Goal: Information Seeking & Learning: Learn about a topic

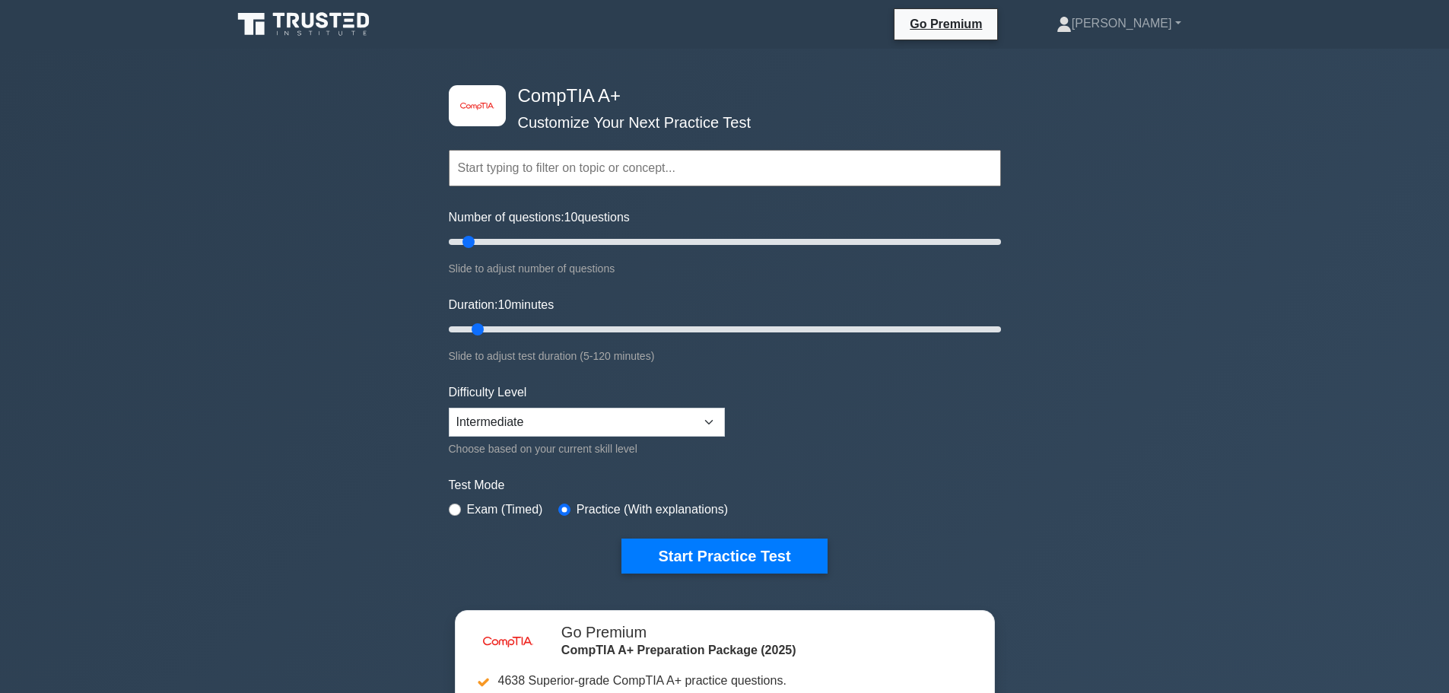
click at [528, 169] on input "text" at bounding box center [725, 168] width 552 height 37
click at [325, 212] on div "image/svg+xml CompTIA A+ Customize Your Next Practice Test Topics Hardware Oper…" at bounding box center [724, 497] width 1449 height 896
click at [491, 243] on input "Number of questions: 10 questions" at bounding box center [725, 242] width 552 height 18
drag, startPoint x: 511, startPoint y: 243, endPoint x: 693, endPoint y: 242, distance: 181.8
type input "90"
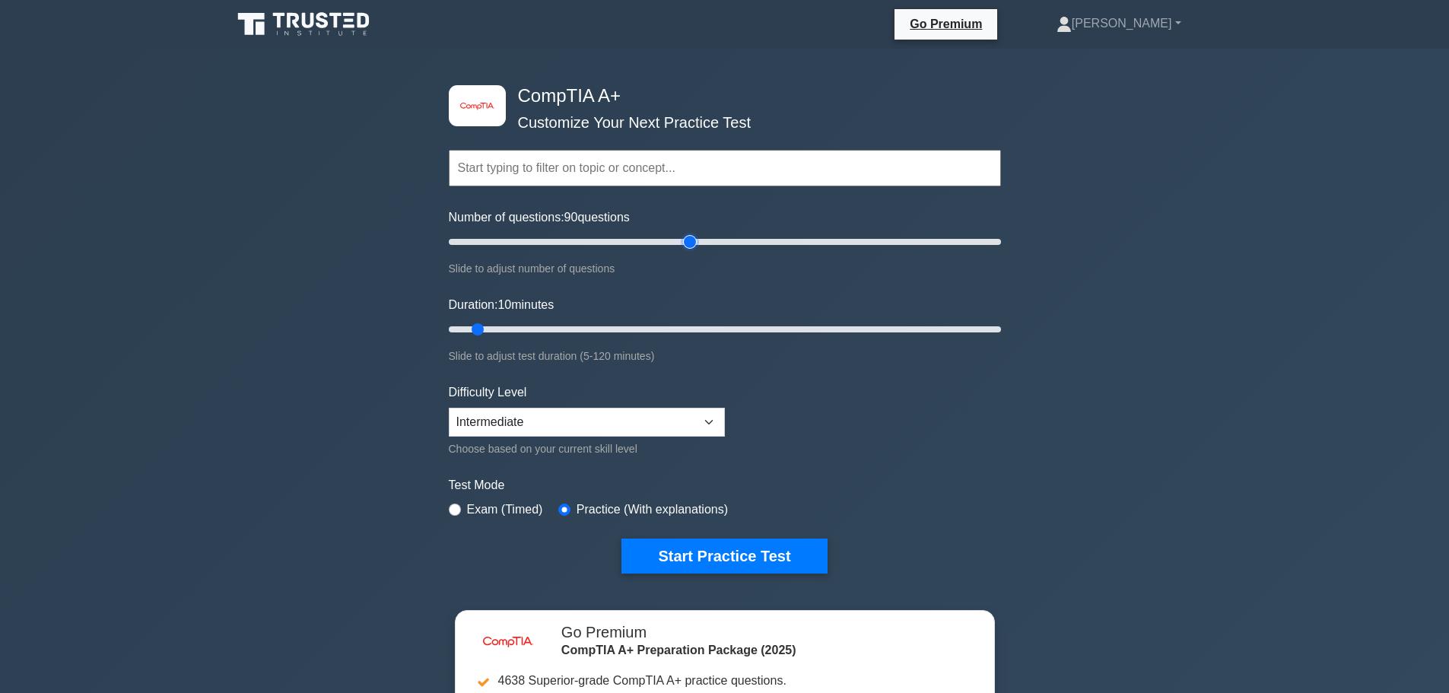
click at [693, 242] on input "Number of questions: 90 questions" at bounding box center [725, 242] width 552 height 18
drag, startPoint x: 472, startPoint y: 329, endPoint x: 861, endPoint y: 327, distance: 388.8
type input "90"
click at [861, 327] on input "Duration: 90 minutes" at bounding box center [725, 329] width 552 height 18
click at [467, 507] on label "Exam (Timed)" at bounding box center [505, 510] width 76 height 18
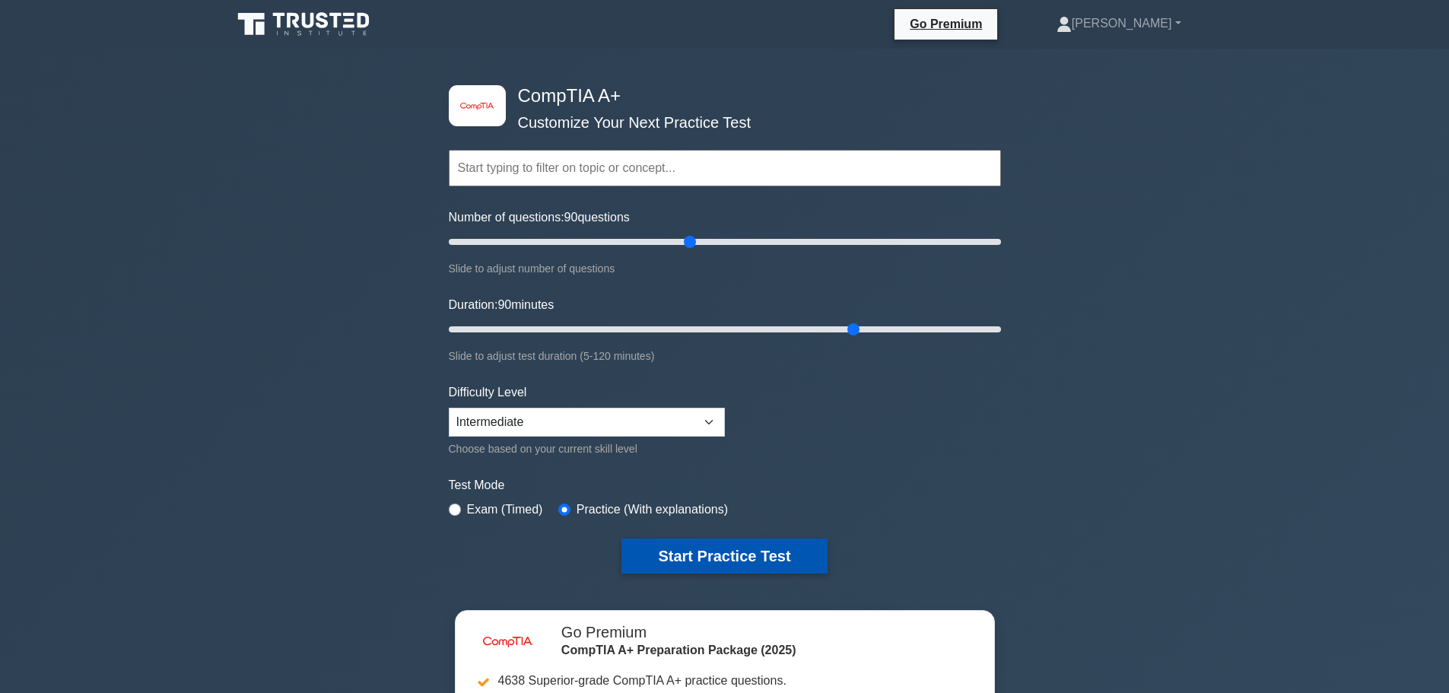
click at [696, 551] on button "Start Practice Test" at bounding box center [724, 556] width 205 height 35
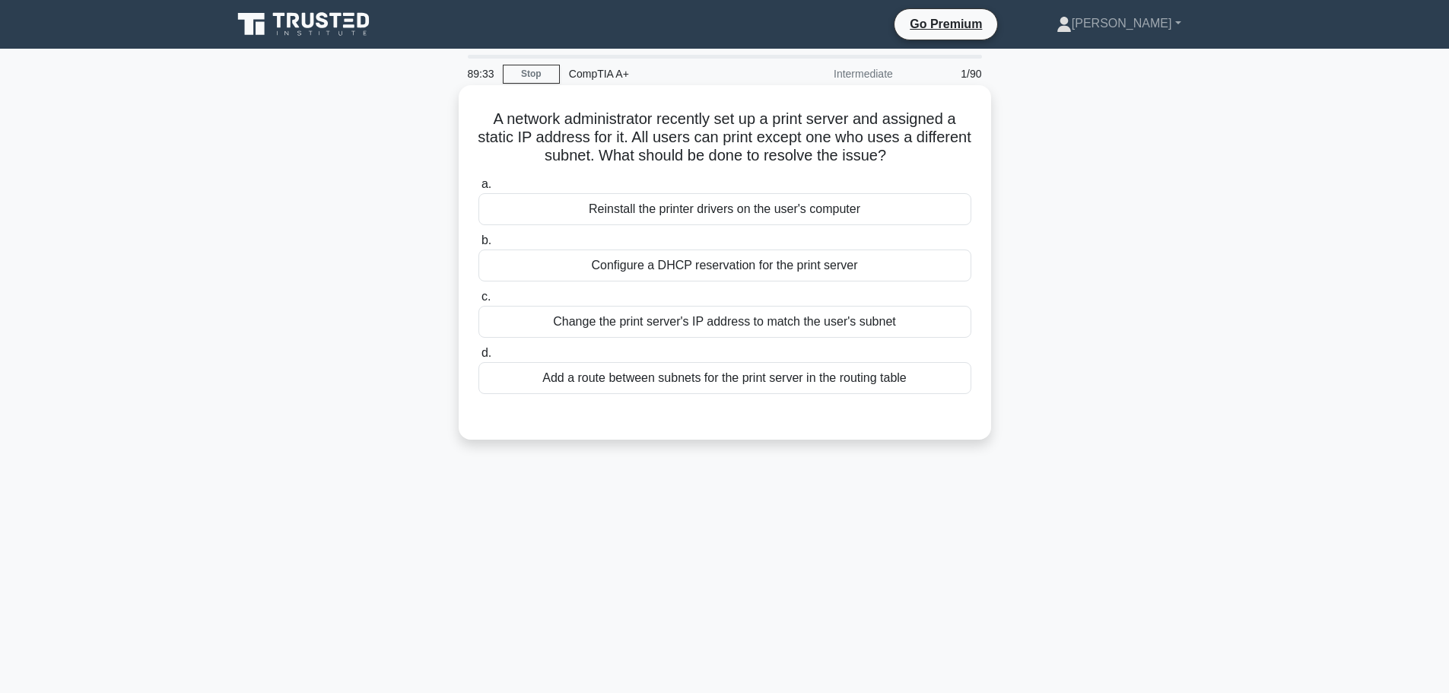
click at [873, 211] on div "Reinstall the printer drivers on the user's computer" at bounding box center [725, 209] width 493 height 32
click at [479, 189] on input "a. Reinstall the printer drivers on the user's computer" at bounding box center [479, 185] width 0 height 10
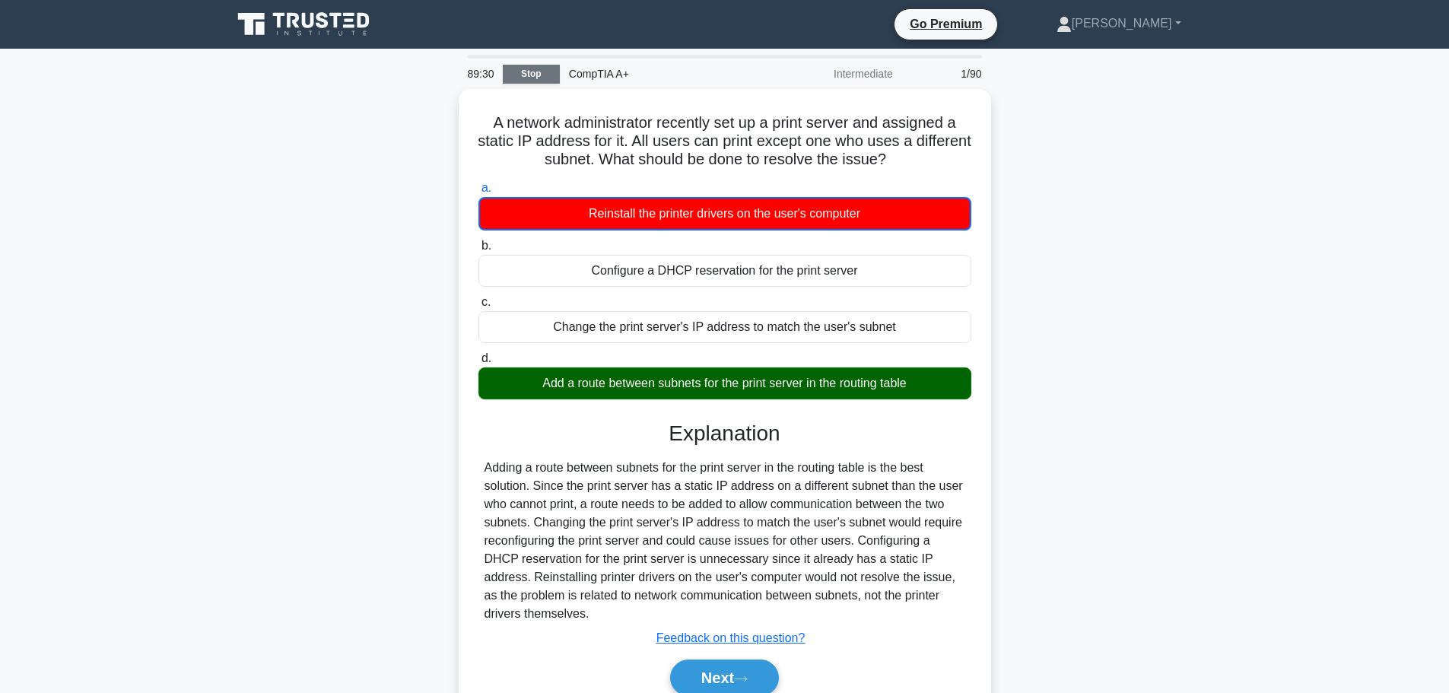
click at [529, 72] on link "Stop" at bounding box center [531, 74] width 57 height 19
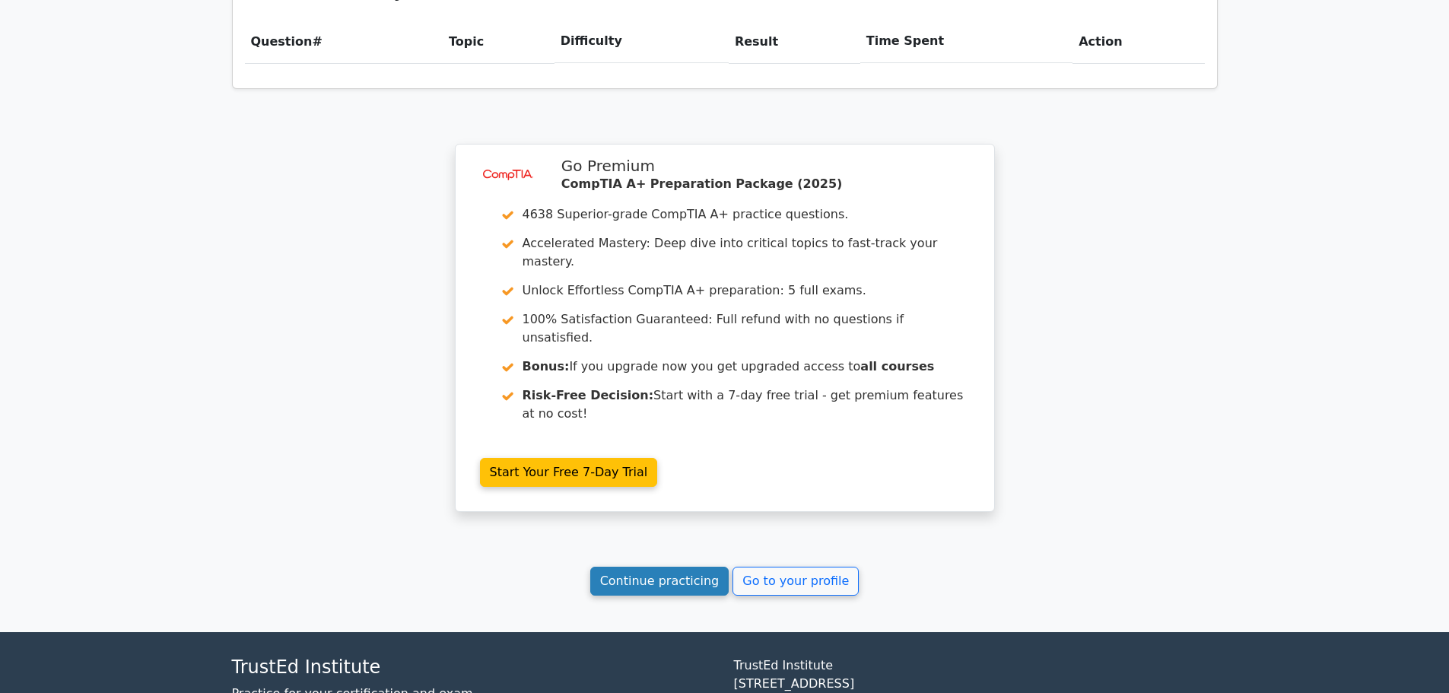
scroll to position [1115, 0]
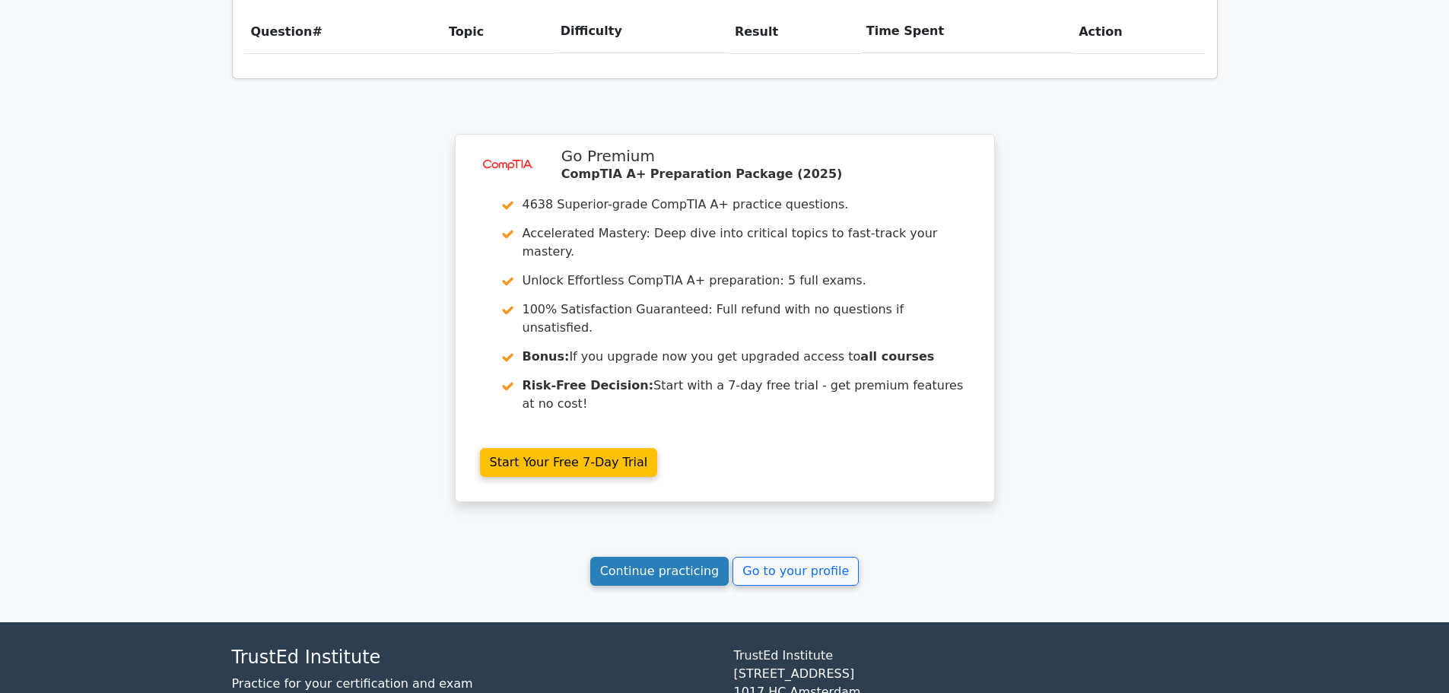
click at [709, 557] on link "Continue practicing" at bounding box center [659, 571] width 139 height 29
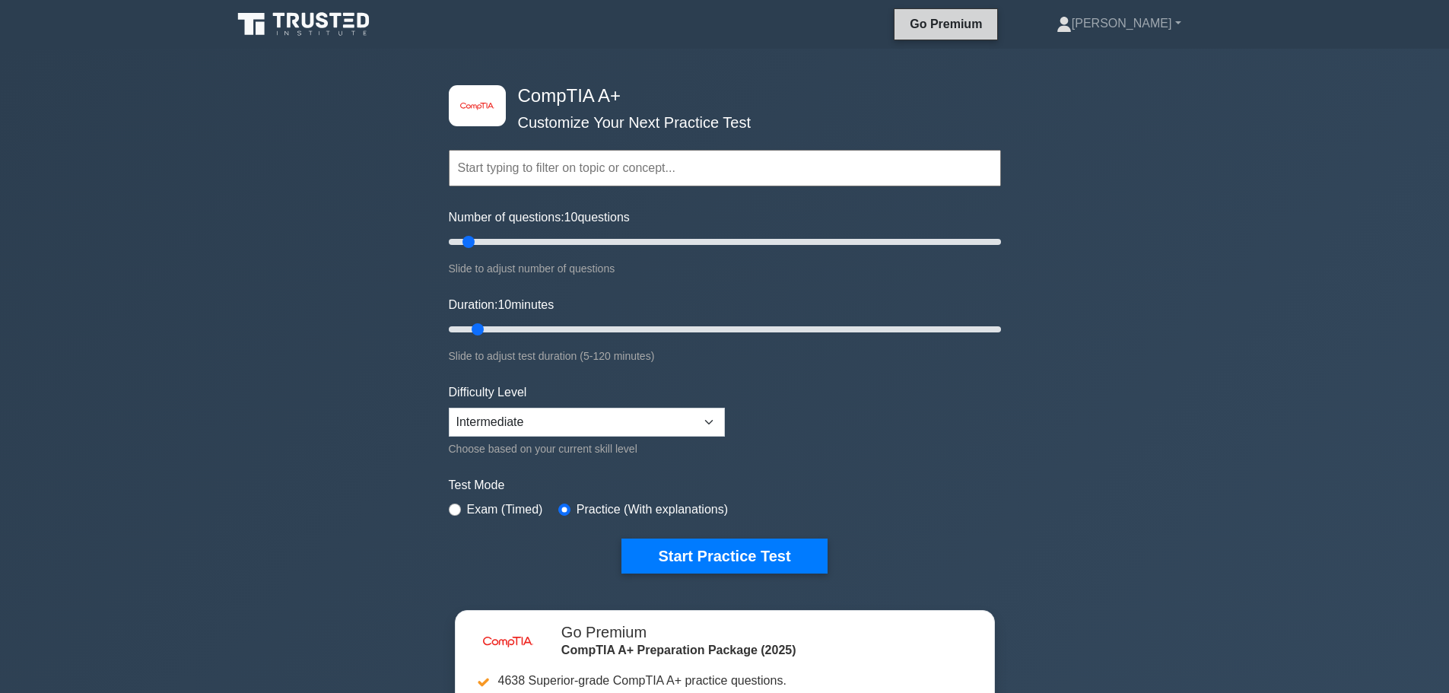
click at [991, 30] on link "Go Premium" at bounding box center [946, 23] width 91 height 19
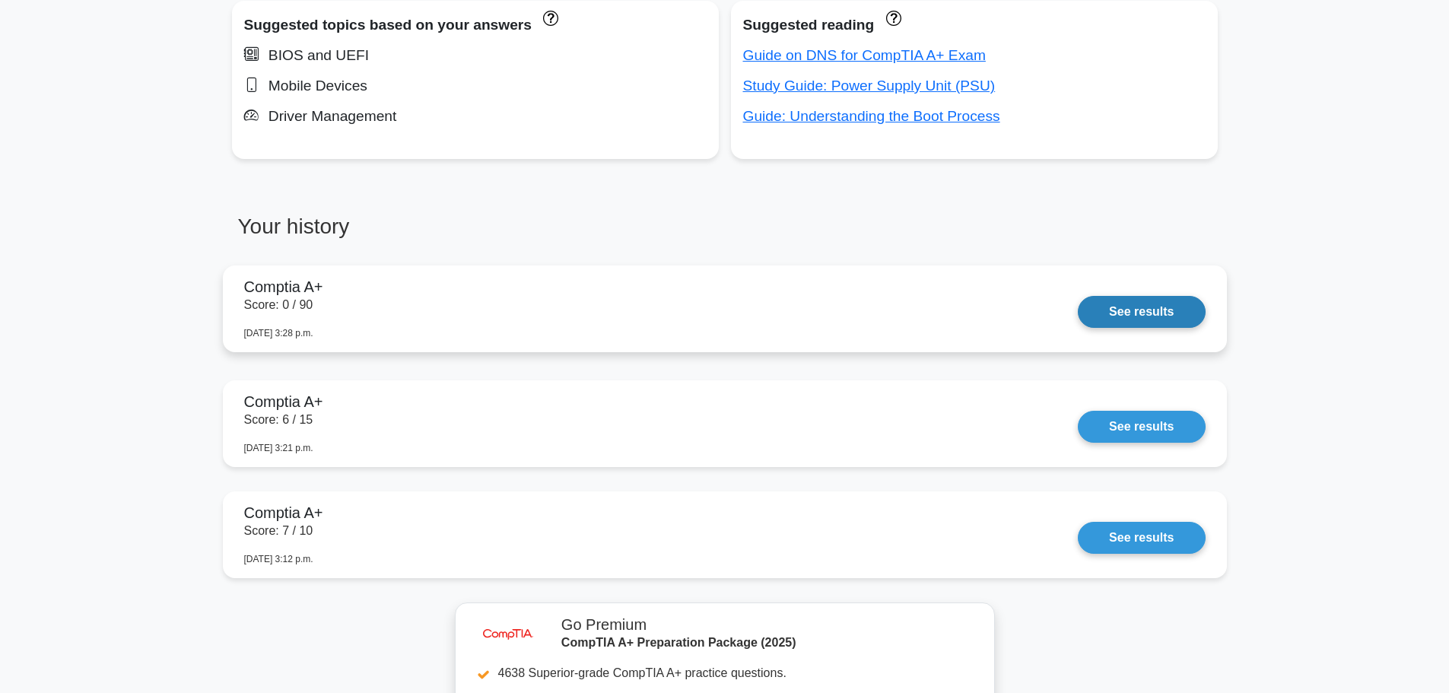
scroll to position [1141, 0]
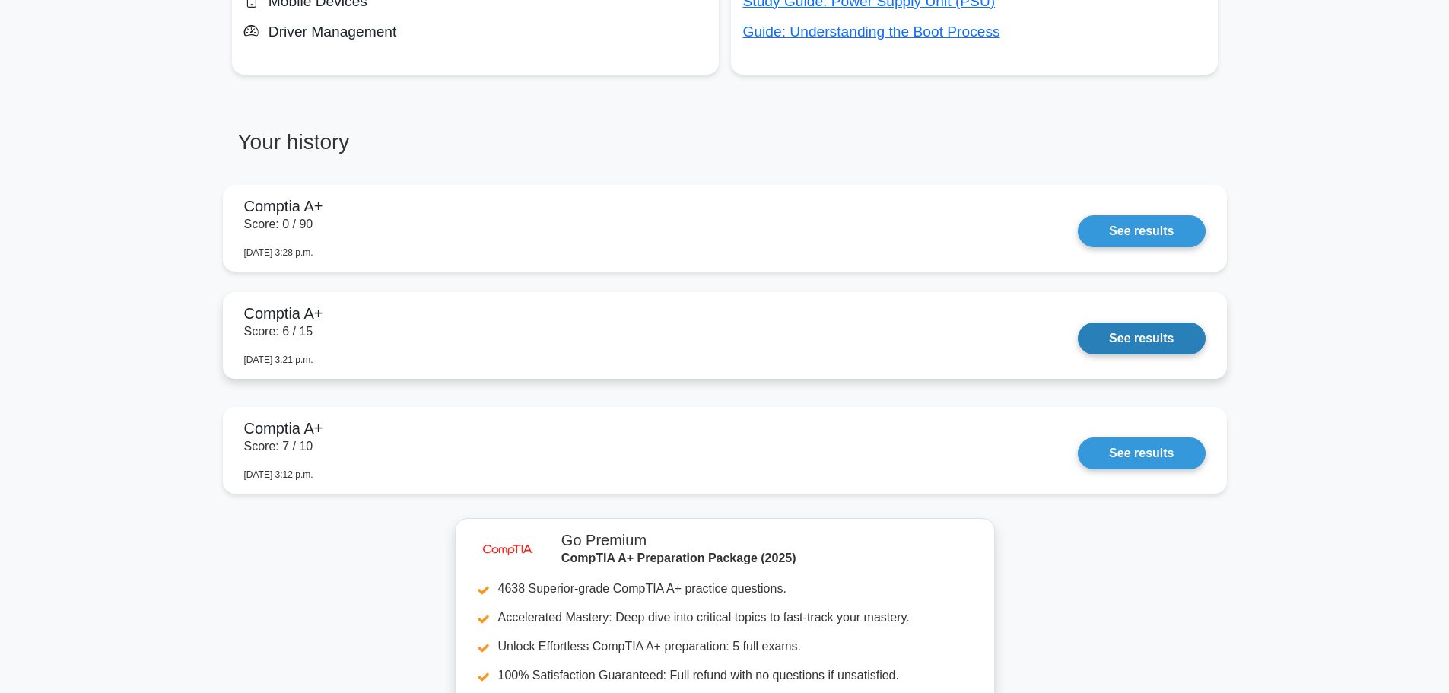
click at [1124, 345] on link "See results" at bounding box center [1141, 339] width 127 height 32
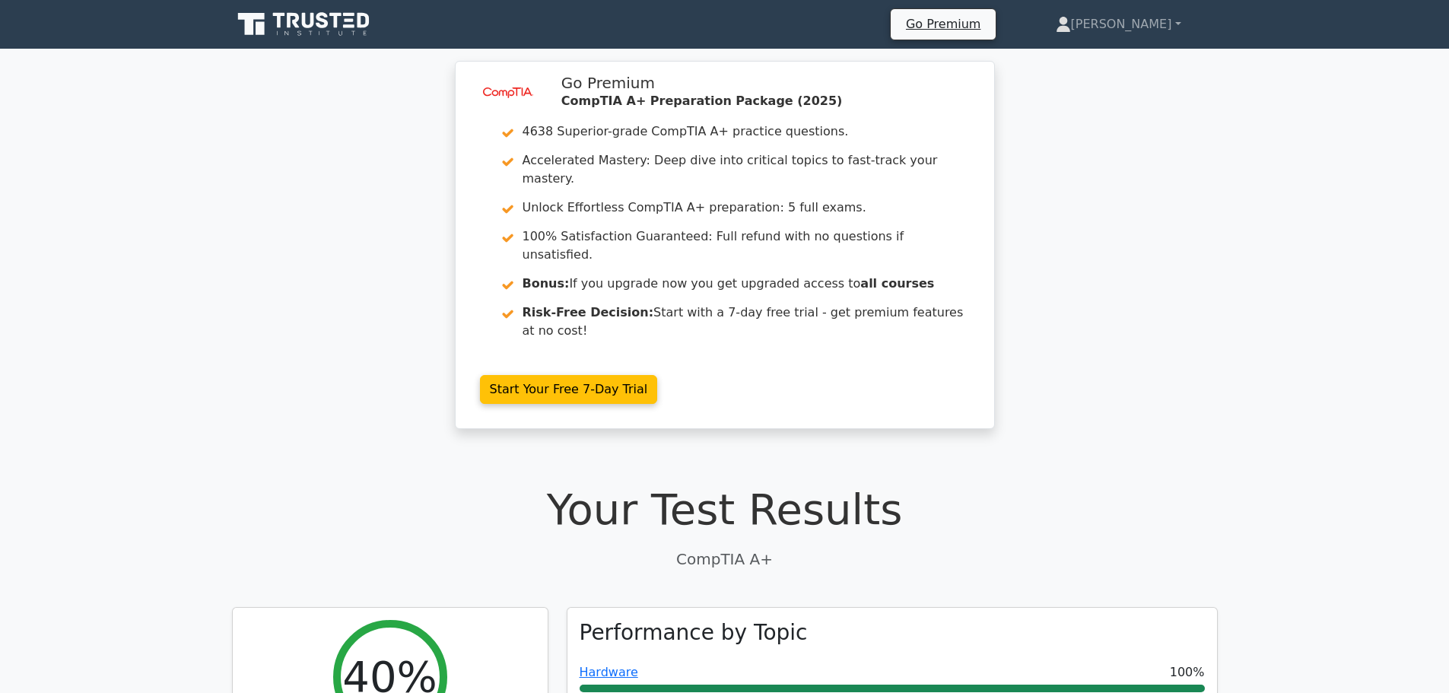
click at [303, 24] on icon at bounding box center [308, 20] width 12 height 15
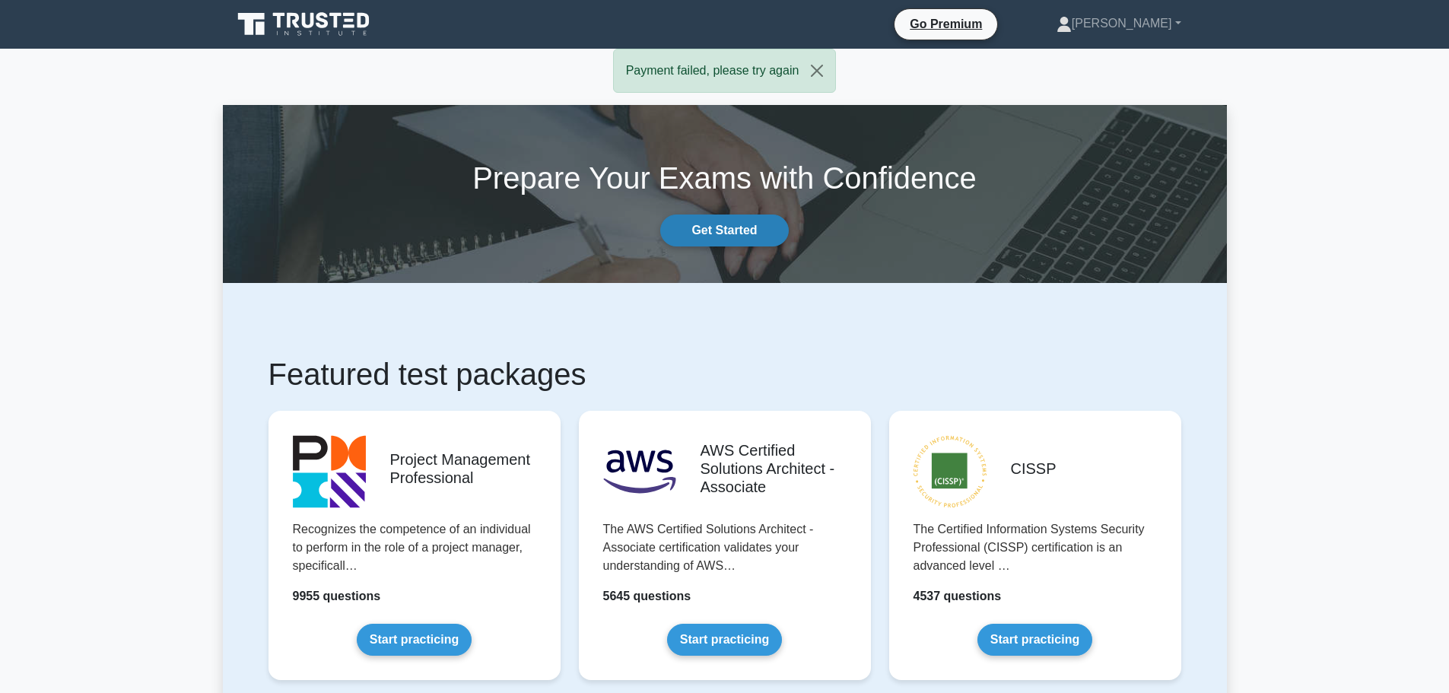
click at [754, 229] on link "Get Started" at bounding box center [724, 231] width 128 height 32
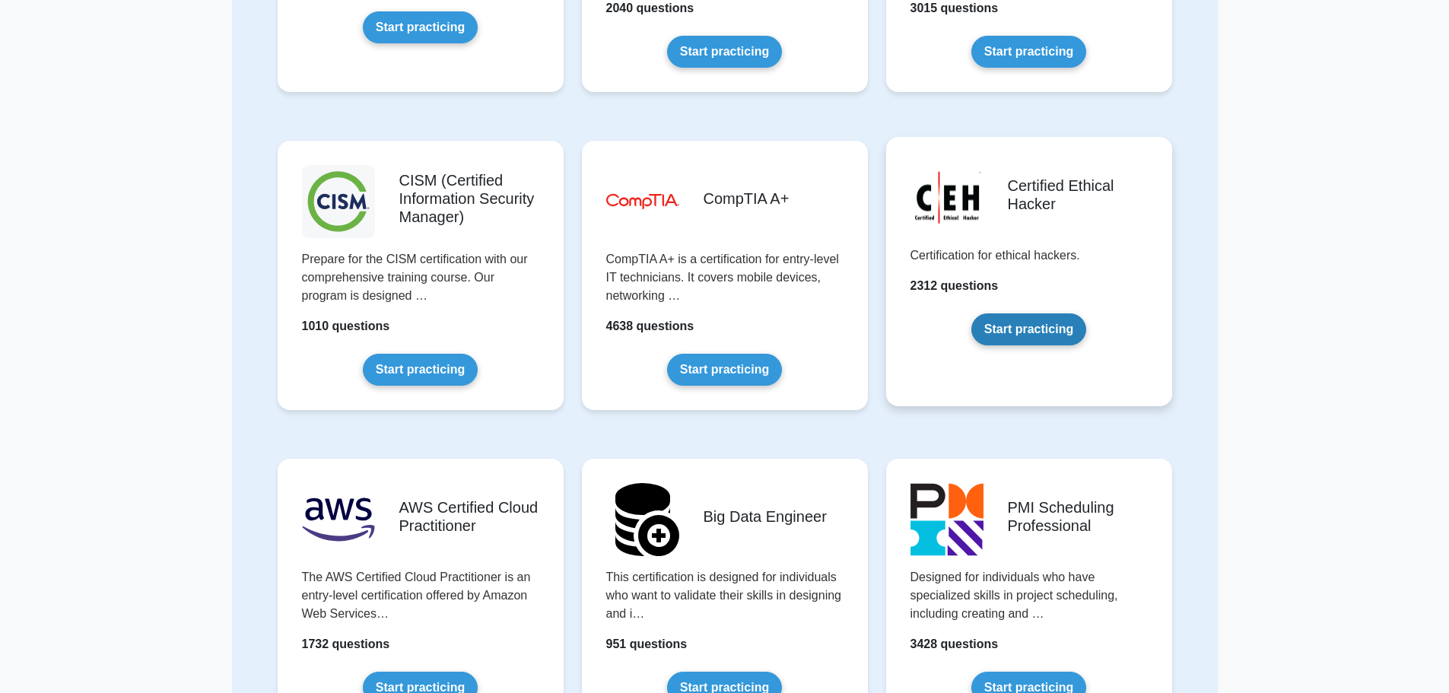
scroll to position [2054, 0]
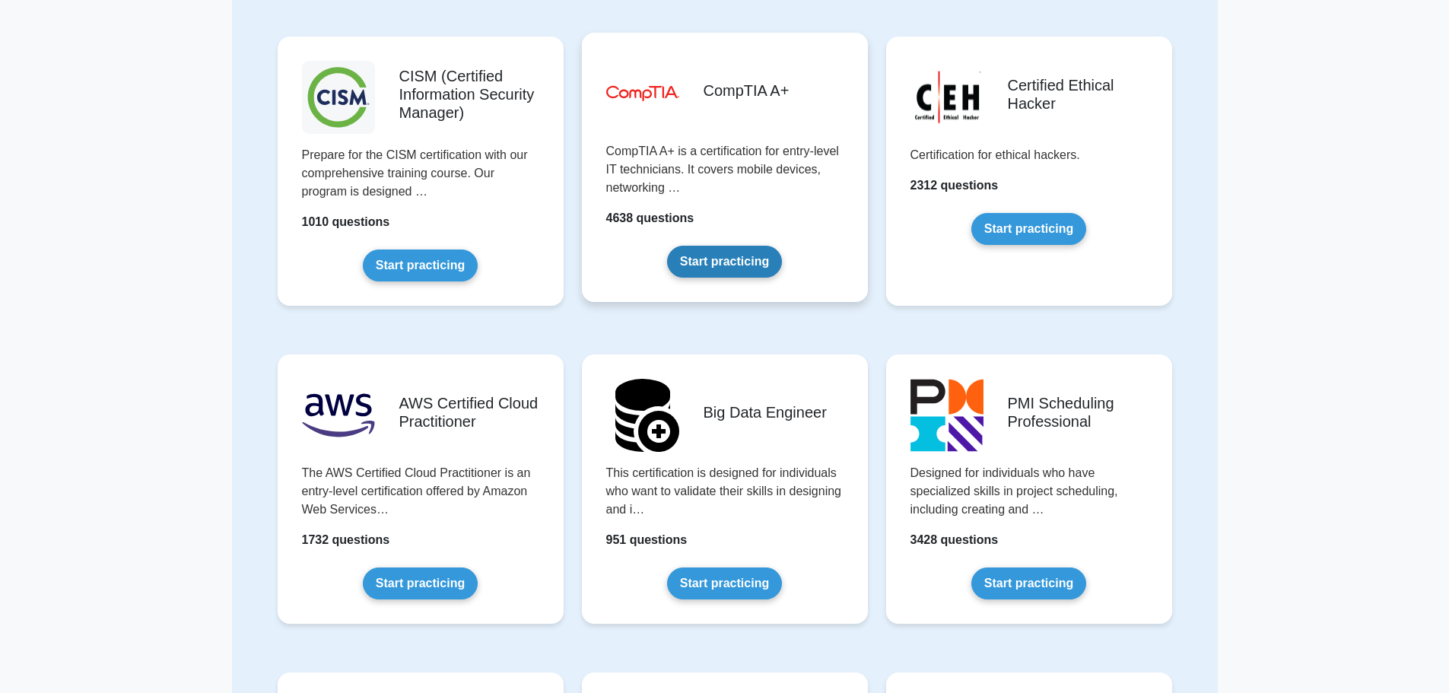
click at [684, 246] on link "Start practicing" at bounding box center [724, 262] width 115 height 32
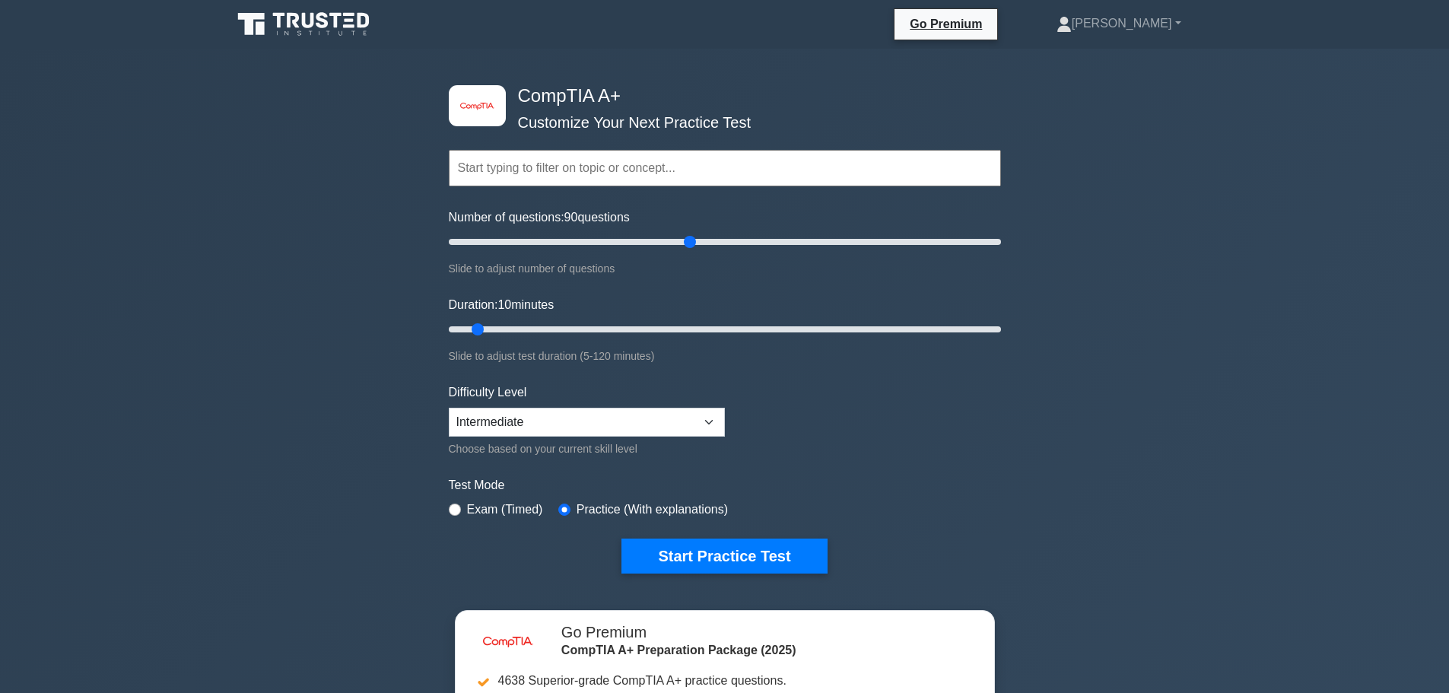
drag, startPoint x: 482, startPoint y: 237, endPoint x: 689, endPoint y: 250, distance: 207.4
type input "90"
click at [689, 250] on input "Number of questions: 90 questions" at bounding box center [725, 242] width 552 height 18
drag, startPoint x: 631, startPoint y: 330, endPoint x: 858, endPoint y: 319, distance: 227.8
type input "90"
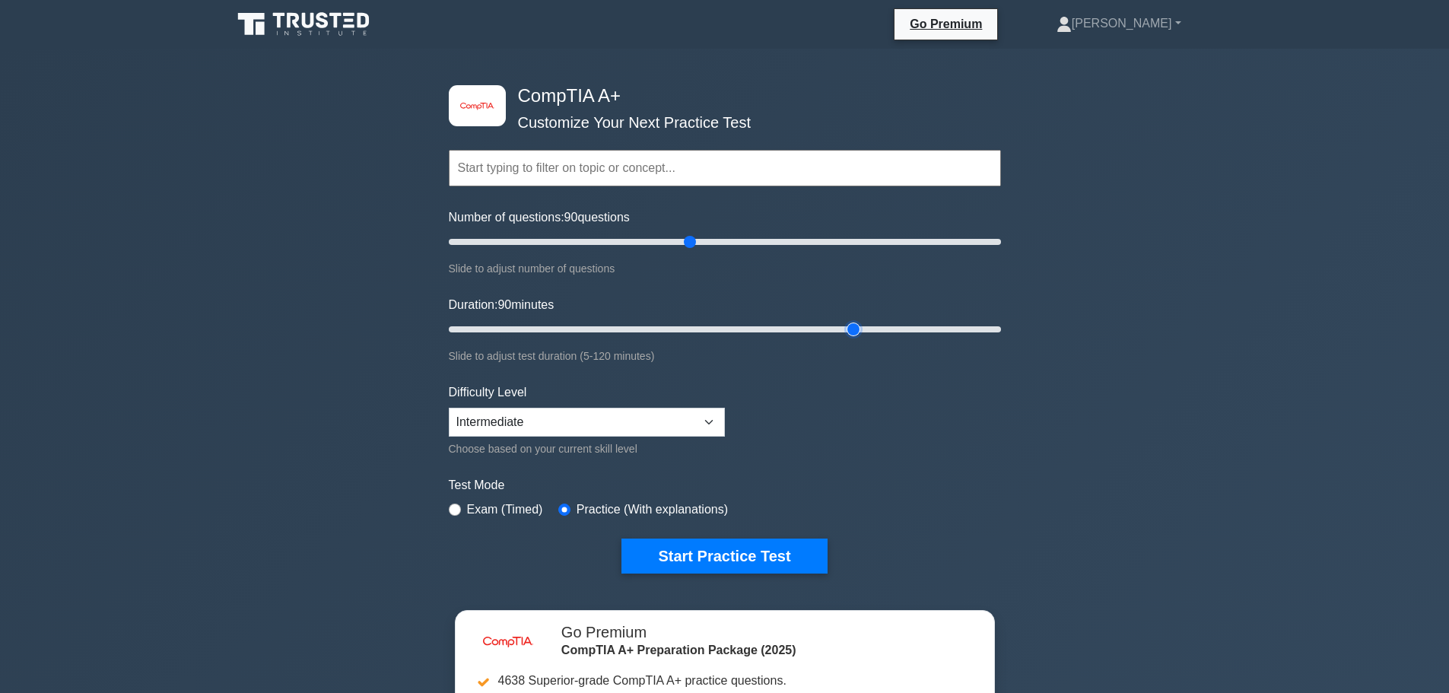
click at [858, 320] on input "Duration: 90 minutes" at bounding box center [725, 329] width 552 height 18
click at [650, 549] on button "Start Practice Test" at bounding box center [724, 556] width 205 height 35
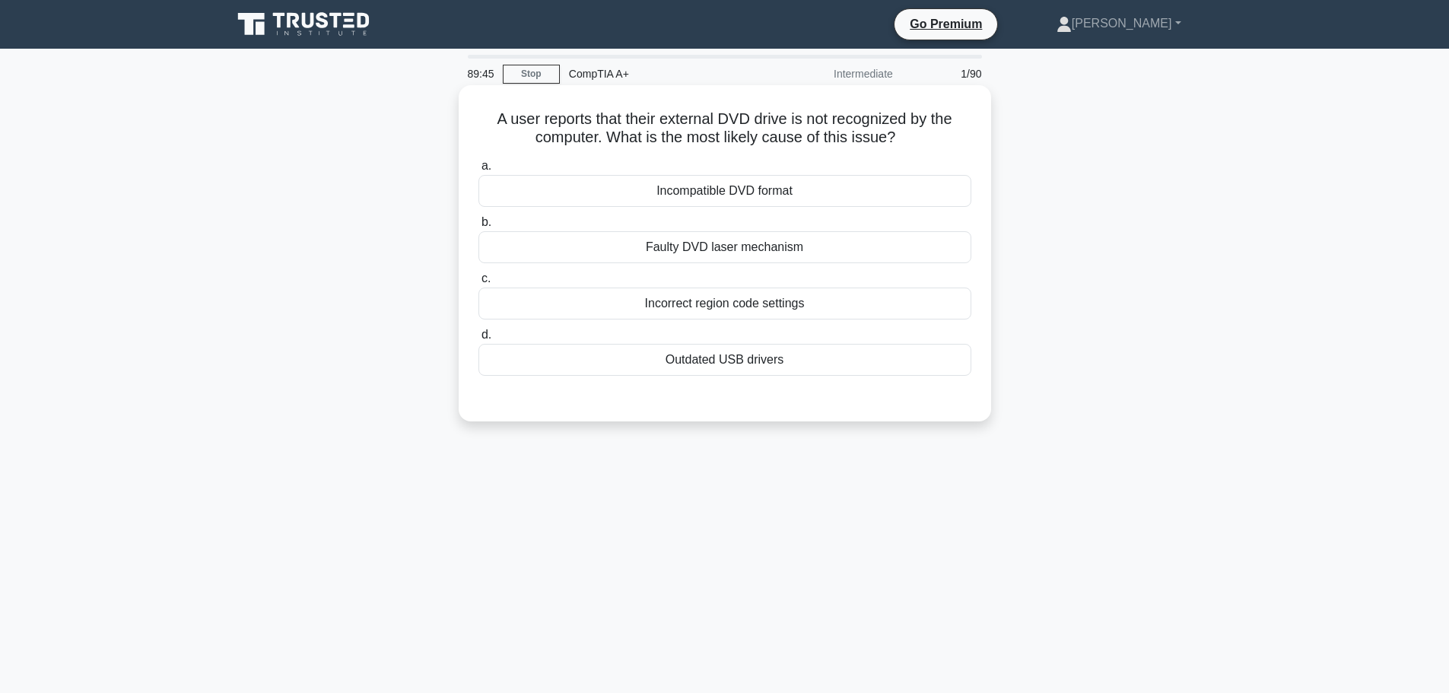
click at [724, 367] on div "Outdated USB drivers" at bounding box center [725, 360] width 493 height 32
click at [479, 340] on input "d. Outdated USB drivers" at bounding box center [479, 335] width 0 height 10
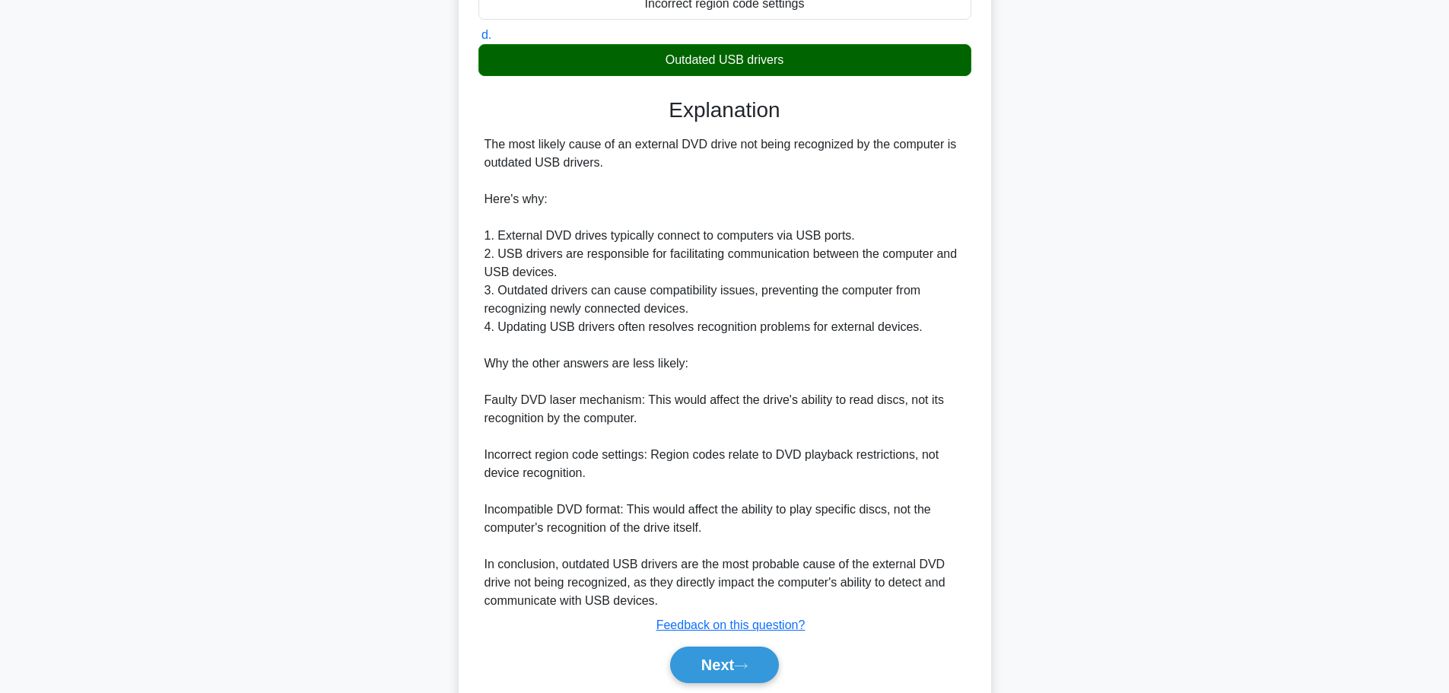
scroll to position [355, 0]
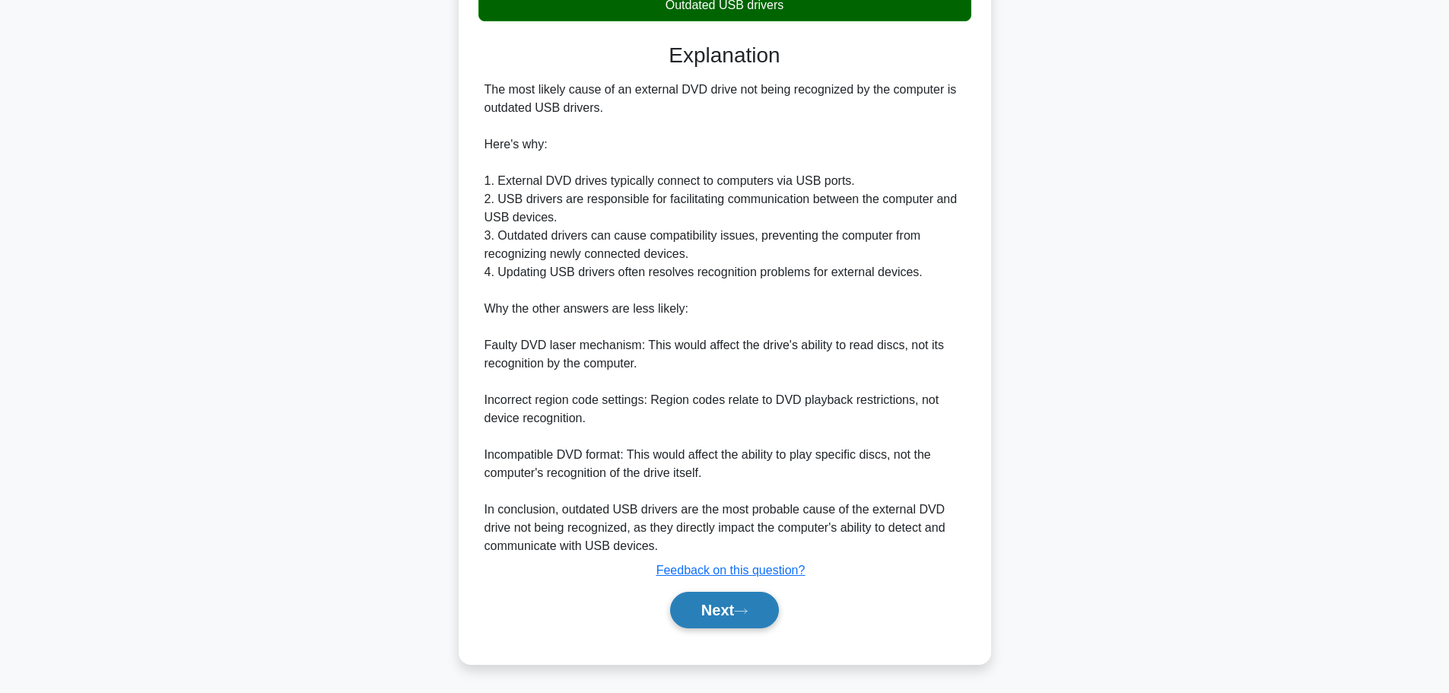
click at [727, 624] on button "Next" at bounding box center [724, 610] width 109 height 37
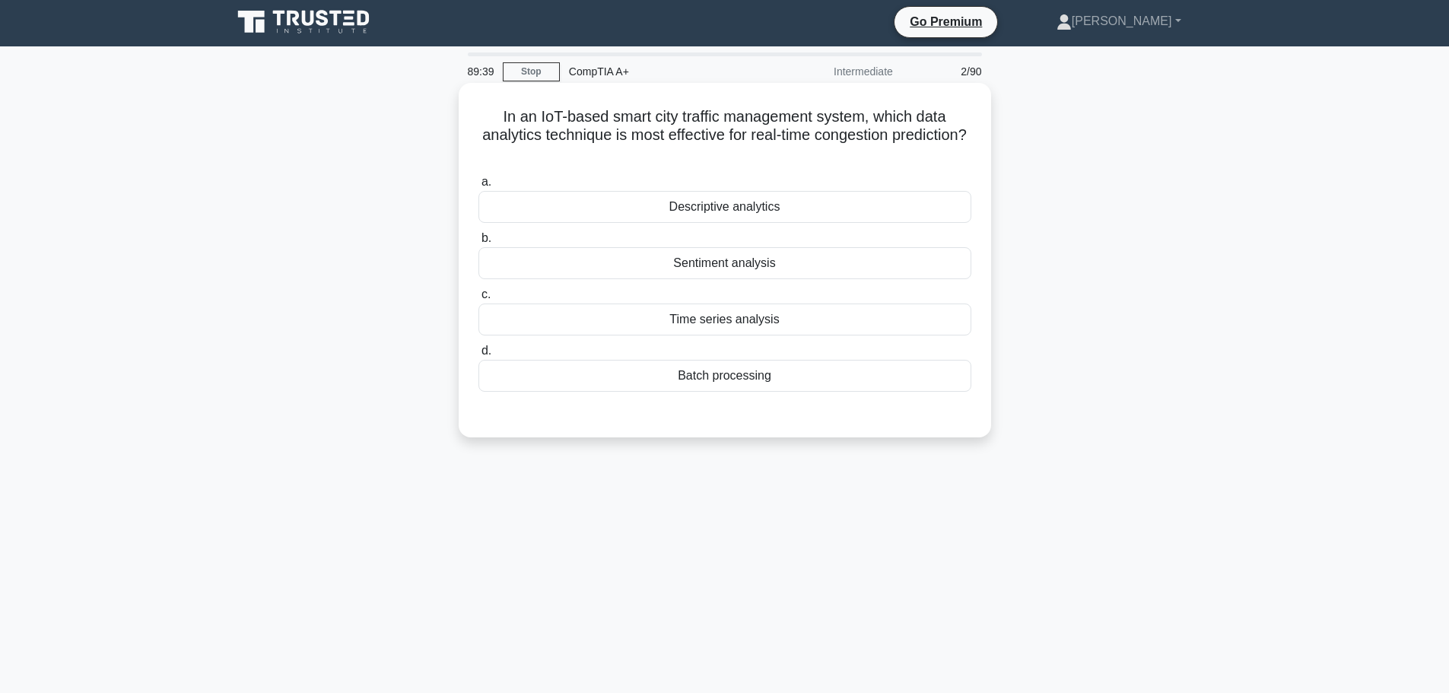
scroll to position [0, 0]
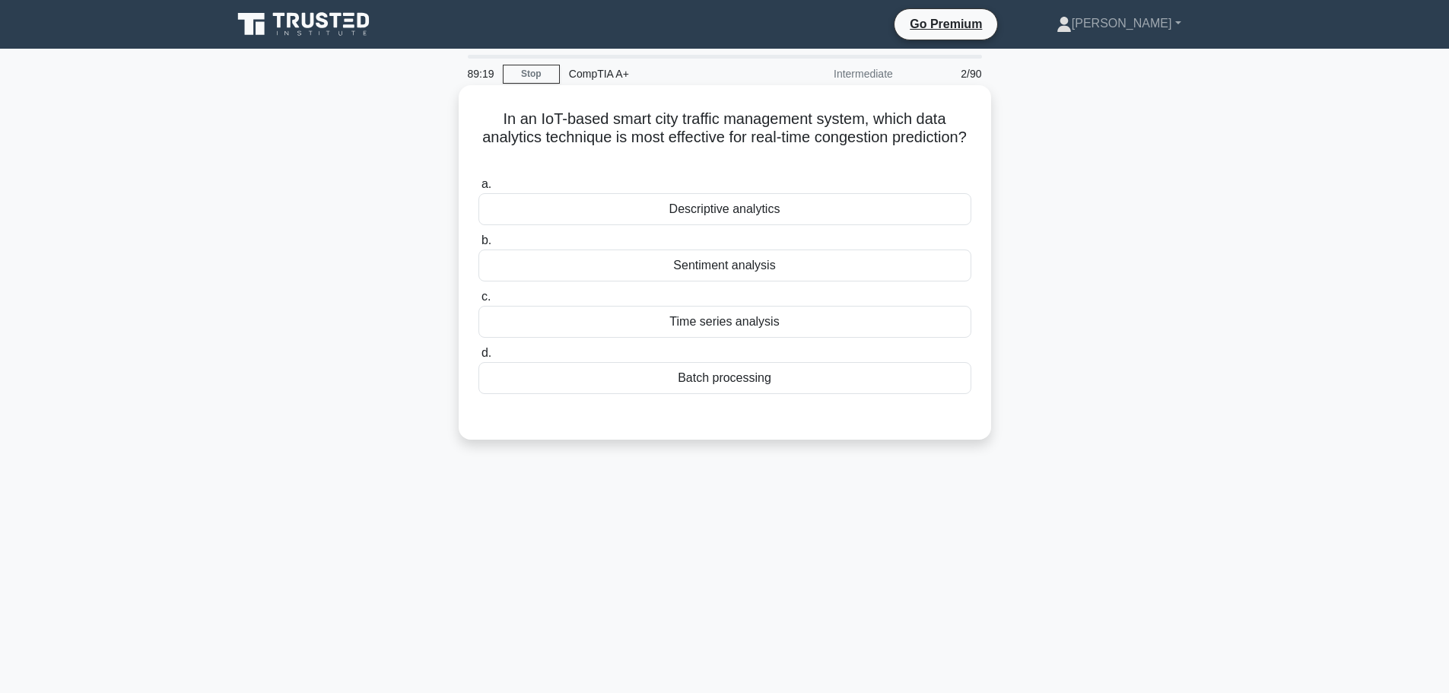
click at [750, 213] on div "Descriptive analytics" at bounding box center [725, 209] width 493 height 32
click at [479, 189] on input "a. Descriptive analytics" at bounding box center [479, 185] width 0 height 10
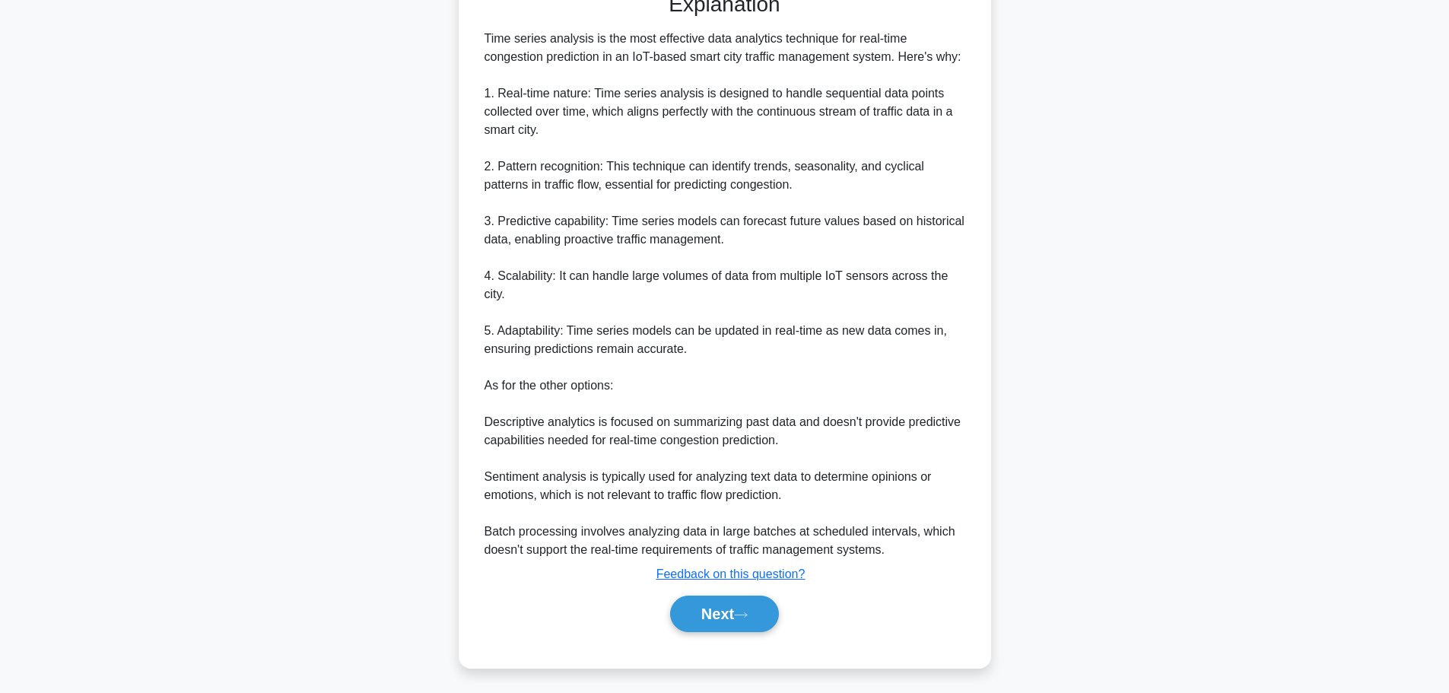
scroll to position [430, 0]
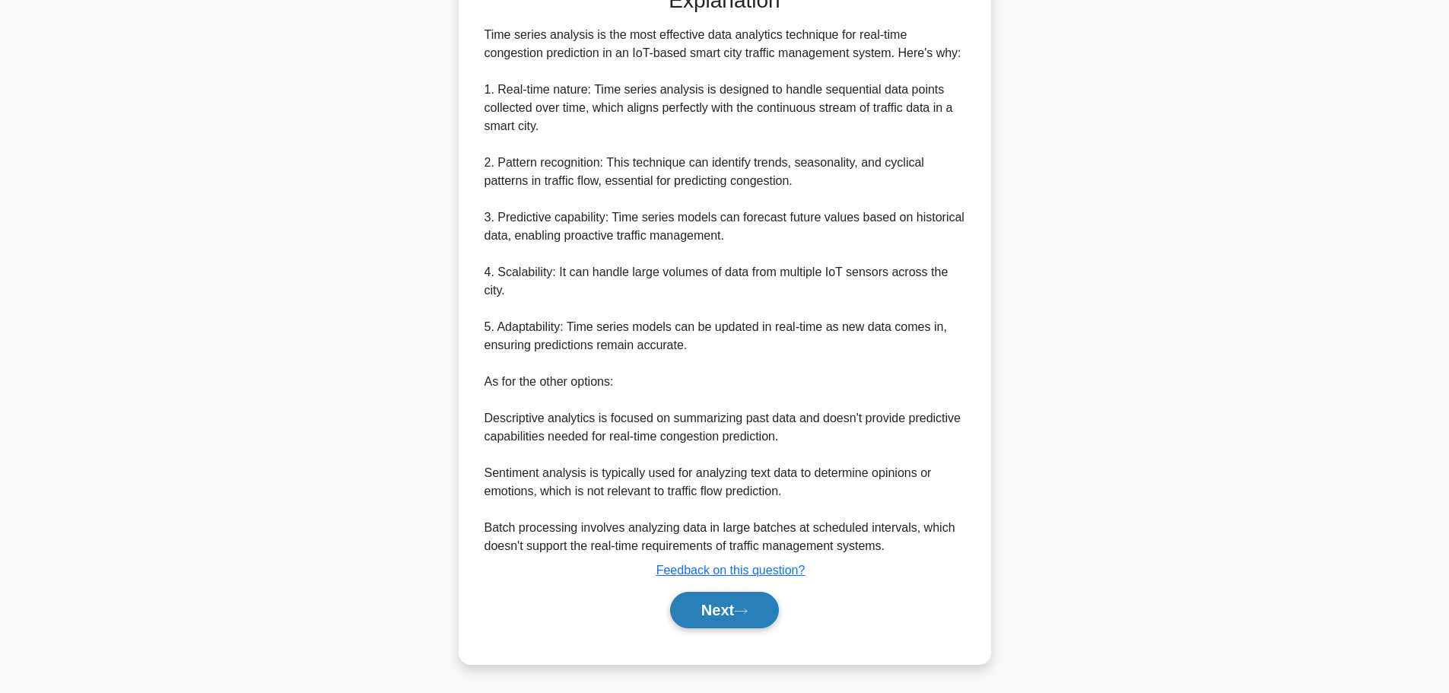
click at [714, 611] on button "Next" at bounding box center [724, 610] width 109 height 37
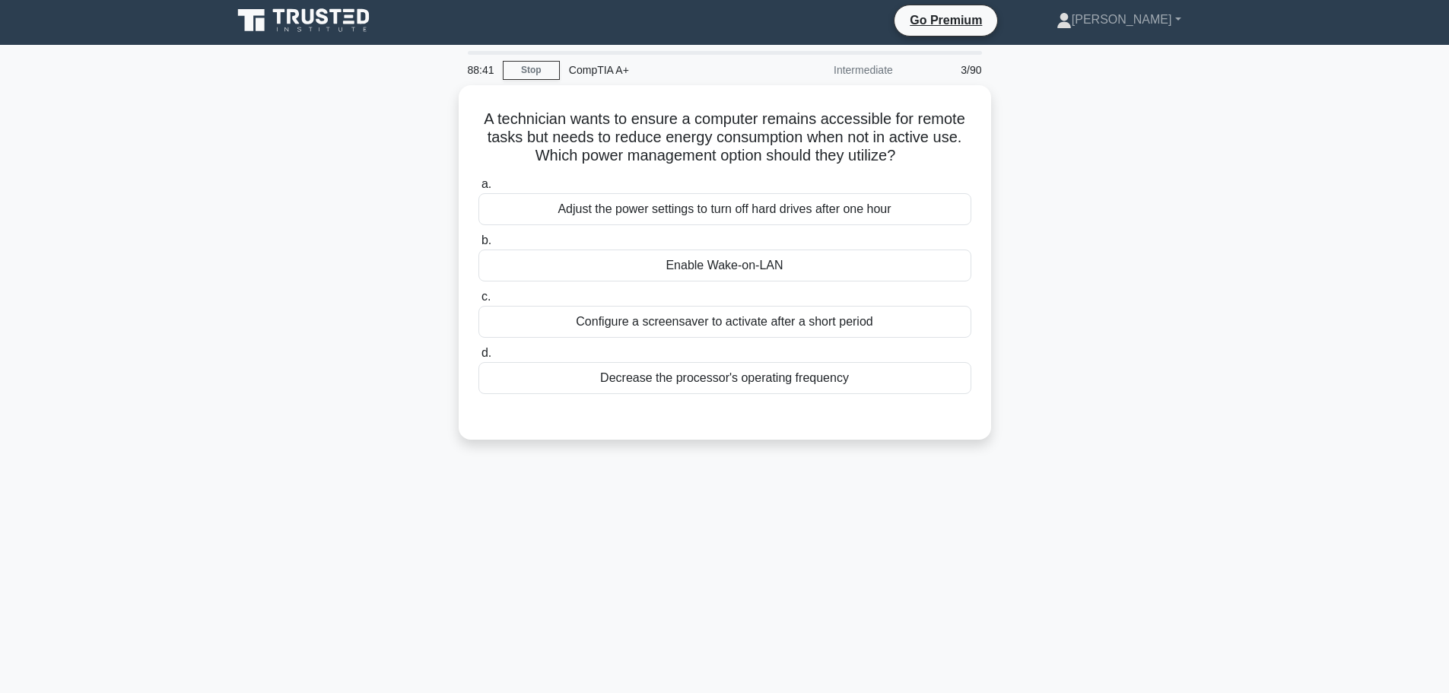
scroll to position [0, 0]
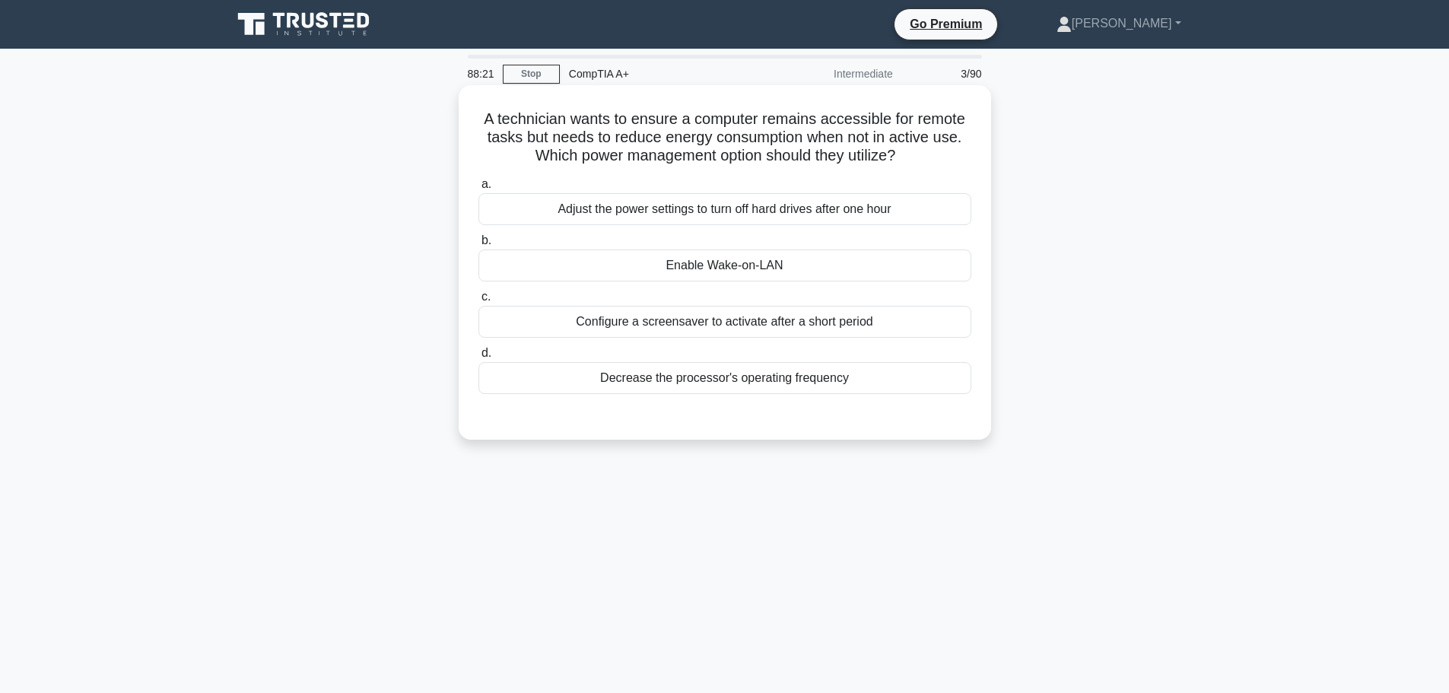
click at [763, 267] on div "Enable Wake-on-LAN" at bounding box center [725, 266] width 493 height 32
click at [479, 246] on input "b. Enable Wake-on-LAN" at bounding box center [479, 241] width 0 height 10
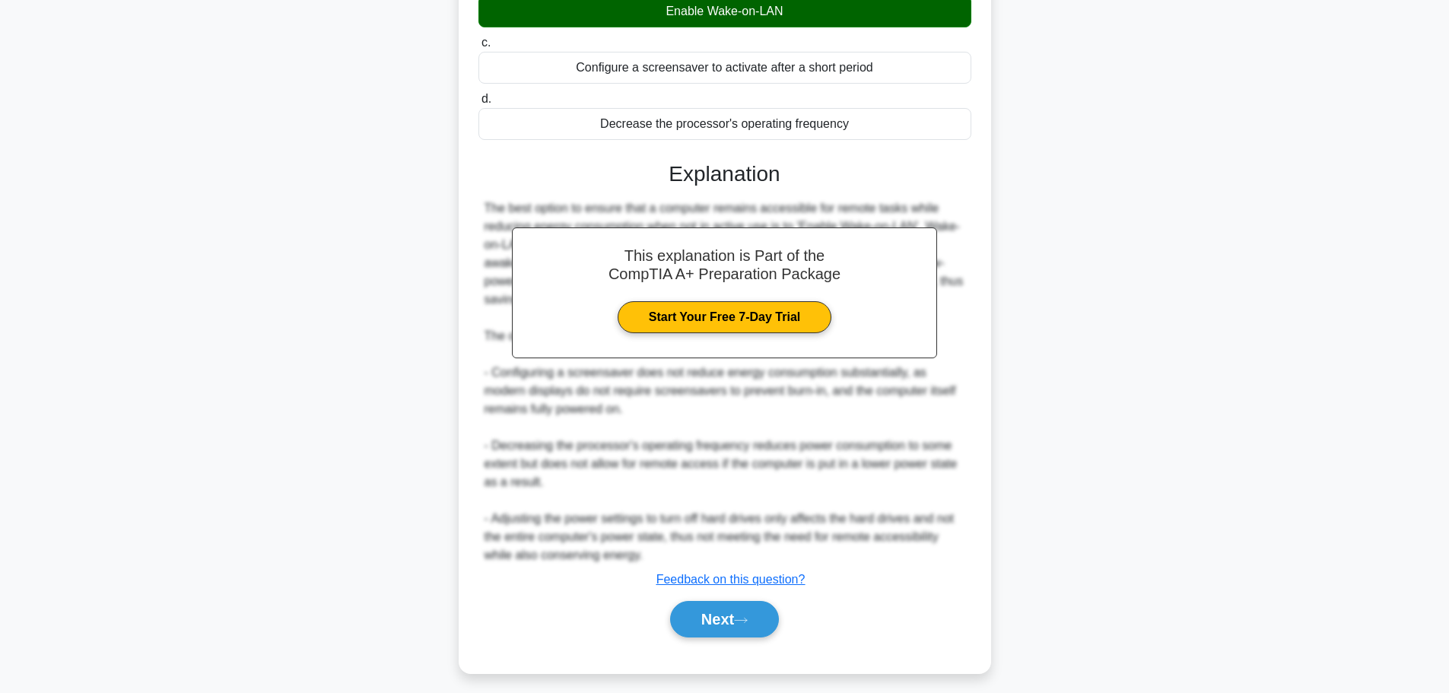
scroll to position [264, 0]
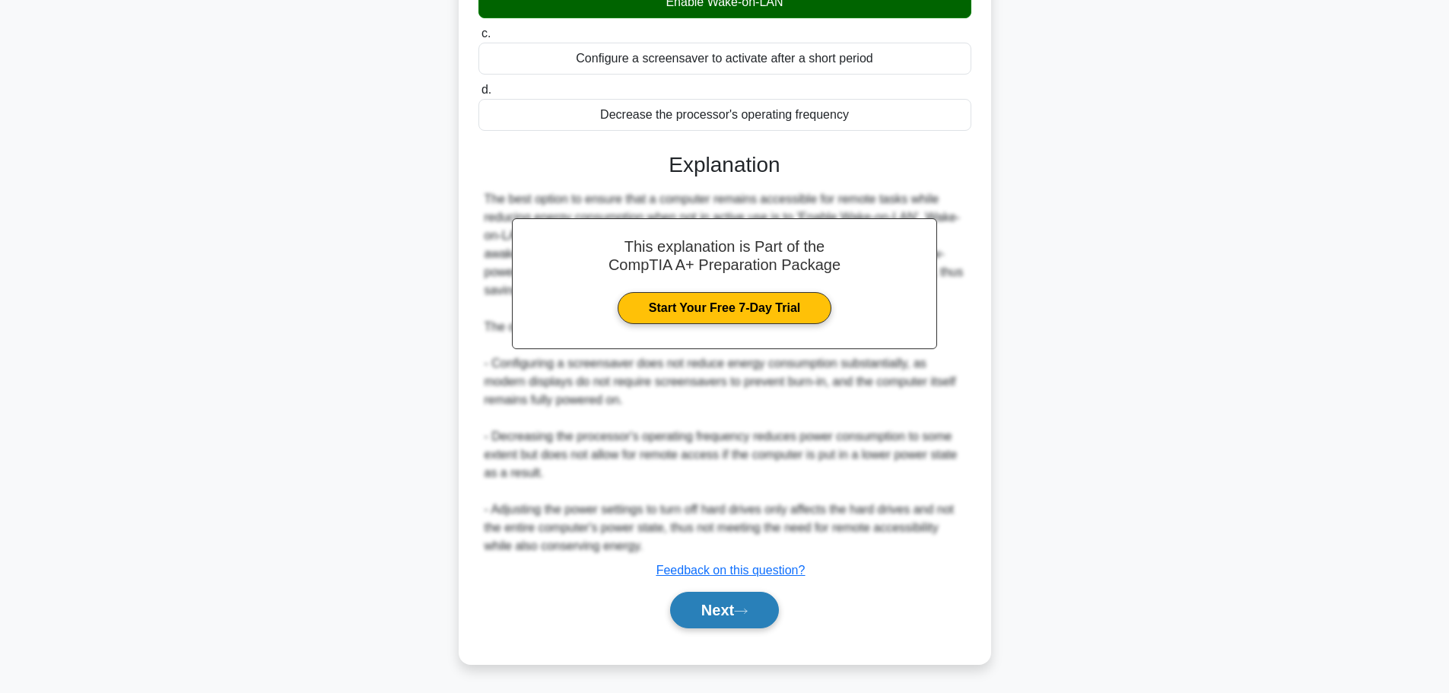
click at [742, 616] on button "Next" at bounding box center [724, 610] width 109 height 37
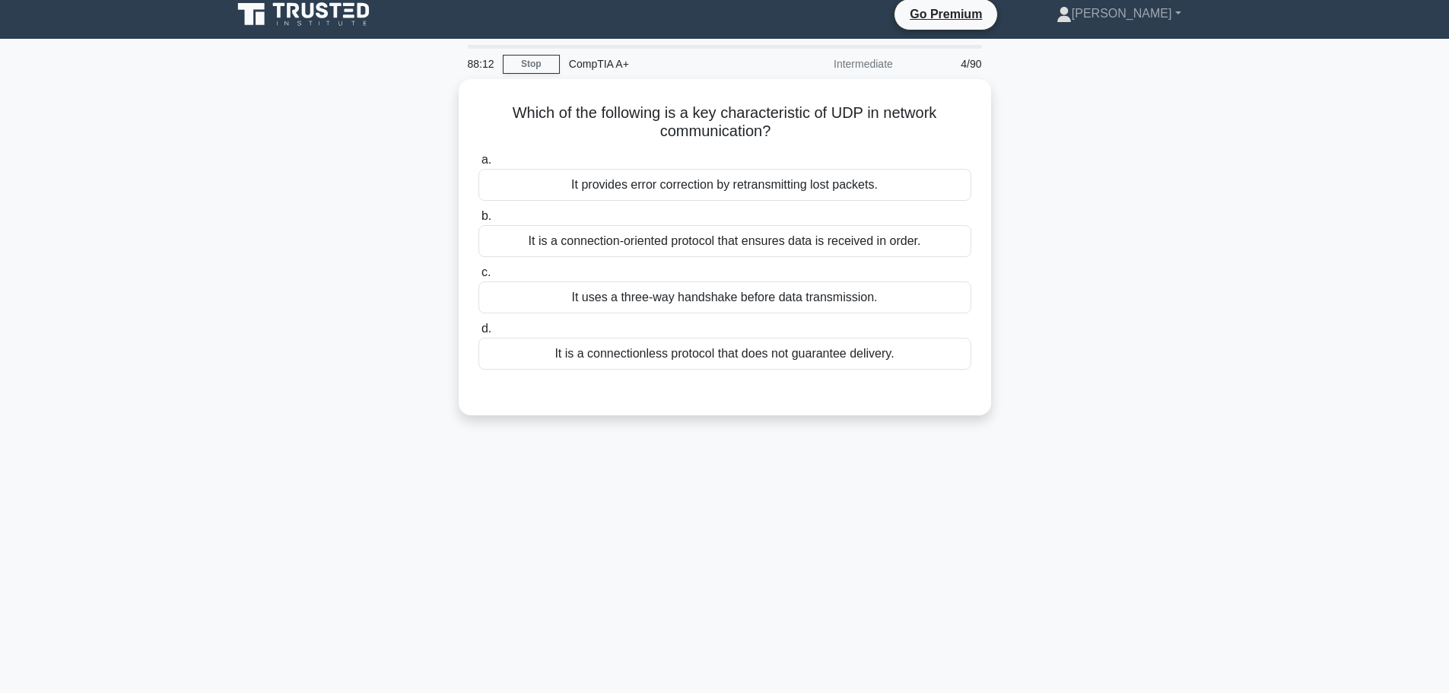
scroll to position [0, 0]
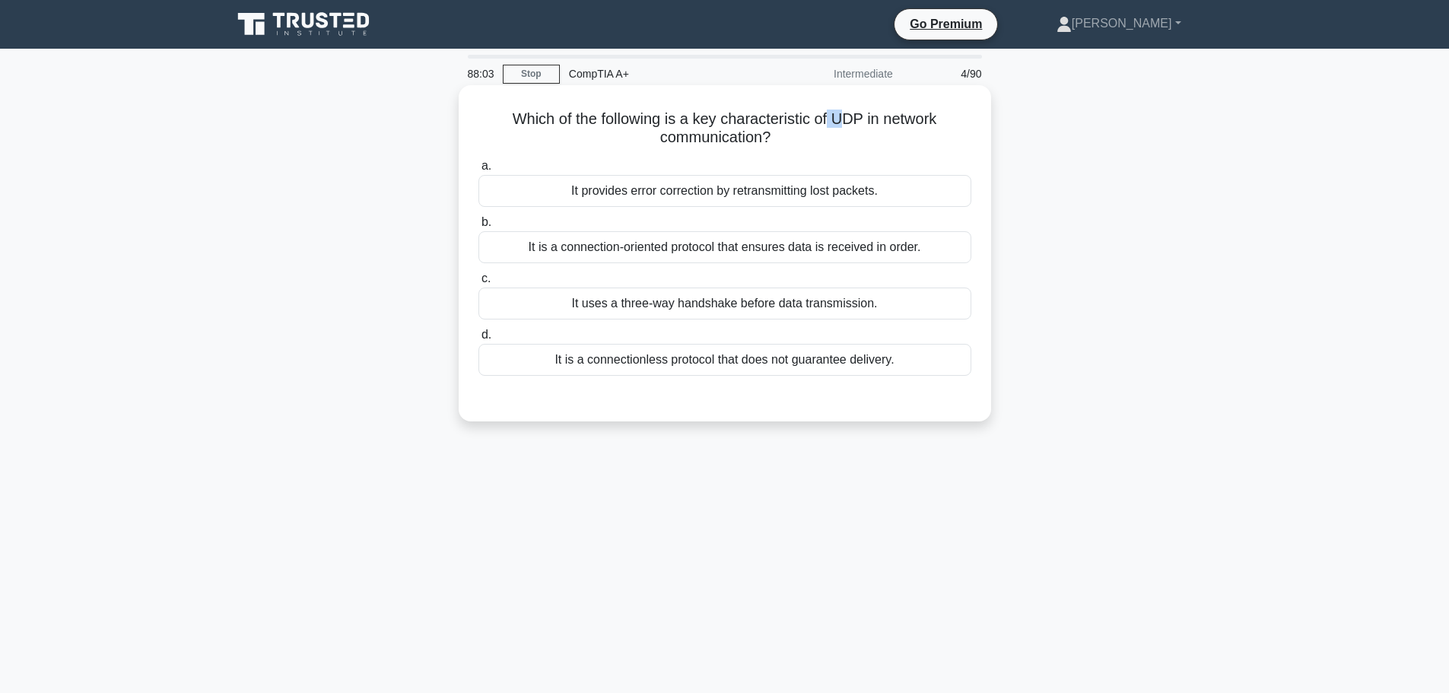
drag, startPoint x: 833, startPoint y: 120, endPoint x: 851, endPoint y: 120, distance: 17.5
click at [851, 120] on h5 "Which of the following is a key characteristic of UDP in network communication?…" at bounding box center [725, 129] width 496 height 38
click at [851, 161] on div "a. It provides error correction by retransmitting lost packets. b. It is a conn…" at bounding box center [724, 266] width 511 height 225
click at [658, 257] on div "It is a connection-oriented protocol that ensures data is received in order." at bounding box center [725, 247] width 493 height 32
click at [564, 253] on div "It is a connection-oriented protocol that ensures data is received in order." at bounding box center [725, 247] width 493 height 32
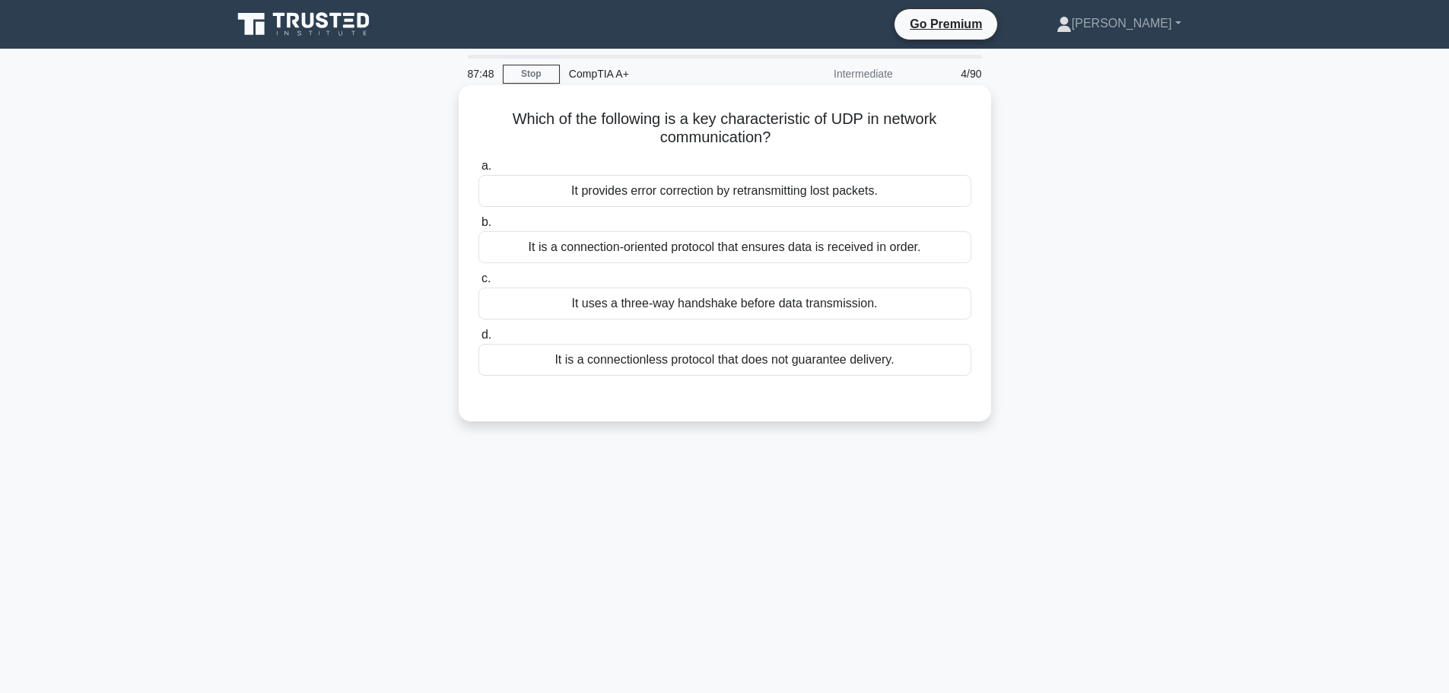
click at [479, 227] on input "b. It is a connection-oriented protocol that ensures data is received in order." at bounding box center [479, 223] width 0 height 10
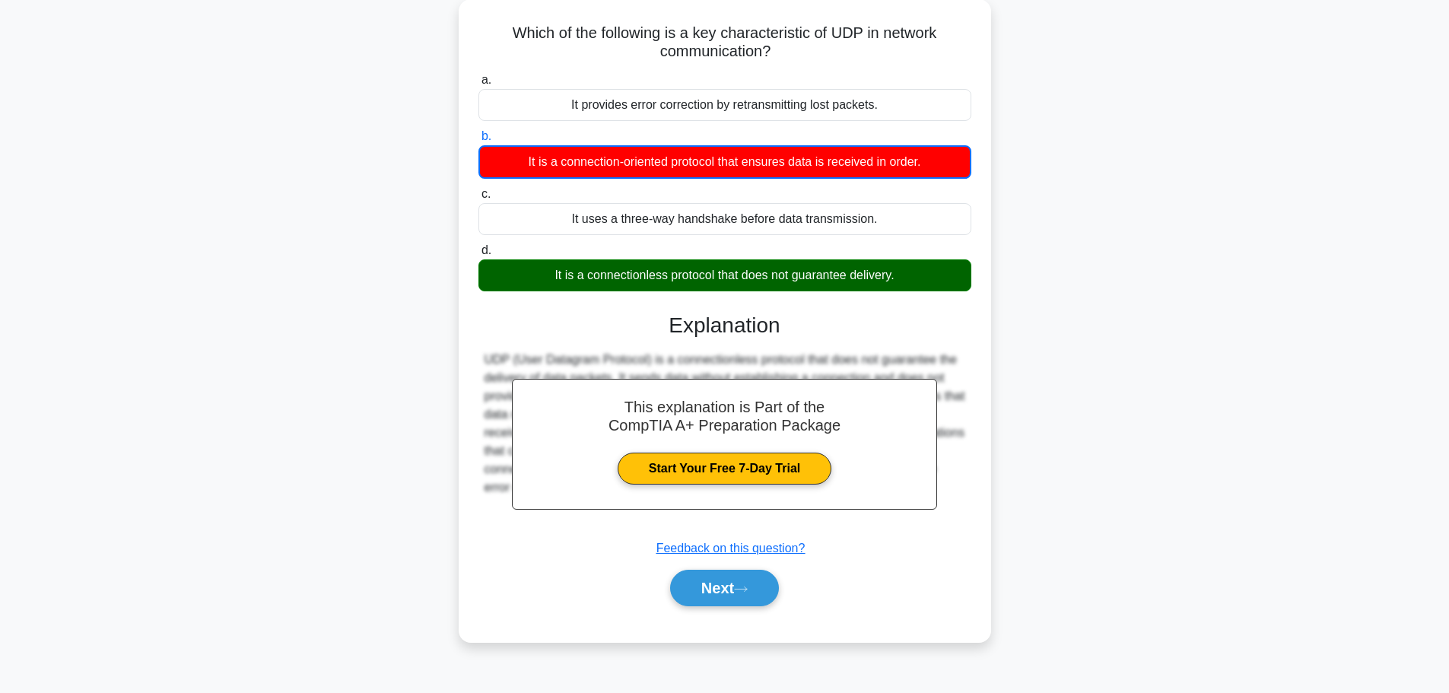
scroll to position [129, 0]
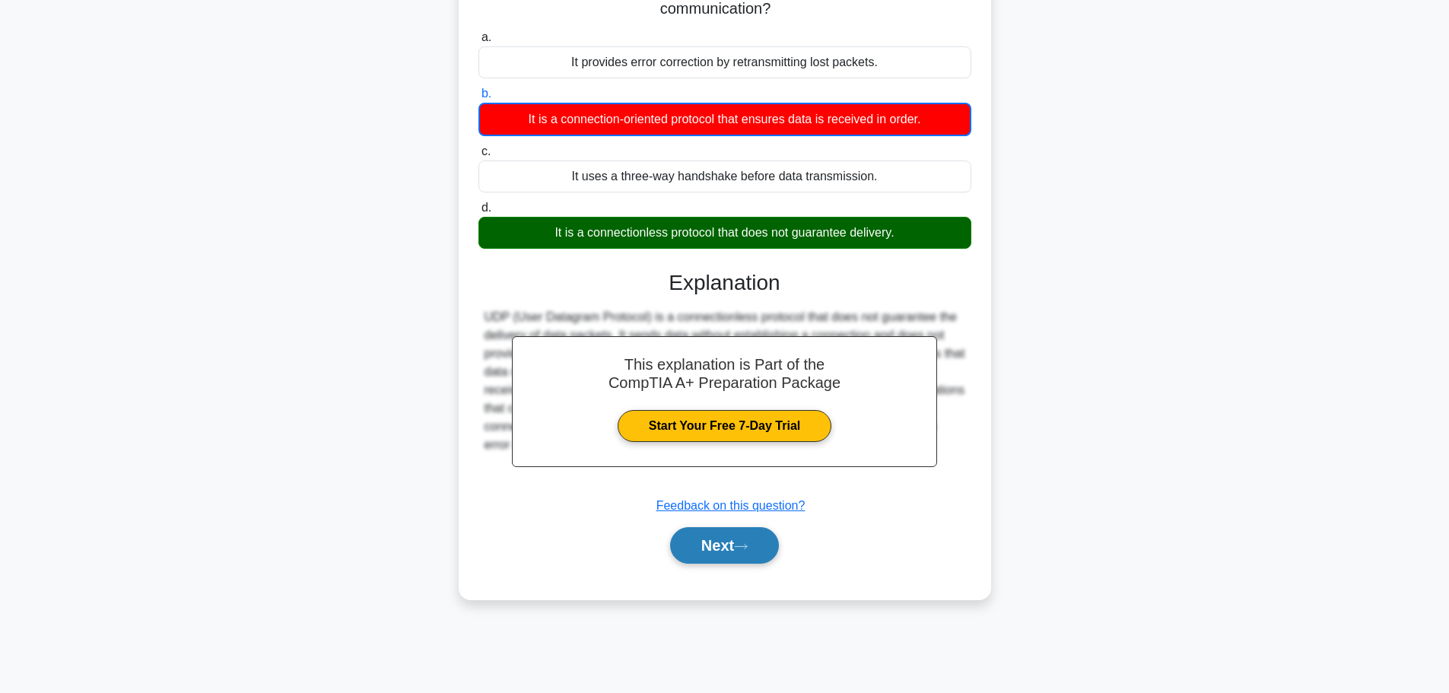
click at [723, 551] on button "Next" at bounding box center [724, 545] width 109 height 37
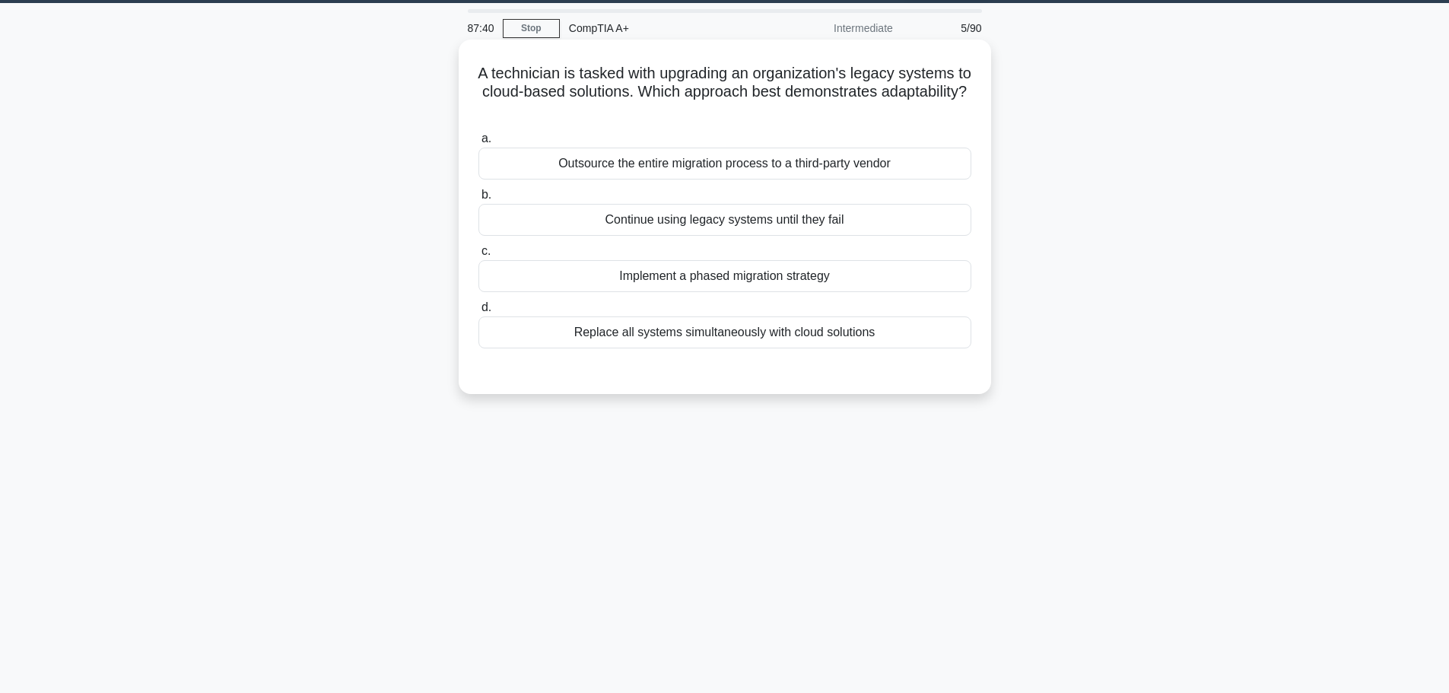
scroll to position [0, 0]
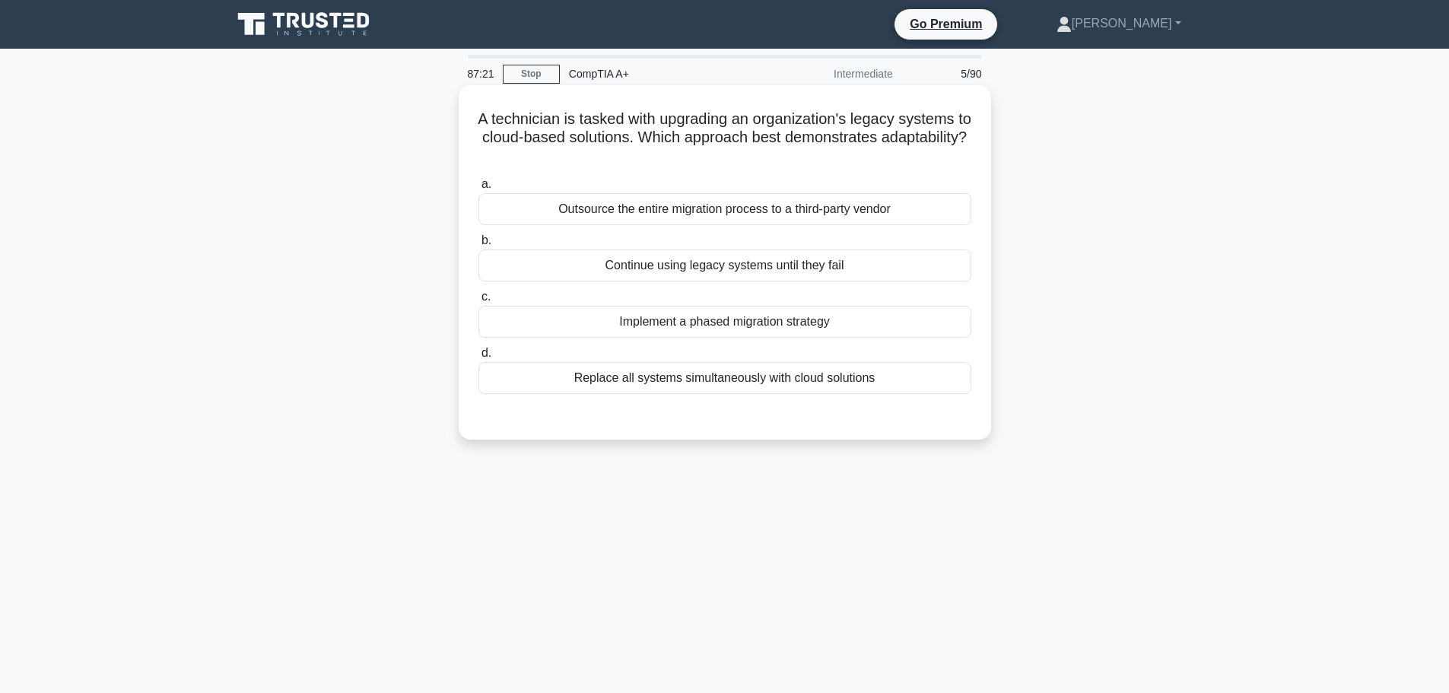
click at [758, 336] on div "Implement a phased migration strategy" at bounding box center [725, 322] width 493 height 32
click at [479, 302] on input "c. Implement a phased migration strategy" at bounding box center [479, 297] width 0 height 10
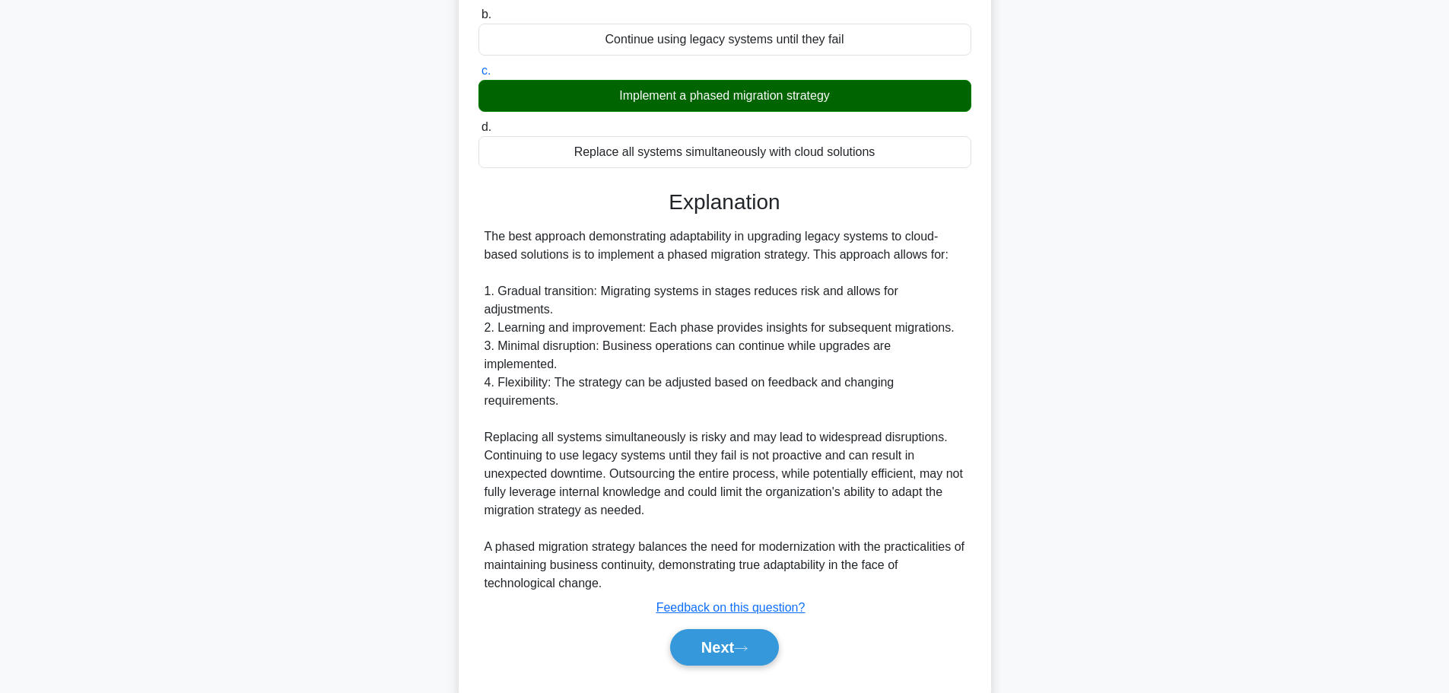
scroll to position [227, 0]
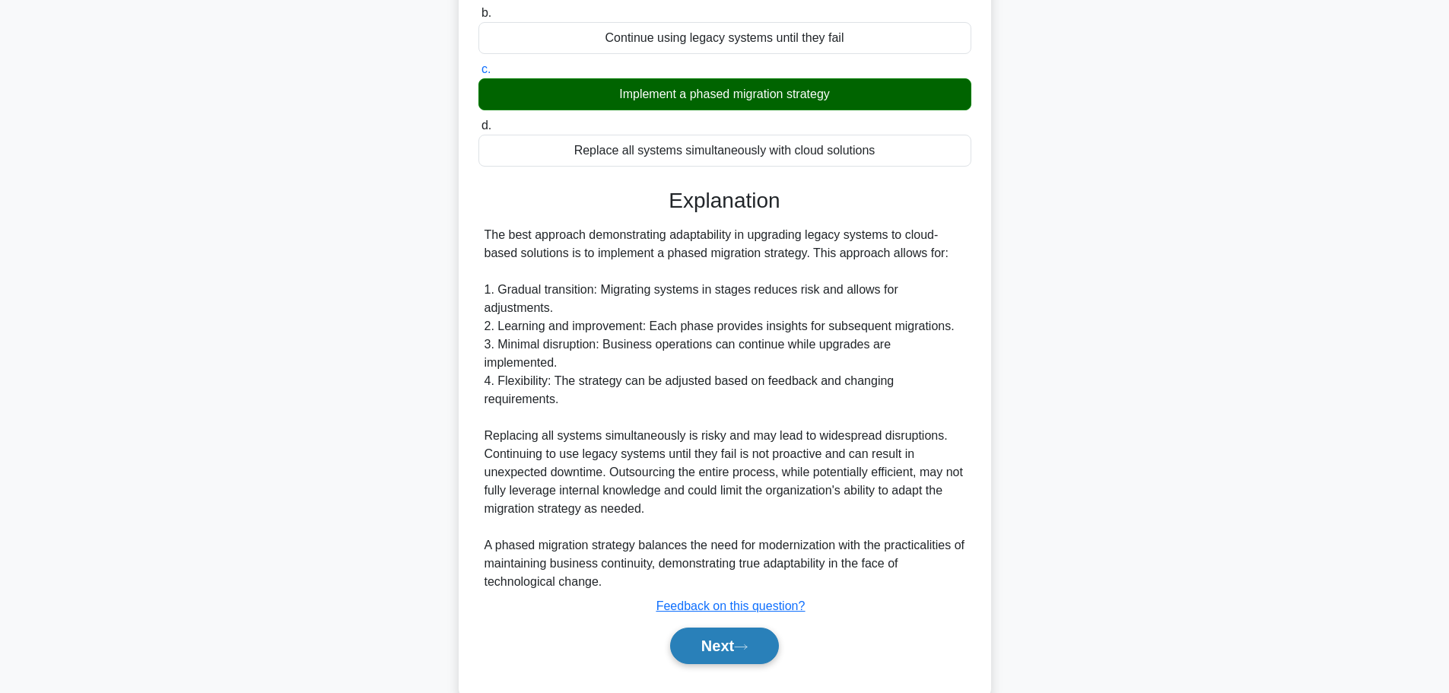
click at [764, 628] on button "Next" at bounding box center [724, 646] width 109 height 37
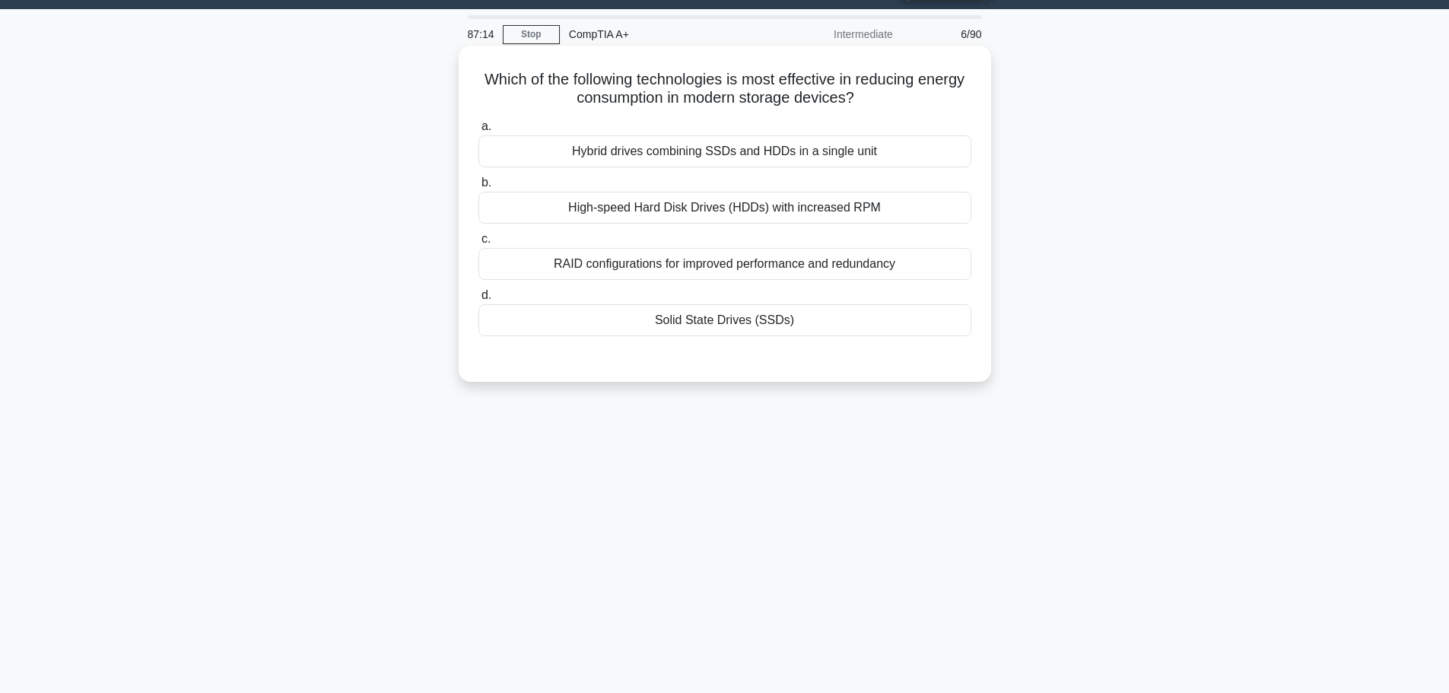
scroll to position [0, 0]
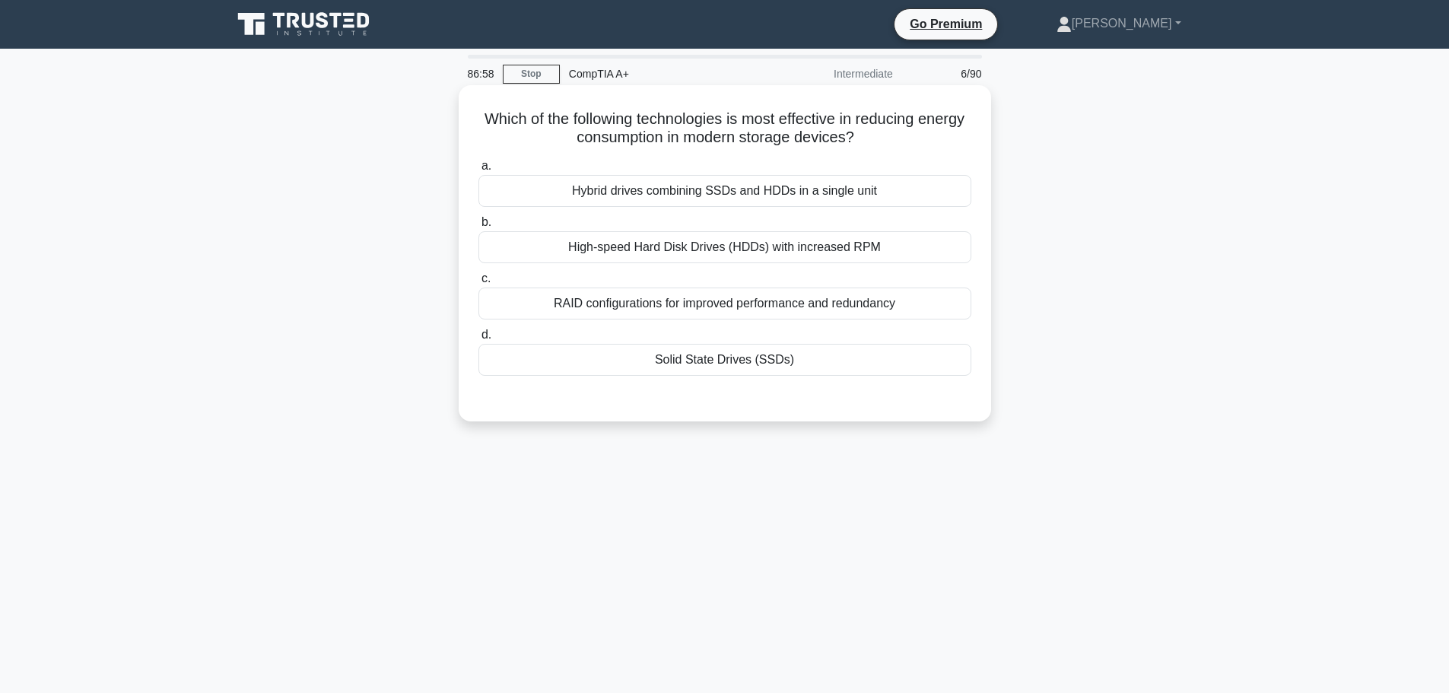
click at [679, 364] on div "Solid State Drives (SSDs)" at bounding box center [725, 360] width 493 height 32
click at [479, 340] on input "d. Solid State Drives (SSDs)" at bounding box center [479, 335] width 0 height 10
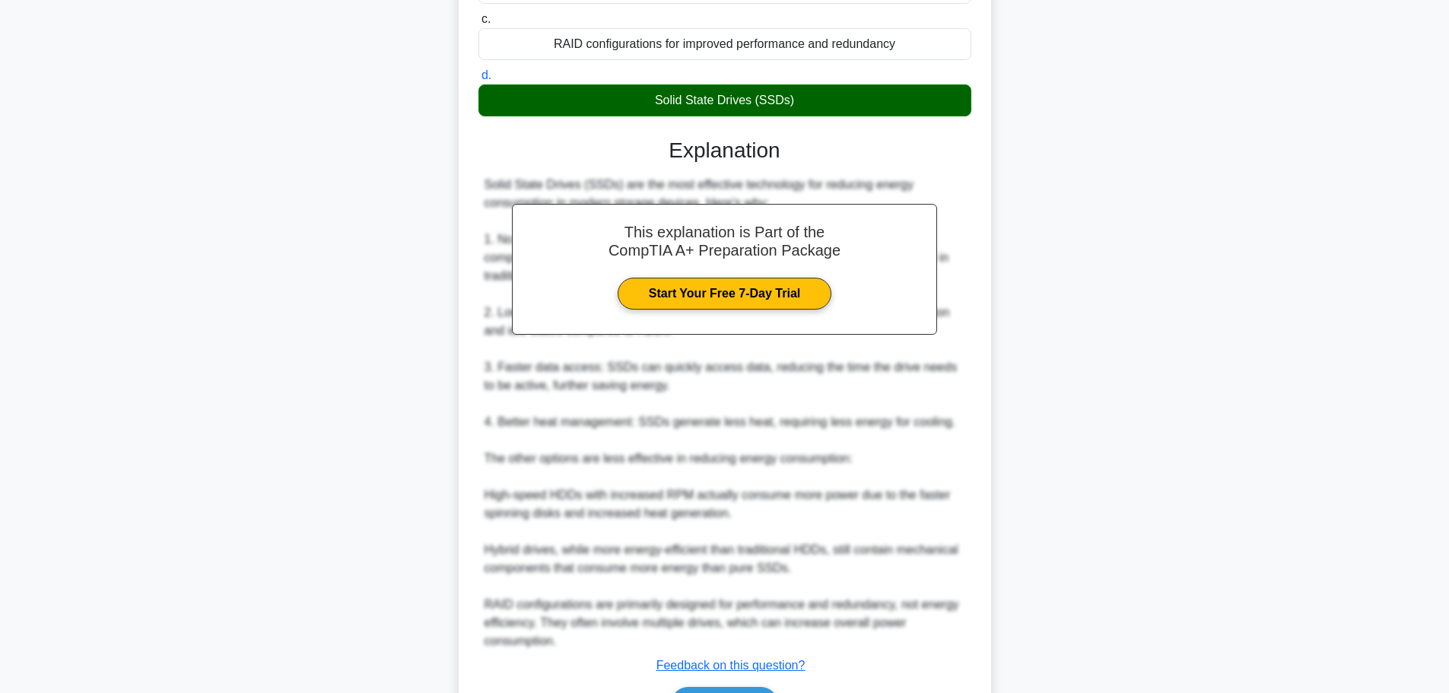
scroll to position [355, 0]
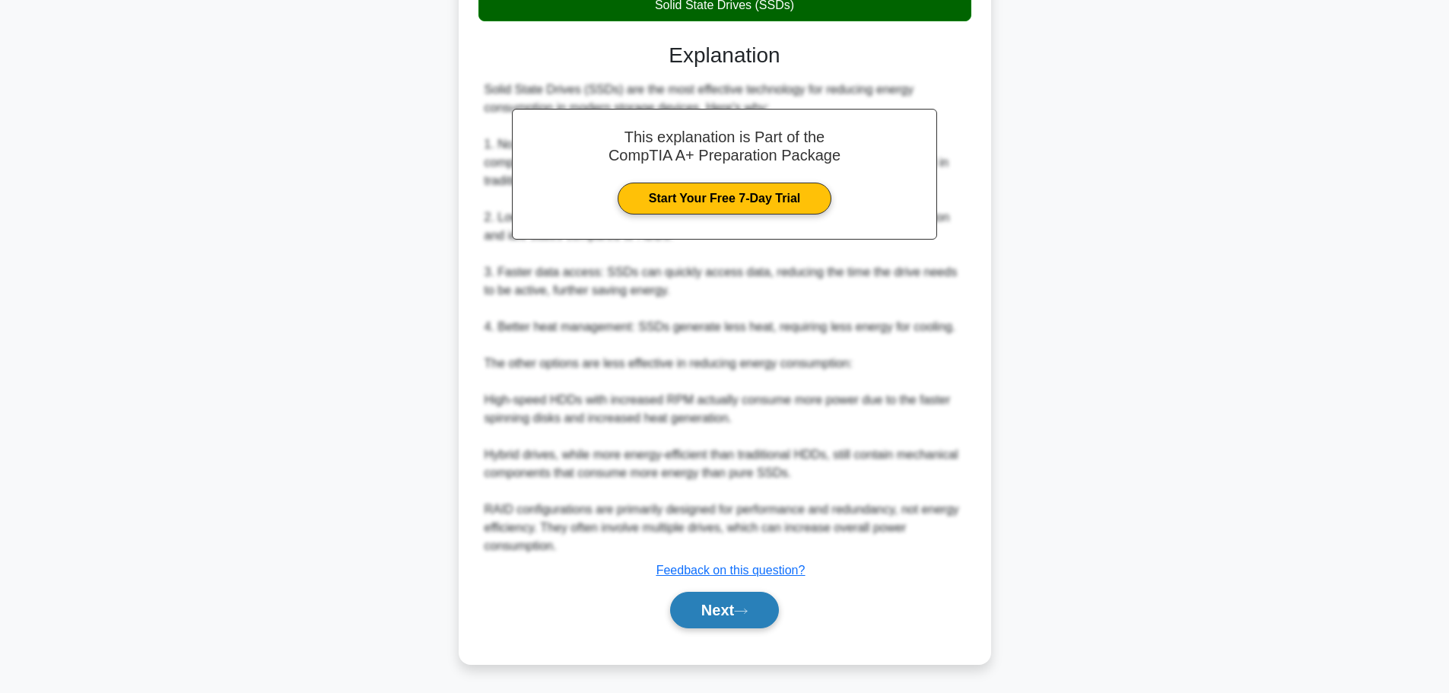
click at [708, 606] on button "Next" at bounding box center [724, 610] width 109 height 37
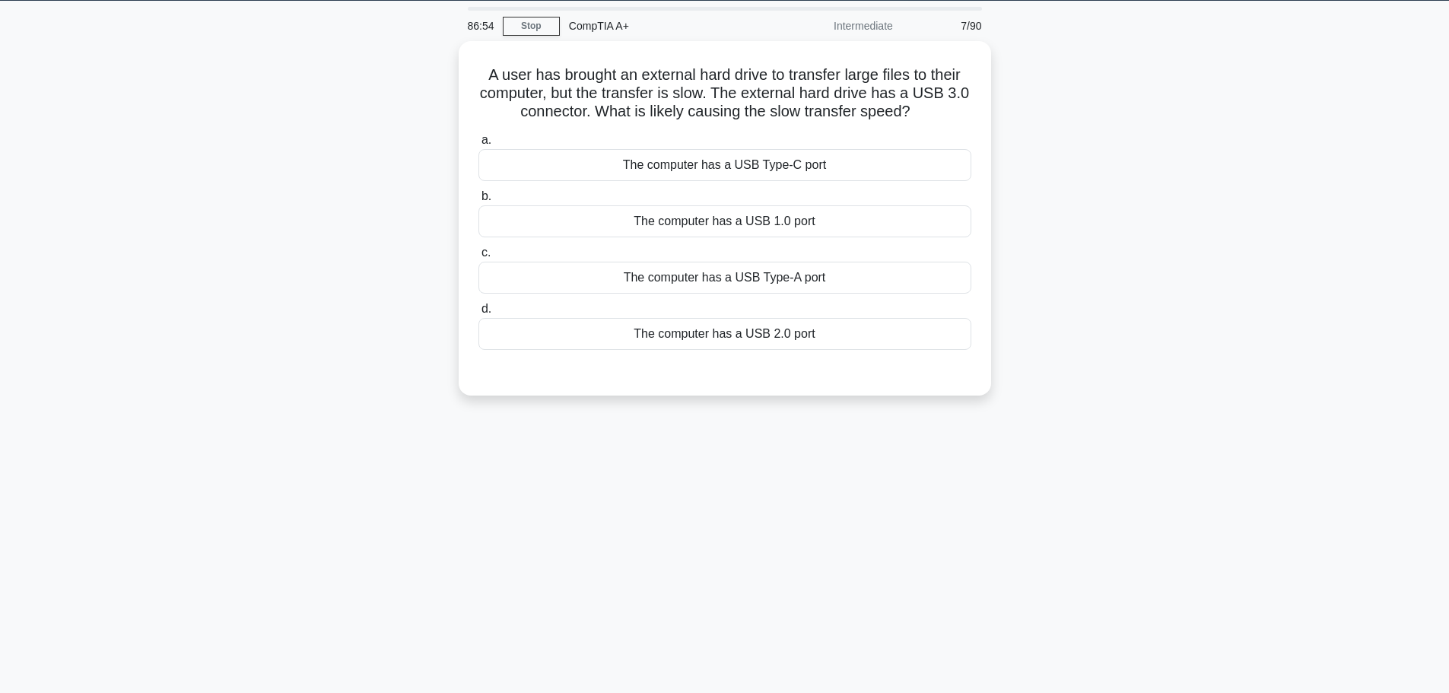
scroll to position [0, 0]
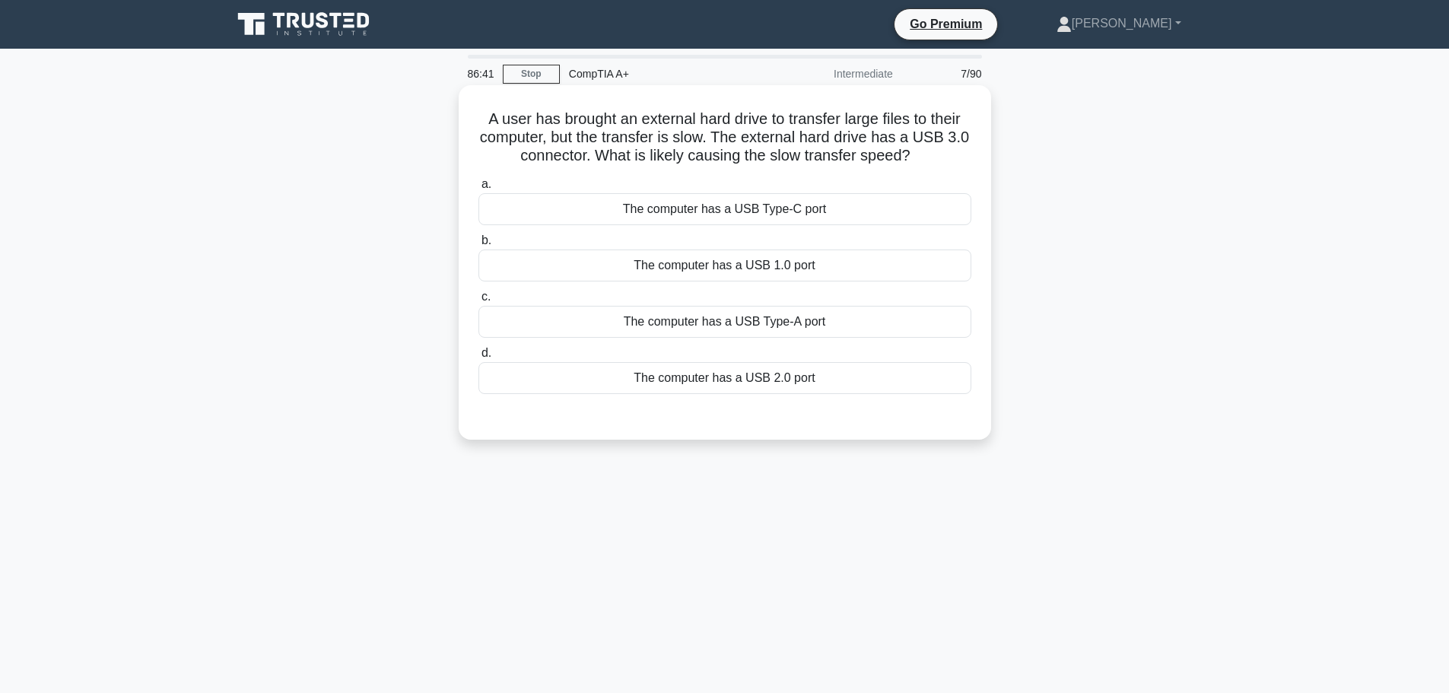
click at [785, 383] on div "The computer has a USB 2.0 port" at bounding box center [725, 378] width 493 height 32
click at [479, 358] on input "d. The computer has a USB 2.0 port" at bounding box center [479, 353] width 0 height 10
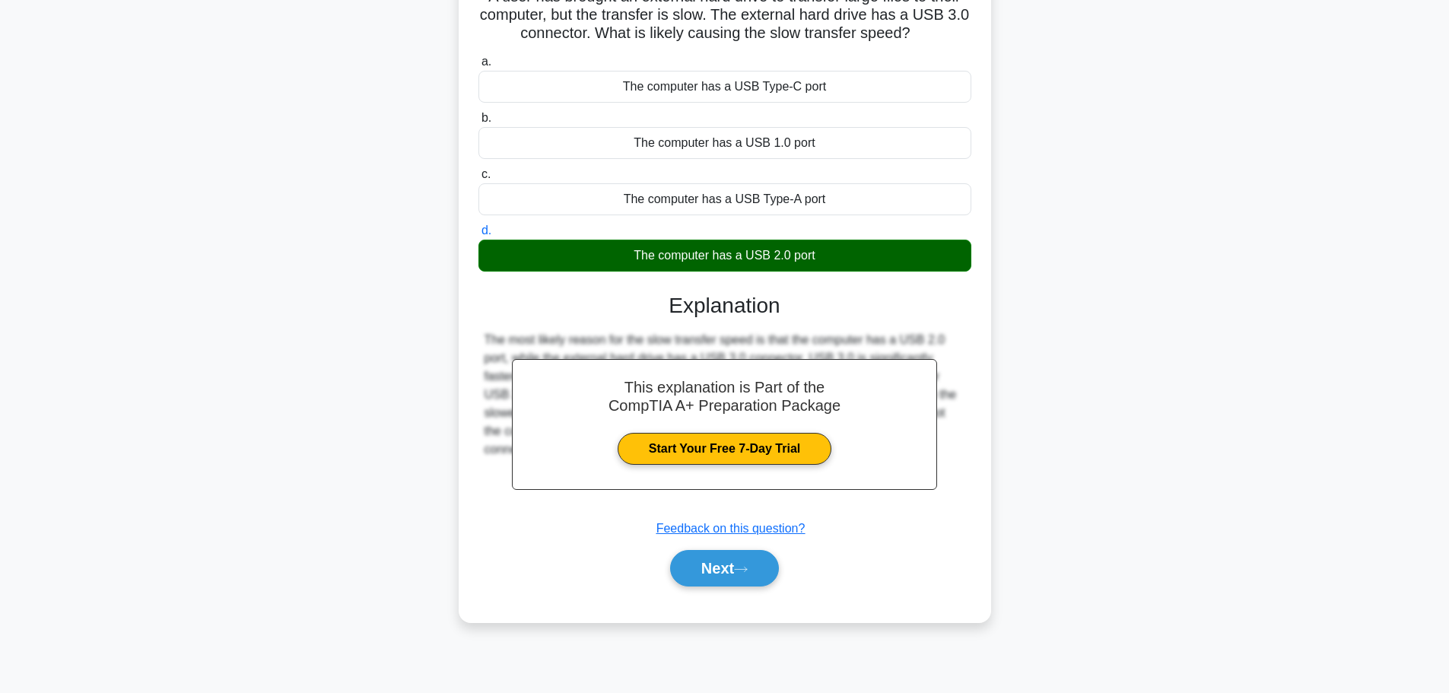
scroll to position [129, 0]
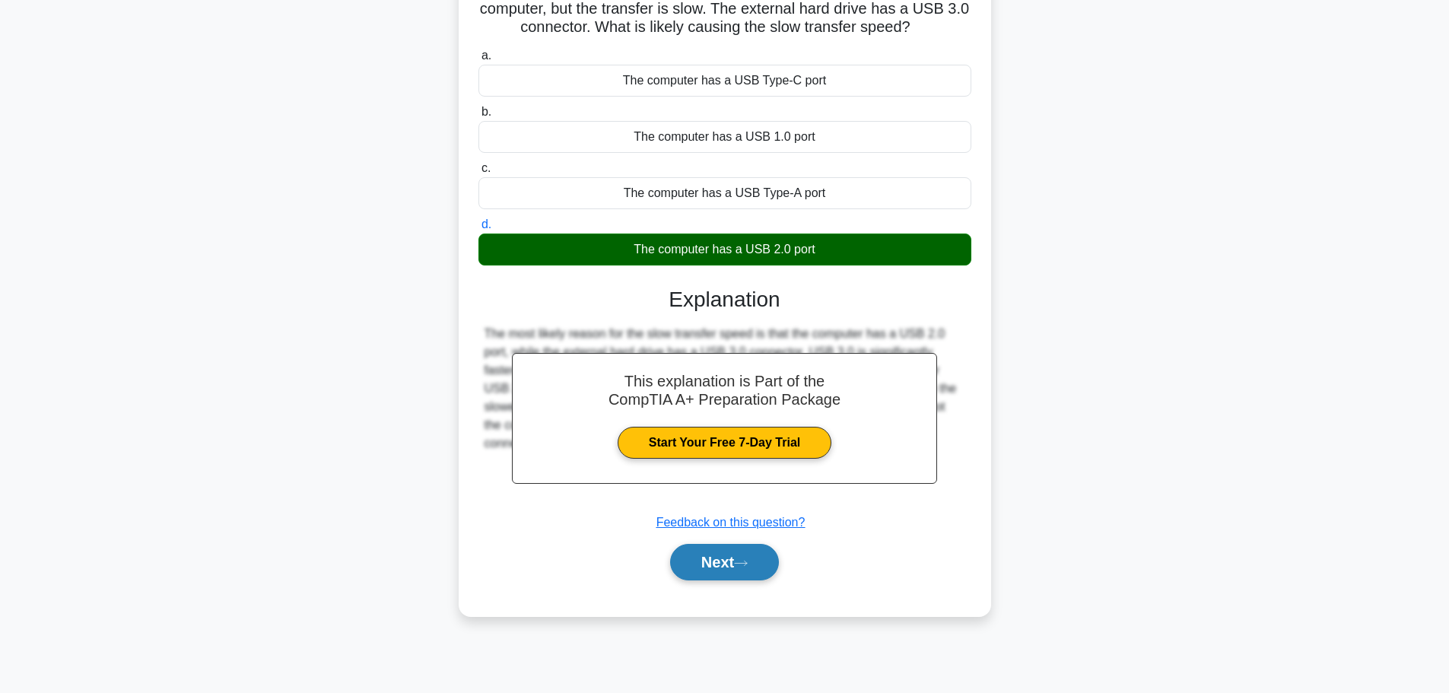
click at [692, 558] on button "Next" at bounding box center [724, 562] width 109 height 37
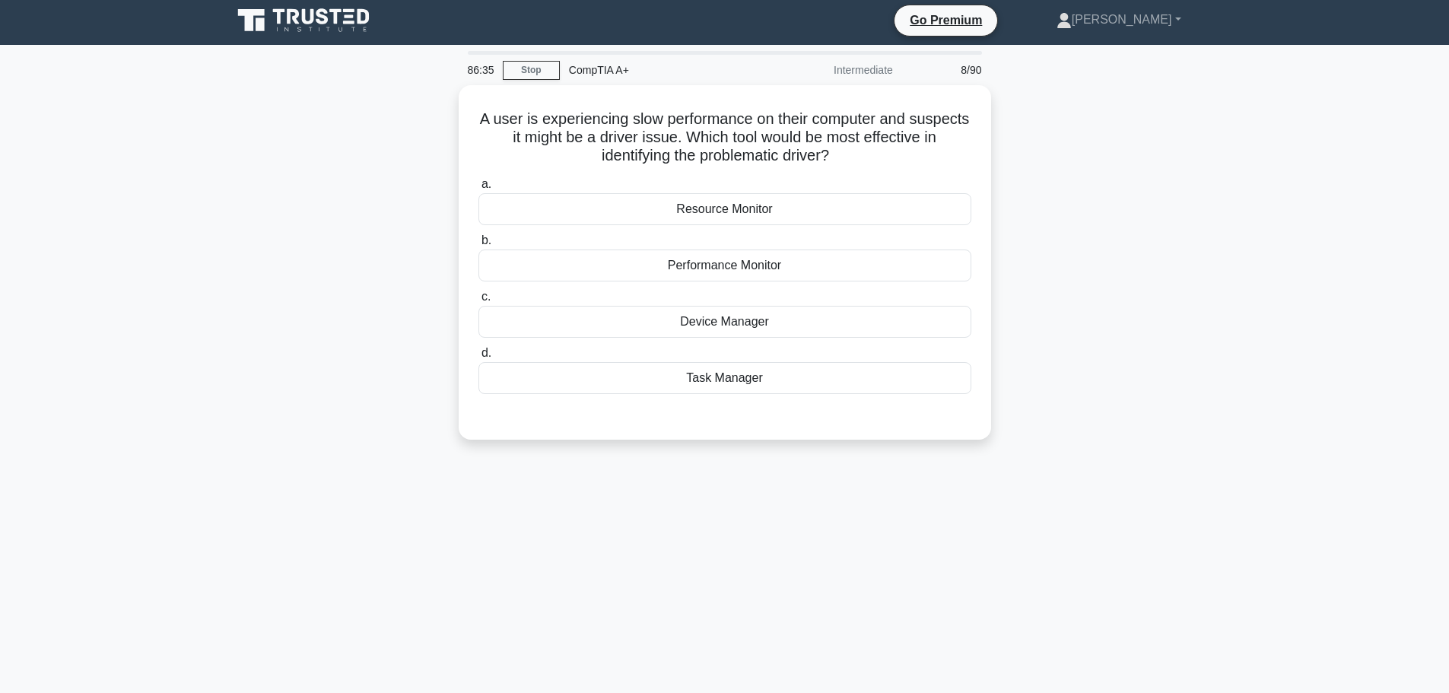
scroll to position [0, 0]
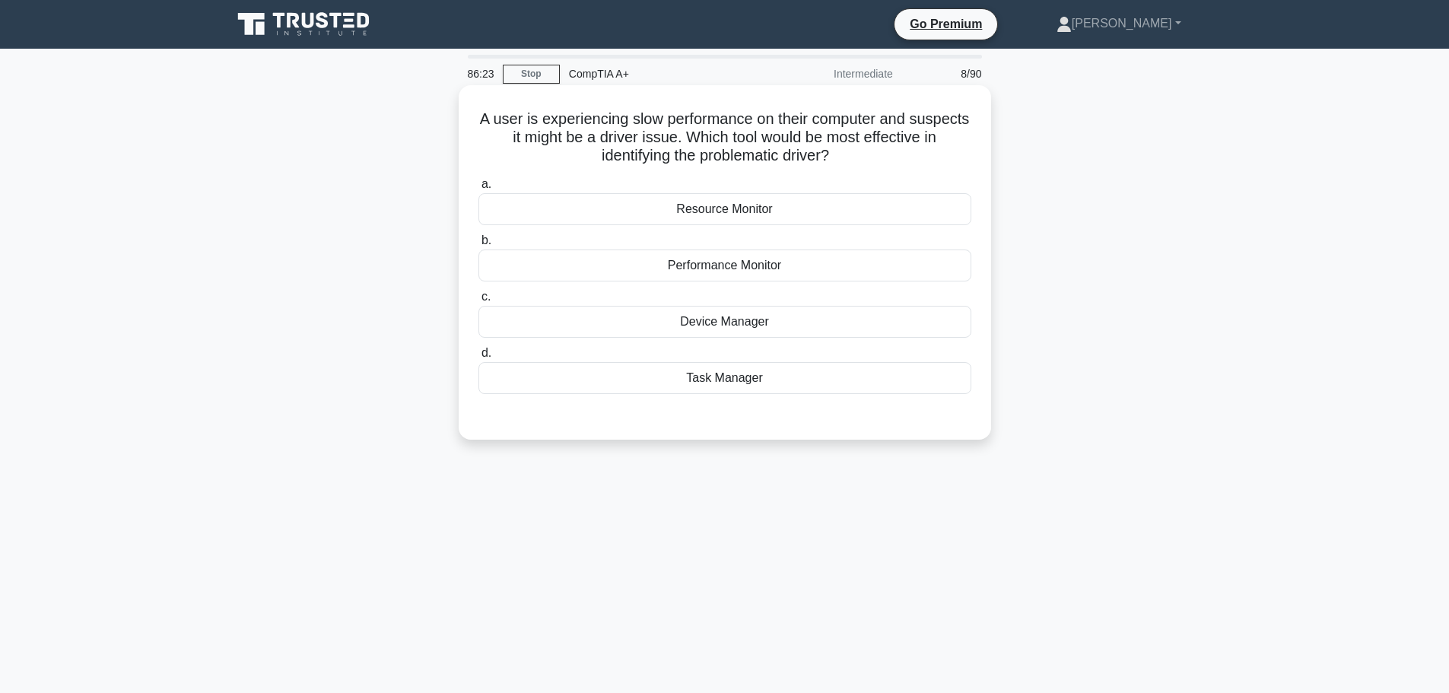
click at [775, 330] on div "Device Manager" at bounding box center [725, 322] width 493 height 32
click at [479, 302] on input "c. Device Manager" at bounding box center [479, 297] width 0 height 10
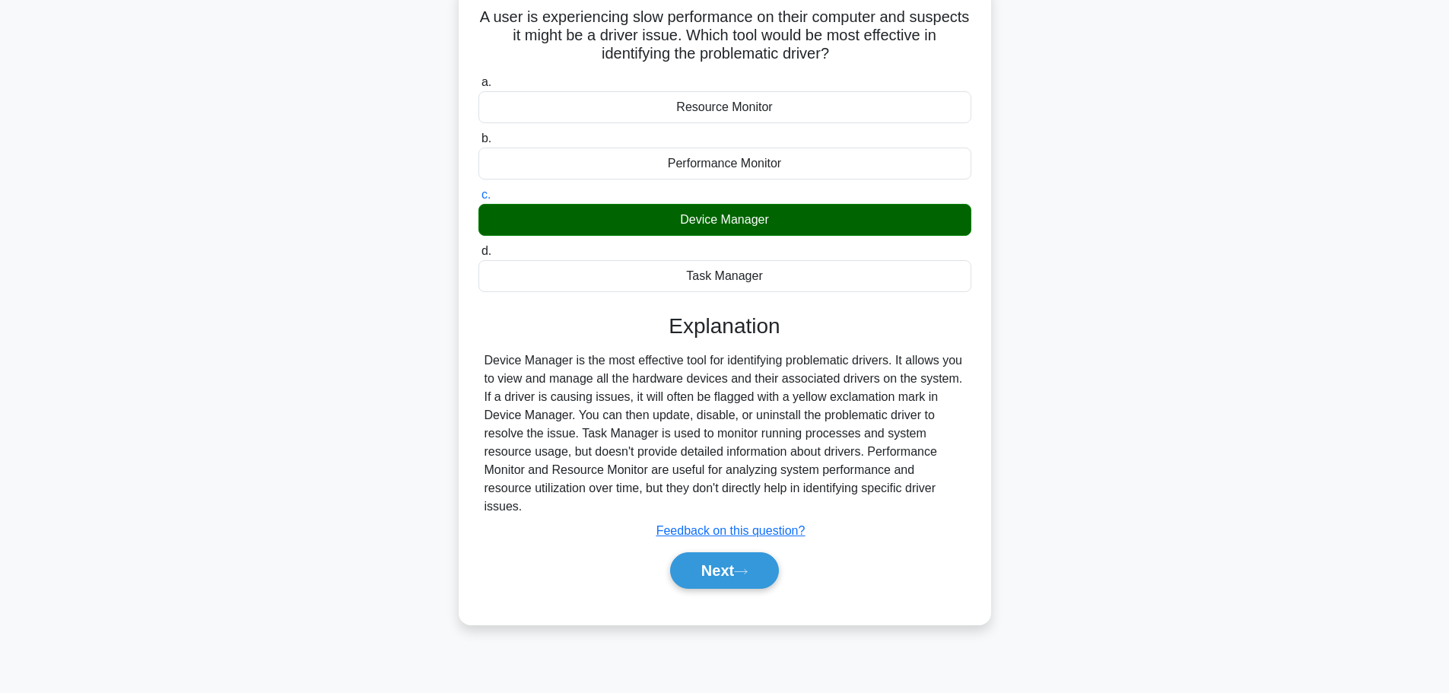
scroll to position [129, 0]
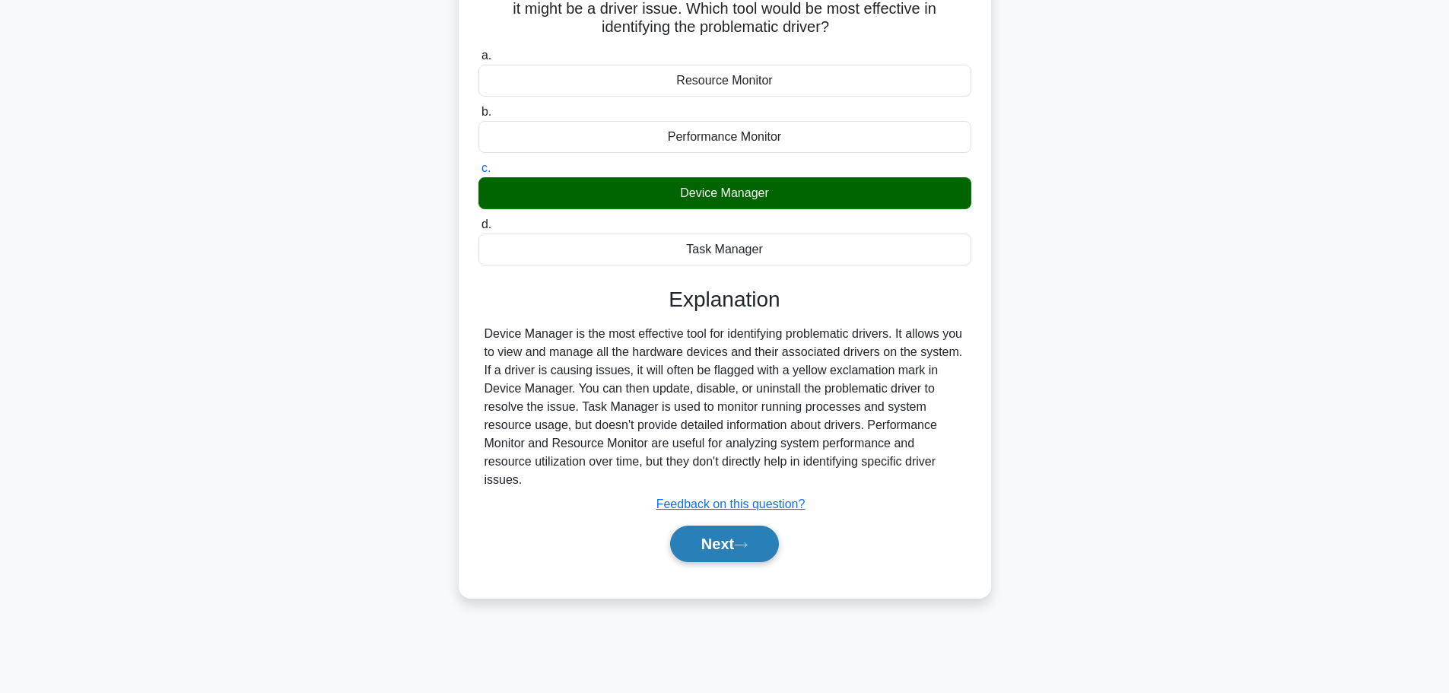
click at [698, 527] on button "Next" at bounding box center [724, 544] width 109 height 37
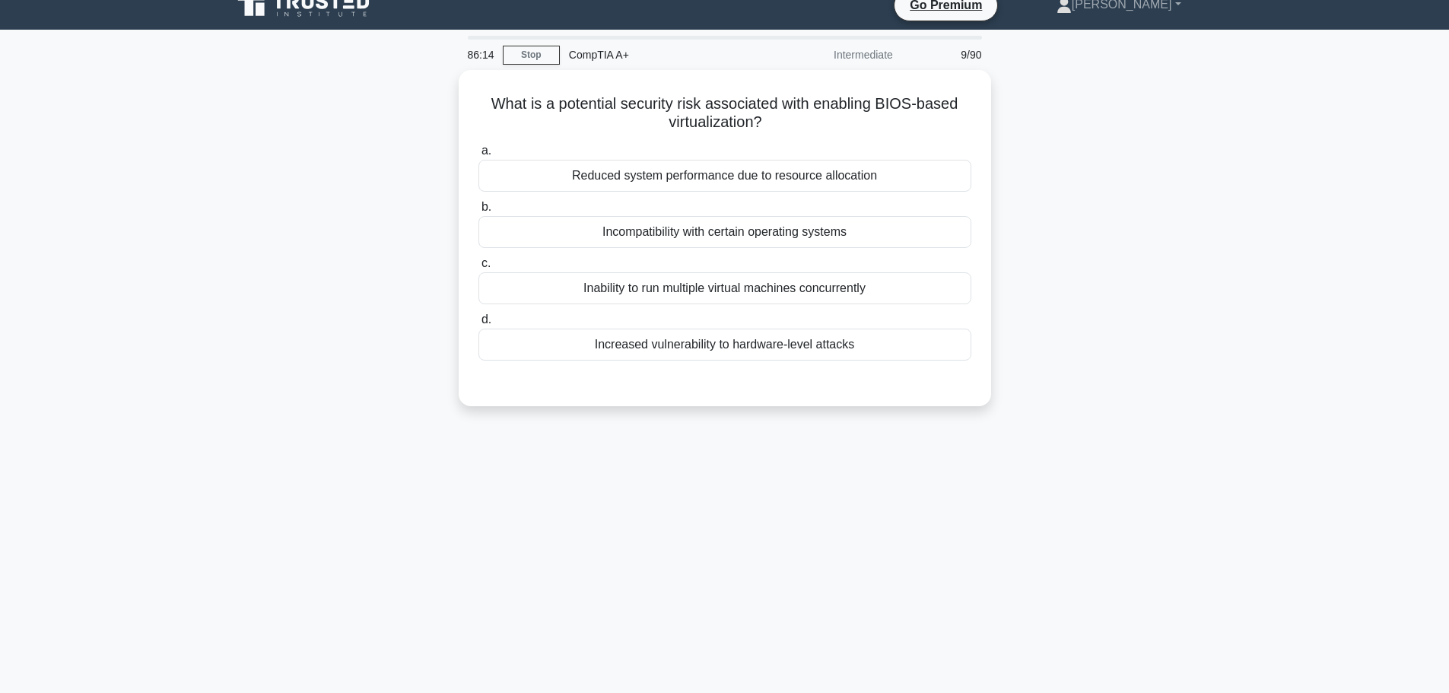
scroll to position [0, 0]
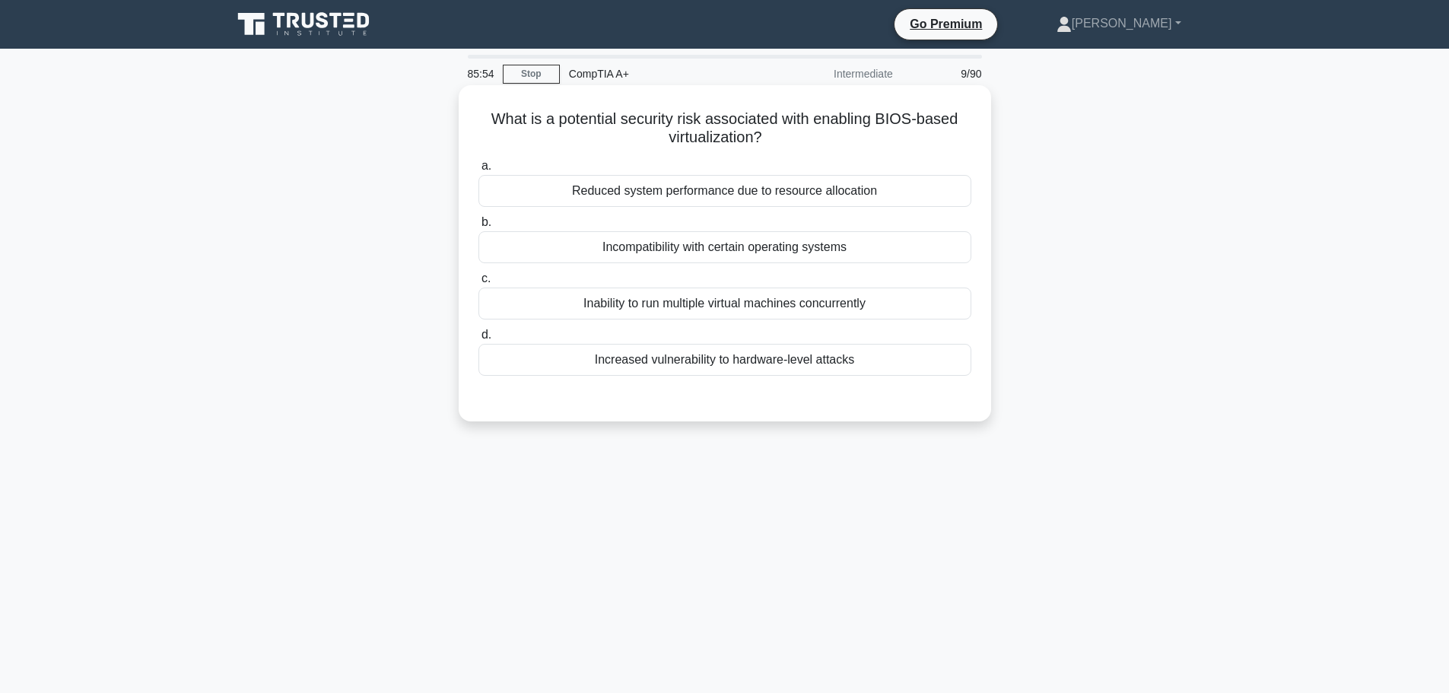
click at [817, 366] on div "Increased vulnerability to hardware-level attacks" at bounding box center [725, 360] width 493 height 32
click at [575, 419] on div "What is a potential security risk associated with enabling BIOS-based virtualiz…" at bounding box center [725, 253] width 533 height 336
click at [744, 252] on div "Incompatibility with certain operating systems" at bounding box center [725, 247] width 493 height 32
click at [479, 227] on input "b. Incompatibility with certain operating systems" at bounding box center [479, 223] width 0 height 10
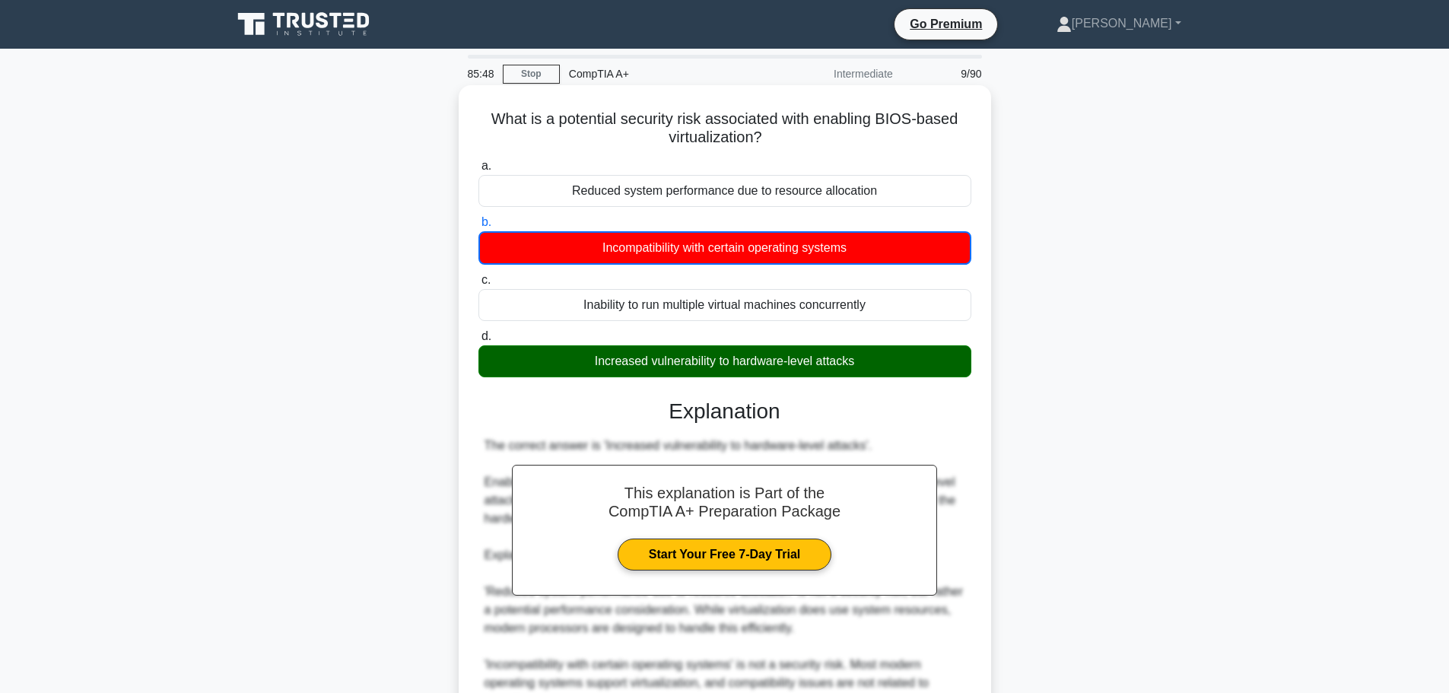
click at [709, 364] on div "Increased vulnerability to hardware-level attacks" at bounding box center [725, 361] width 493 height 32
click at [479, 342] on input "d. Increased vulnerability to hardware-level attacks" at bounding box center [479, 337] width 0 height 10
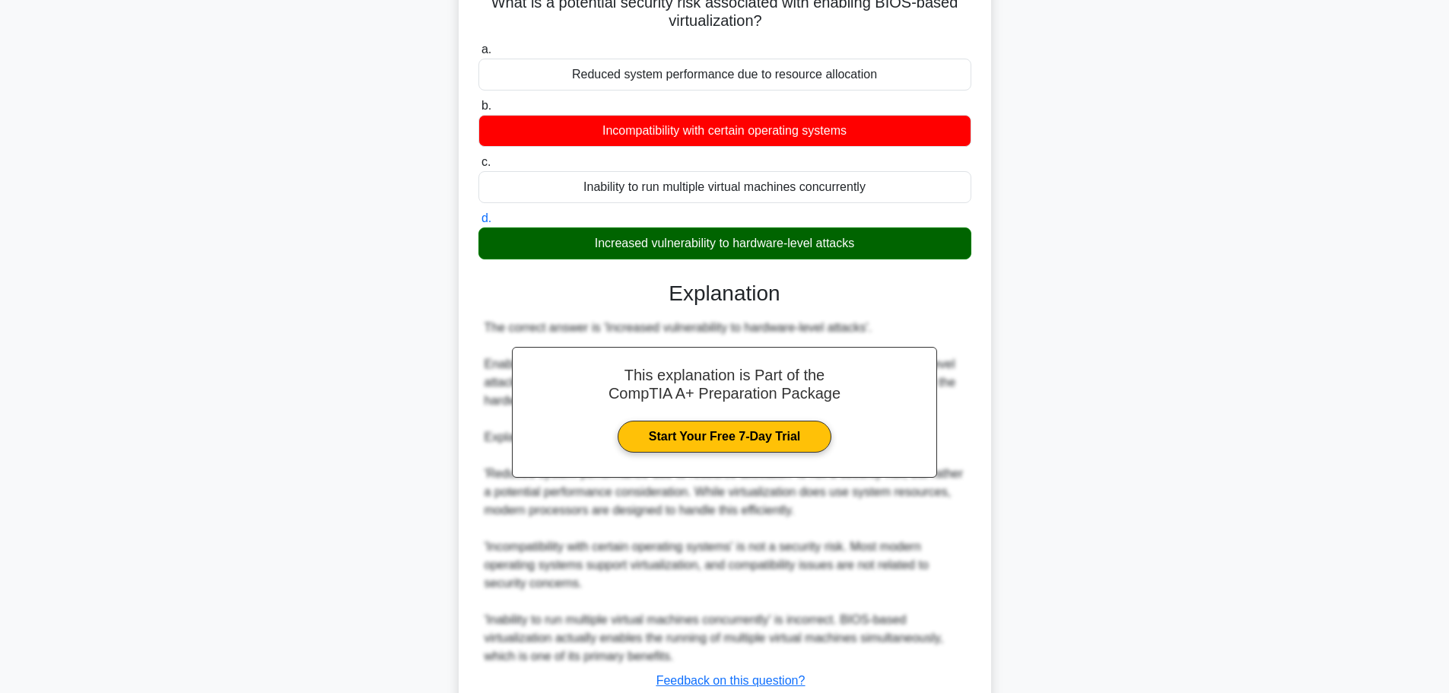
scroll to position [227, 0]
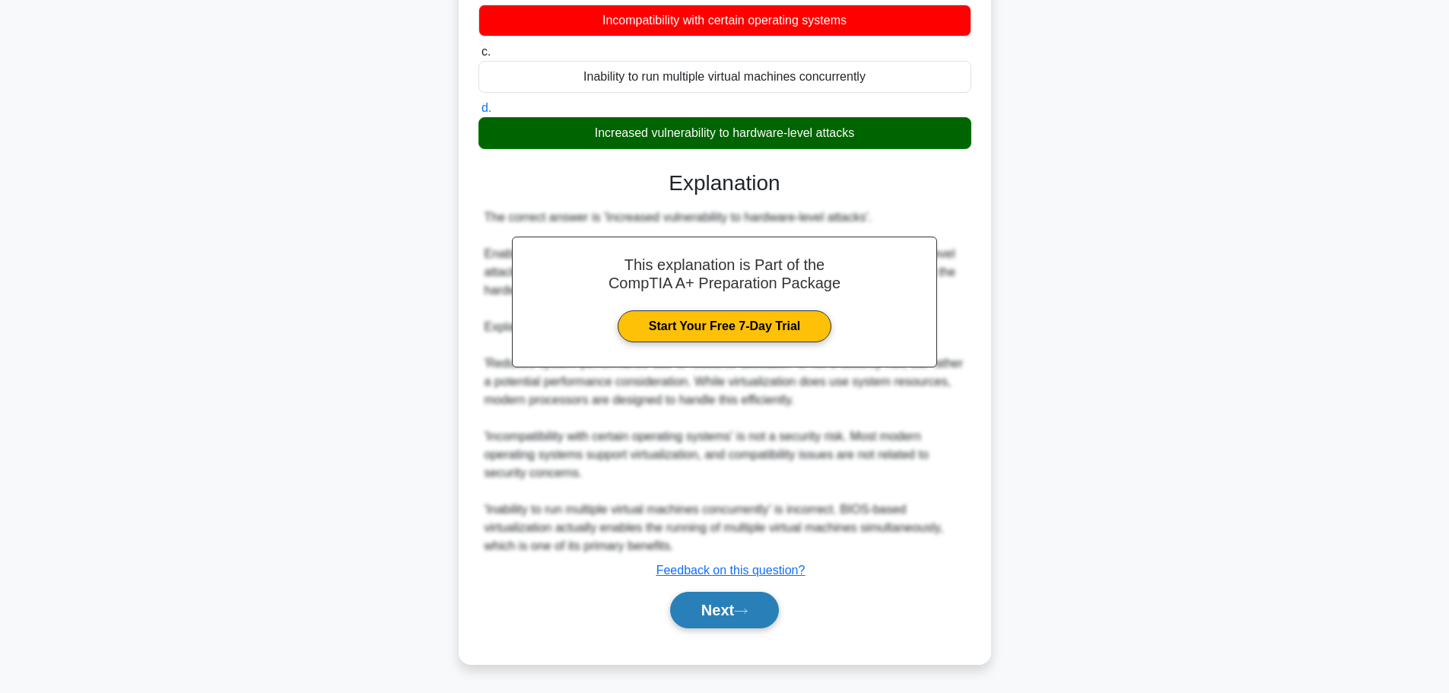
click at [744, 611] on icon at bounding box center [741, 611] width 14 height 8
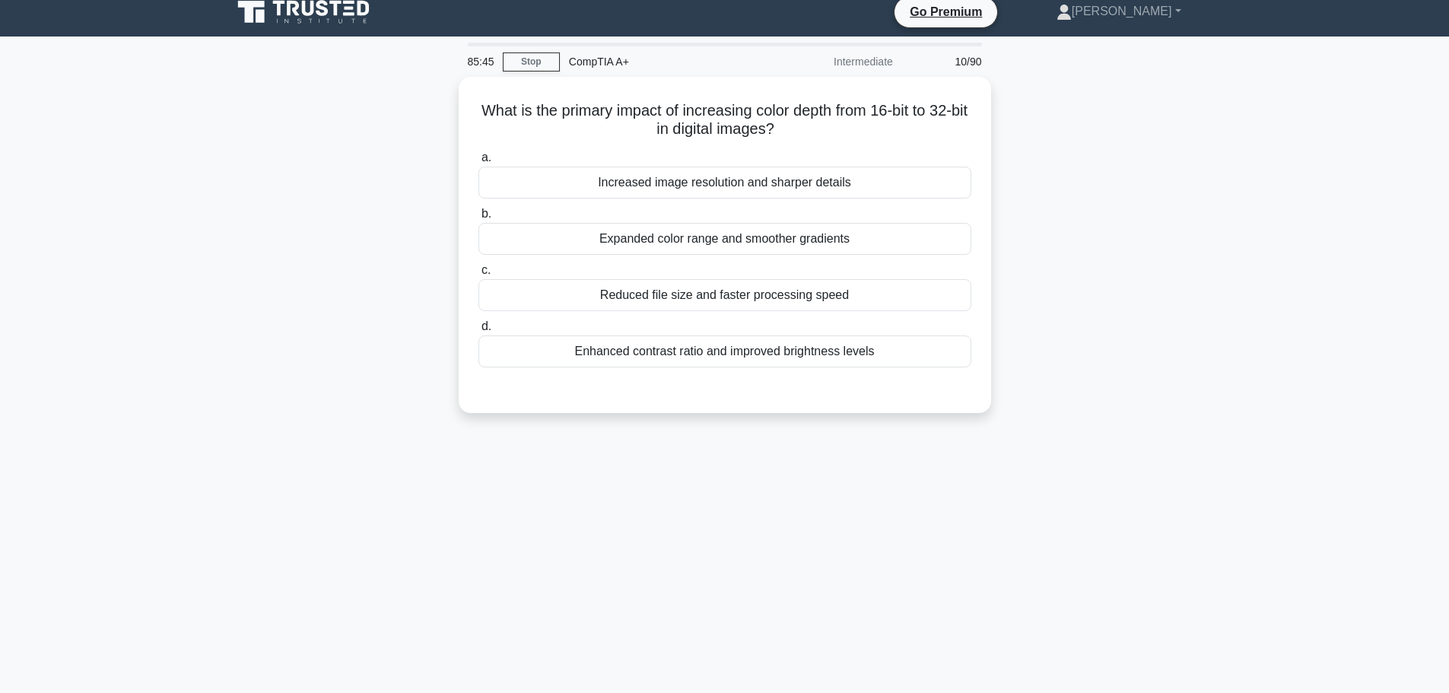
scroll to position [0, 0]
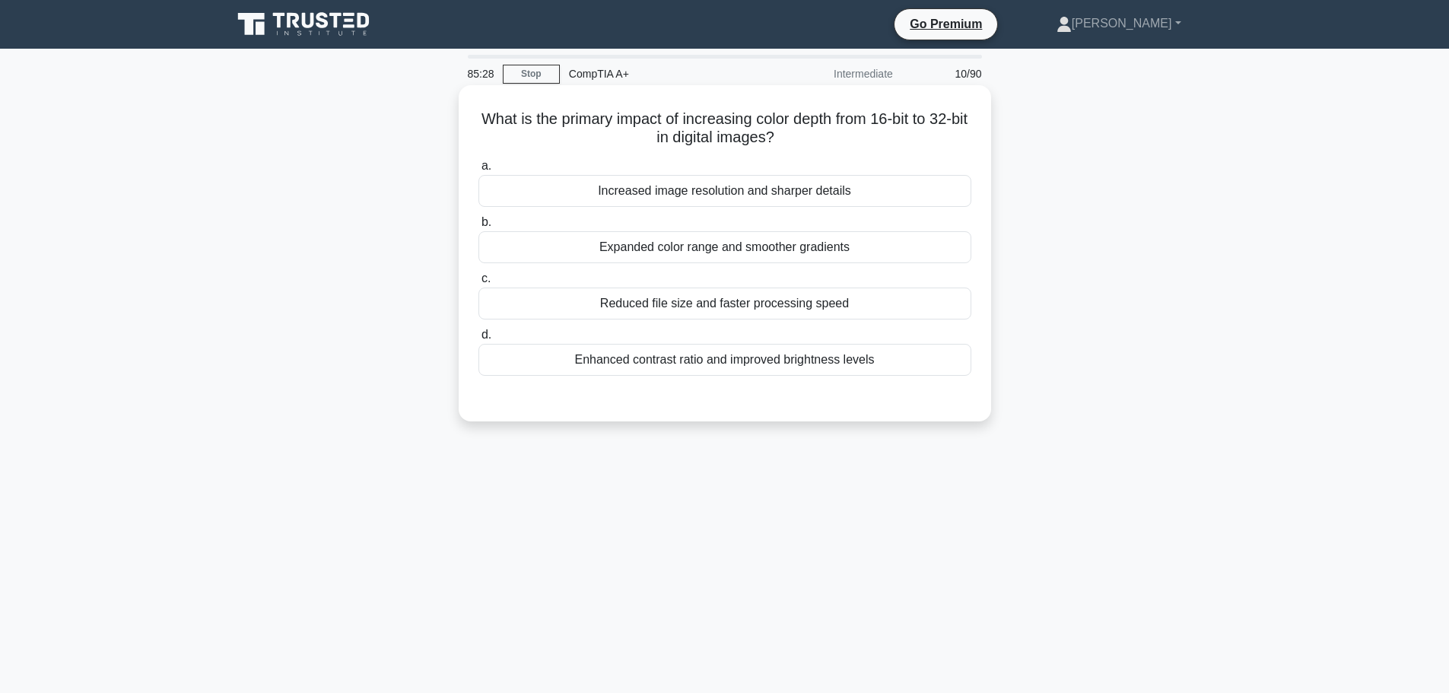
click at [835, 249] on div "Expanded color range and smoother gradients" at bounding box center [725, 247] width 493 height 32
click at [479, 227] on input "b. Expanded color range and smoother gradients" at bounding box center [479, 223] width 0 height 10
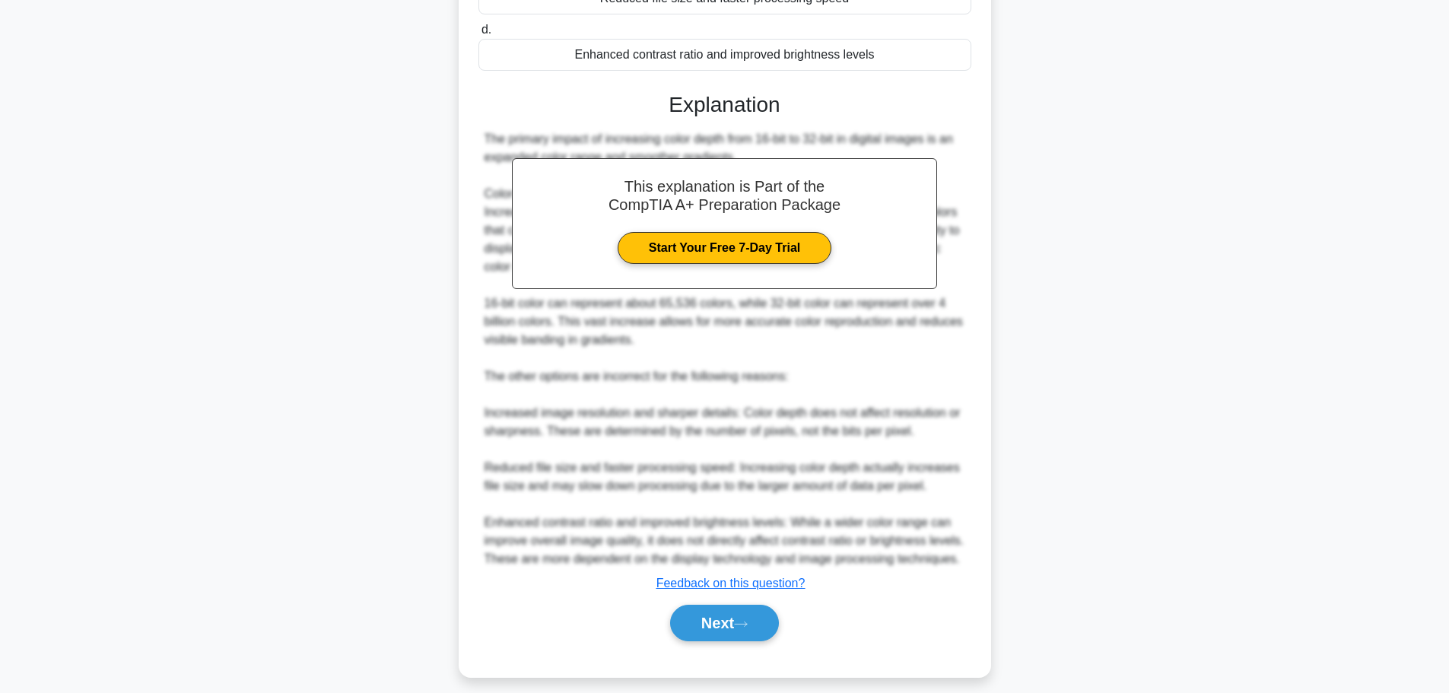
scroll to position [337, 0]
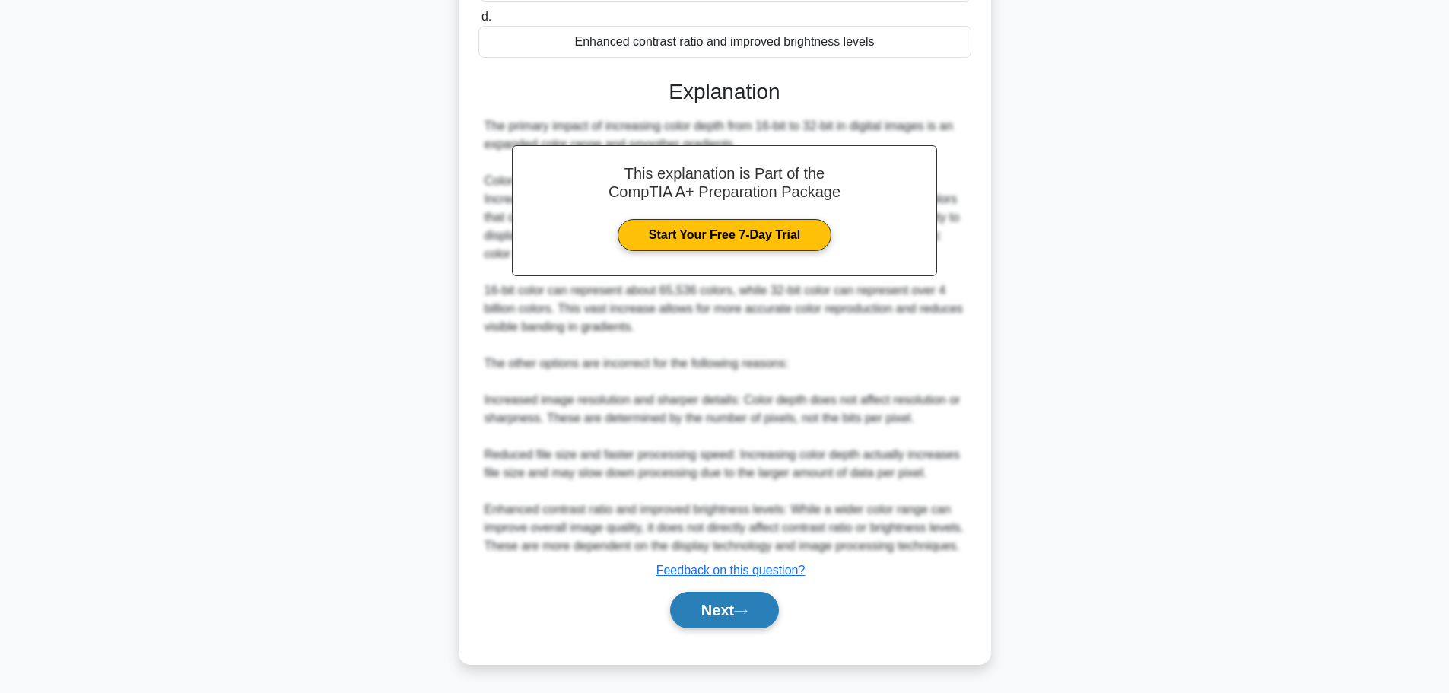
click at [741, 612] on icon at bounding box center [741, 611] width 14 height 8
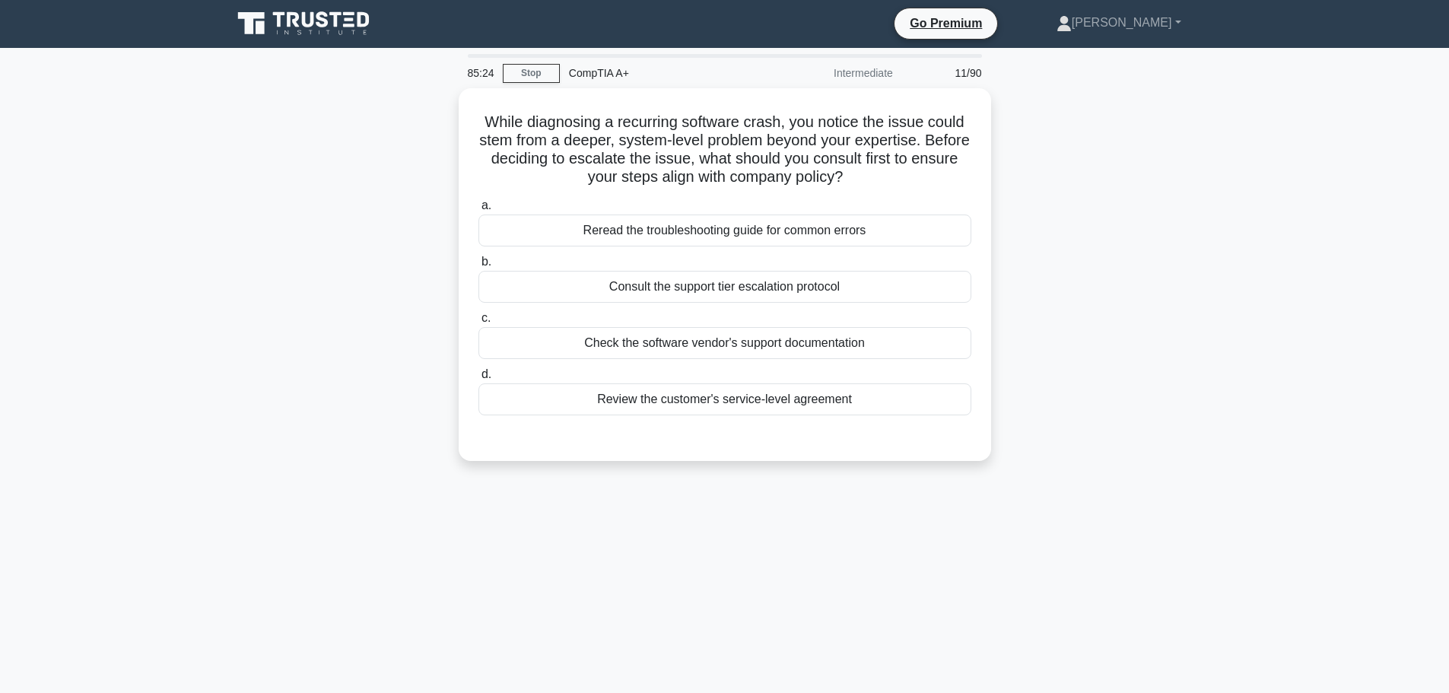
scroll to position [0, 0]
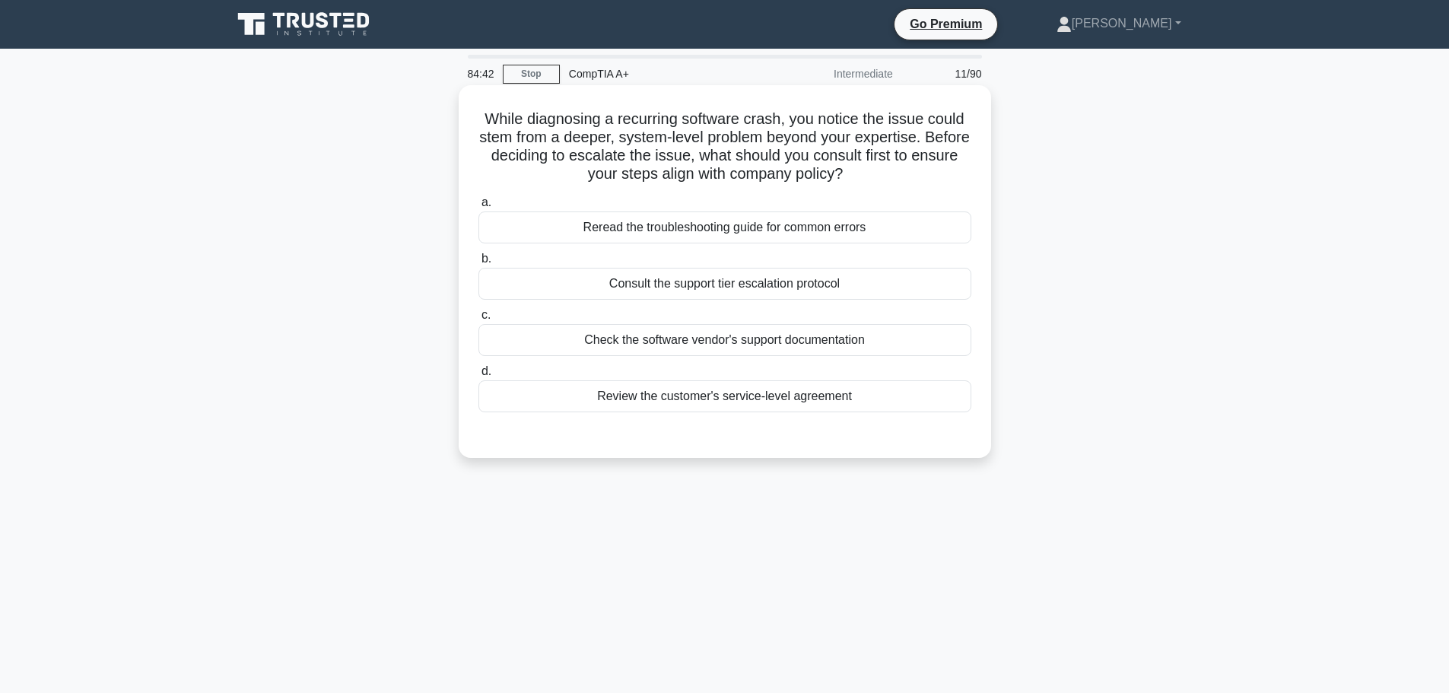
click at [689, 230] on div "Reread the troubleshooting guide for common errors" at bounding box center [725, 227] width 493 height 32
click at [479, 208] on input "a. Reread the troubleshooting guide for common errors" at bounding box center [479, 203] width 0 height 10
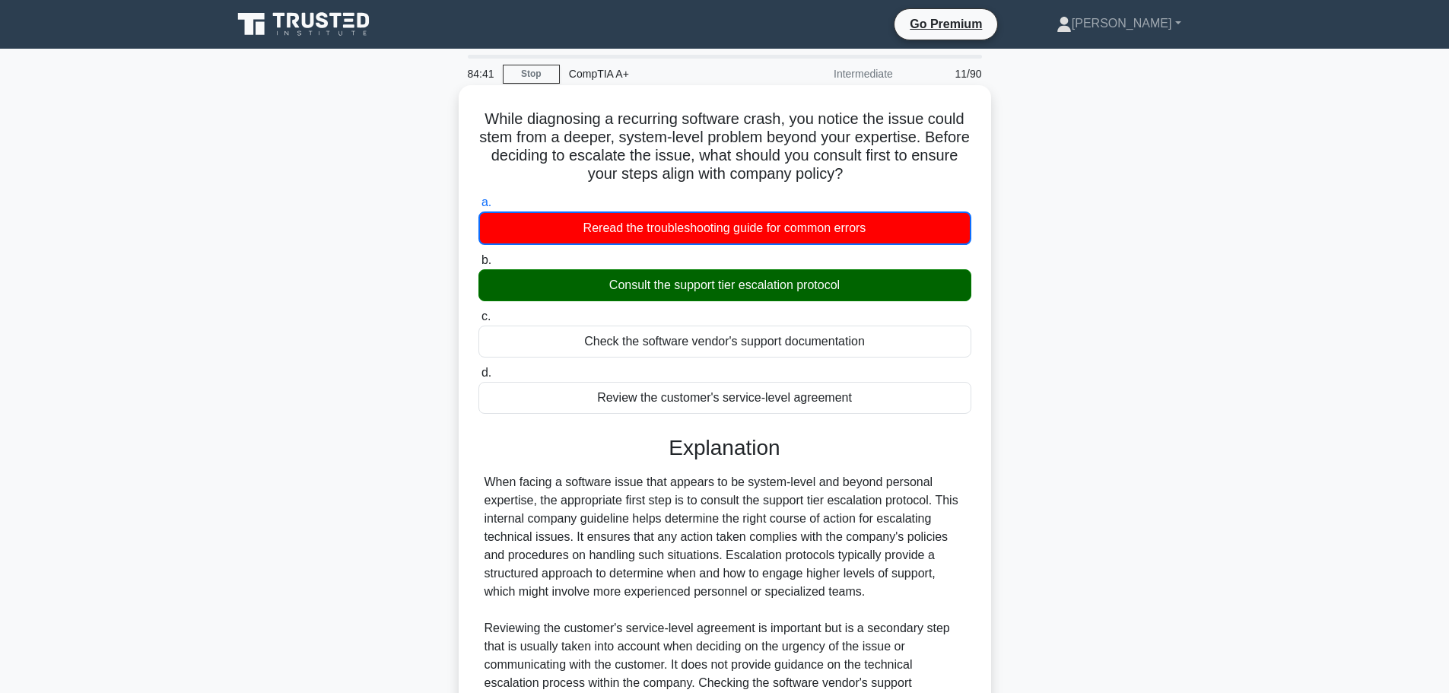
click at [685, 289] on div "Consult the support tier escalation protocol" at bounding box center [725, 285] width 493 height 32
click at [479, 266] on input "b. Consult the support tier escalation protocol" at bounding box center [479, 261] width 0 height 10
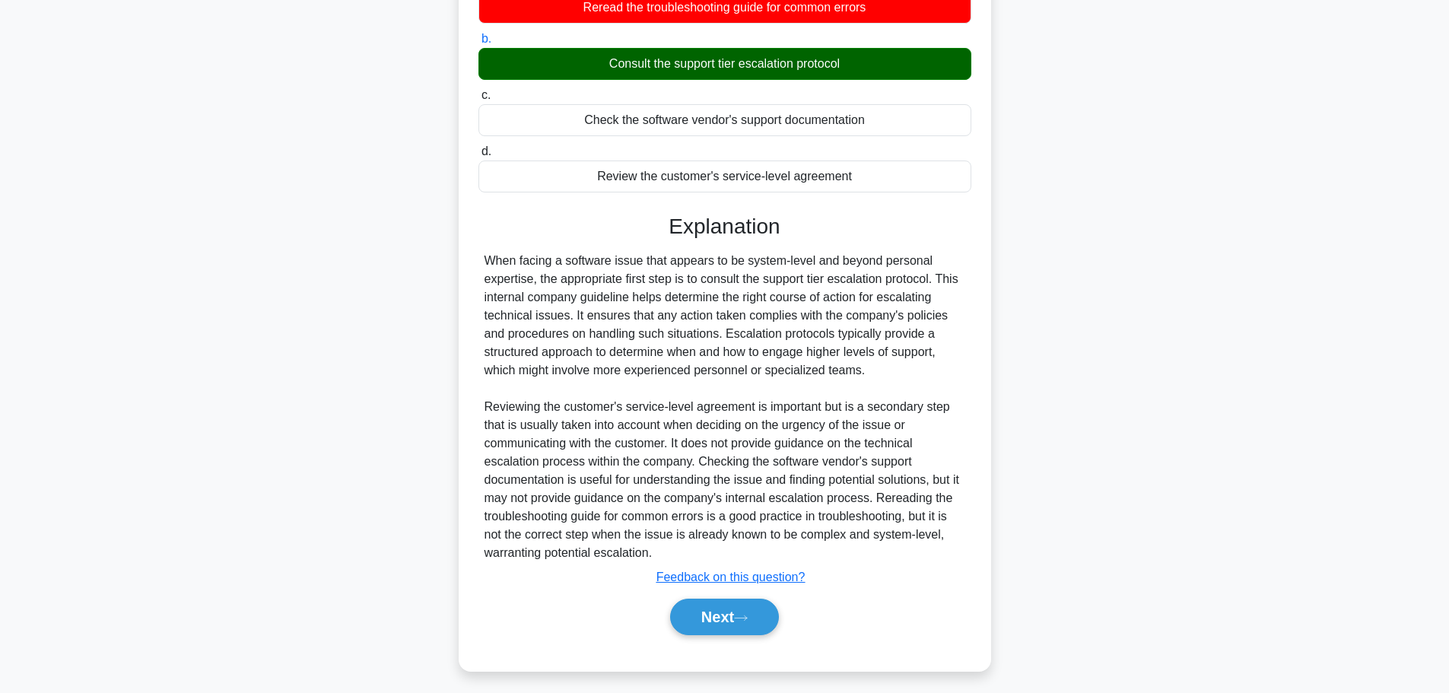
scroll to position [227, 0]
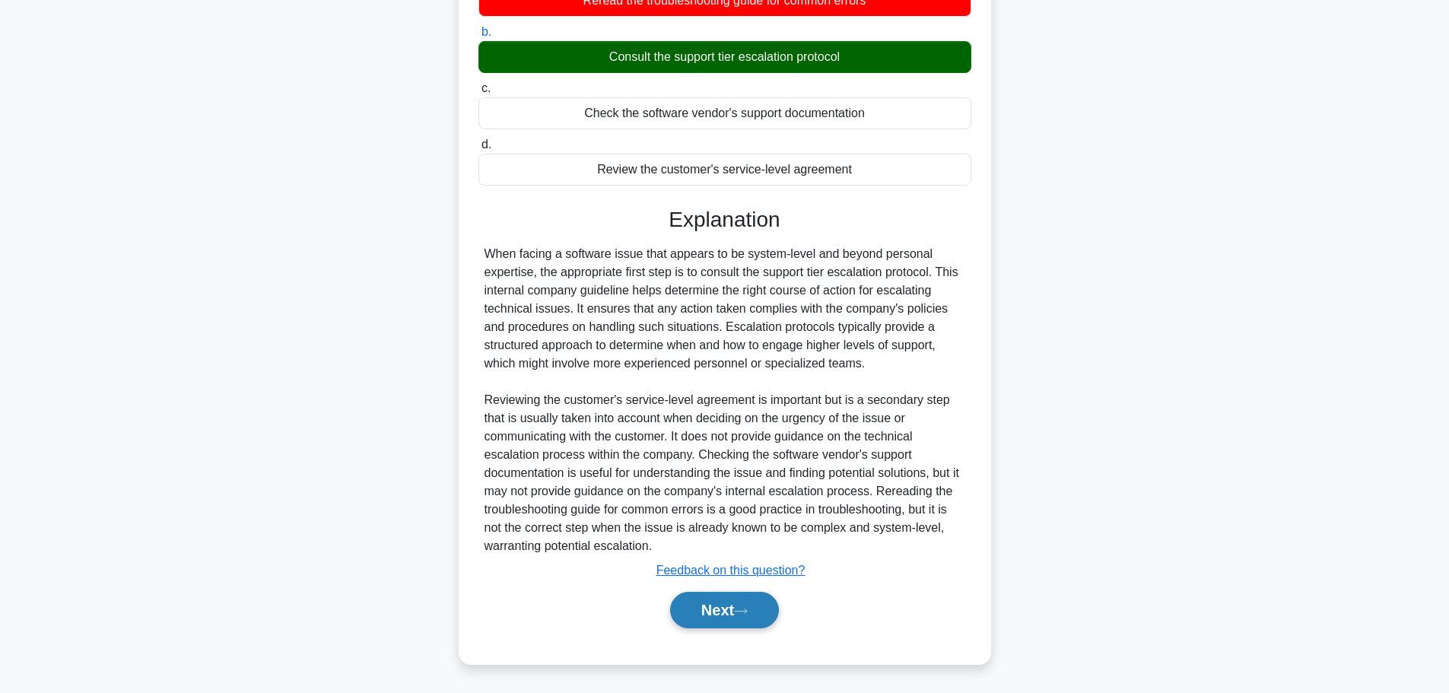
click at [713, 593] on button "Next" at bounding box center [724, 610] width 109 height 37
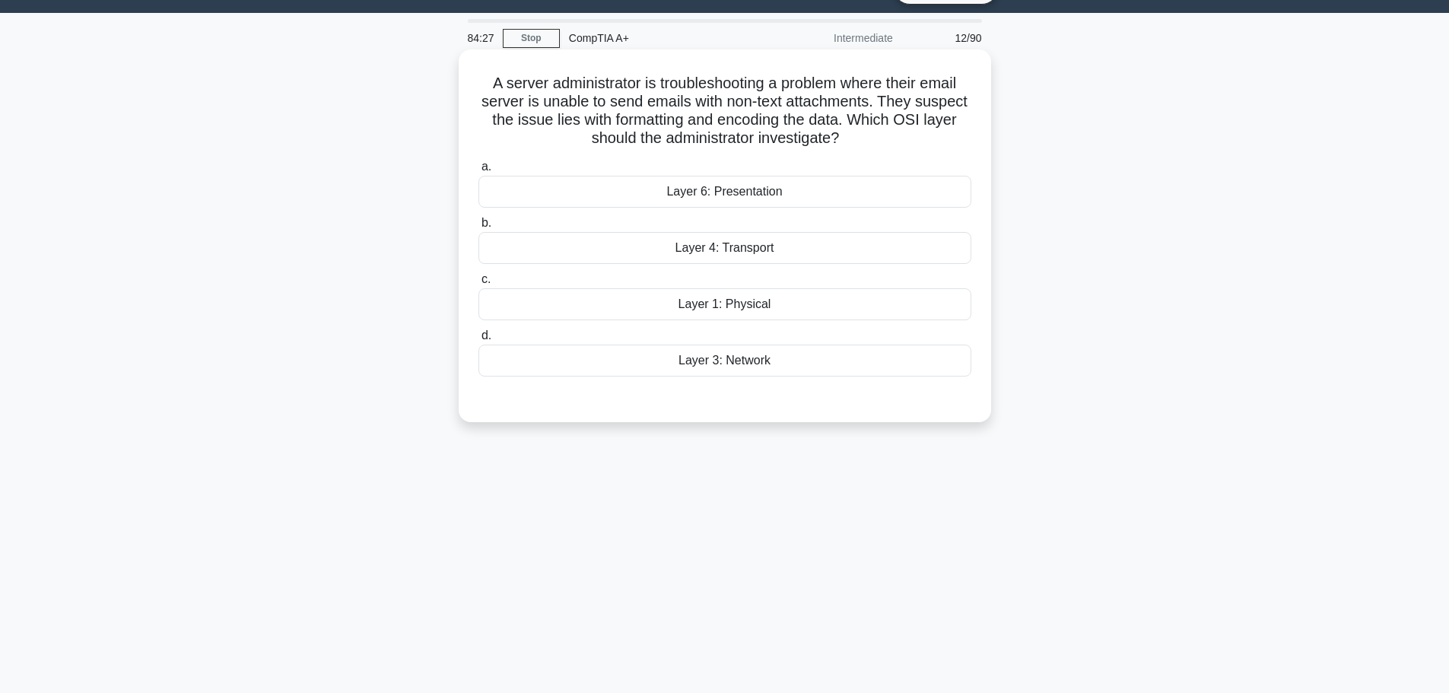
scroll to position [0, 0]
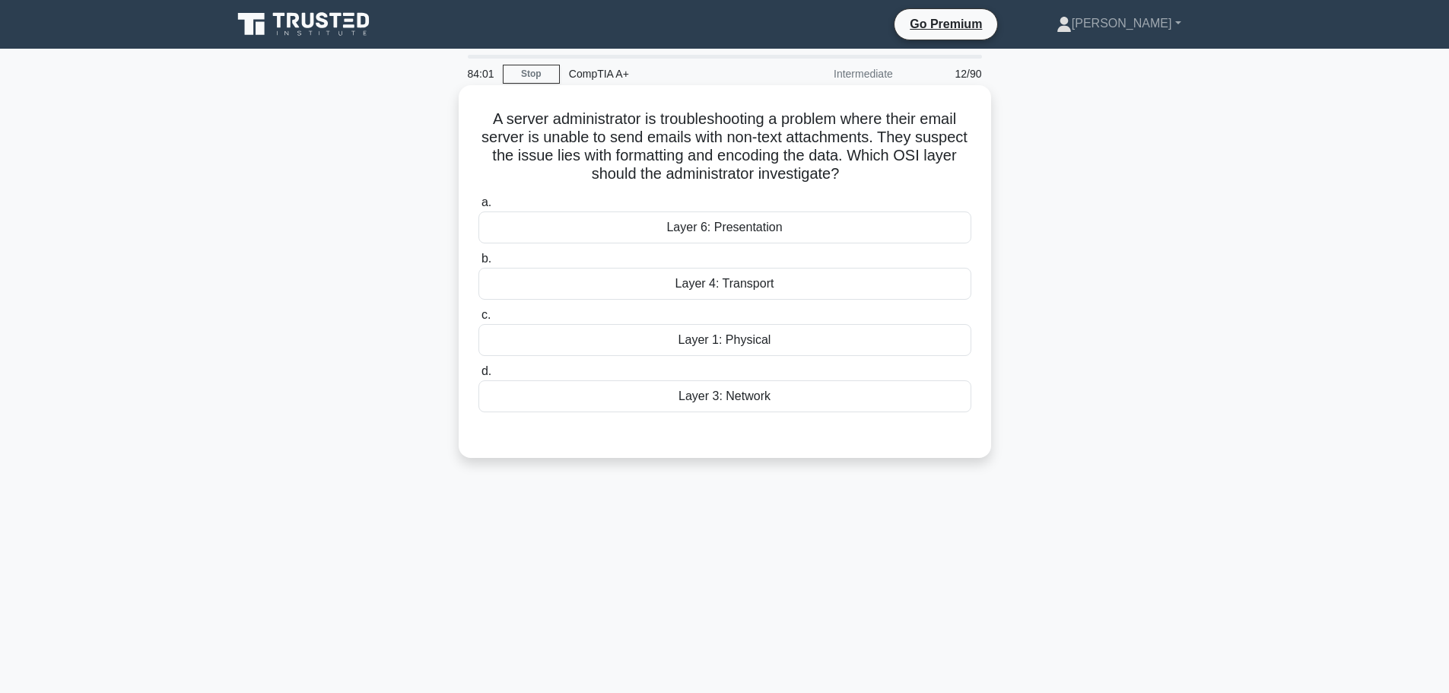
click at [740, 411] on div "Layer 3: Network" at bounding box center [725, 396] width 493 height 32
click at [479, 377] on input "d. Layer 3: Network" at bounding box center [479, 372] width 0 height 10
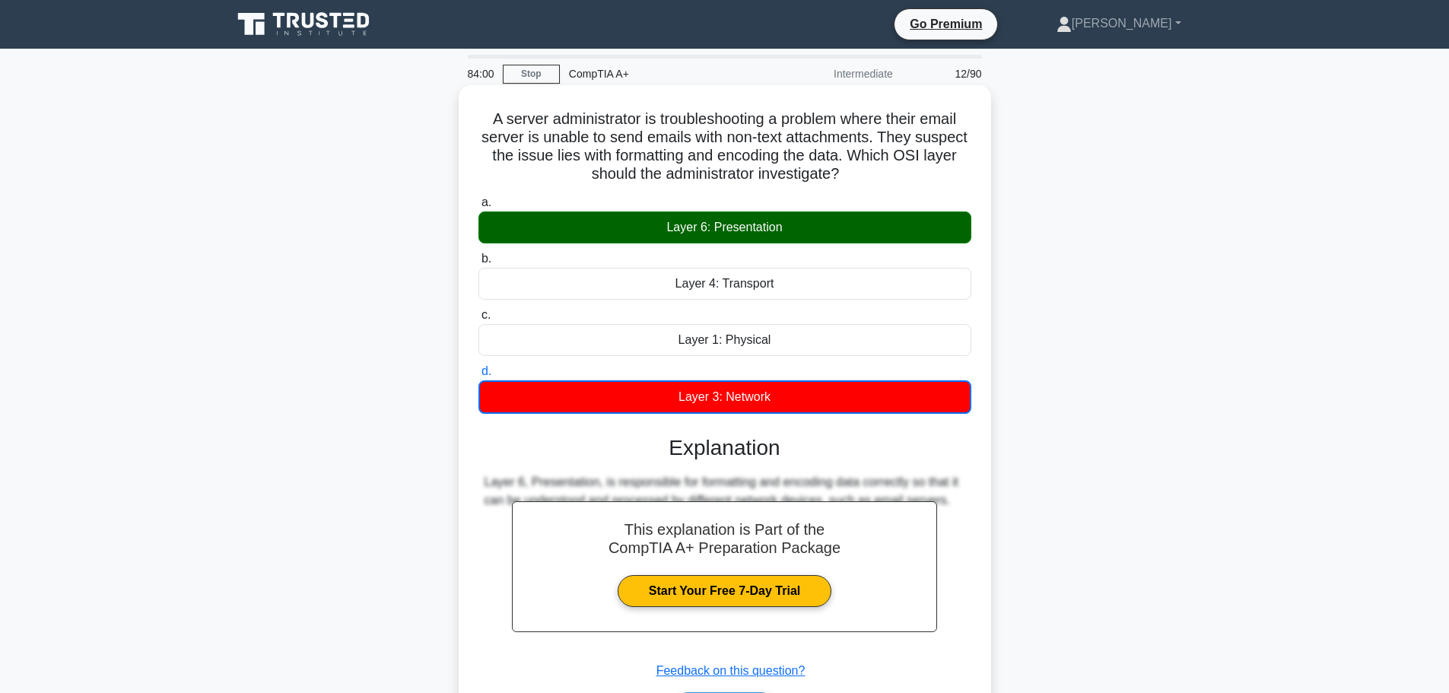
click at [774, 224] on div "Layer 6: Presentation" at bounding box center [725, 227] width 493 height 32
click at [479, 208] on input "a. Layer 6: Presentation" at bounding box center [479, 203] width 0 height 10
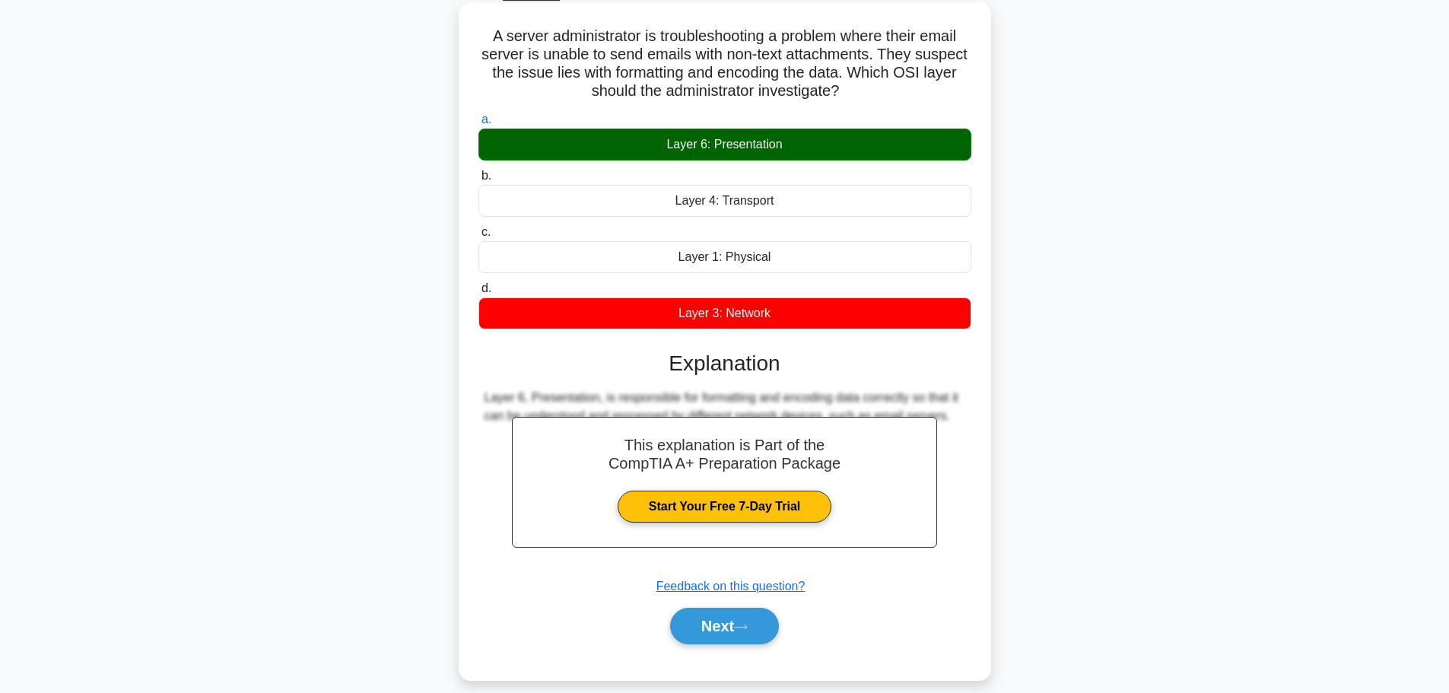
scroll to position [129, 0]
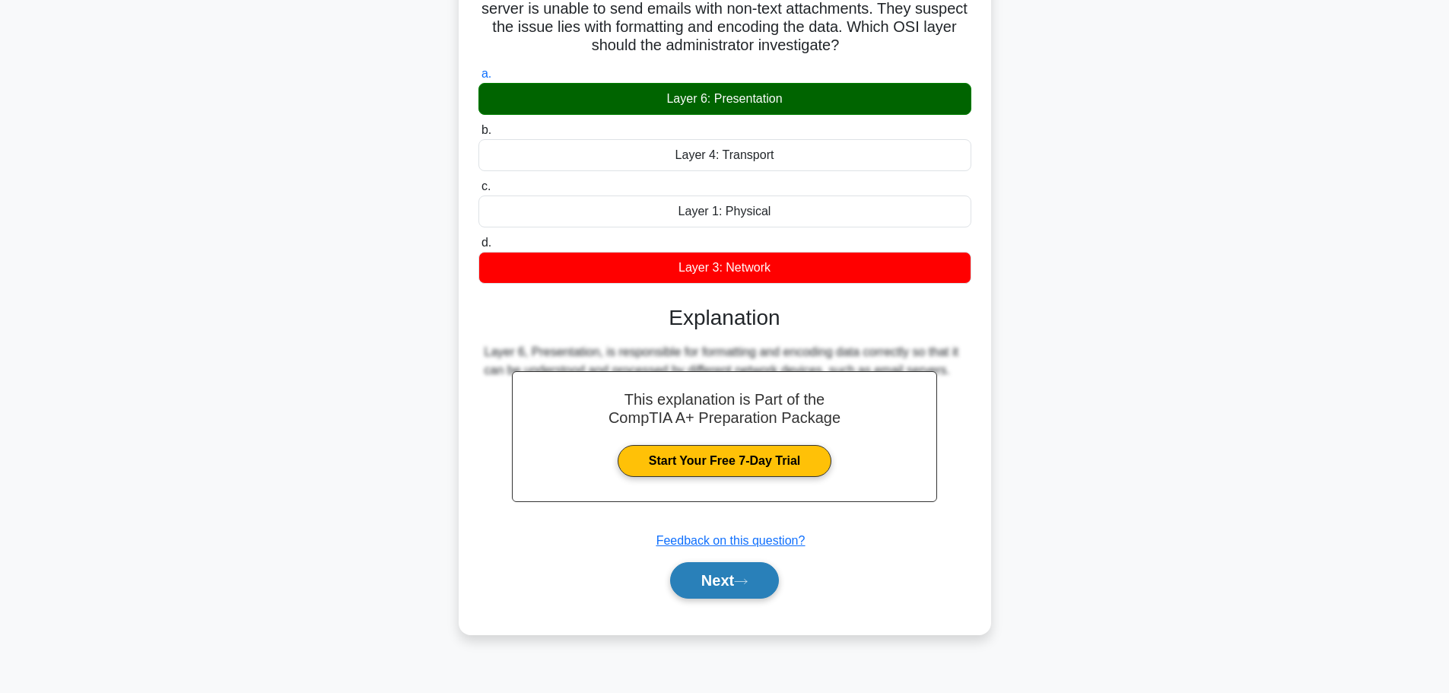
click at [732, 599] on button "Next" at bounding box center [724, 580] width 109 height 37
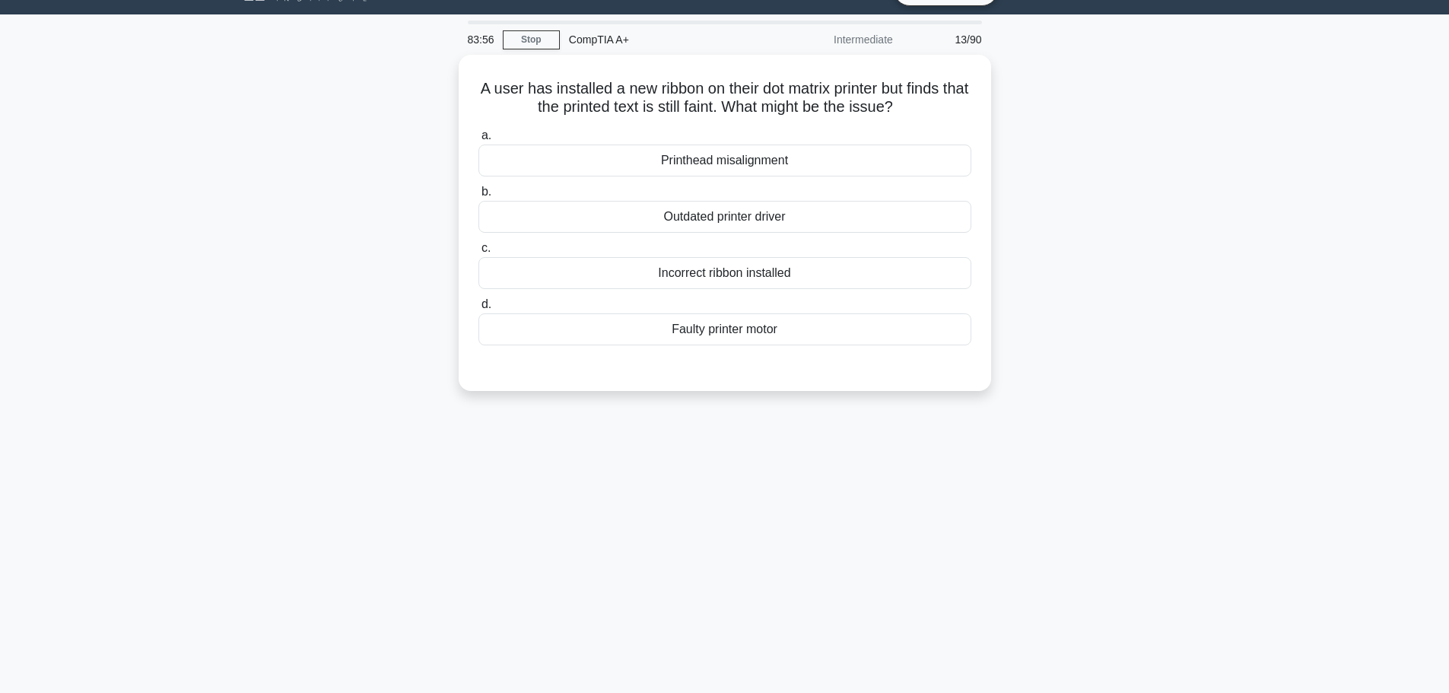
scroll to position [0, 0]
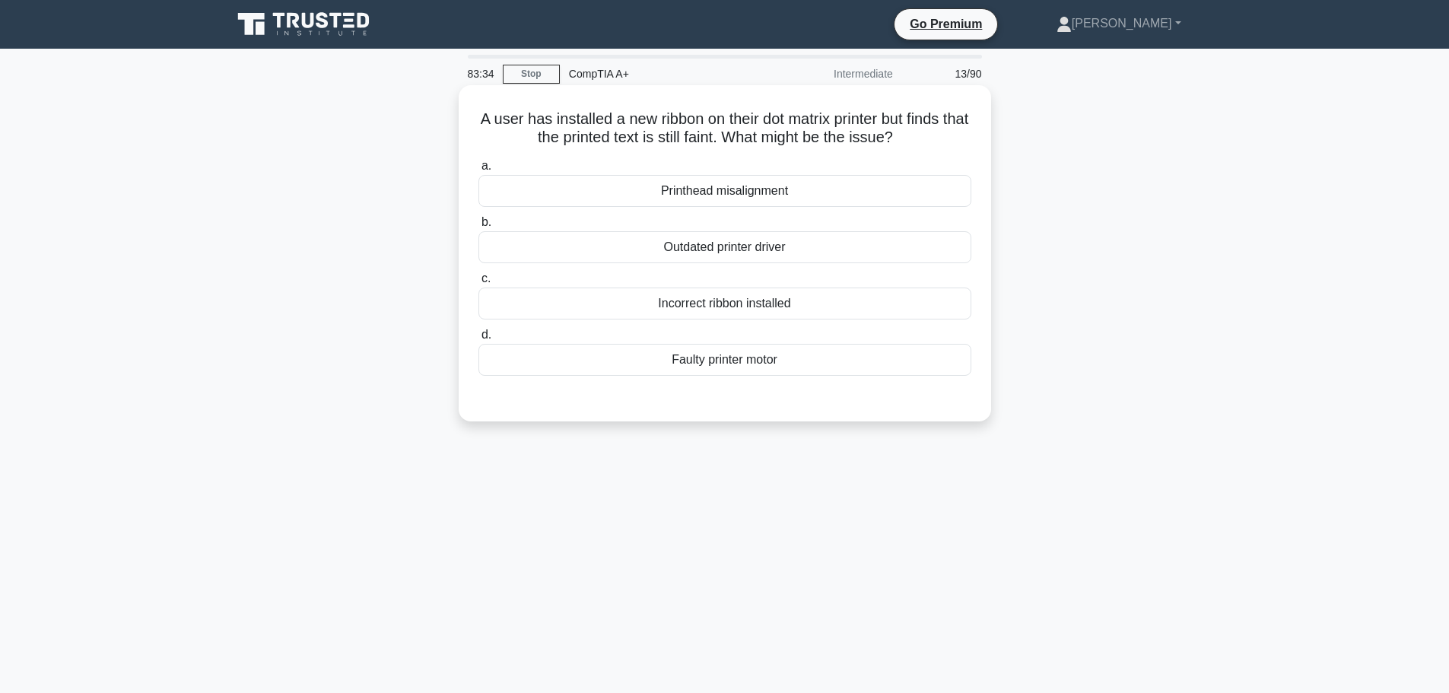
click at [703, 196] on div "Printhead misalignment" at bounding box center [725, 191] width 493 height 32
click at [479, 171] on input "a. Printhead misalignment" at bounding box center [479, 166] width 0 height 10
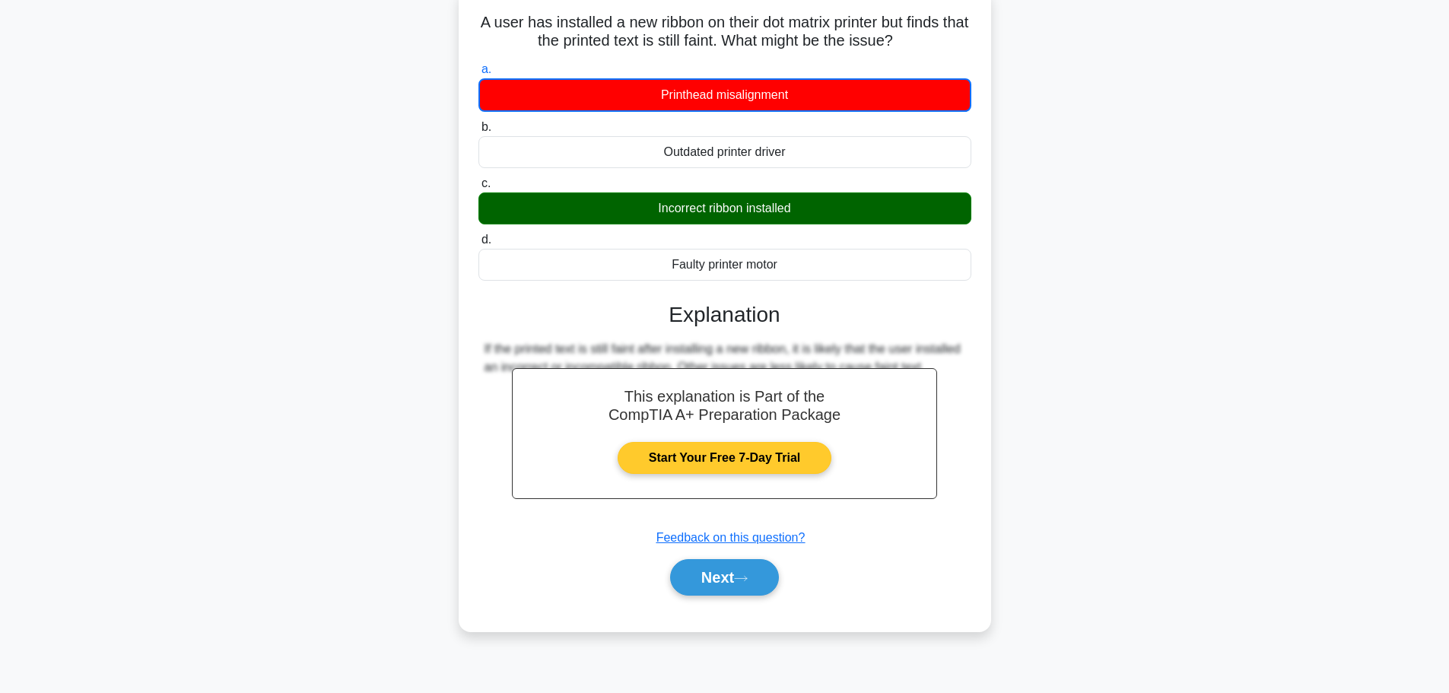
scroll to position [129, 0]
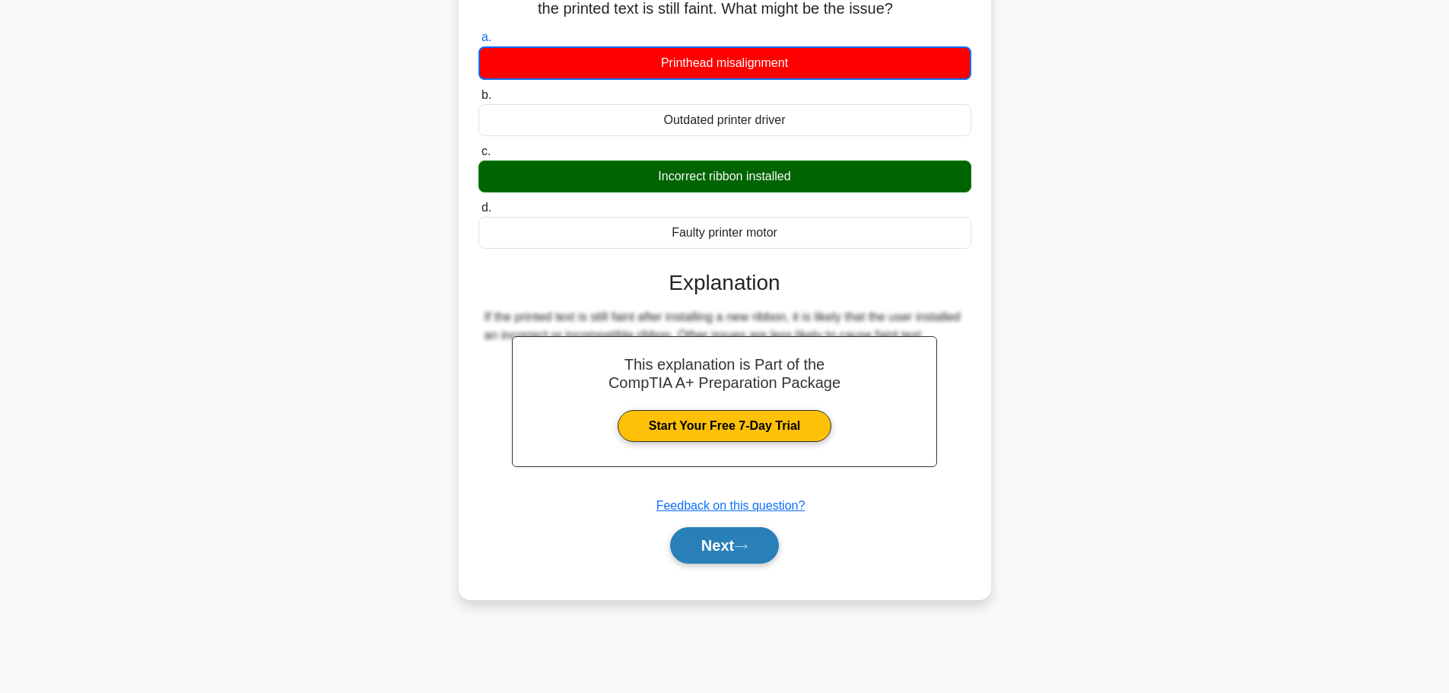
click at [738, 560] on button "Next" at bounding box center [724, 545] width 109 height 37
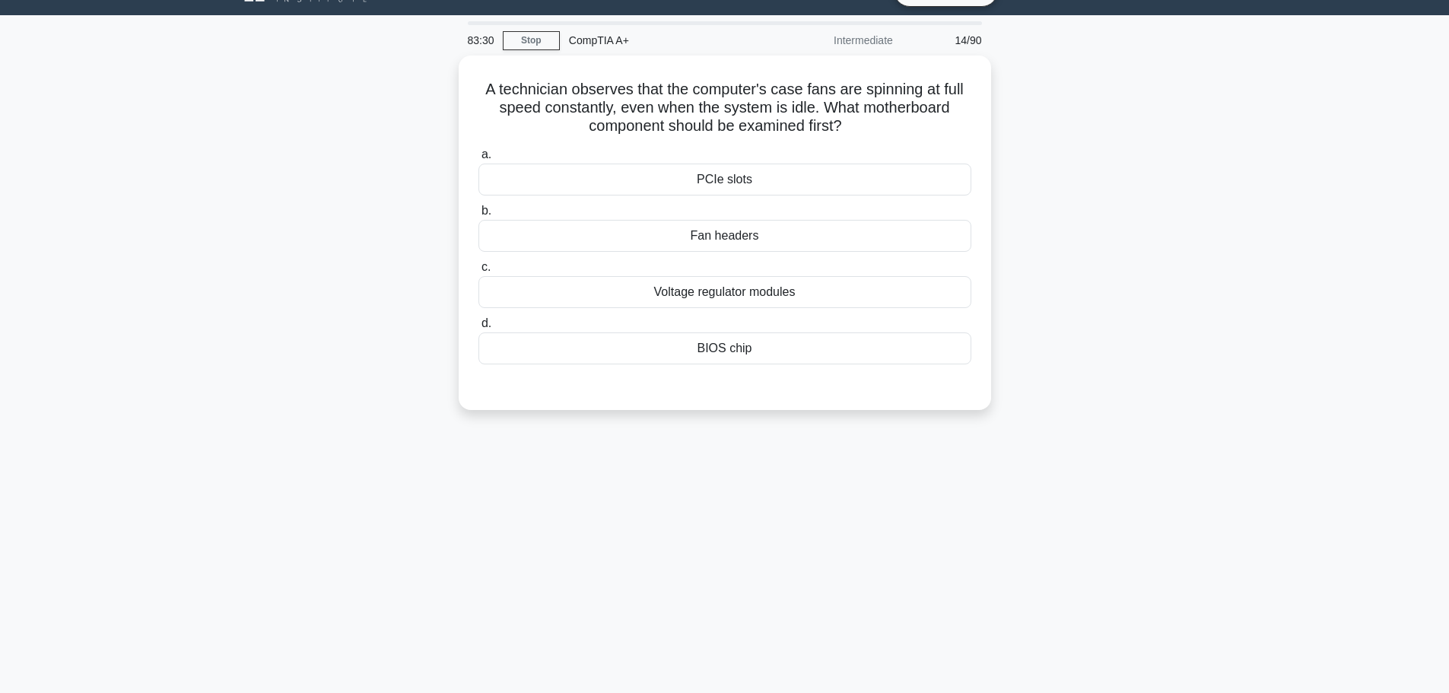
scroll to position [0, 0]
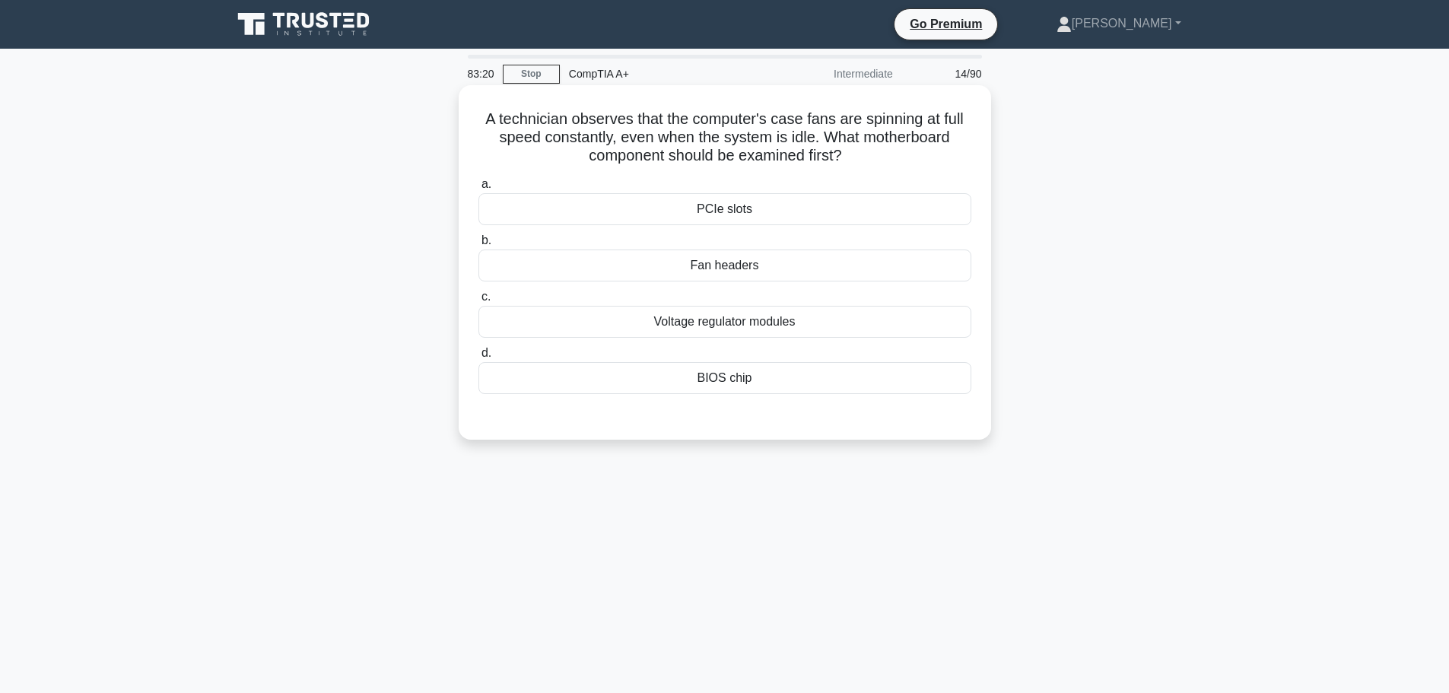
click at [733, 273] on div "Fan headers" at bounding box center [725, 266] width 493 height 32
click at [479, 246] on input "b. Fan headers" at bounding box center [479, 241] width 0 height 10
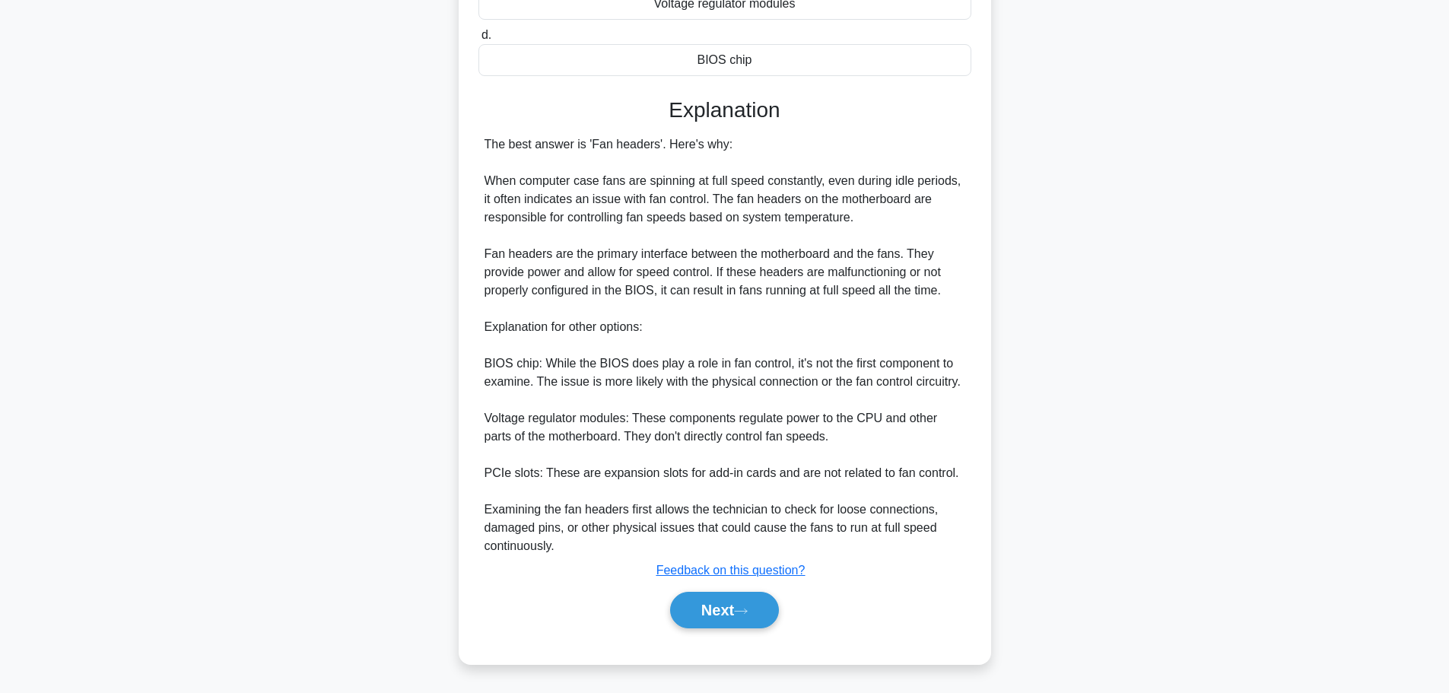
scroll to position [319, 0]
click at [746, 617] on button "Next" at bounding box center [724, 610] width 109 height 37
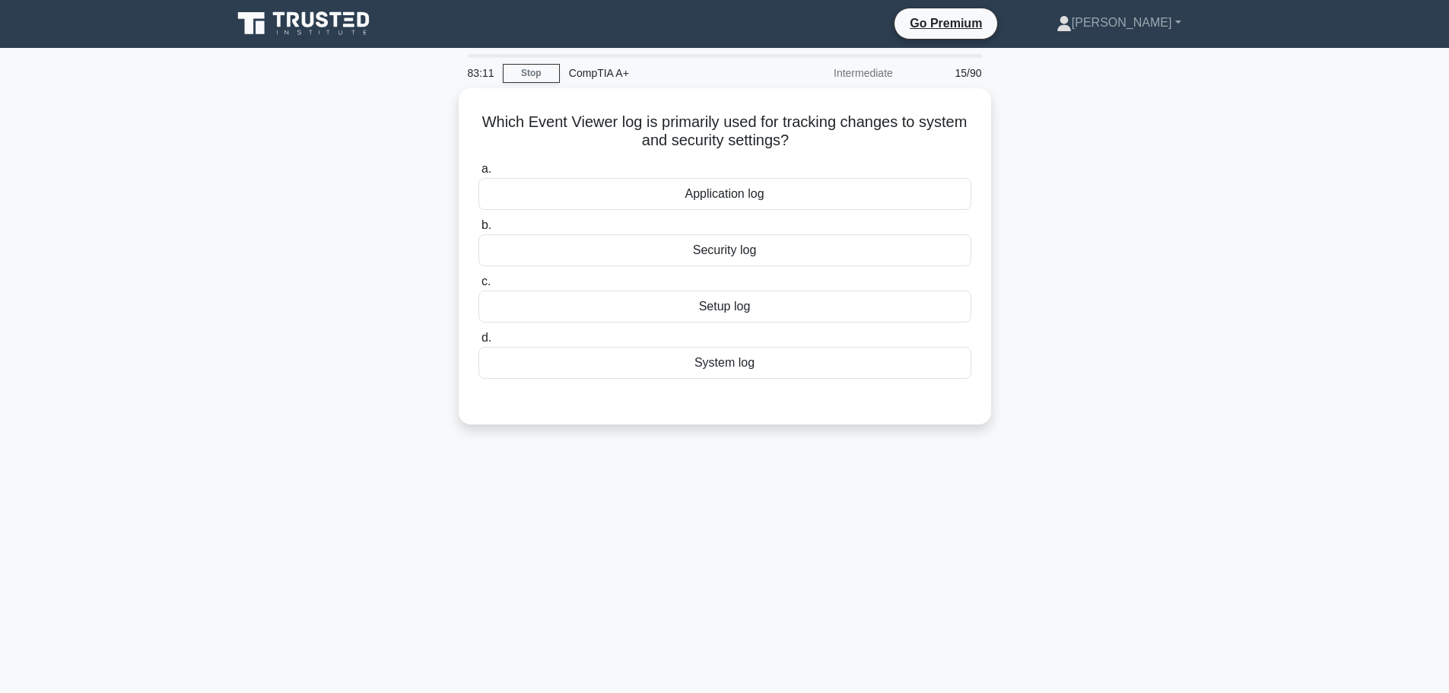
scroll to position [0, 0]
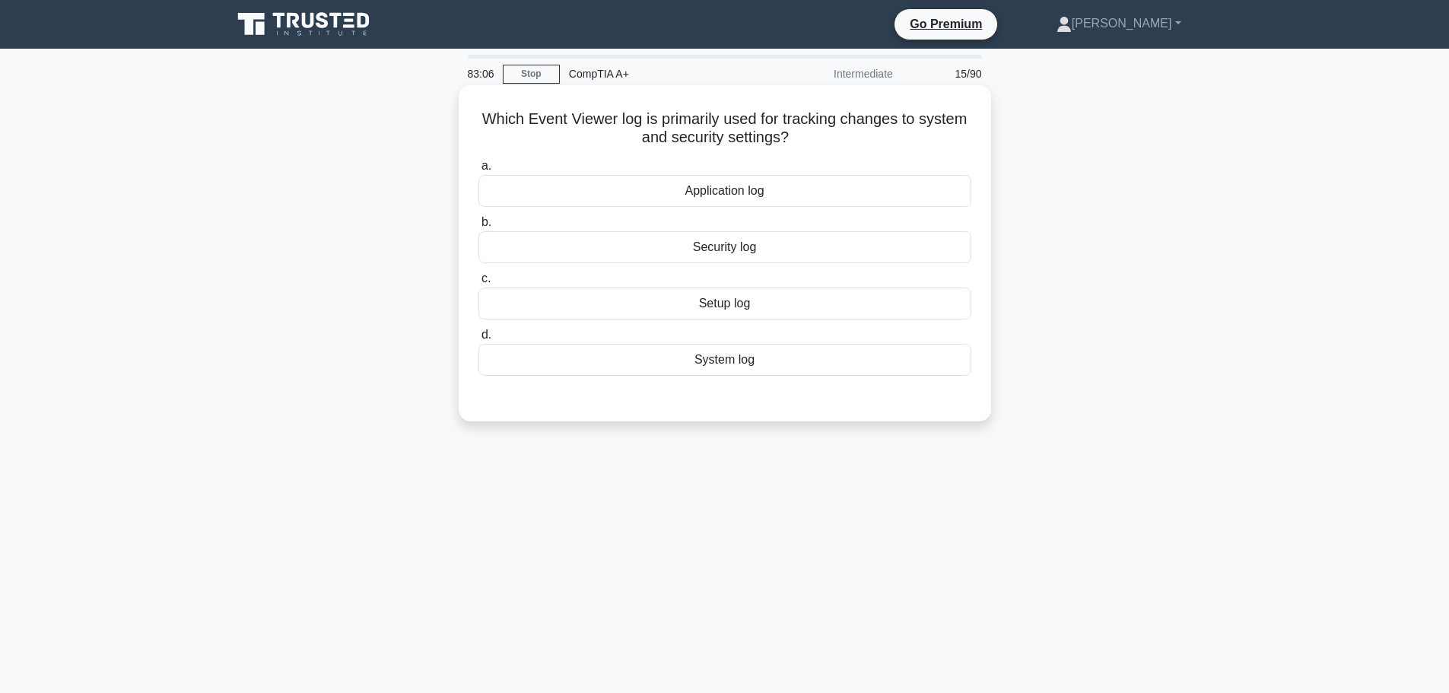
click at [739, 370] on div "System log" at bounding box center [725, 360] width 493 height 32
click at [479, 340] on input "d. System log" at bounding box center [479, 335] width 0 height 10
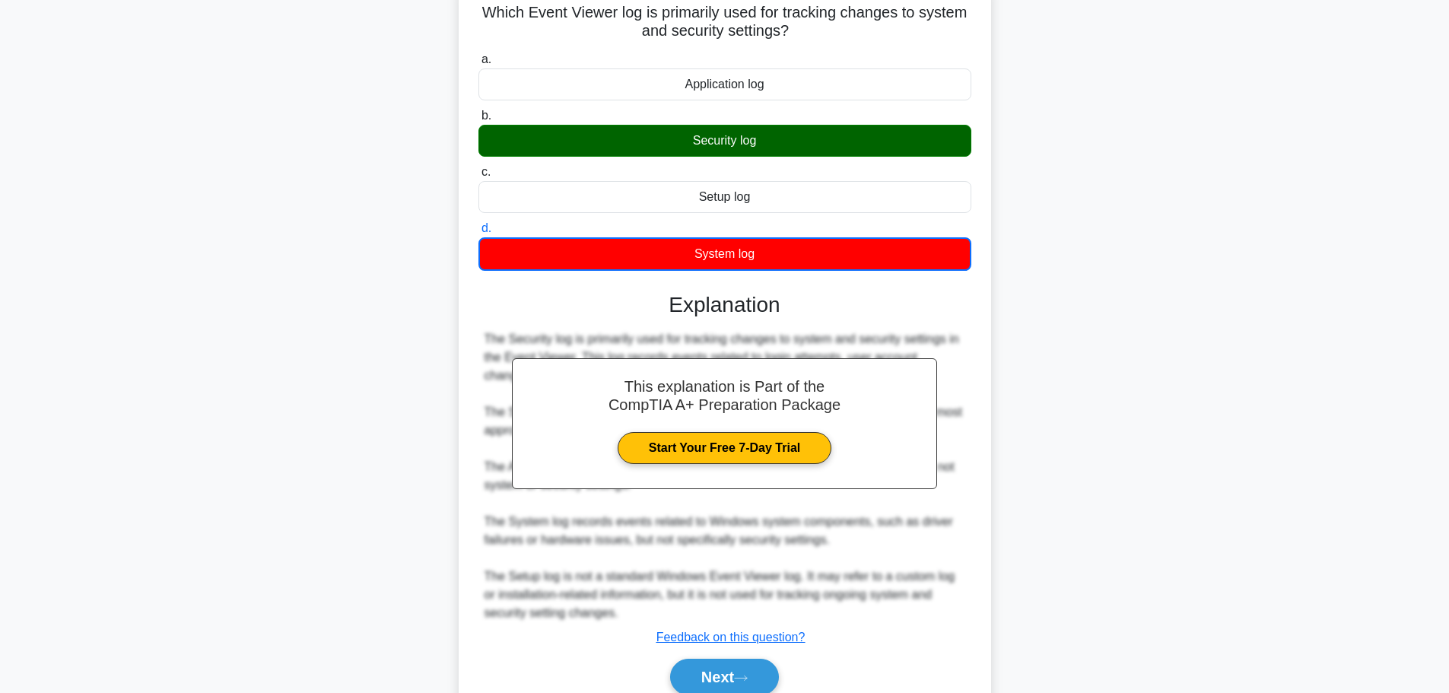
scroll to position [174, 0]
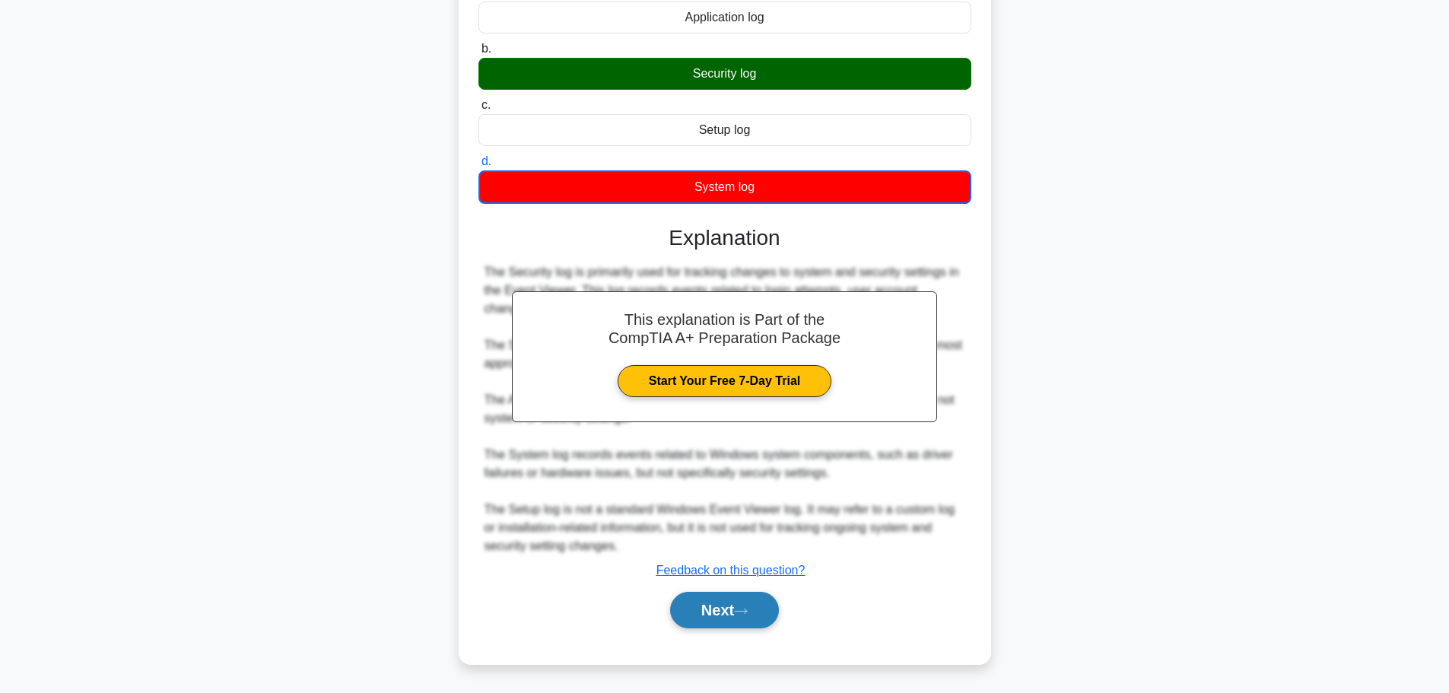
click at [726, 625] on button "Next" at bounding box center [724, 610] width 109 height 37
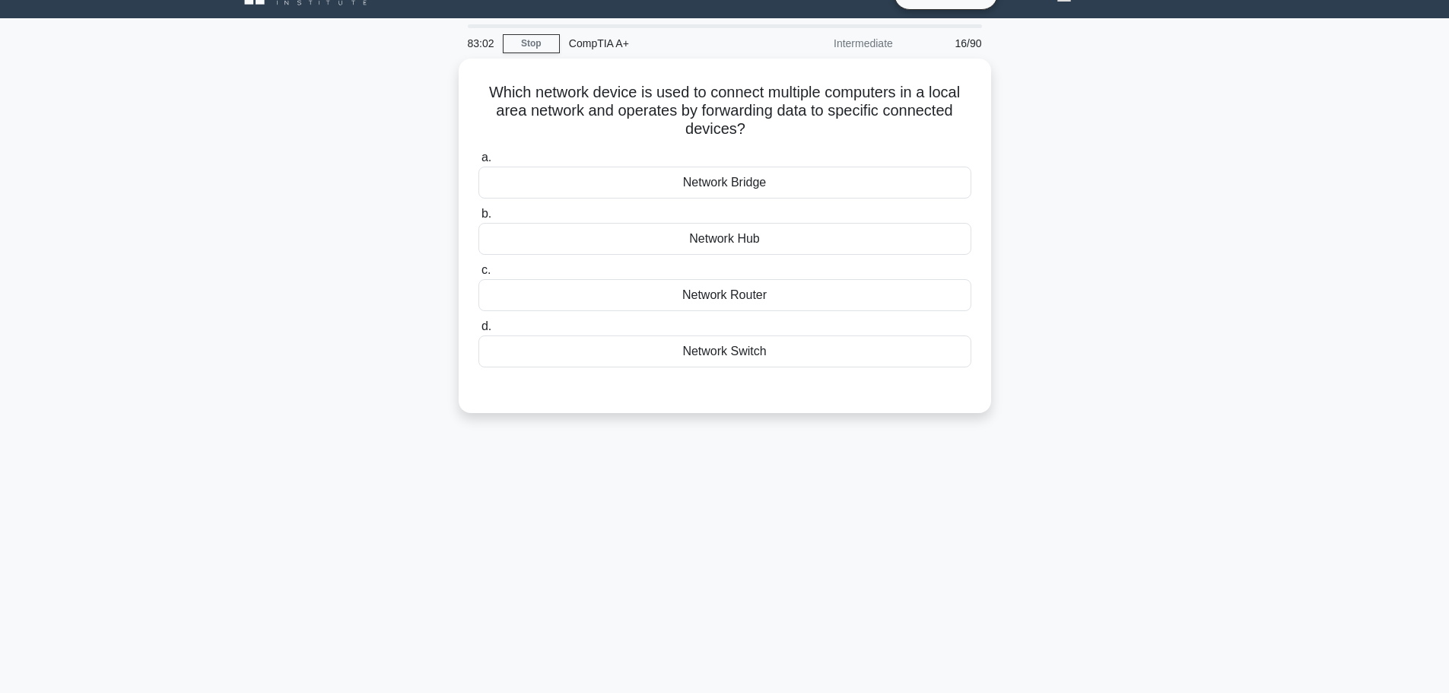
scroll to position [0, 0]
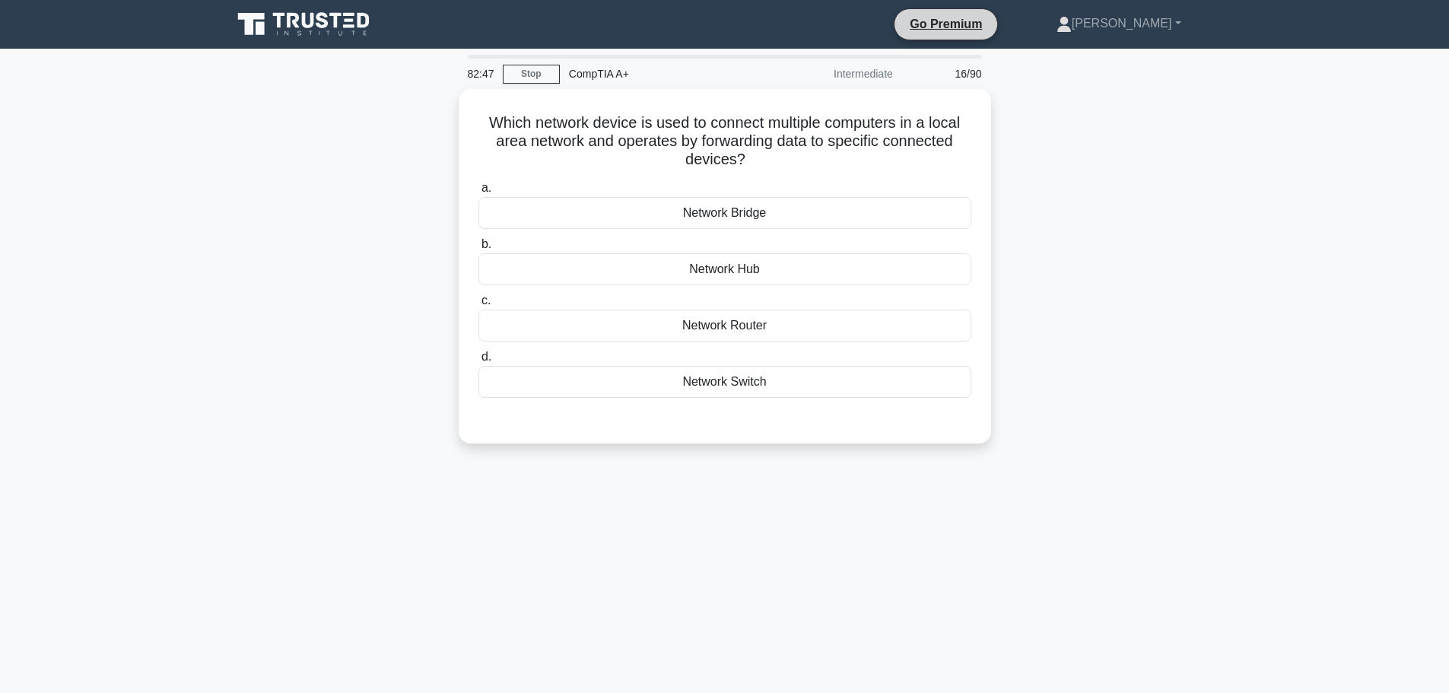
click at [959, 34] on li "Go Premium" at bounding box center [946, 24] width 104 height 32
click at [754, 323] on div "Network Router" at bounding box center [725, 322] width 493 height 32
click at [479, 302] on input "c. Network Router" at bounding box center [479, 297] width 0 height 10
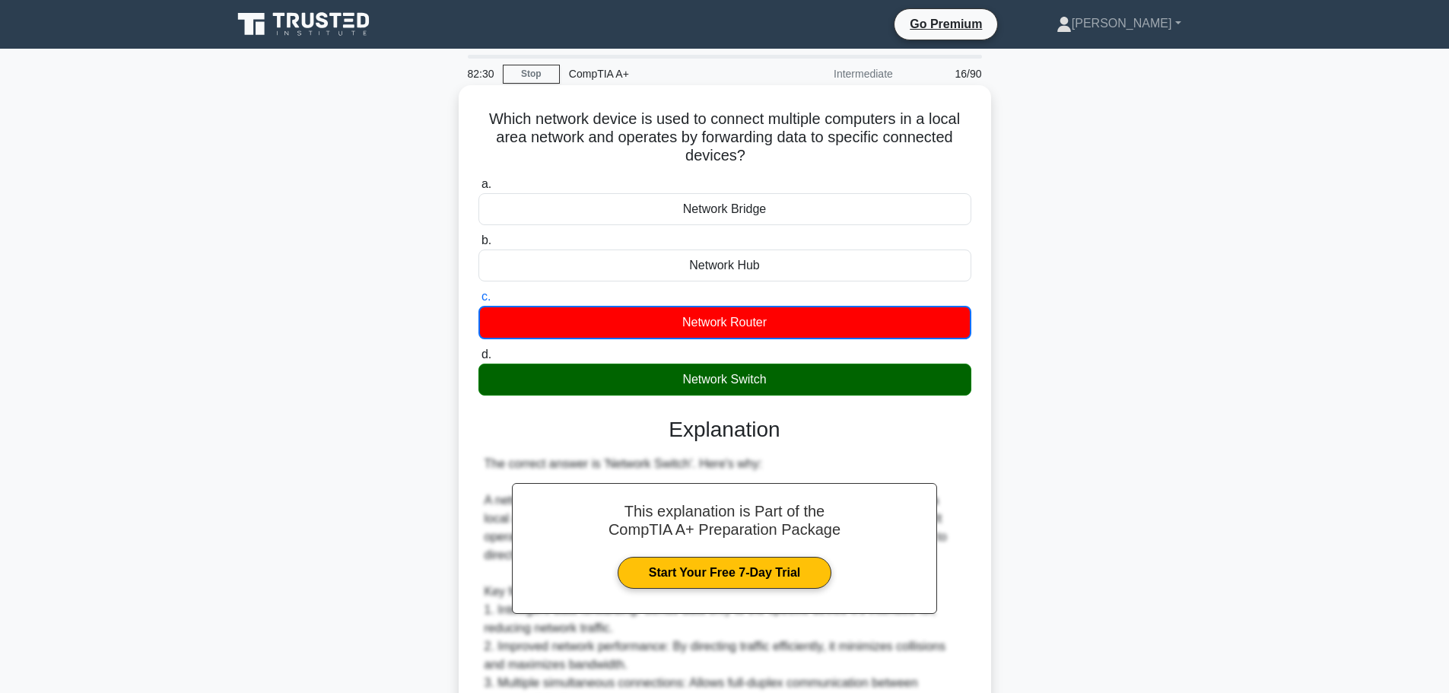
click at [769, 381] on div "Network Switch" at bounding box center [725, 380] width 493 height 32
click at [479, 360] on input "d. Network Switch" at bounding box center [479, 355] width 0 height 10
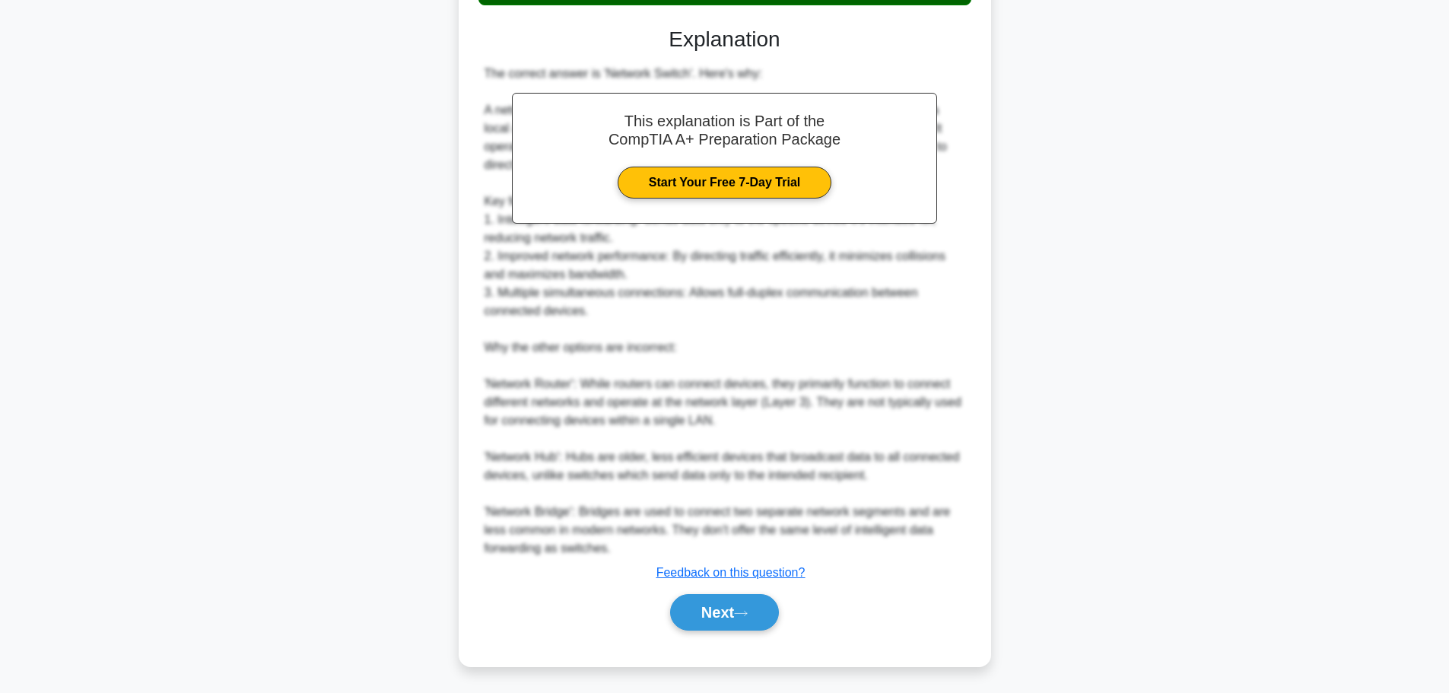
scroll to position [392, 0]
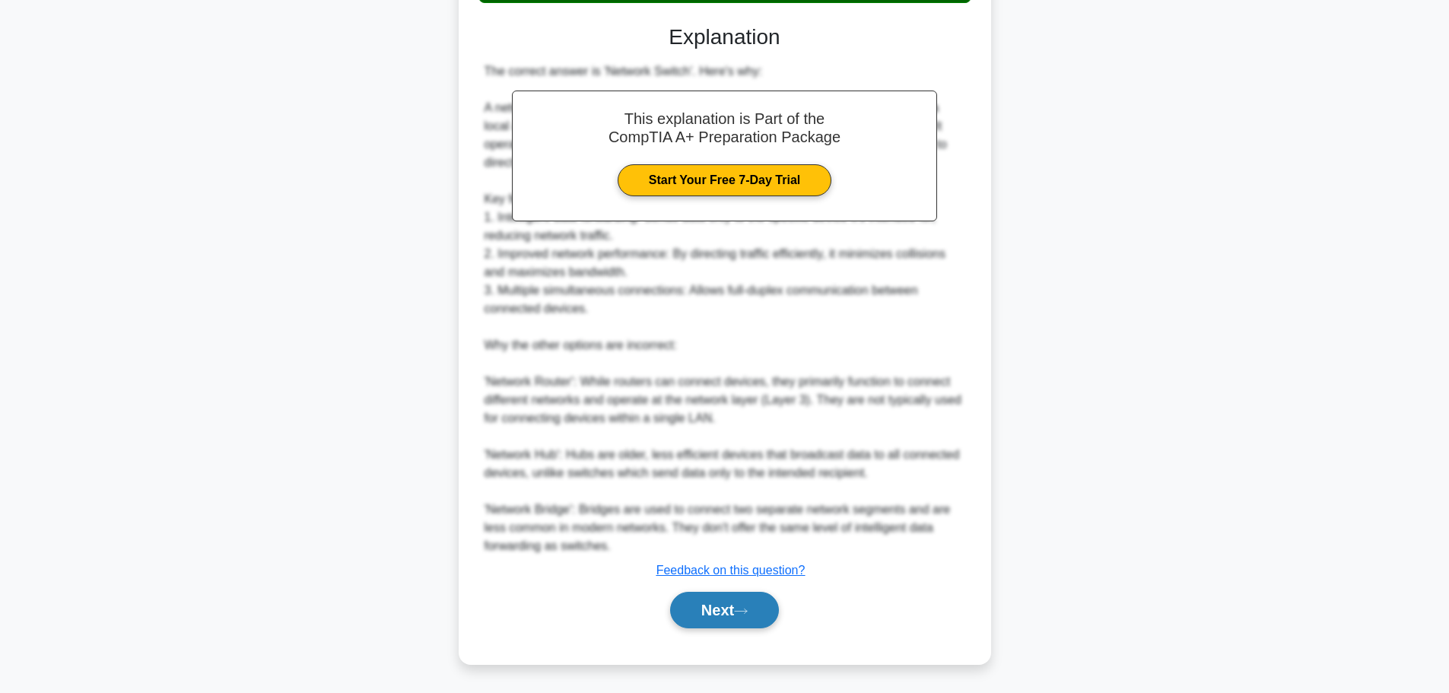
click at [723, 609] on button "Next" at bounding box center [724, 610] width 109 height 37
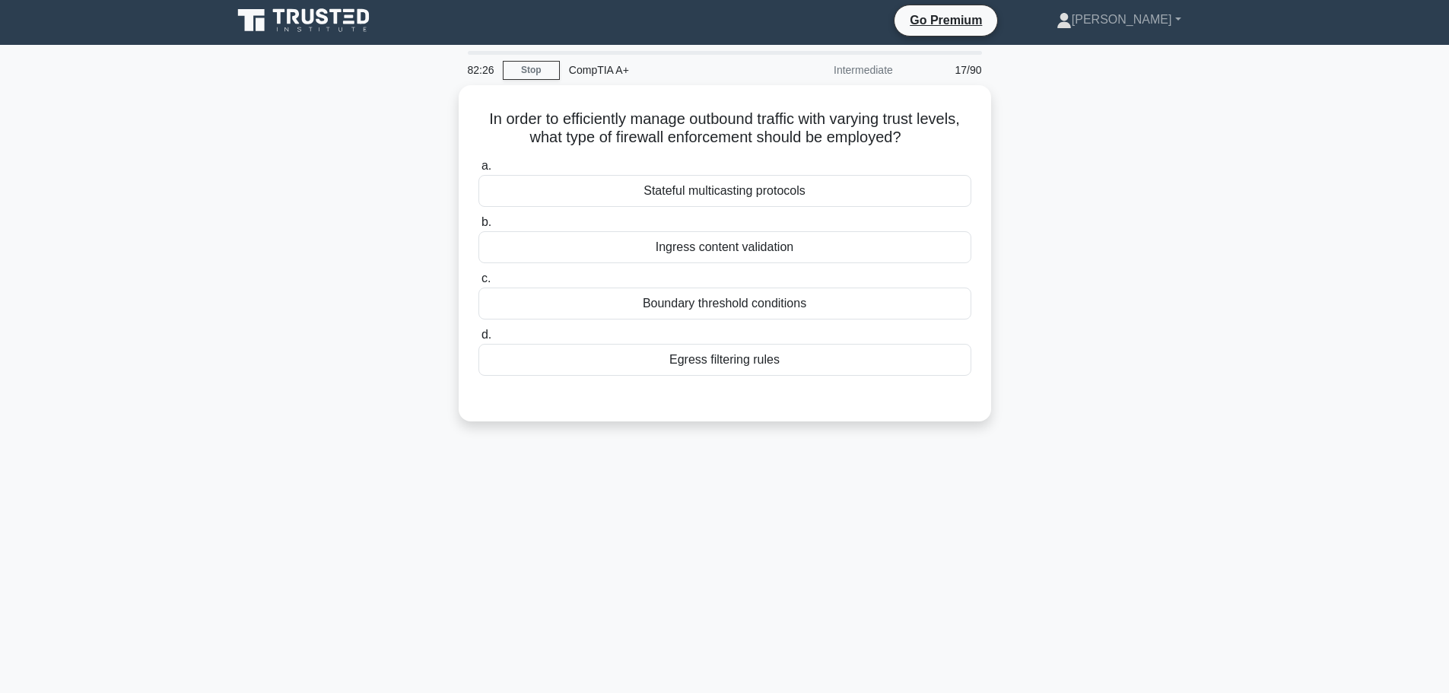
scroll to position [0, 0]
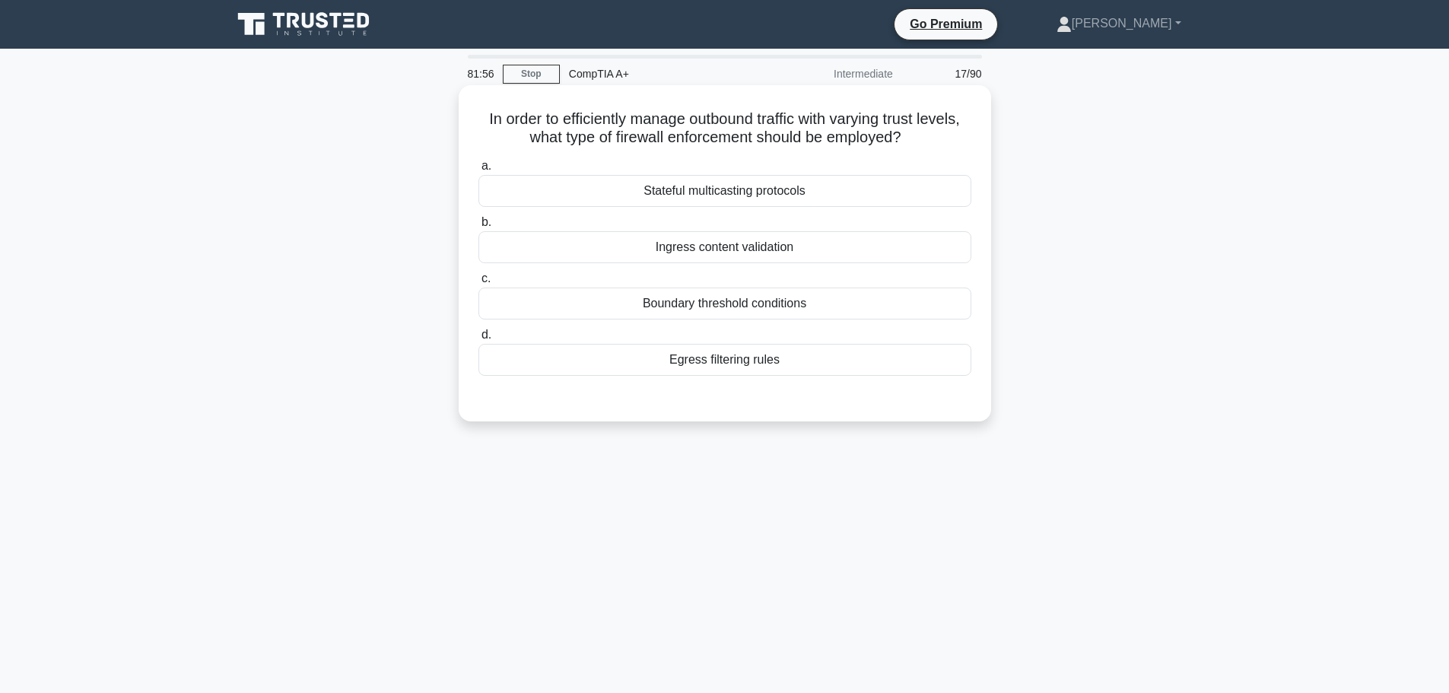
click at [743, 361] on div "Egress filtering rules" at bounding box center [725, 360] width 493 height 32
click at [479, 340] on input "d. Egress filtering rules" at bounding box center [479, 335] width 0 height 10
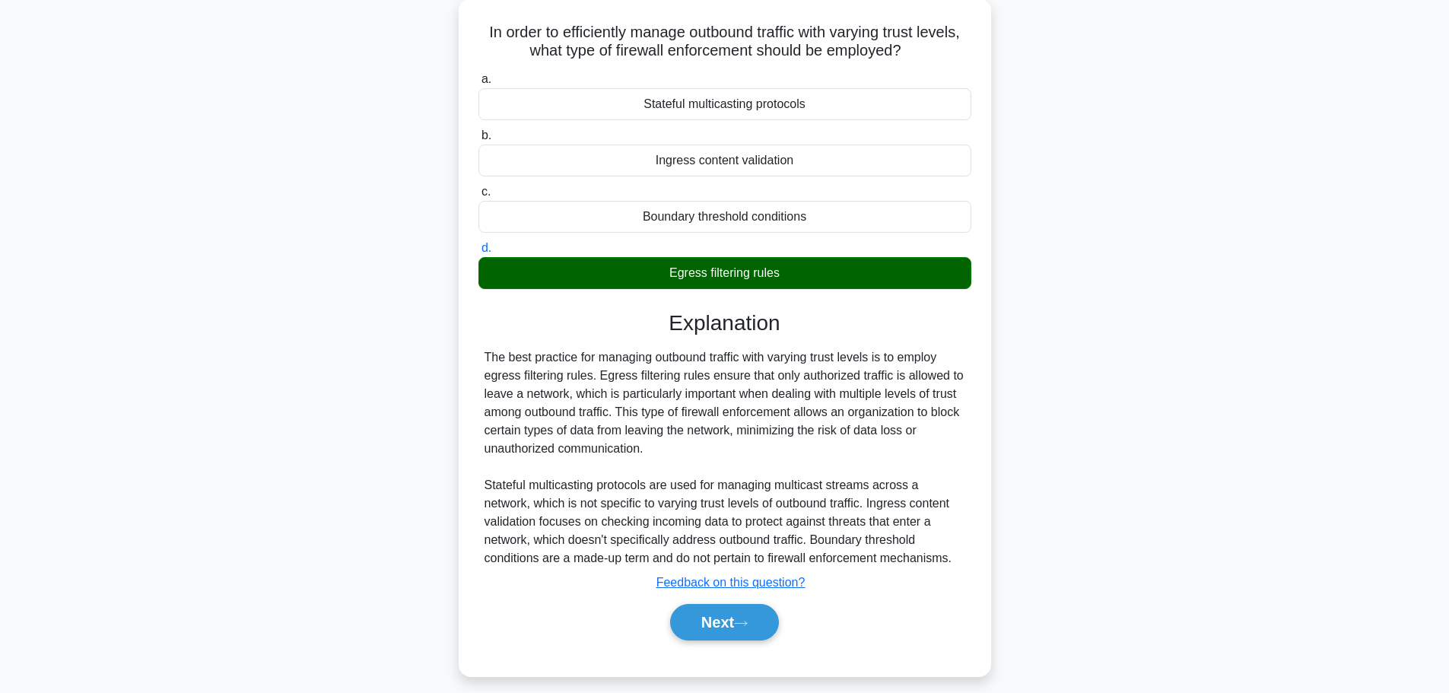
scroll to position [129, 0]
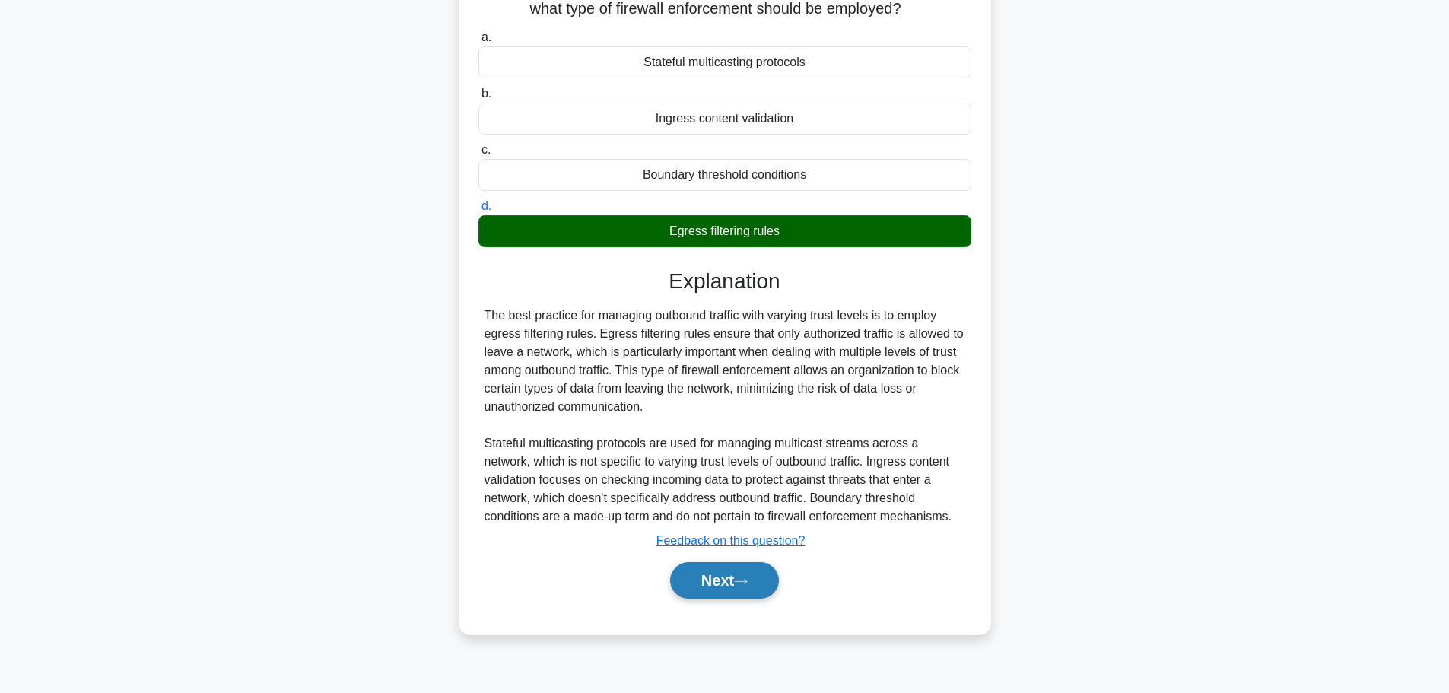
click at [752, 588] on button "Next" at bounding box center [724, 580] width 109 height 37
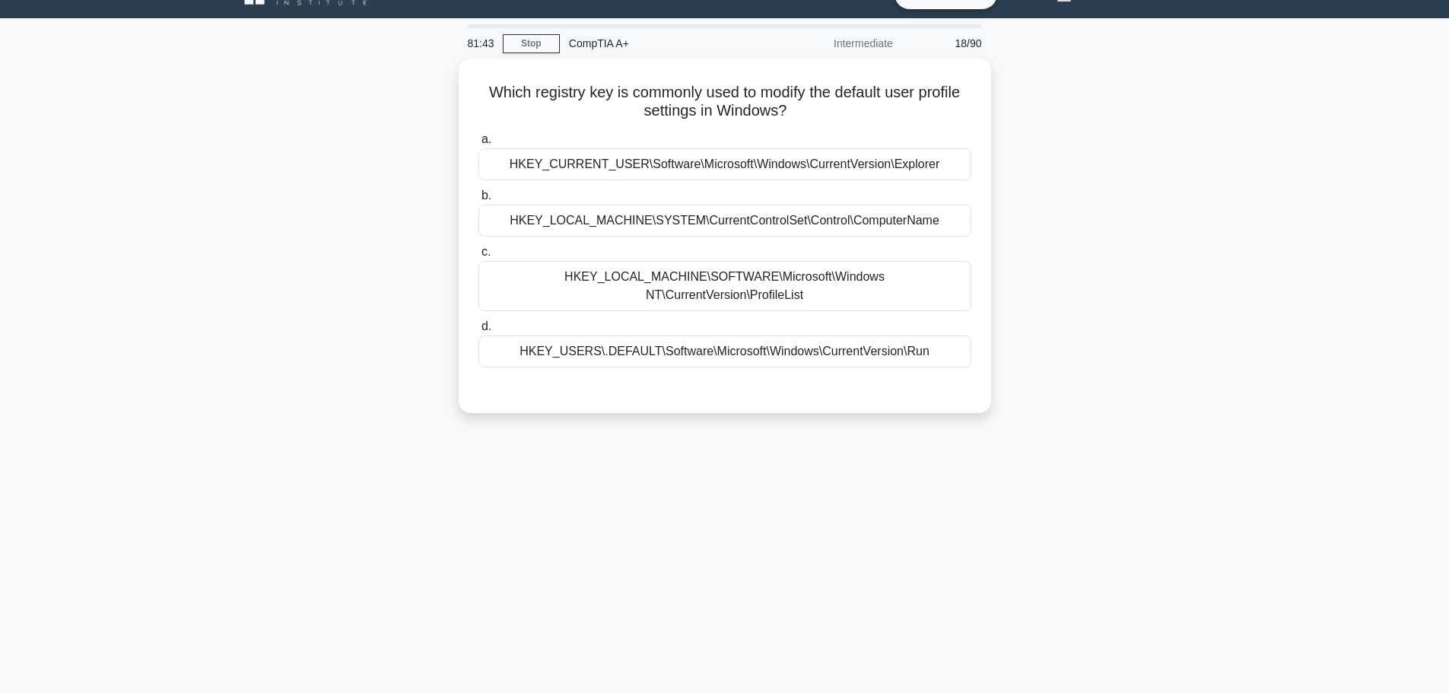
scroll to position [0, 0]
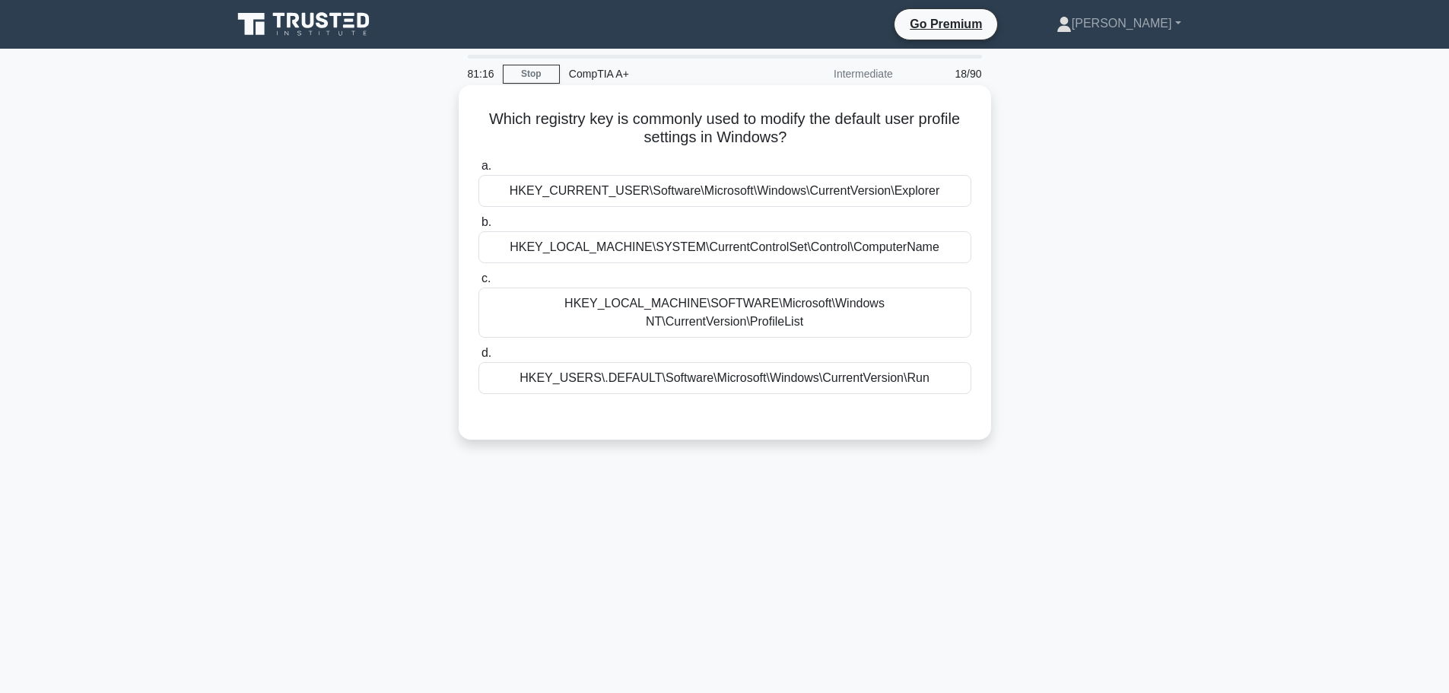
click at [707, 253] on div "HKEY_LOCAL_MACHINE\SYSTEM\CurrentControlSet\Control\ComputerName" at bounding box center [725, 247] width 493 height 32
click at [479, 227] on input "b. HKEY_LOCAL_MACHINE\SYSTEM\CurrentControlSet\Control\ComputerName" at bounding box center [479, 223] width 0 height 10
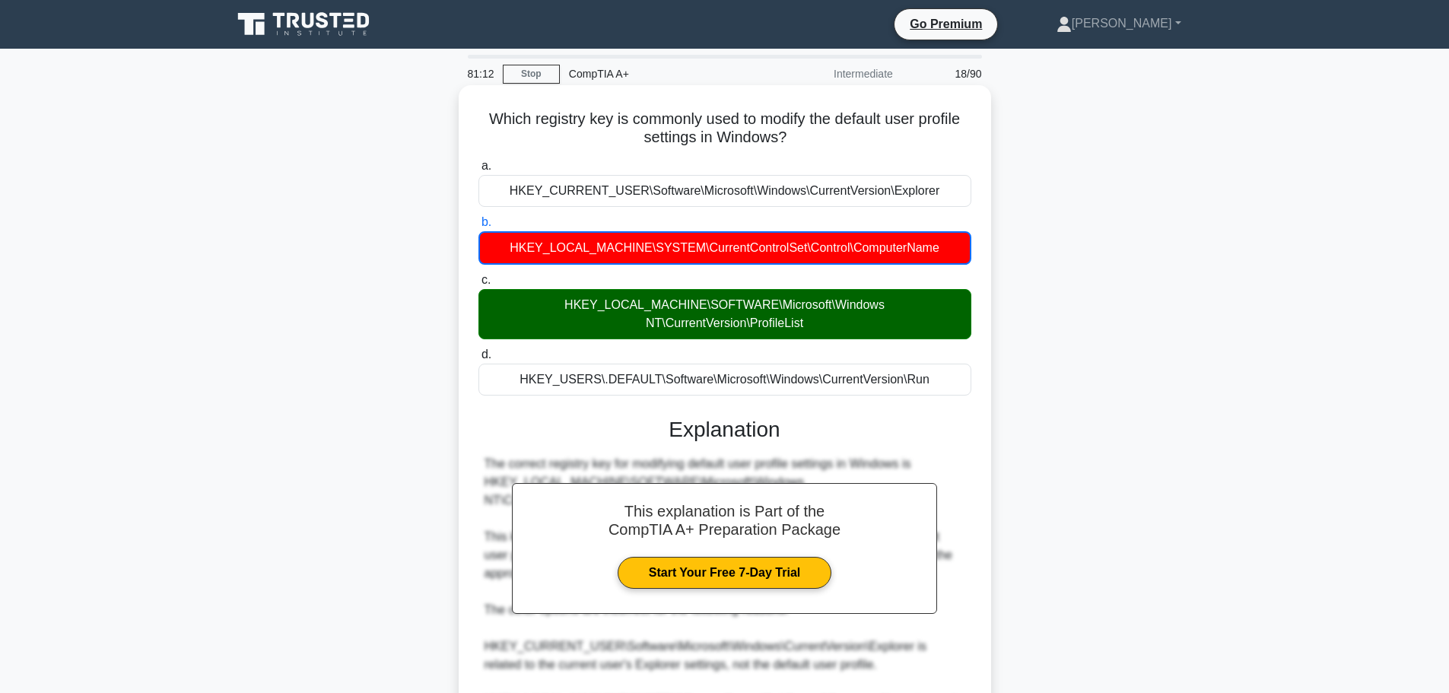
click at [935, 309] on div "HKEY_LOCAL_MACHINE\SOFTWARE\Microsoft\Windows NT\CurrentVersion\ProfileList" at bounding box center [725, 314] width 493 height 50
click at [479, 285] on input "c. HKEY_LOCAL_MACHINE\SOFTWARE\Microsoft\Windows NT\CurrentVersion\ProfileList" at bounding box center [479, 280] width 0 height 10
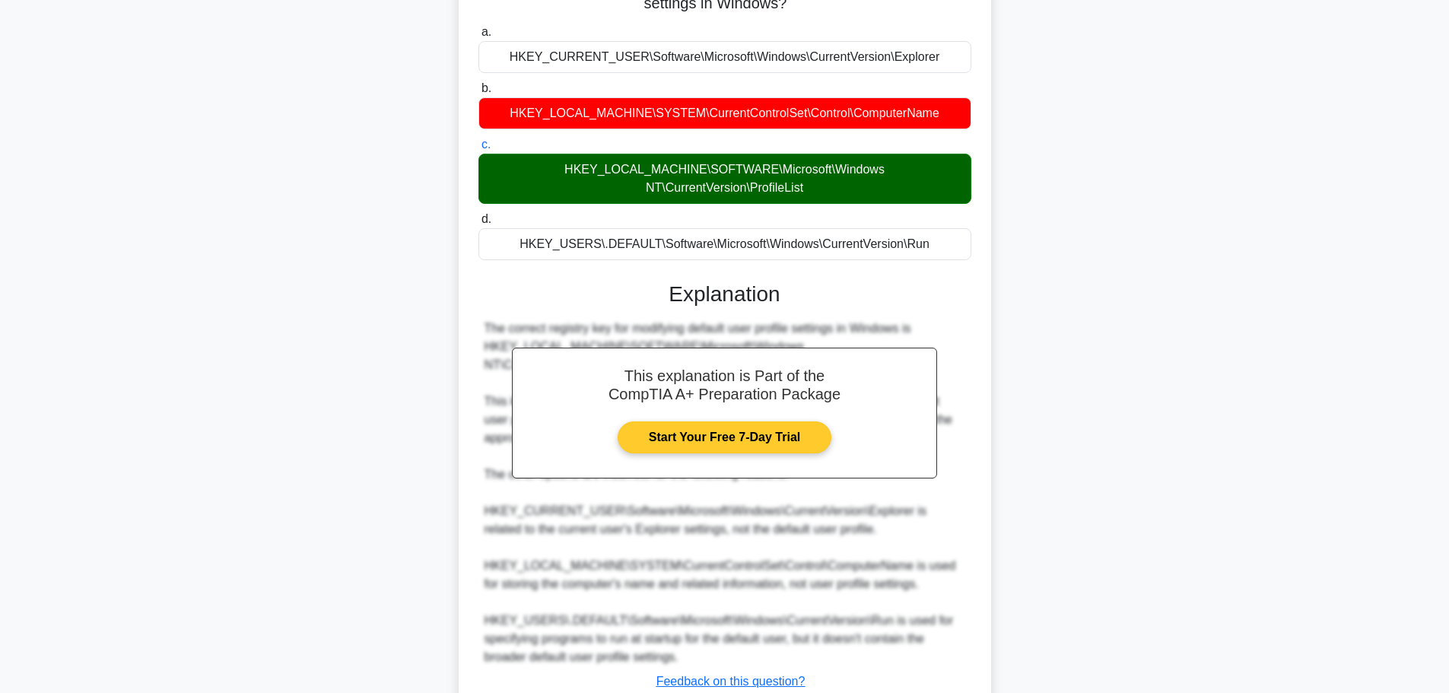
scroll to position [209, 0]
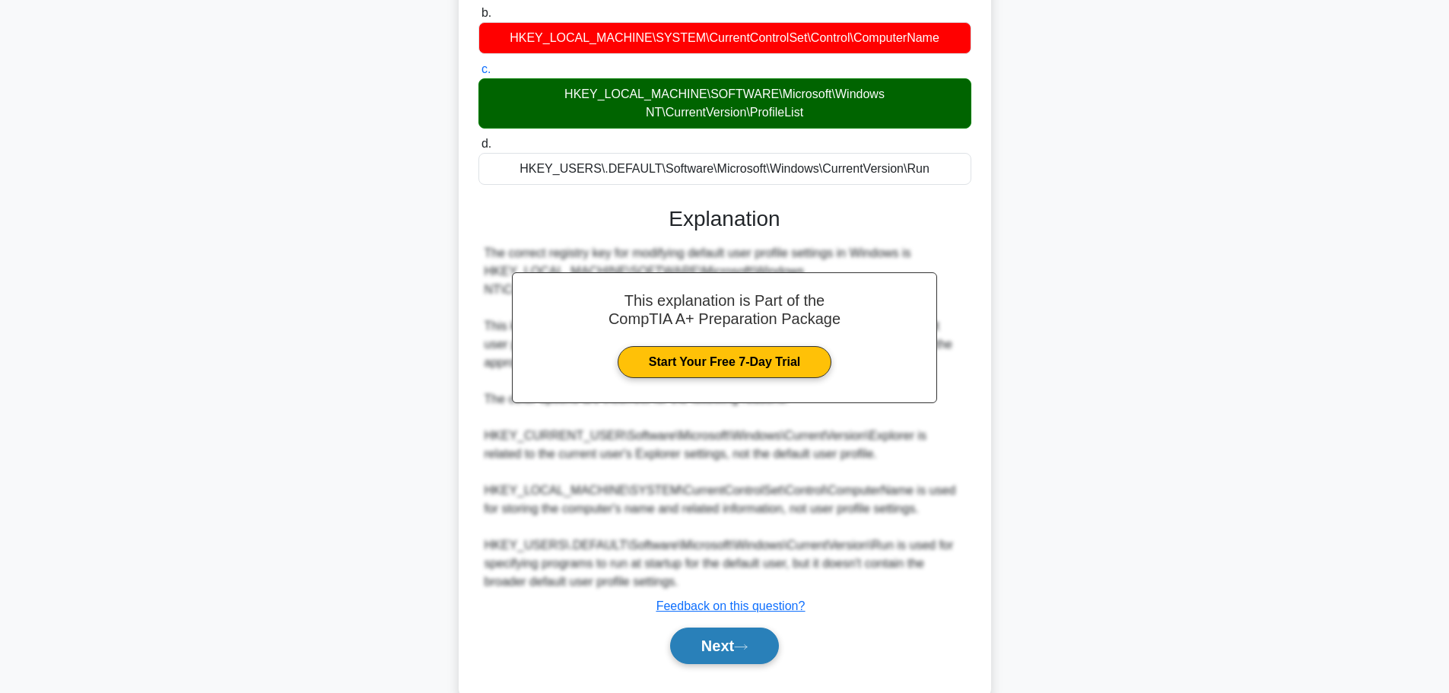
click at [725, 628] on button "Next" at bounding box center [724, 646] width 109 height 37
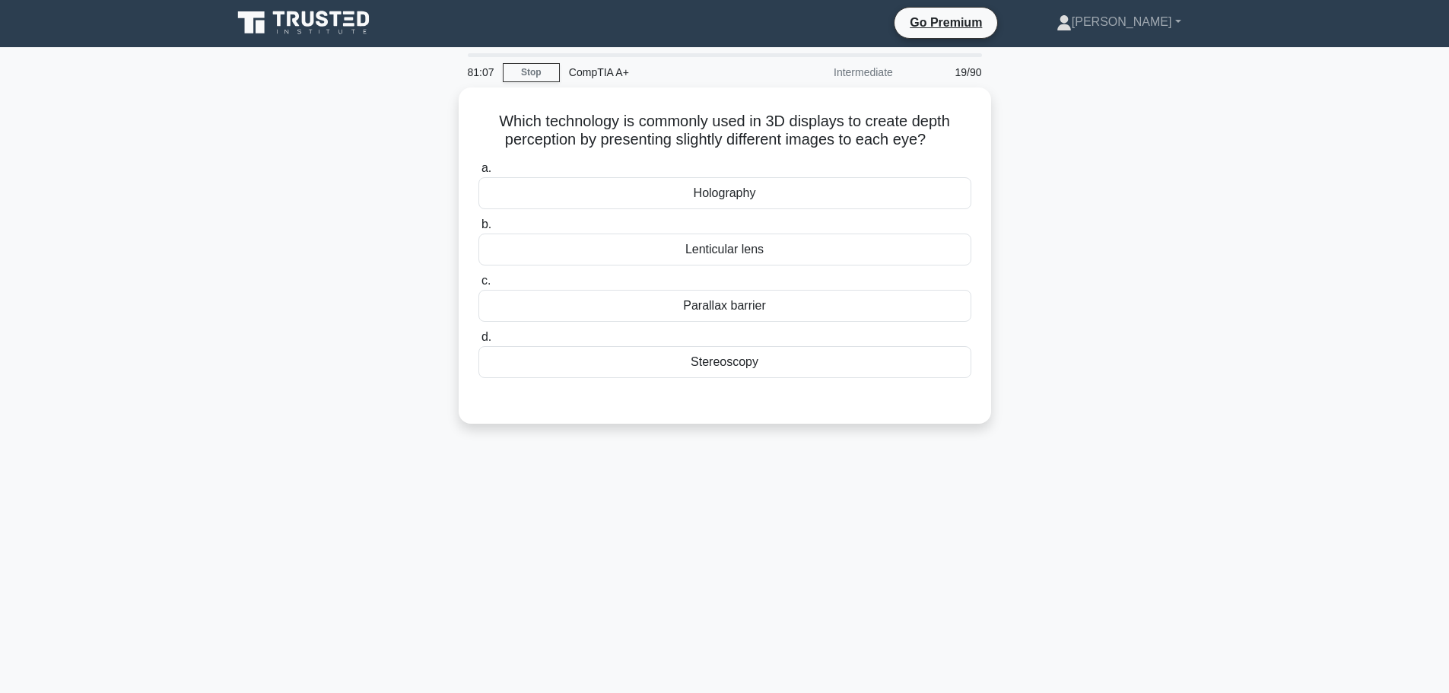
scroll to position [0, 0]
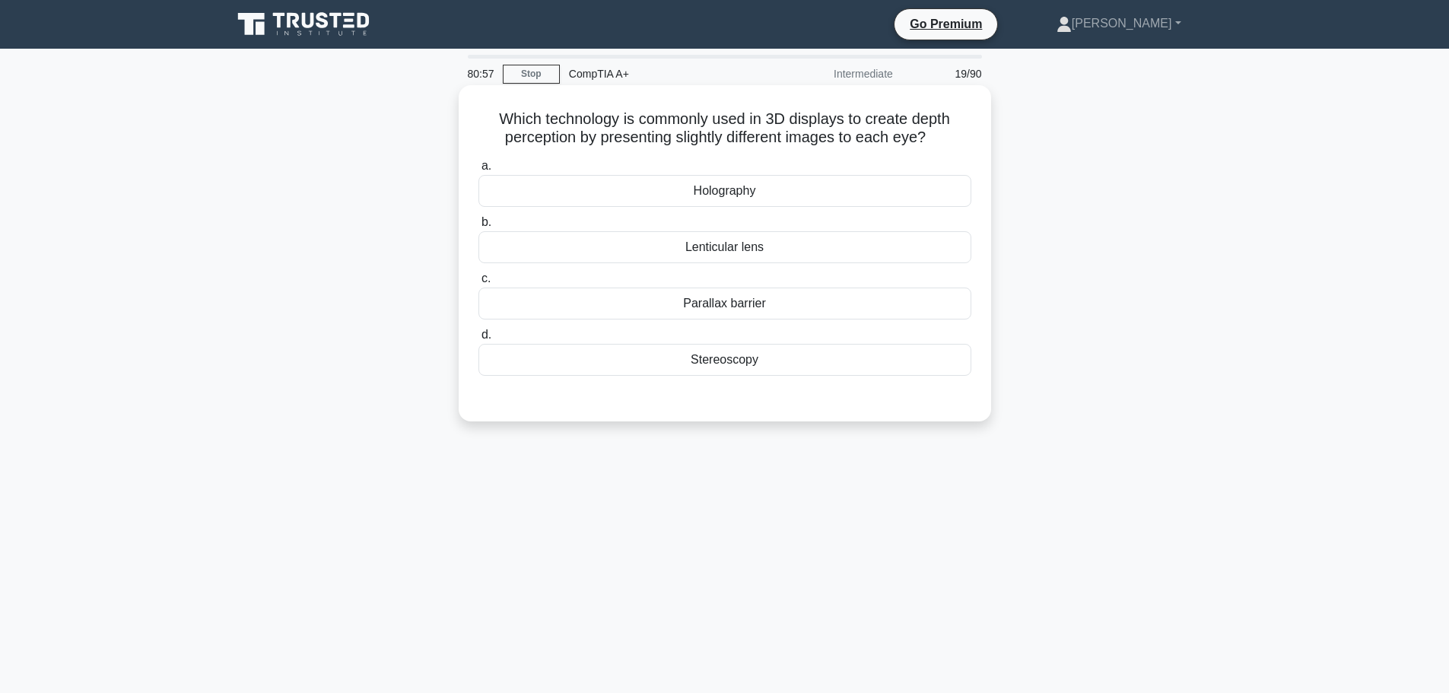
click at [764, 359] on div "Stereoscopy" at bounding box center [725, 360] width 493 height 32
click at [479, 340] on input "d. Stereoscopy" at bounding box center [479, 335] width 0 height 10
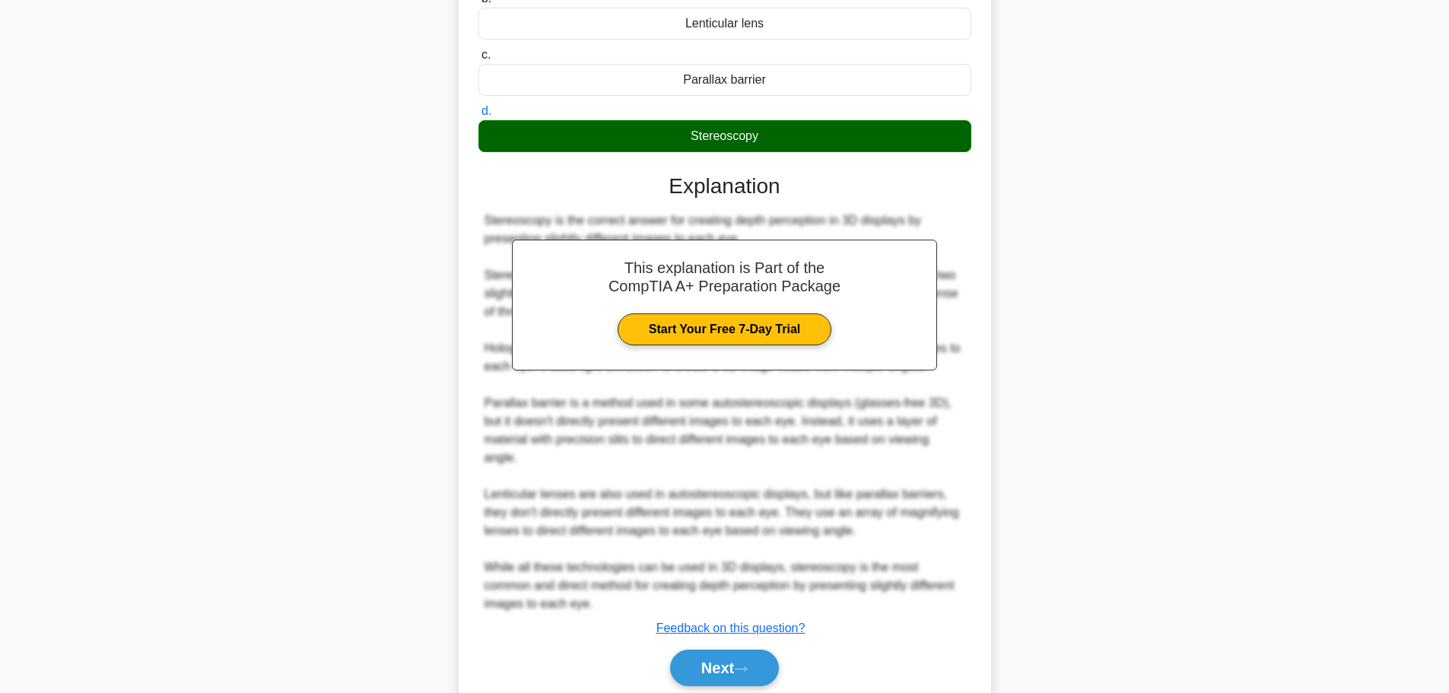
scroll to position [228, 0]
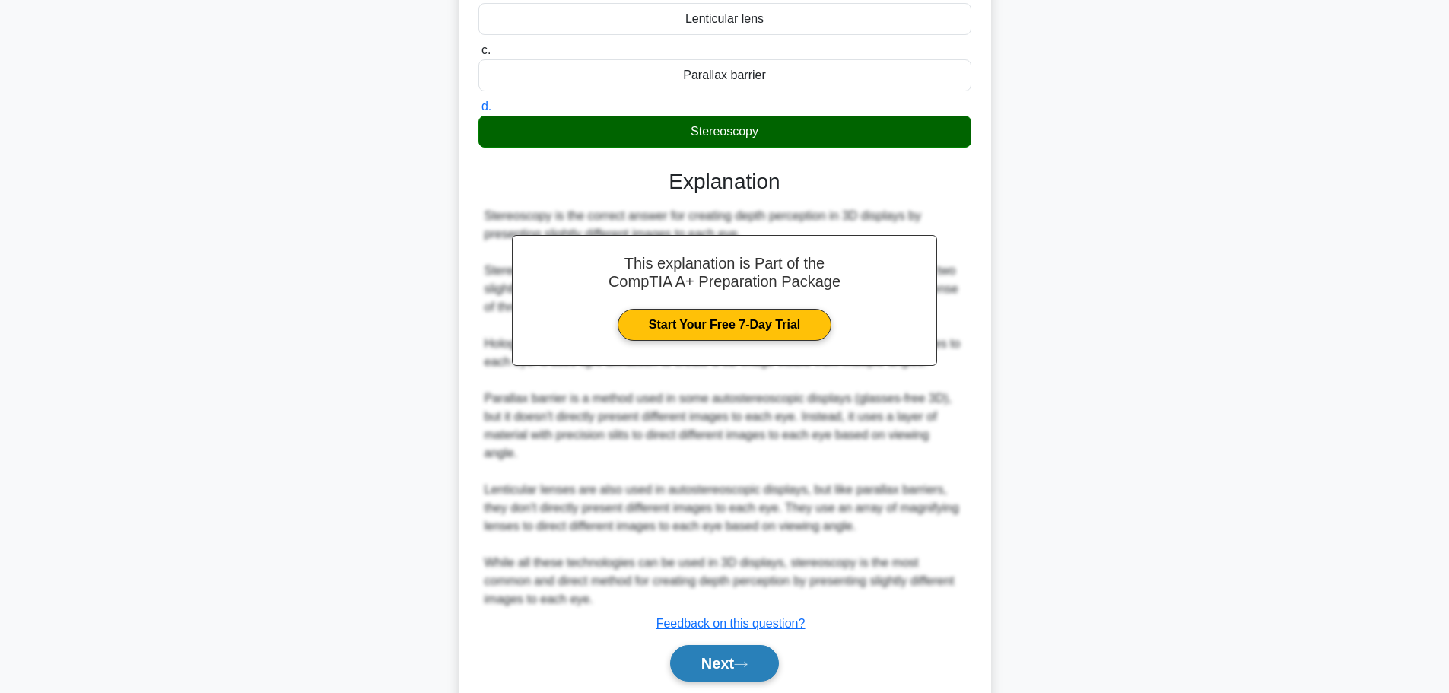
click at [758, 645] on button "Next" at bounding box center [724, 663] width 109 height 37
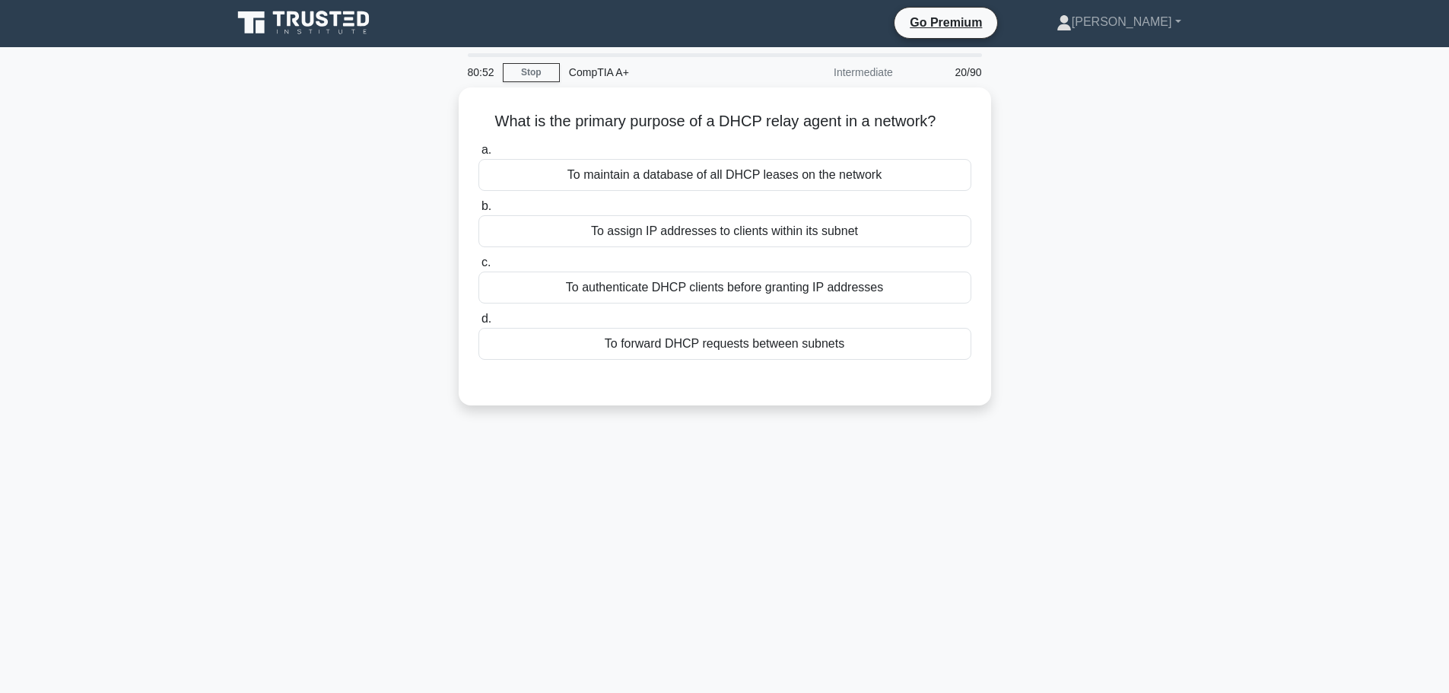
scroll to position [0, 0]
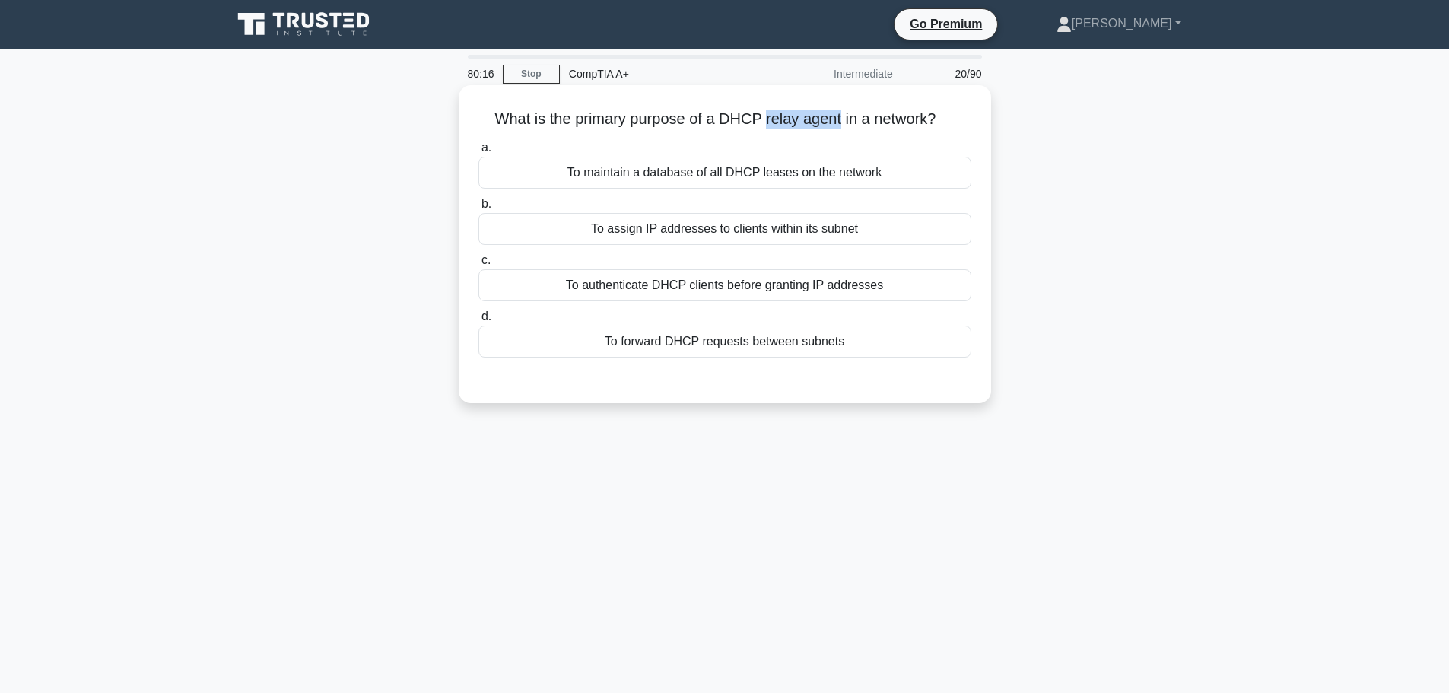
drag, startPoint x: 765, startPoint y: 118, endPoint x: 842, endPoint y: 116, distance: 76.9
click at [842, 116] on h5 "What is the primary purpose of a DHCP relay agent in a network? .spinner_0XTQ{t…" at bounding box center [725, 120] width 496 height 20
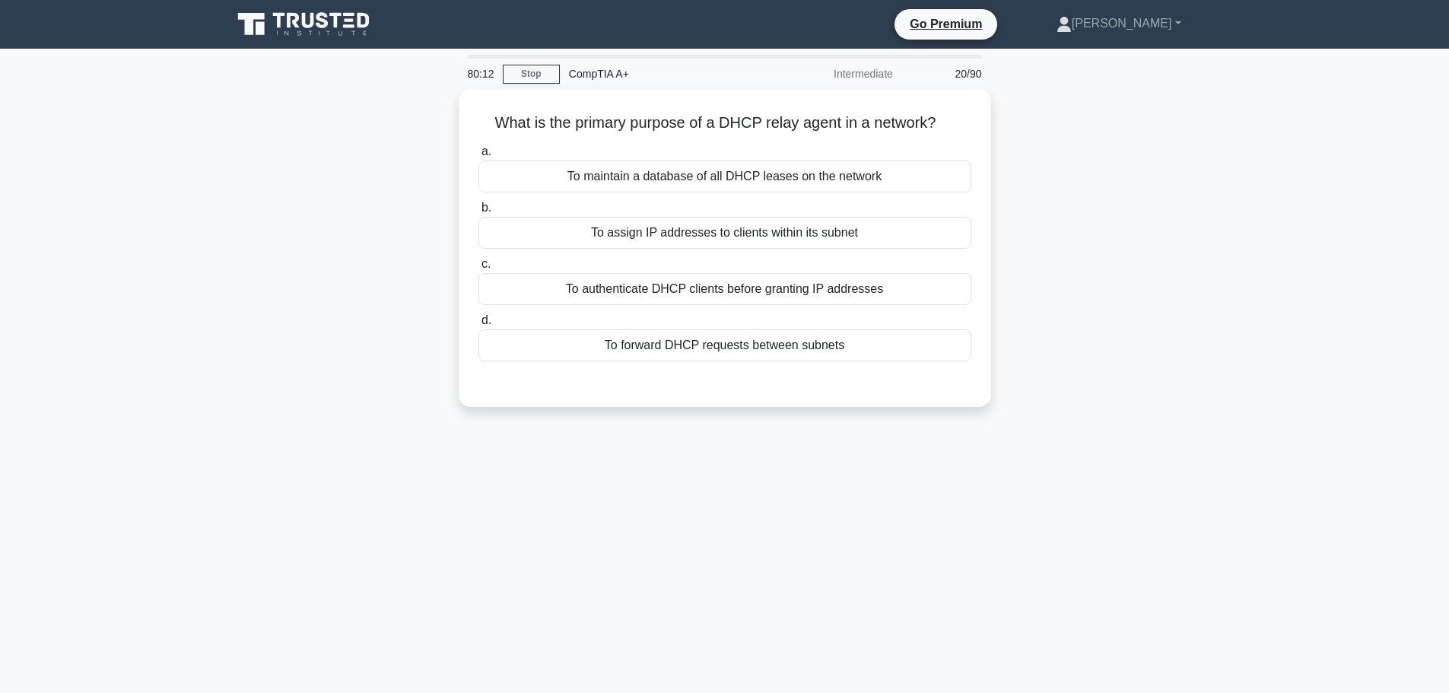
click at [1033, 199] on div "What is the primary purpose of a DHCP relay agent in a network? .spinner_0XTQ{t…" at bounding box center [725, 257] width 1004 height 336
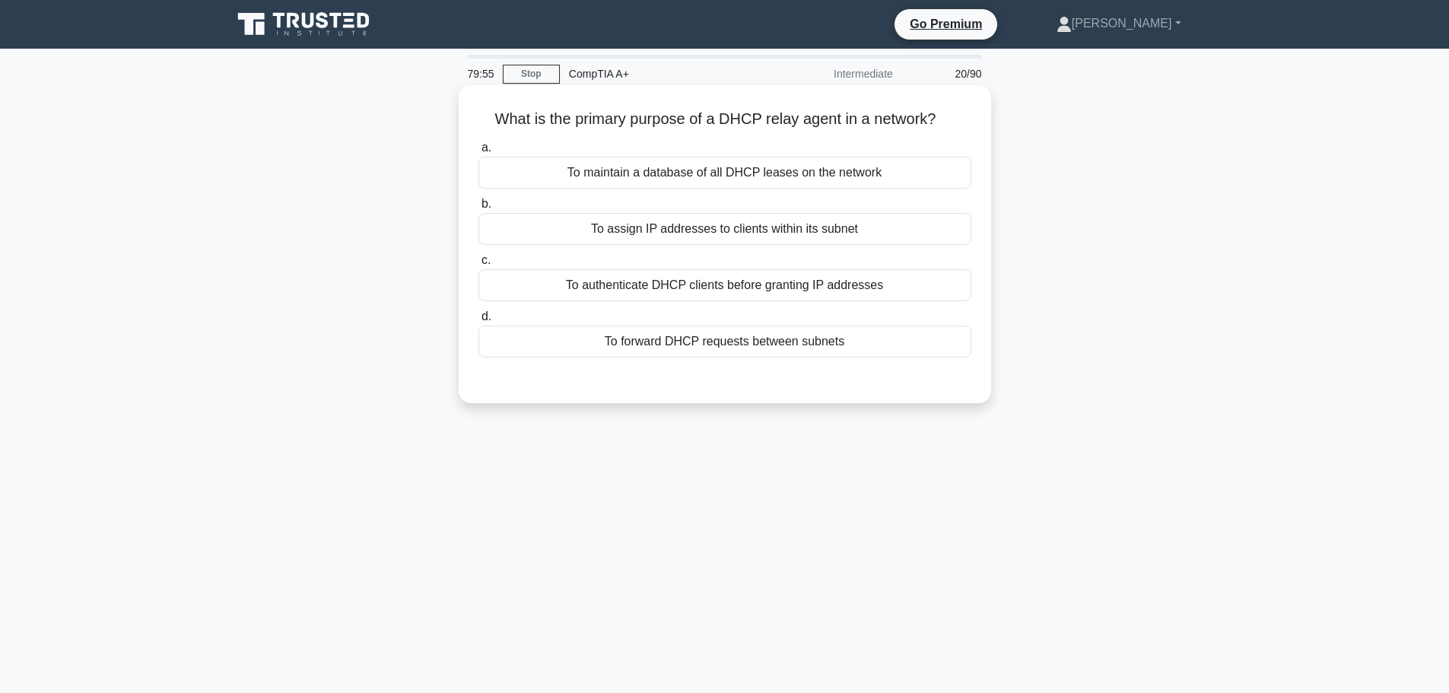
click at [905, 294] on div "To authenticate DHCP clients before granting IP addresses" at bounding box center [725, 285] width 493 height 32
click at [479, 266] on input "c. To authenticate DHCP clients before granting IP addresses" at bounding box center [479, 261] width 0 height 10
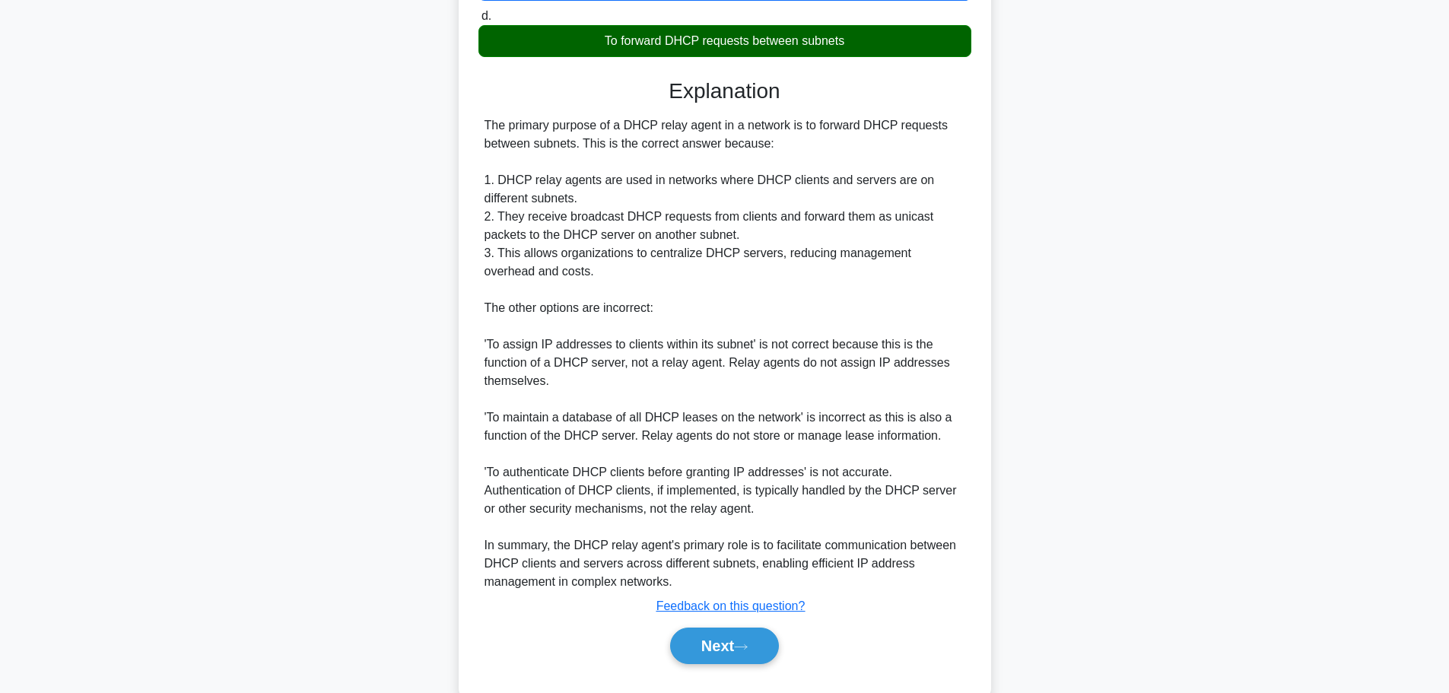
scroll to position [339, 0]
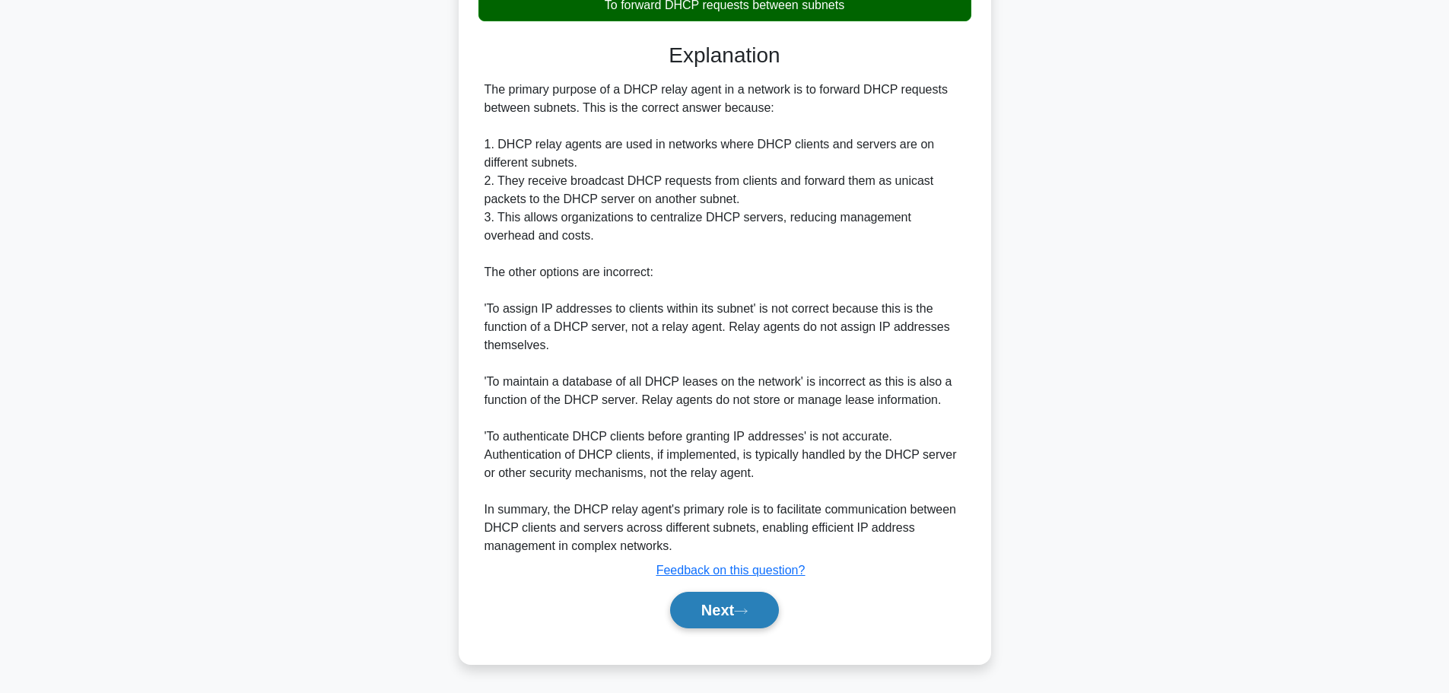
click at [716, 612] on button "Next" at bounding box center [724, 610] width 109 height 37
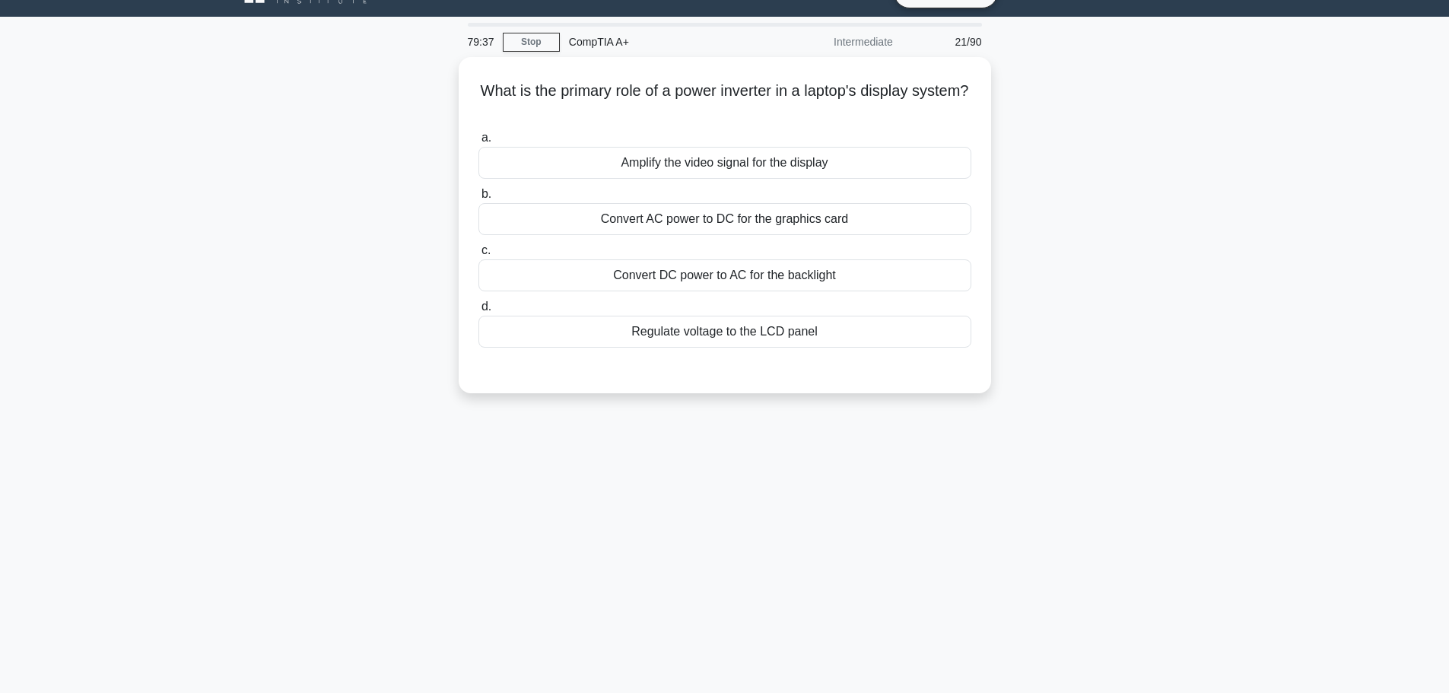
scroll to position [0, 0]
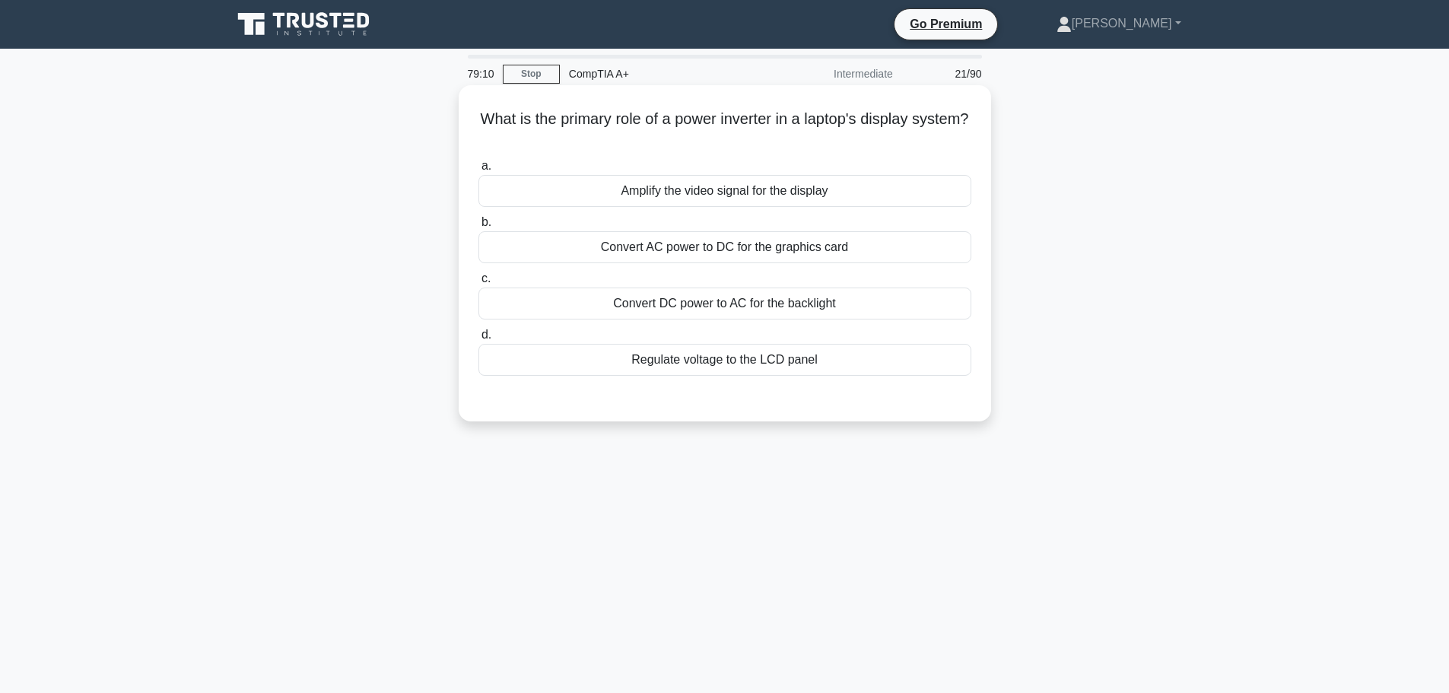
click at [663, 246] on div "Convert AC power to DC for the graphics card" at bounding box center [725, 247] width 493 height 32
click at [479, 227] on input "b. Convert AC power to DC for the graphics card" at bounding box center [479, 223] width 0 height 10
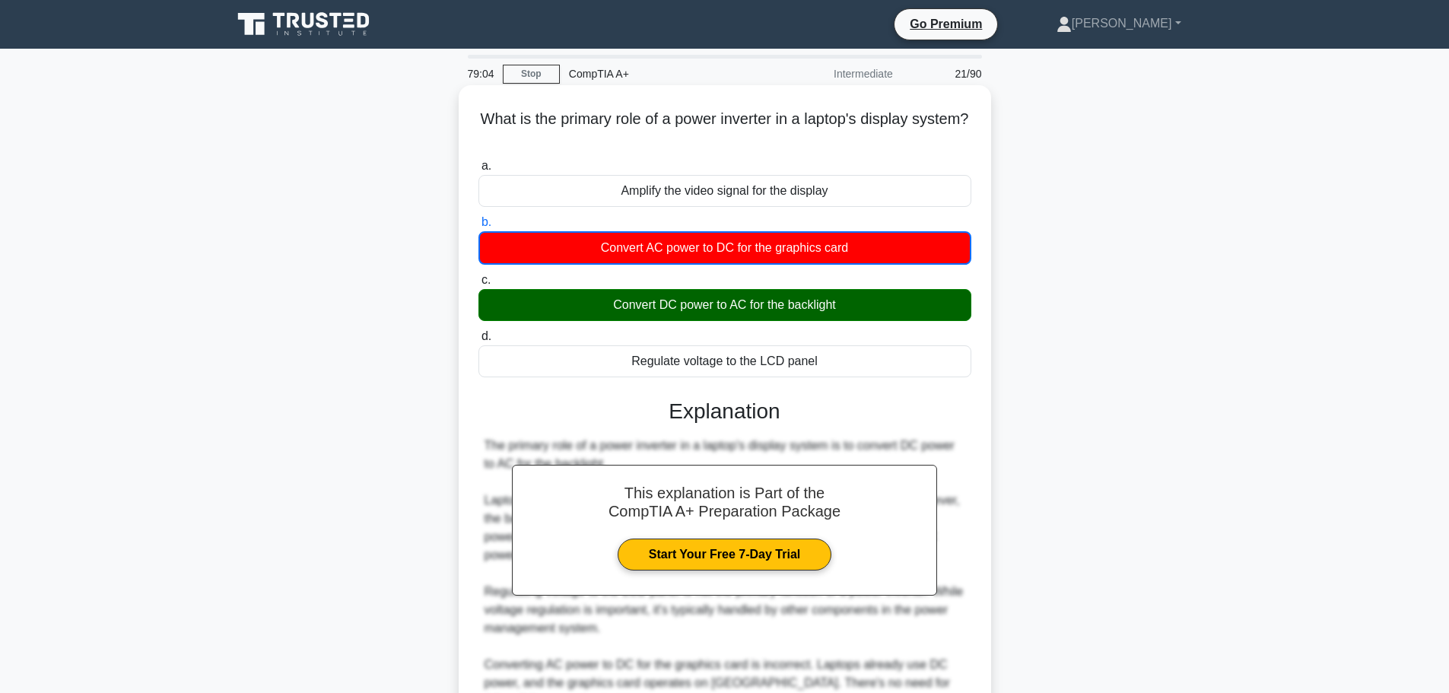
click at [721, 310] on div "Convert DC power to AC for the backlight" at bounding box center [725, 305] width 493 height 32
click at [479, 285] on input "c. Convert DC power to AC for the backlight" at bounding box center [479, 280] width 0 height 10
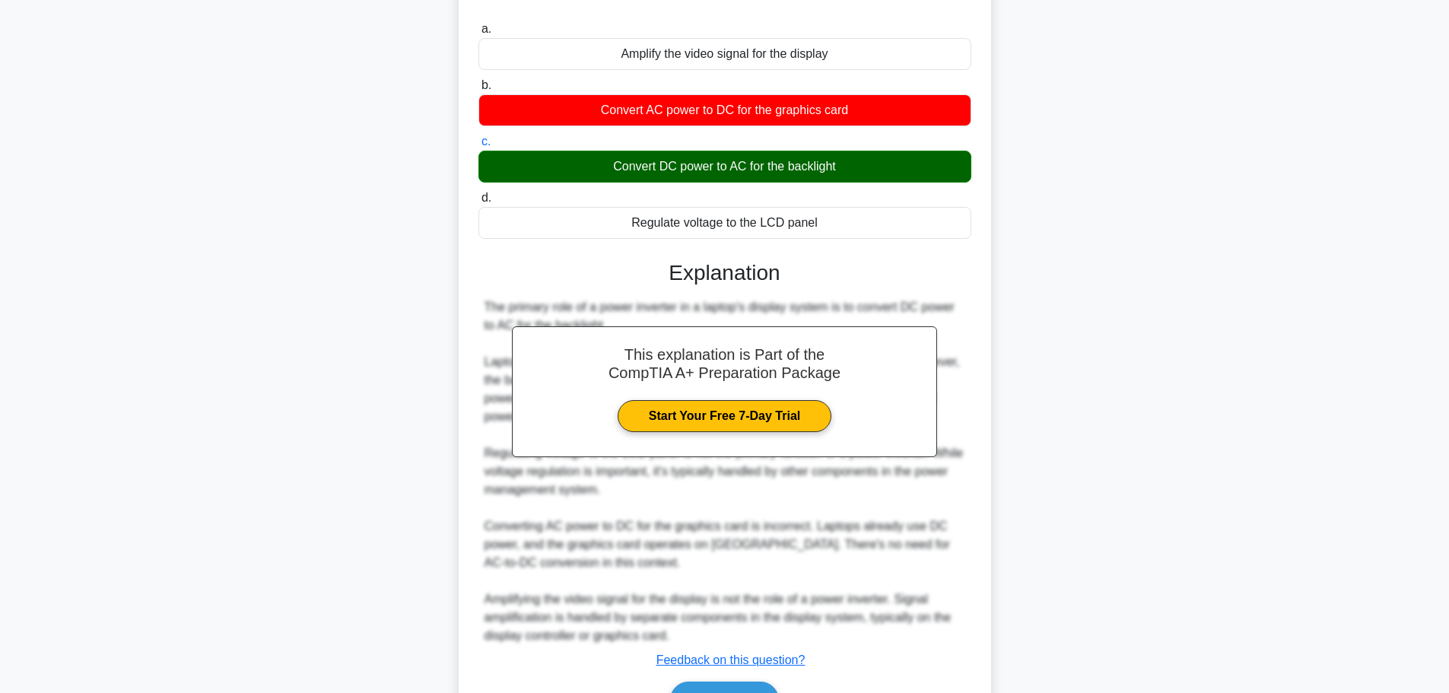
scroll to position [227, 0]
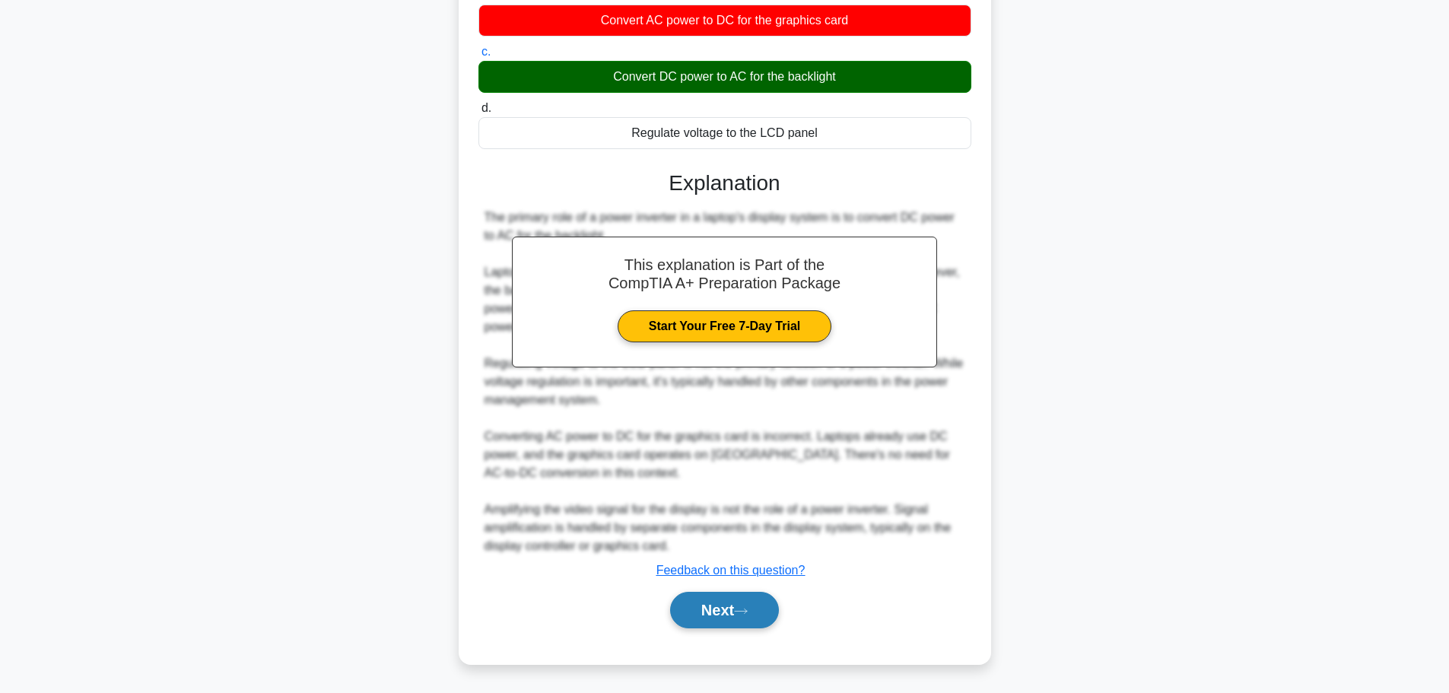
click at [754, 624] on button "Next" at bounding box center [724, 610] width 109 height 37
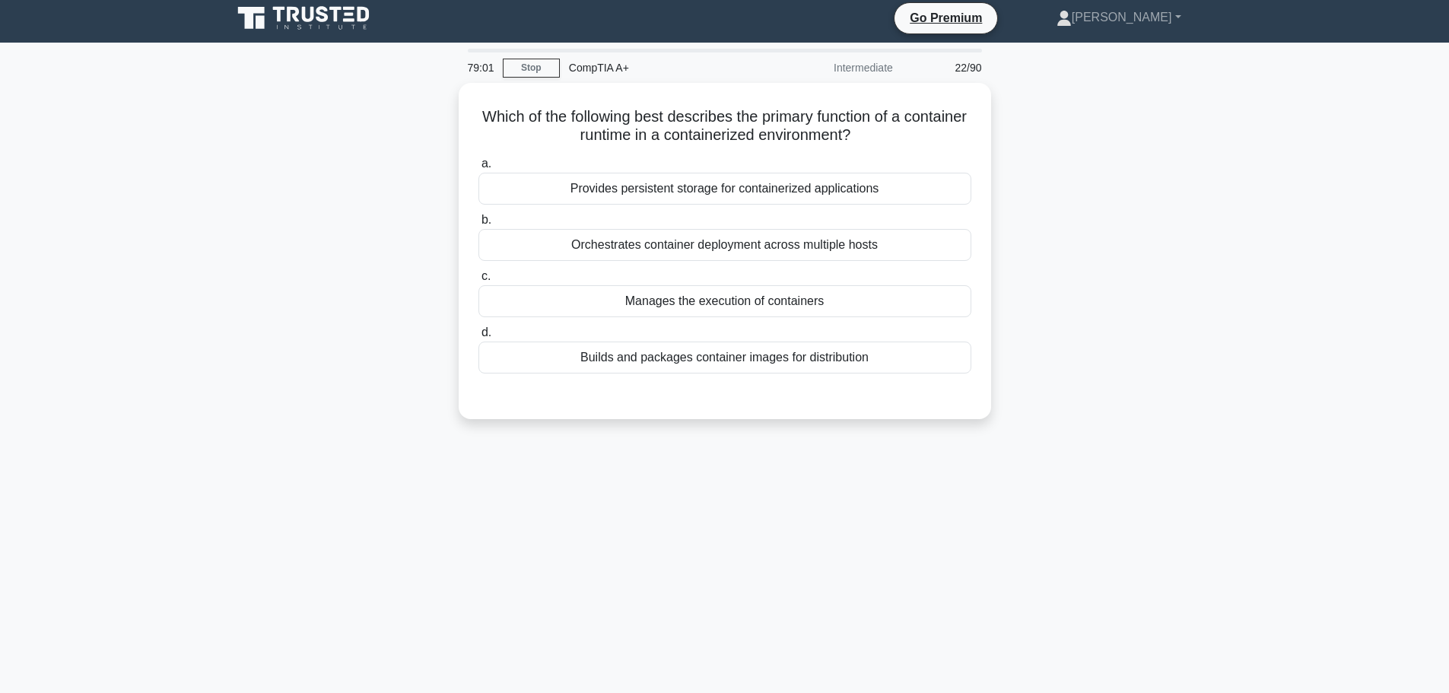
scroll to position [0, 0]
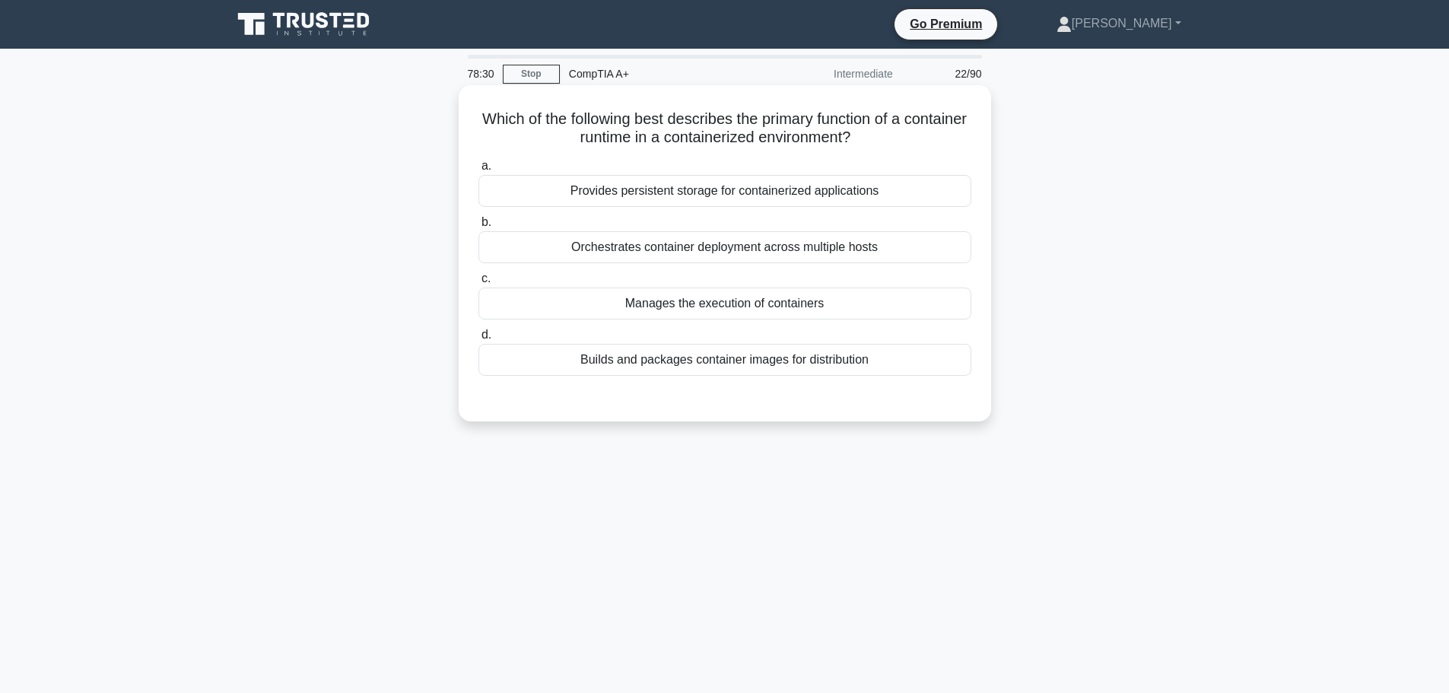
click at [669, 318] on div "Manages the execution of containers" at bounding box center [725, 304] width 493 height 32
click at [479, 284] on input "c. Manages the execution of containers" at bounding box center [479, 279] width 0 height 10
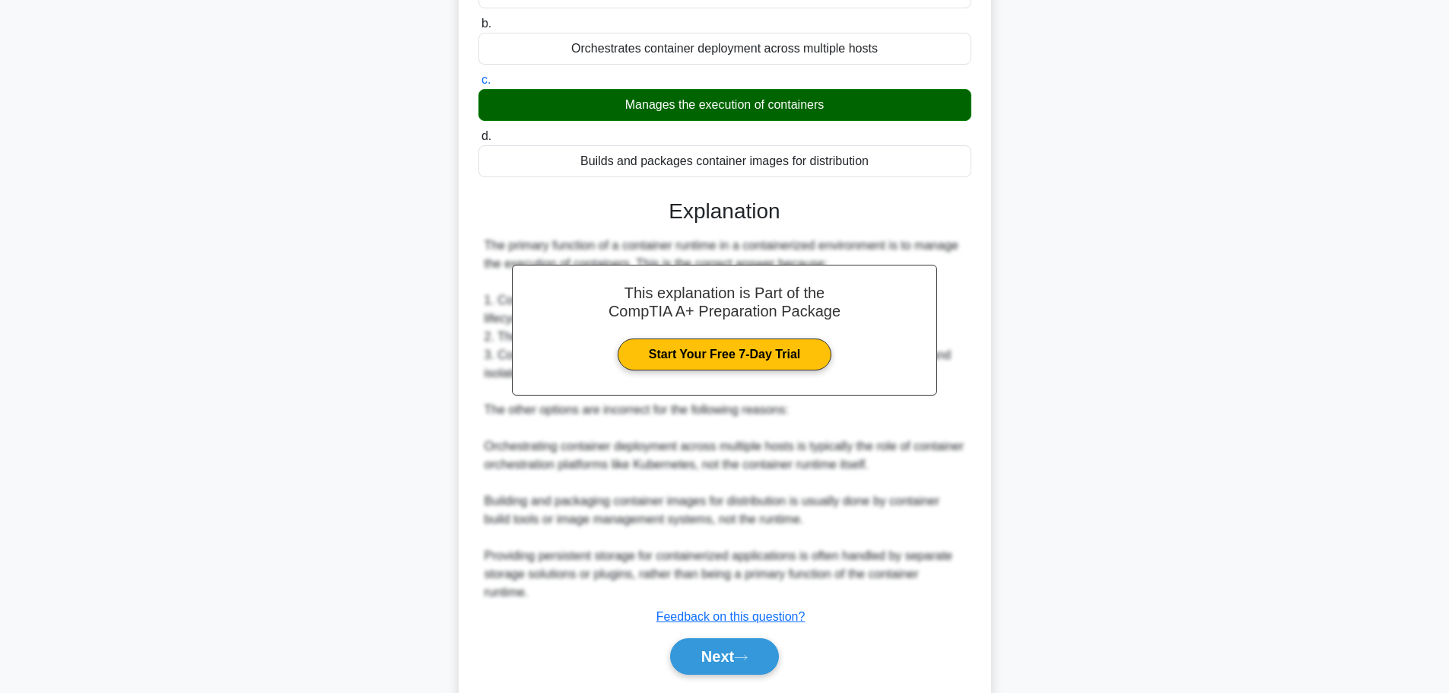
scroll to position [227, 0]
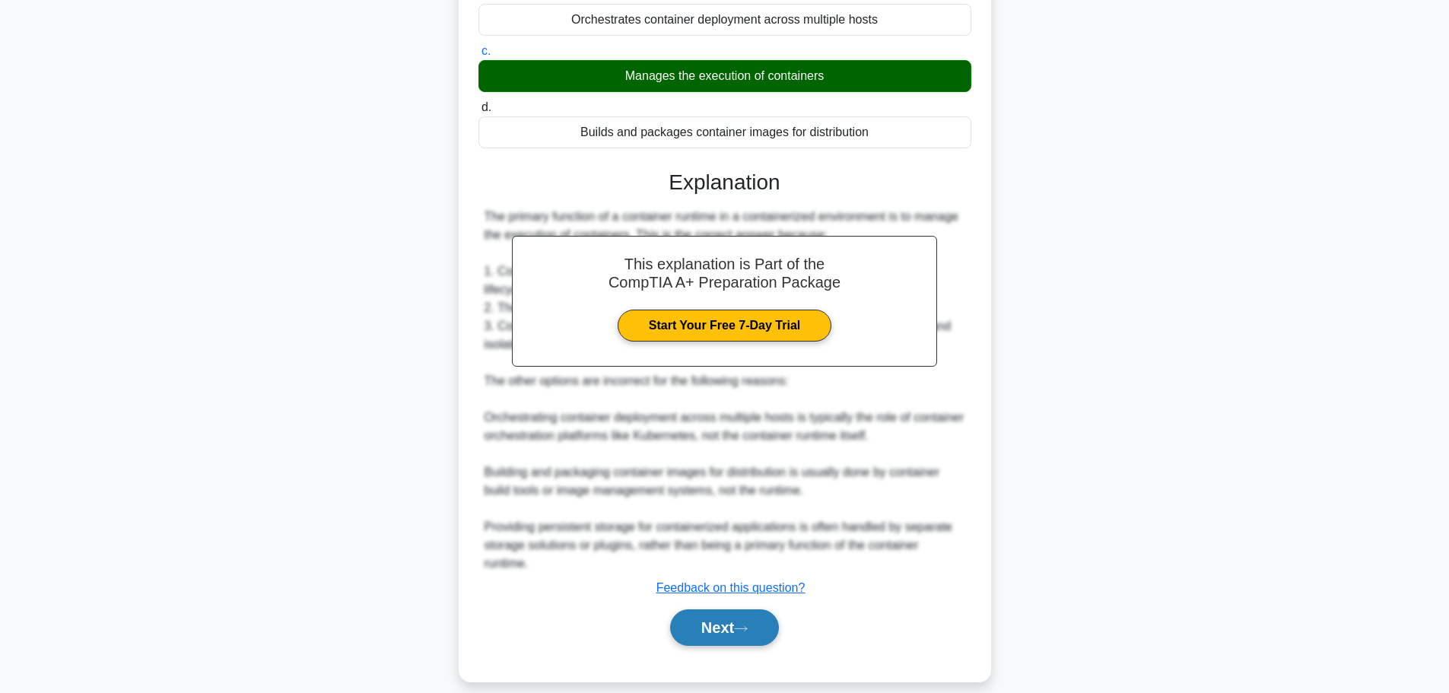
click at [711, 619] on button "Next" at bounding box center [724, 627] width 109 height 37
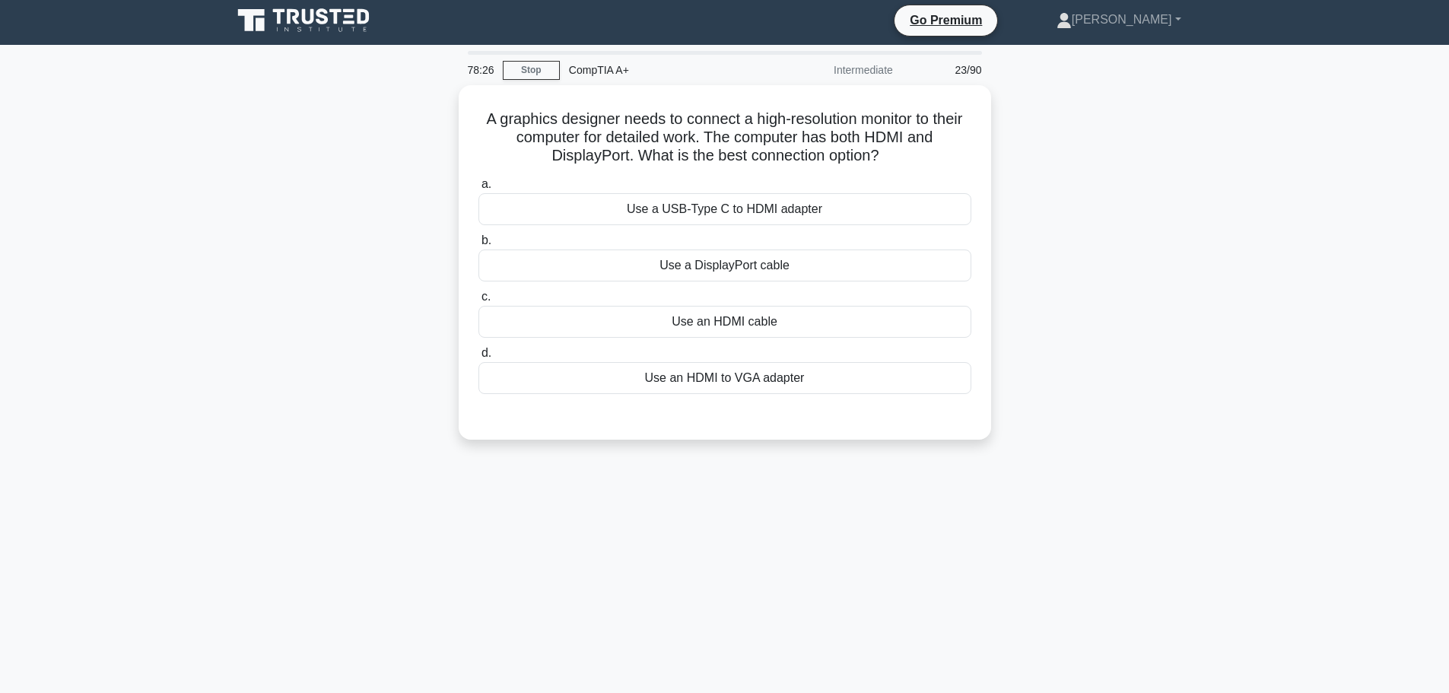
scroll to position [0, 0]
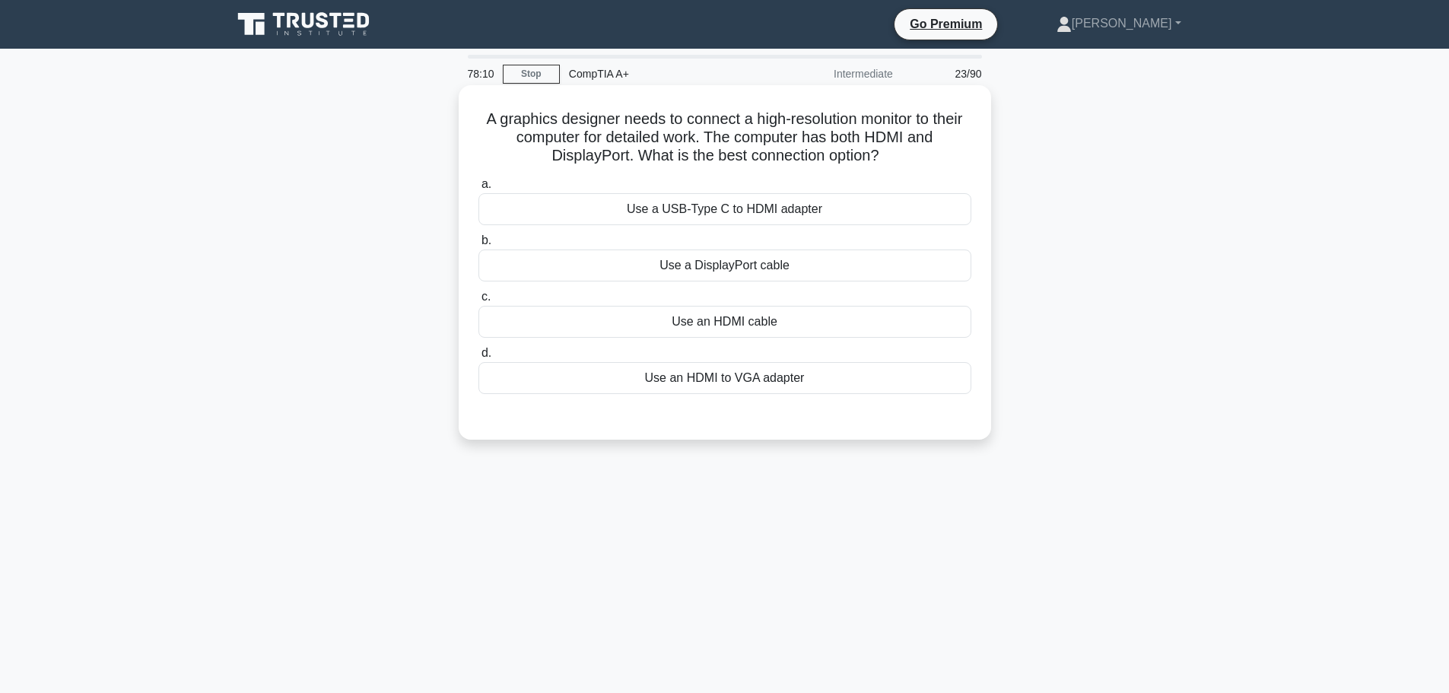
click at [793, 275] on div "Use a DisplayPort cable" at bounding box center [725, 266] width 493 height 32
click at [479, 246] on input "b. Use a DisplayPort cable" at bounding box center [479, 241] width 0 height 10
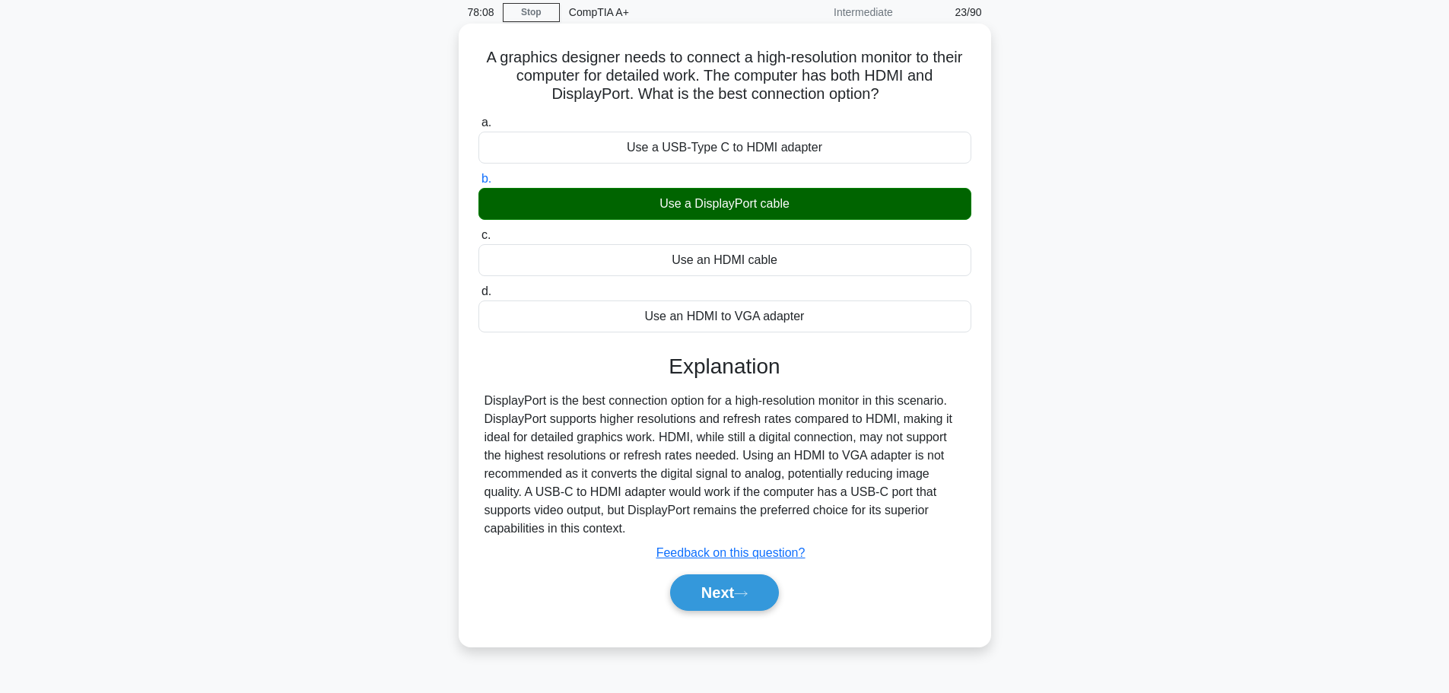
scroll to position [76, 0]
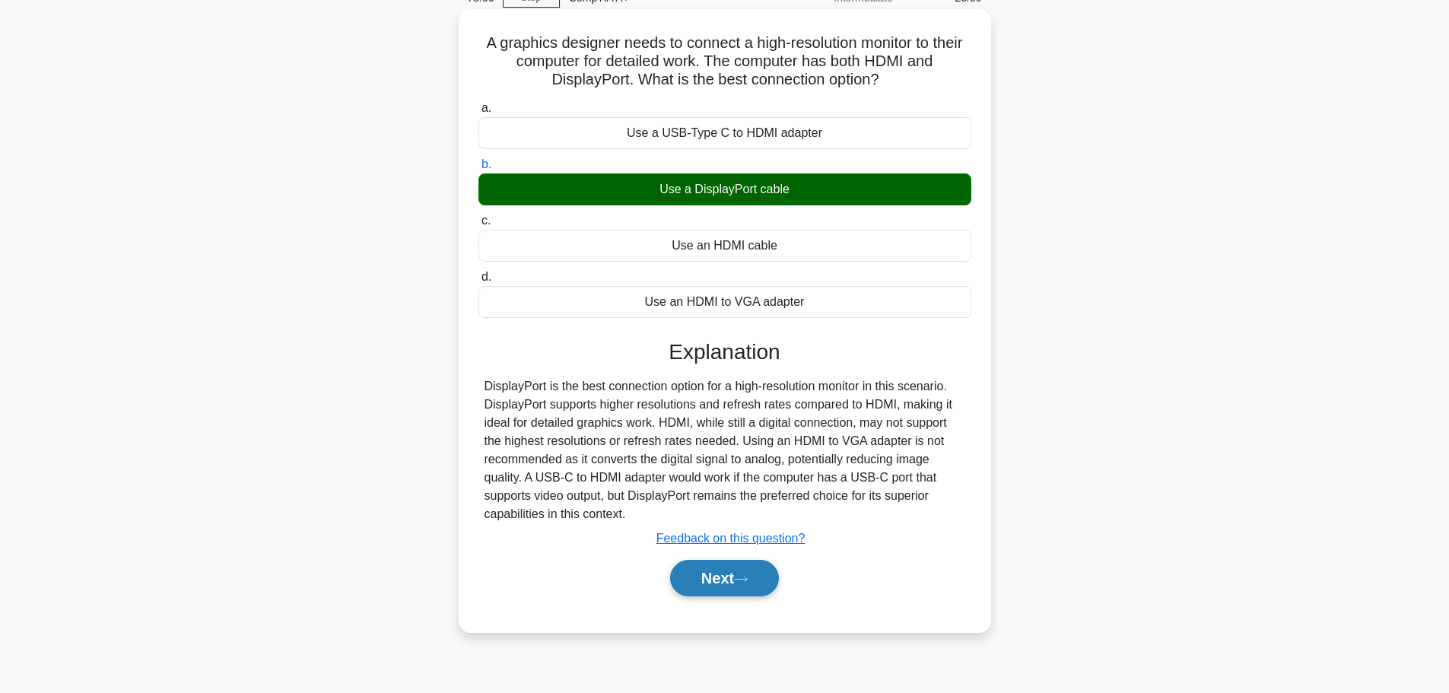
click at [741, 590] on button "Next" at bounding box center [724, 578] width 109 height 37
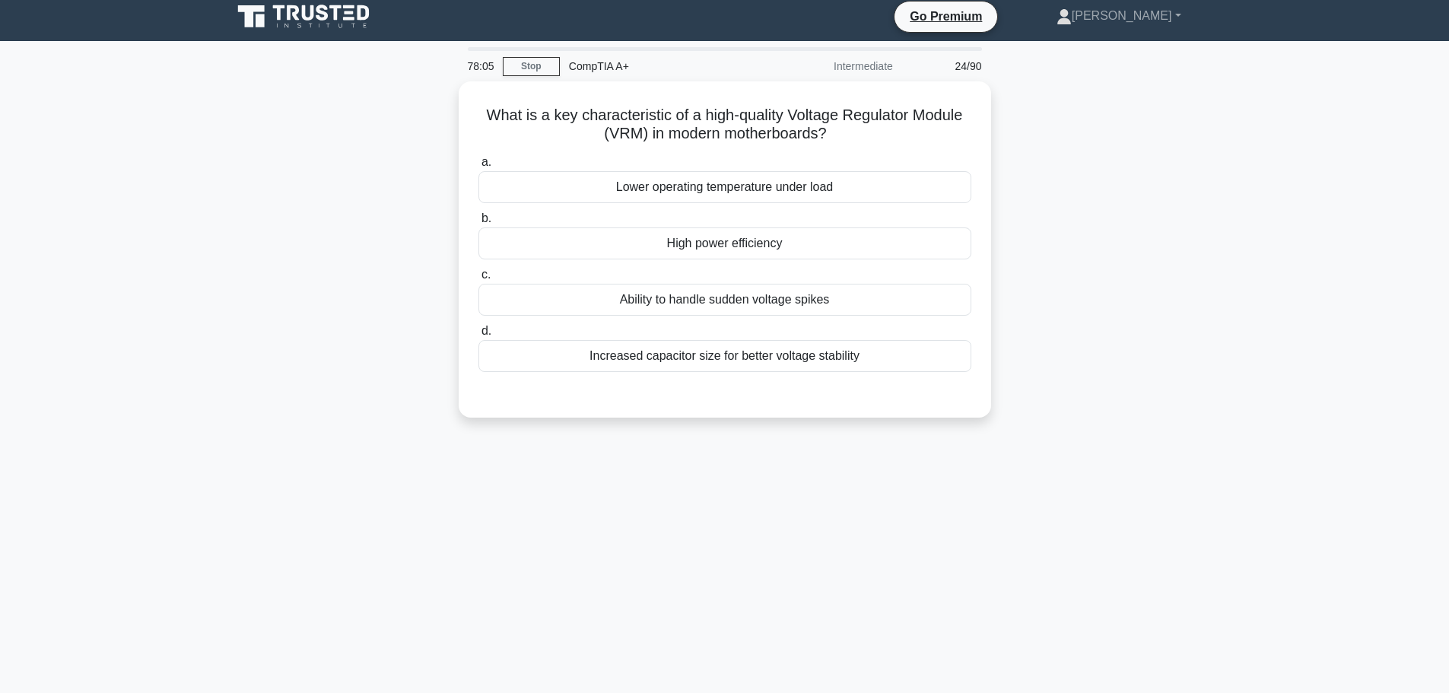
scroll to position [0, 0]
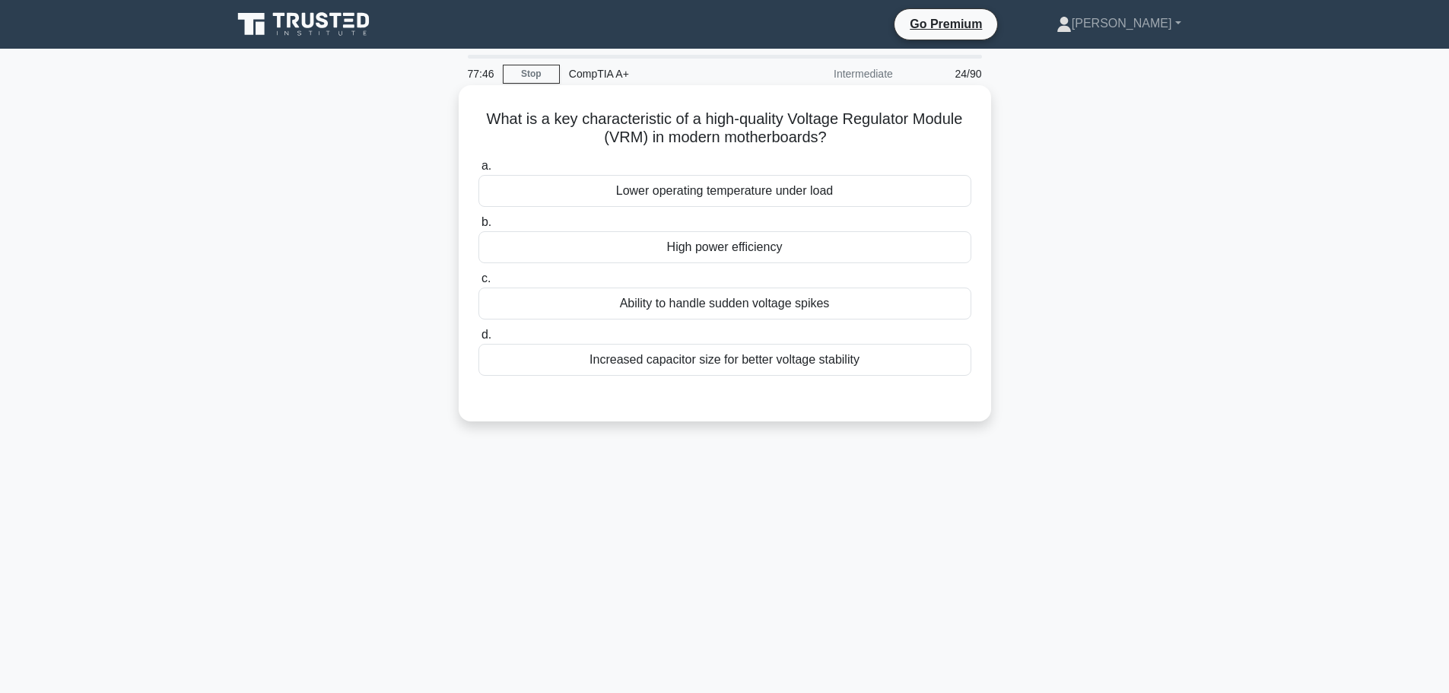
click at [816, 256] on div "High power efficiency" at bounding box center [725, 247] width 493 height 32
click at [479, 227] on input "b. High power efficiency" at bounding box center [479, 223] width 0 height 10
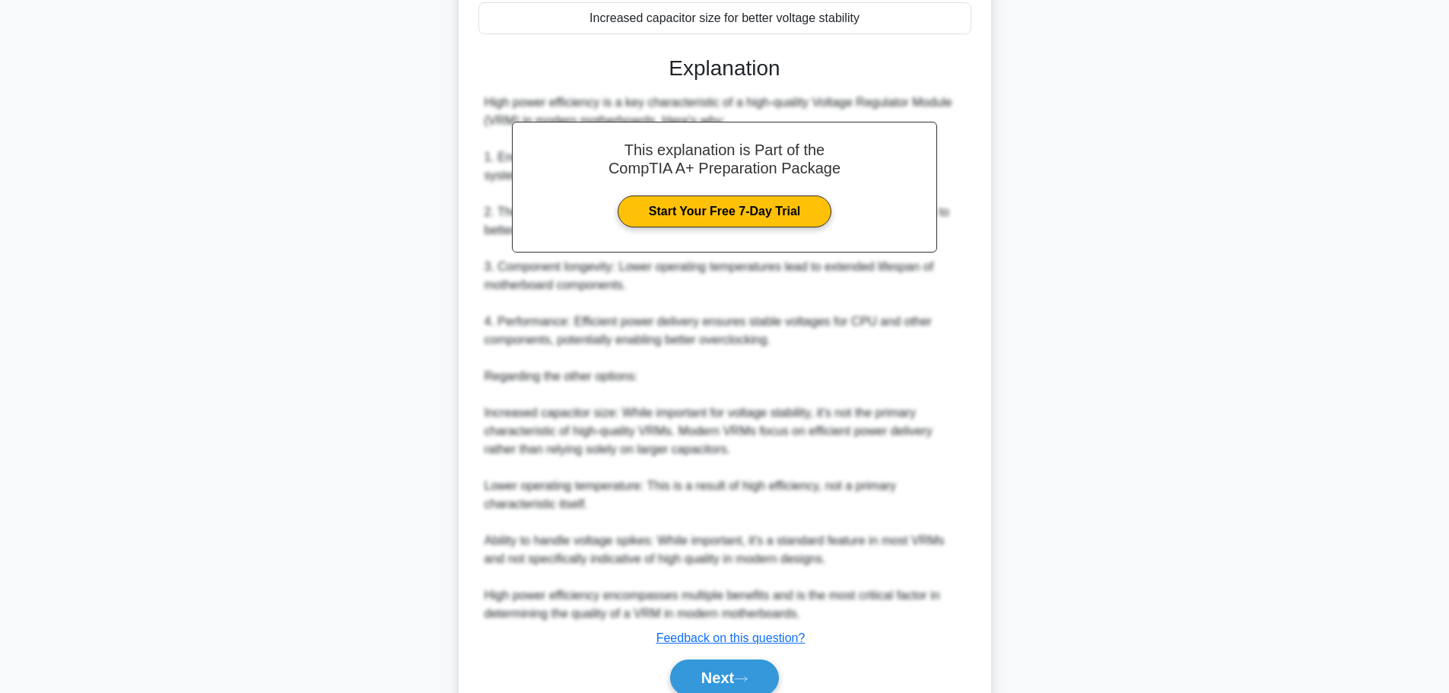
scroll to position [410, 0]
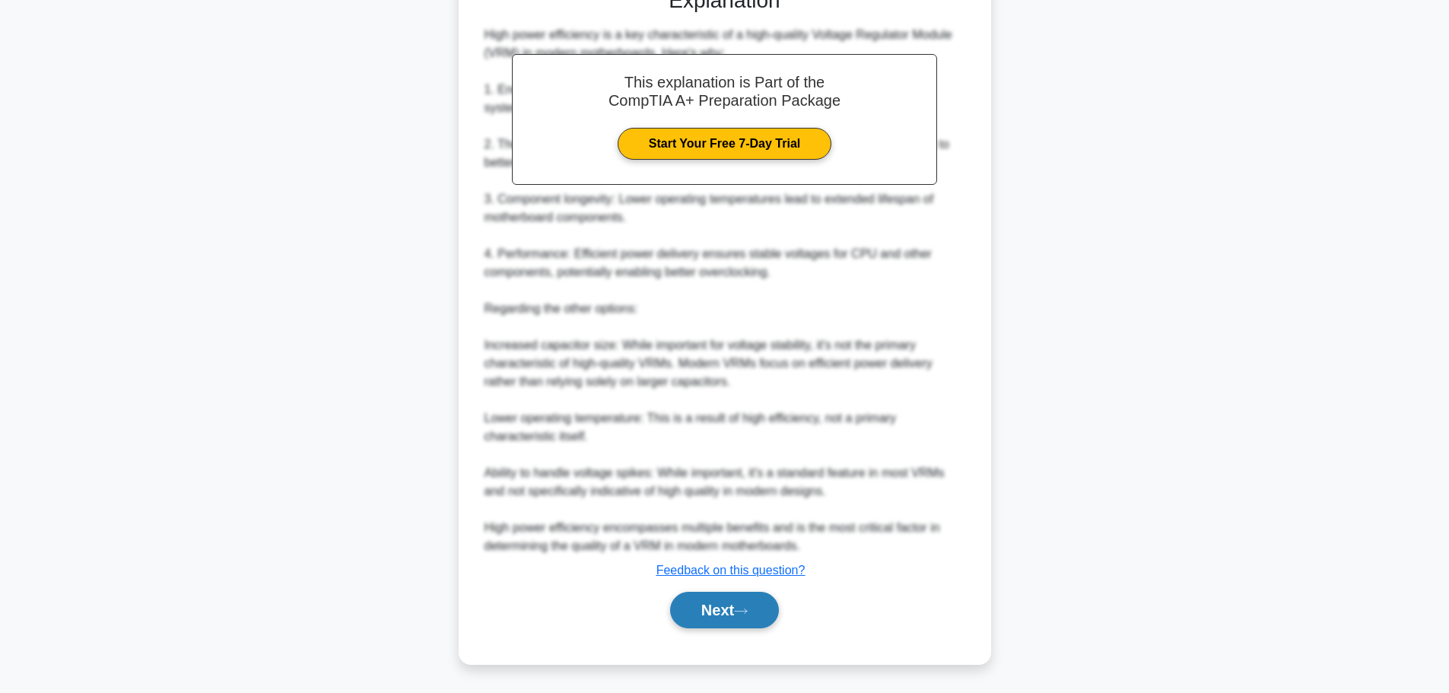
click at [718, 622] on button "Next" at bounding box center [724, 610] width 109 height 37
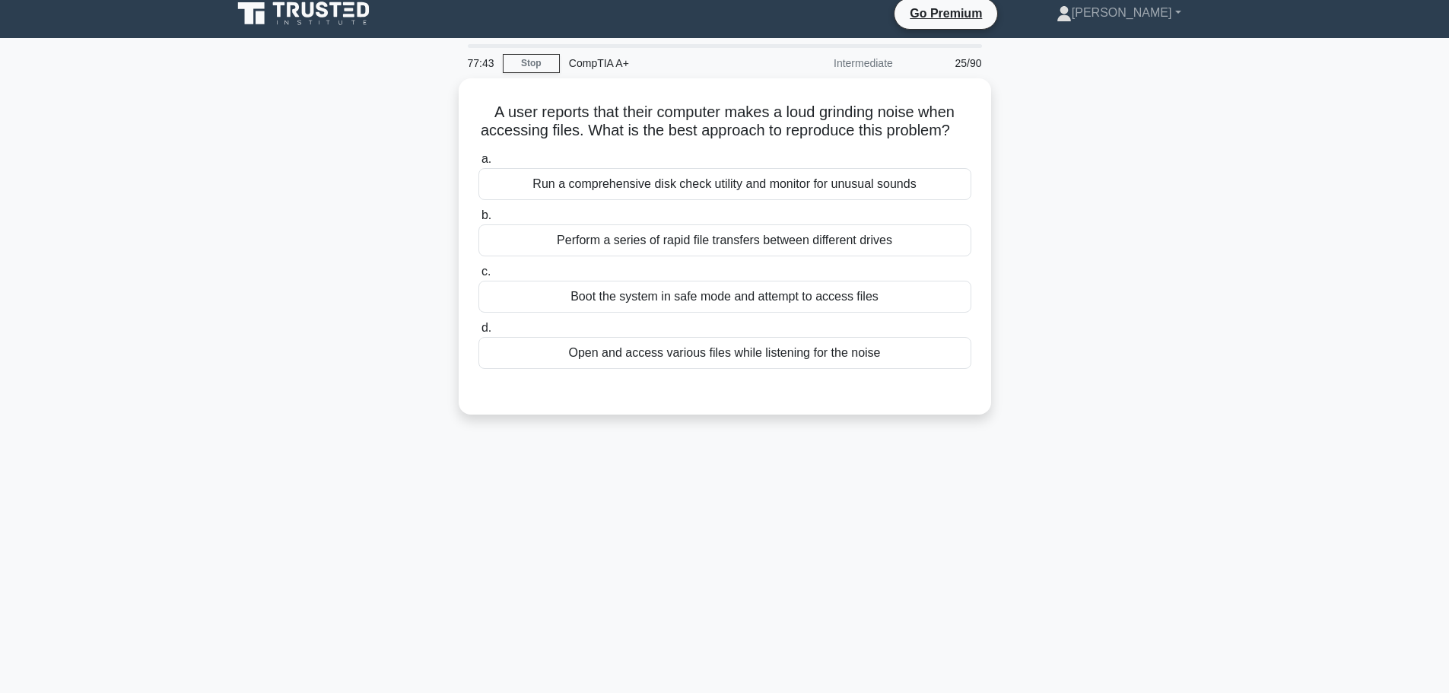
scroll to position [0, 0]
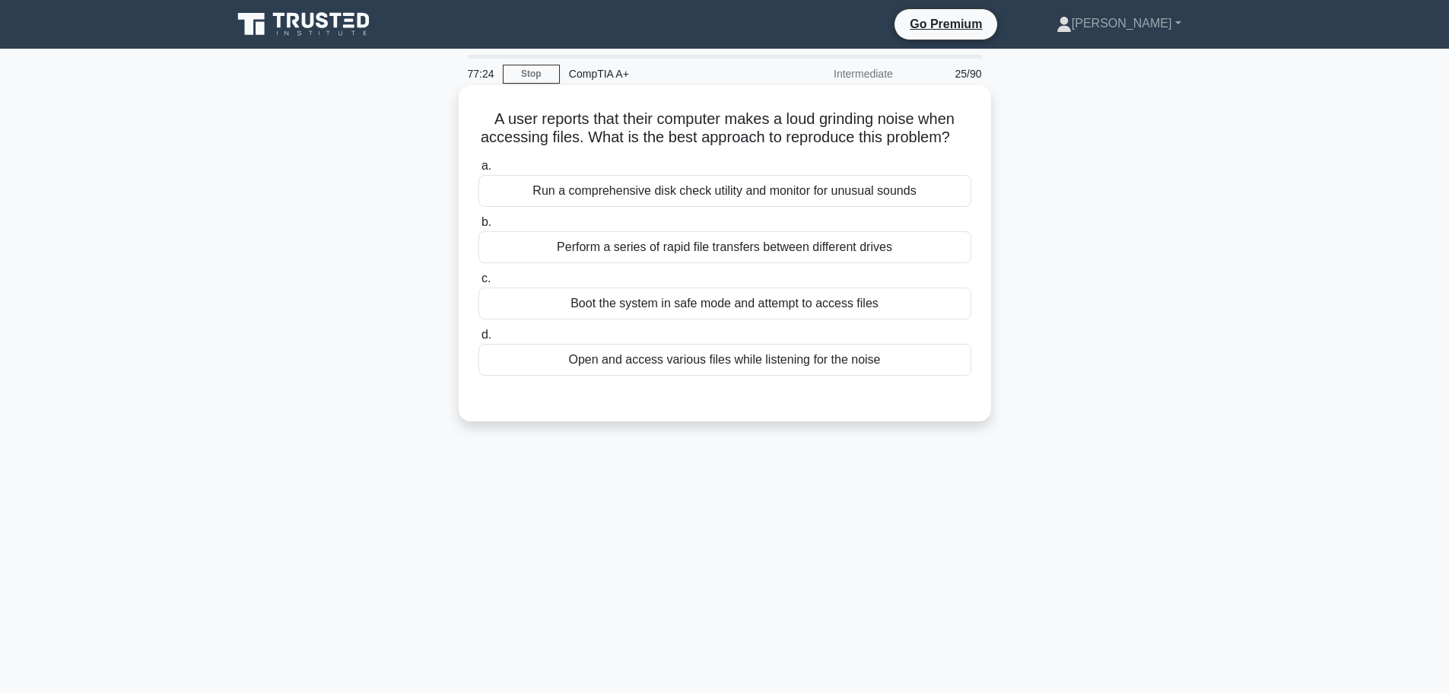
click at [789, 320] on div "Boot the system in safe mode and attempt to access files" at bounding box center [725, 304] width 493 height 32
click at [479, 284] on input "c. Boot the system in safe mode and attempt to access files" at bounding box center [479, 279] width 0 height 10
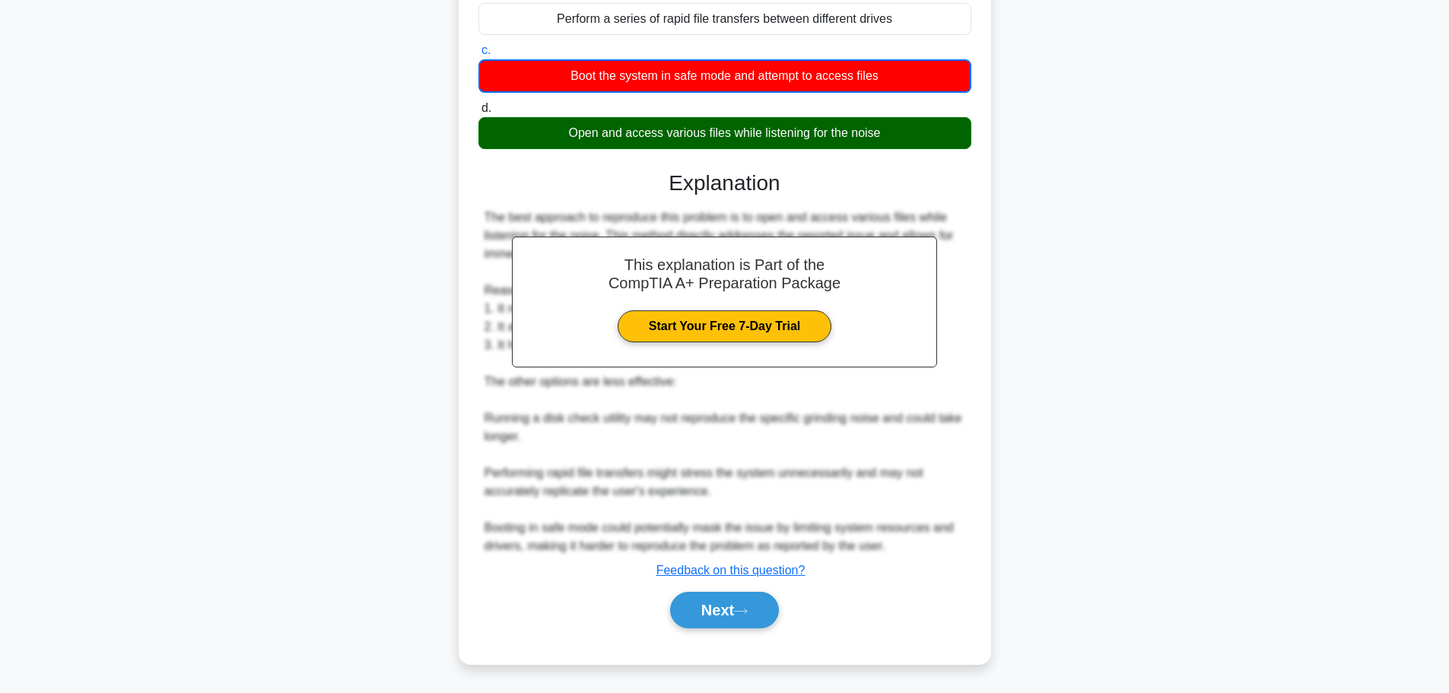
scroll to position [247, 0]
click at [736, 614] on button "Next" at bounding box center [724, 610] width 109 height 37
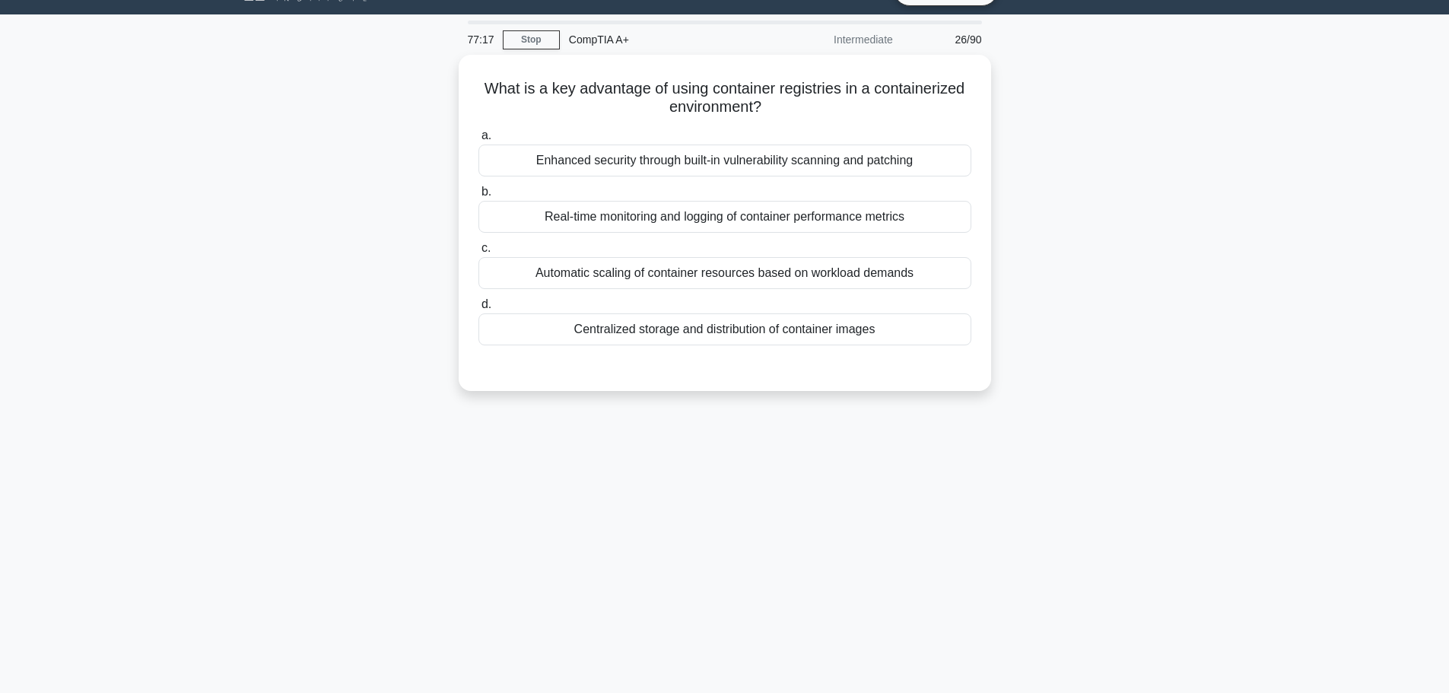
scroll to position [0, 0]
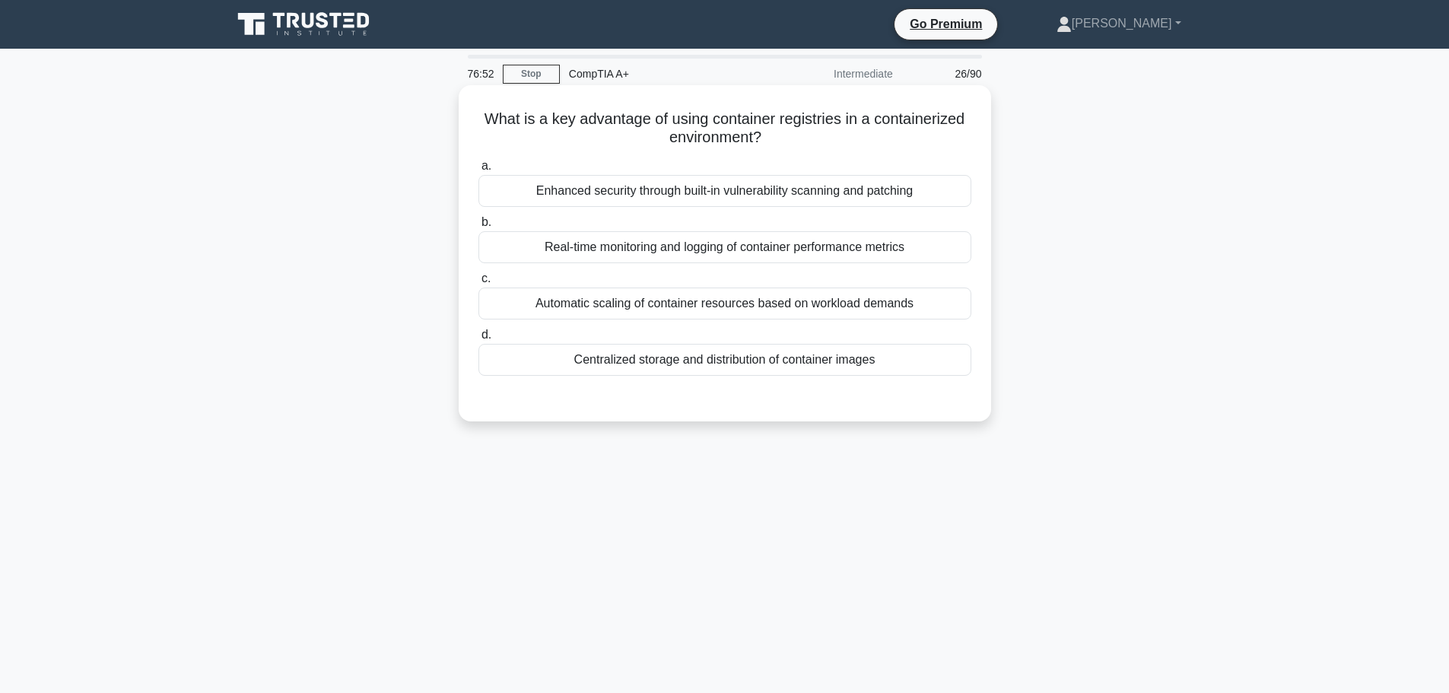
click at [680, 191] on div "Enhanced security through built-in vulnerability scanning and patching" at bounding box center [725, 191] width 493 height 32
click at [479, 171] on input "a. Enhanced security through built-in vulnerability scanning and patching" at bounding box center [479, 166] width 0 height 10
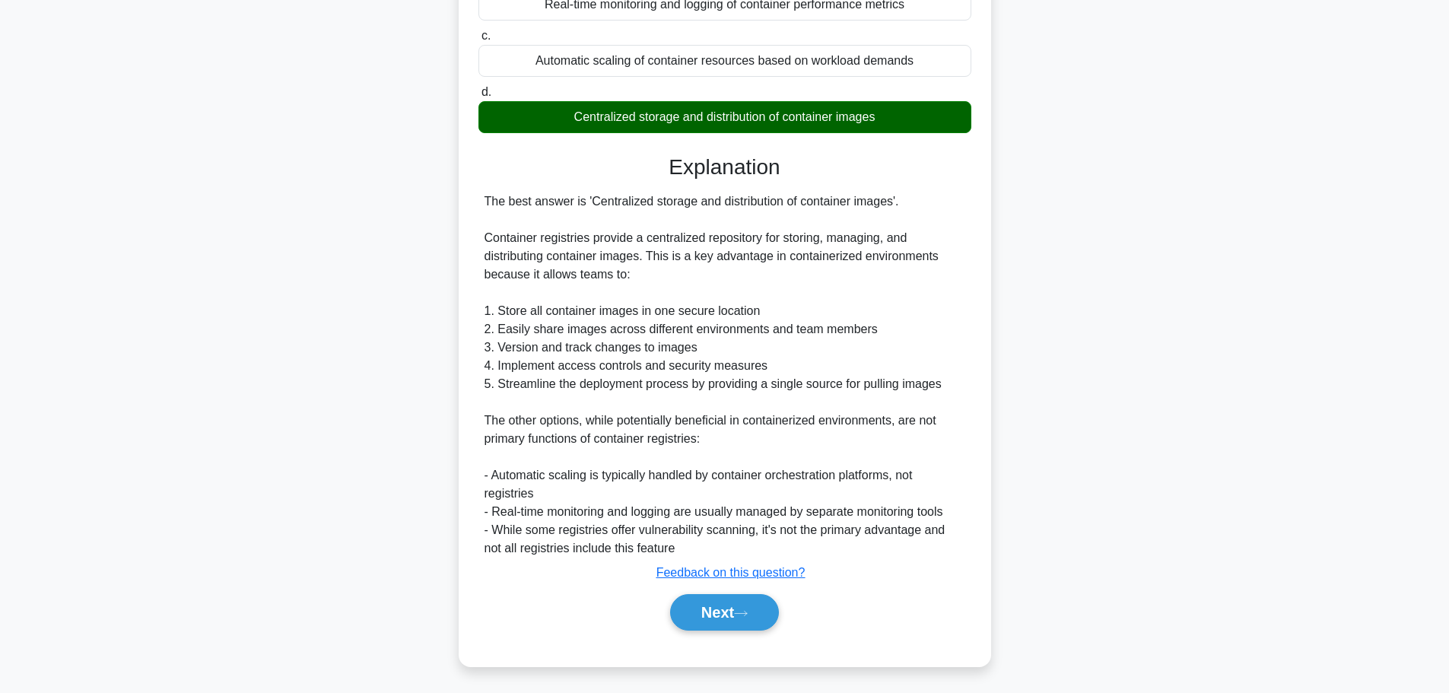
scroll to position [247, 0]
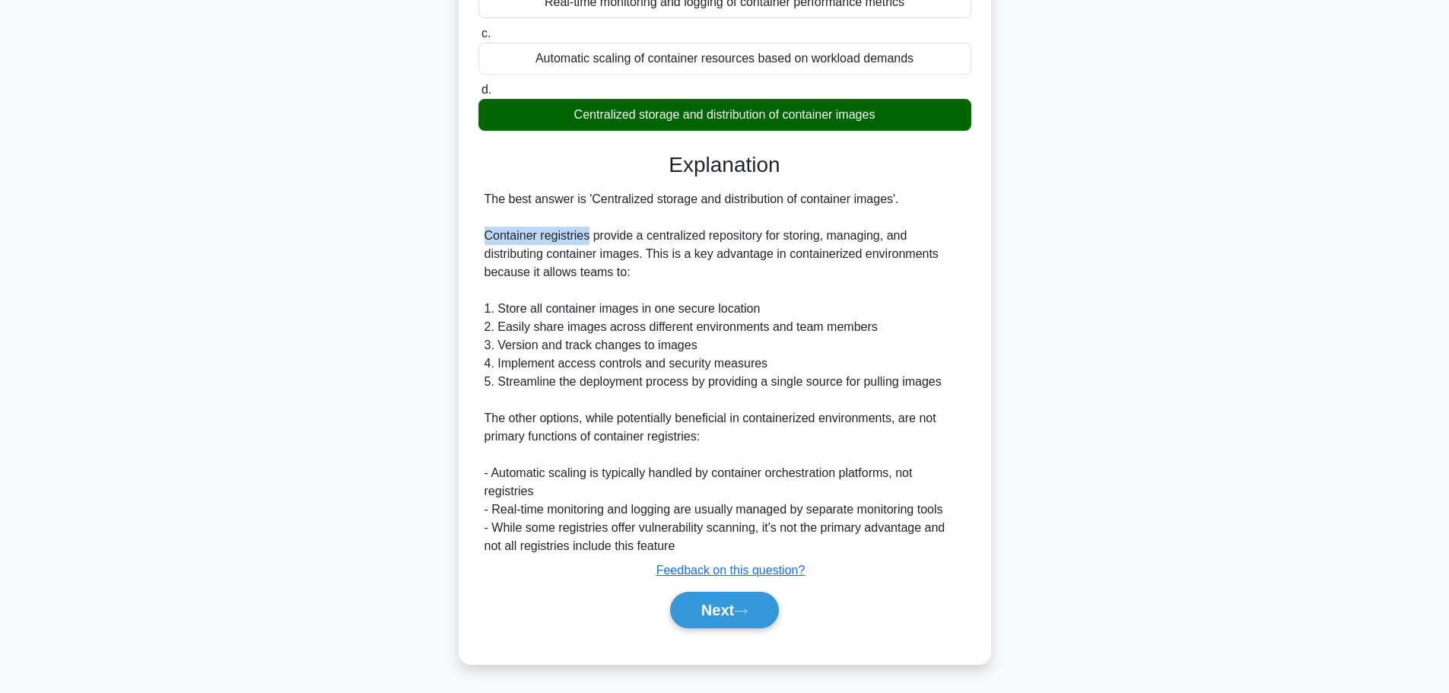
drag, startPoint x: 488, startPoint y: 234, endPoint x: 588, endPoint y: 229, distance: 100.5
click at [588, 229] on div "The best answer is 'Centralized storage and distribution of container images'. …" at bounding box center [725, 372] width 481 height 365
click at [654, 267] on div "The best answer is 'Centralized storage and distribution of container images'. …" at bounding box center [725, 372] width 481 height 365
click at [704, 615] on button "Next" at bounding box center [724, 610] width 109 height 37
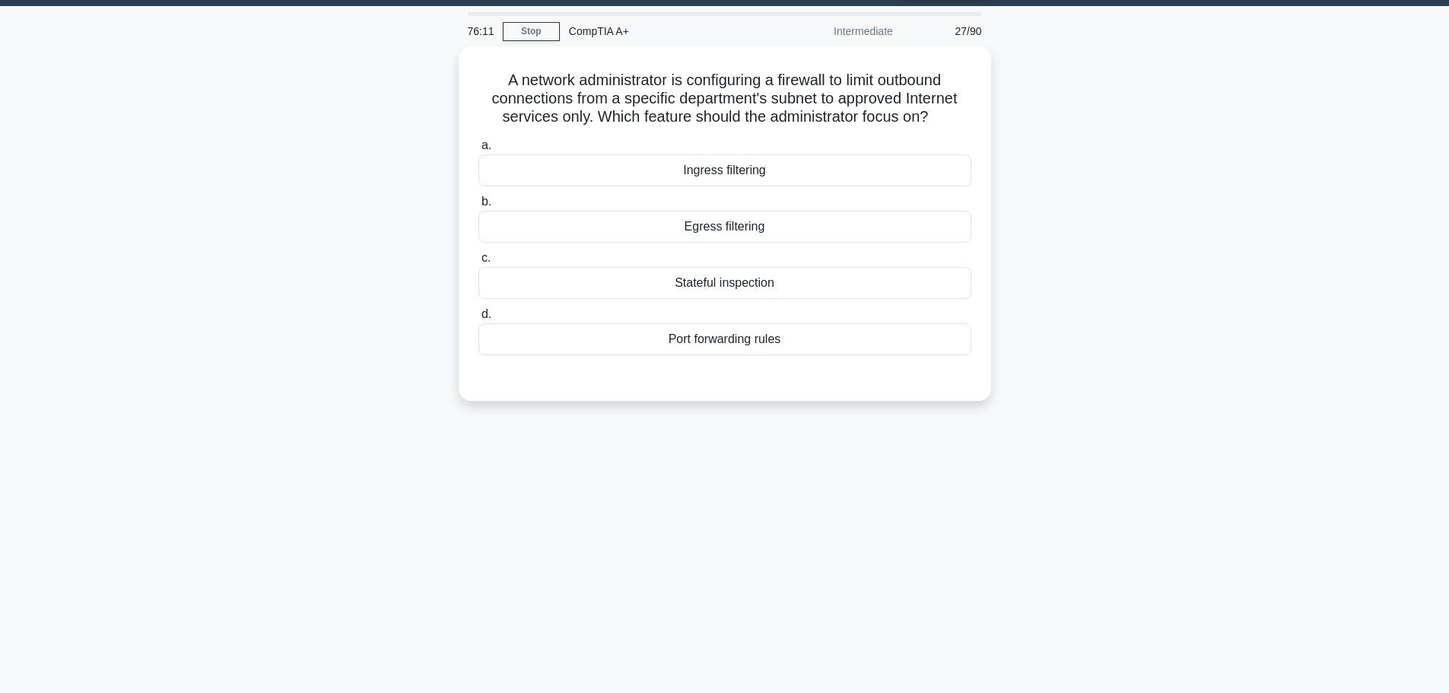
scroll to position [0, 0]
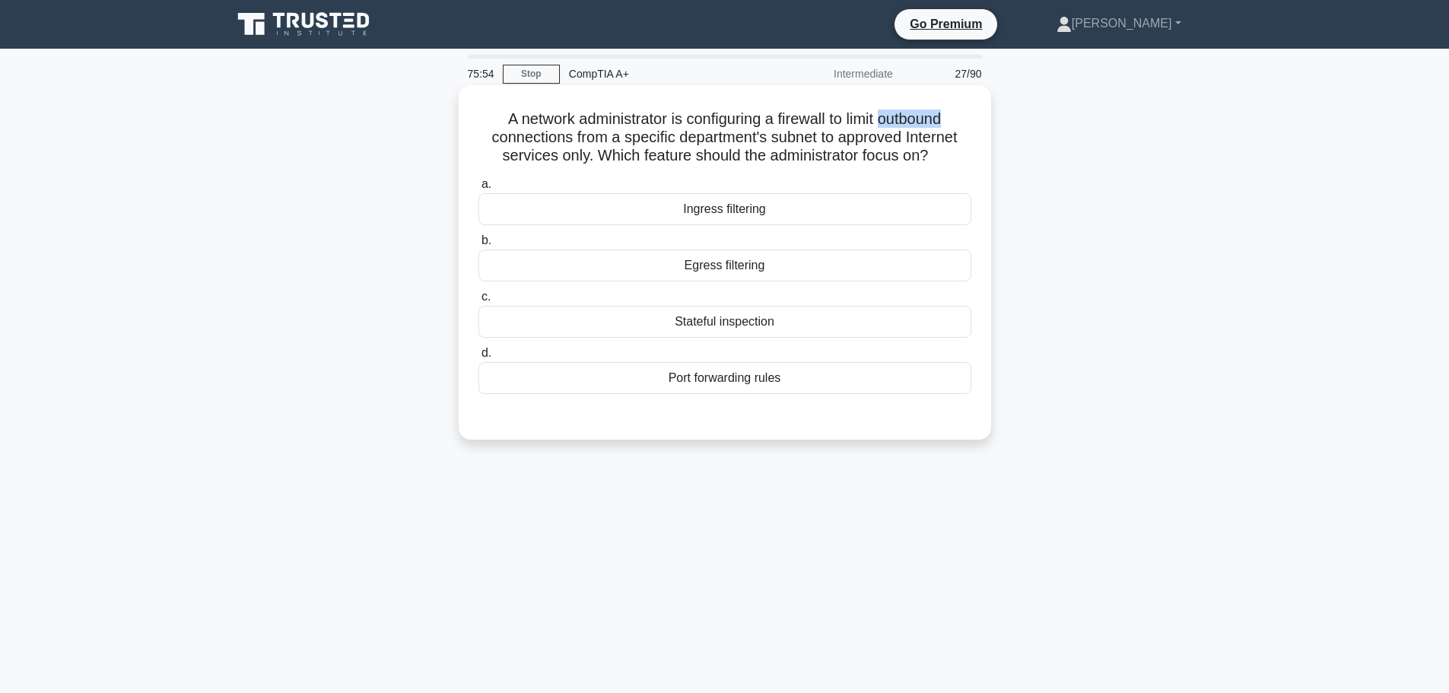
drag, startPoint x: 886, startPoint y: 117, endPoint x: 961, endPoint y: 119, distance: 74.6
click at [961, 119] on h5 "A network administrator is configuring a firewall to limit outbound connections…" at bounding box center [725, 138] width 496 height 56
click at [1048, 227] on div "A network administrator is configuring a firewall to limit outbound connections…" at bounding box center [725, 275] width 1004 height 373
drag, startPoint x: 686, startPoint y: 267, endPoint x: 771, endPoint y: 266, distance: 84.5
click at [771, 266] on div "Egress filtering" at bounding box center [725, 266] width 493 height 32
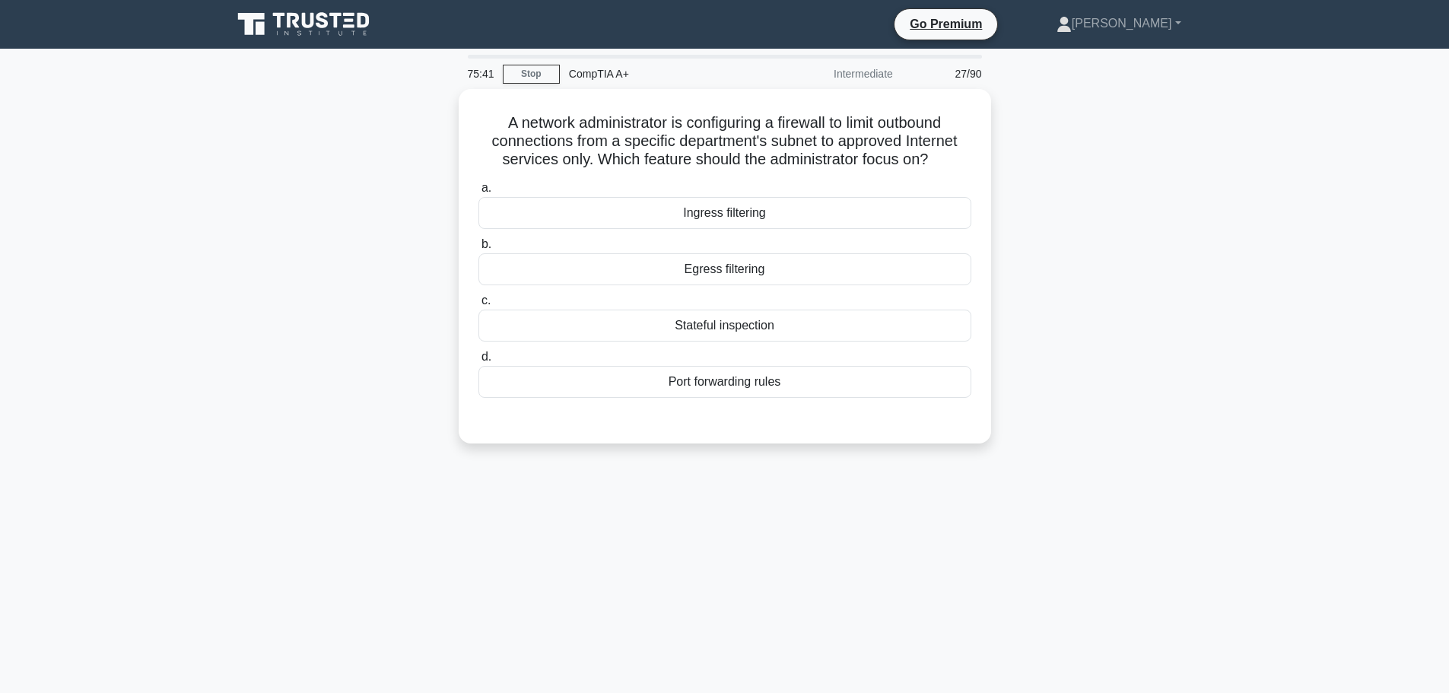
click at [1093, 264] on div "A network administrator is configuring a firewall to limit outbound connections…" at bounding box center [725, 275] width 1004 height 373
click at [713, 263] on div "Egress filtering" at bounding box center [725, 266] width 493 height 32
click at [479, 246] on input "b. Egress filtering" at bounding box center [479, 241] width 0 height 10
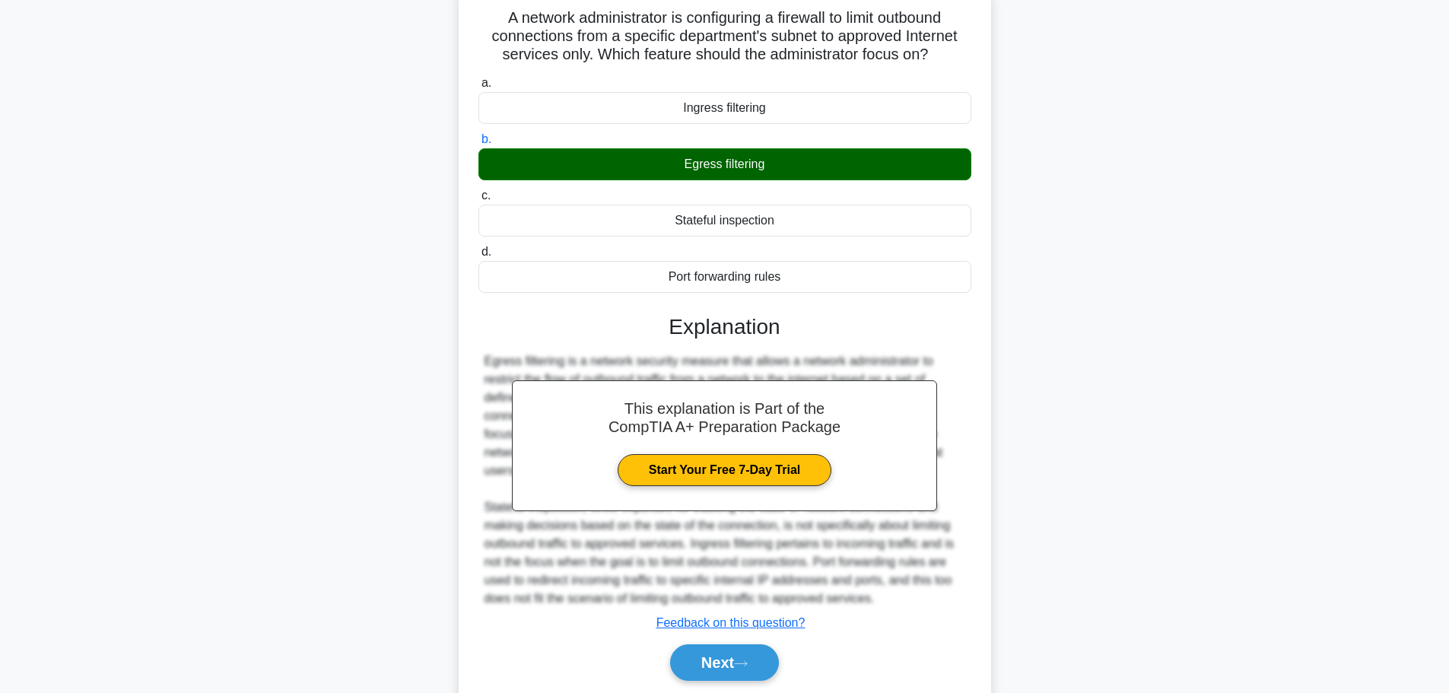
scroll to position [154, 0]
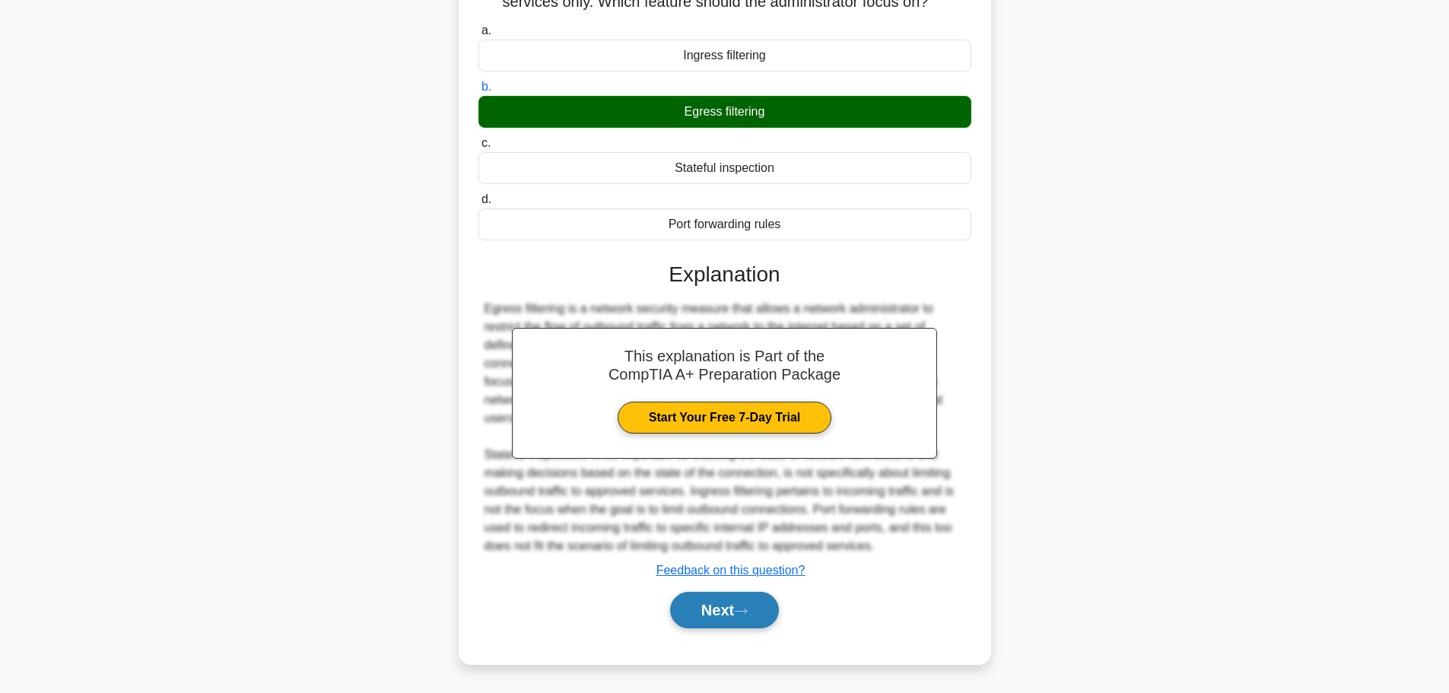
click at [721, 615] on button "Next" at bounding box center [724, 610] width 109 height 37
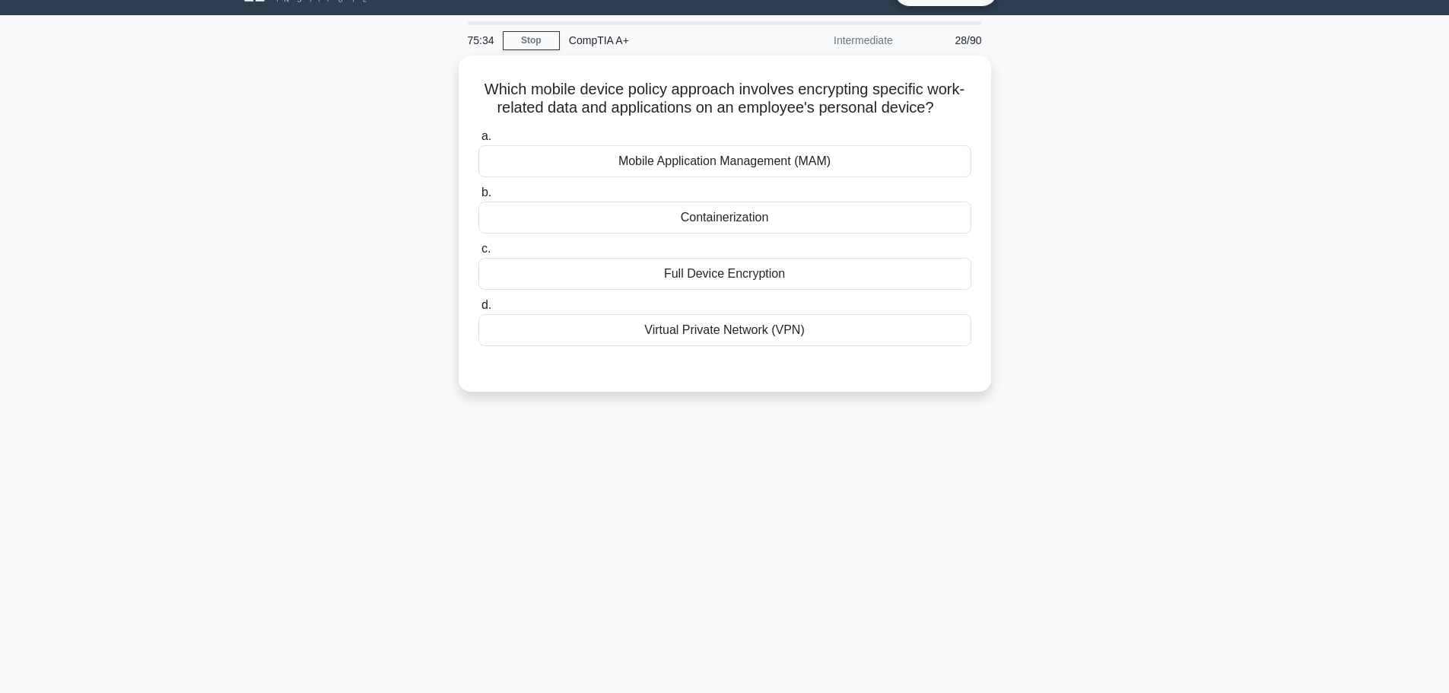
scroll to position [0, 0]
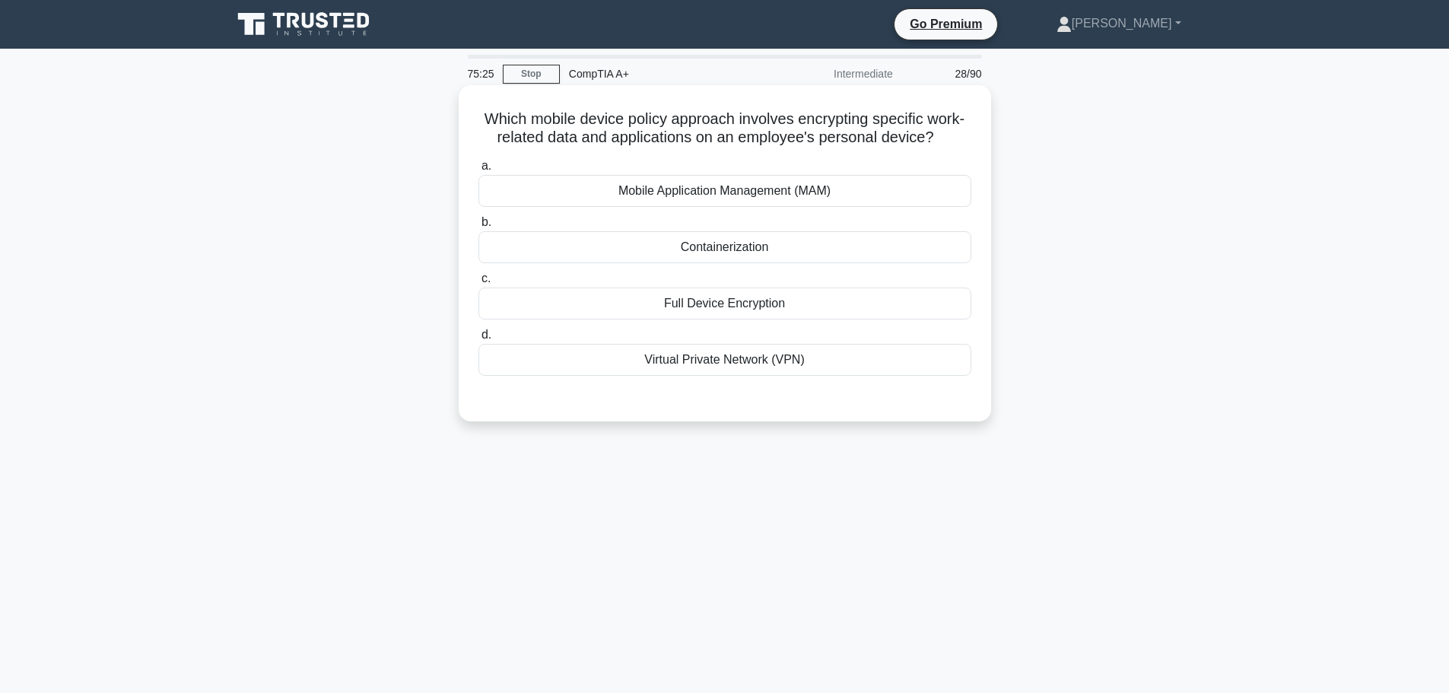
click at [644, 183] on div "Mobile Application Management (MAM)" at bounding box center [725, 191] width 493 height 32
click at [479, 171] on input "a. Mobile Application Management (MAM)" at bounding box center [479, 166] width 0 height 10
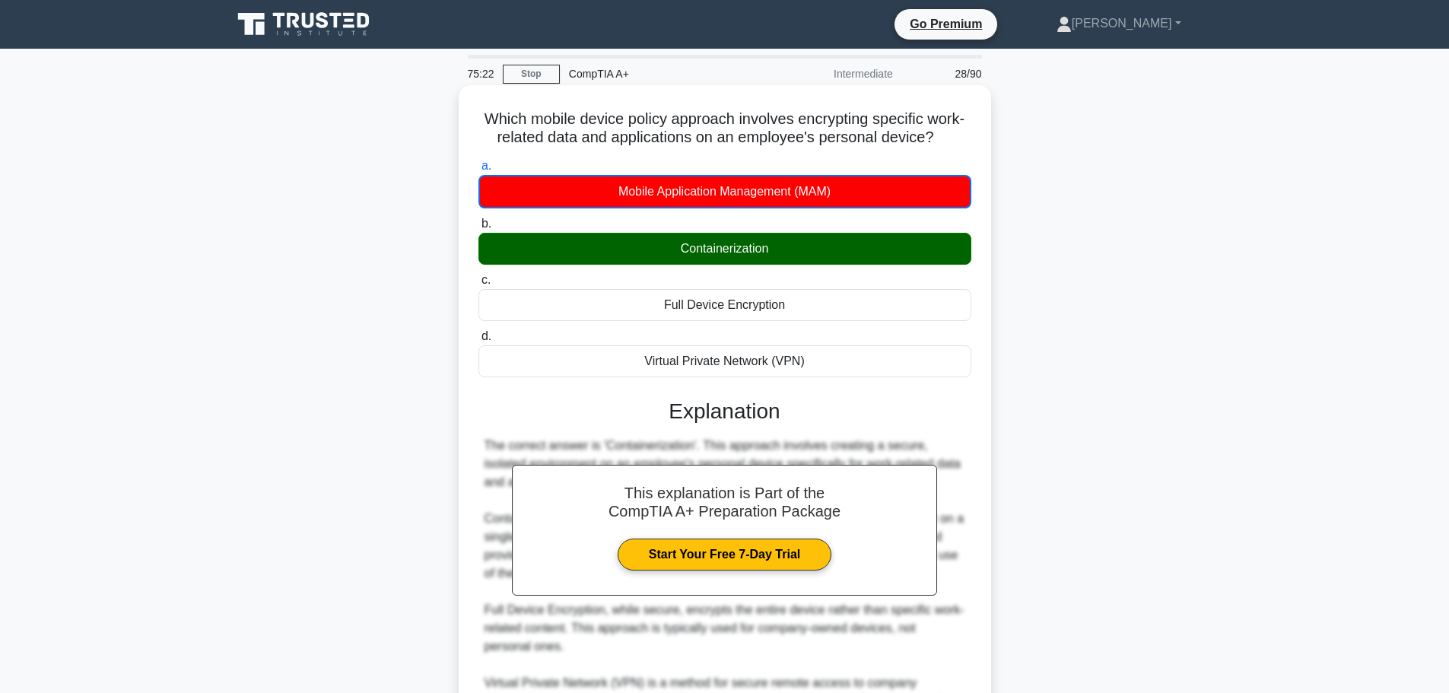
drag, startPoint x: 685, startPoint y: 254, endPoint x: 787, endPoint y: 253, distance: 102.0
click at [787, 253] on div "Containerization" at bounding box center [725, 249] width 493 height 32
click at [789, 250] on div "Containerization" at bounding box center [725, 249] width 493 height 32
click at [479, 229] on input "b. Containerization" at bounding box center [479, 224] width 0 height 10
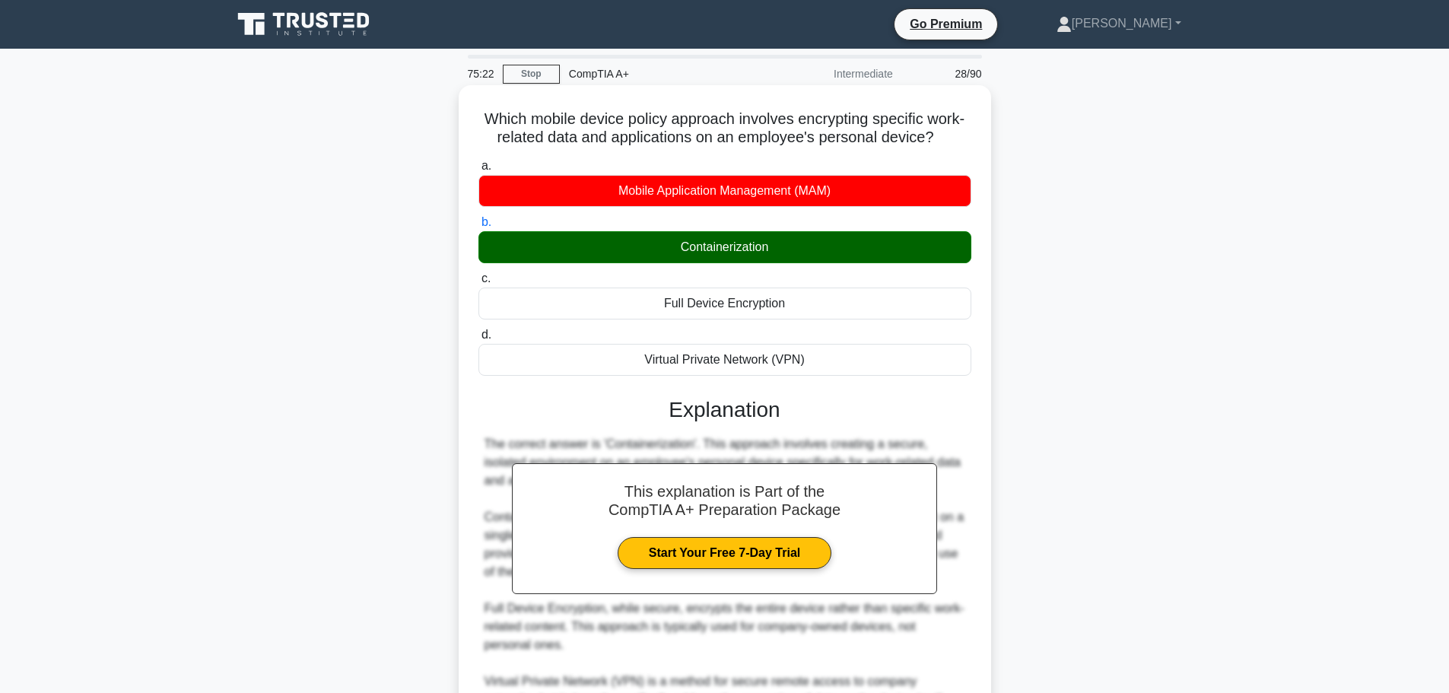
click at [645, 253] on div "Containerization" at bounding box center [725, 247] width 493 height 32
click at [479, 227] on input "b. Containerization" at bounding box center [479, 223] width 0 height 10
drag, startPoint x: 670, startPoint y: 250, endPoint x: 775, endPoint y: 240, distance: 105.5
click at [785, 237] on div "Containerization" at bounding box center [725, 247] width 493 height 32
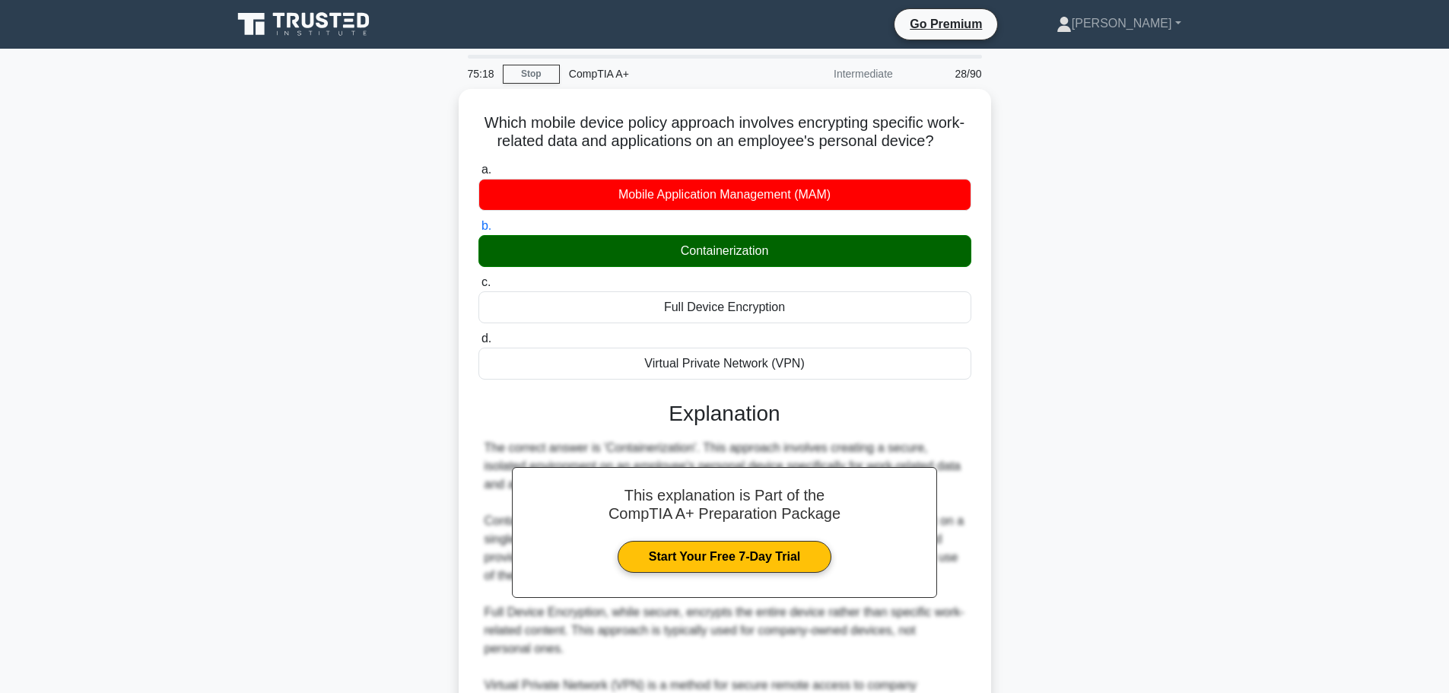
click at [1092, 282] on div "Which mobile device policy approach involves encrypting specific work-related d…" at bounding box center [725, 510] width 1004 height 842
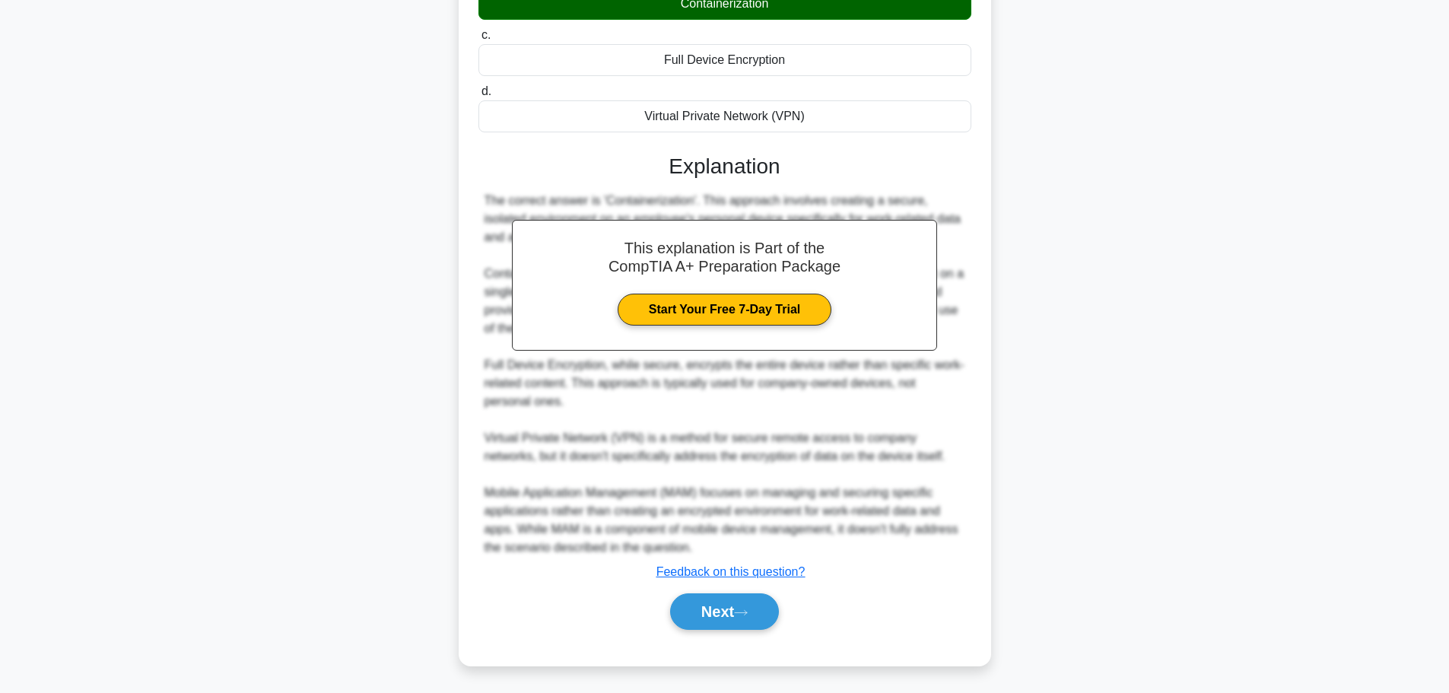
scroll to position [246, 0]
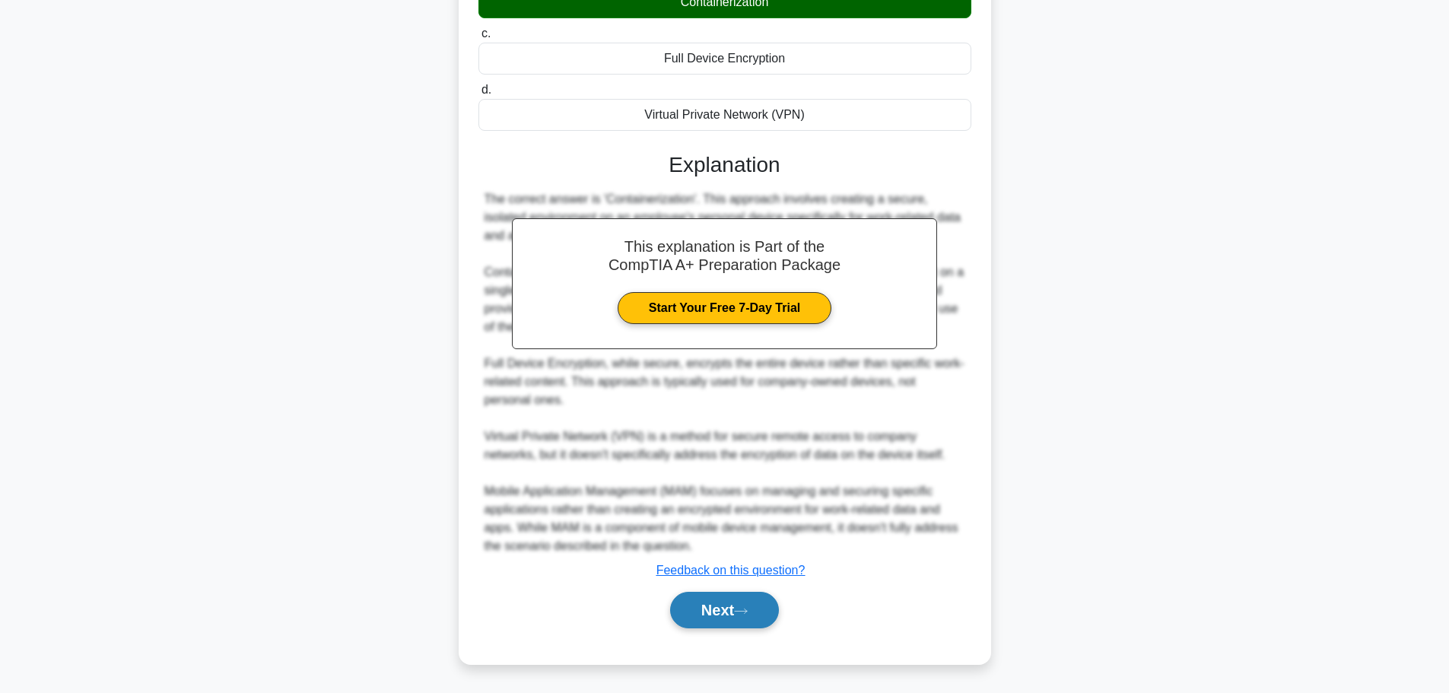
click at [714, 618] on button "Next" at bounding box center [724, 610] width 109 height 37
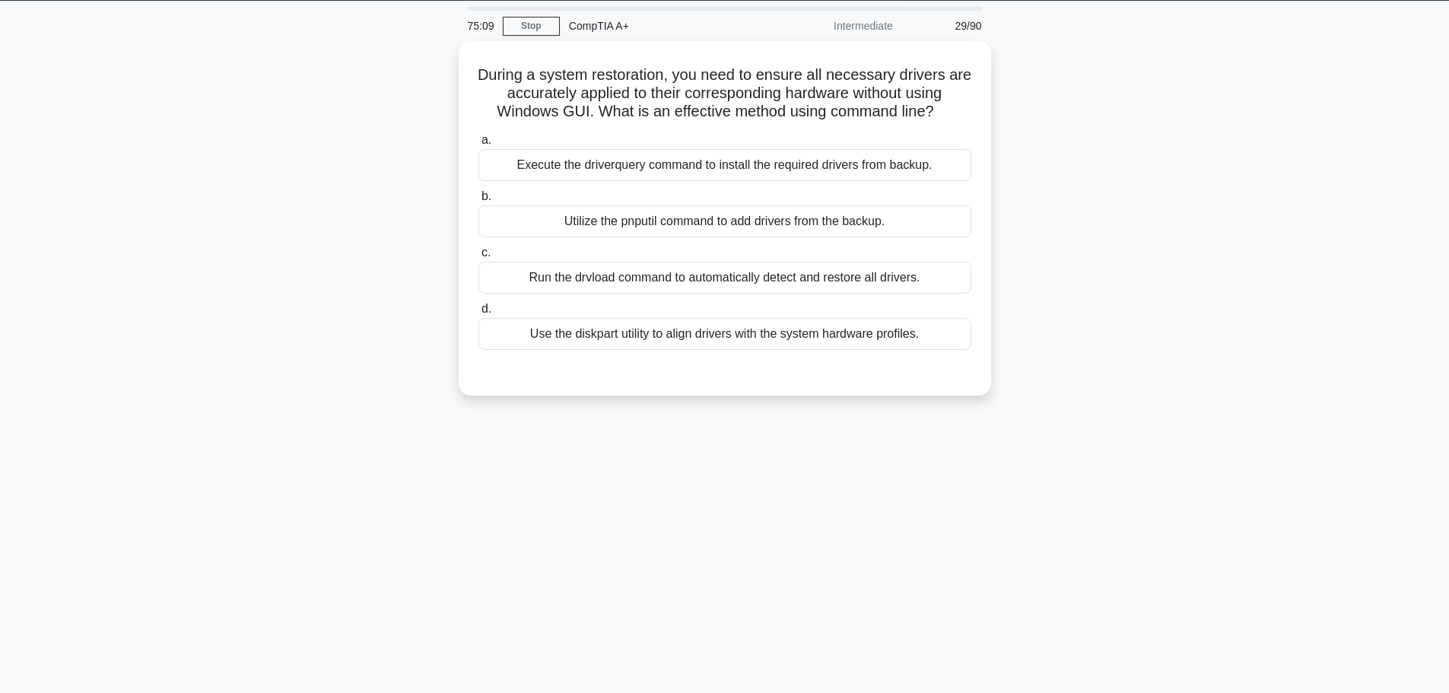
scroll to position [0, 0]
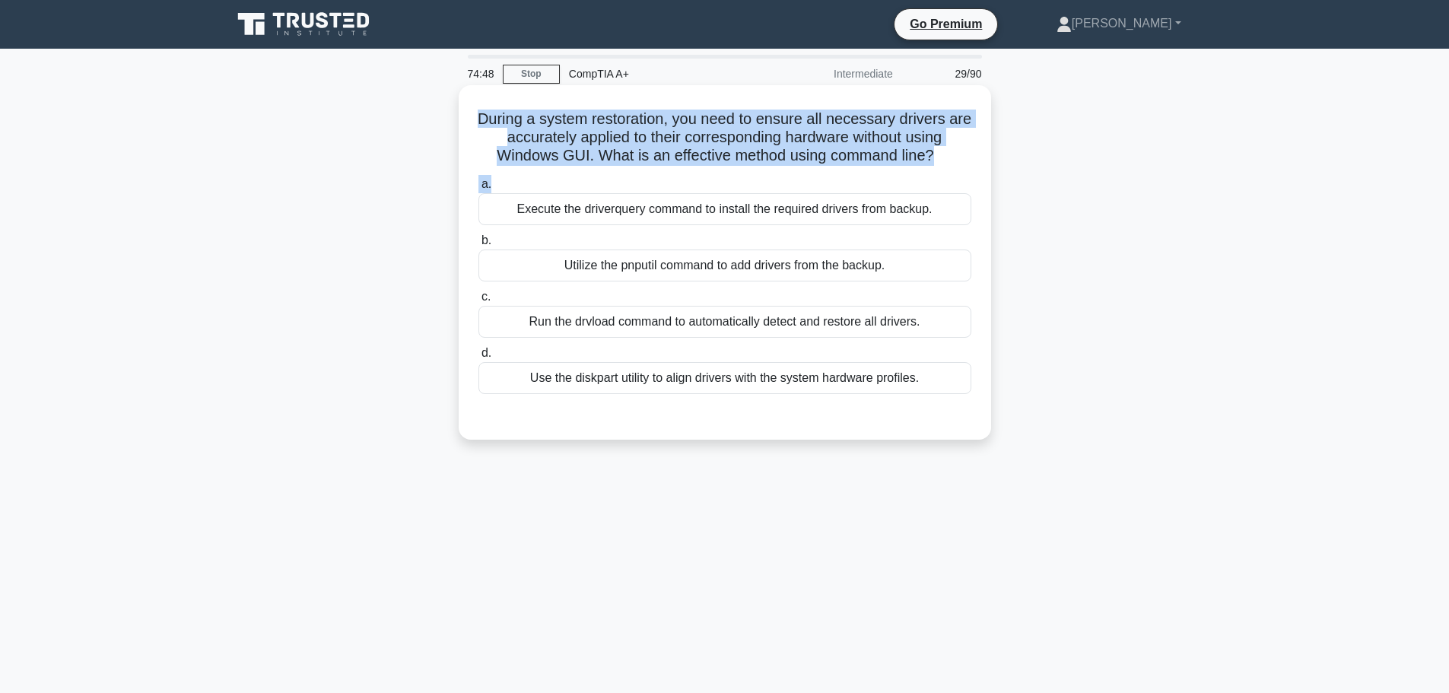
drag, startPoint x: 482, startPoint y: 125, endPoint x: 946, endPoint y: 172, distance: 466.5
click at [946, 172] on div "During a system restoration, you need to ensure all necessary drivers are accur…" at bounding box center [725, 262] width 520 height 342
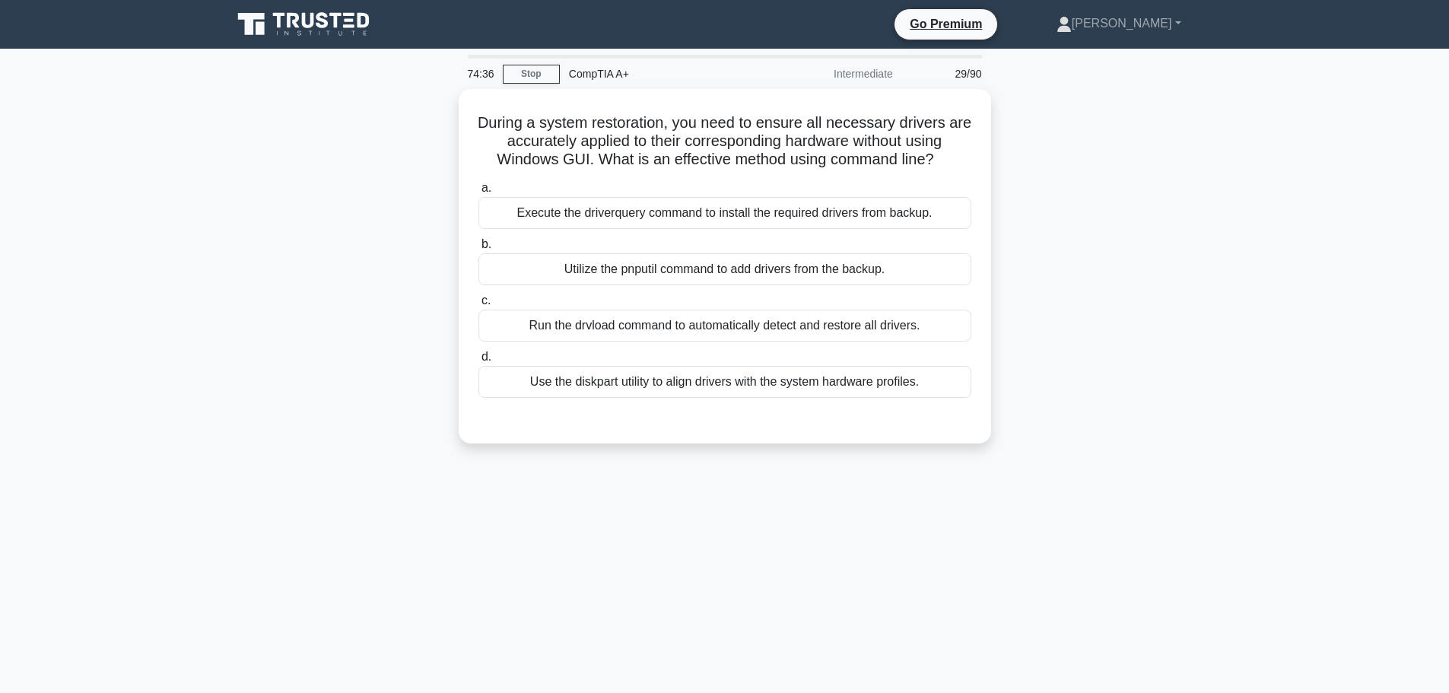
click at [329, 237] on div "During a system restoration, you need to ensure all necessary drivers are accur…" at bounding box center [725, 275] width 1004 height 373
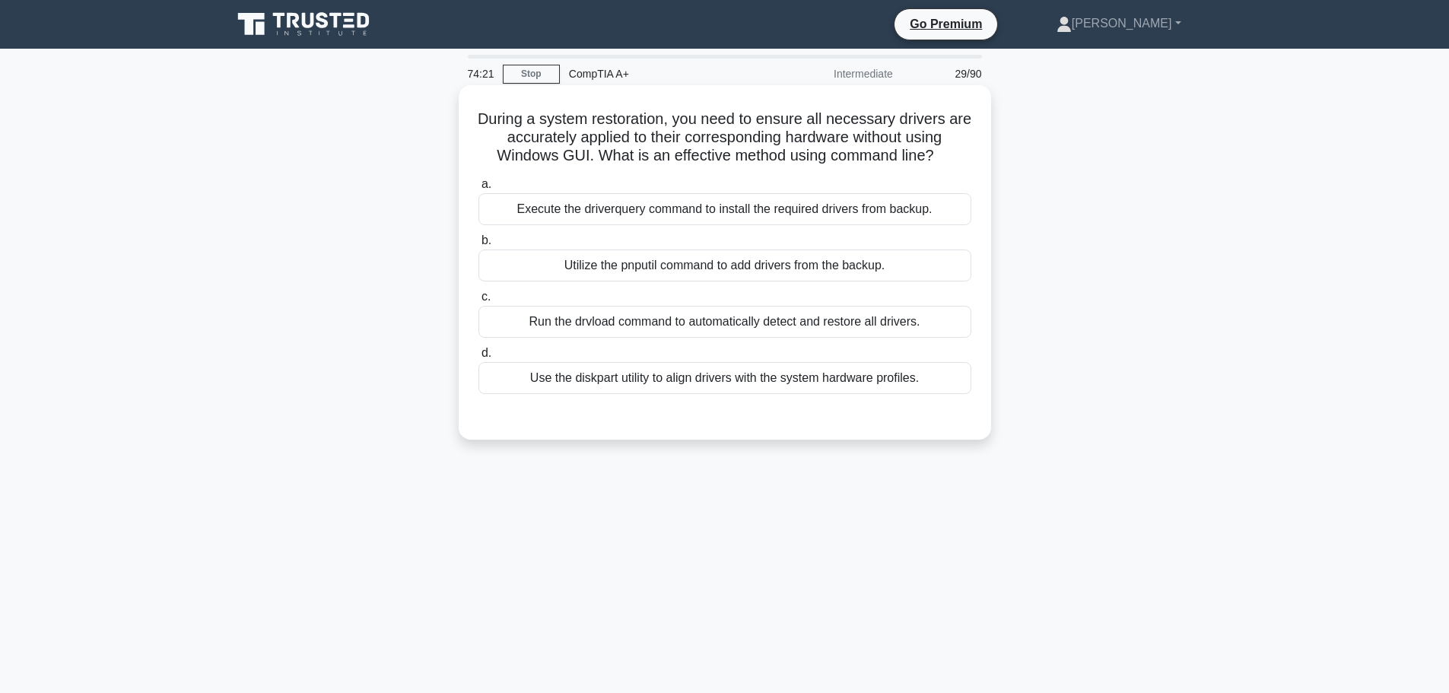
click at [622, 380] on div "Use the diskpart utility to align drivers with the system hardware profiles." at bounding box center [725, 378] width 493 height 32
click at [479, 358] on input "d. Use the diskpart utility to align drivers with the system hardware profiles." at bounding box center [479, 353] width 0 height 10
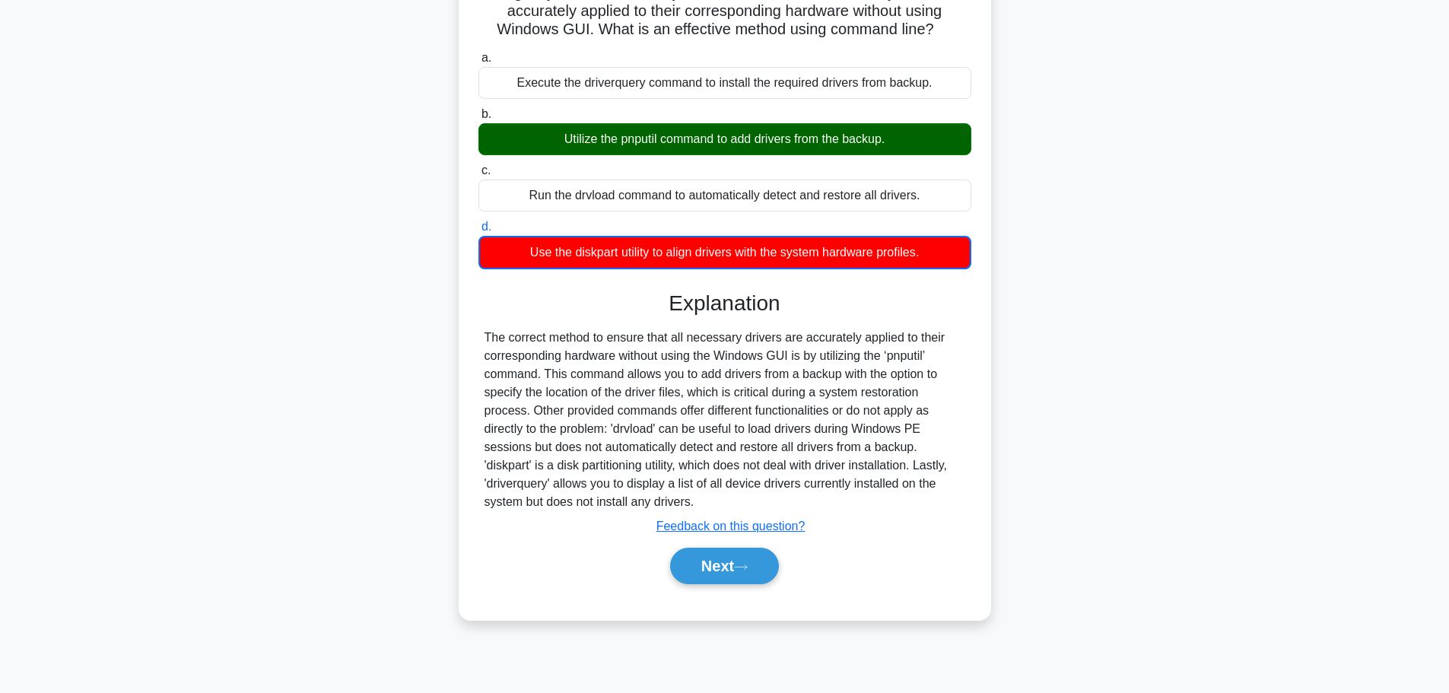
scroll to position [129, 0]
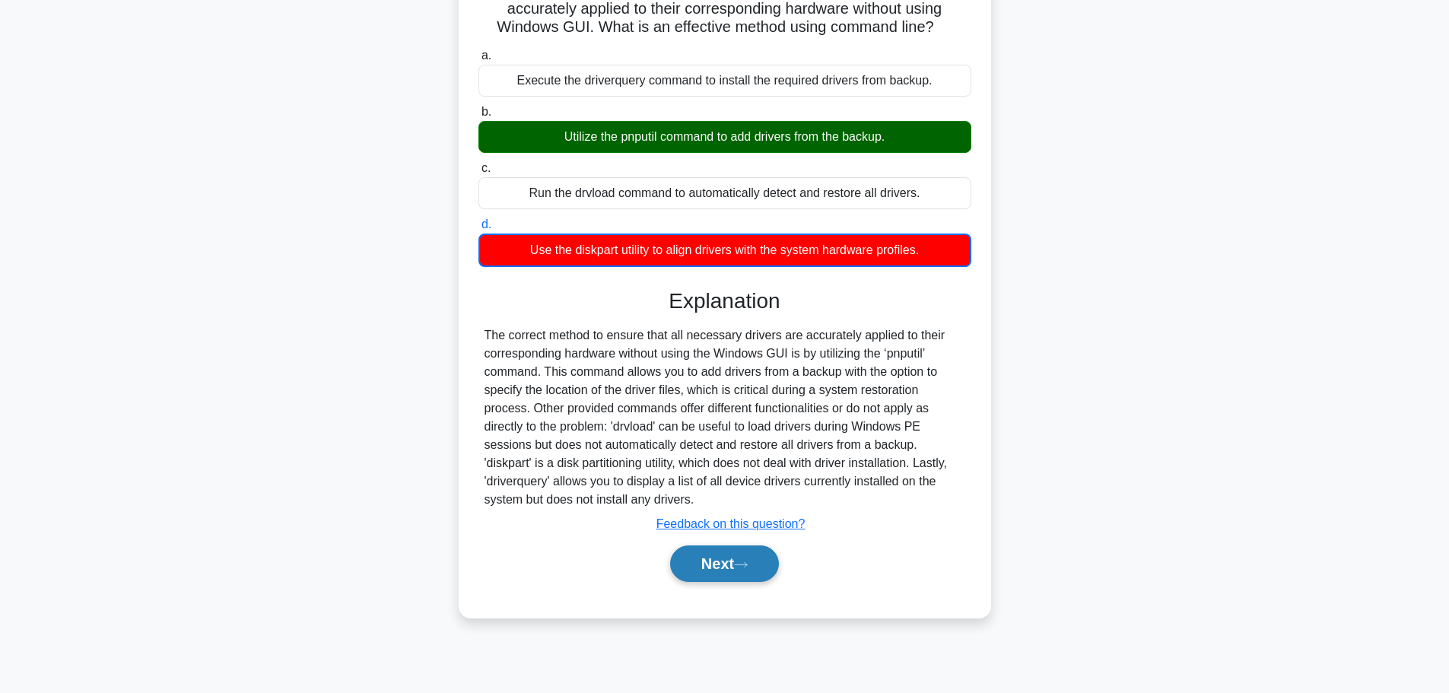
click at [711, 565] on button "Next" at bounding box center [724, 563] width 109 height 37
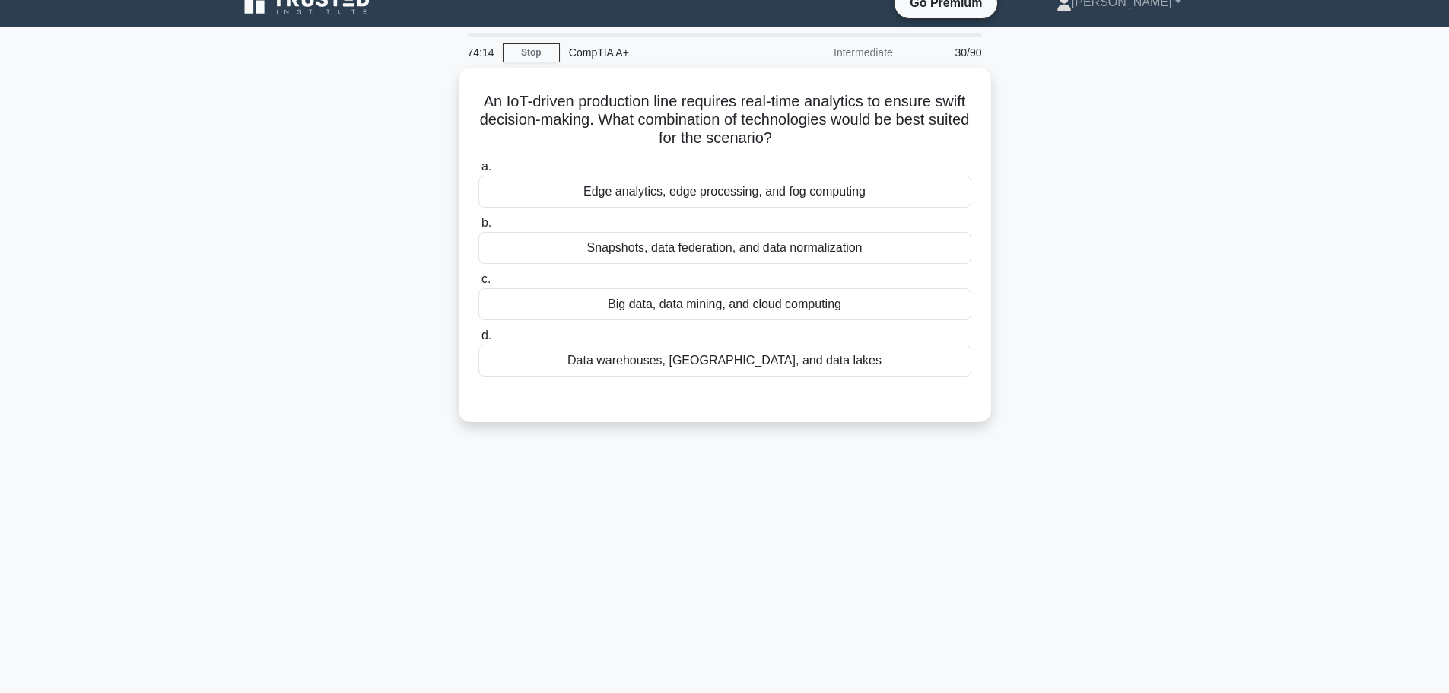
scroll to position [0, 0]
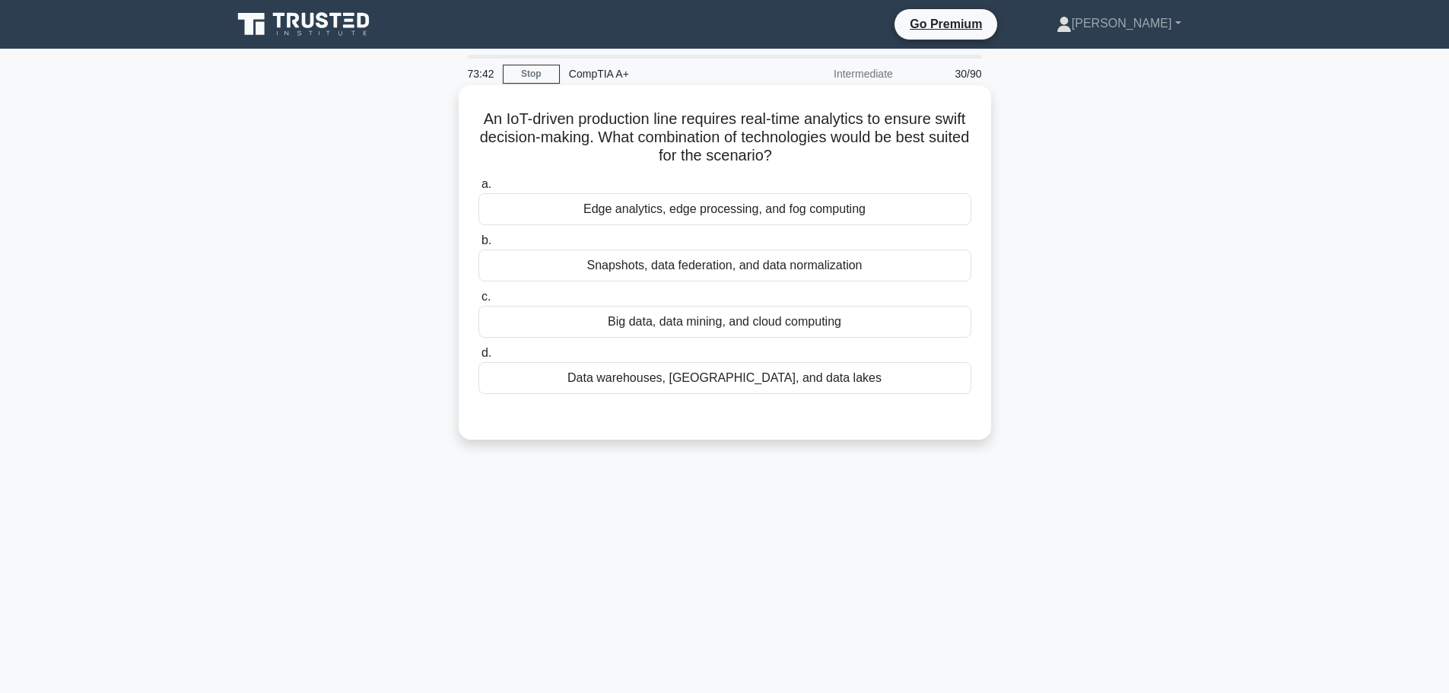
click at [599, 323] on div "Big data, data mining, and cloud computing" at bounding box center [725, 322] width 493 height 32
click at [479, 302] on input "c. Big data, data mining, and cloud computing" at bounding box center [479, 297] width 0 height 10
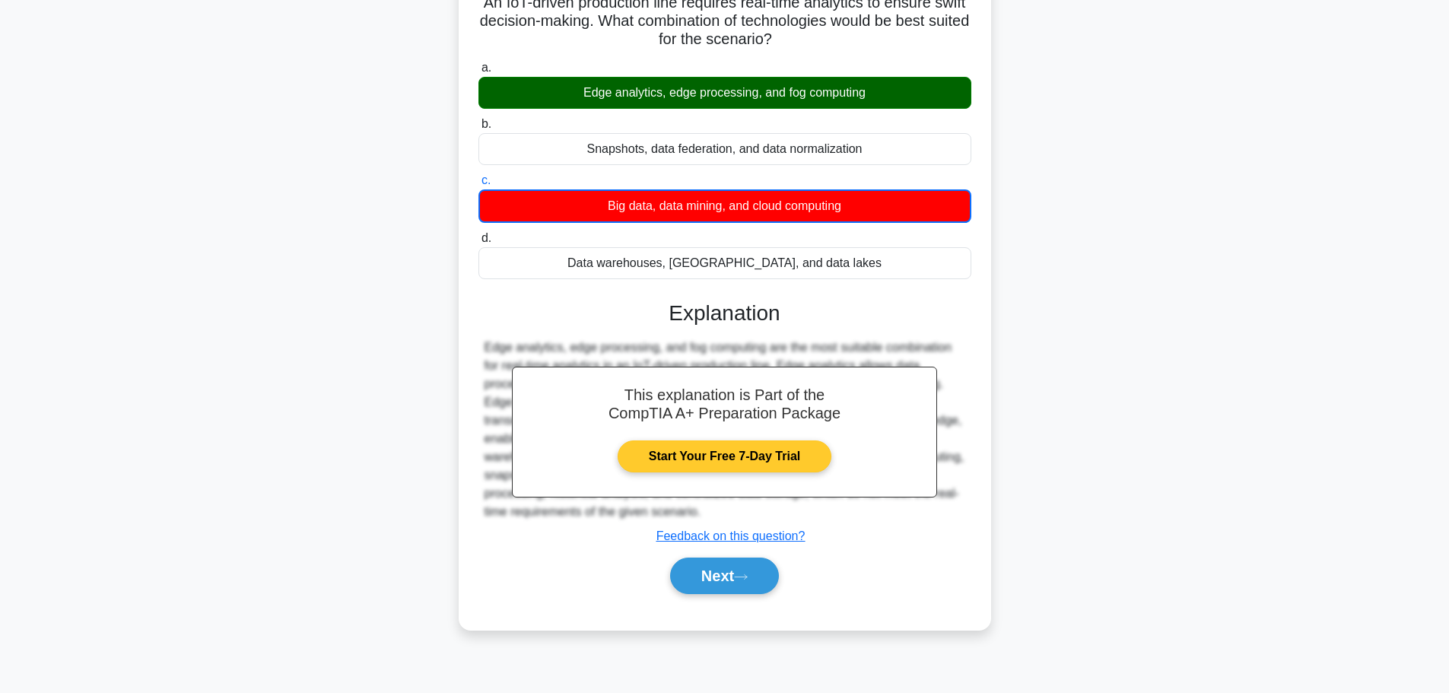
scroll to position [129, 0]
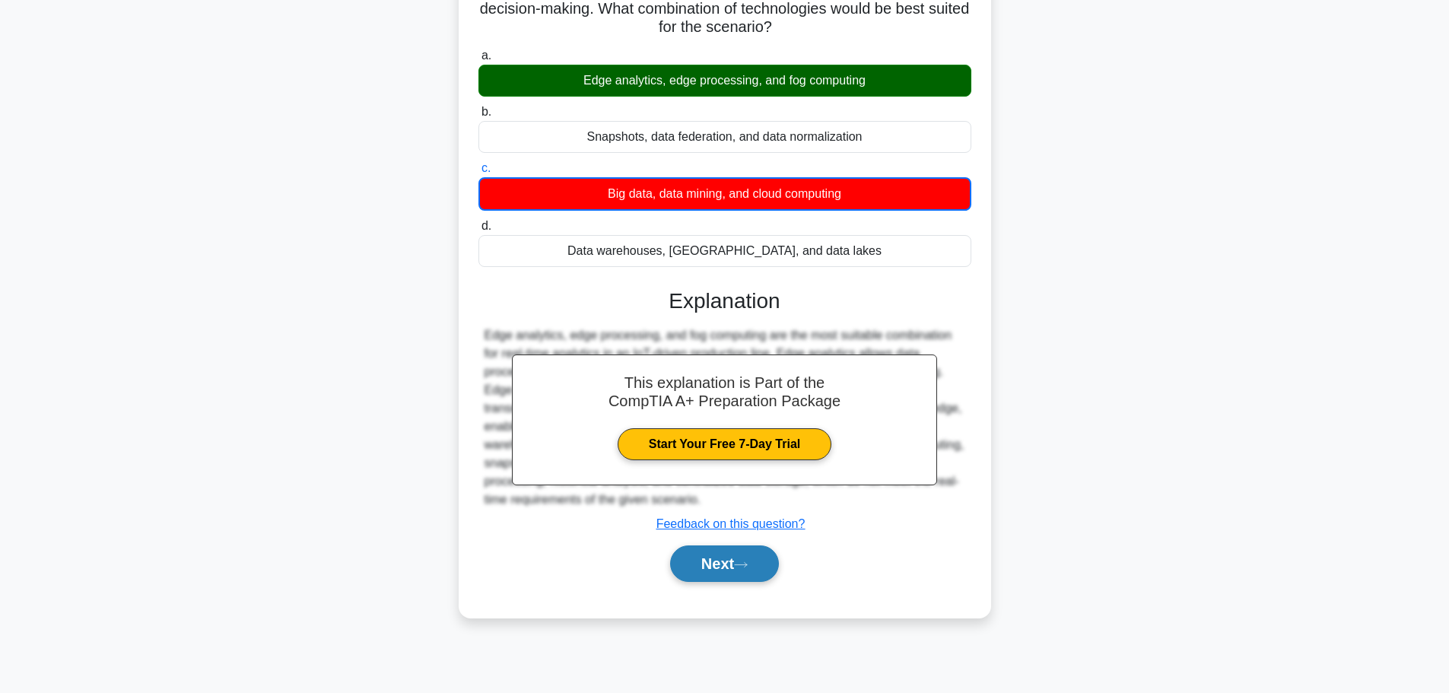
click at [717, 566] on button "Next" at bounding box center [724, 563] width 109 height 37
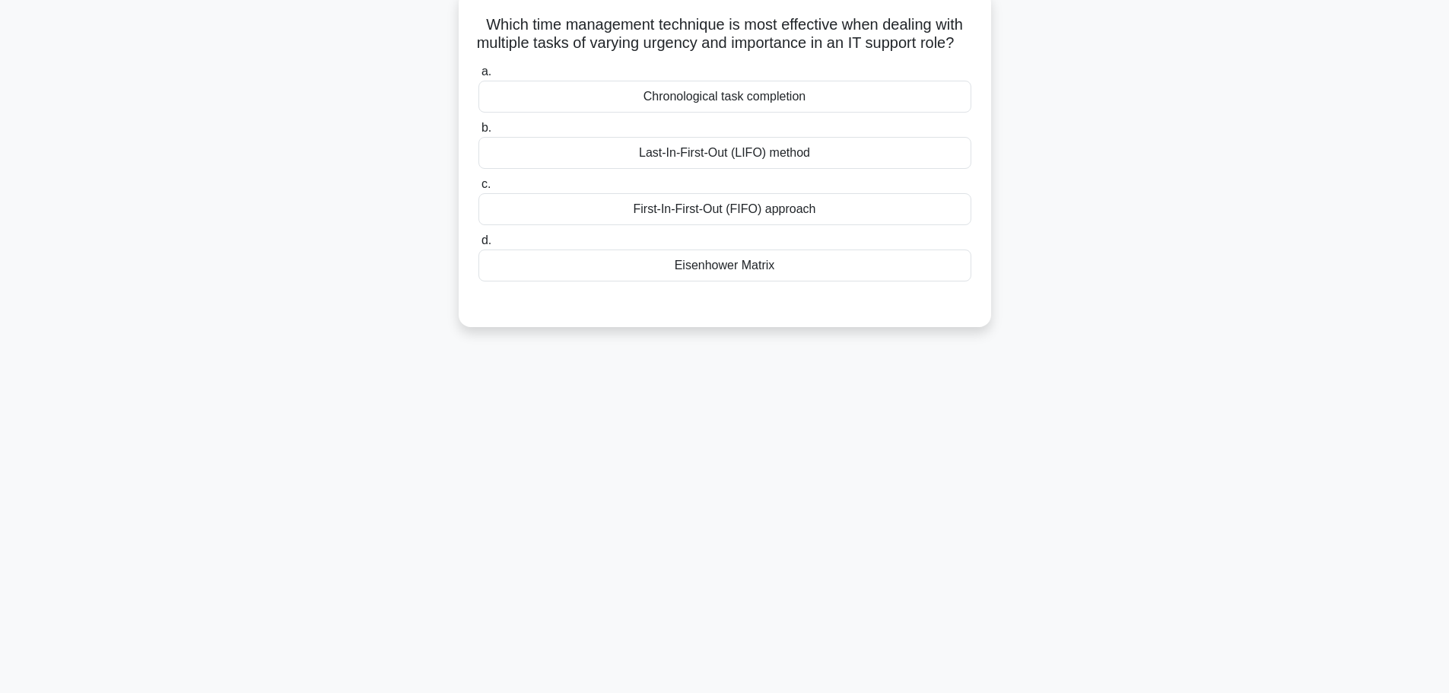
scroll to position [0, 0]
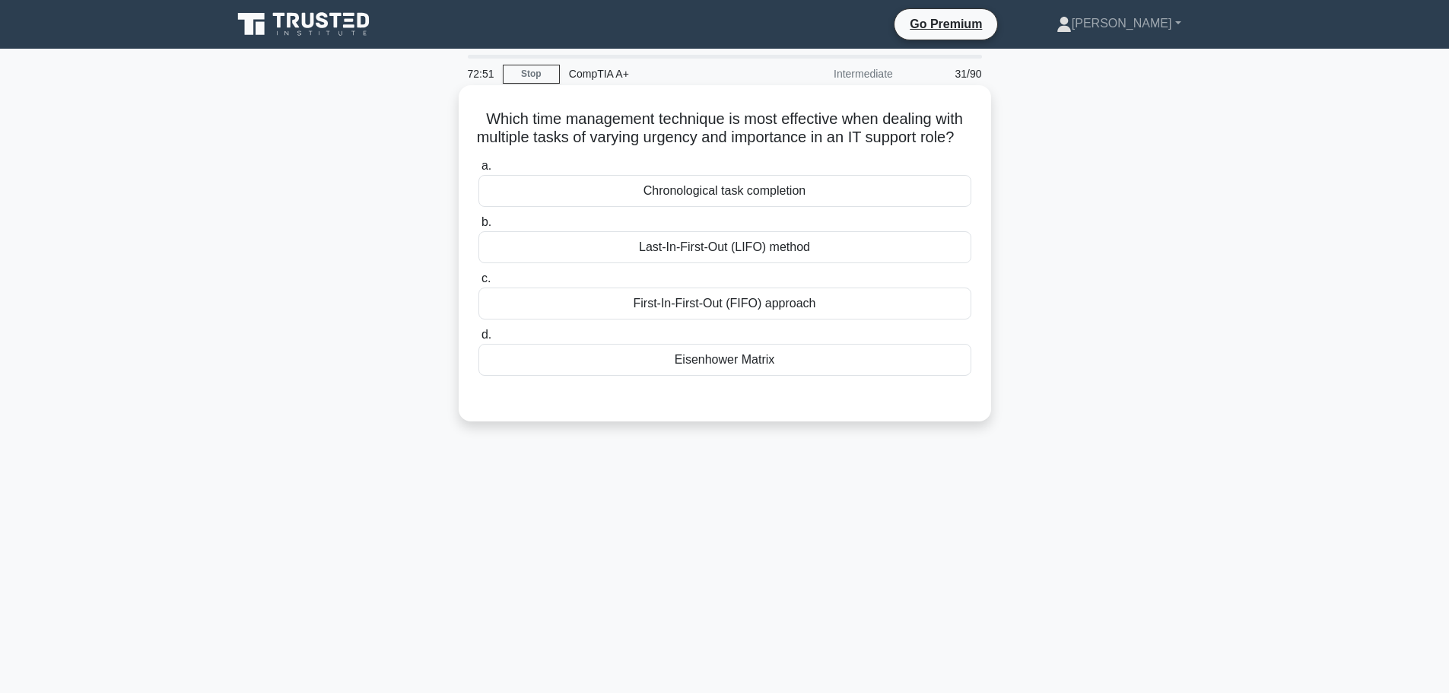
click at [692, 320] on div "First-In-First-Out (FIFO) approach" at bounding box center [725, 304] width 493 height 32
click at [479, 284] on input "c. First-In-First-Out (FIFO) approach" at bounding box center [479, 279] width 0 height 10
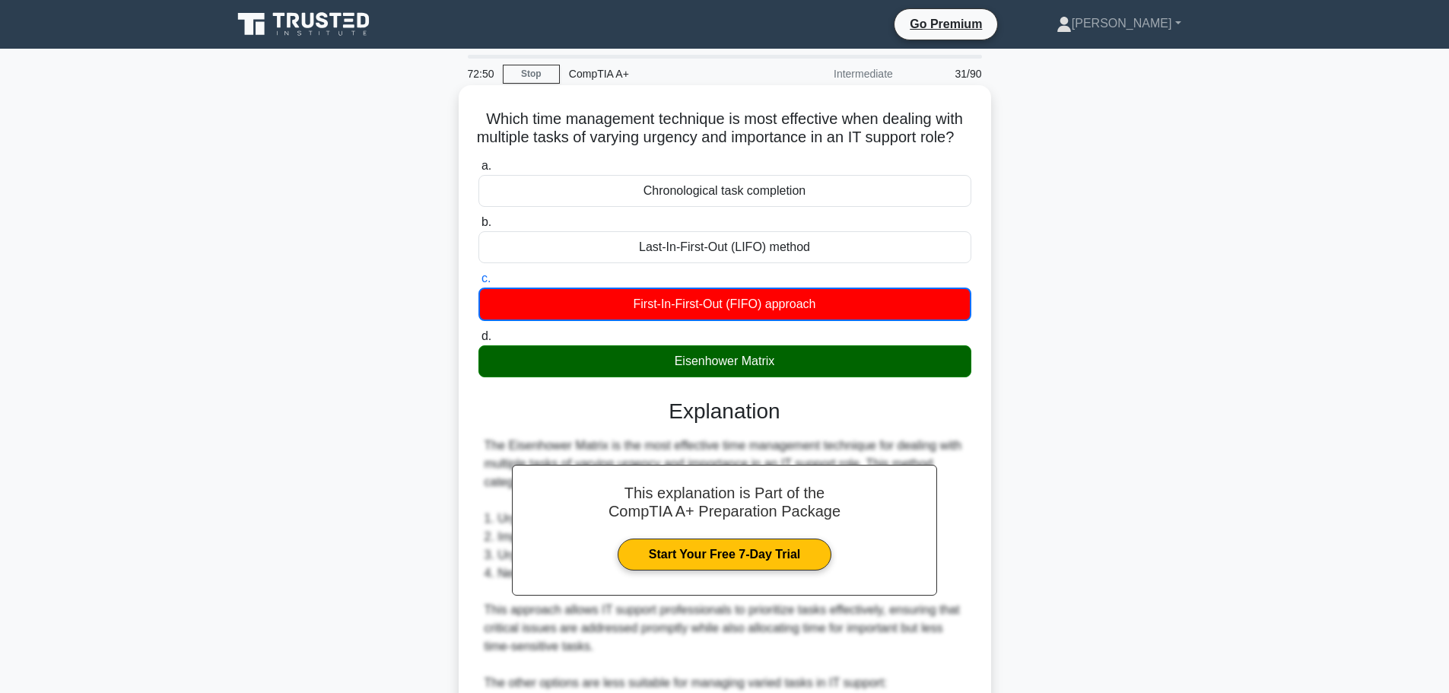
click at [758, 377] on div "Eisenhower Matrix" at bounding box center [725, 361] width 493 height 32
click at [479, 342] on input "d. Eisenhower Matrix" at bounding box center [479, 337] width 0 height 10
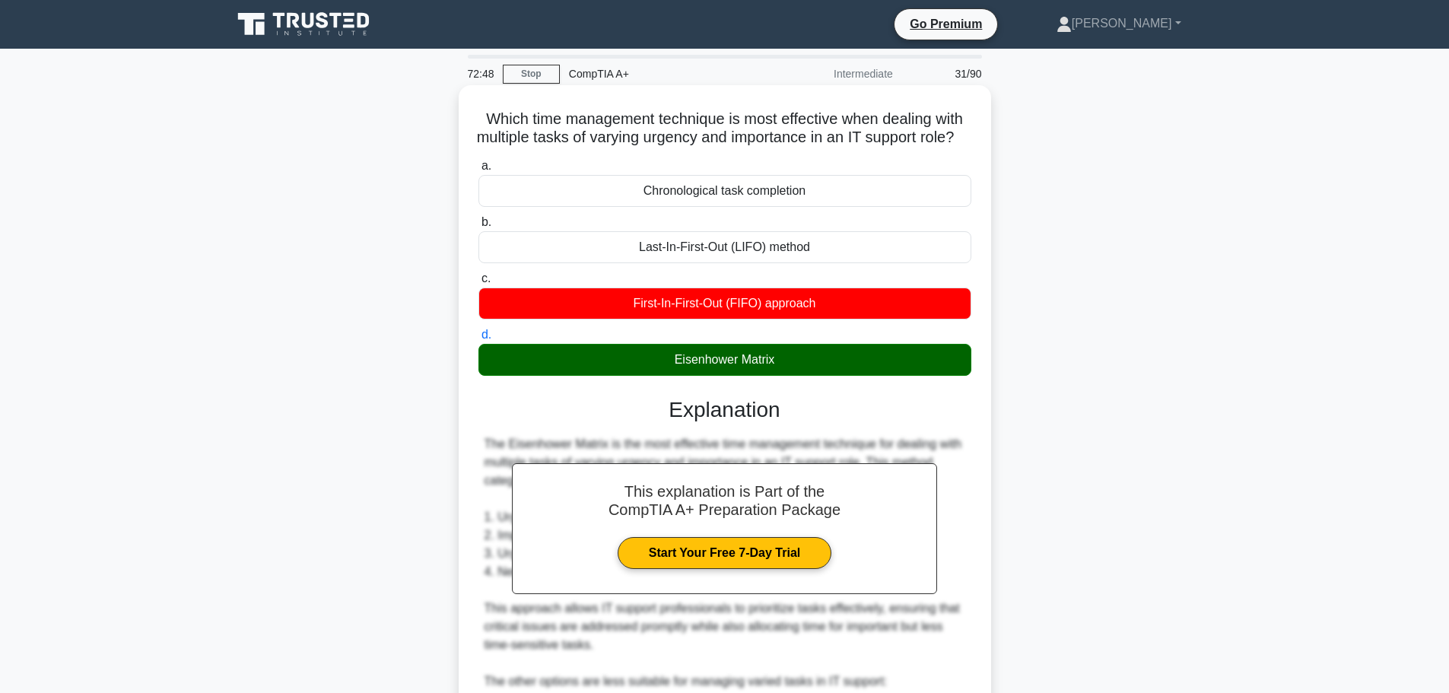
drag, startPoint x: 791, startPoint y: 369, endPoint x: 666, endPoint y: 372, distance: 125.6
click at [666, 372] on div "Eisenhower Matrix" at bounding box center [725, 360] width 493 height 32
click at [982, 374] on div "Which time management technique is most effective when dealing with multiple ta…" at bounding box center [725, 524] width 520 height 867
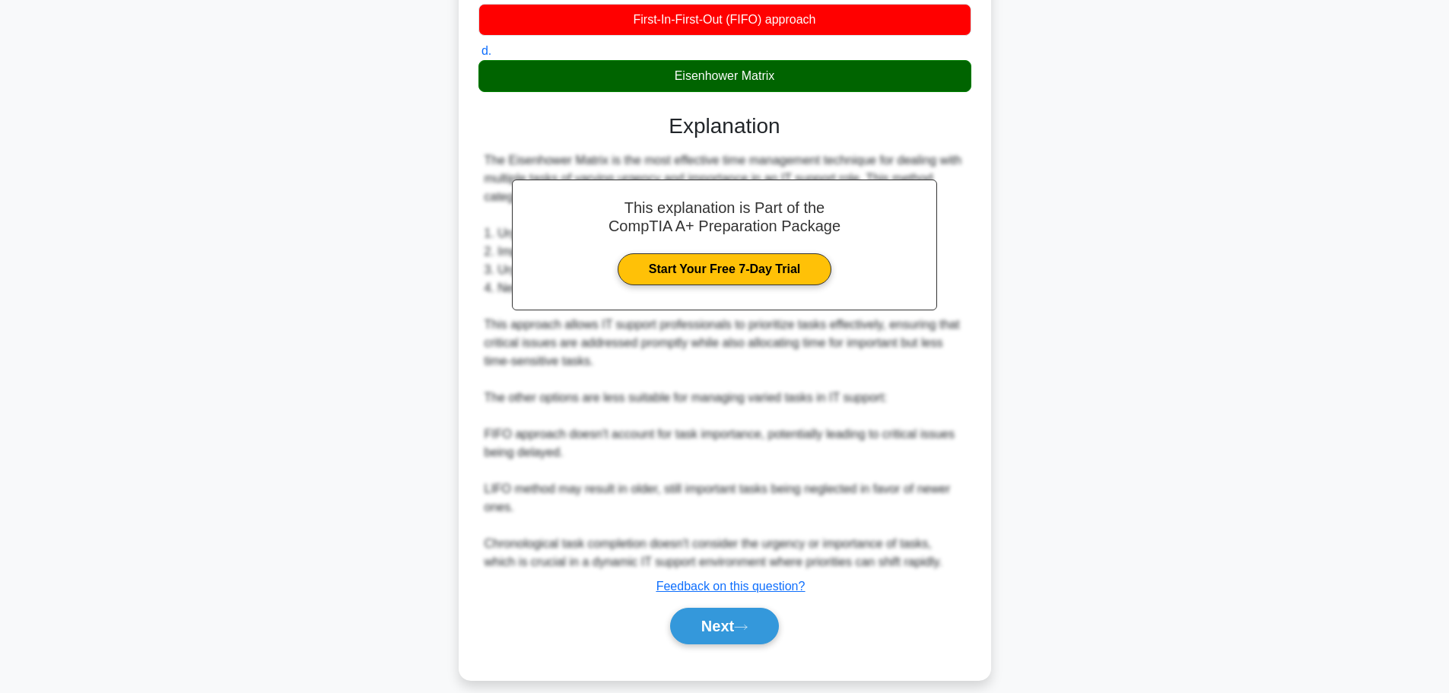
scroll to position [319, 0]
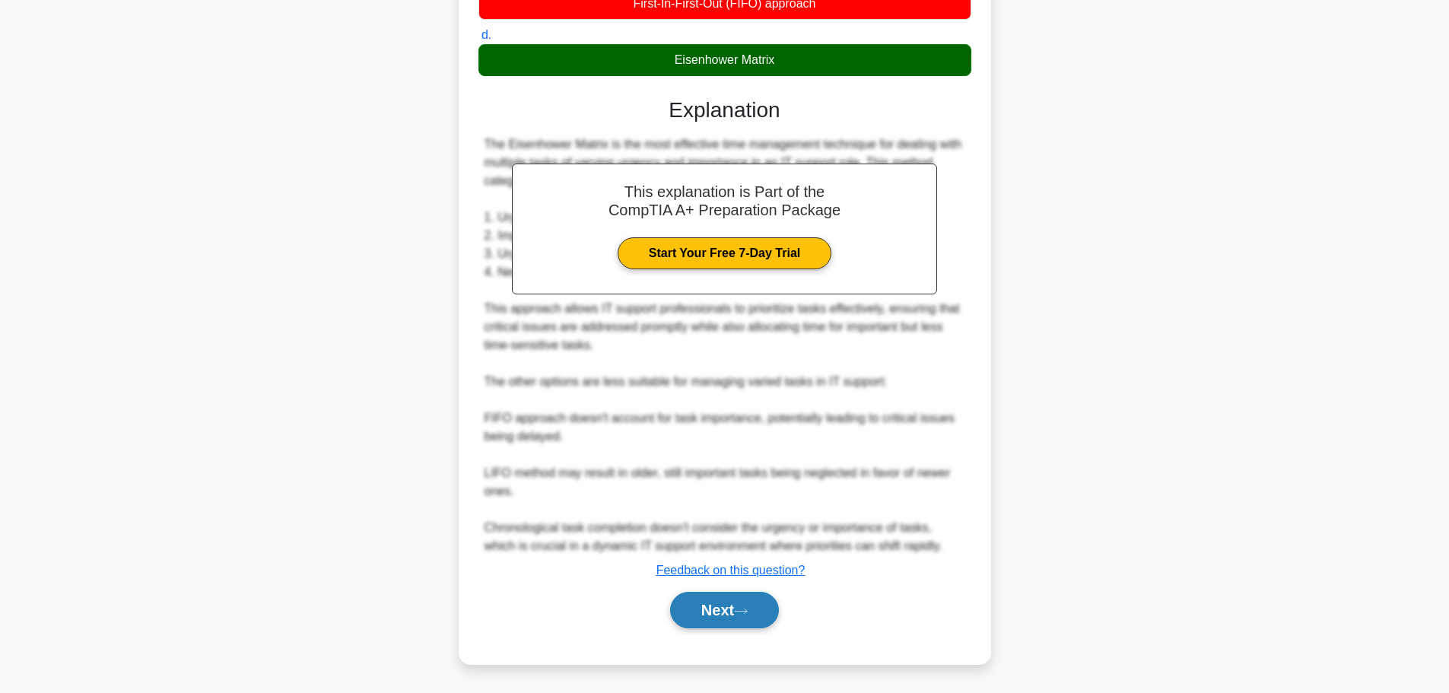
click at [725, 615] on button "Next" at bounding box center [724, 610] width 109 height 37
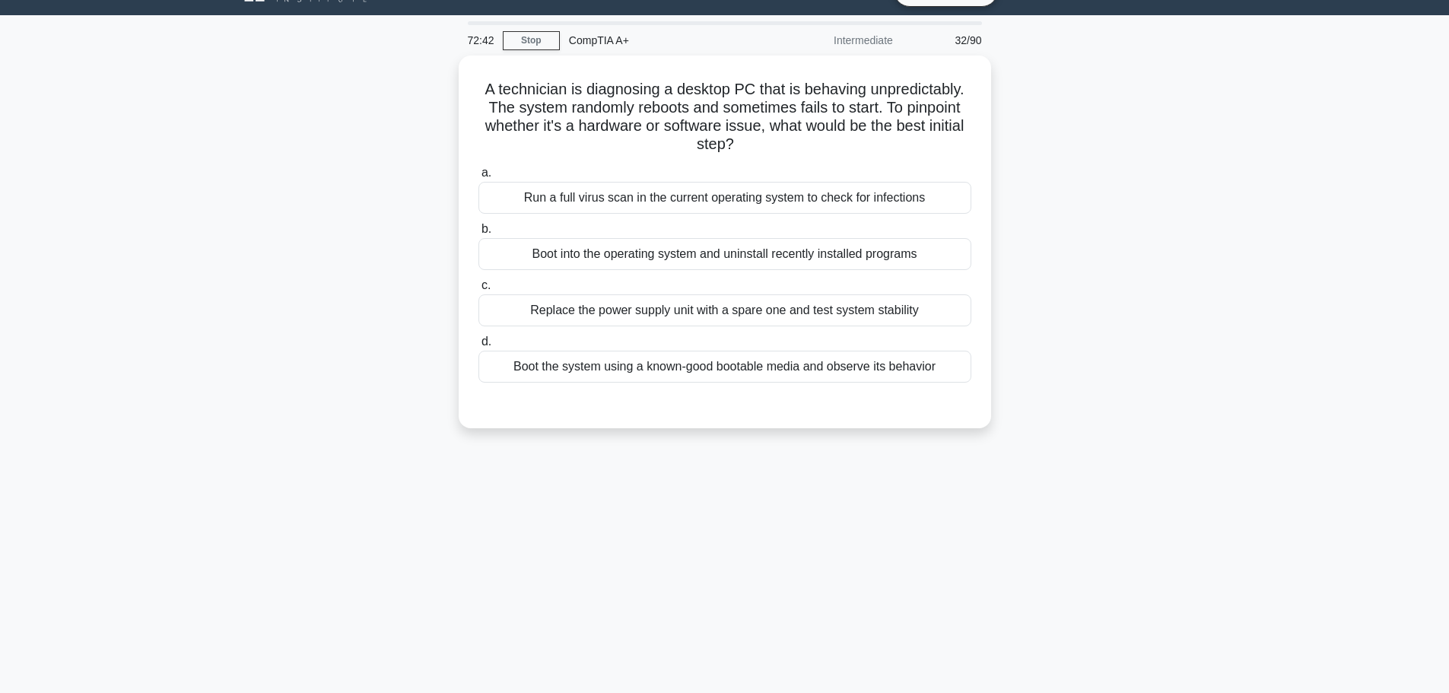
scroll to position [0, 0]
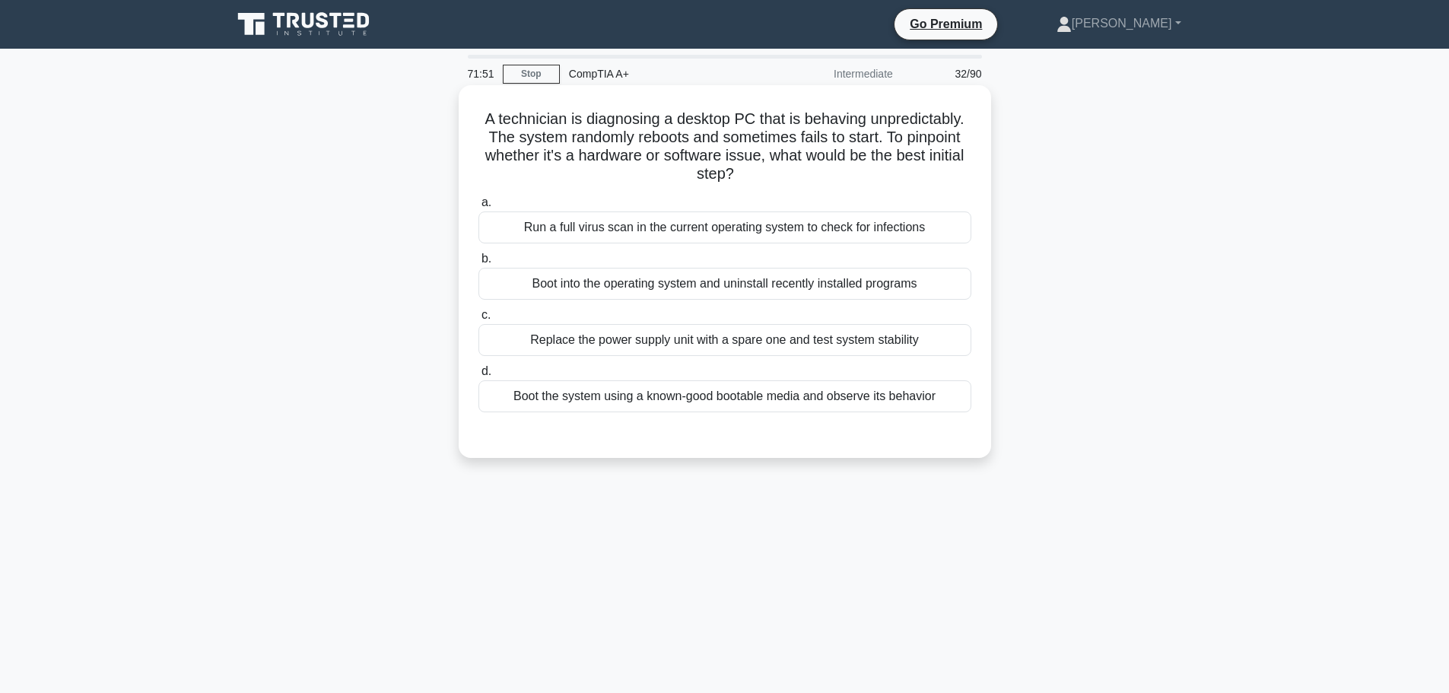
click at [739, 400] on div "Boot the system using a known-good bootable media and observe its behavior" at bounding box center [725, 396] width 493 height 32
click at [479, 377] on input "d. Boot the system using a known-good bootable media and observe its behavior" at bounding box center [479, 372] width 0 height 10
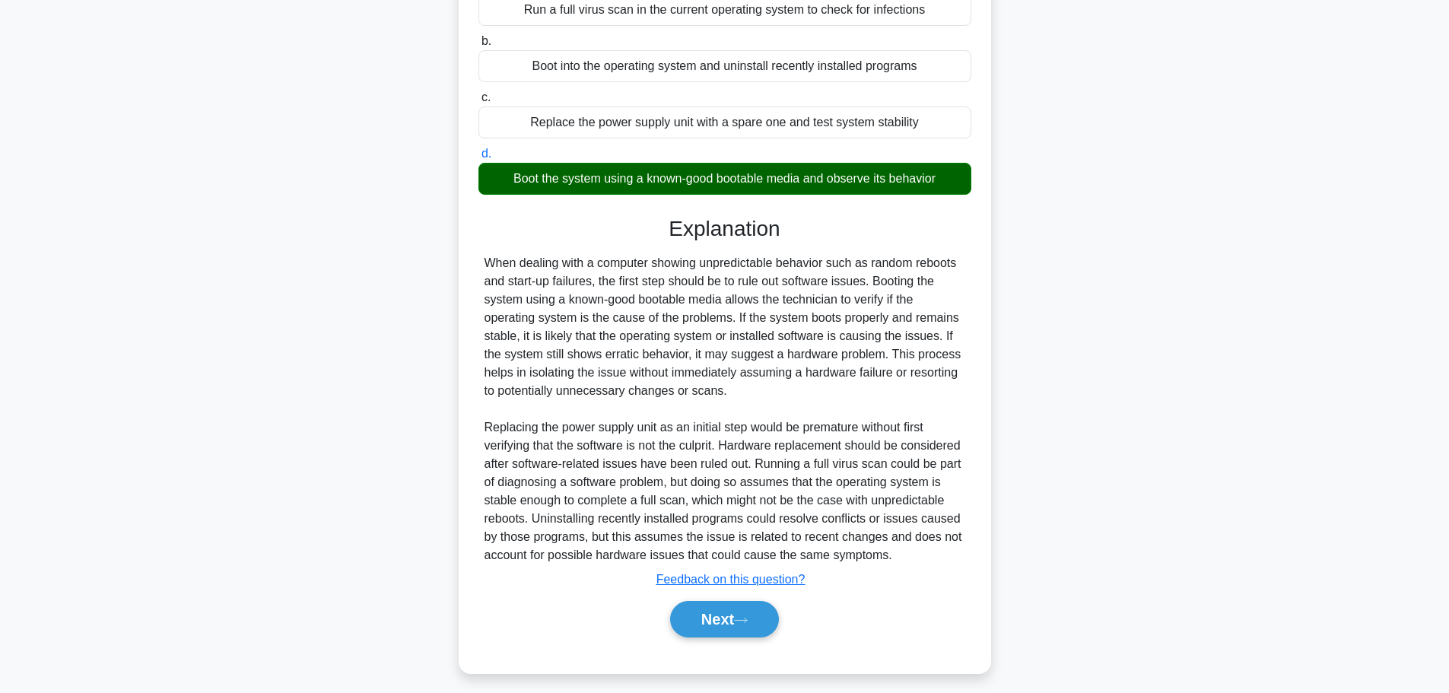
scroll to position [227, 0]
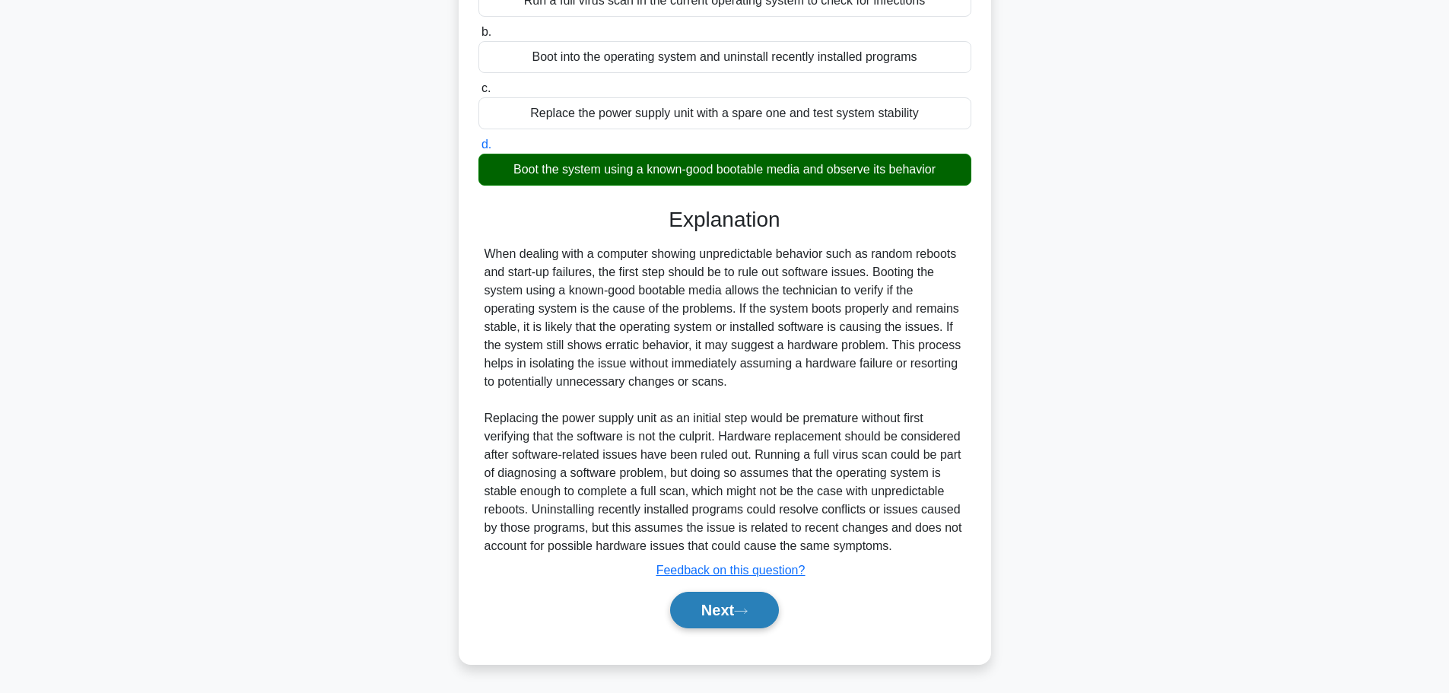
click at [736, 606] on button "Next" at bounding box center [724, 610] width 109 height 37
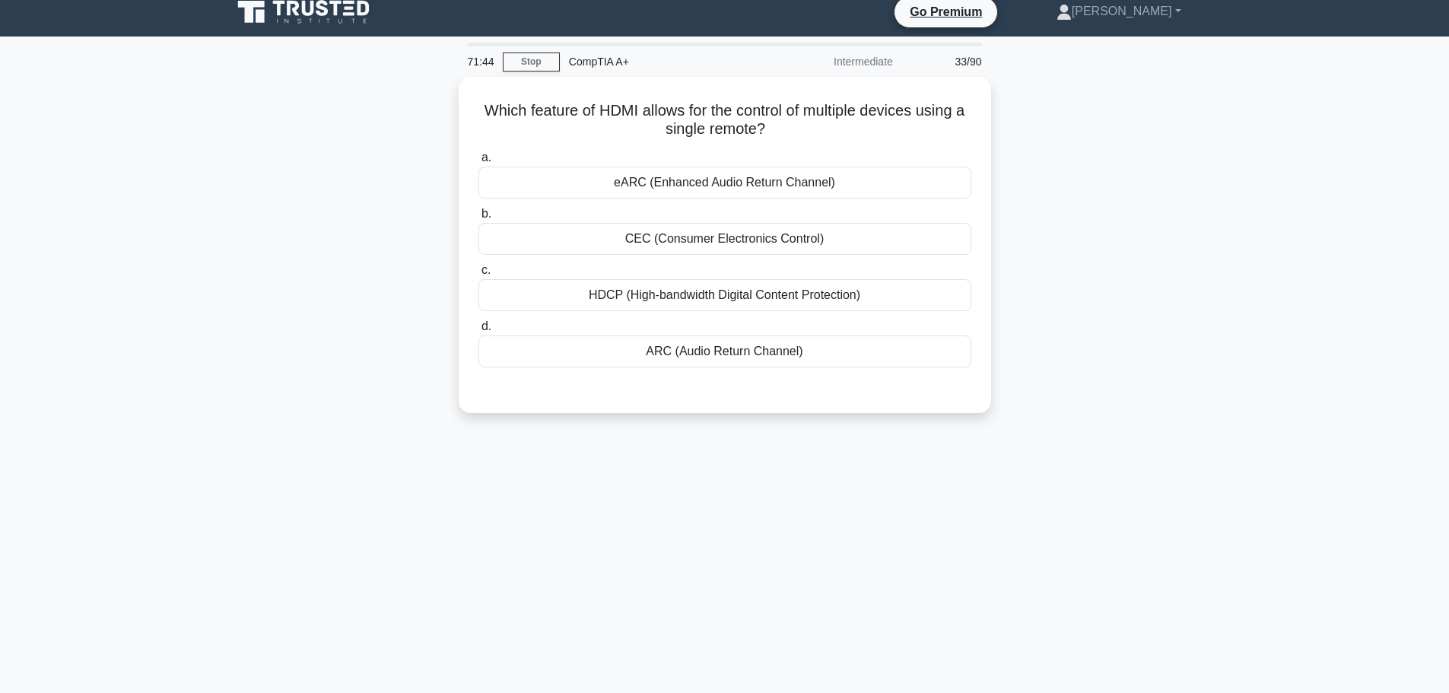
scroll to position [0, 0]
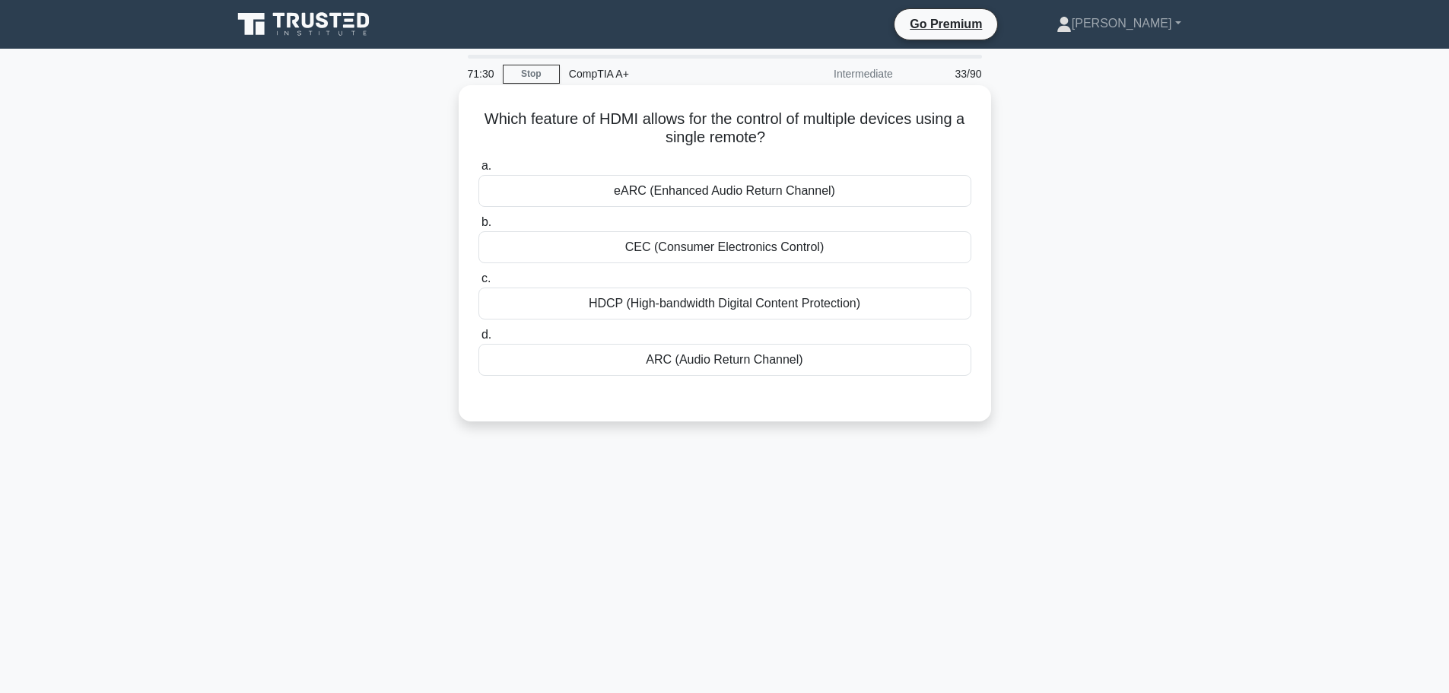
click at [708, 307] on div "HDCP (High-bandwidth Digital Content Protection)" at bounding box center [725, 304] width 493 height 32
click at [479, 284] on input "c. HDCP (High-bandwidth Digital Content Protection)" at bounding box center [479, 279] width 0 height 10
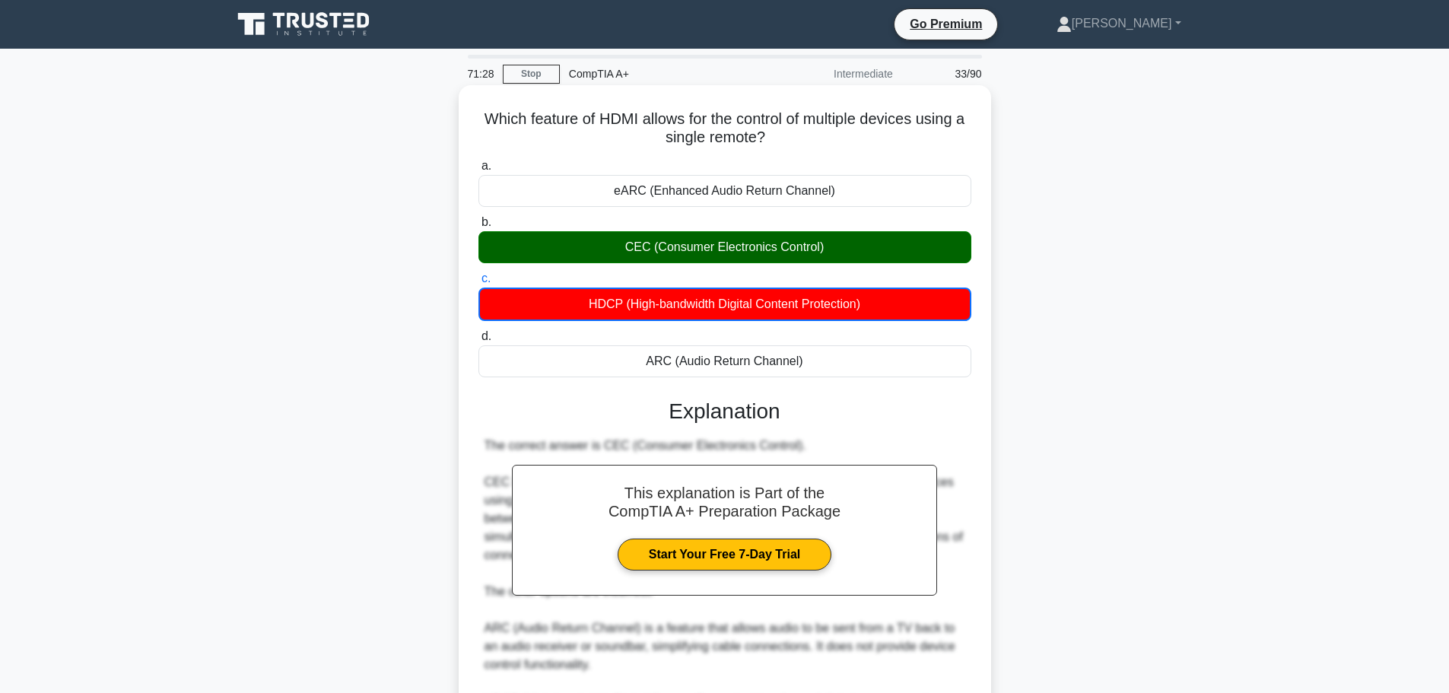
click at [678, 256] on div "CEC (Consumer Electronics Control)" at bounding box center [725, 247] width 493 height 32
click at [479, 227] on input "b. CEC (Consumer Electronics Control)" at bounding box center [479, 223] width 0 height 10
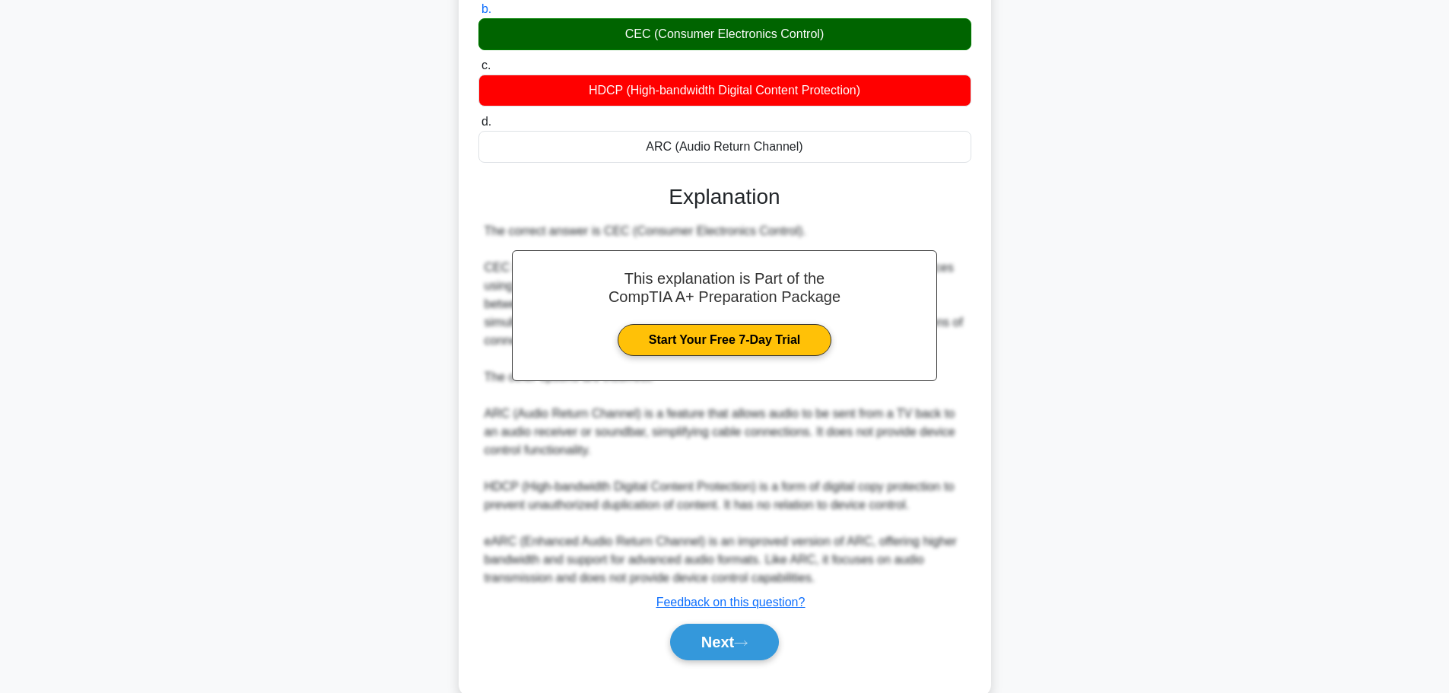
scroll to position [246, 0]
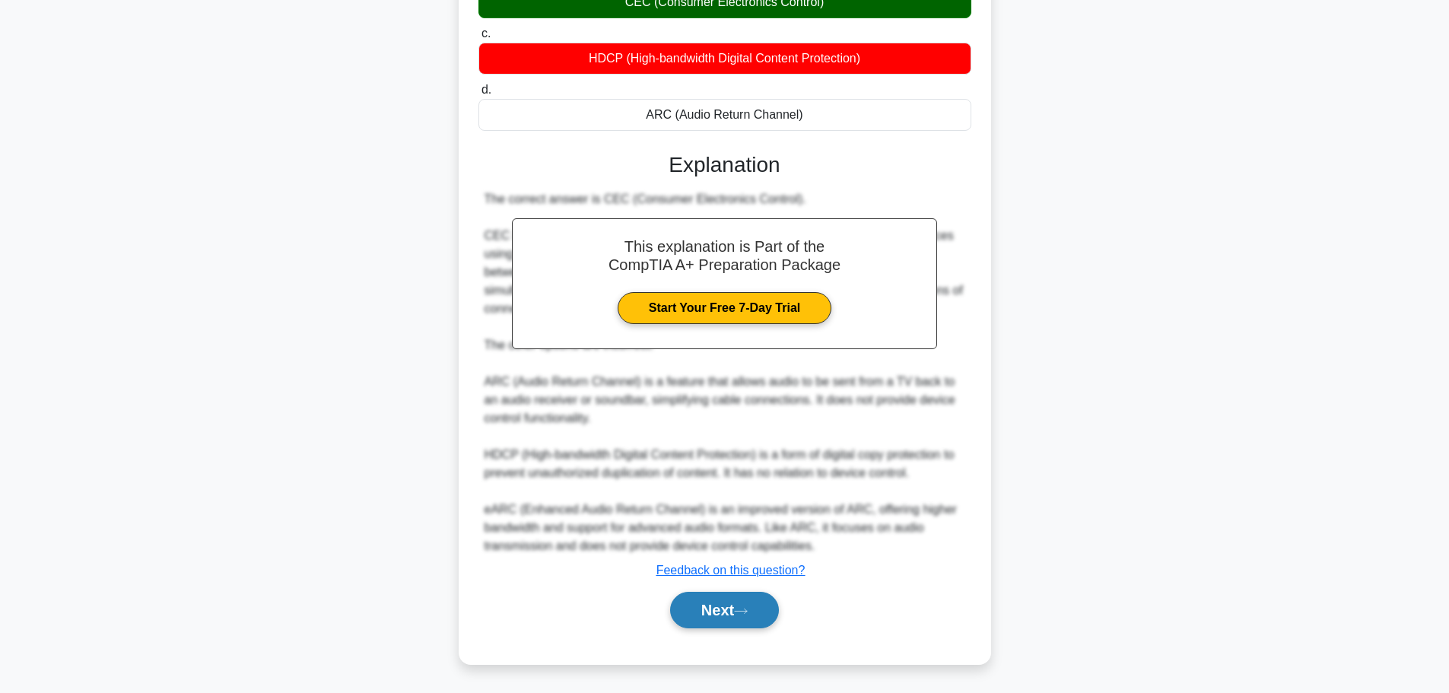
click at [710, 609] on button "Next" at bounding box center [724, 610] width 109 height 37
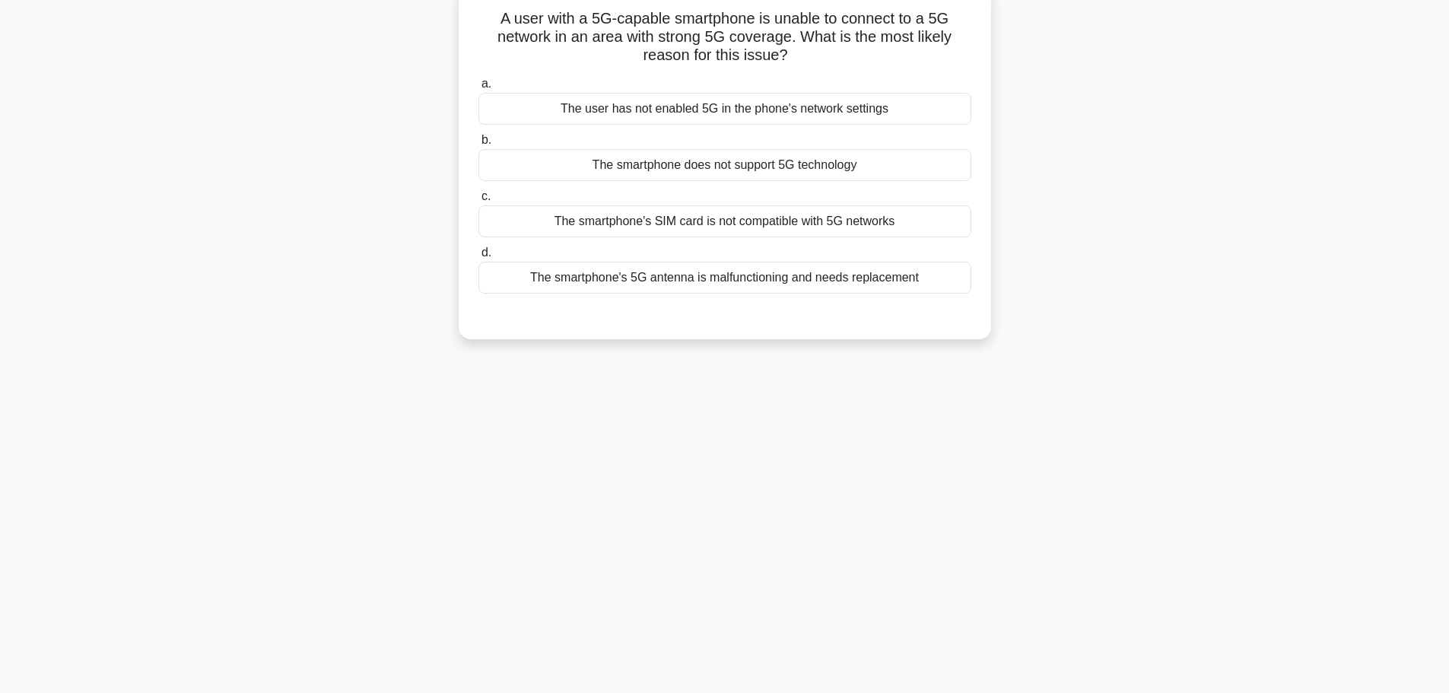
scroll to position [0, 0]
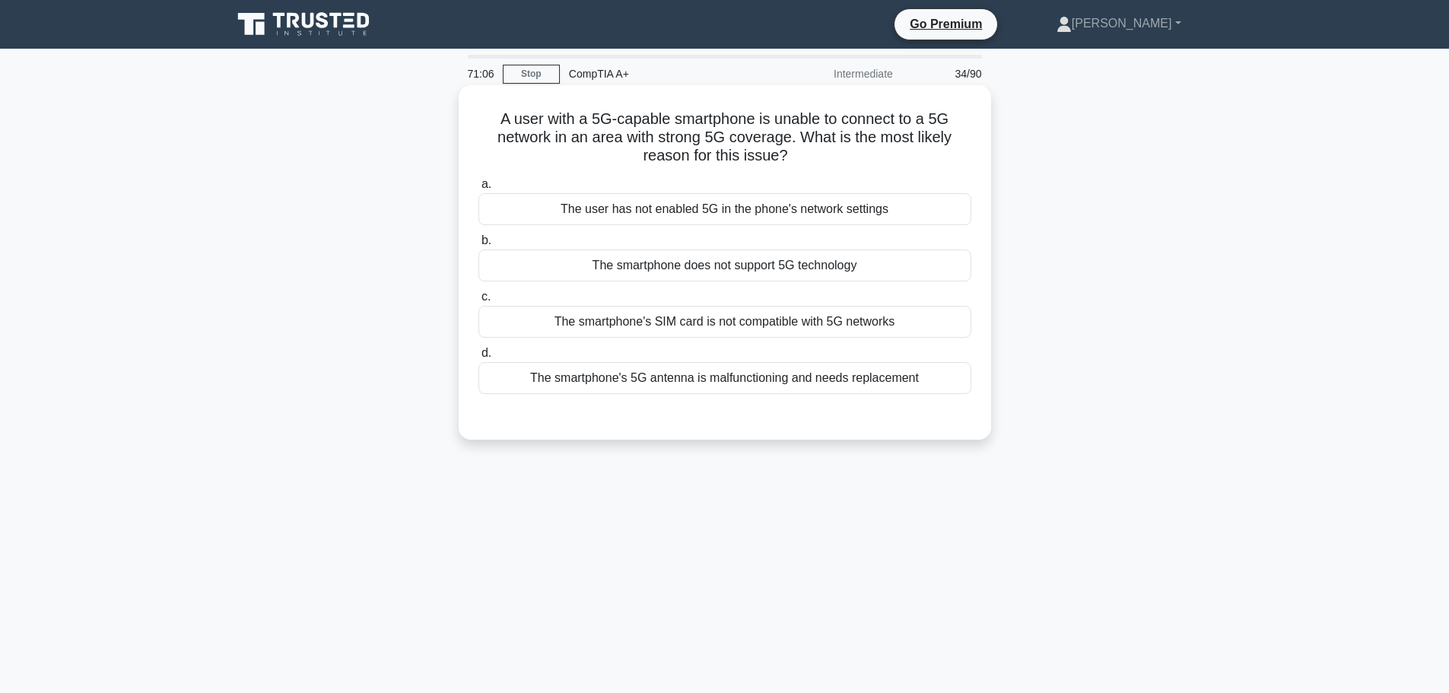
click at [705, 208] on div "The user has not enabled 5G in the phone's network settings" at bounding box center [725, 209] width 493 height 32
click at [479, 189] on input "a. The user has not enabled 5G in the phone's network settings" at bounding box center [479, 185] width 0 height 10
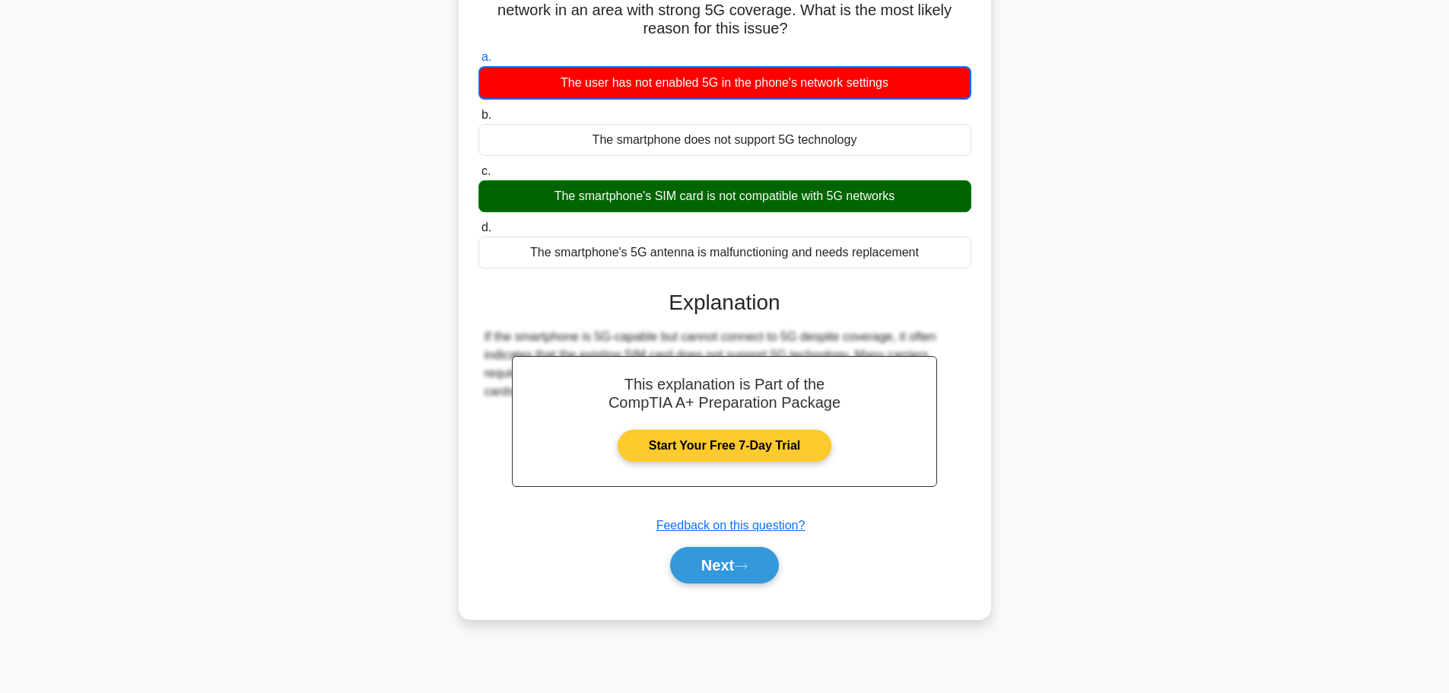
scroll to position [129, 0]
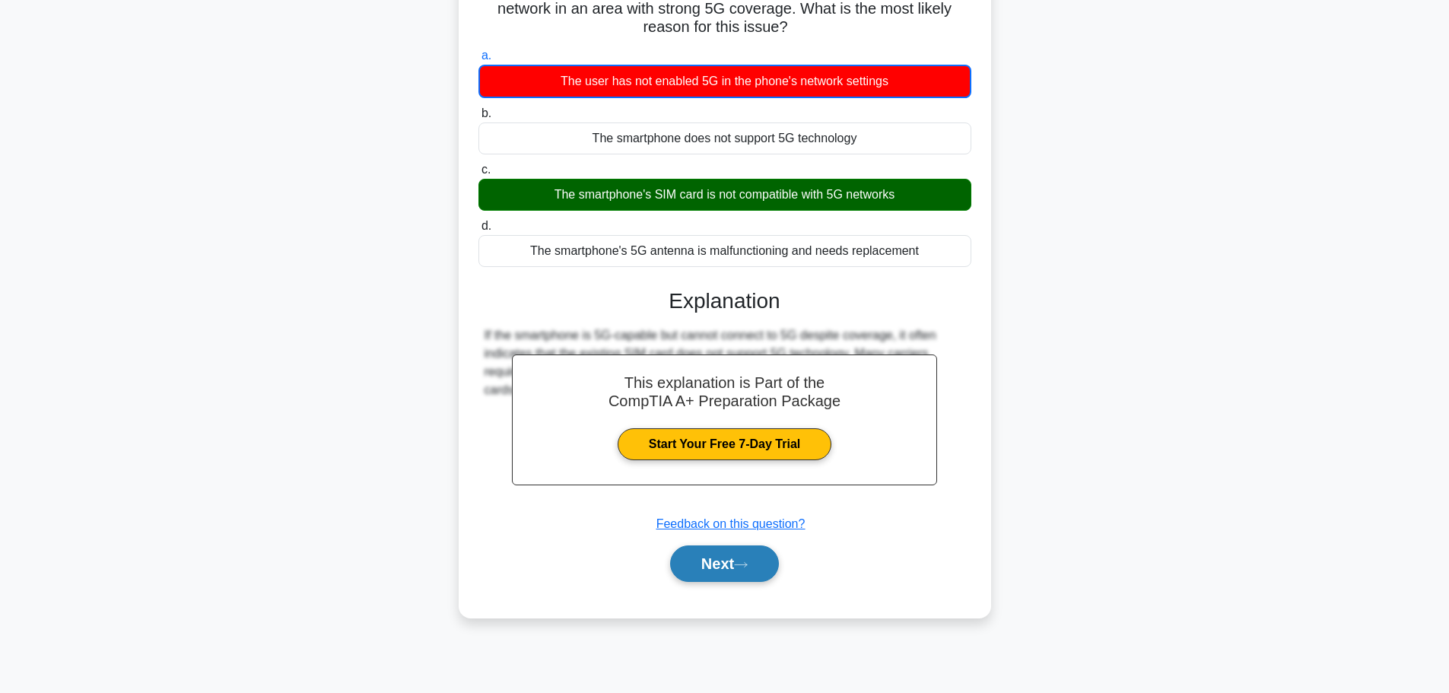
click at [731, 562] on button "Next" at bounding box center [724, 563] width 109 height 37
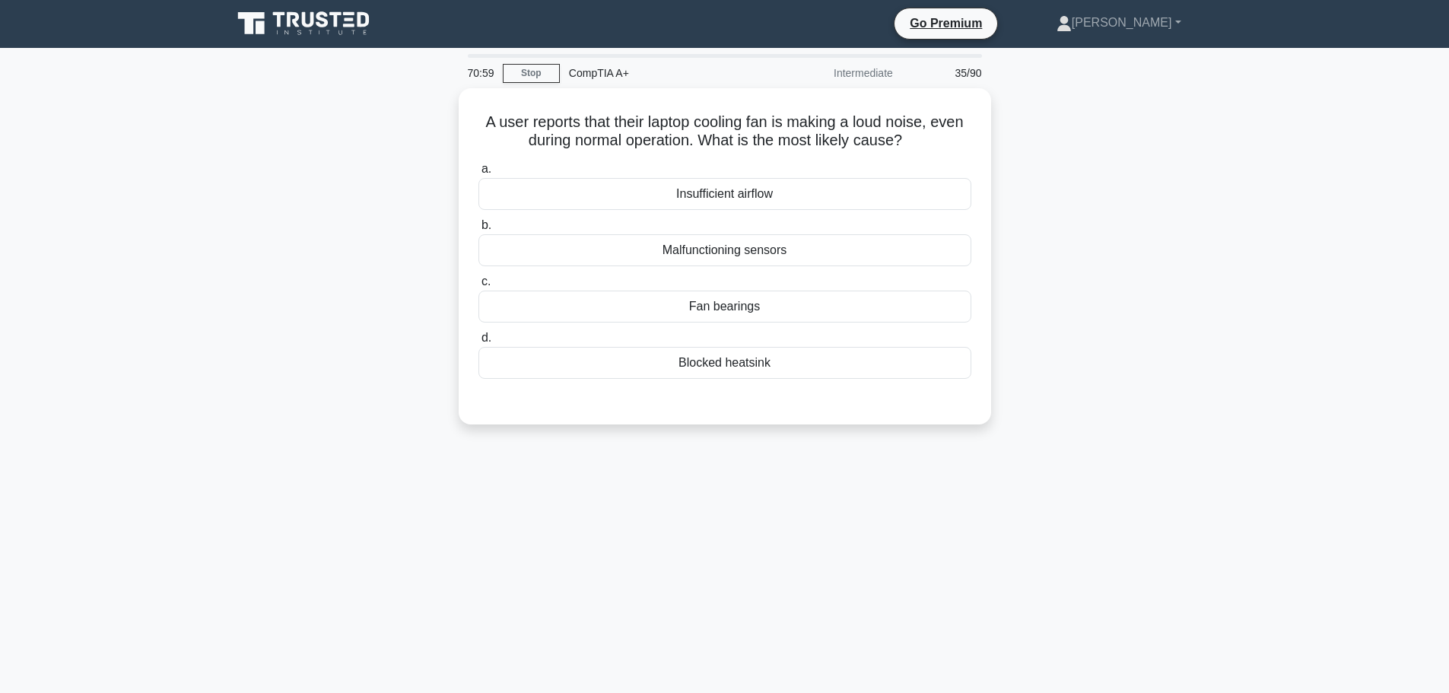
scroll to position [0, 0]
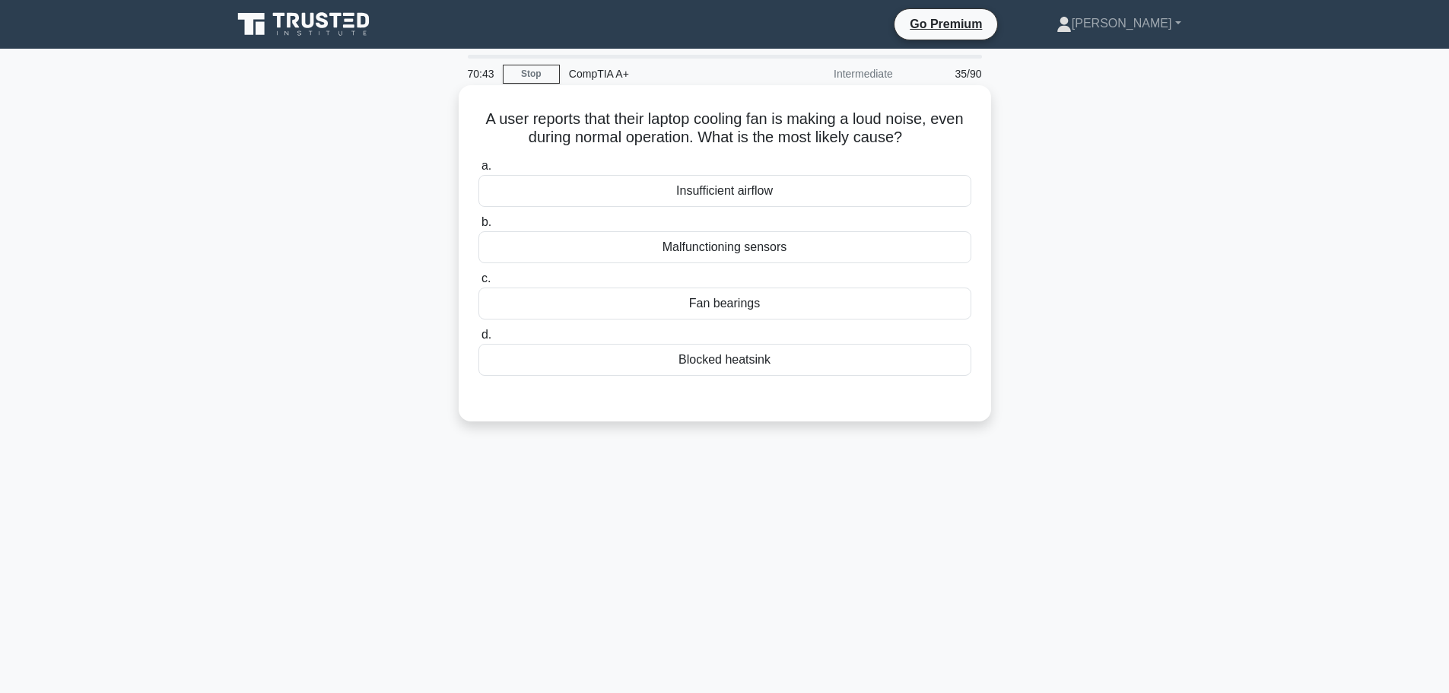
click at [747, 196] on div "Insufficient airflow" at bounding box center [725, 191] width 493 height 32
click at [479, 171] on input "a. Insufficient airflow" at bounding box center [479, 166] width 0 height 10
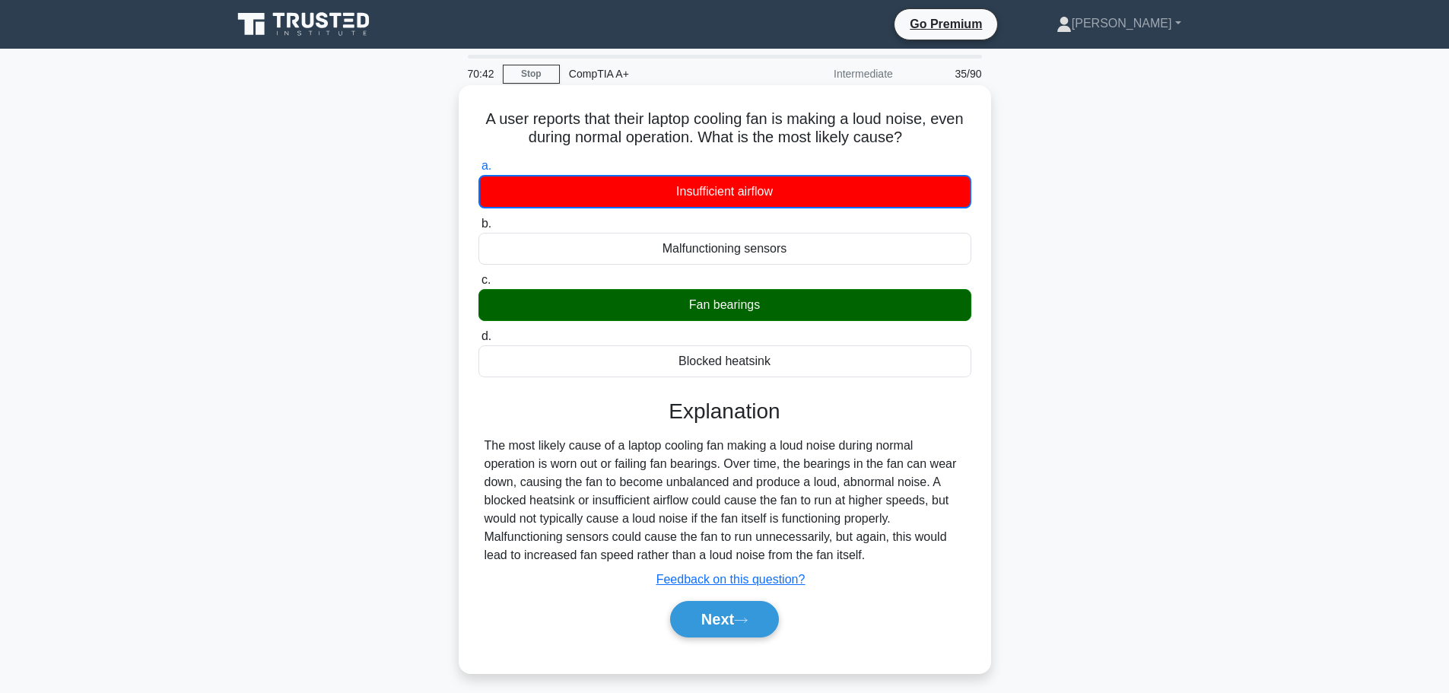
click at [741, 303] on div "Fan bearings" at bounding box center [725, 305] width 493 height 32
click at [479, 285] on input "c. Fan bearings" at bounding box center [479, 280] width 0 height 10
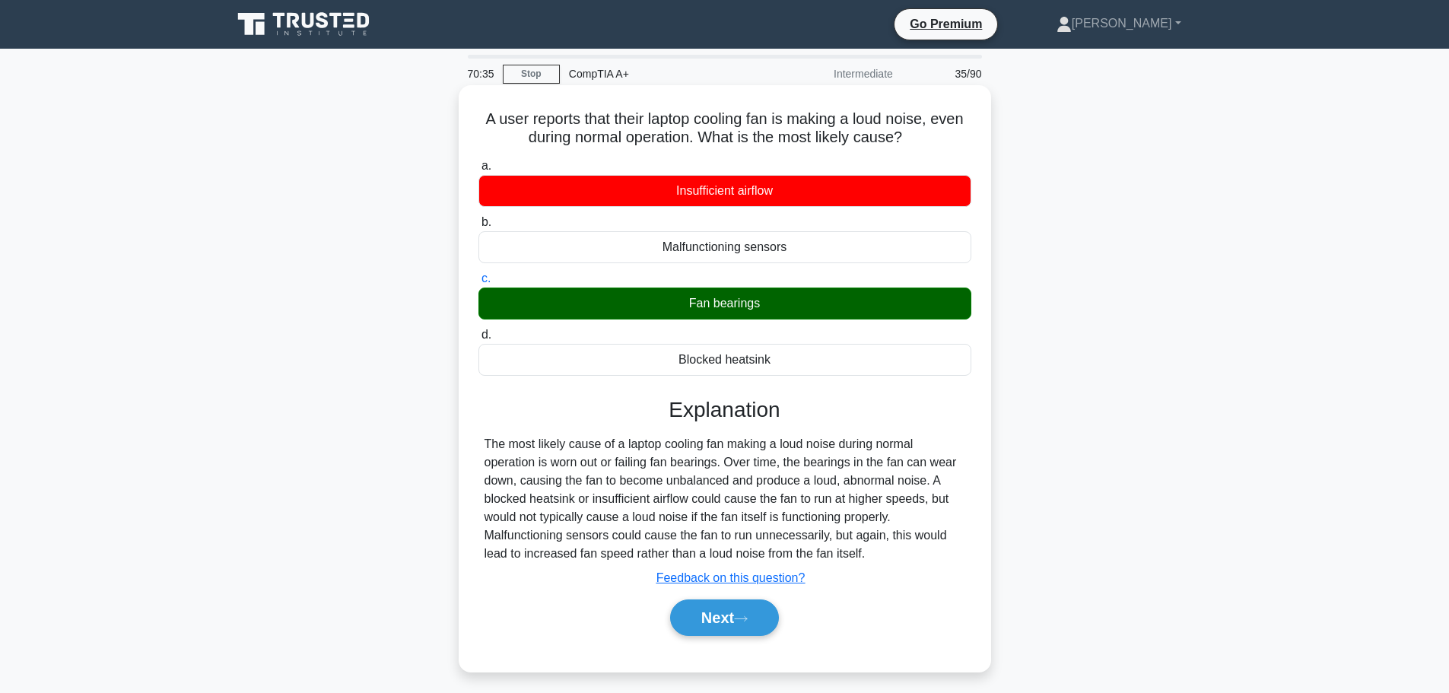
drag, startPoint x: 679, startPoint y: 307, endPoint x: 787, endPoint y: 304, distance: 107.3
click at [787, 304] on div "Fan bearings" at bounding box center [725, 304] width 493 height 32
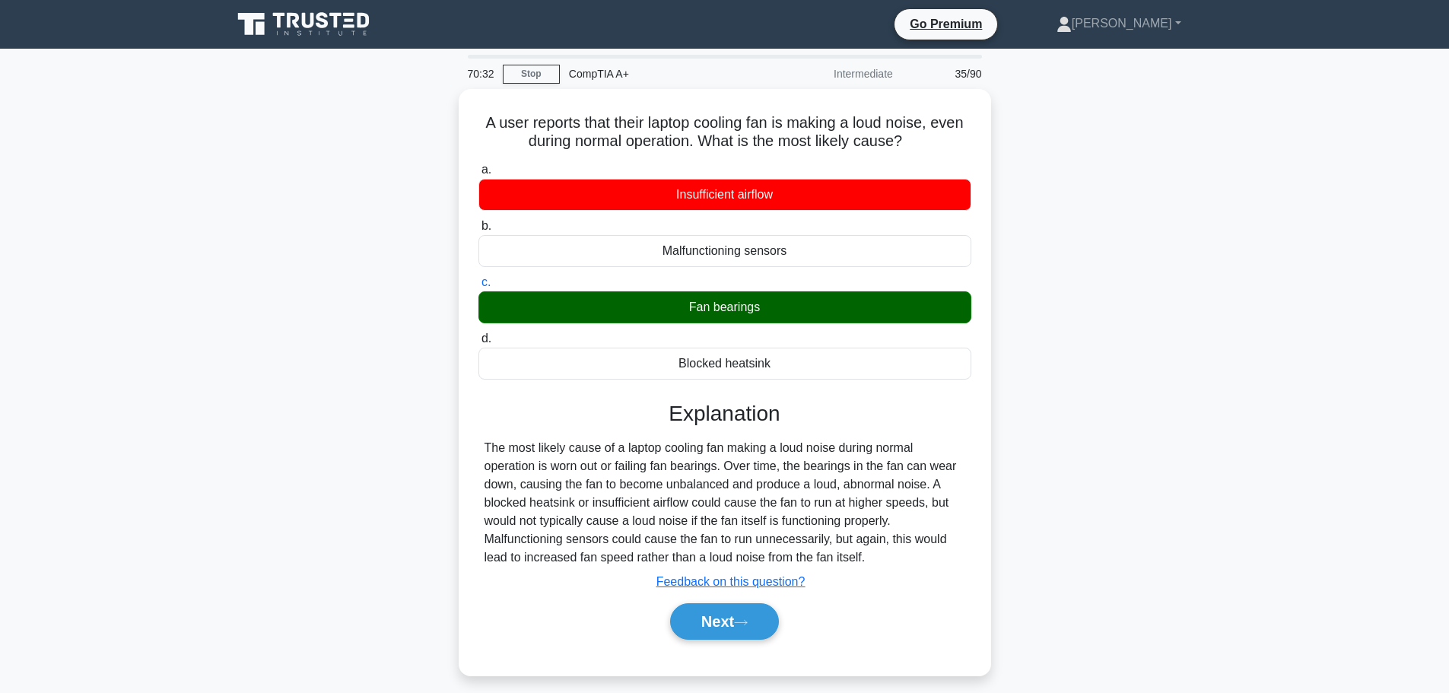
click at [1052, 304] on div "A user reports that their laptop cooling fan is making a loud noise, even durin…" at bounding box center [725, 391] width 1004 height 605
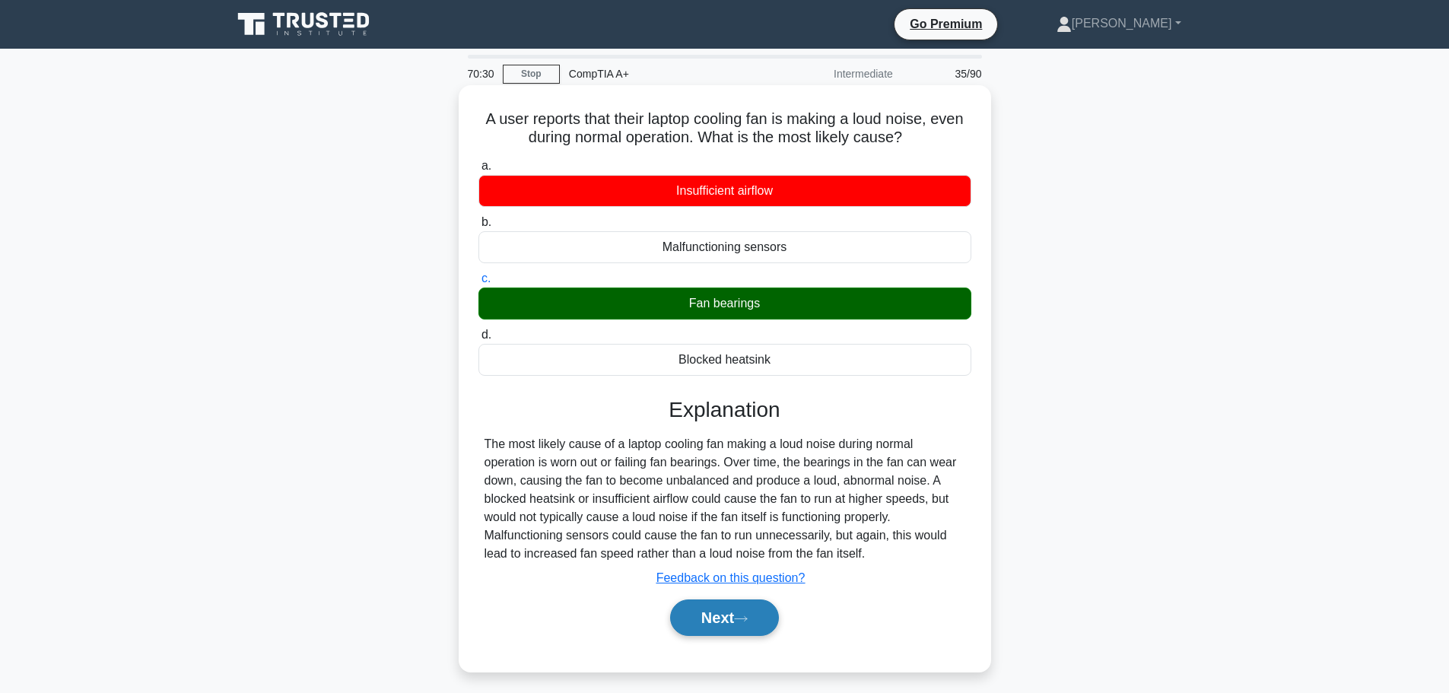
click at [720, 610] on button "Next" at bounding box center [724, 617] width 109 height 37
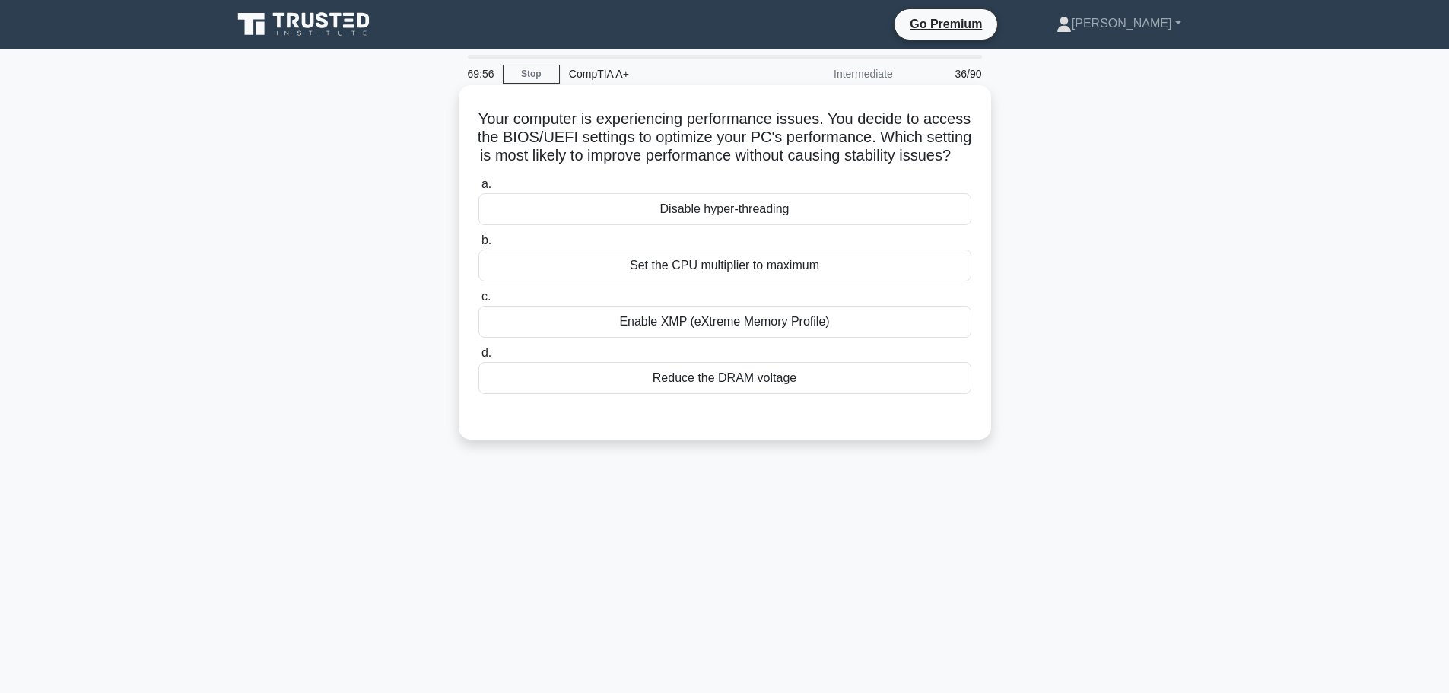
click at [724, 394] on div "Reduce the DRAM voltage" at bounding box center [725, 378] width 493 height 32
click at [479, 358] on input "d. Reduce the DRAM voltage" at bounding box center [479, 353] width 0 height 10
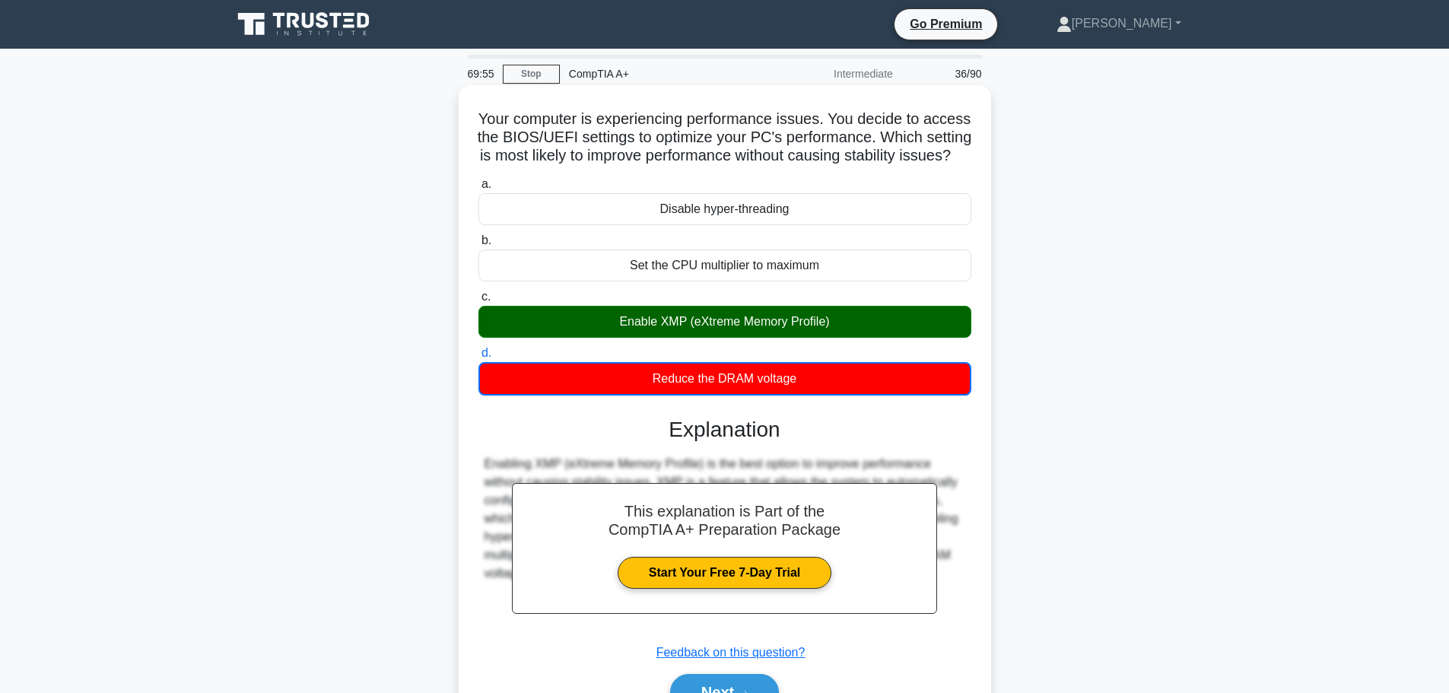
click at [737, 338] on div "Enable XMP (eXtreme Memory Profile)" at bounding box center [725, 322] width 493 height 32
click at [479, 302] on input "c. Enable XMP (eXtreme Memory Profile)" at bounding box center [479, 297] width 0 height 10
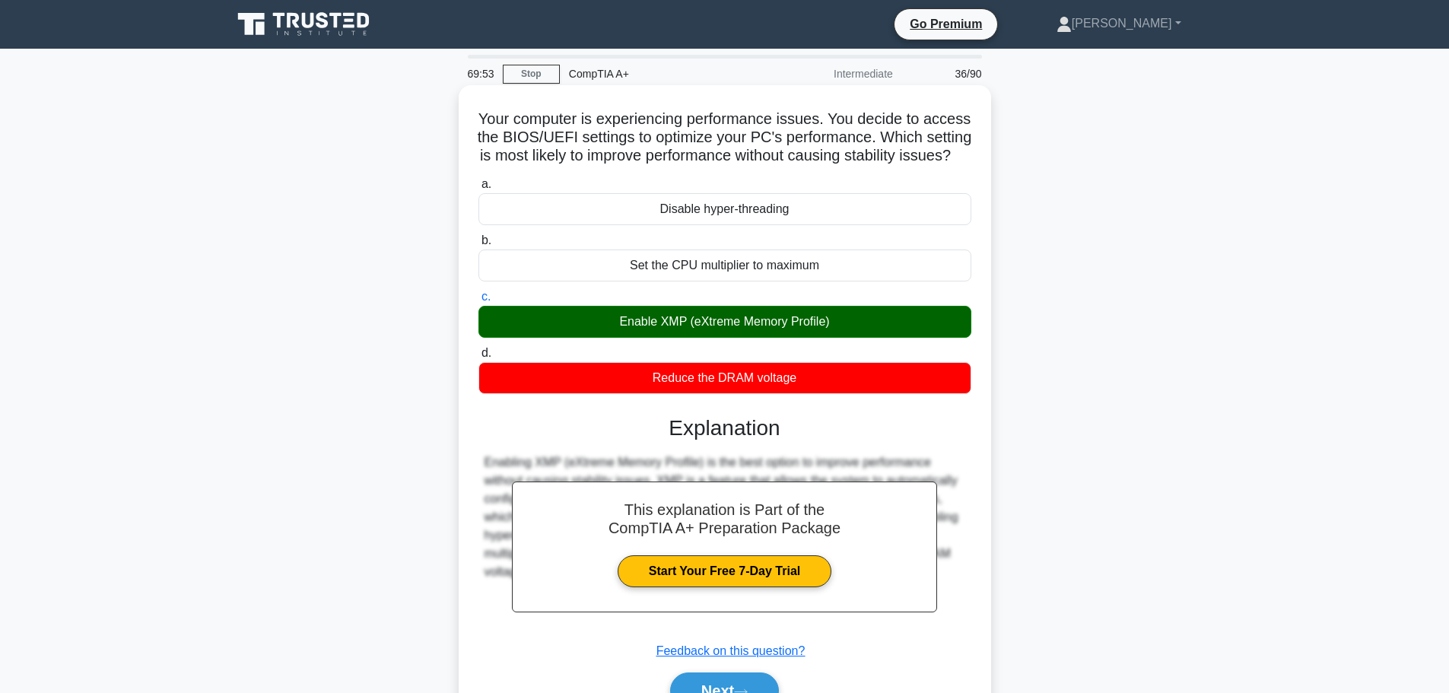
click at [772, 338] on div "Enable XMP (eXtreme Memory Profile)" at bounding box center [725, 322] width 493 height 32
click at [479, 302] on input "c. Enable XMP (eXtreme Memory Profile)" at bounding box center [479, 297] width 0 height 10
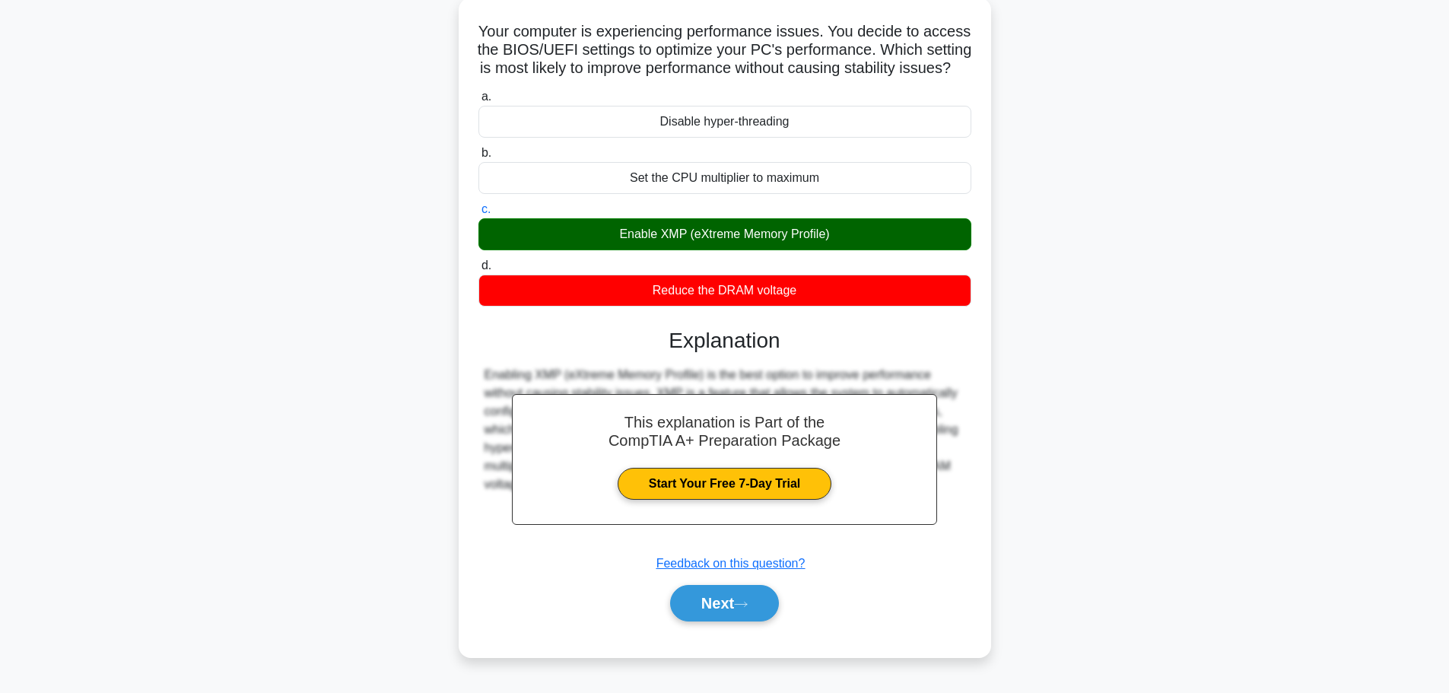
scroll to position [129, 0]
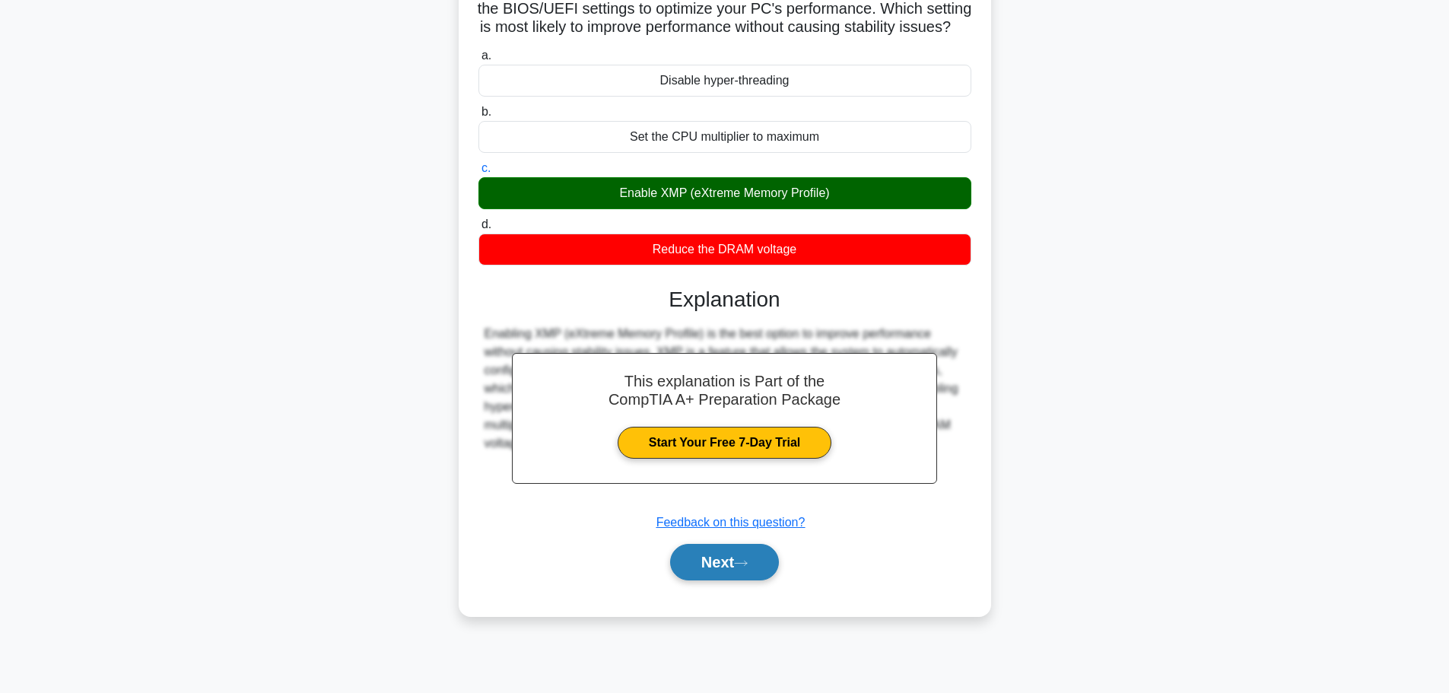
click at [721, 580] on button "Next" at bounding box center [724, 562] width 109 height 37
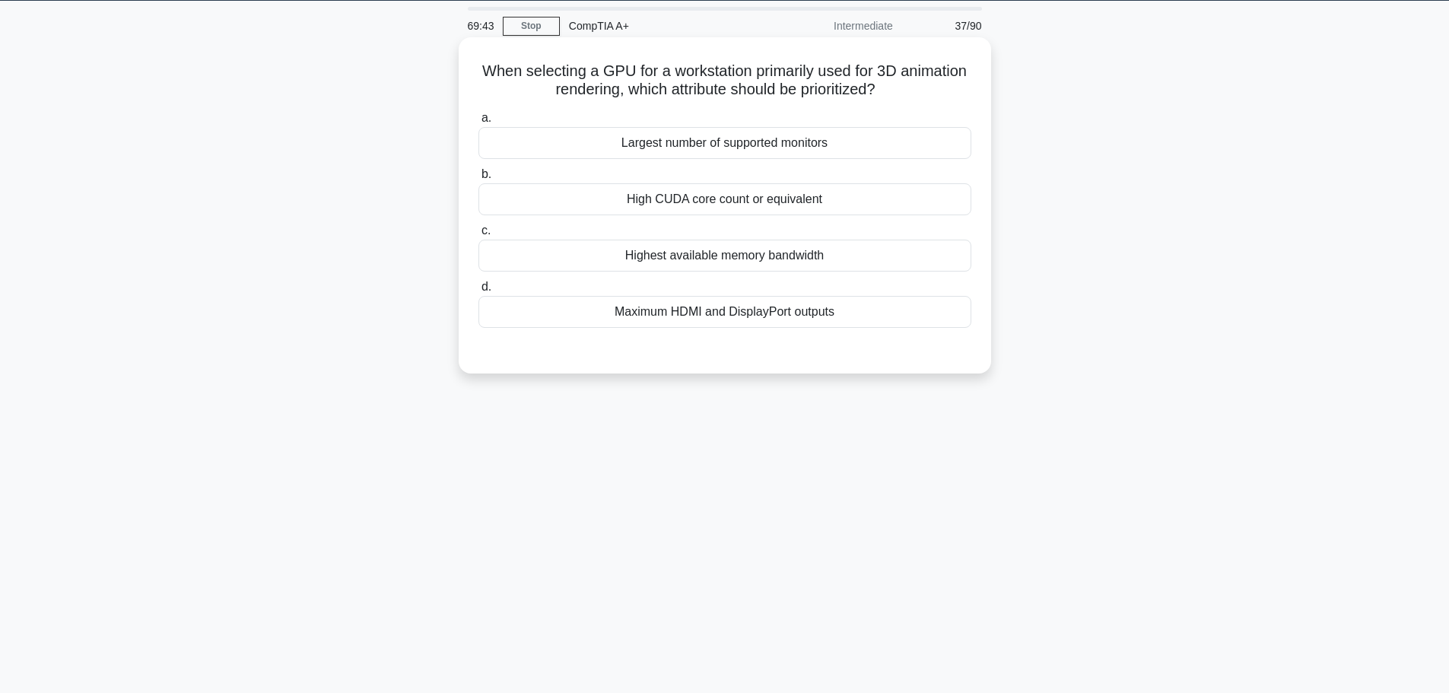
scroll to position [0, 0]
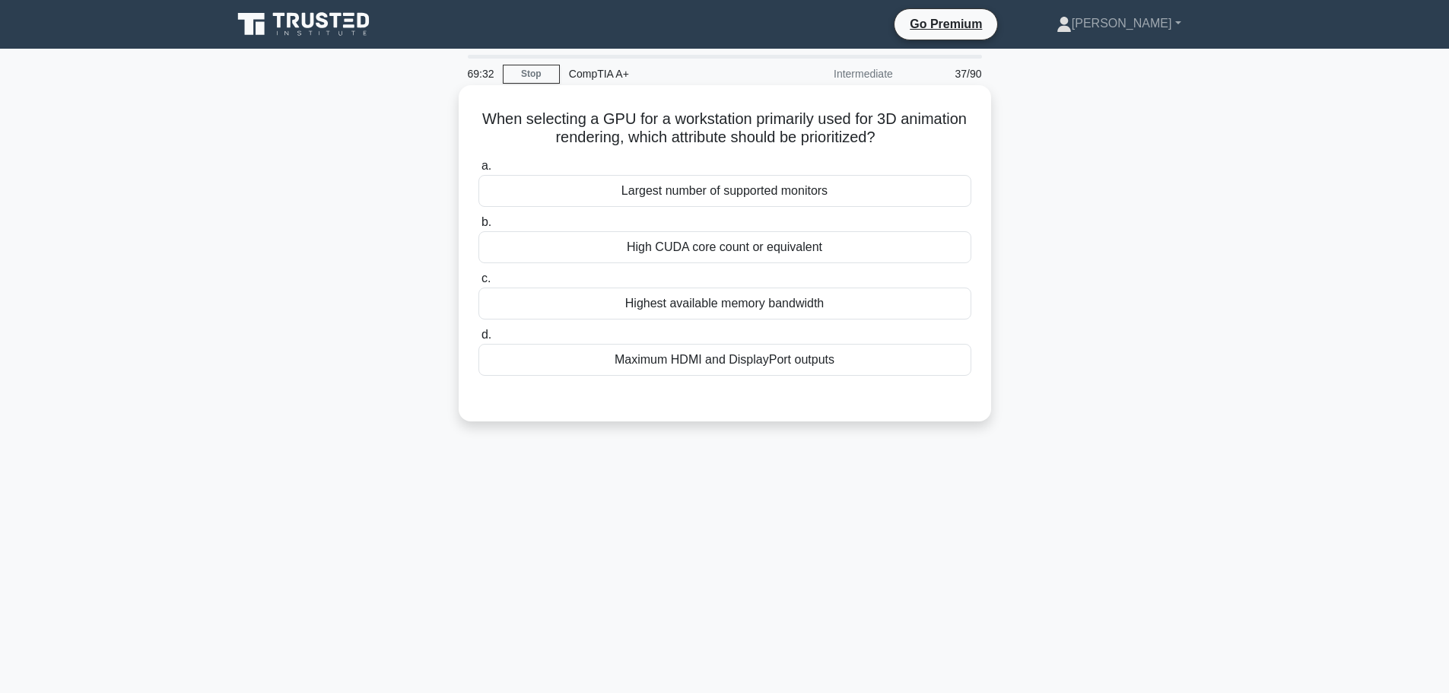
click at [790, 304] on div "Highest available memory bandwidth" at bounding box center [725, 304] width 493 height 32
click at [479, 284] on input "c. Highest available memory bandwidth" at bounding box center [479, 279] width 0 height 10
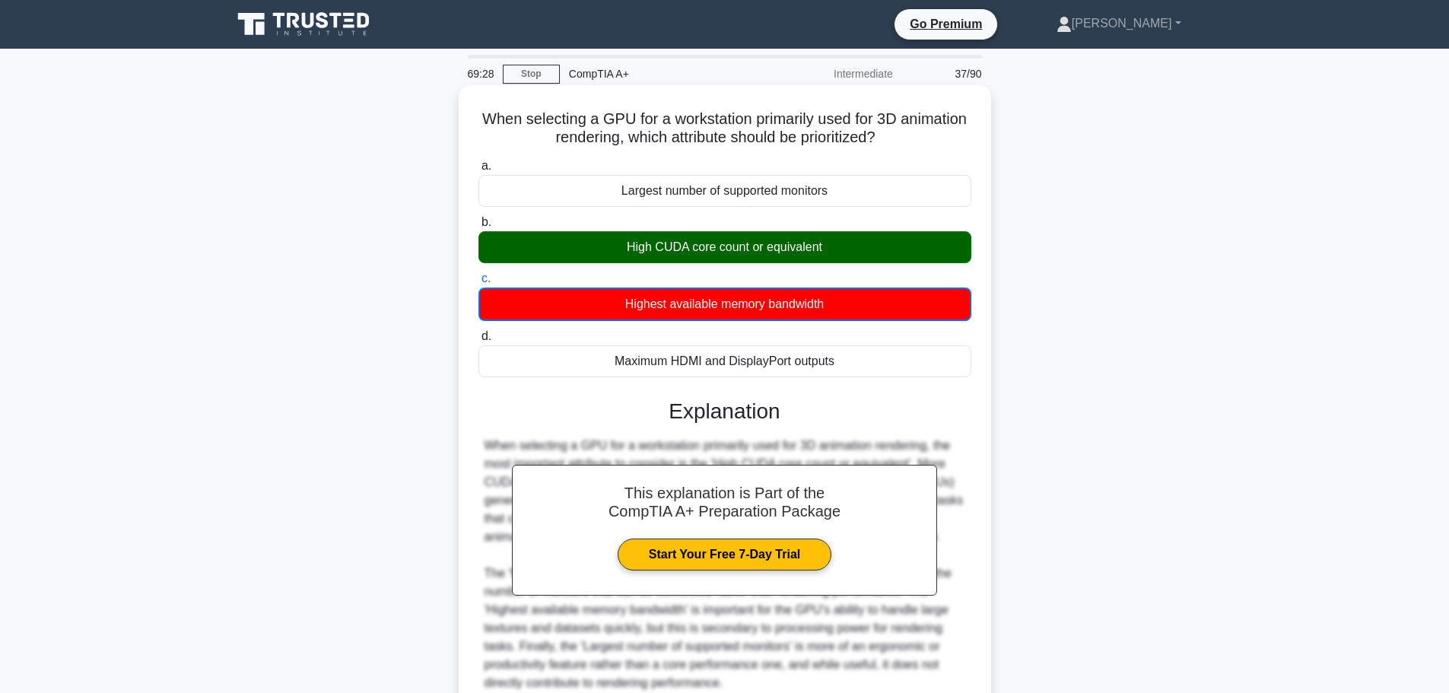
drag, startPoint x: 838, startPoint y: 246, endPoint x: 618, endPoint y: 257, distance: 220.2
click at [618, 257] on div "High CUDA core count or equivalent" at bounding box center [725, 247] width 493 height 32
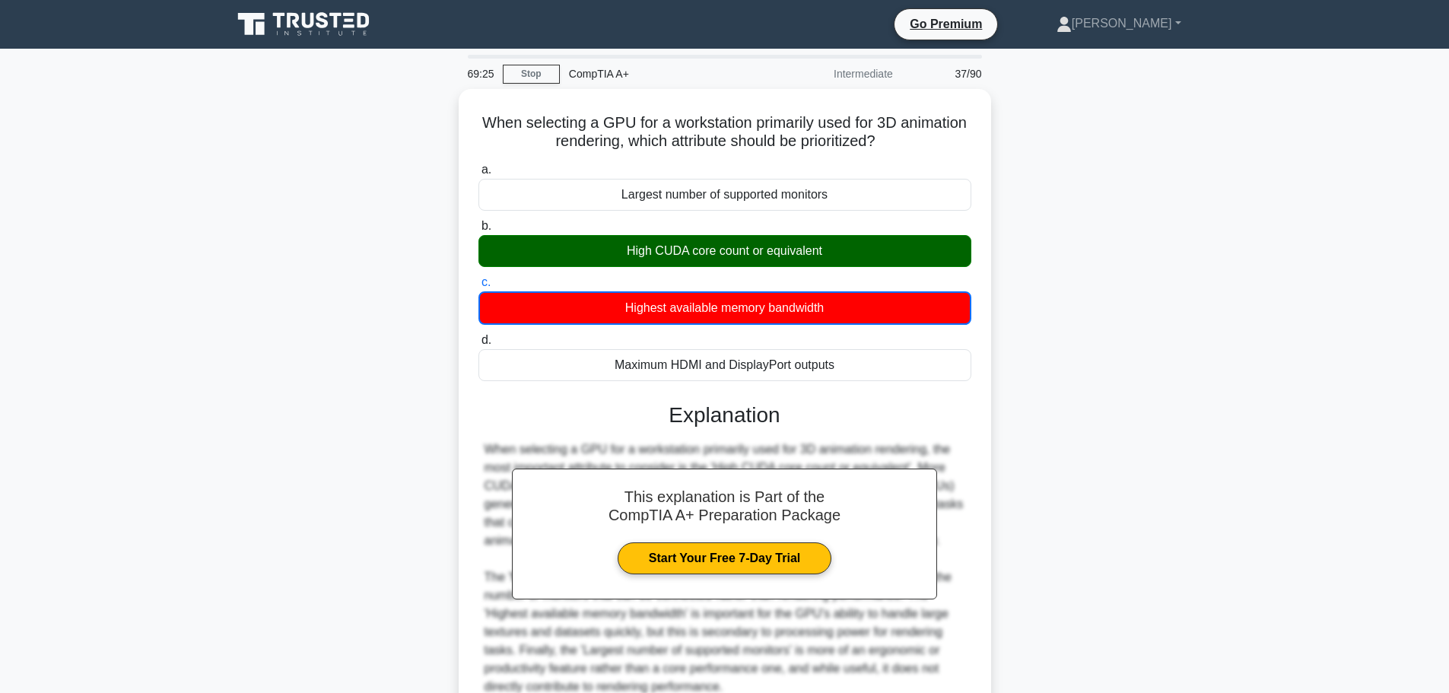
click at [1099, 346] on div "When selecting a GPU for a workstation primarily used for 3D animation renderin…" at bounding box center [725, 456] width 1004 height 734
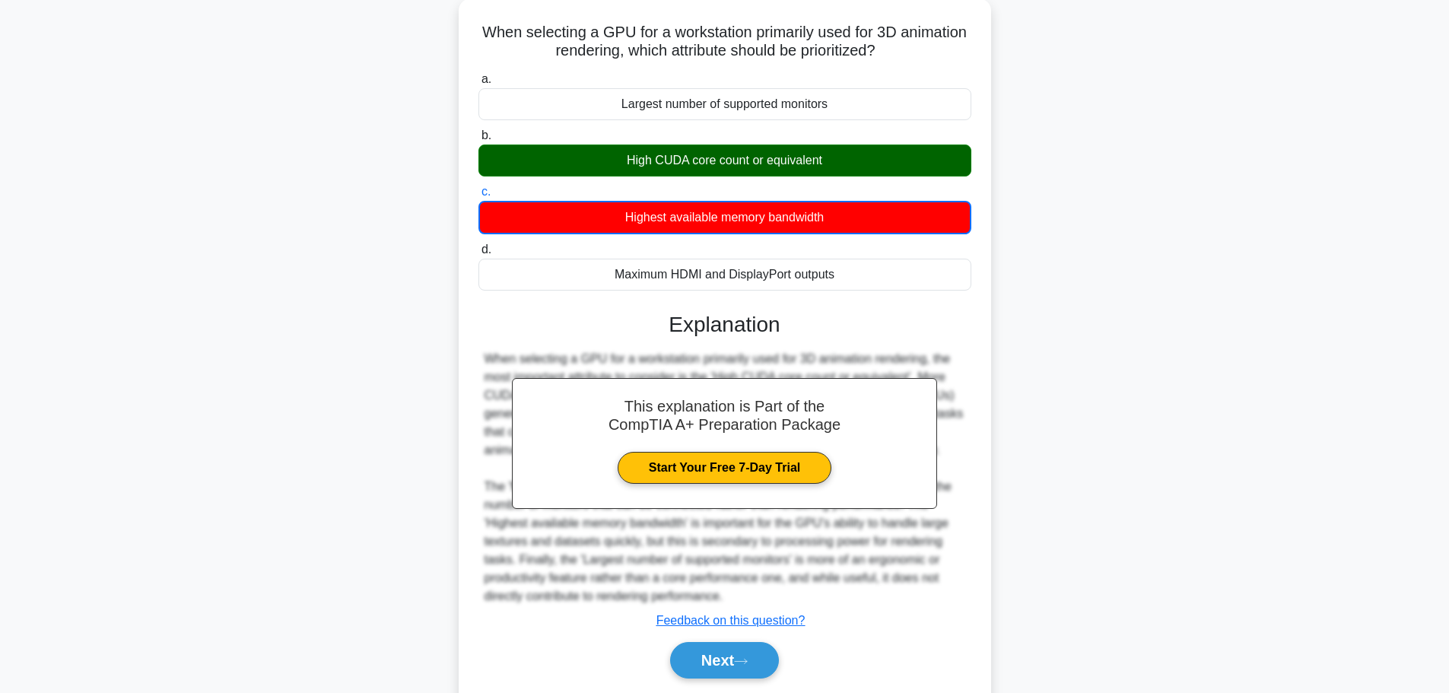
scroll to position [138, 0]
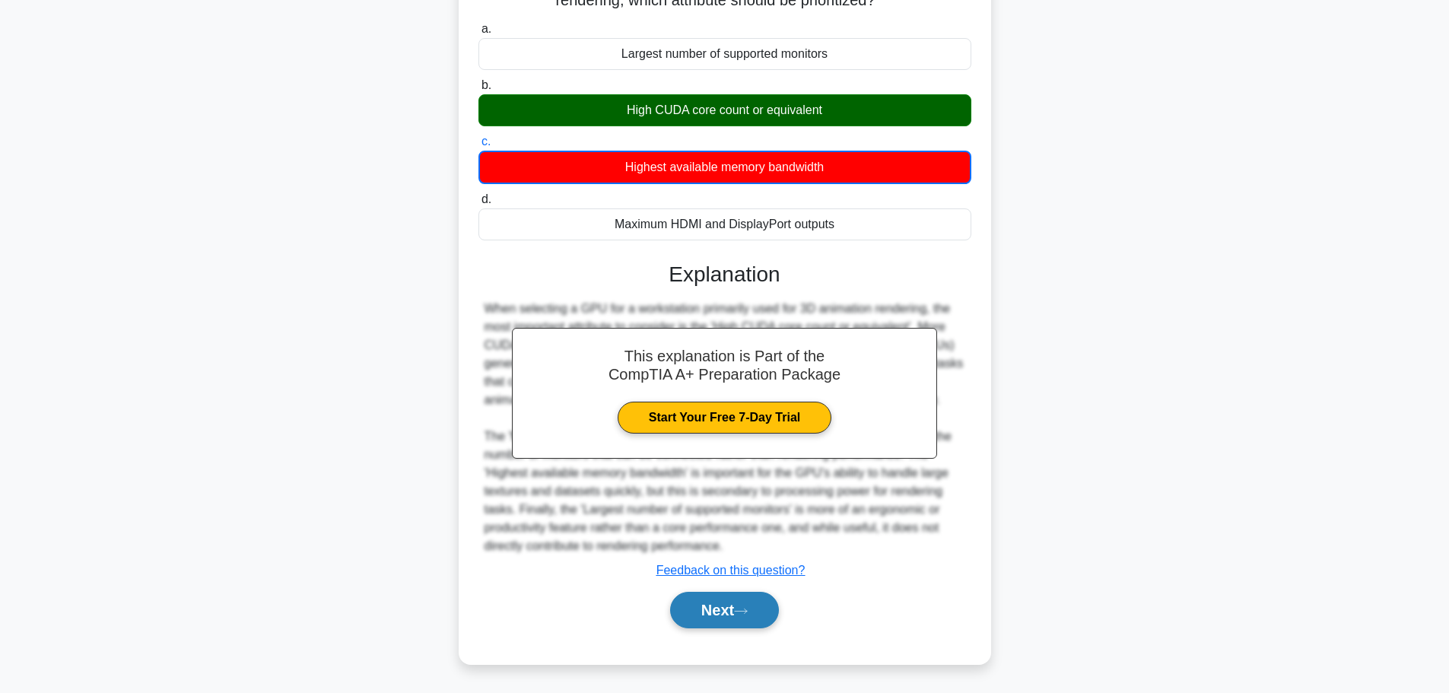
click at [748, 610] on icon at bounding box center [741, 611] width 14 height 8
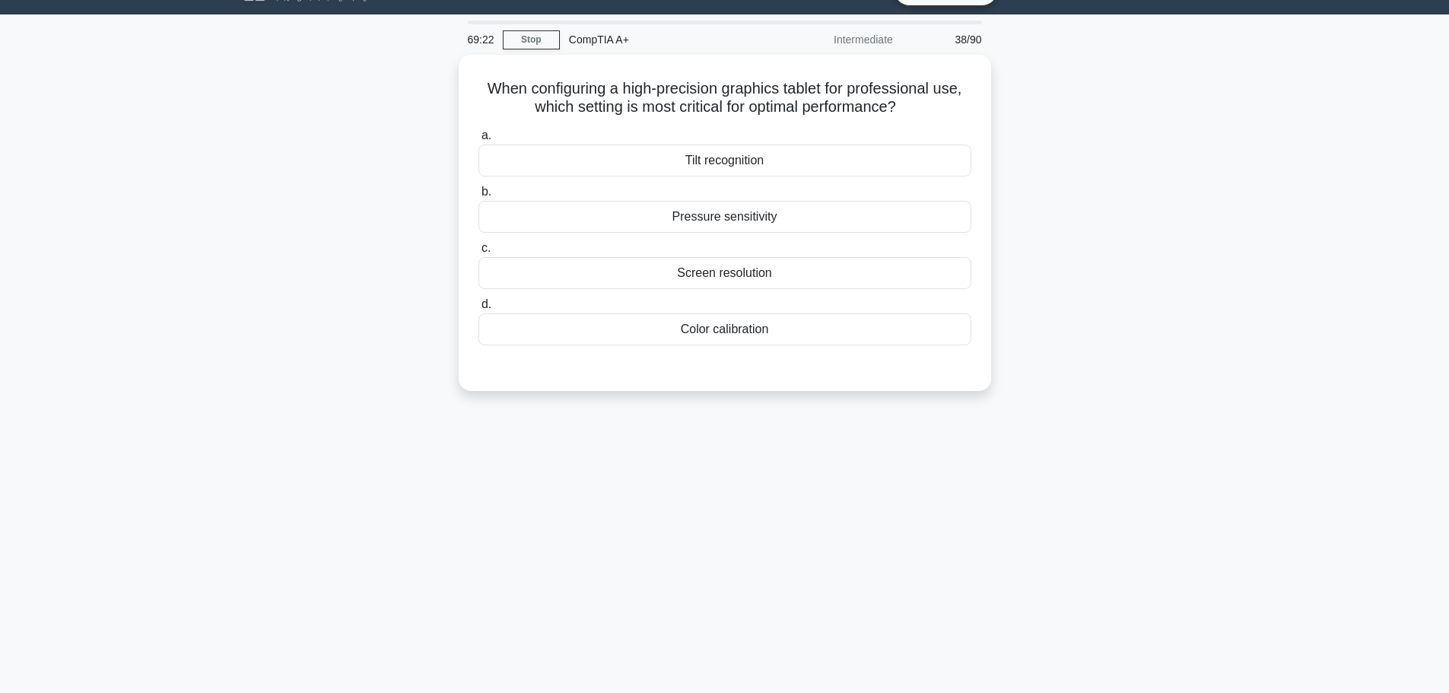
scroll to position [0, 0]
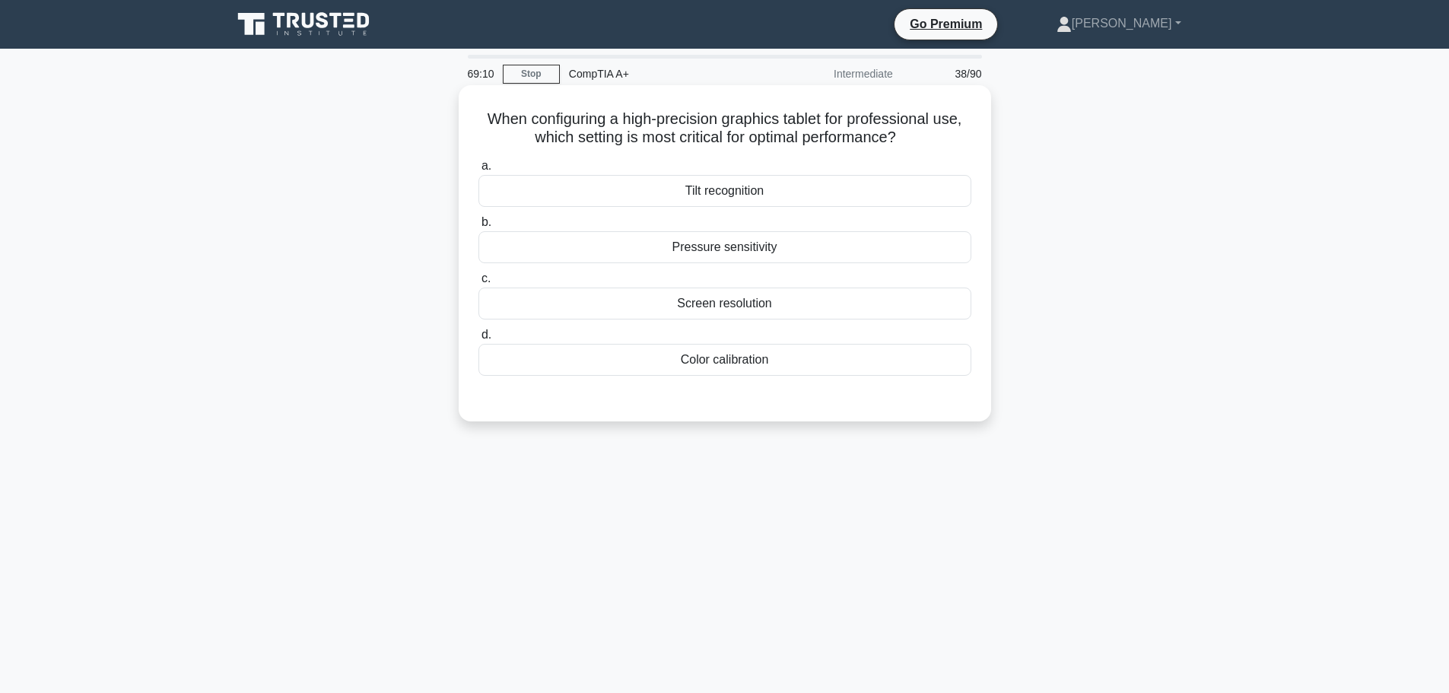
click at [734, 229] on label "b. Pressure sensitivity" at bounding box center [725, 238] width 493 height 50
click at [479, 227] on input "b. Pressure sensitivity" at bounding box center [479, 223] width 0 height 10
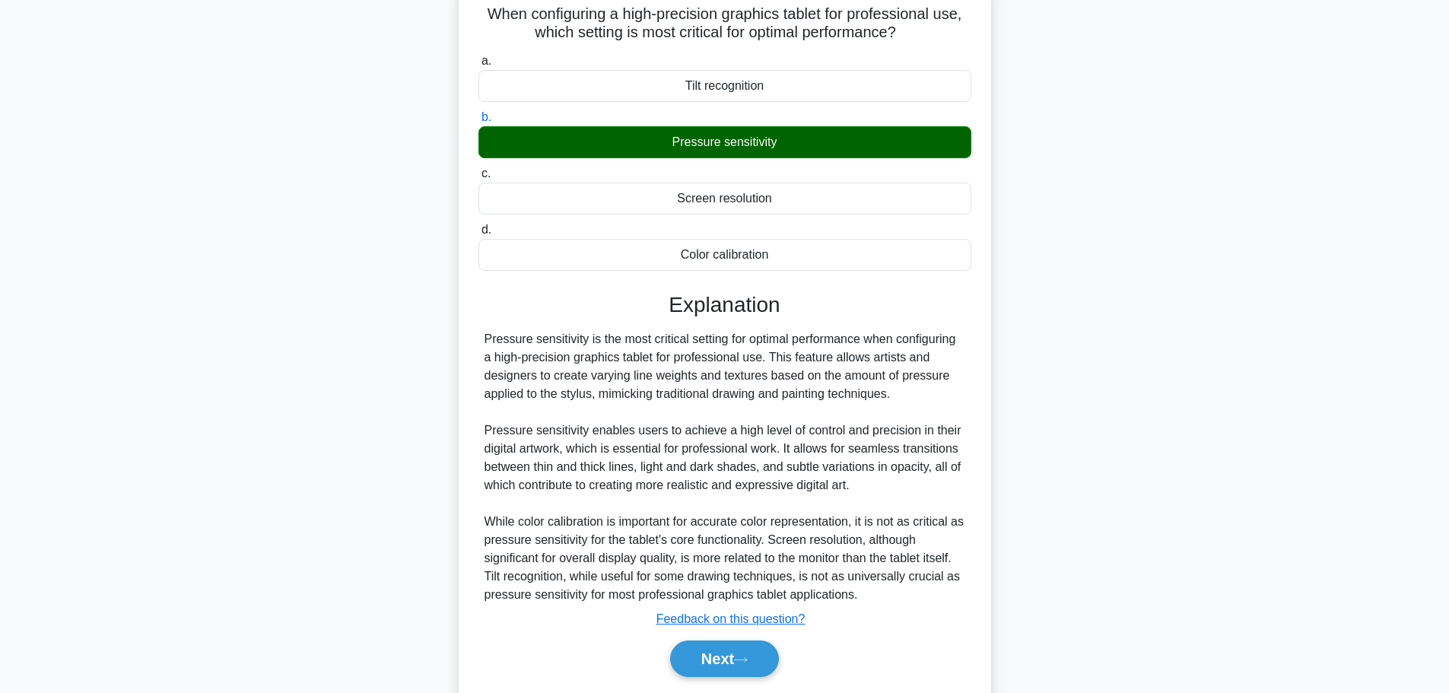
scroll to position [154, 0]
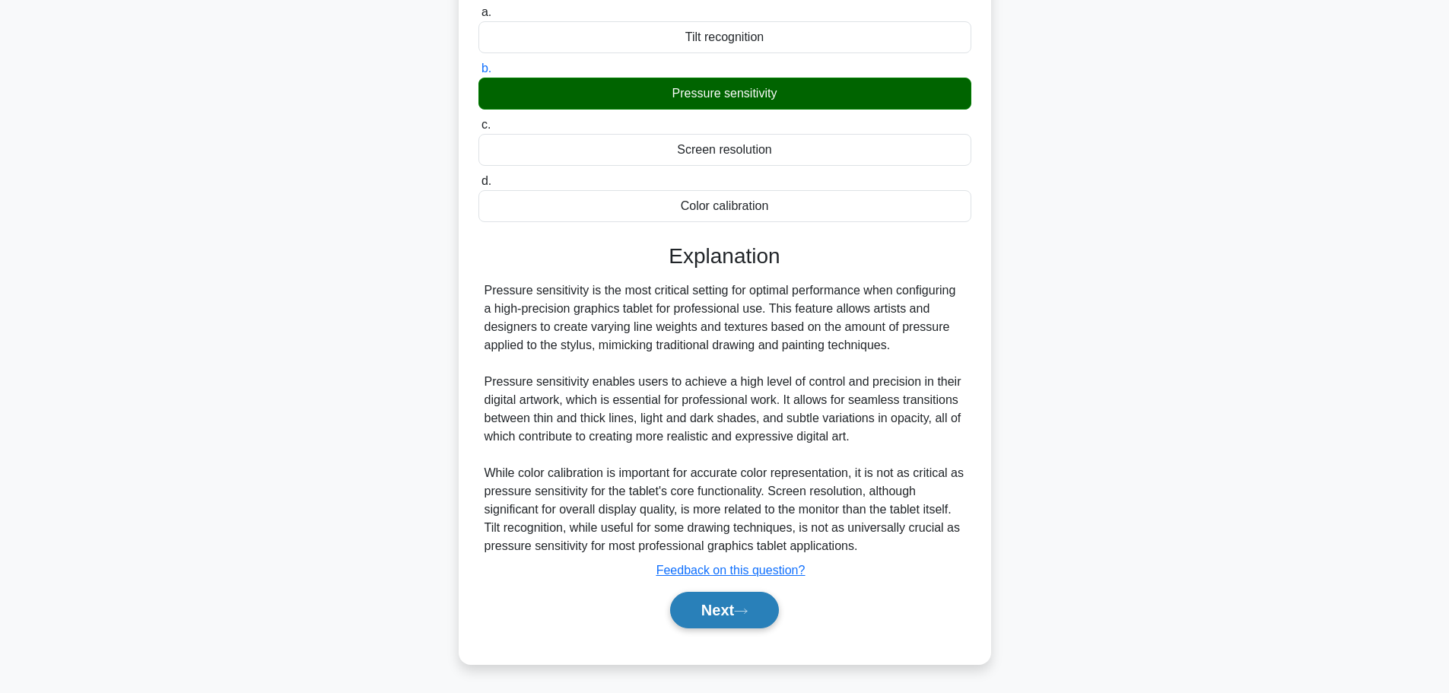
click at [708, 614] on button "Next" at bounding box center [724, 610] width 109 height 37
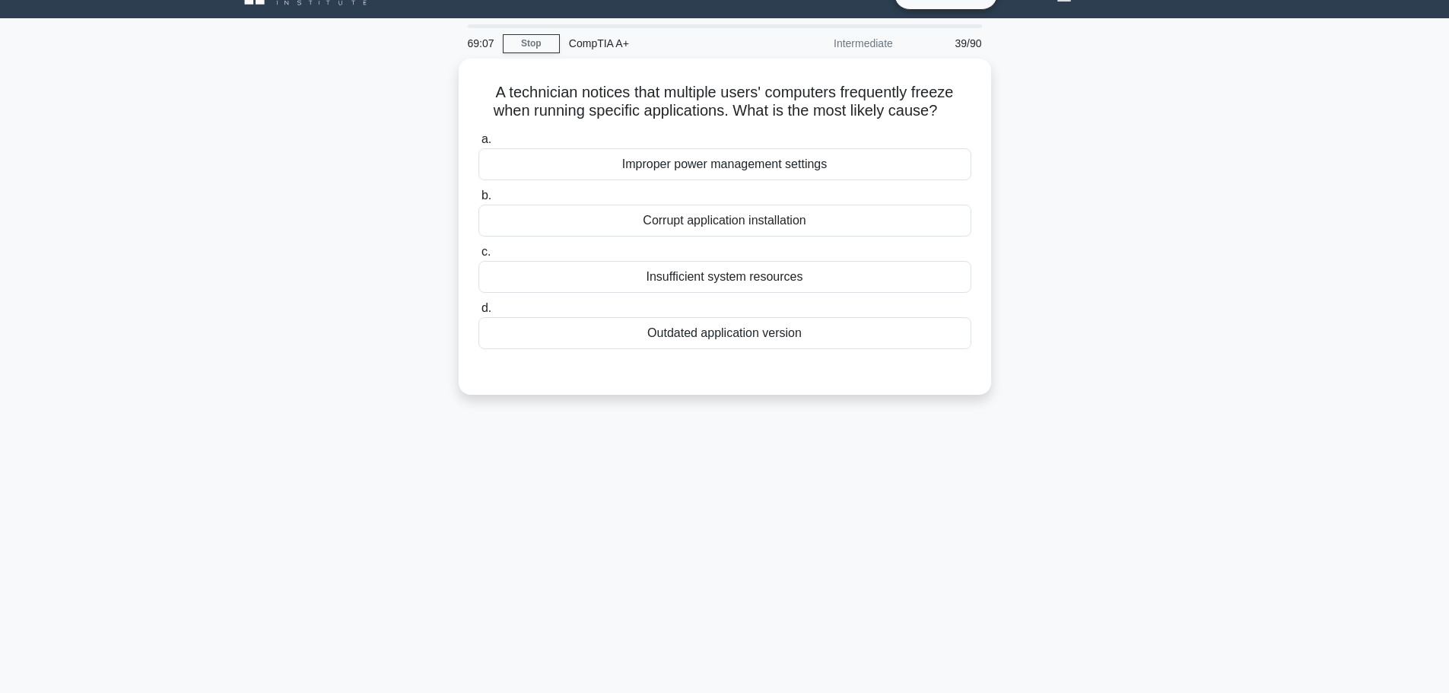
scroll to position [0, 0]
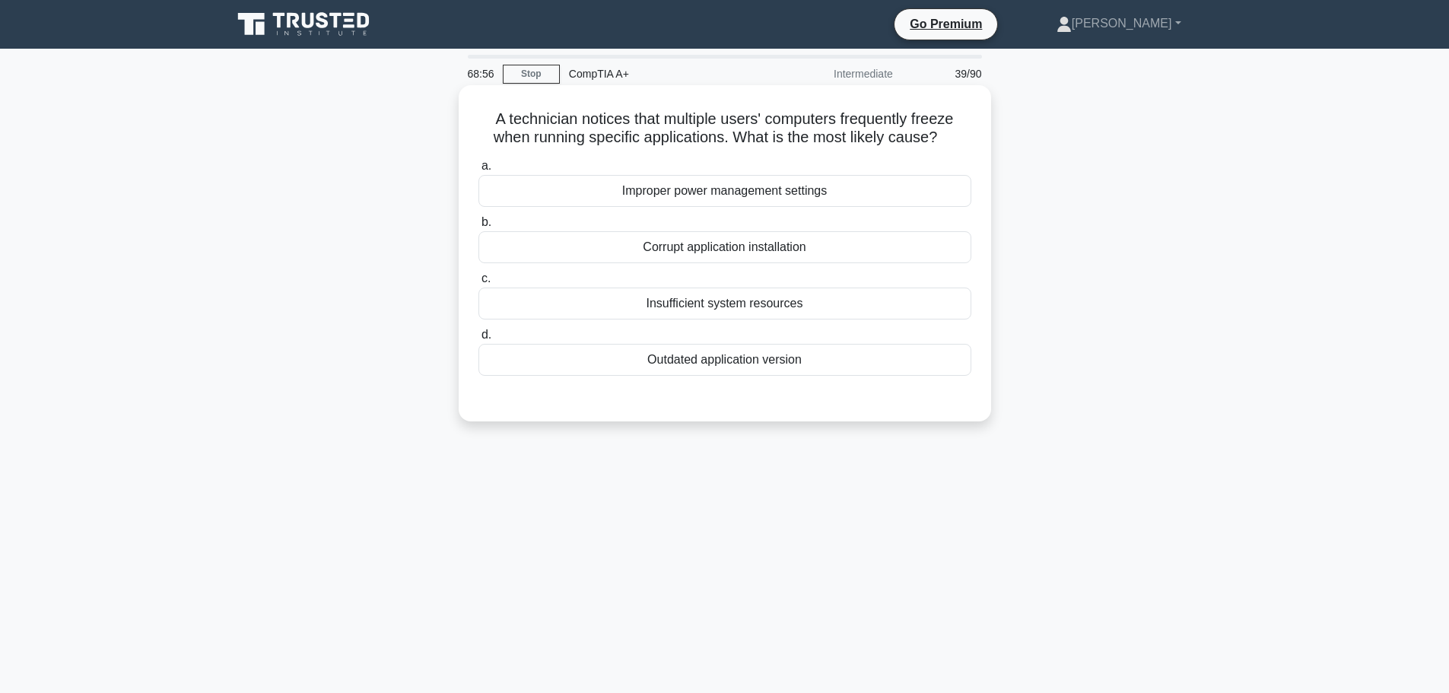
click at [810, 364] on div "Outdated application version" at bounding box center [725, 360] width 493 height 32
click at [479, 340] on input "d. Outdated application version" at bounding box center [479, 335] width 0 height 10
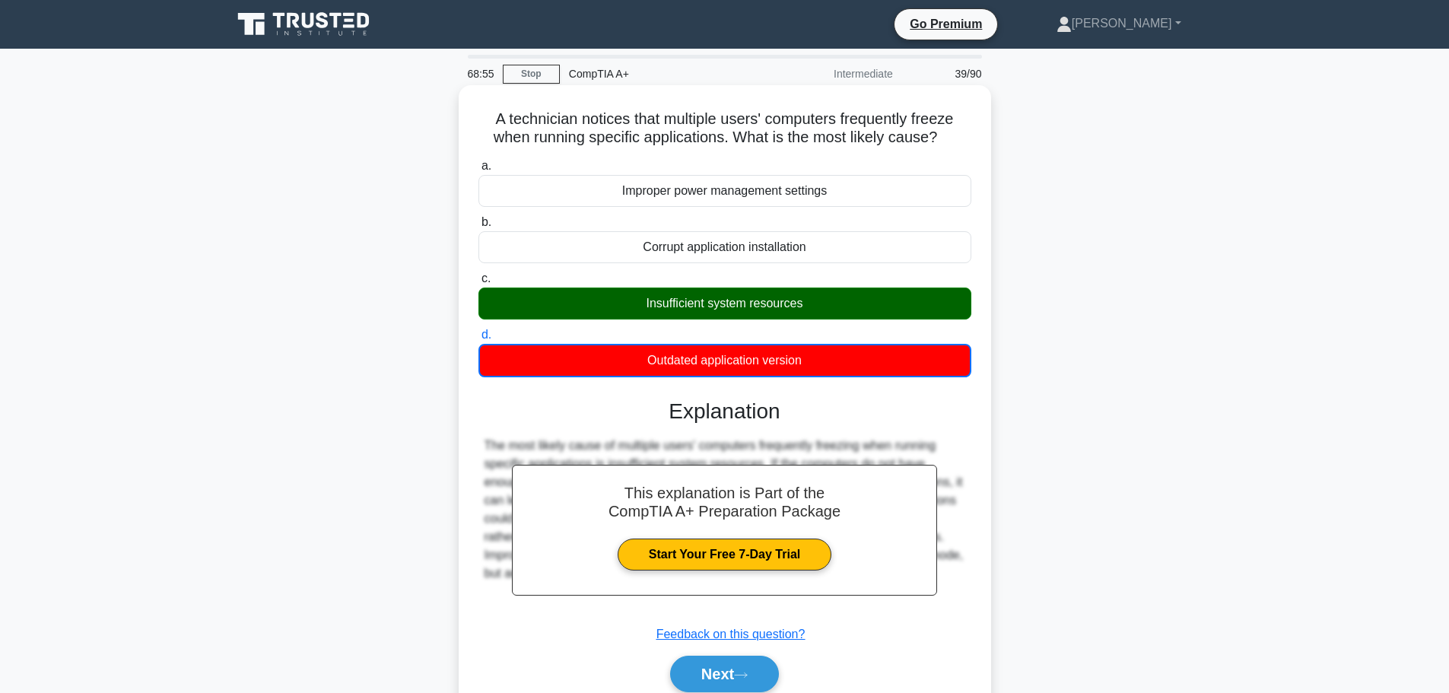
click at [781, 305] on div "Insufficient system resources" at bounding box center [725, 304] width 493 height 32
click at [479, 284] on input "c. Insufficient system resources" at bounding box center [479, 279] width 0 height 10
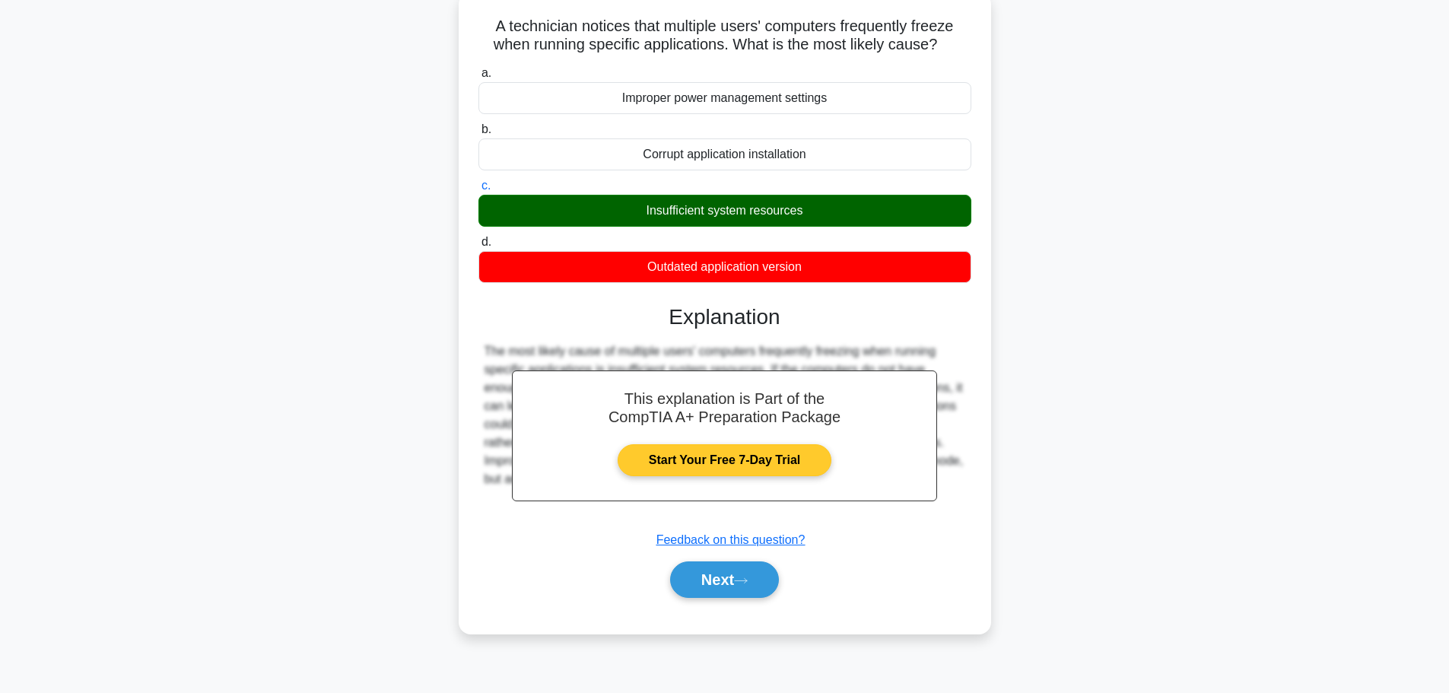
scroll to position [129, 0]
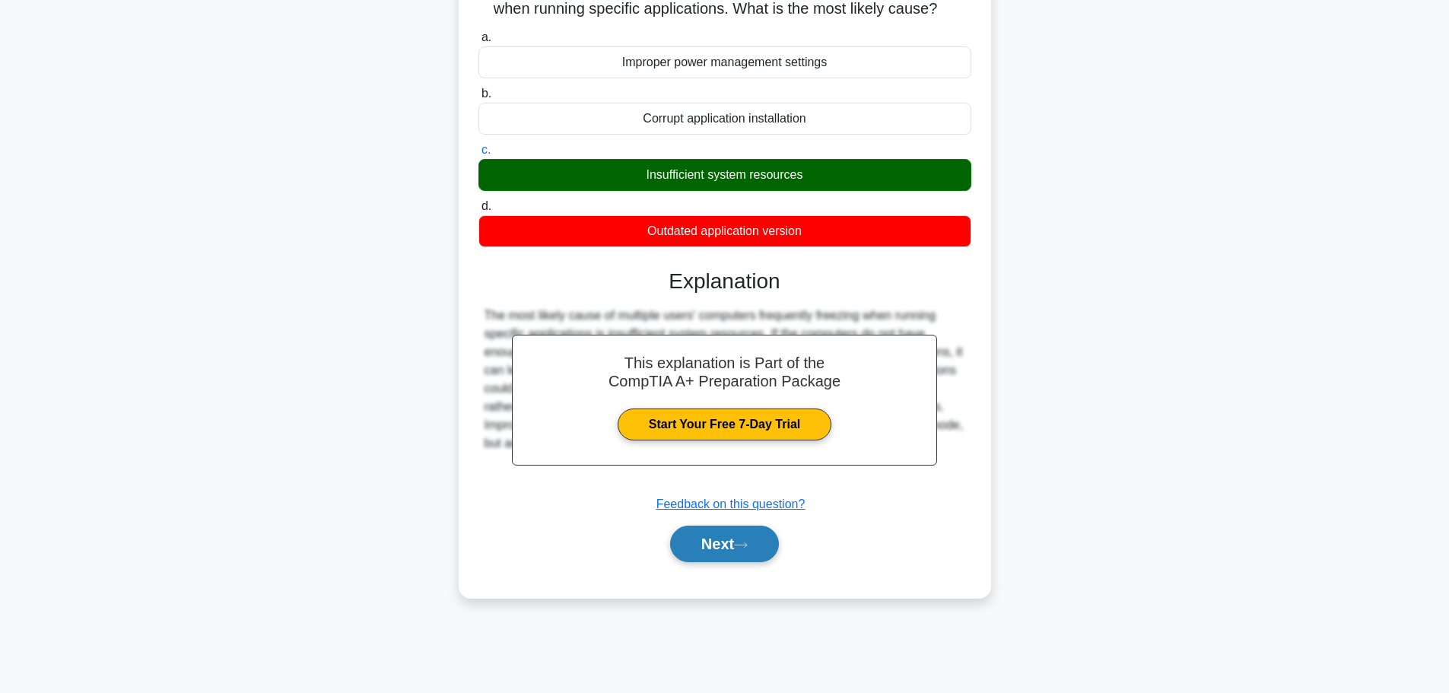
click at [712, 558] on button "Next" at bounding box center [724, 544] width 109 height 37
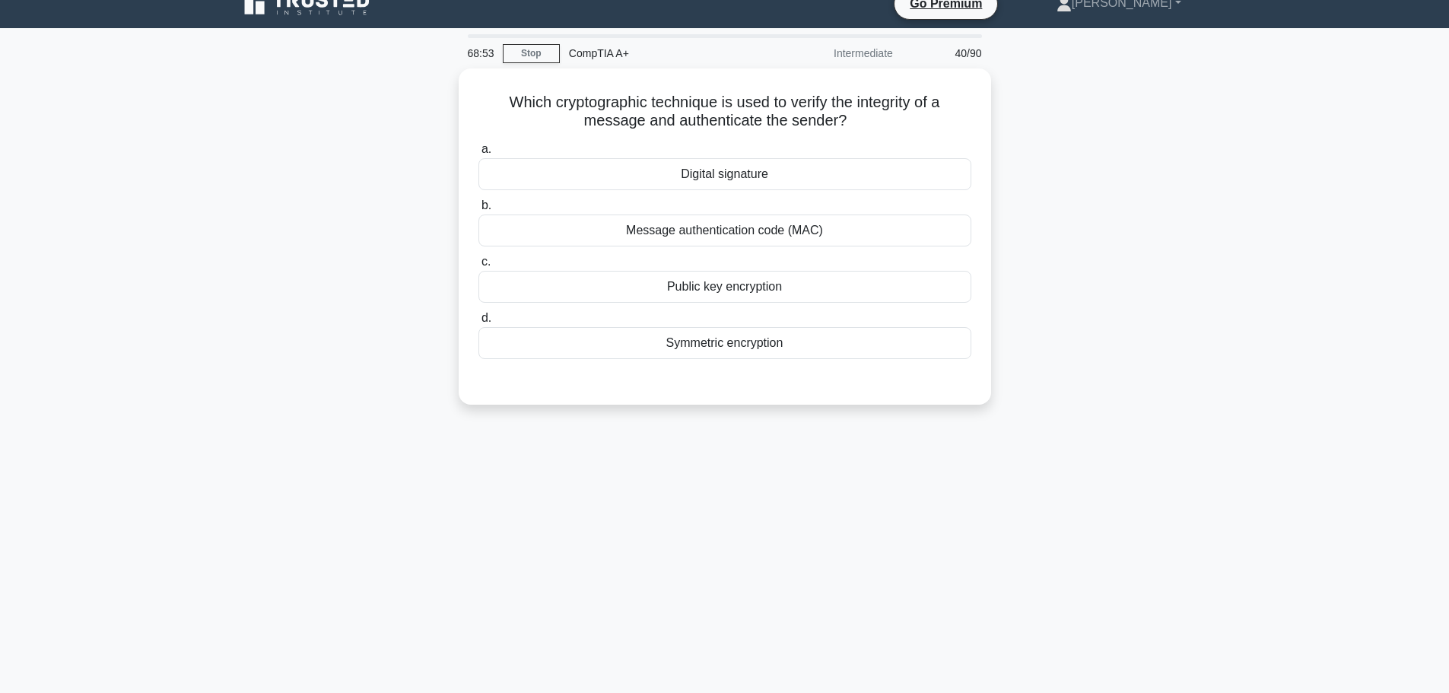
scroll to position [0, 0]
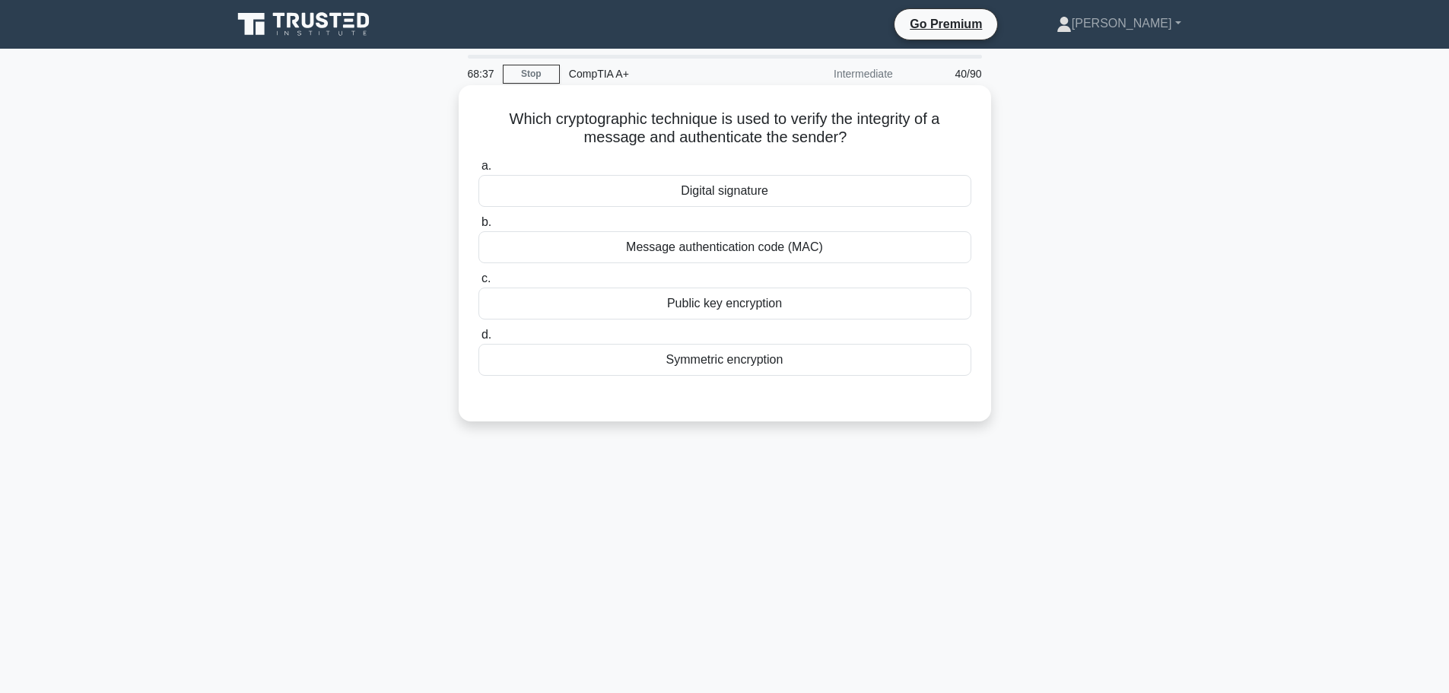
click at [708, 310] on div "Public key encryption" at bounding box center [725, 304] width 493 height 32
click at [479, 284] on input "c. Public key encryption" at bounding box center [479, 279] width 0 height 10
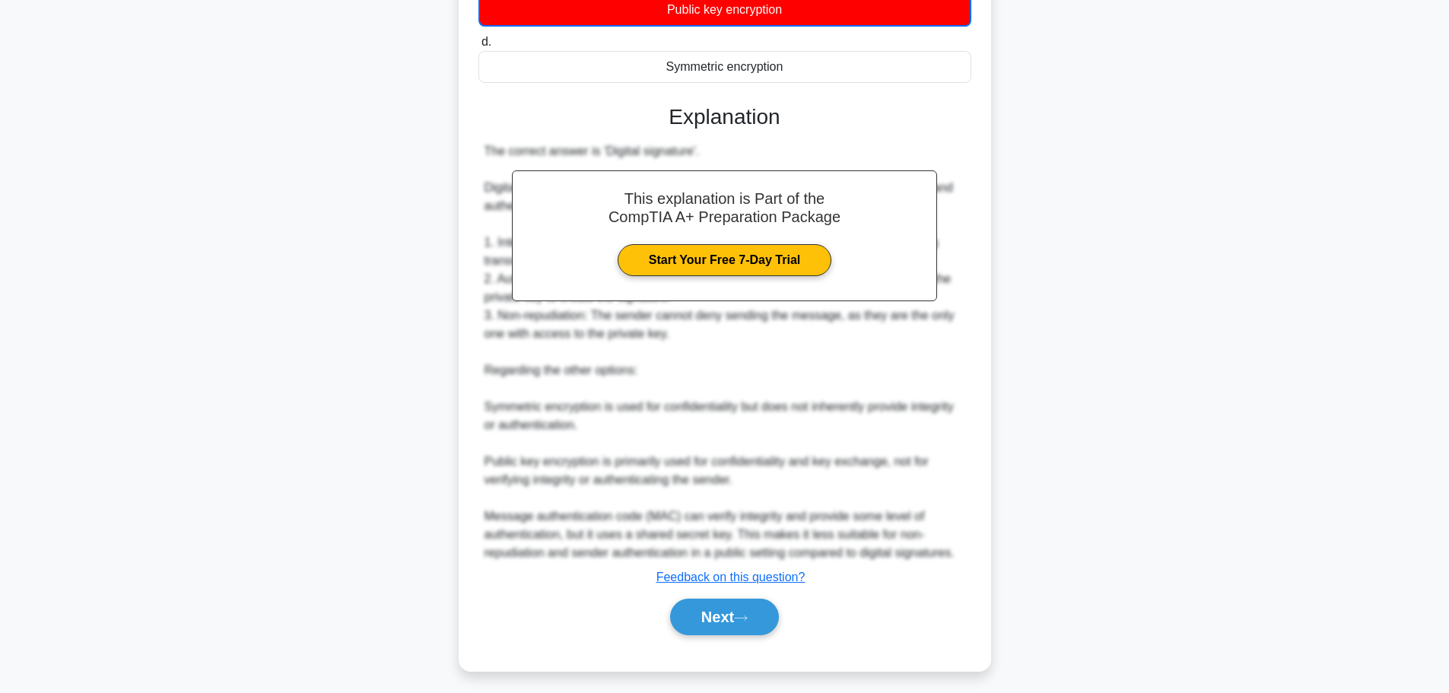
scroll to position [302, 0]
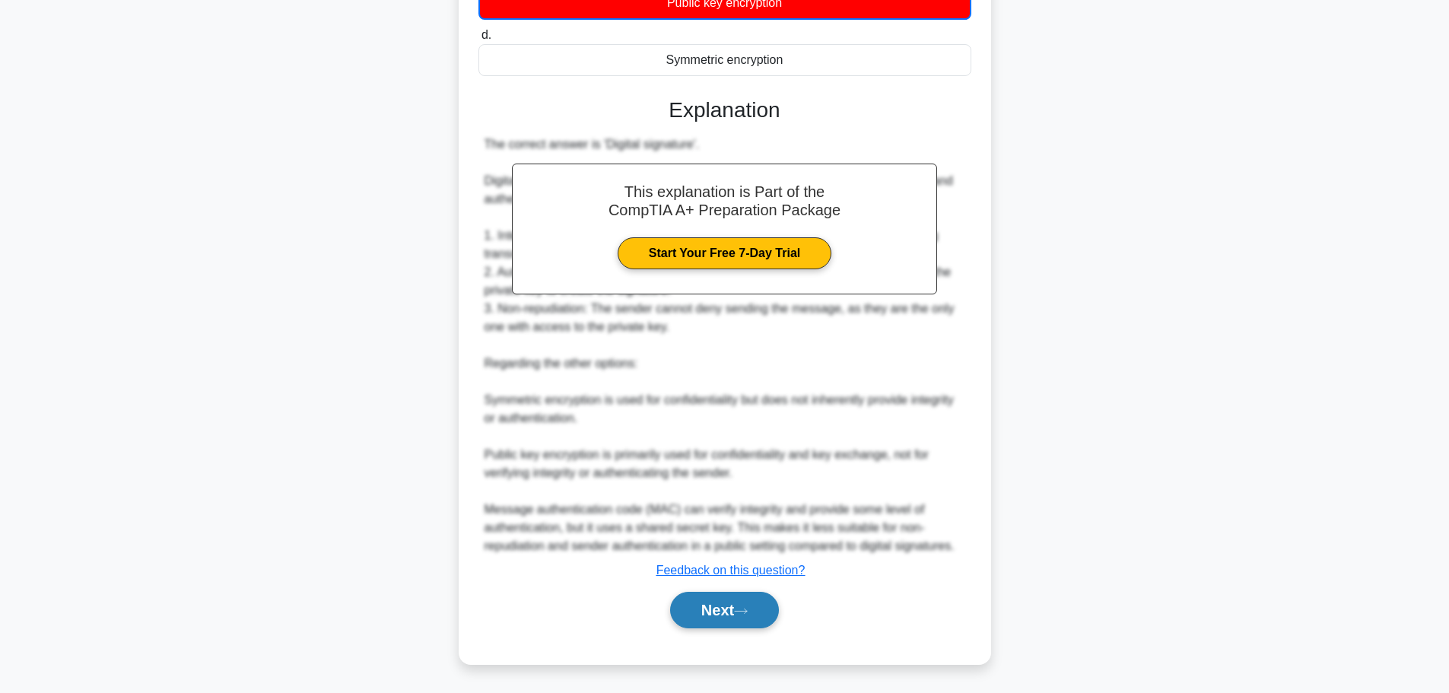
click at [716, 623] on button "Next" at bounding box center [724, 610] width 109 height 37
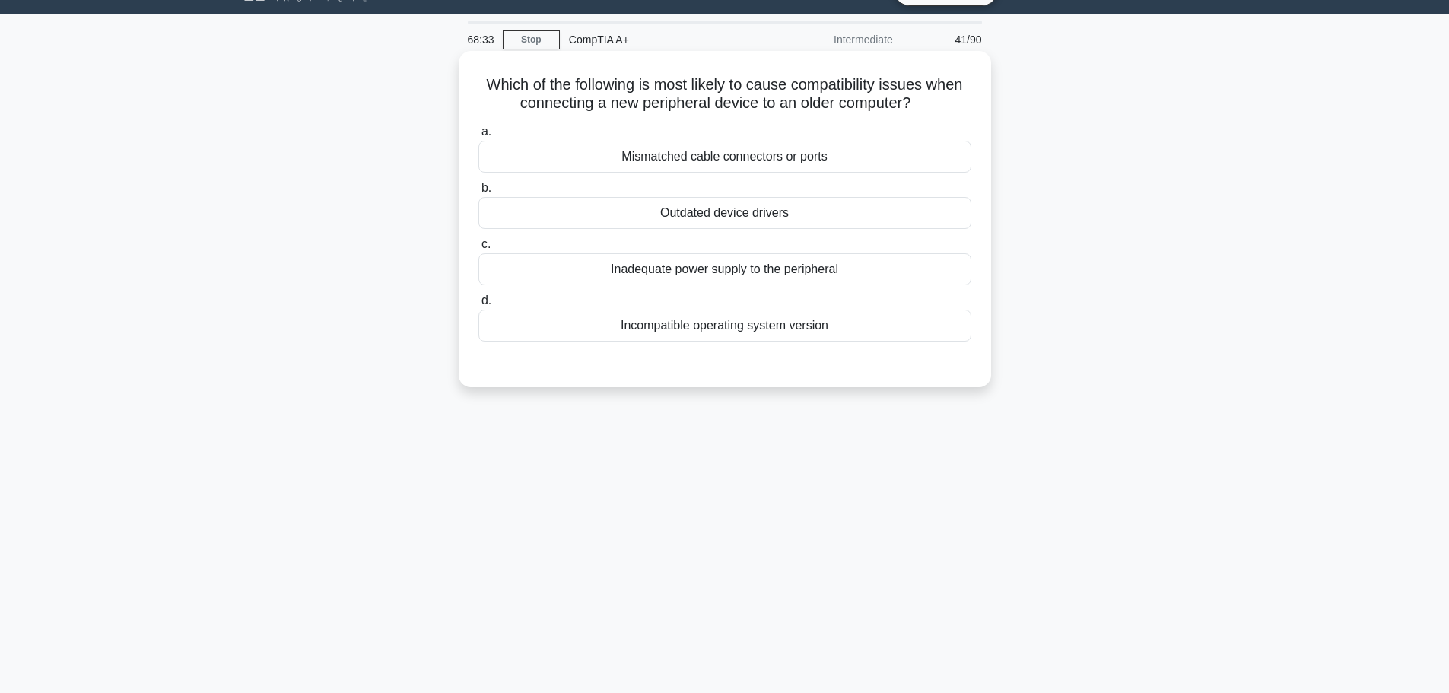
scroll to position [0, 0]
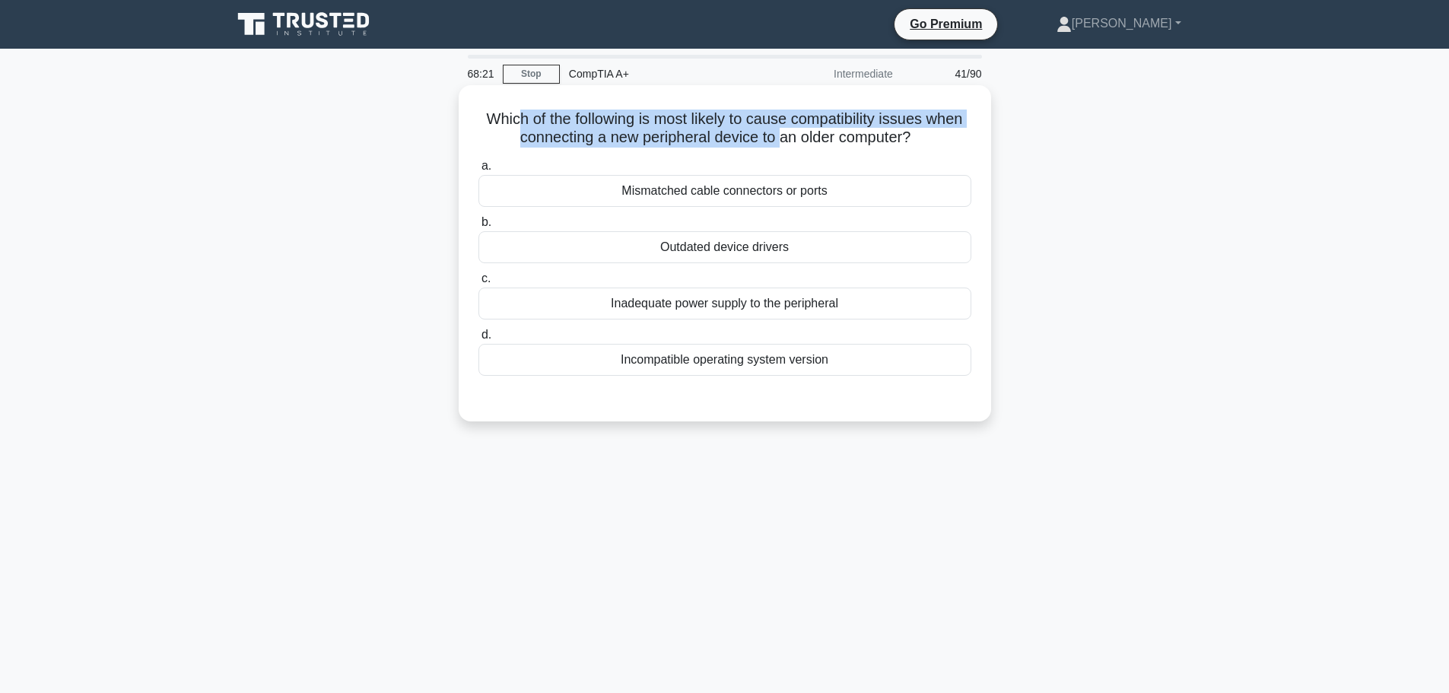
drag, startPoint x: 520, startPoint y: 119, endPoint x: 782, endPoint y: 129, distance: 262.7
click at [781, 129] on h5 "Which of the following is most likely to cause compatibility issues when connec…" at bounding box center [725, 129] width 496 height 38
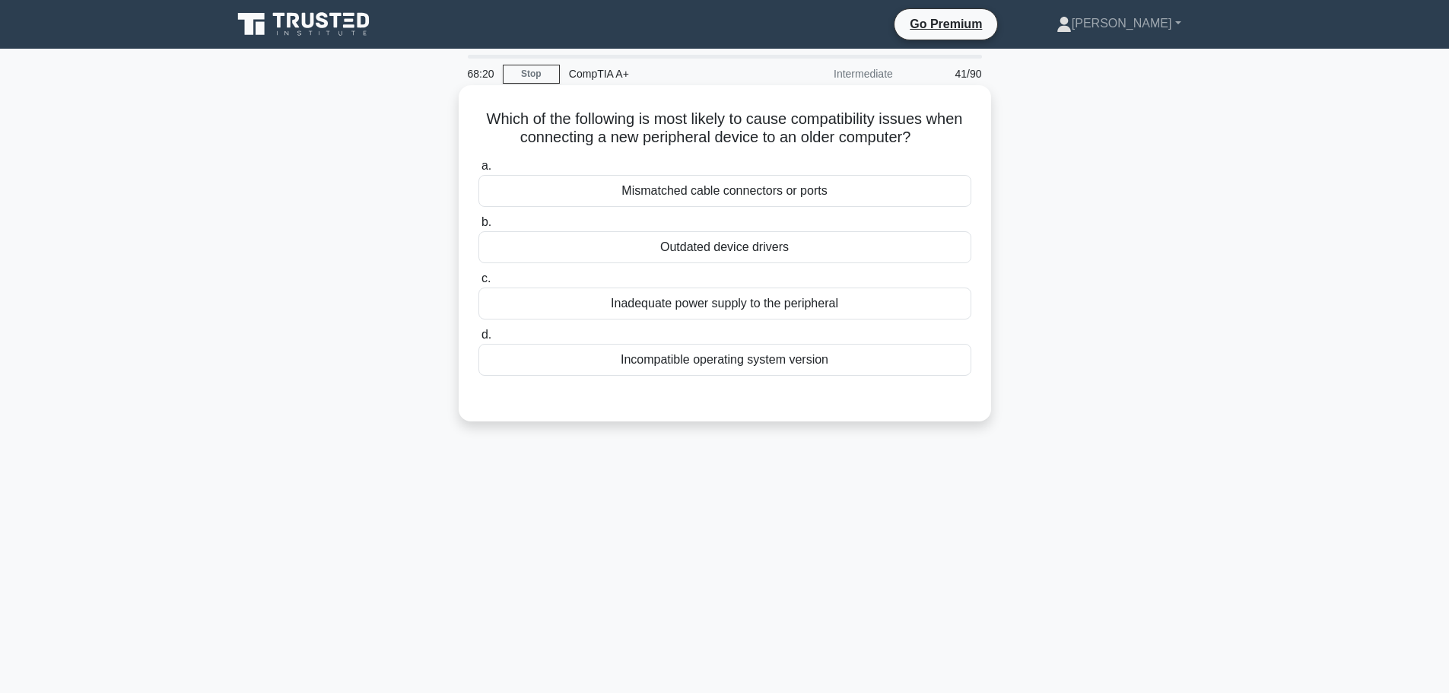
click at [862, 128] on h5 "Which of the following is most likely to cause compatibility issues when connec…" at bounding box center [725, 129] width 496 height 38
drag, startPoint x: 588, startPoint y: 141, endPoint x: 964, endPoint y: 133, distance: 375.9
click at [812, 149] on div "Which of the following is most likely to cause compatibility issues when connec…" at bounding box center [725, 253] width 520 height 324
click at [953, 132] on h5 "Which of the following is most likely to cause compatibility issues when connec…" at bounding box center [725, 129] width 496 height 38
click at [789, 259] on div "Outdated device drivers" at bounding box center [725, 247] width 493 height 32
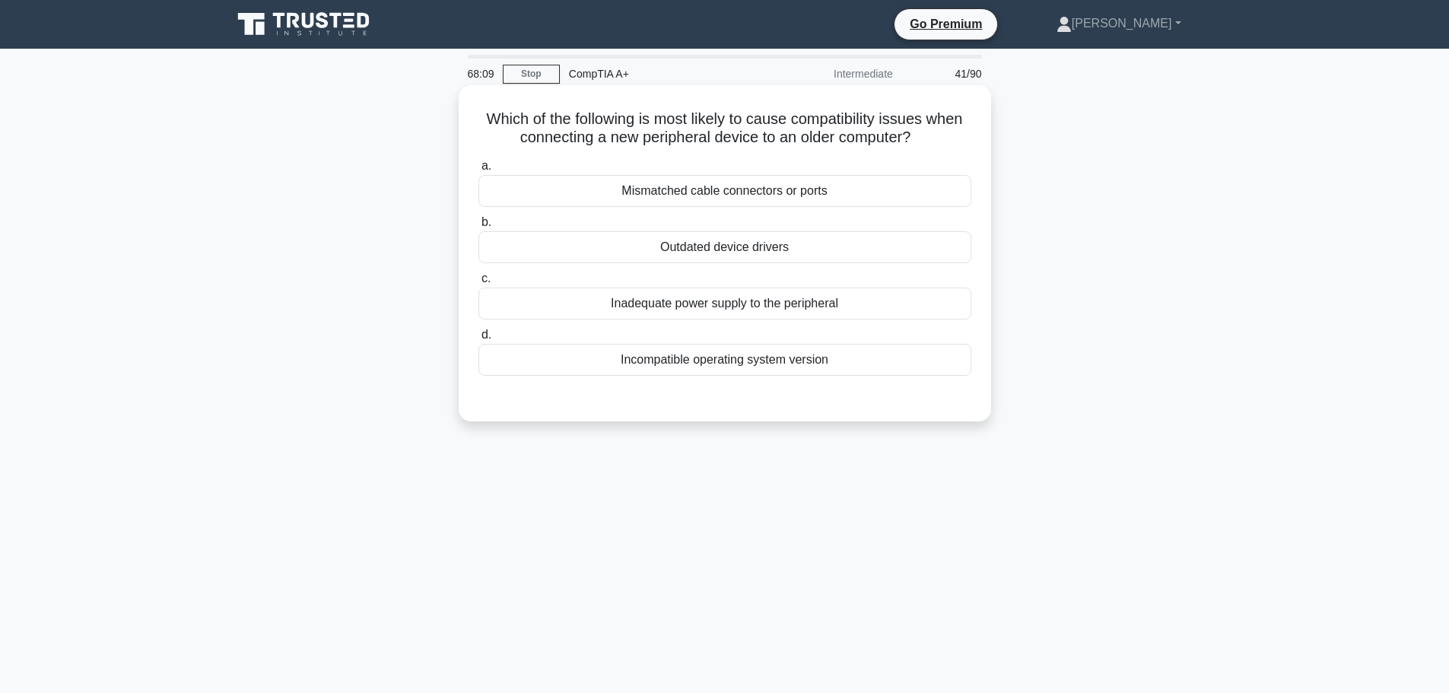
click at [479, 227] on input "b. Outdated device drivers" at bounding box center [479, 223] width 0 height 10
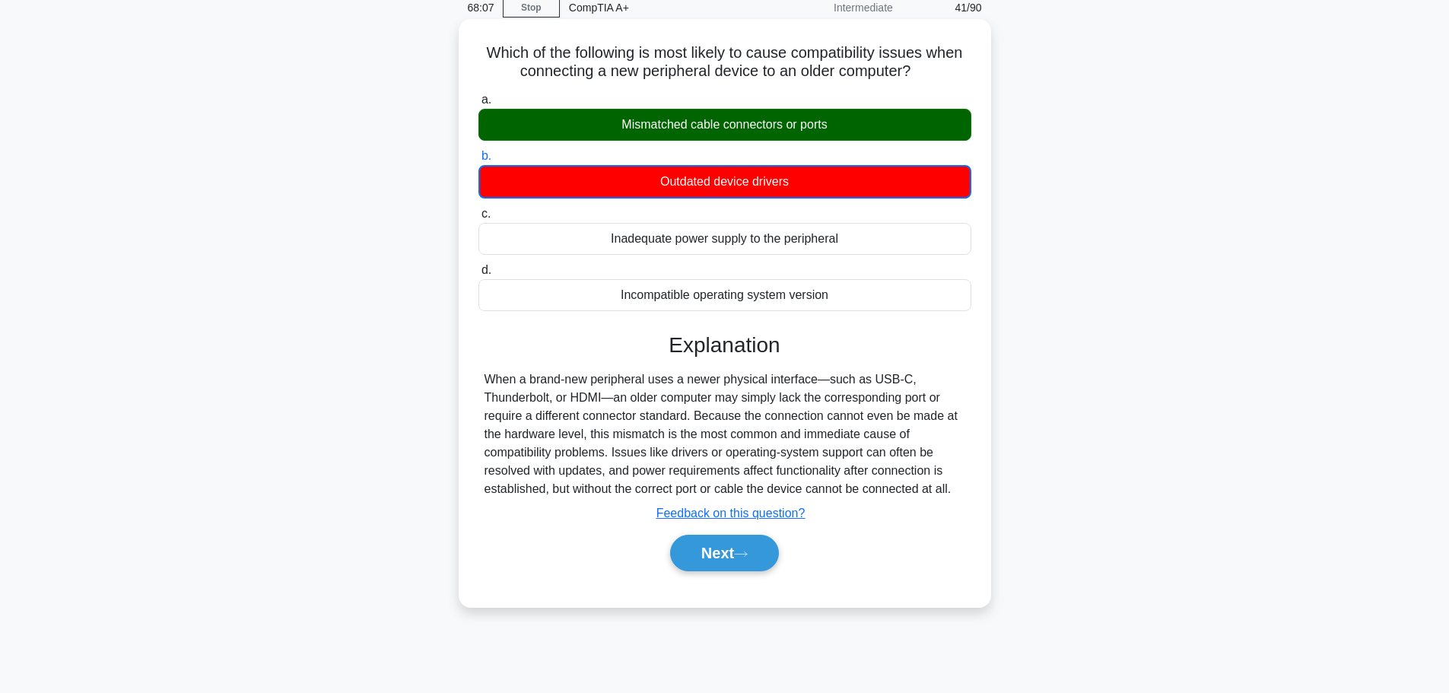
scroll to position [76, 0]
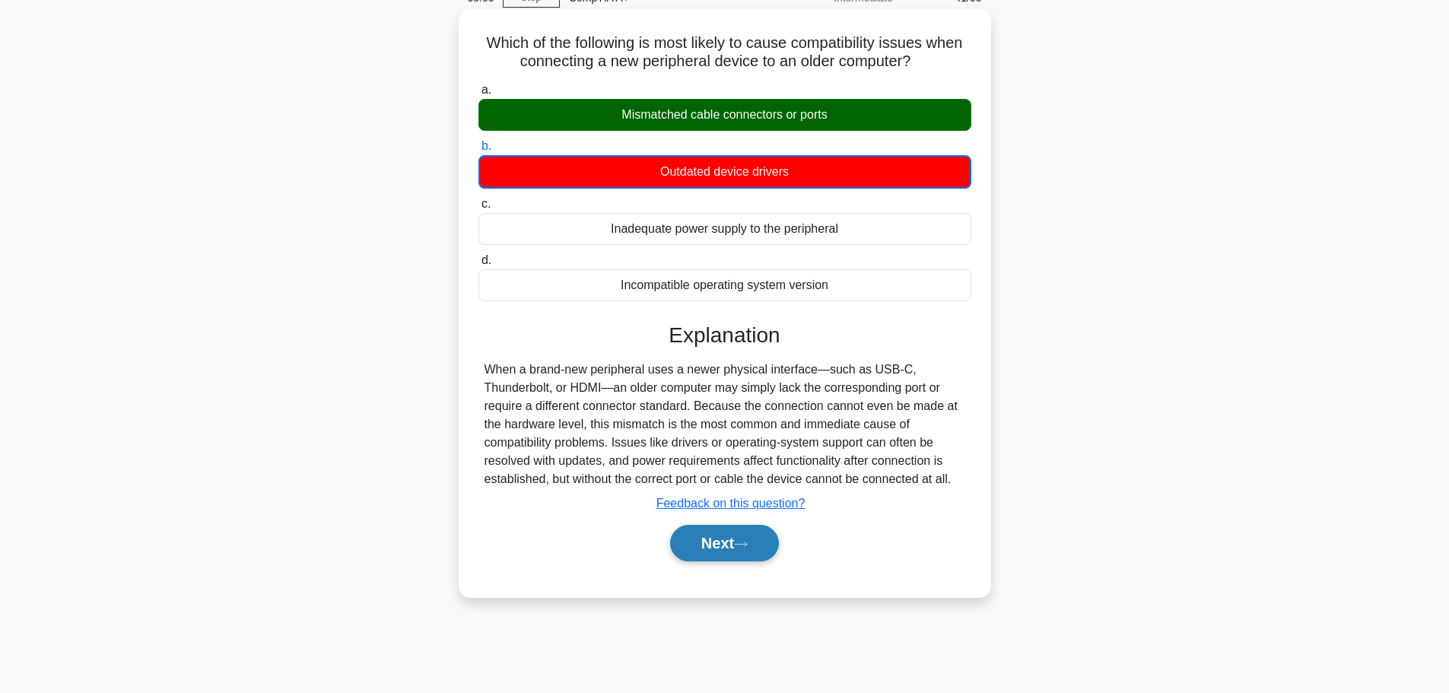
click at [716, 542] on button "Next" at bounding box center [724, 543] width 109 height 37
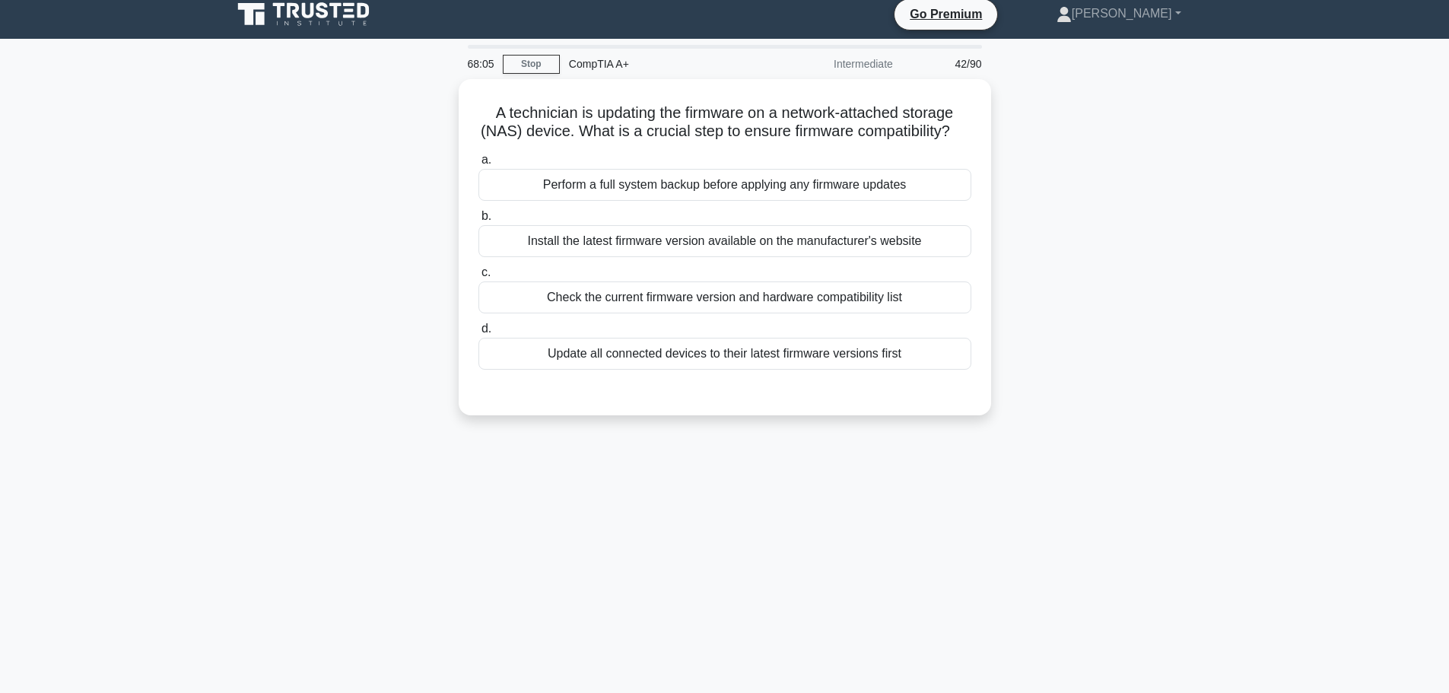
scroll to position [0, 0]
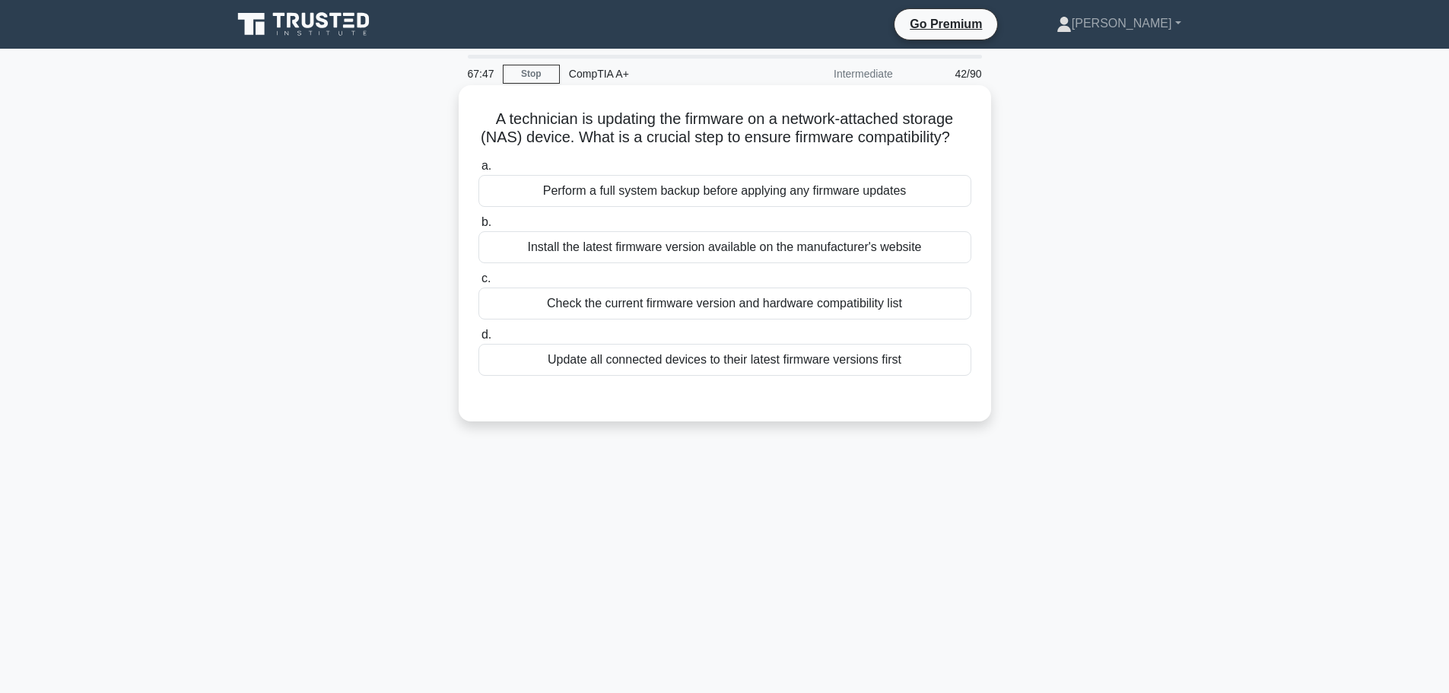
click at [774, 320] on div "Check the current firmware version and hardware compatibility list" at bounding box center [725, 304] width 493 height 32
click at [479, 284] on input "c. Check the current firmware version and hardware compatibility list" at bounding box center [479, 279] width 0 height 10
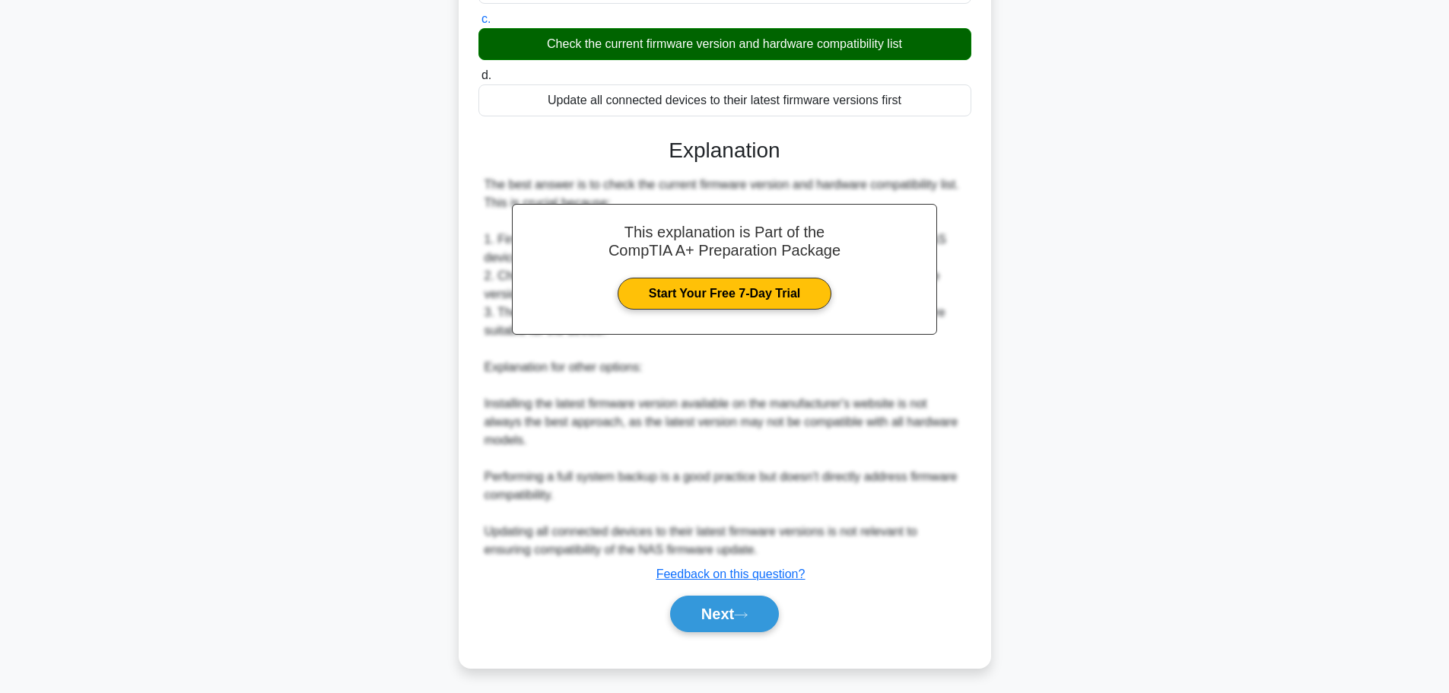
scroll to position [282, 0]
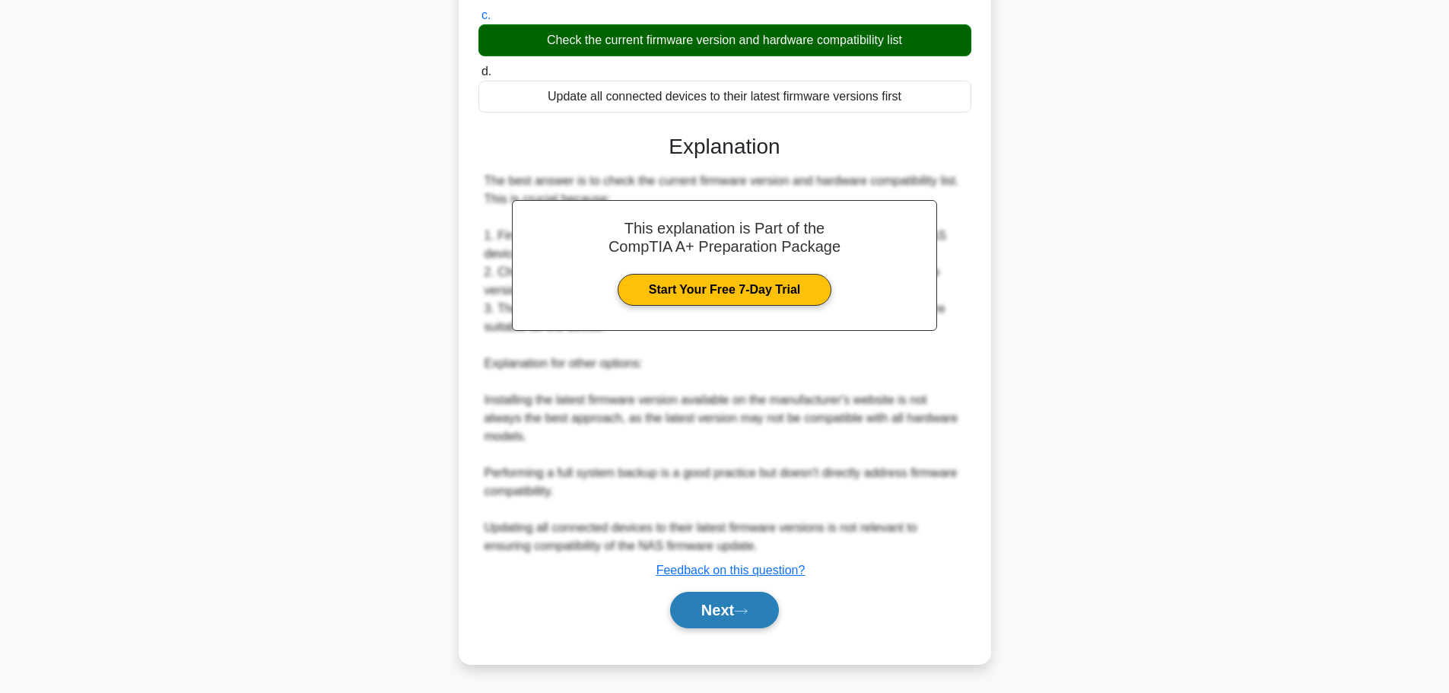
click at [691, 612] on button "Next" at bounding box center [724, 610] width 109 height 37
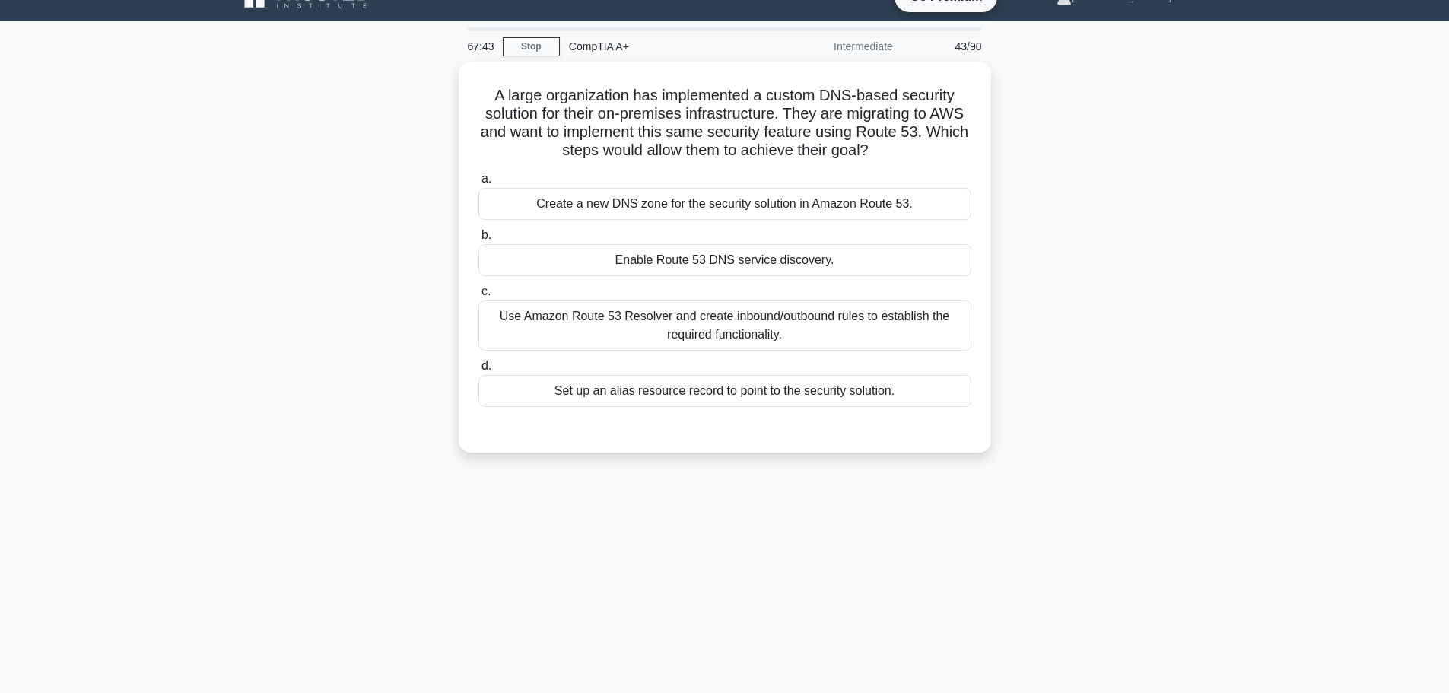
scroll to position [0, 0]
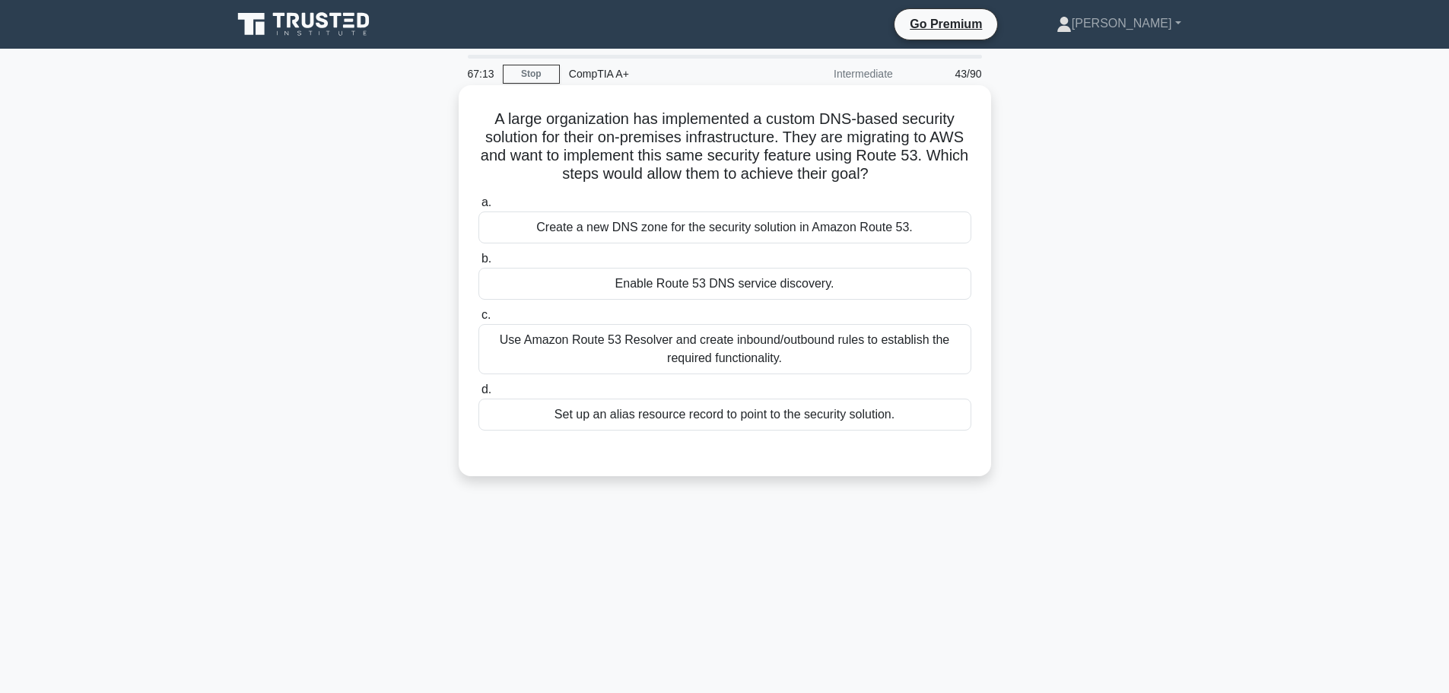
click at [926, 341] on div "Use Amazon Route 53 Resolver and create inbound/outbound rules to establish the…" at bounding box center [725, 349] width 493 height 50
click at [479, 320] on input "c. Use Amazon Route 53 Resolver and create inbound/outbound rules to establish …" at bounding box center [479, 315] width 0 height 10
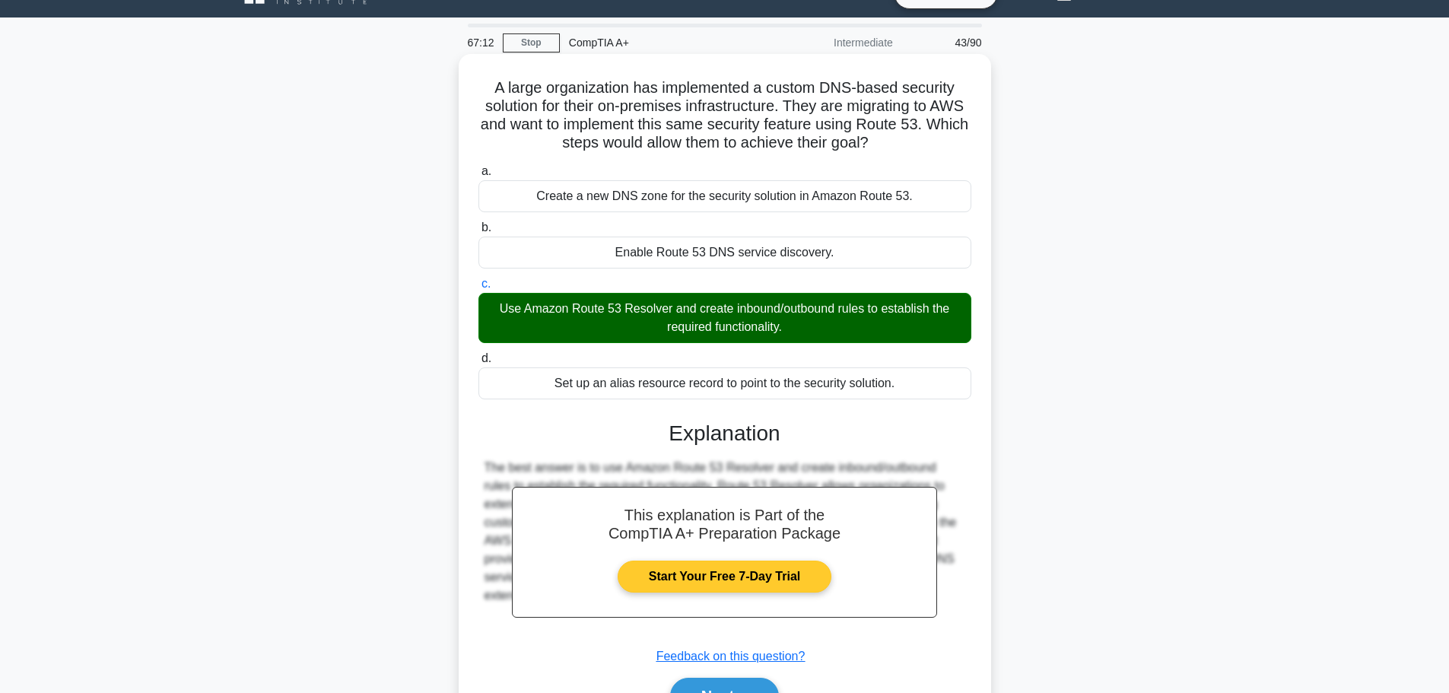
scroll to position [129, 0]
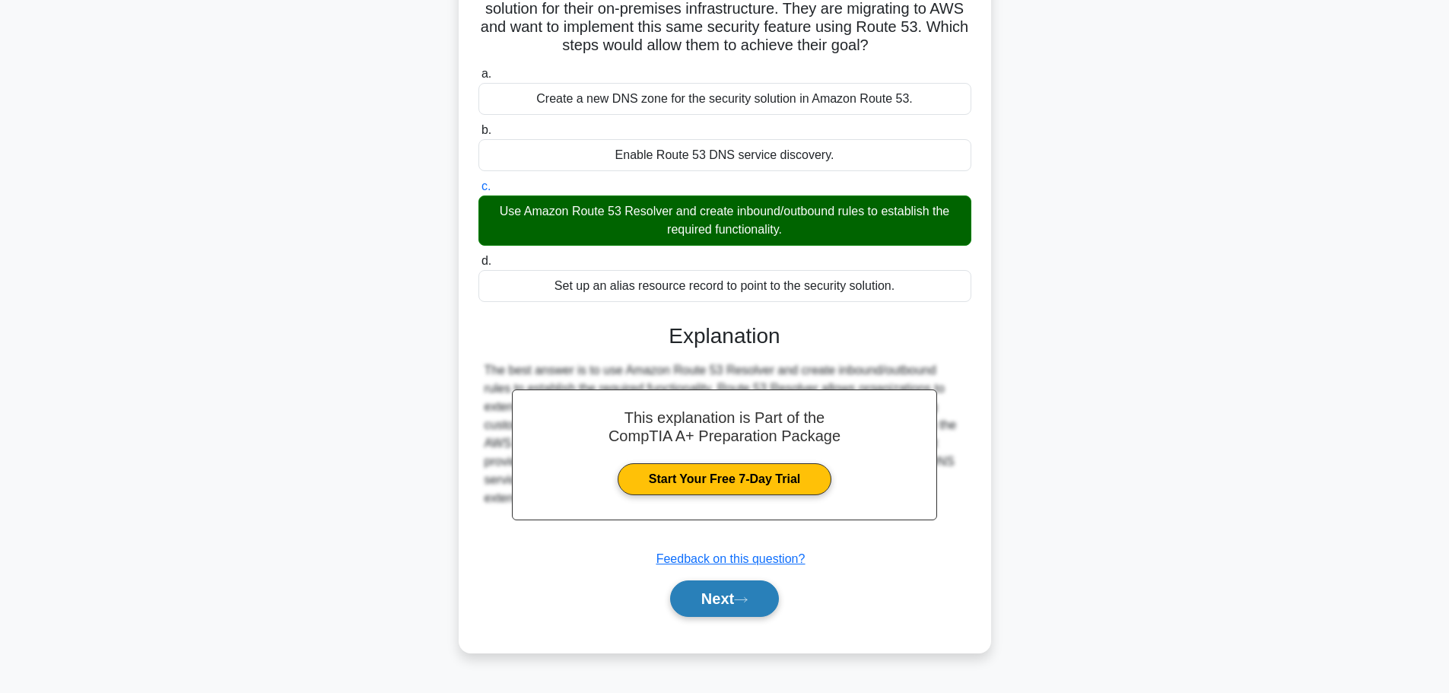
click at [698, 591] on button "Next" at bounding box center [724, 598] width 109 height 37
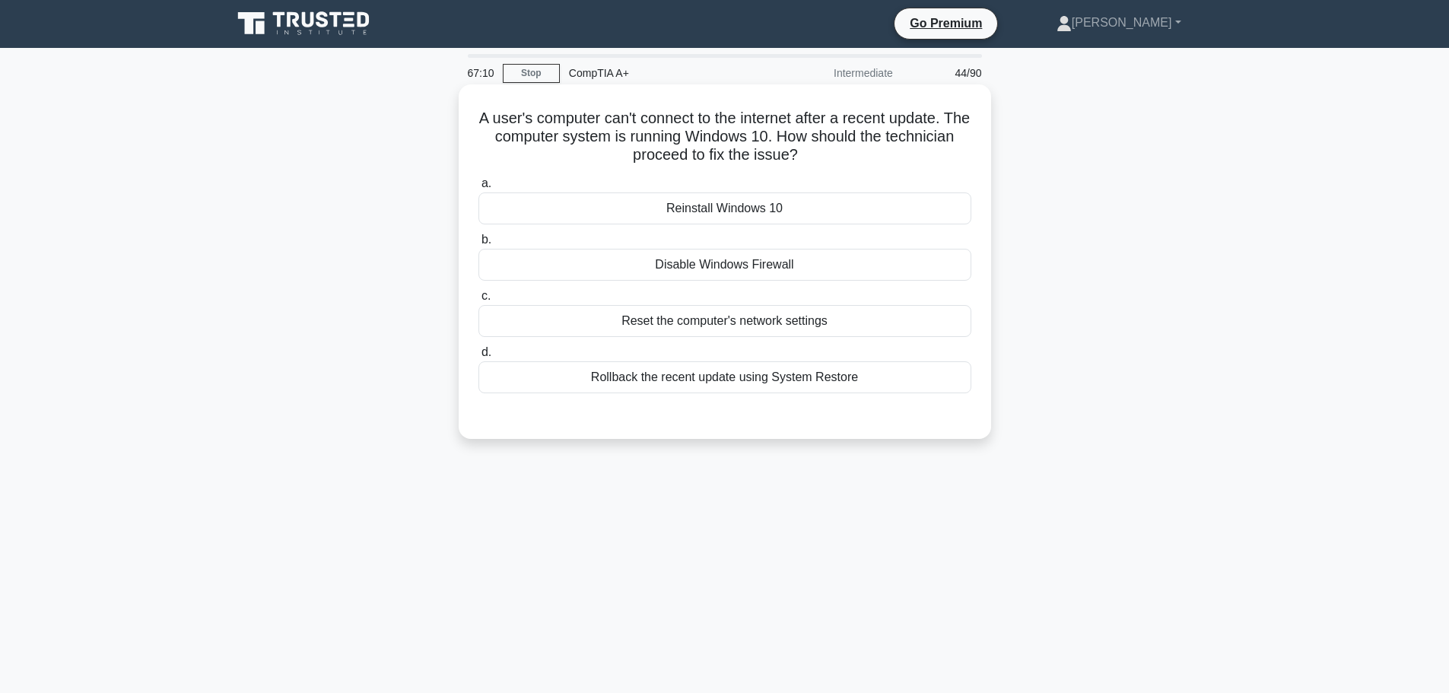
scroll to position [0, 0]
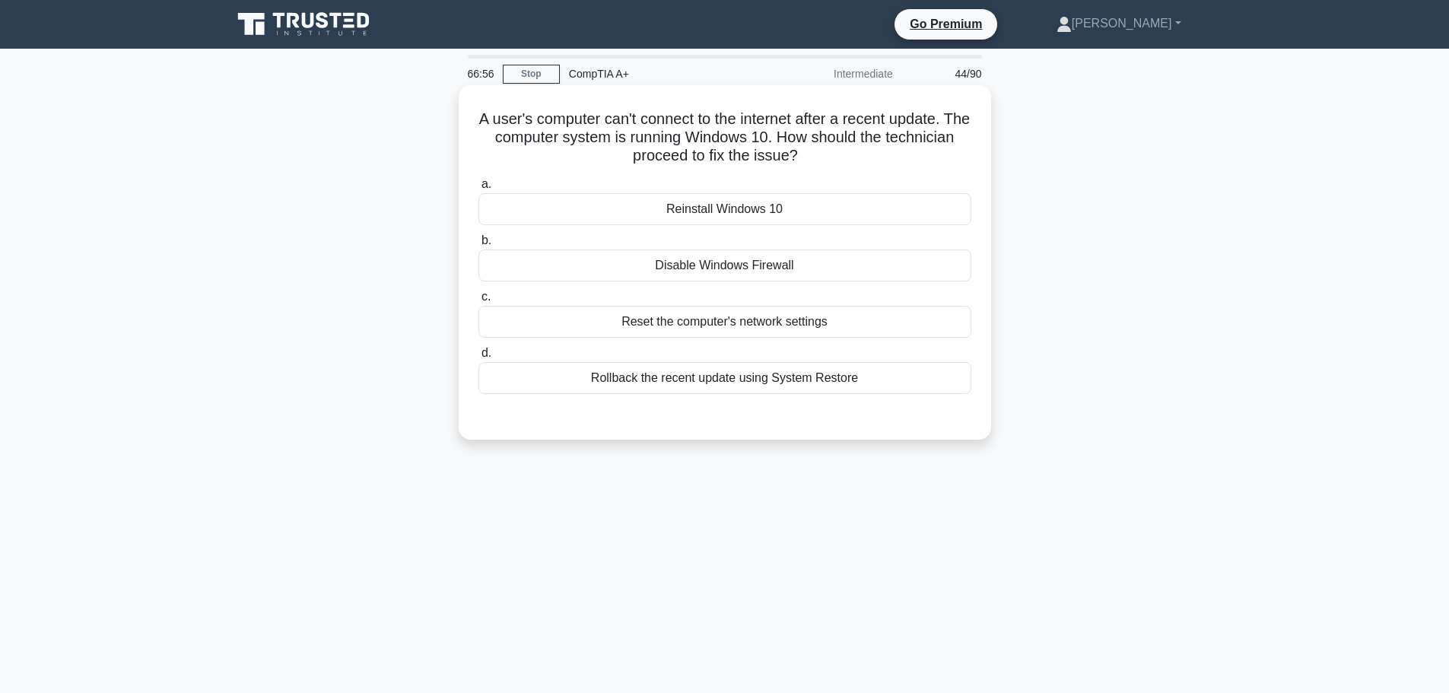
click at [771, 382] on div "Rollback the recent update using System Restore" at bounding box center [725, 378] width 493 height 32
click at [479, 358] on input "d. Rollback the recent update using System Restore" at bounding box center [479, 353] width 0 height 10
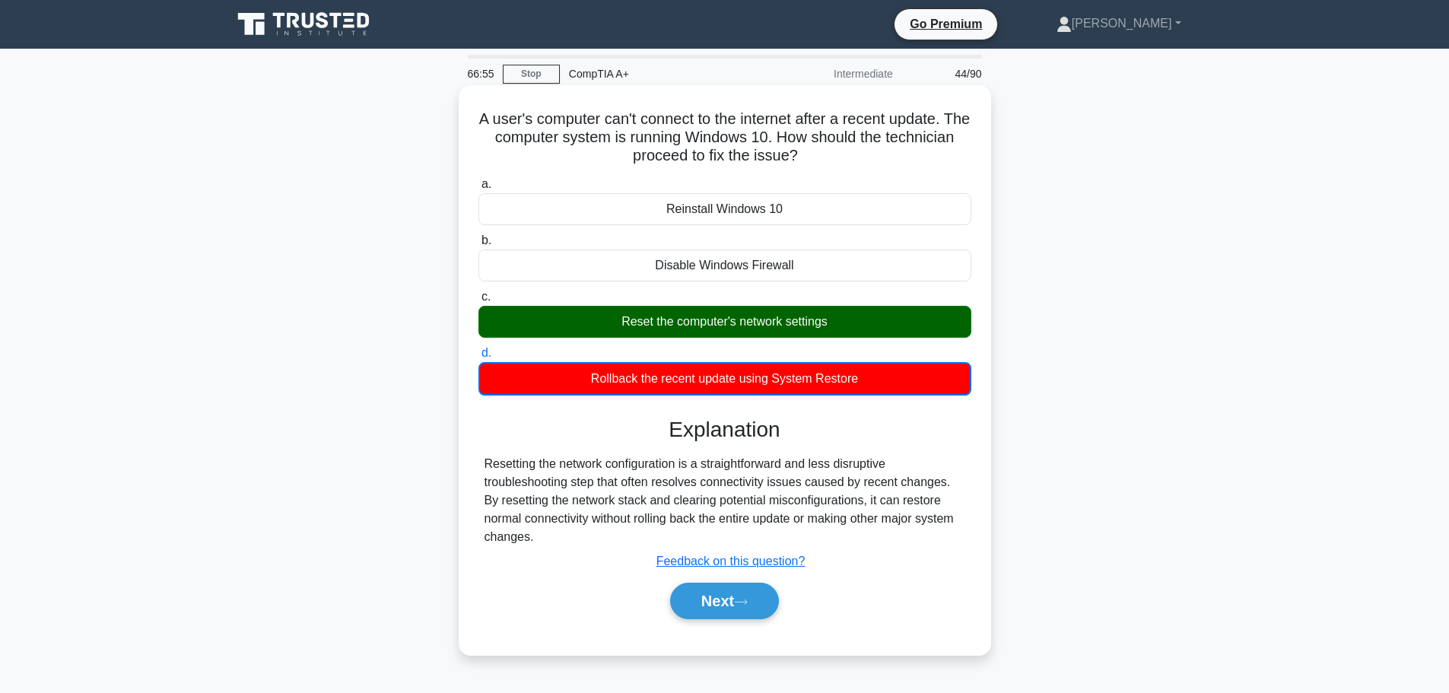
click at [758, 332] on div "Reset the computer's network settings" at bounding box center [725, 322] width 493 height 32
click at [479, 302] on input "c. Reset the computer's network settings" at bounding box center [479, 297] width 0 height 10
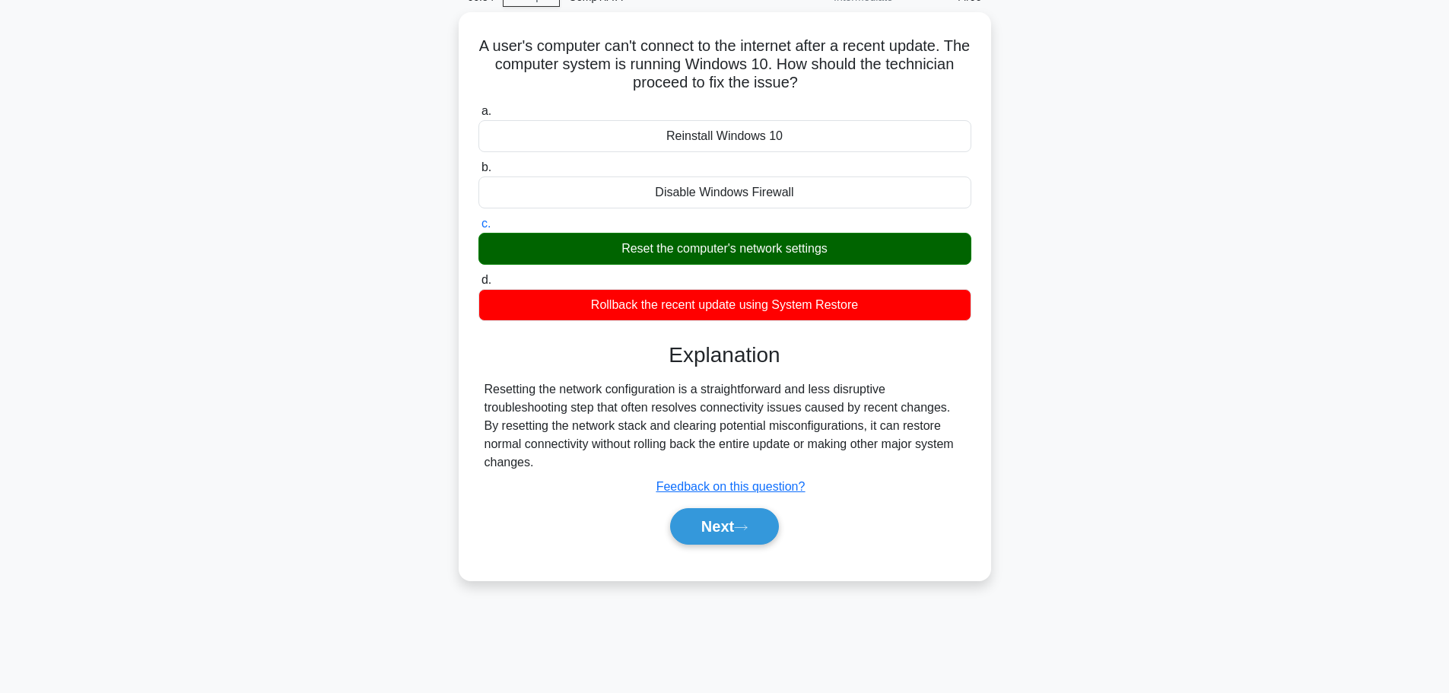
scroll to position [129, 0]
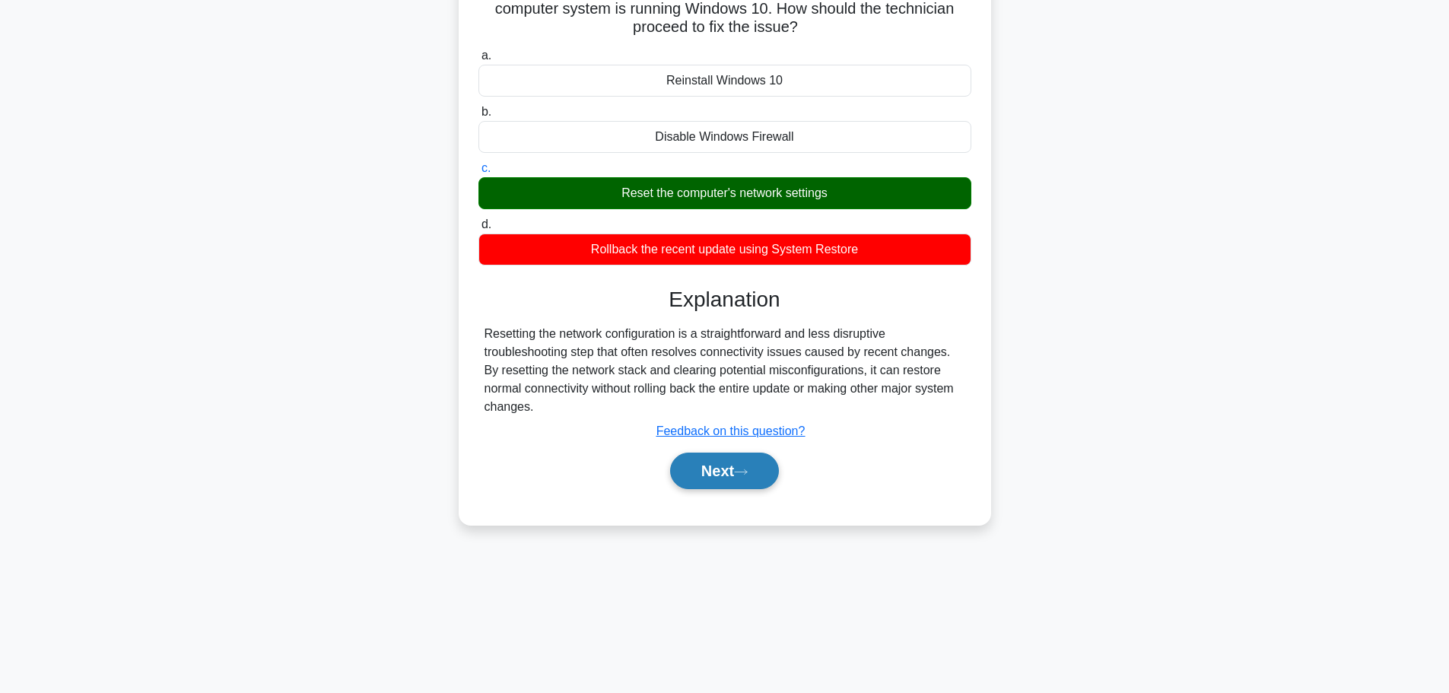
click at [721, 484] on button "Next" at bounding box center [724, 471] width 109 height 37
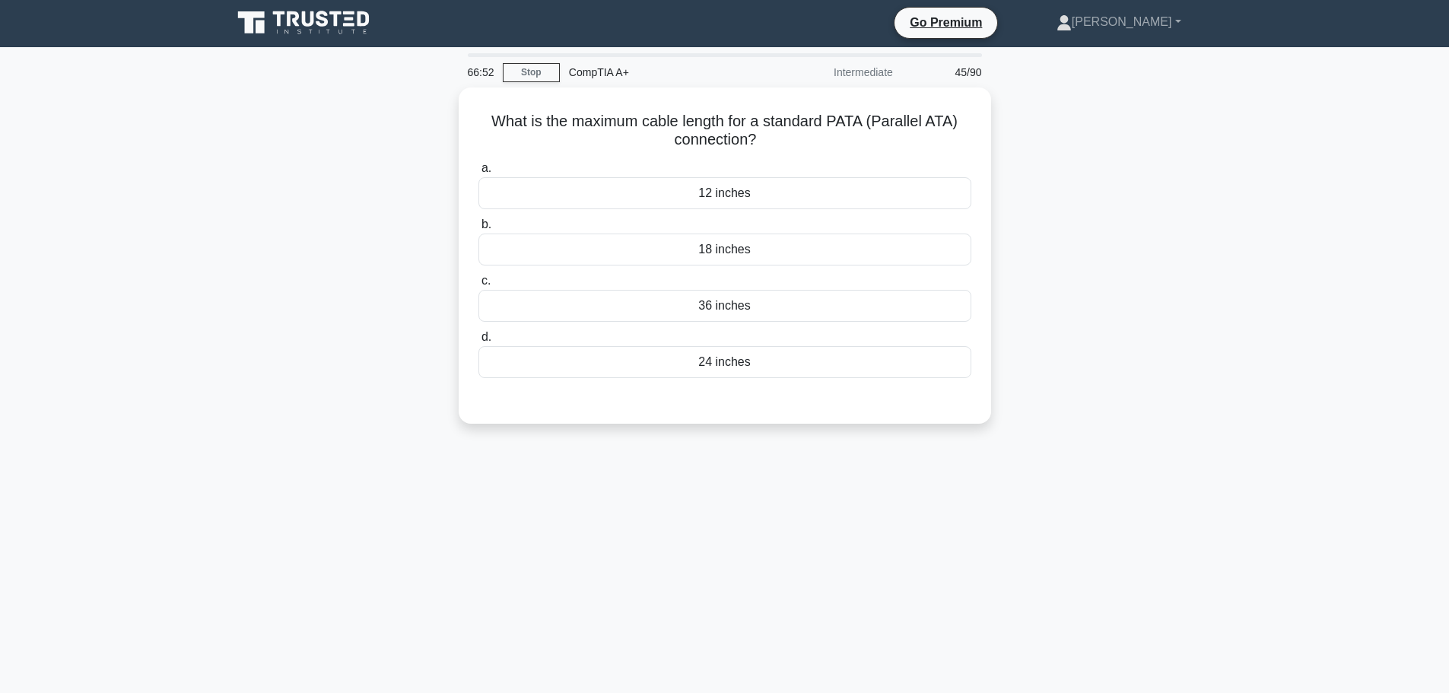
scroll to position [0, 0]
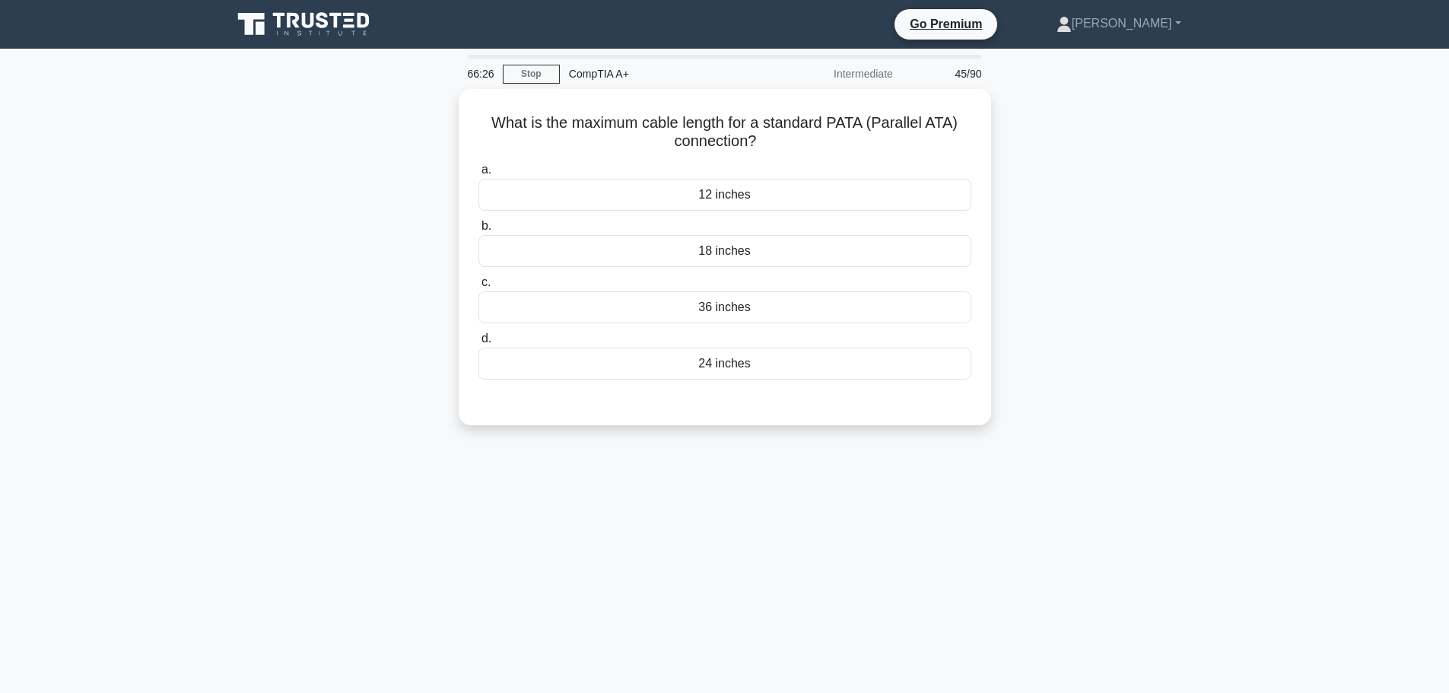
click at [1159, 318] on div "What is the maximum cable length for a standard PATA (Parallel ATA) connection?…" at bounding box center [725, 266] width 1004 height 355
click at [751, 188] on div "12 inches" at bounding box center [725, 191] width 493 height 32
click at [479, 171] on input "a. 12 inches" at bounding box center [479, 166] width 0 height 10
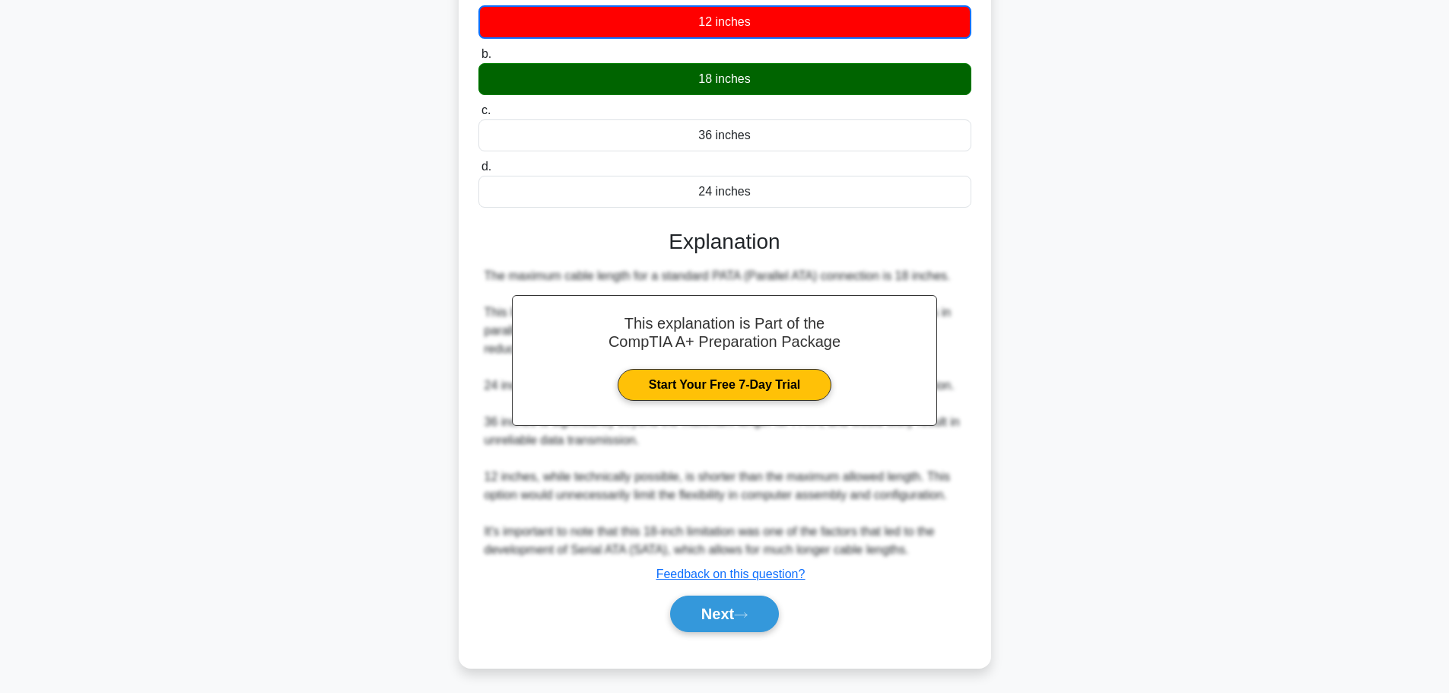
scroll to position [174, 0]
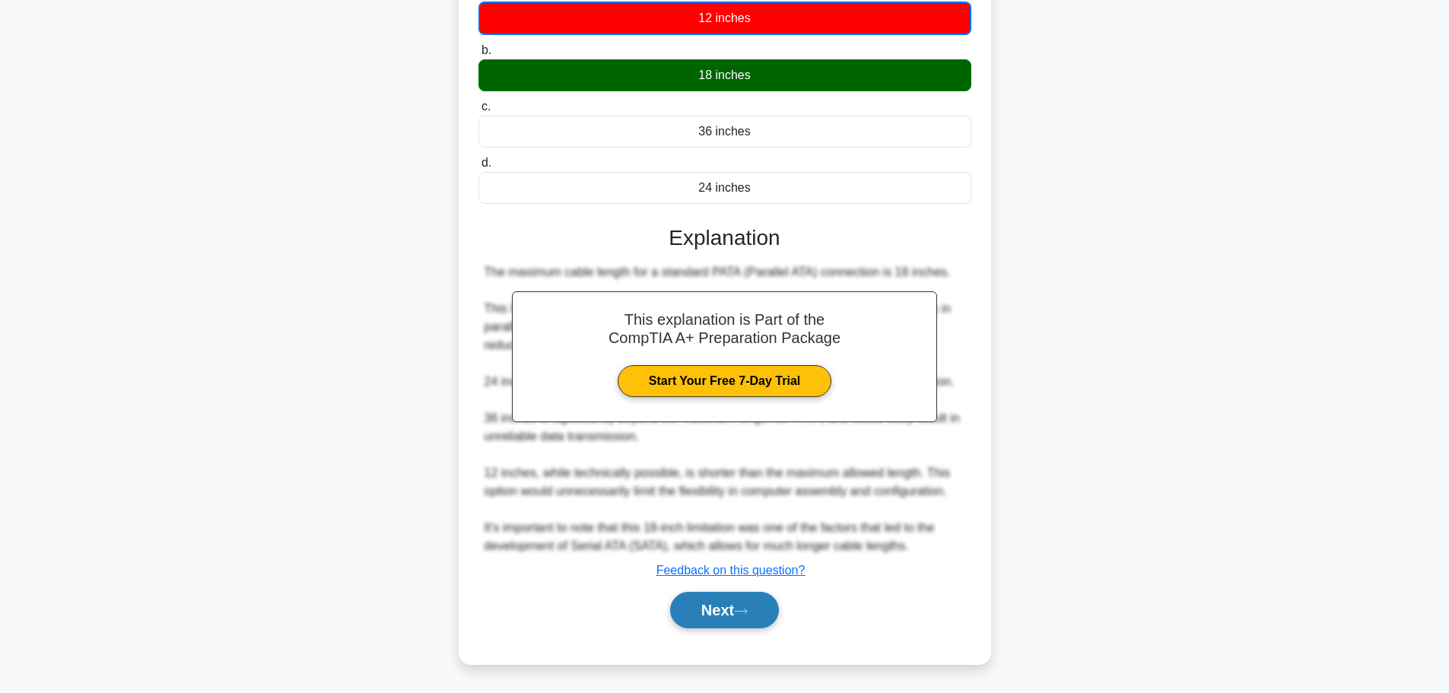
click at [727, 622] on button "Next" at bounding box center [724, 610] width 109 height 37
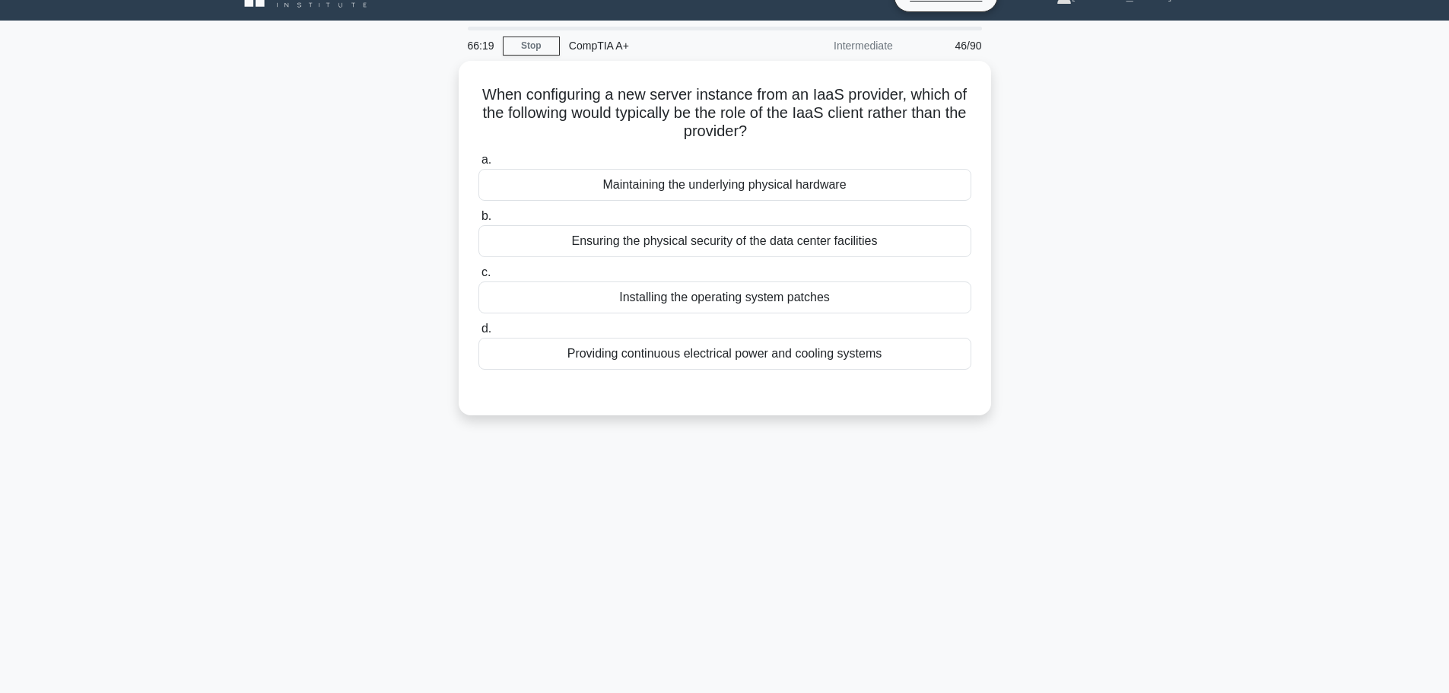
scroll to position [0, 0]
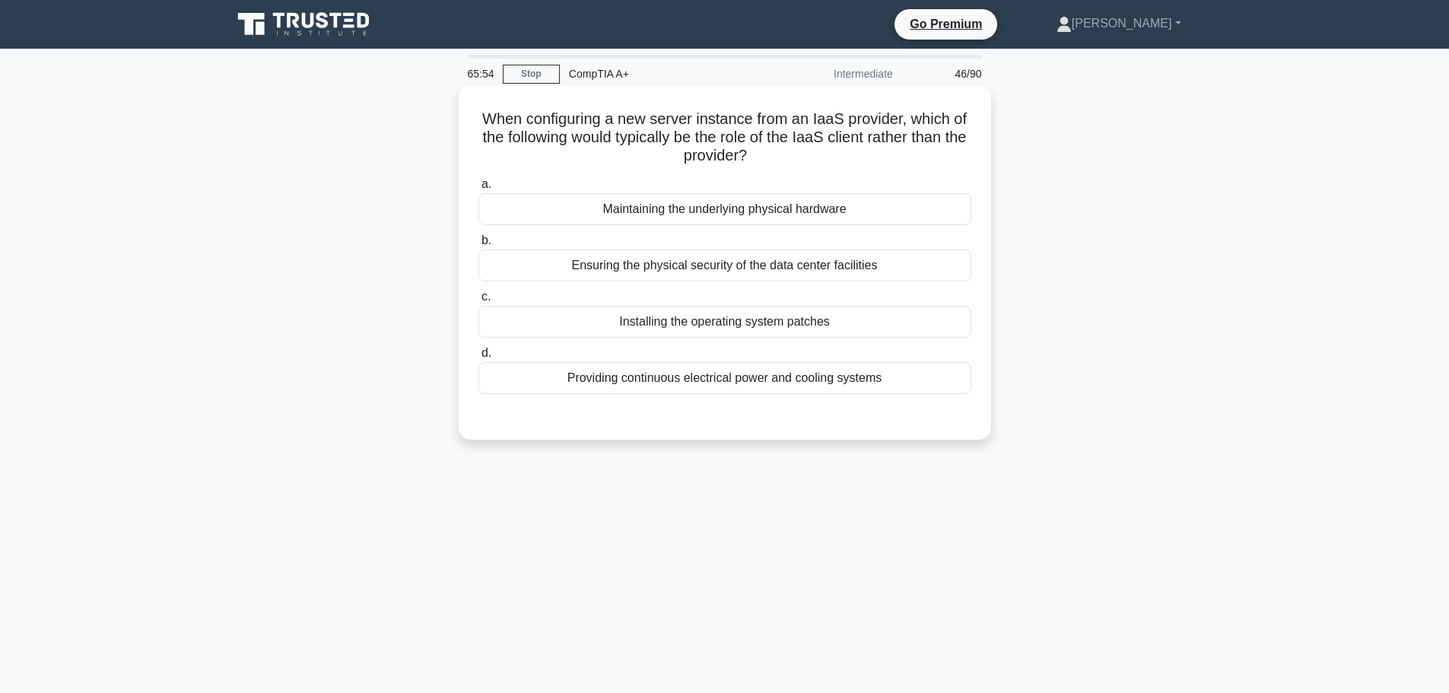
drag, startPoint x: 690, startPoint y: 208, endPoint x: 745, endPoint y: 205, distance: 54.9
click at [745, 205] on div "Maintaining the underlying physical hardware" at bounding box center [725, 209] width 493 height 32
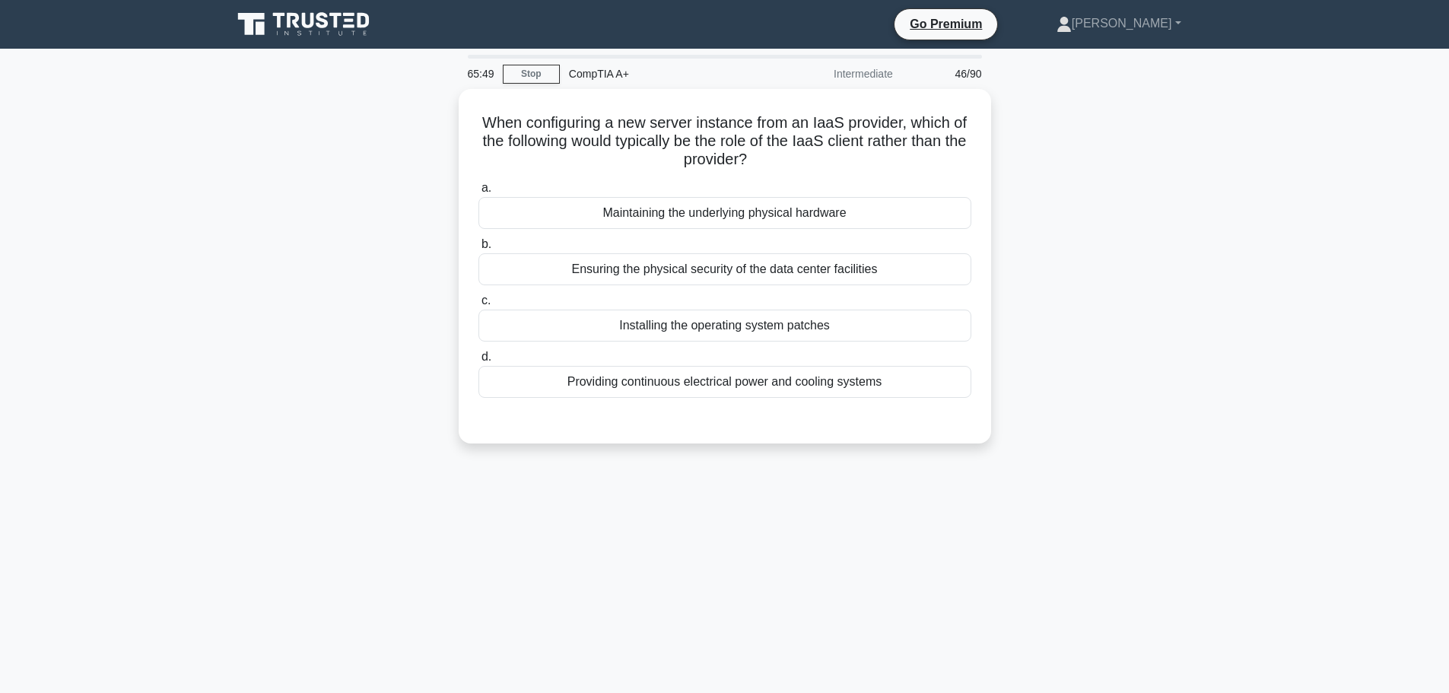
click at [1061, 314] on div "When configuring a new server instance from an IaaS provider, which of the foll…" at bounding box center [725, 275] width 1004 height 373
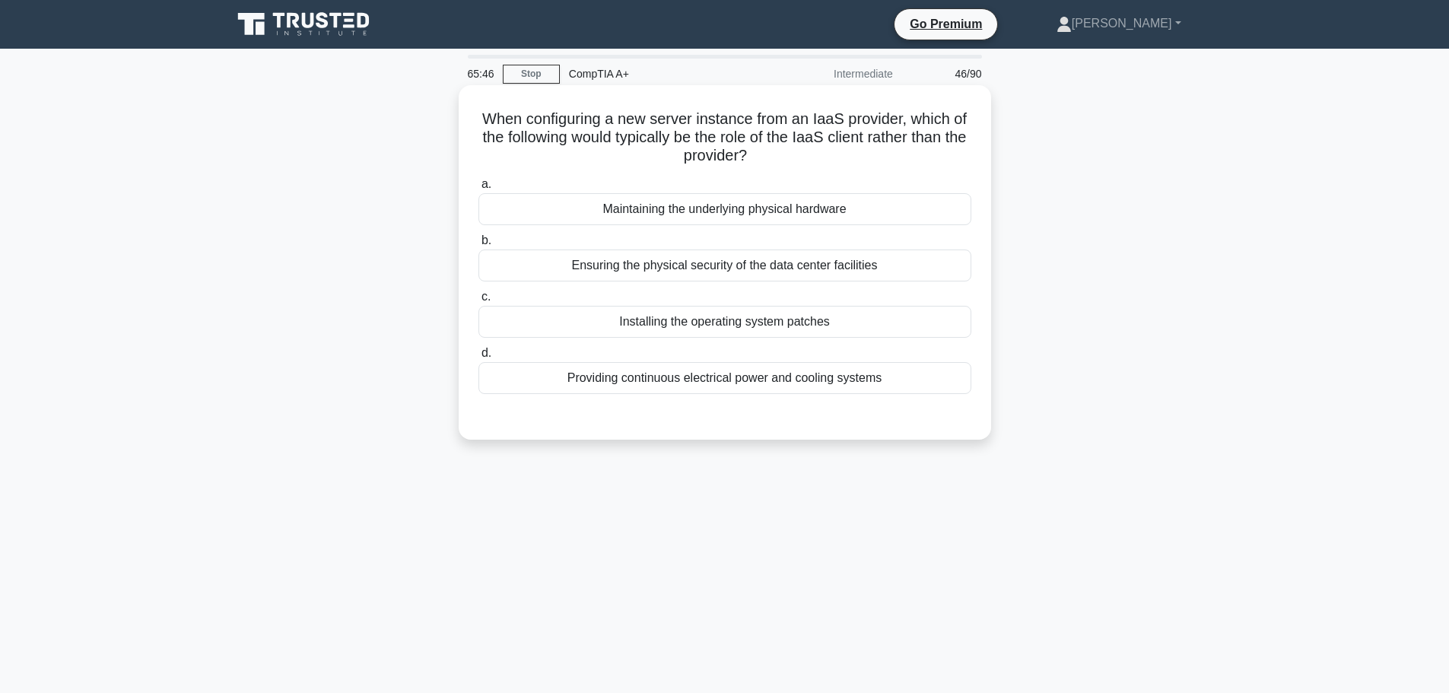
drag, startPoint x: 601, startPoint y: 209, endPoint x: 851, endPoint y: 219, distance: 250.5
click at [851, 219] on div "Maintaining the underlying physical hardware" at bounding box center [725, 209] width 493 height 32
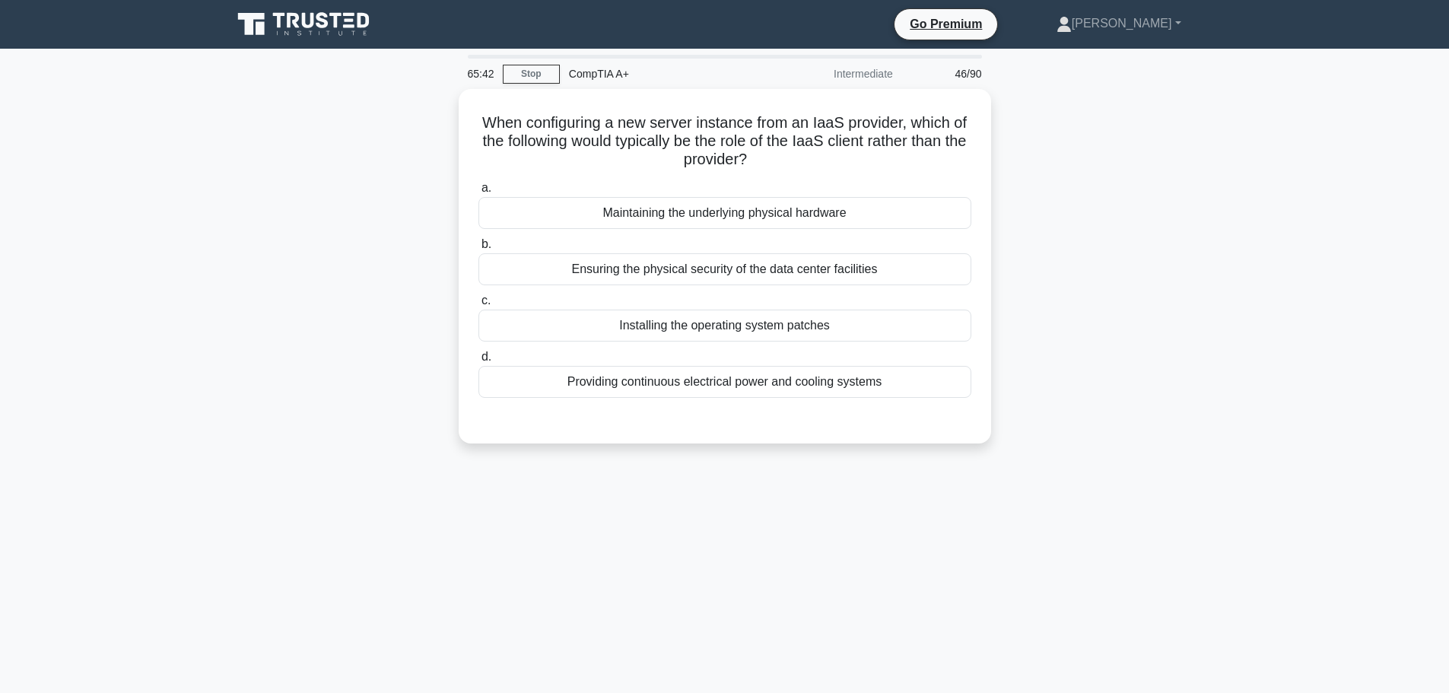
click at [1073, 278] on div "When configuring a new server instance from an IaaS provider, which of the foll…" at bounding box center [725, 275] width 1004 height 373
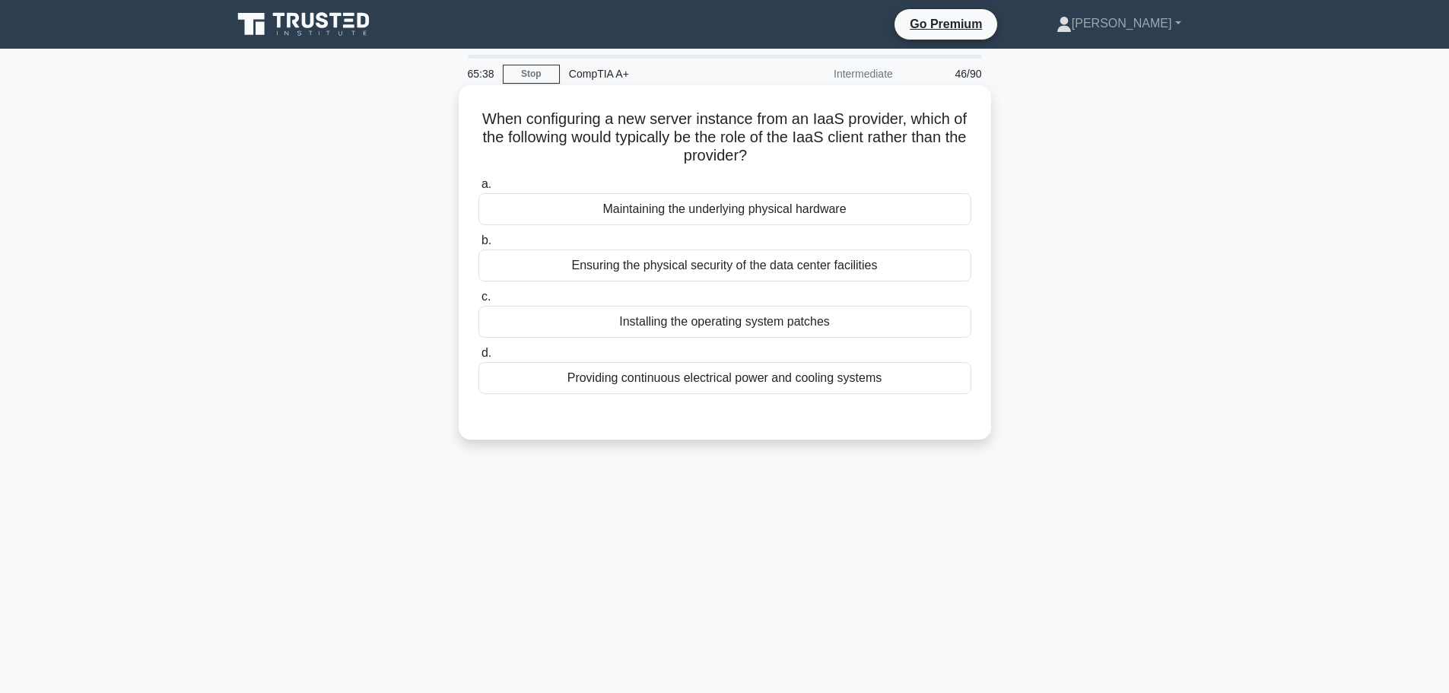
click at [584, 259] on div "Ensuring the physical security of the data center facilities" at bounding box center [725, 266] width 493 height 32
click at [479, 246] on input "b. Ensuring the physical security of the data center facilities" at bounding box center [479, 241] width 0 height 10
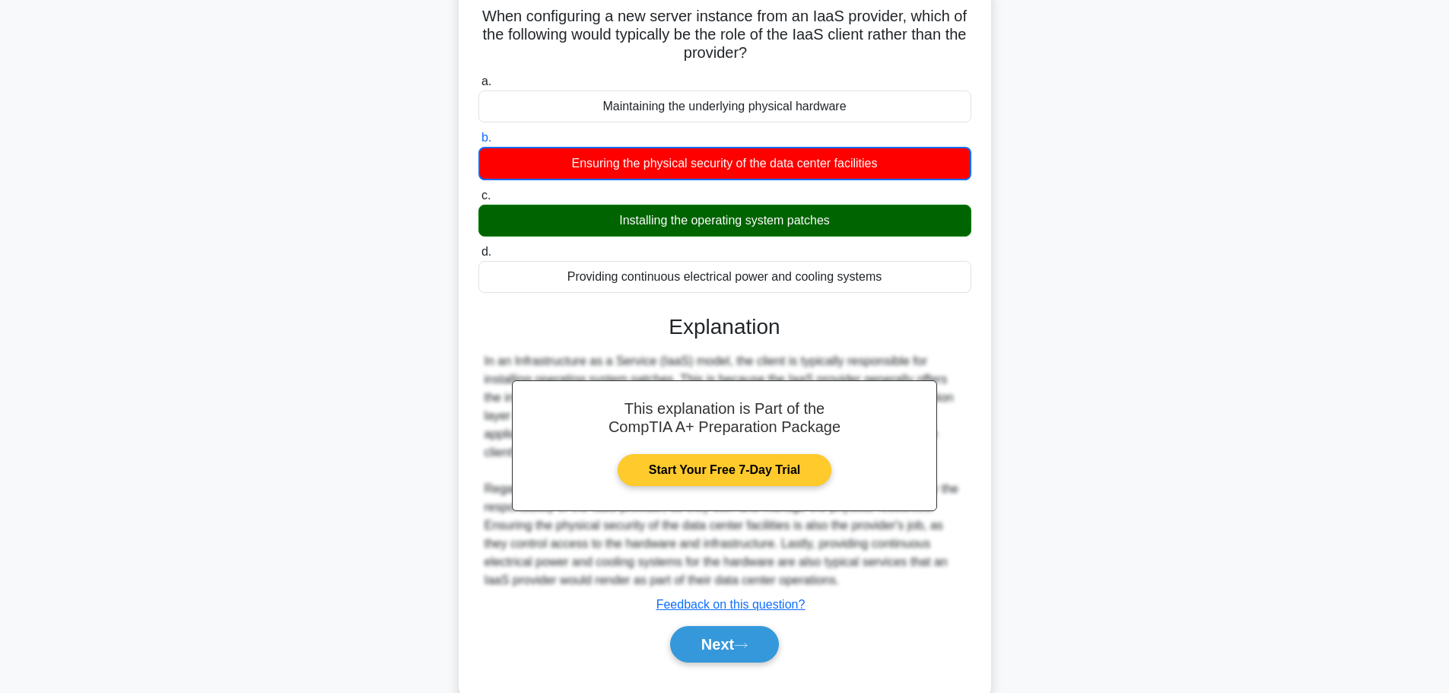
scroll to position [138, 0]
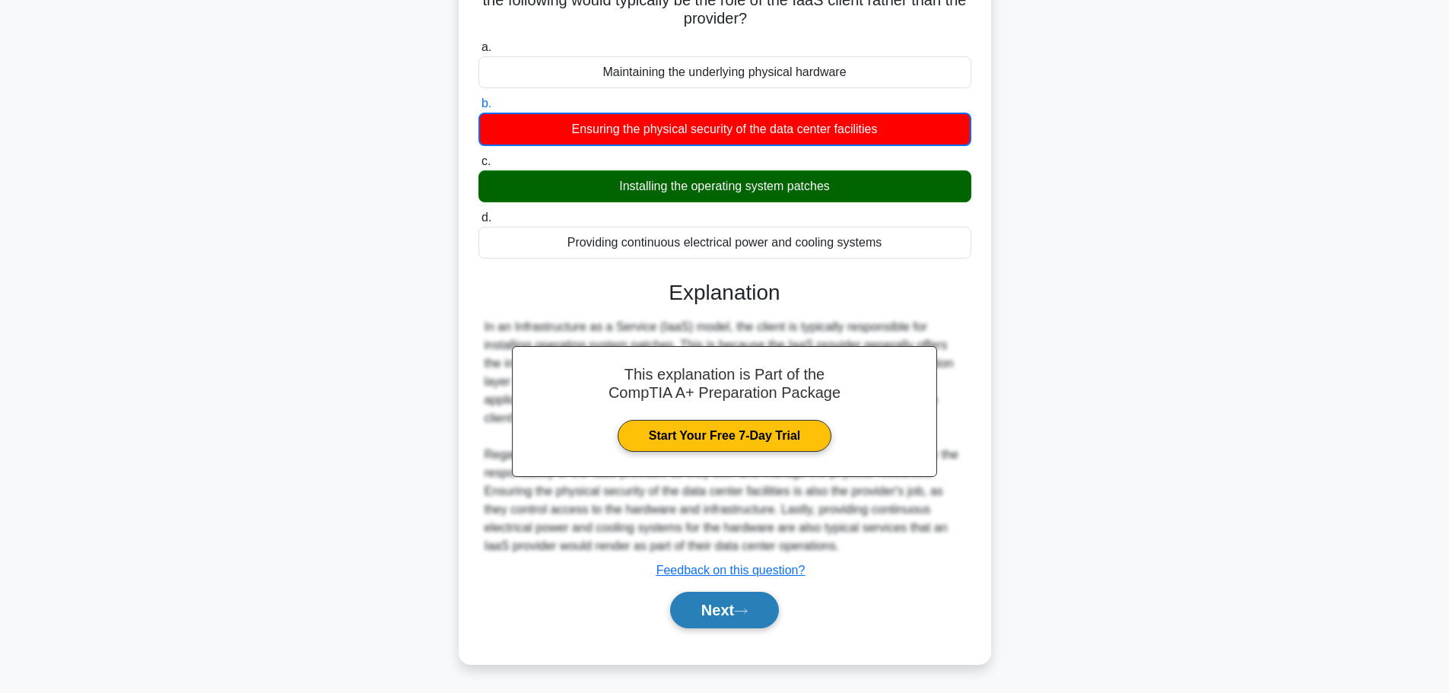
click at [687, 608] on button "Next" at bounding box center [724, 610] width 109 height 37
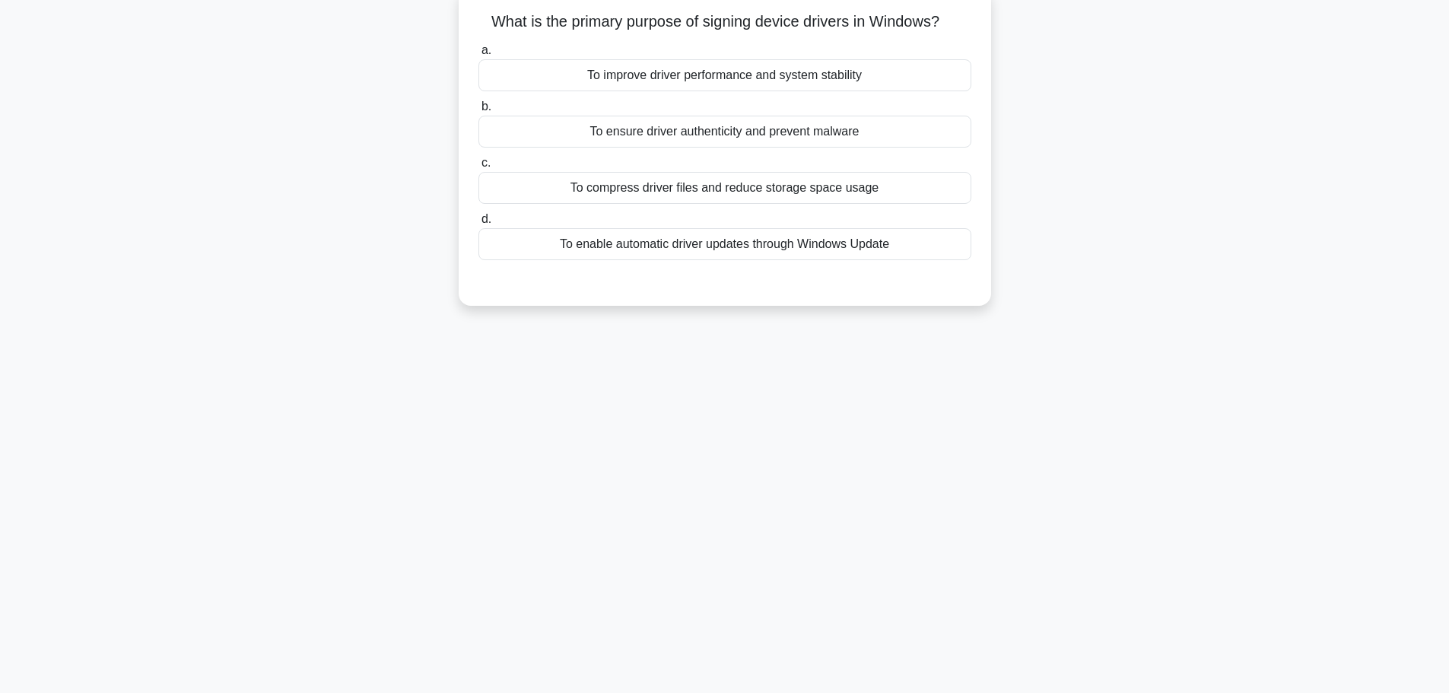
scroll to position [0, 0]
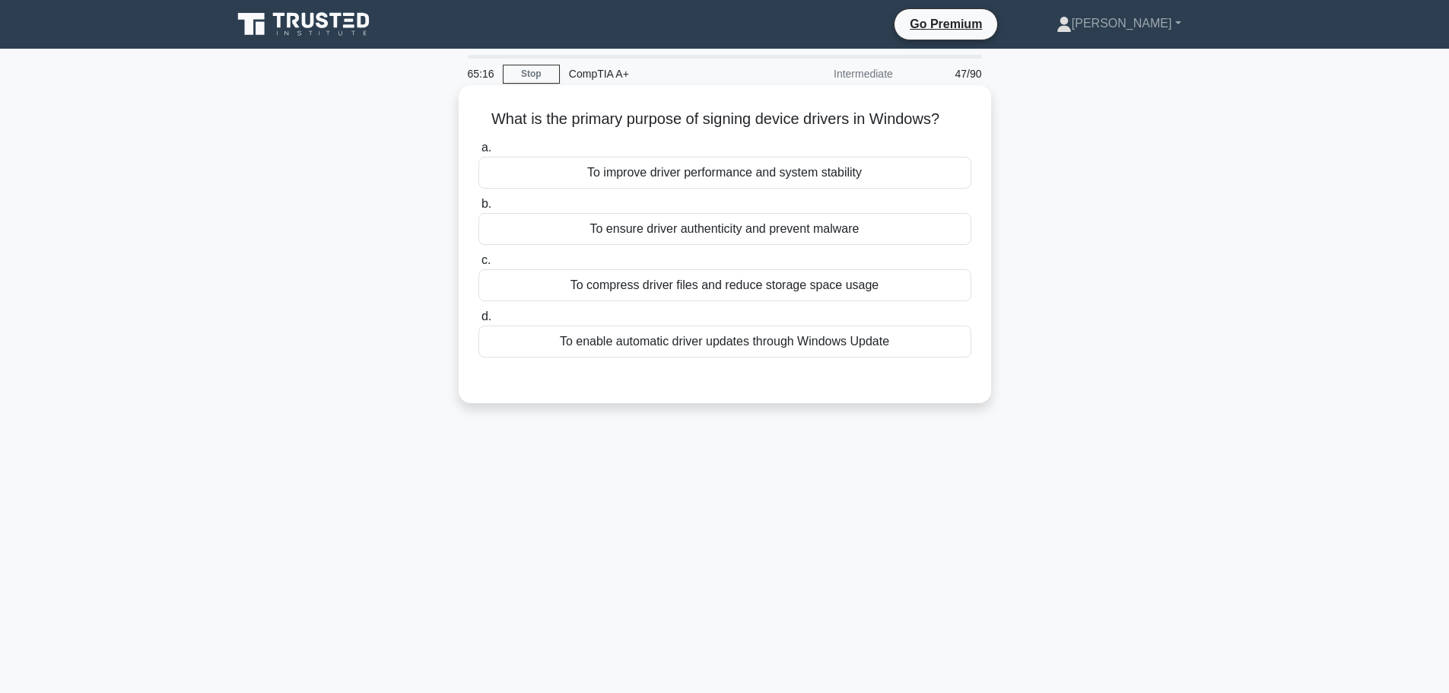
click at [790, 171] on div "To improve driver performance and system stability" at bounding box center [725, 173] width 493 height 32
click at [479, 153] on input "a. To improve driver performance and system stability" at bounding box center [479, 148] width 0 height 10
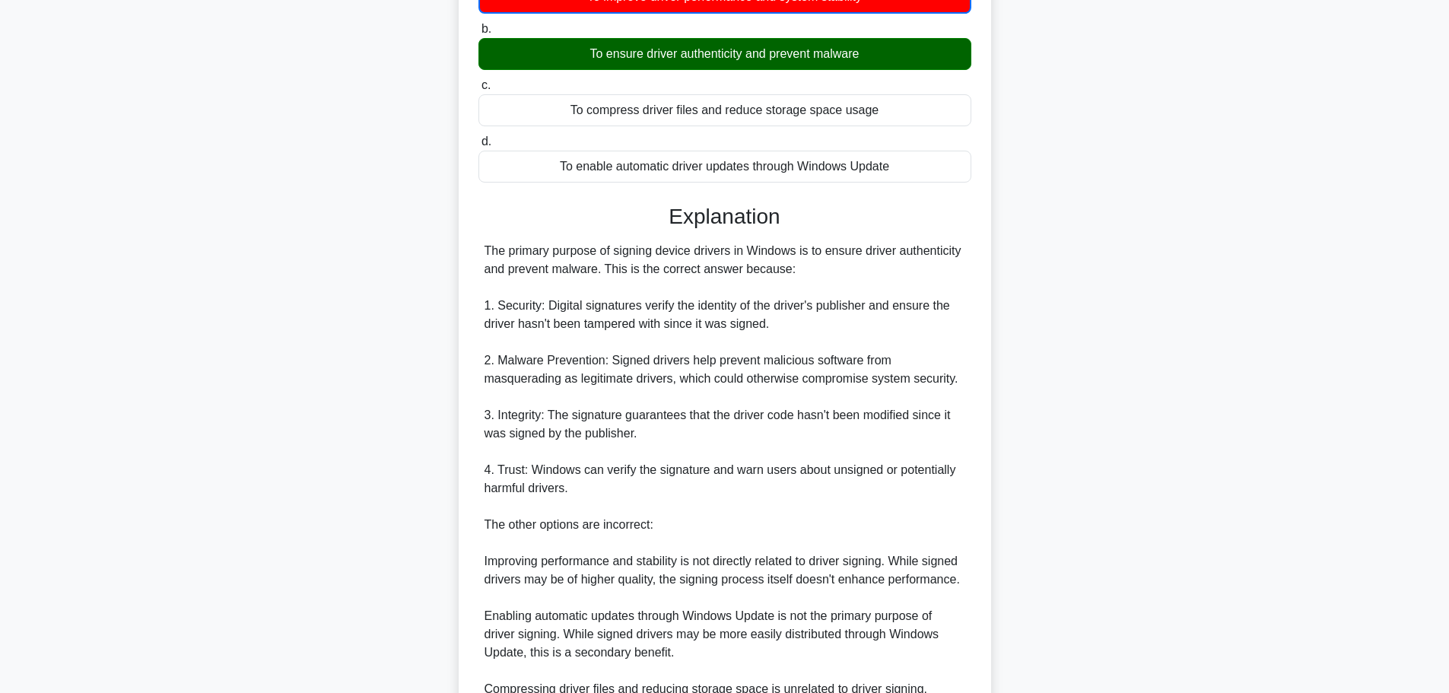
scroll to position [339, 0]
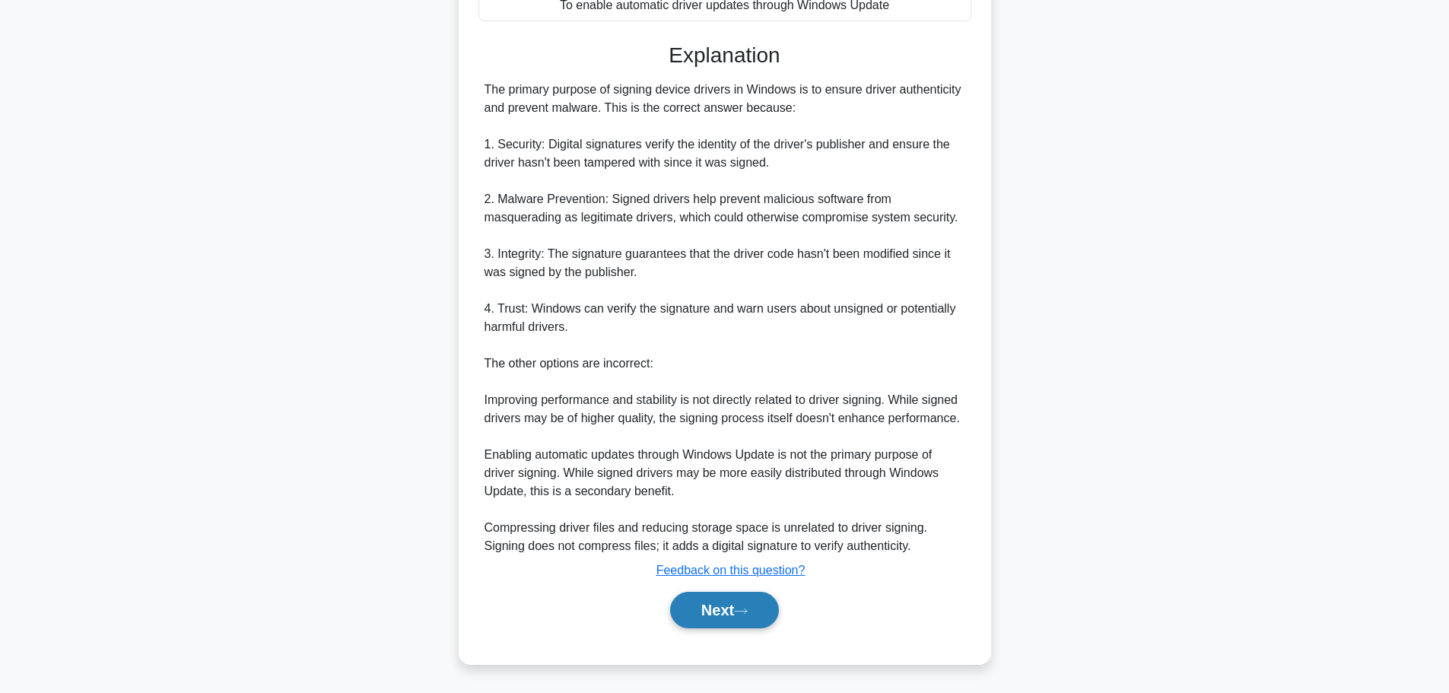
click at [736, 606] on button "Next" at bounding box center [724, 610] width 109 height 37
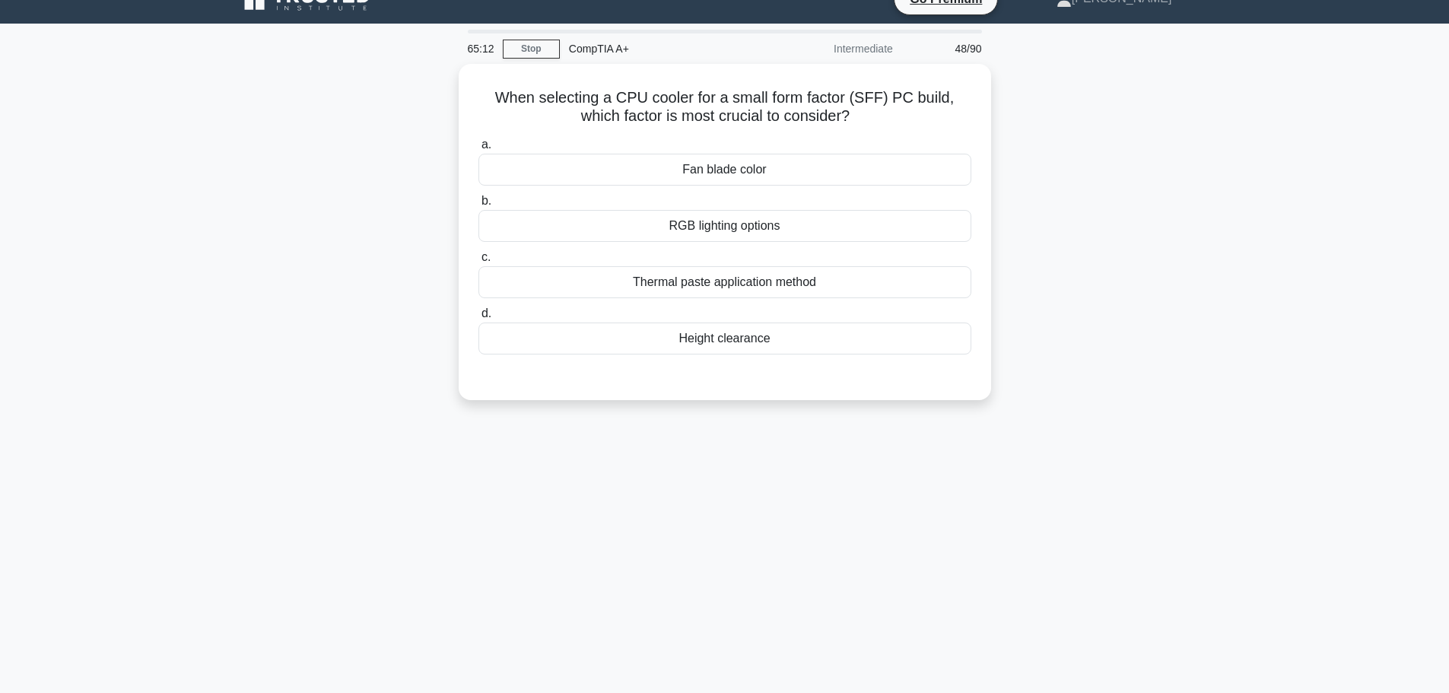
scroll to position [0, 0]
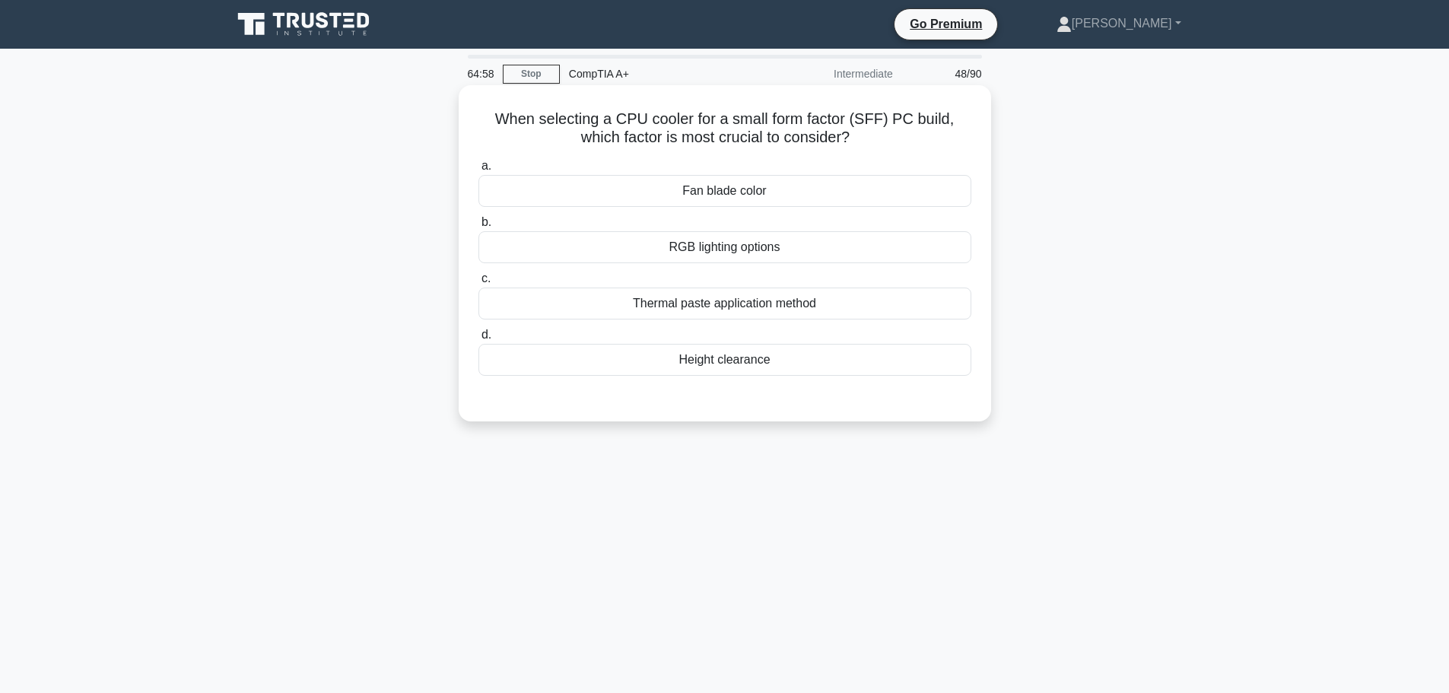
click at [718, 360] on div "Height clearance" at bounding box center [725, 360] width 493 height 32
click at [479, 340] on input "d. Height clearance" at bounding box center [479, 335] width 0 height 10
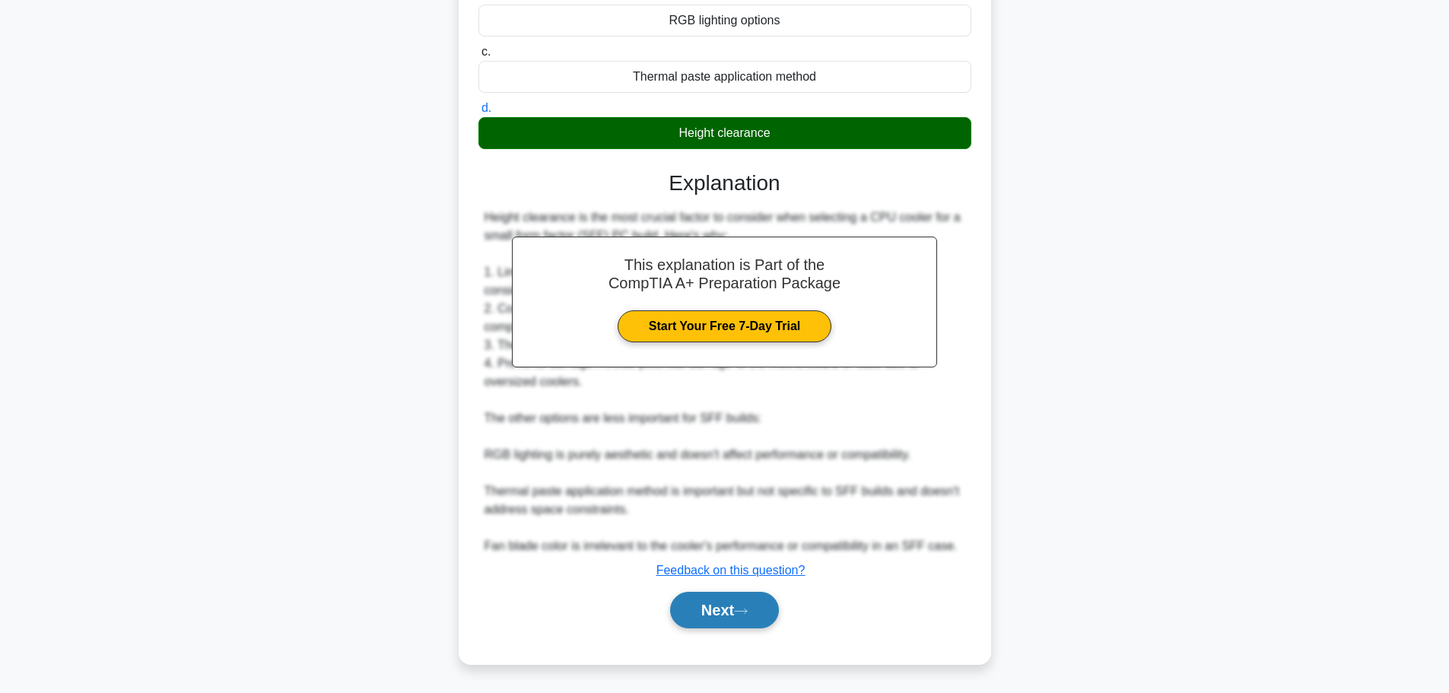
click at [736, 614] on button "Next" at bounding box center [724, 610] width 109 height 37
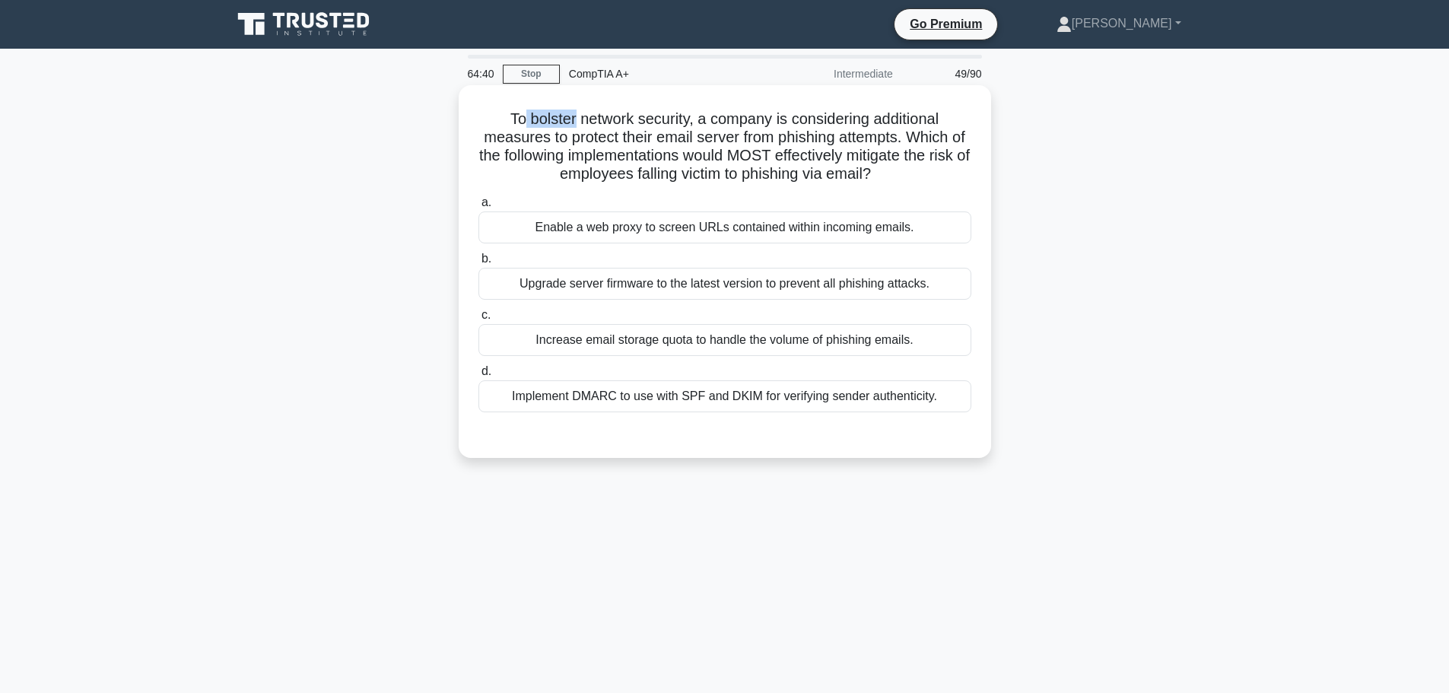
drag, startPoint x: 518, startPoint y: 118, endPoint x: 569, endPoint y: 119, distance: 51.0
click at [569, 119] on h5 "To bolster network security, a company is considering additional measures to pr…" at bounding box center [725, 147] width 496 height 75
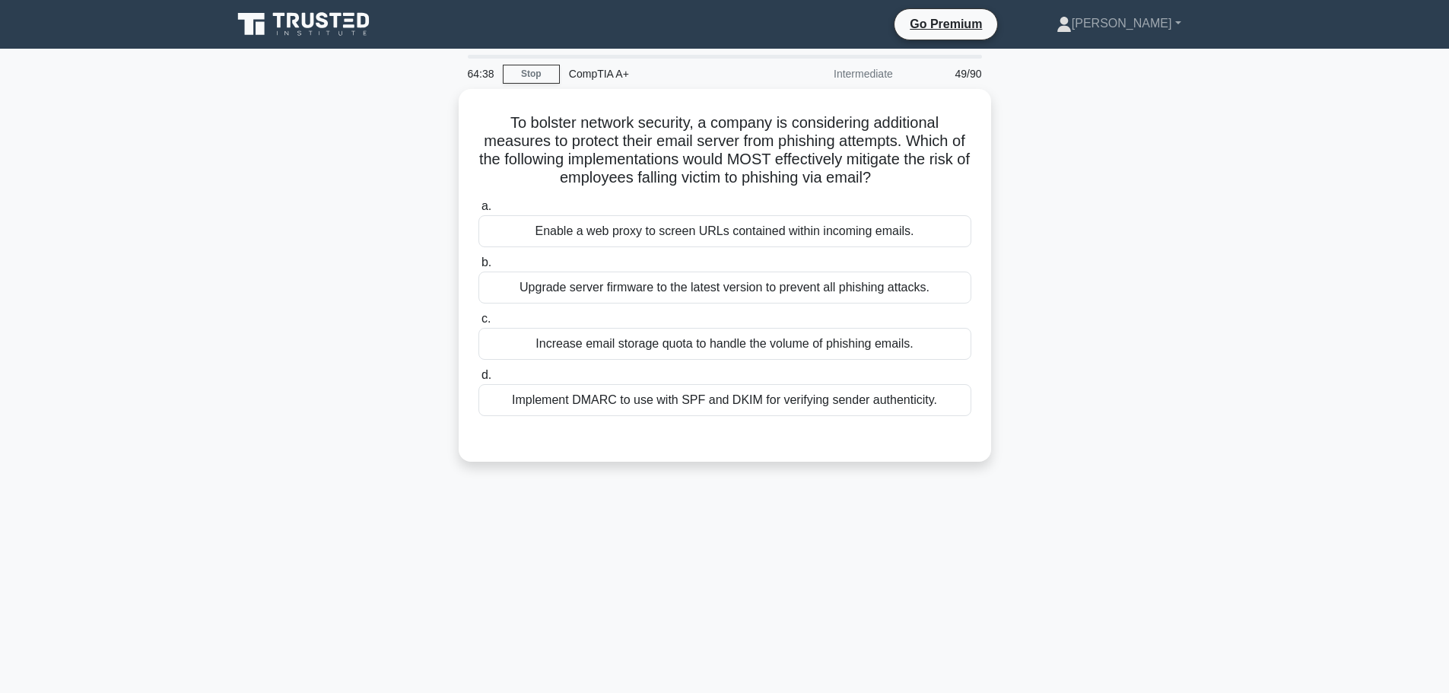
click at [1220, 237] on div "To bolster network security, a company is considering additional measures to pr…" at bounding box center [725, 284] width 1004 height 391
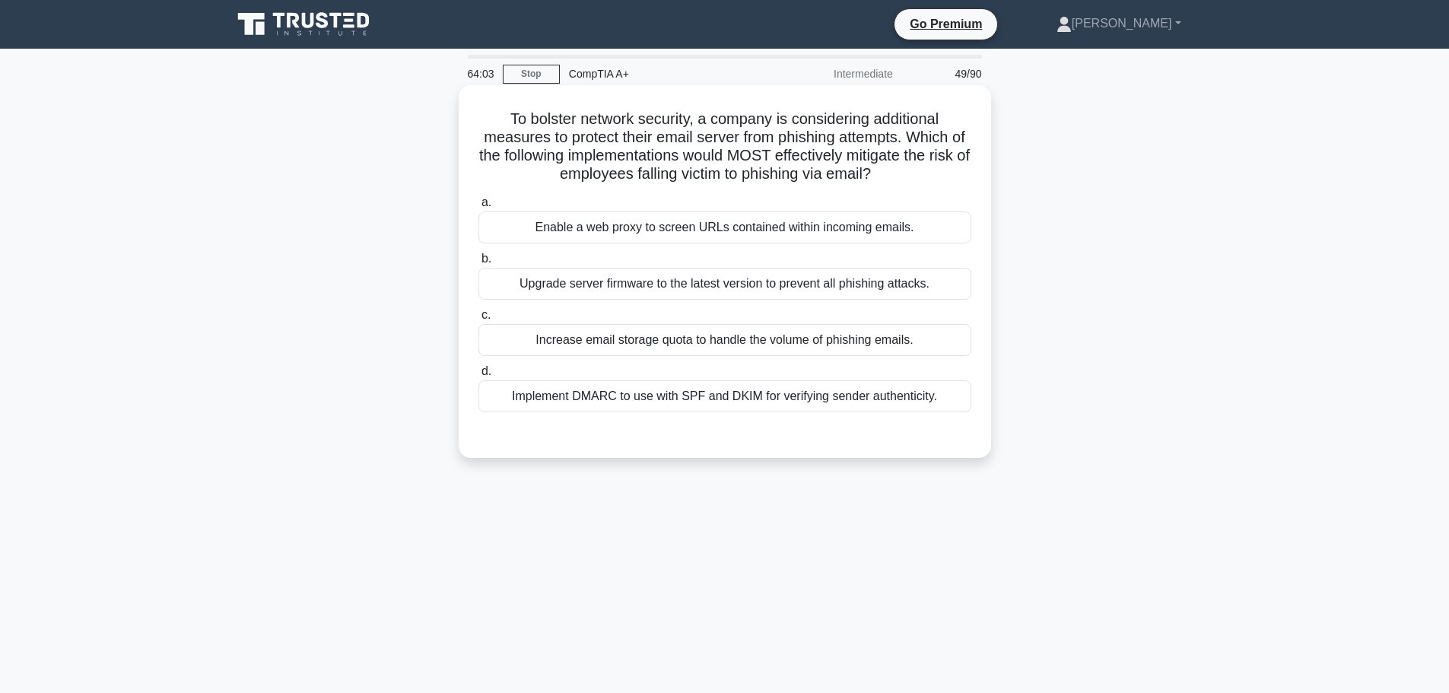
drag, startPoint x: 511, startPoint y: 399, endPoint x: 939, endPoint y: 391, distance: 427.6
click at [939, 391] on div "Implement DMARC to use with SPF and DKIM for verifying sender authenticity." at bounding box center [725, 396] width 493 height 32
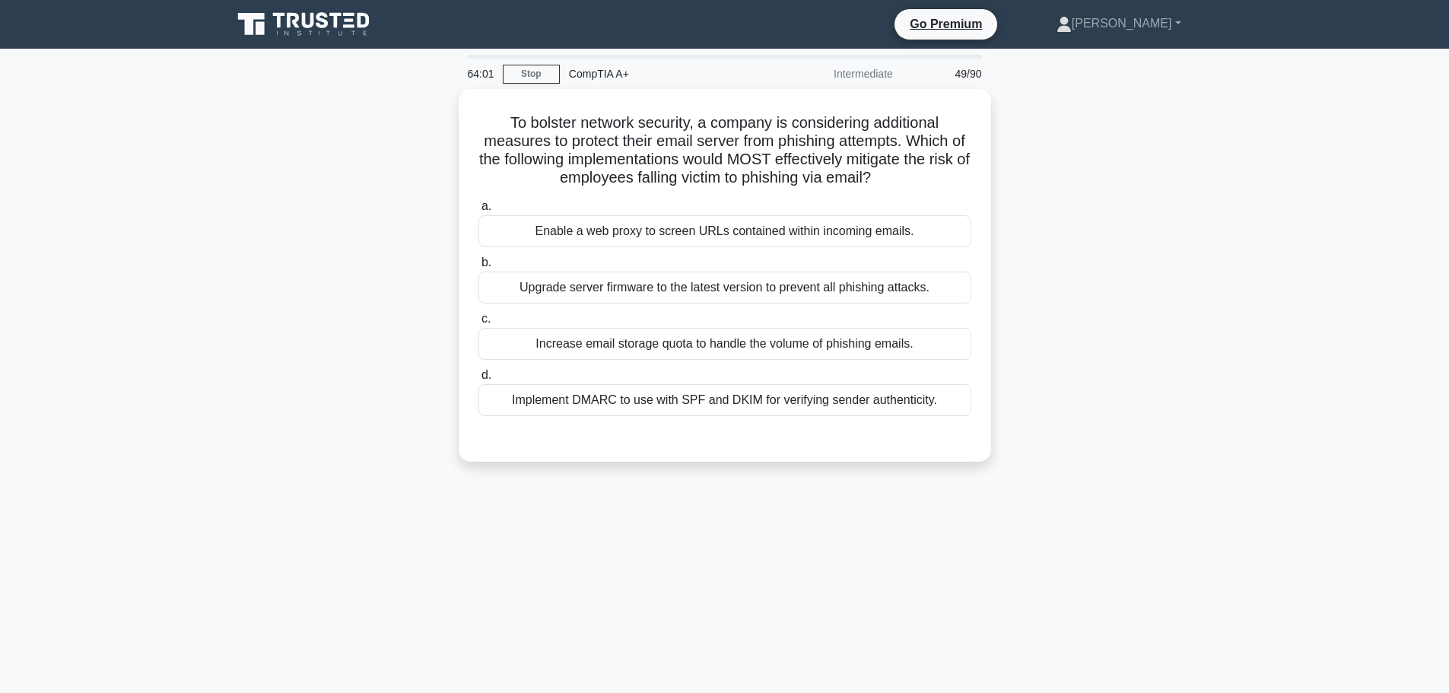
drag, startPoint x: 915, startPoint y: 395, endPoint x: 714, endPoint y: 528, distance: 241.6
click at [714, 528] on div "64:01 Stop CompTIA A+ Intermediate 49/90 To bolster network security, a company…" at bounding box center [725, 435] width 1004 height 761
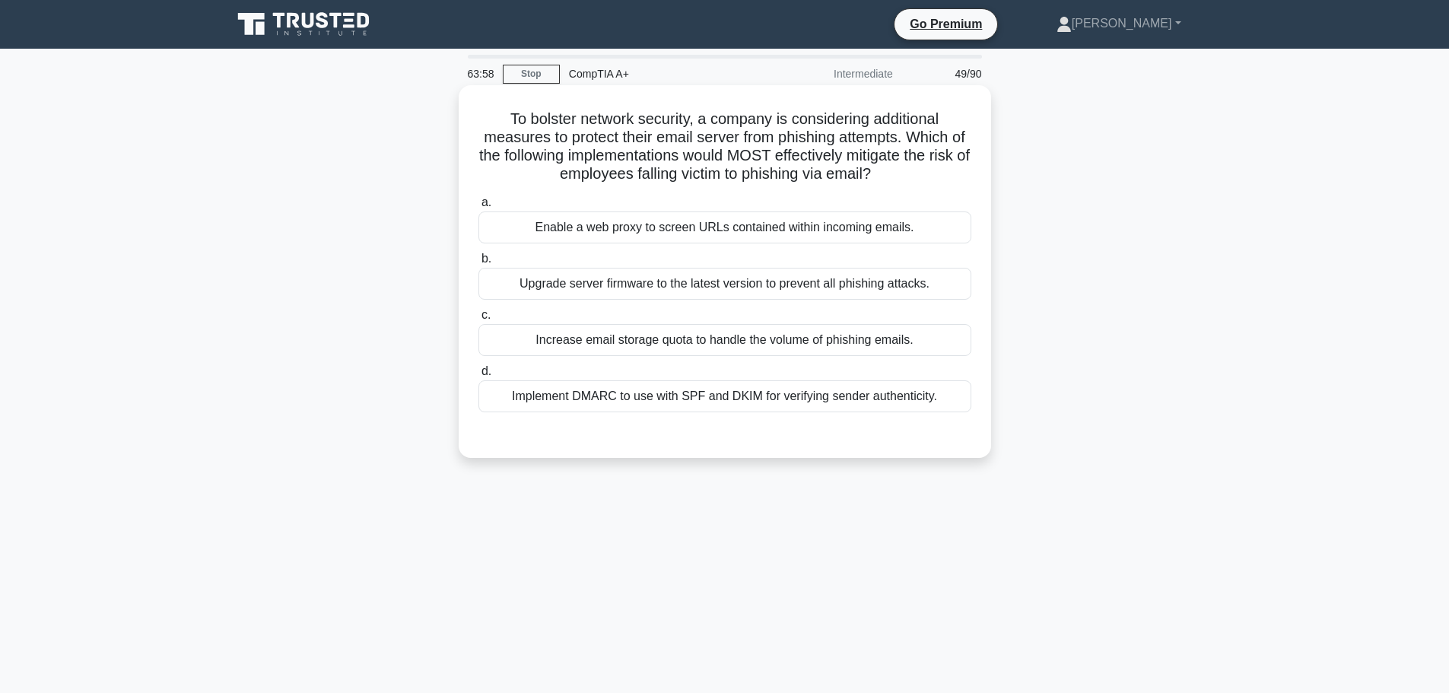
drag, startPoint x: 516, startPoint y: 396, endPoint x: 959, endPoint y: 423, distance: 444.4
click at [959, 423] on div "a. Enable a web proxy to screen URLs contained within incoming emails. b. Upgra…" at bounding box center [725, 315] width 496 height 250
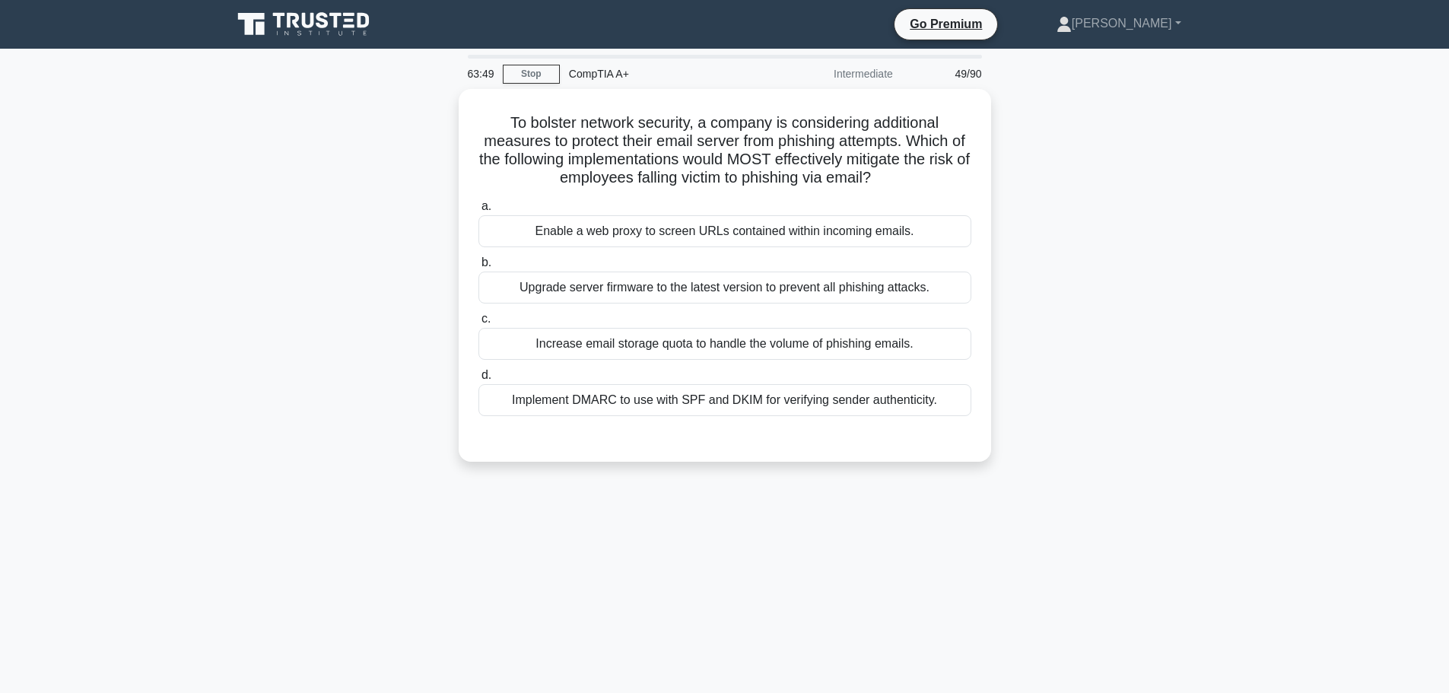
click at [721, 513] on div "63:49 Stop CompTIA A+ Intermediate 49/90 To bolster network security, a company…" at bounding box center [725, 435] width 1004 height 761
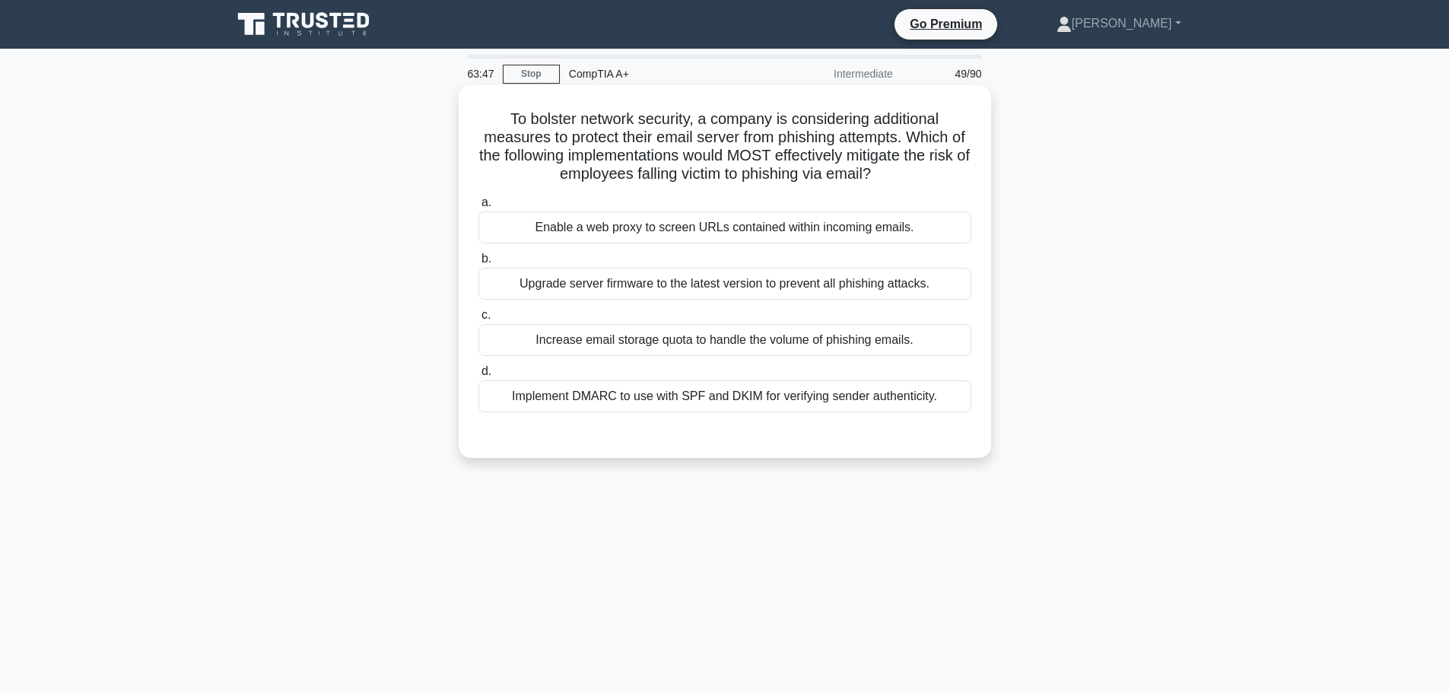
click at [715, 390] on div "Implement DMARC to use with SPF and DKIM for verifying sender authenticity." at bounding box center [725, 396] width 493 height 32
click at [479, 377] on input "d. Implement DMARC to use with SPF and DKIM for verifying sender authenticity." at bounding box center [479, 372] width 0 height 10
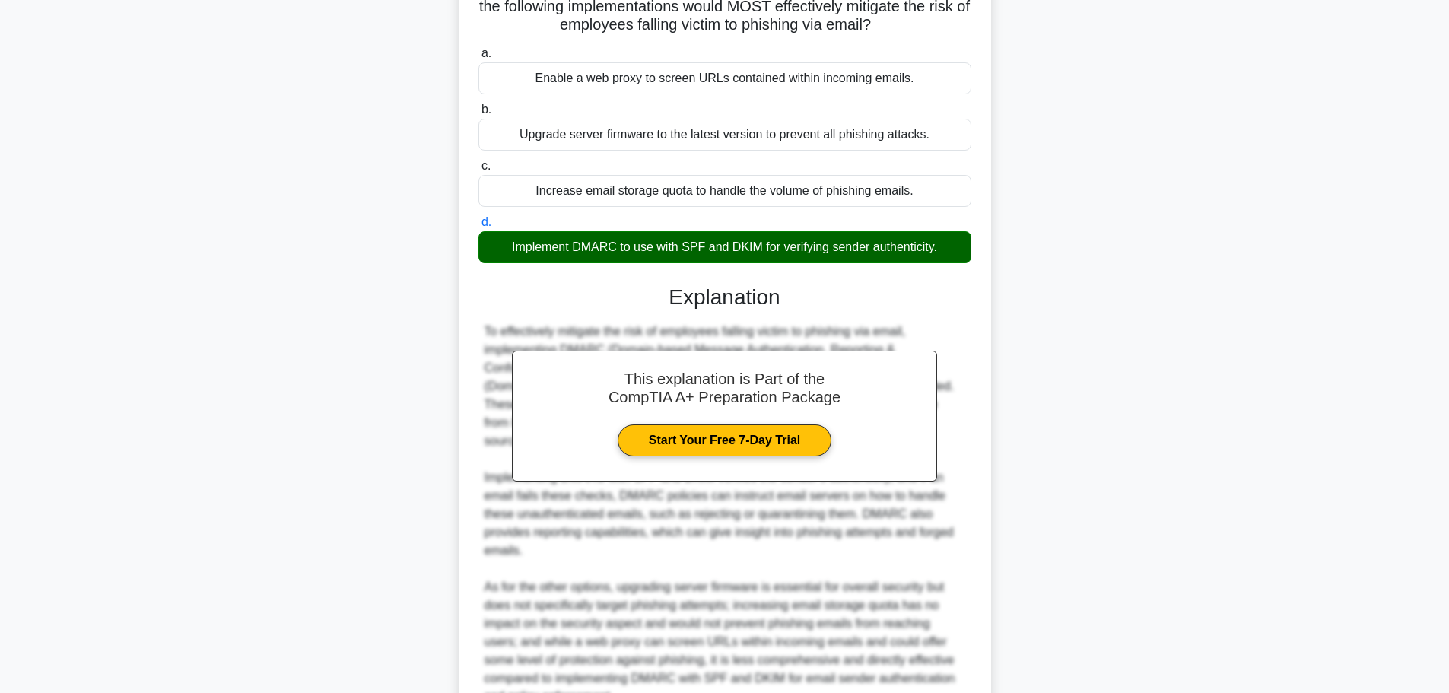
scroll to position [282, 0]
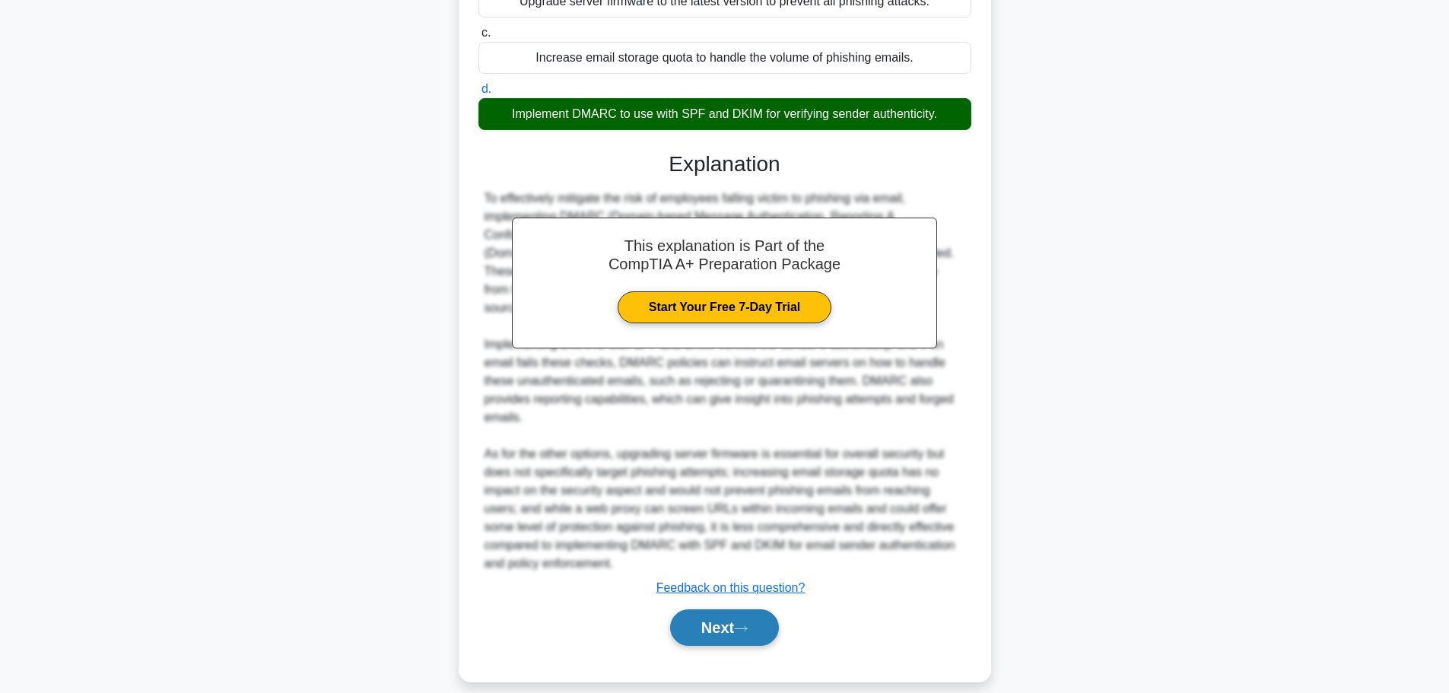
click at [745, 609] on button "Next" at bounding box center [724, 627] width 109 height 37
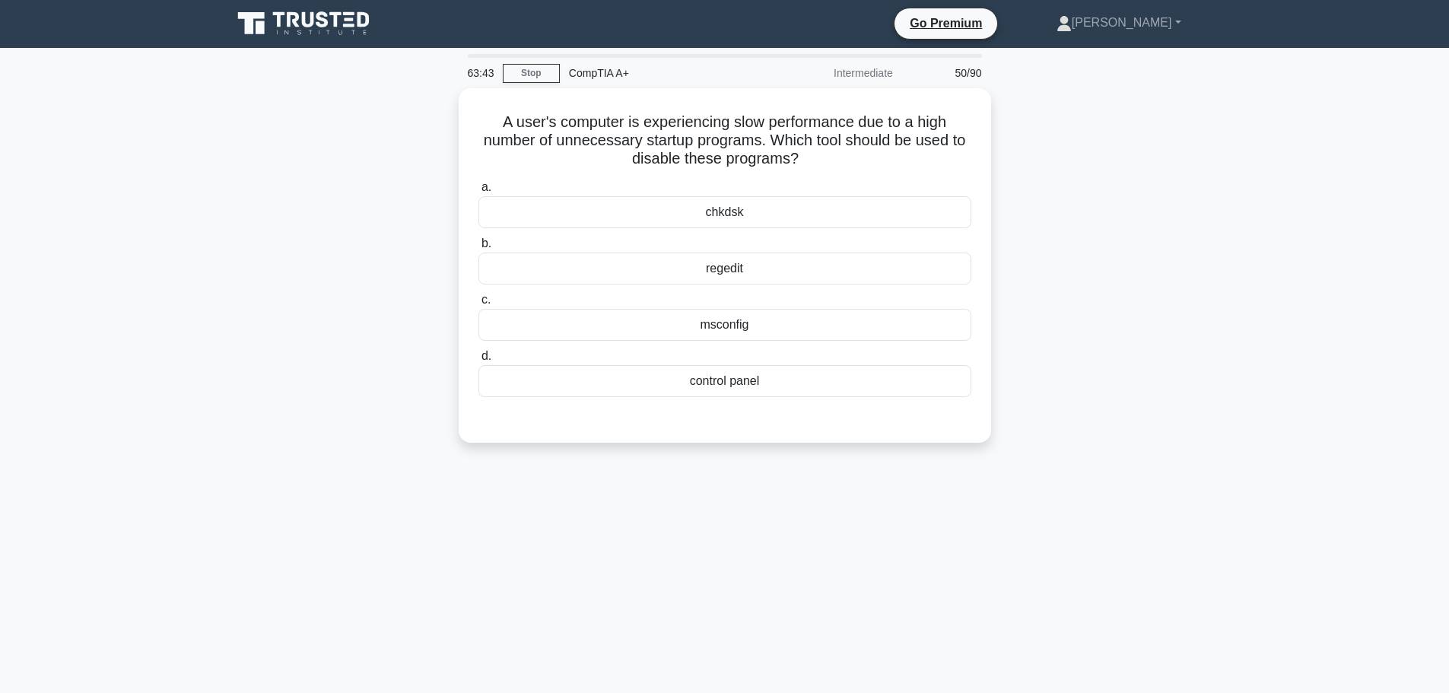
scroll to position [0, 0]
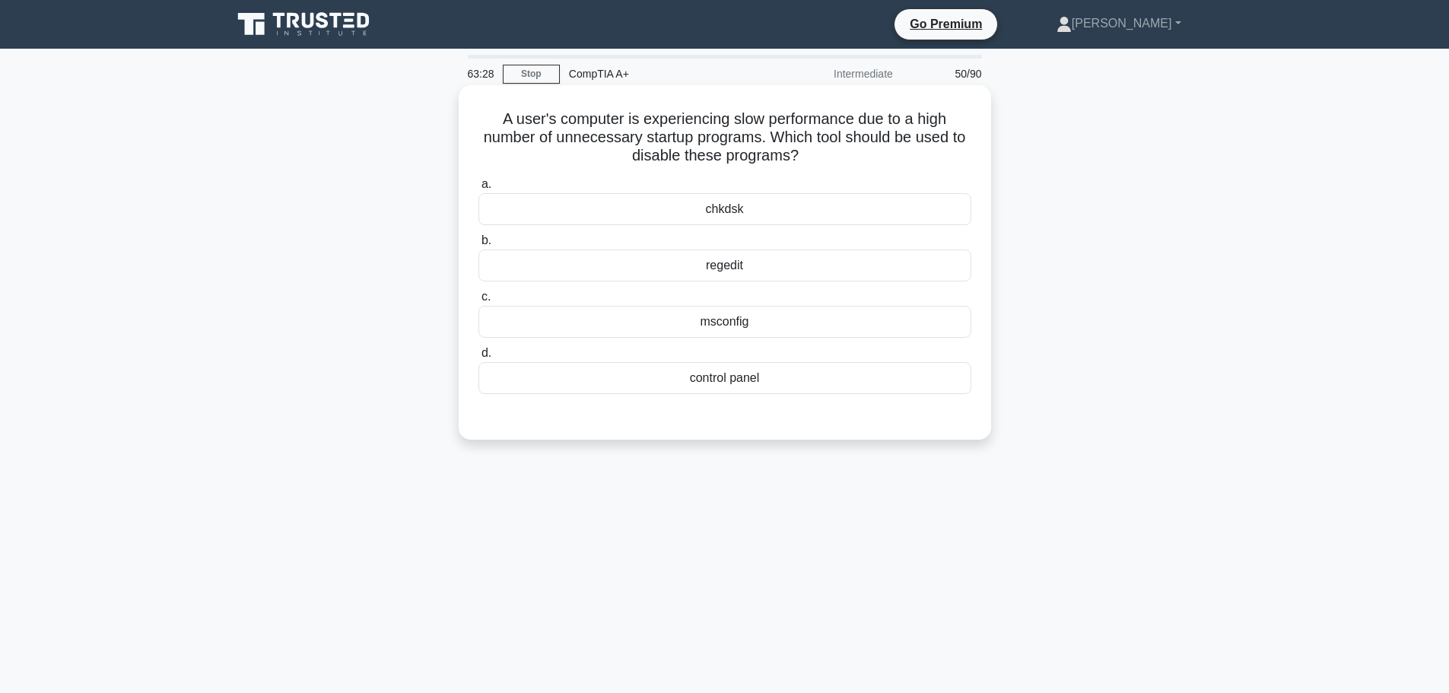
click at [759, 325] on div "msconfig" at bounding box center [725, 322] width 493 height 32
click at [479, 302] on input "c. msconfig" at bounding box center [479, 297] width 0 height 10
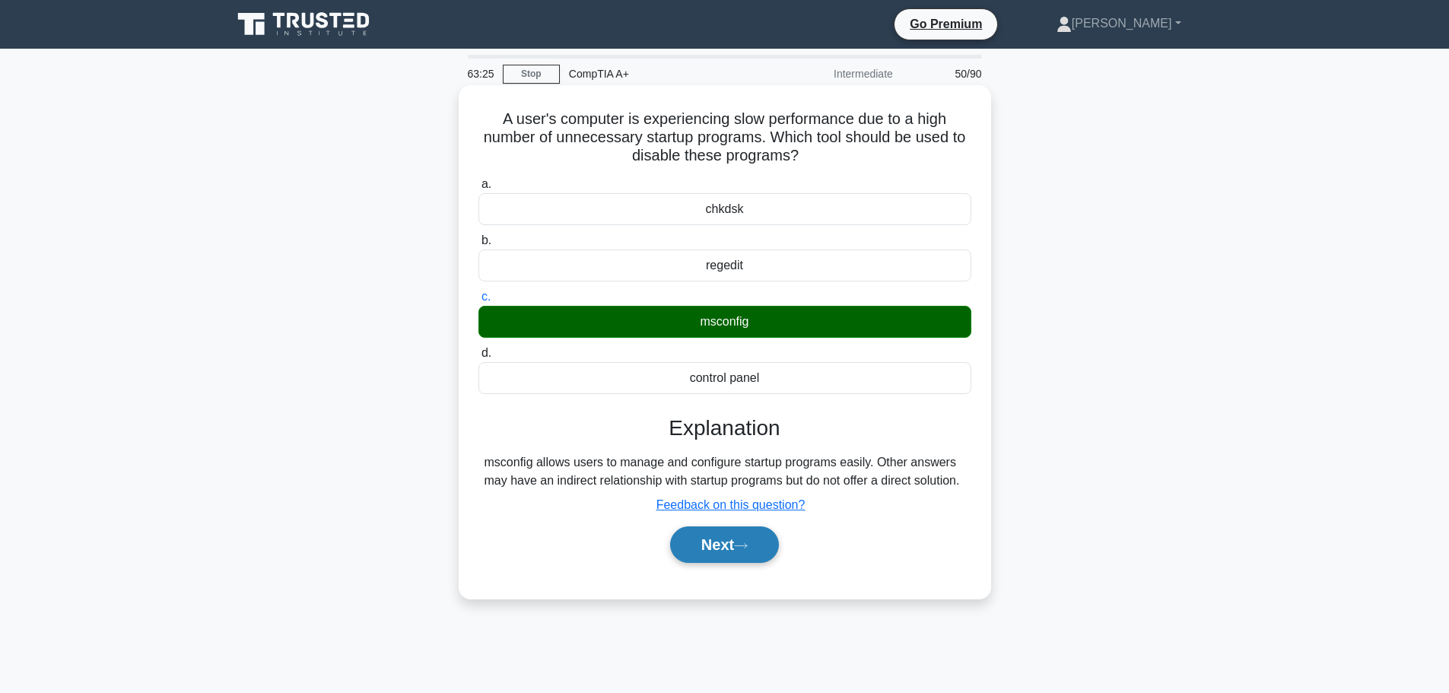
click at [714, 563] on button "Next" at bounding box center [724, 544] width 109 height 37
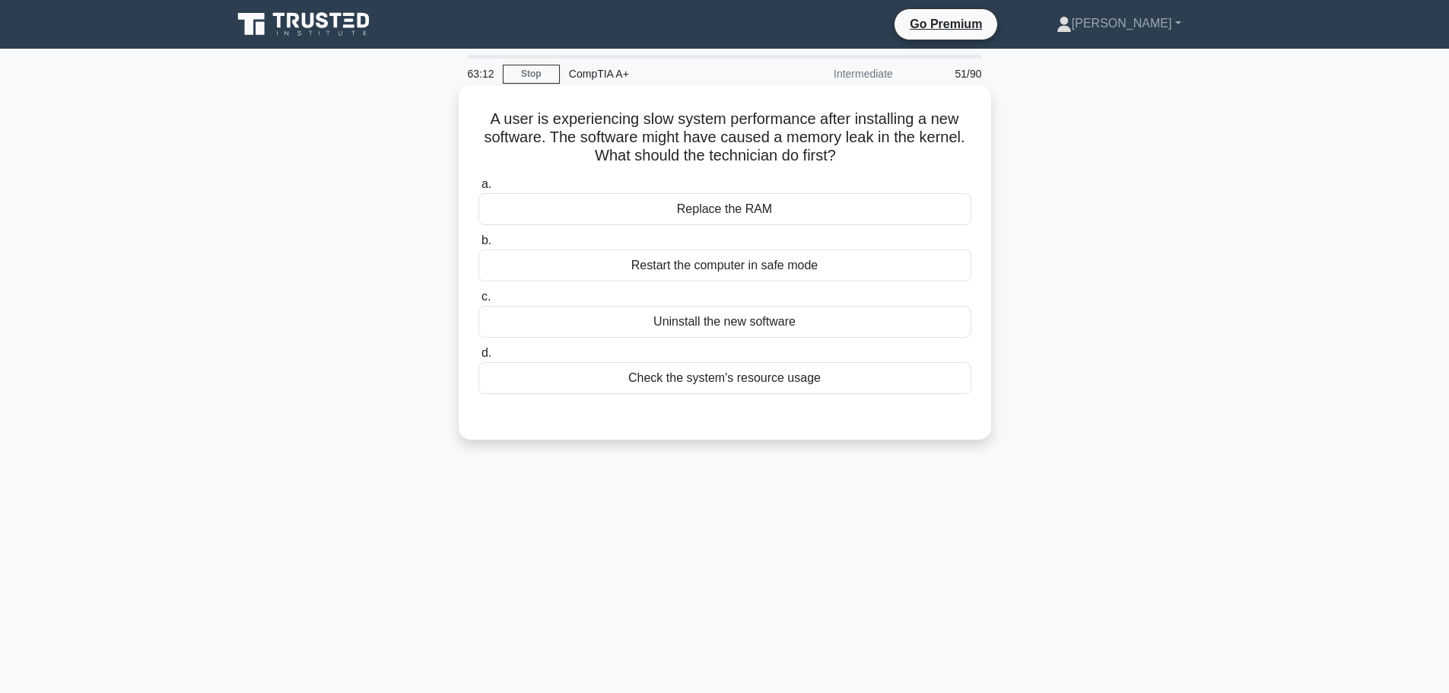
click at [773, 329] on div "Uninstall the new software" at bounding box center [725, 322] width 493 height 32
click at [479, 302] on input "c. Uninstall the new software" at bounding box center [479, 297] width 0 height 10
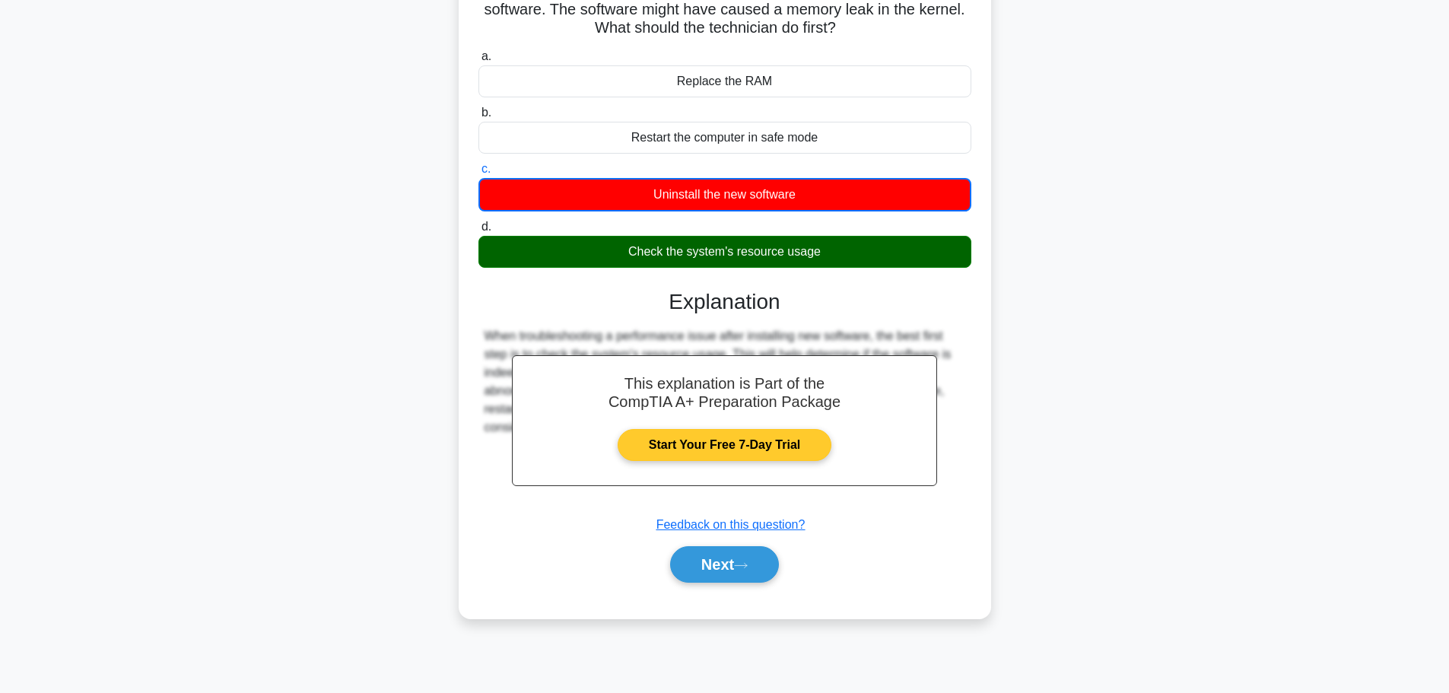
scroll to position [129, 0]
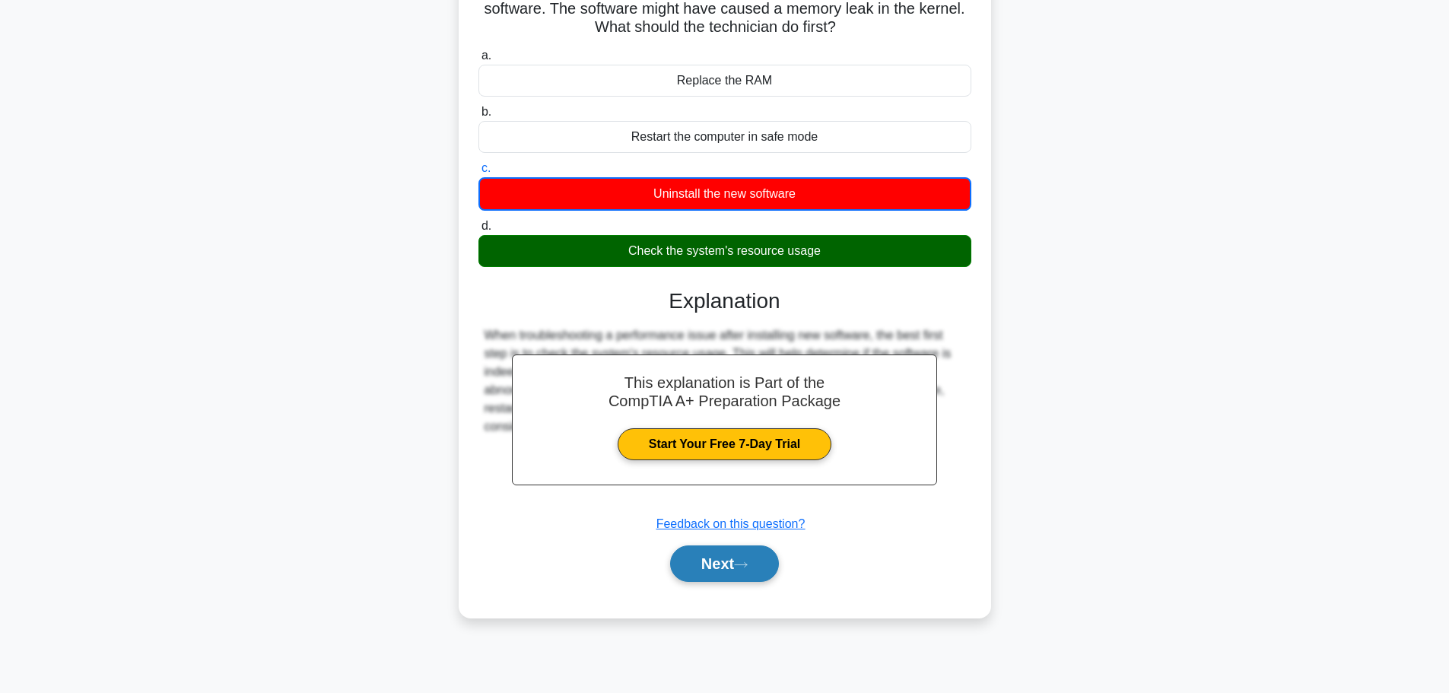
click at [706, 561] on button "Next" at bounding box center [724, 563] width 109 height 37
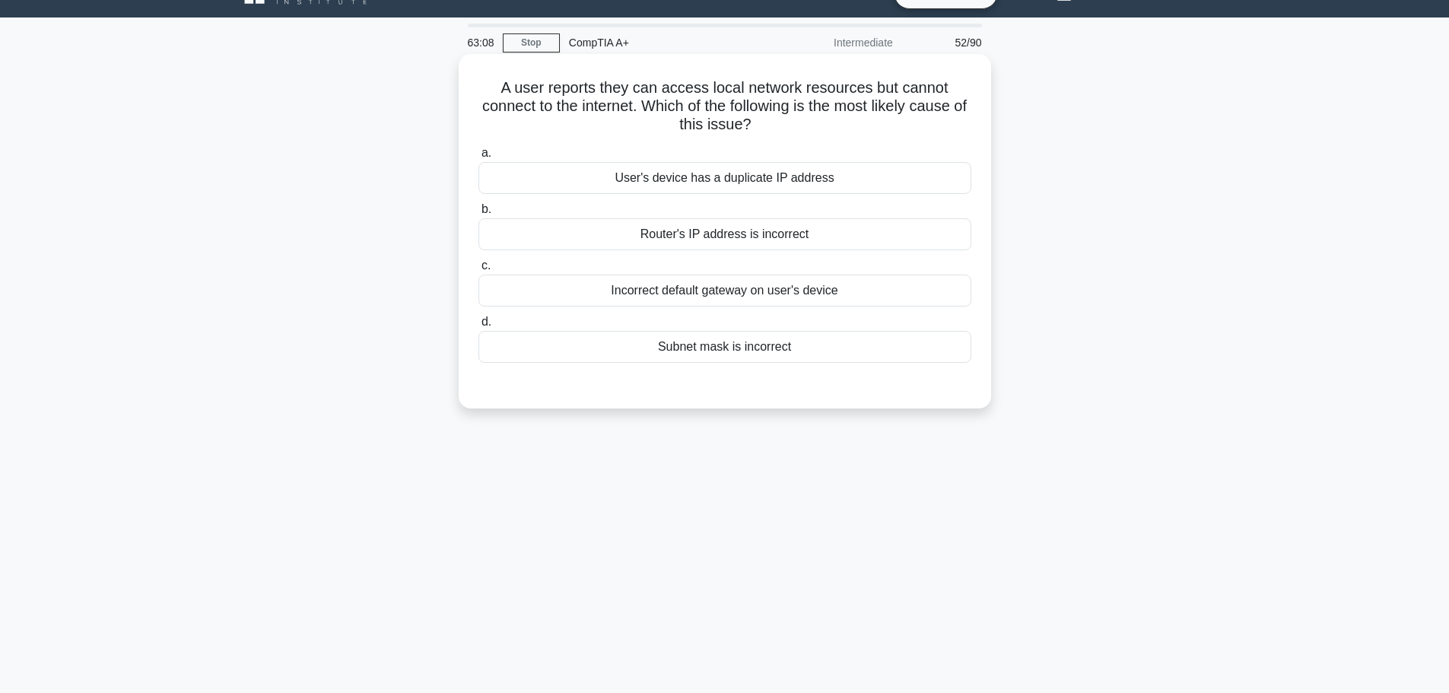
scroll to position [0, 0]
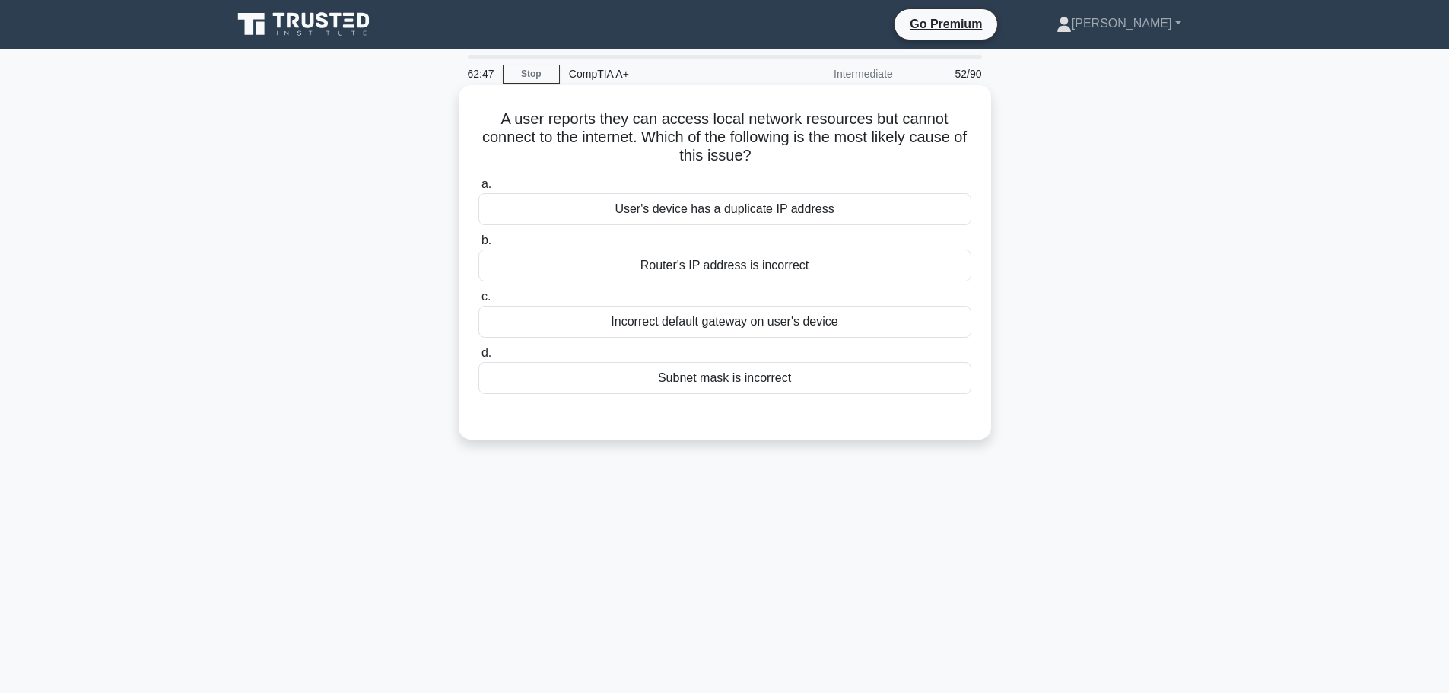
click at [662, 371] on div "Subnet mask is incorrect" at bounding box center [725, 378] width 493 height 32
click at [479, 358] on input "d. Subnet mask is incorrect" at bounding box center [479, 353] width 0 height 10
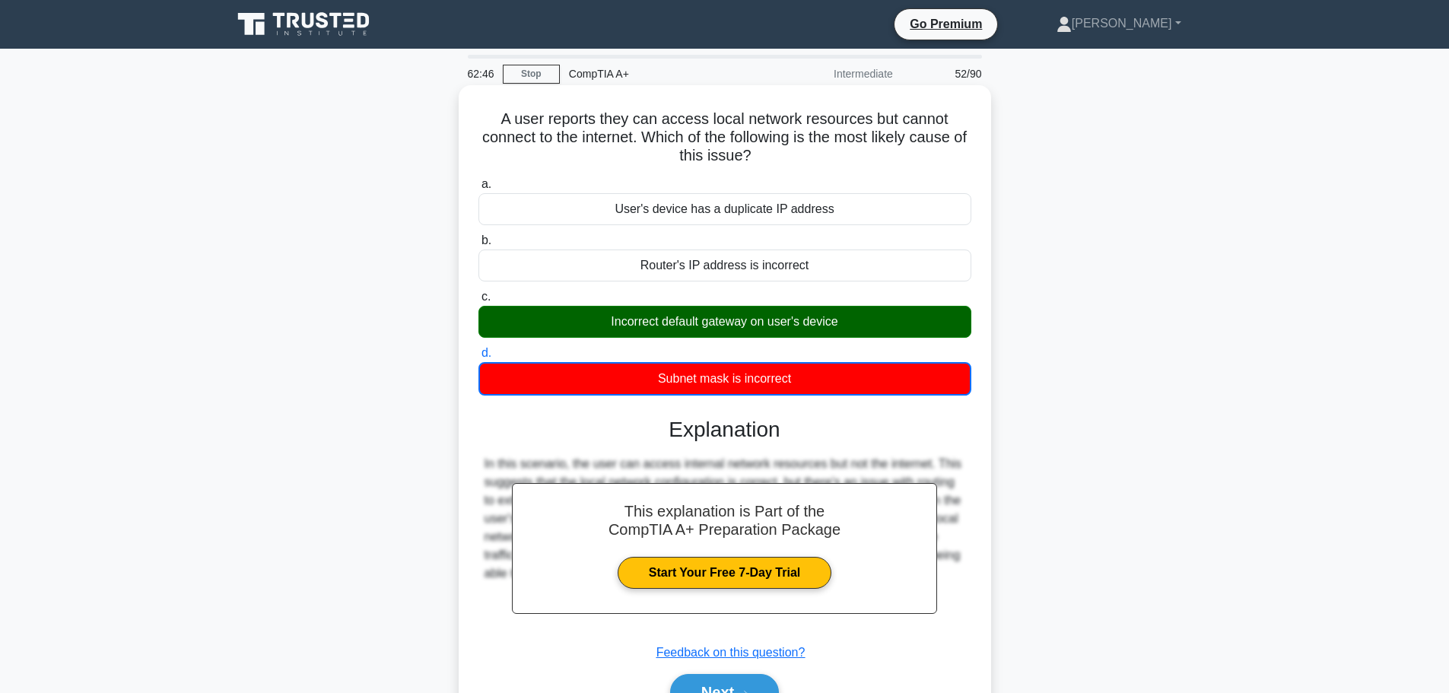
click at [644, 321] on div "Incorrect default gateway on user's device" at bounding box center [725, 322] width 493 height 32
click at [479, 302] on input "c. Incorrect default gateway on user's device" at bounding box center [479, 297] width 0 height 10
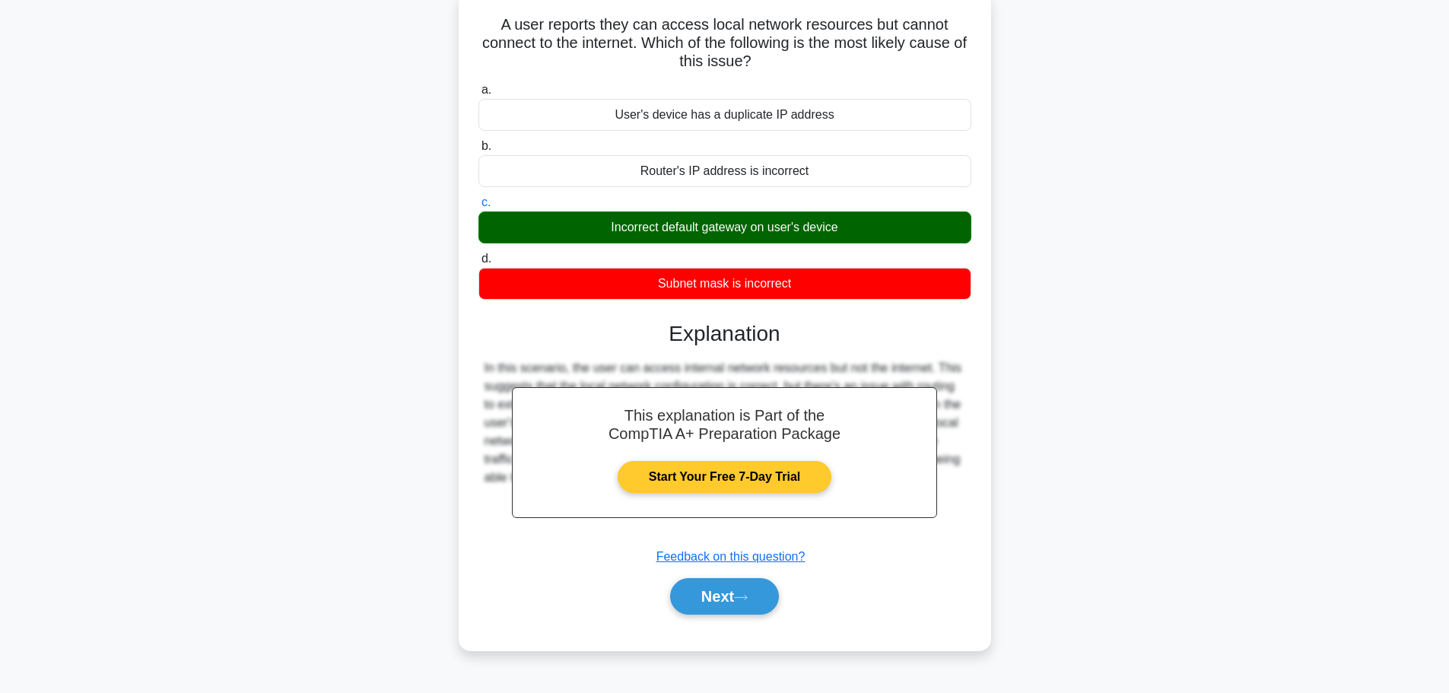
scroll to position [129, 0]
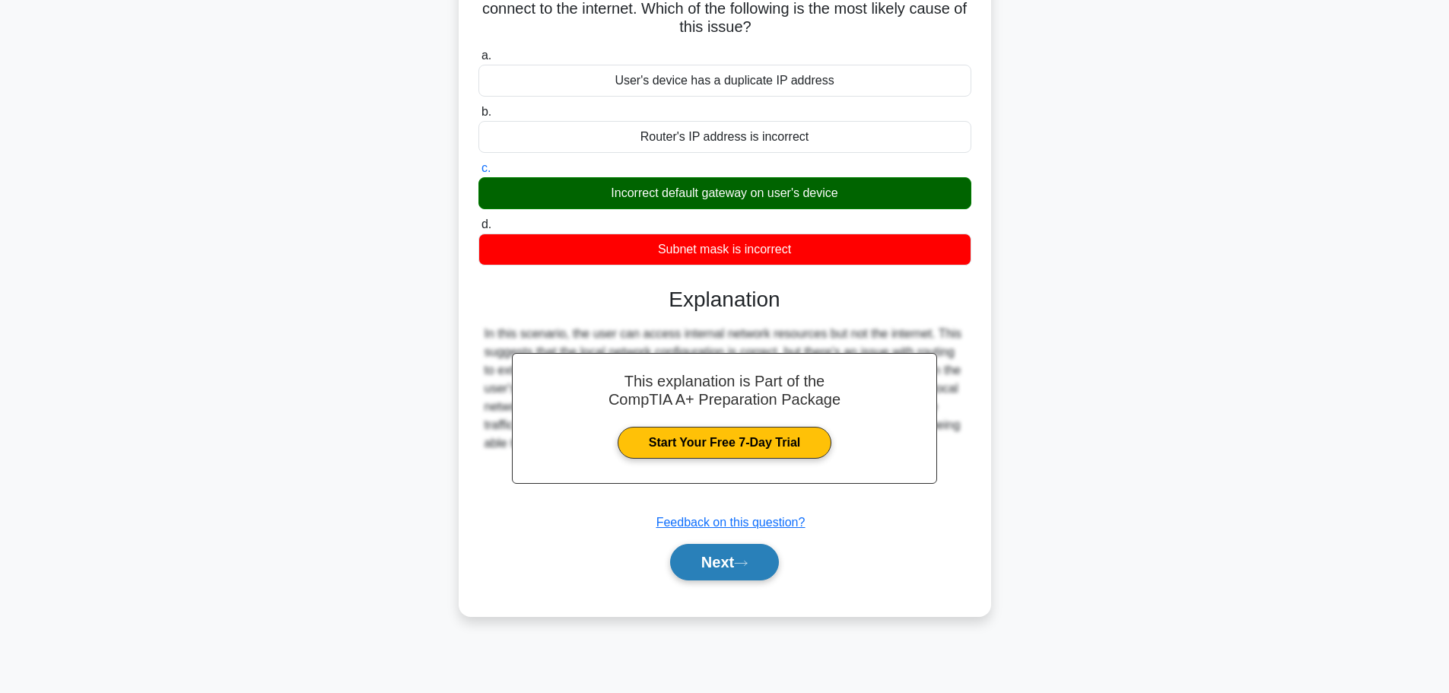
click at [730, 568] on button "Next" at bounding box center [724, 562] width 109 height 37
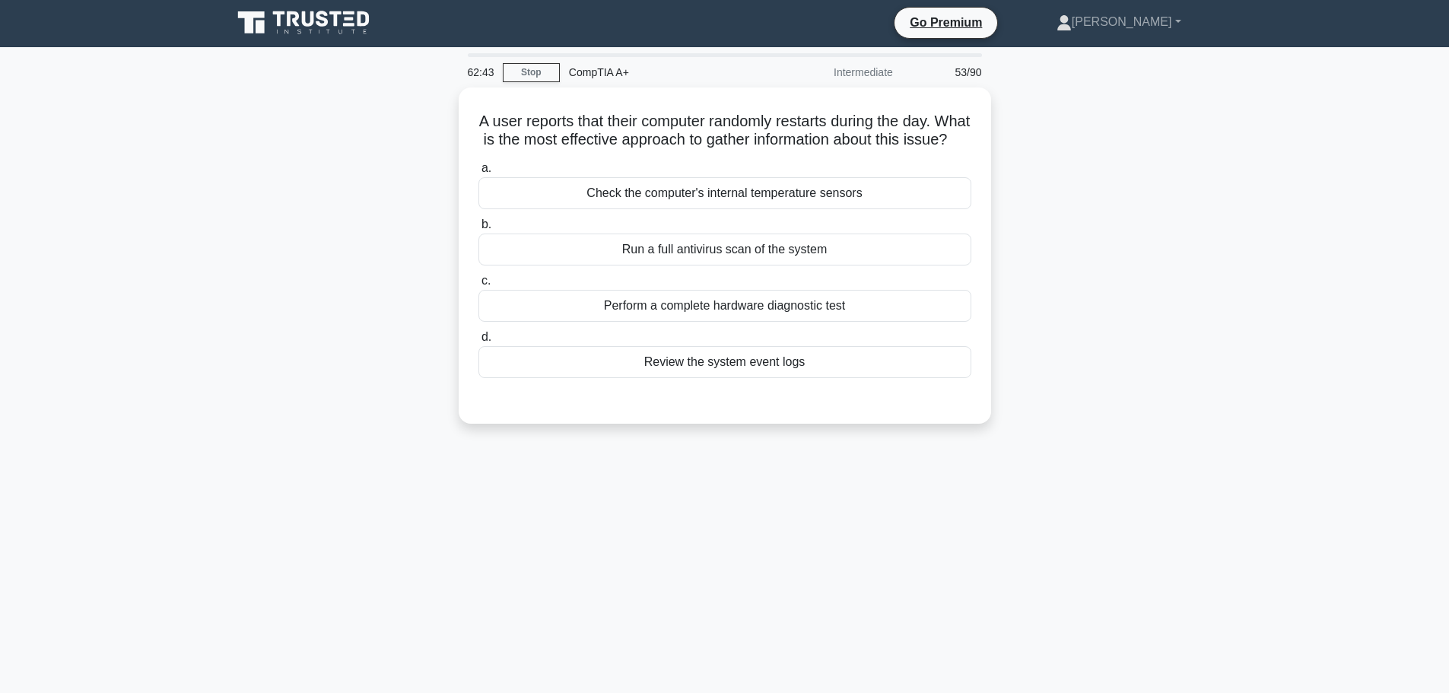
scroll to position [0, 0]
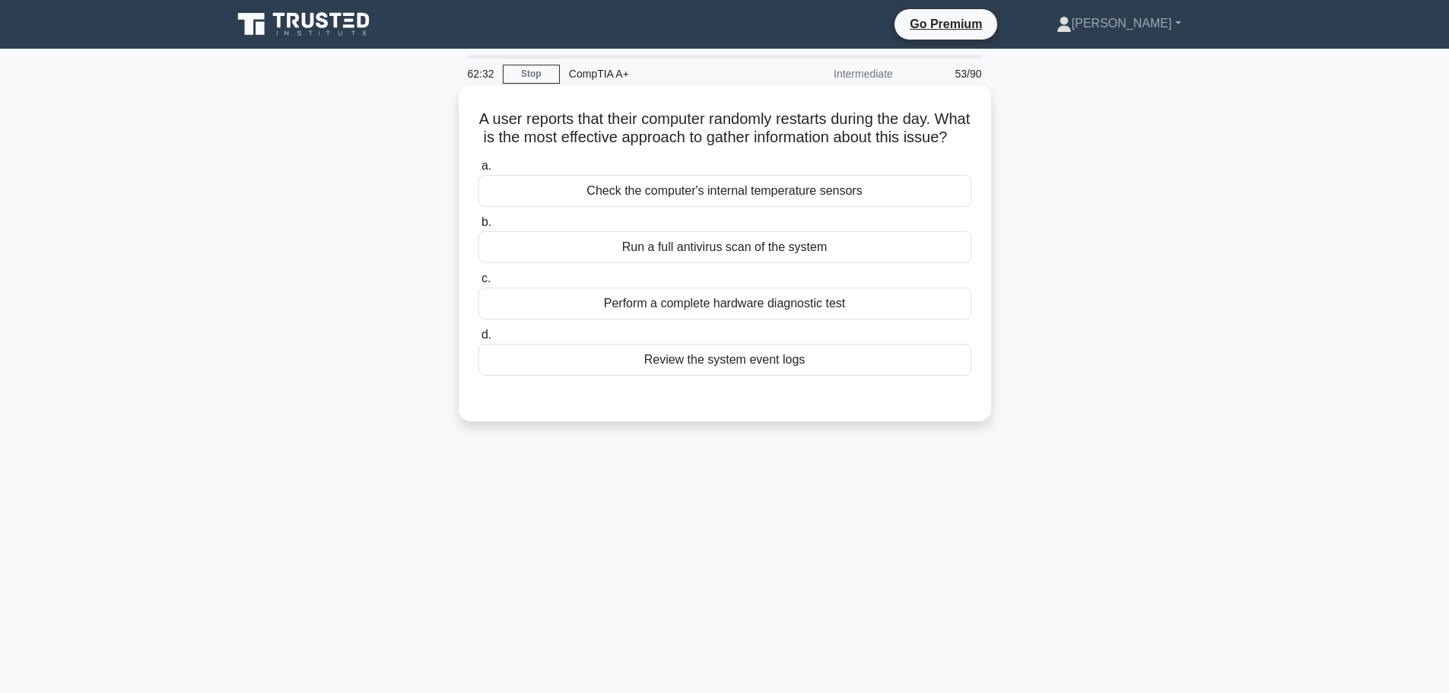
click at [763, 207] on div "Check the computer's internal temperature sensors" at bounding box center [725, 191] width 493 height 32
click at [479, 171] on input "a. Check the computer's internal temperature sensors" at bounding box center [479, 166] width 0 height 10
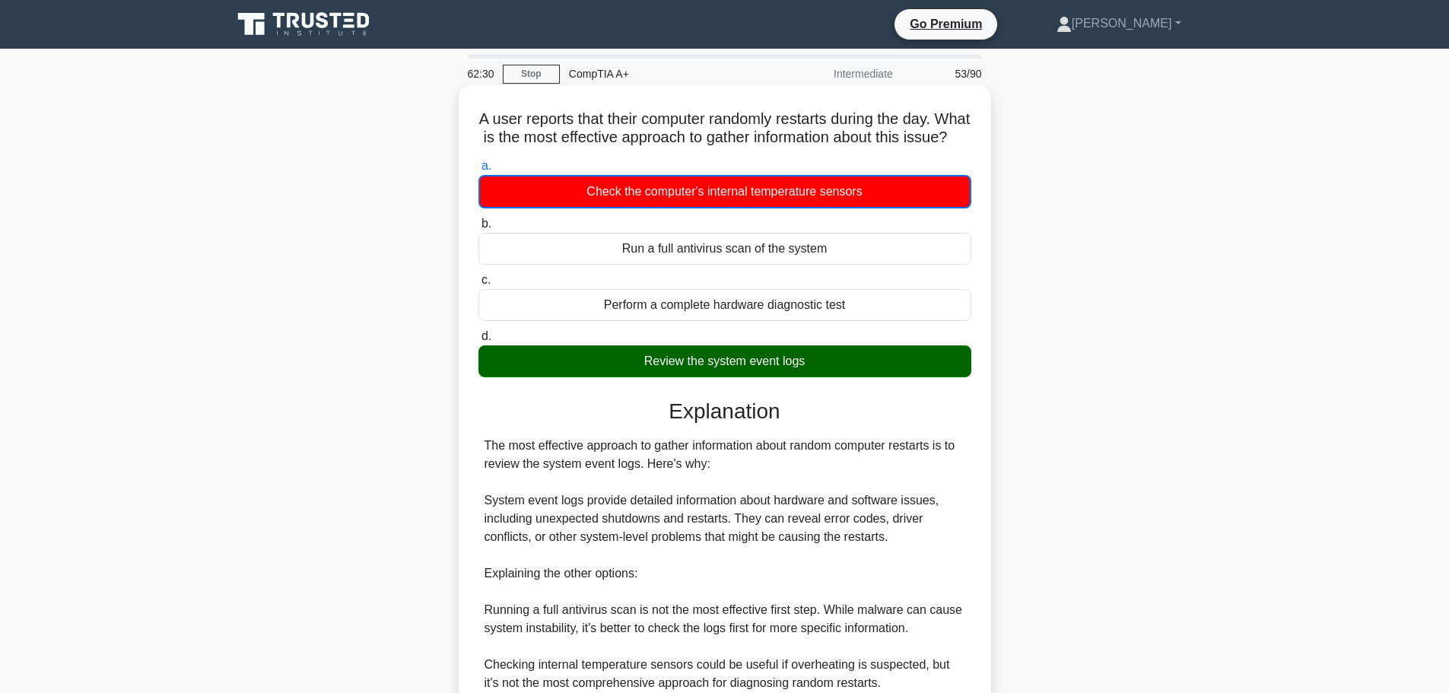
click at [751, 377] on div "Review the system event logs" at bounding box center [725, 361] width 493 height 32
click at [479, 342] on input "d. Review the system event logs" at bounding box center [479, 337] width 0 height 10
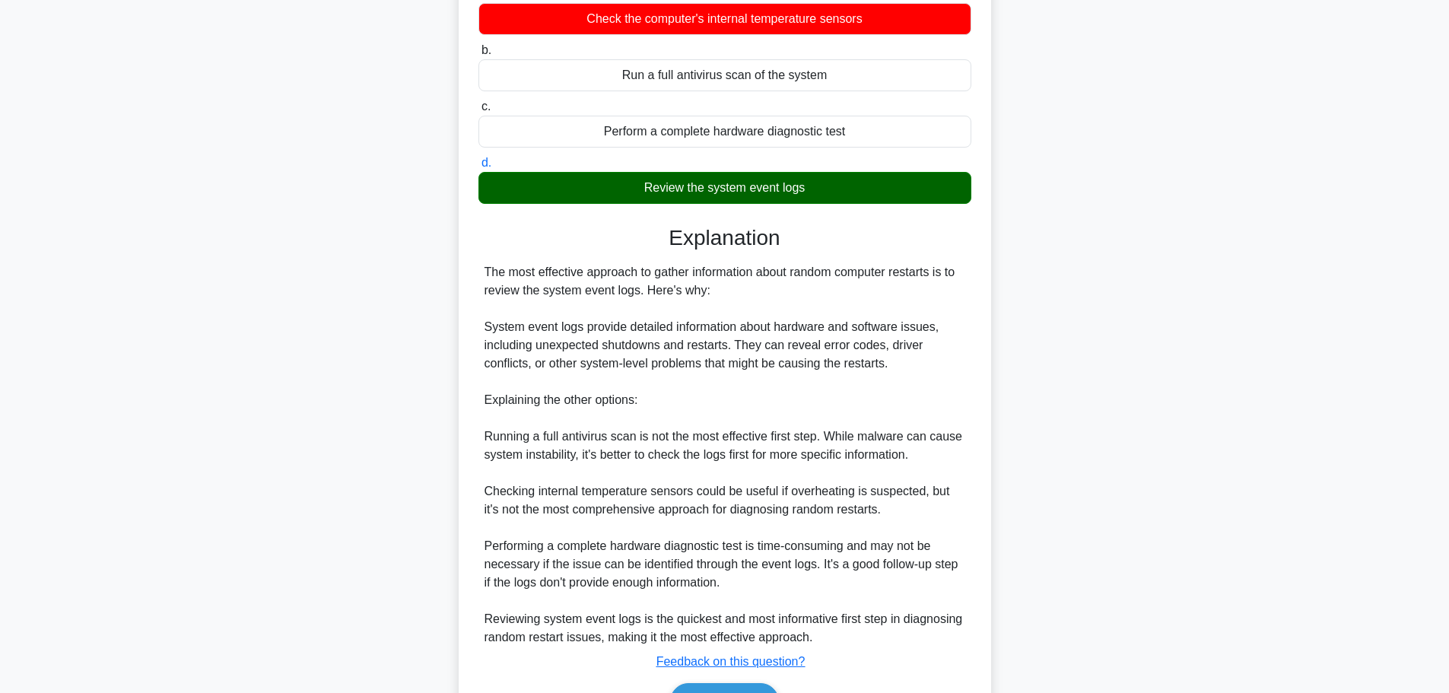
scroll to position [228, 0]
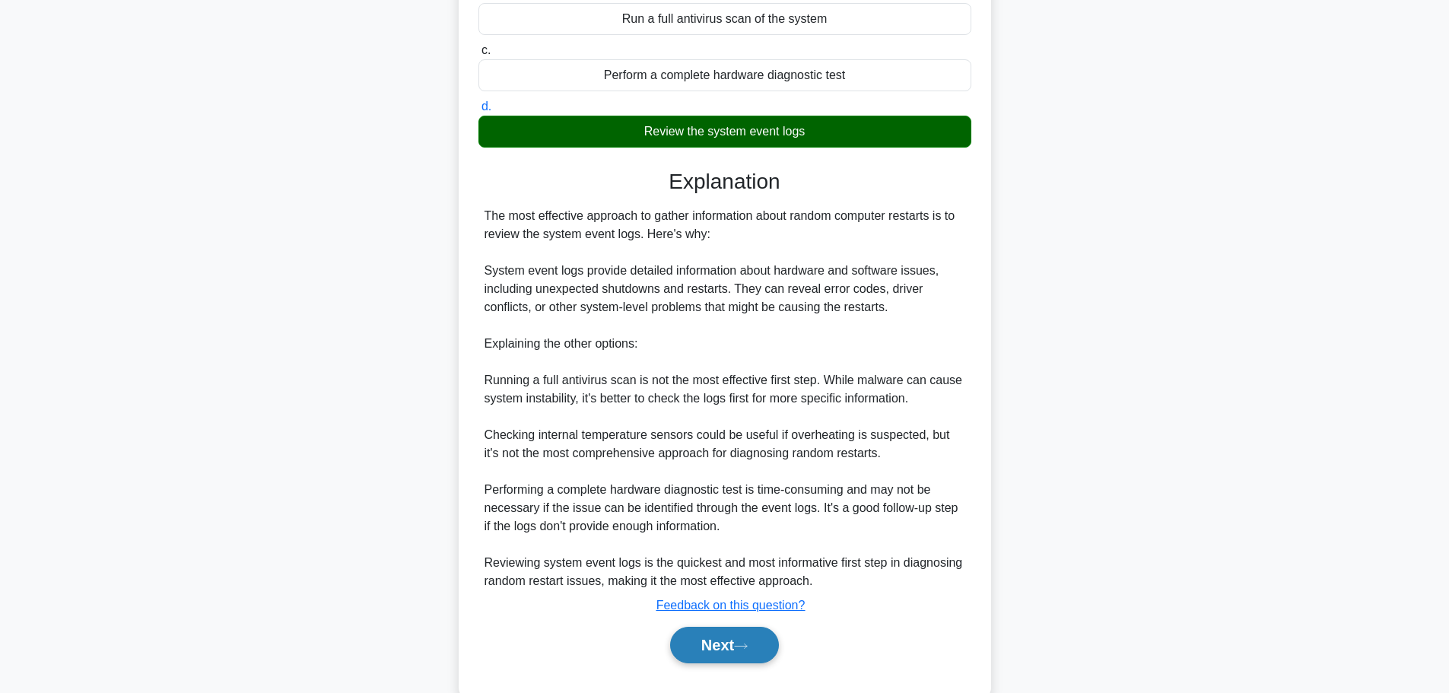
click at [758, 663] on button "Next" at bounding box center [724, 645] width 109 height 37
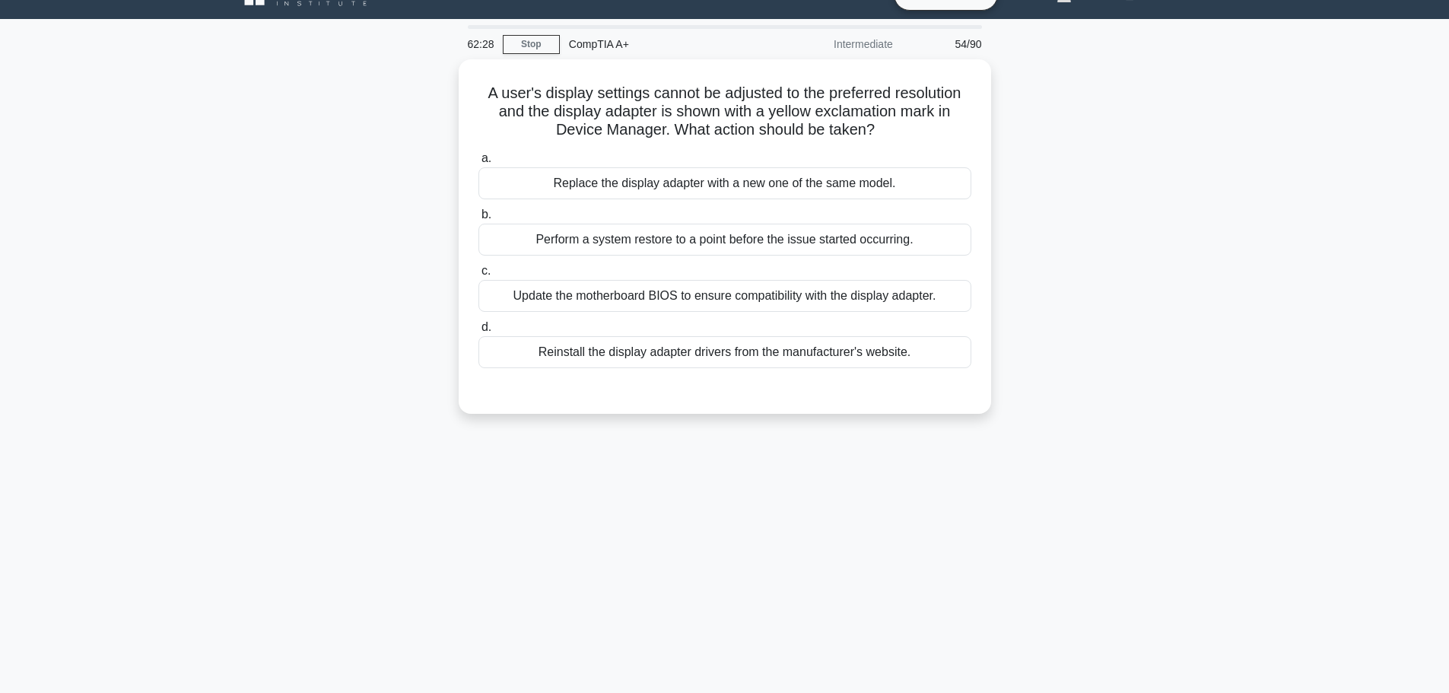
scroll to position [0, 0]
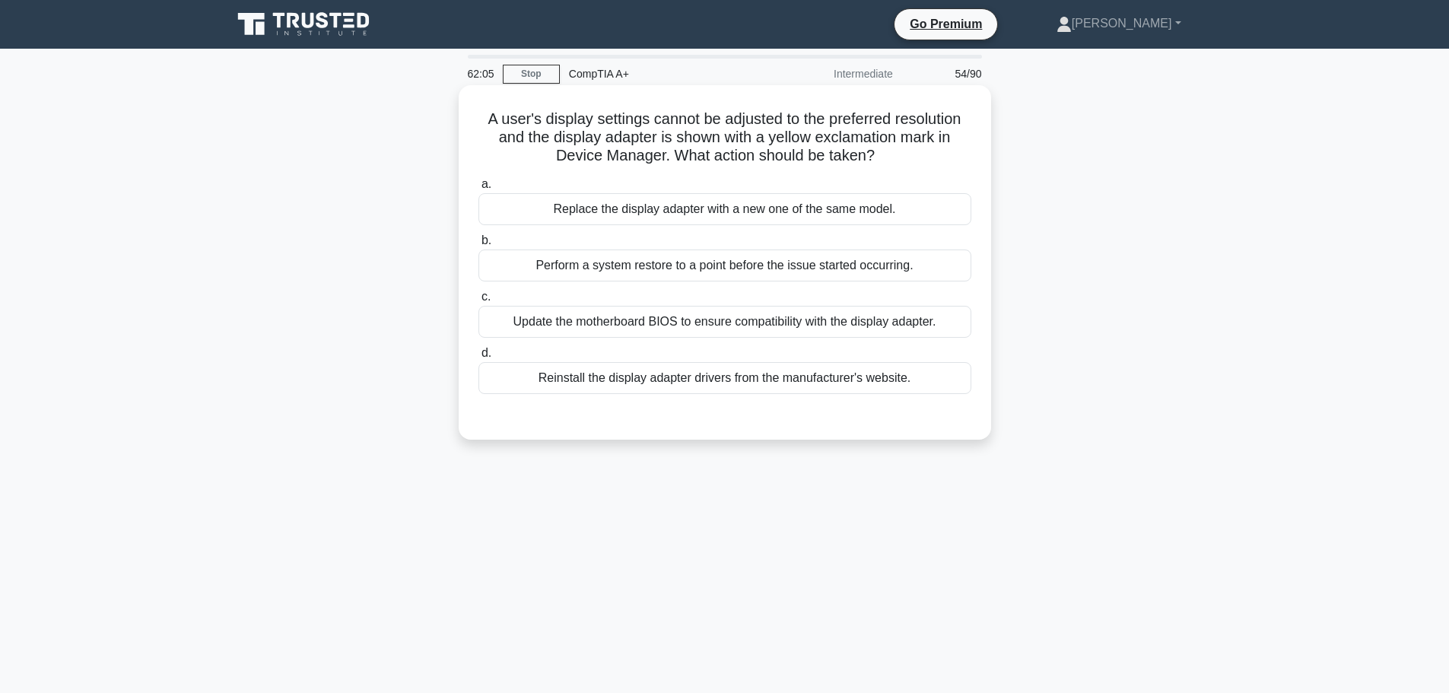
click at [747, 383] on div "Reinstall the display adapter drivers from the manufacturer's website." at bounding box center [725, 378] width 493 height 32
click at [479, 358] on input "d. Reinstall the display adapter drivers from the manufacturer's website." at bounding box center [479, 353] width 0 height 10
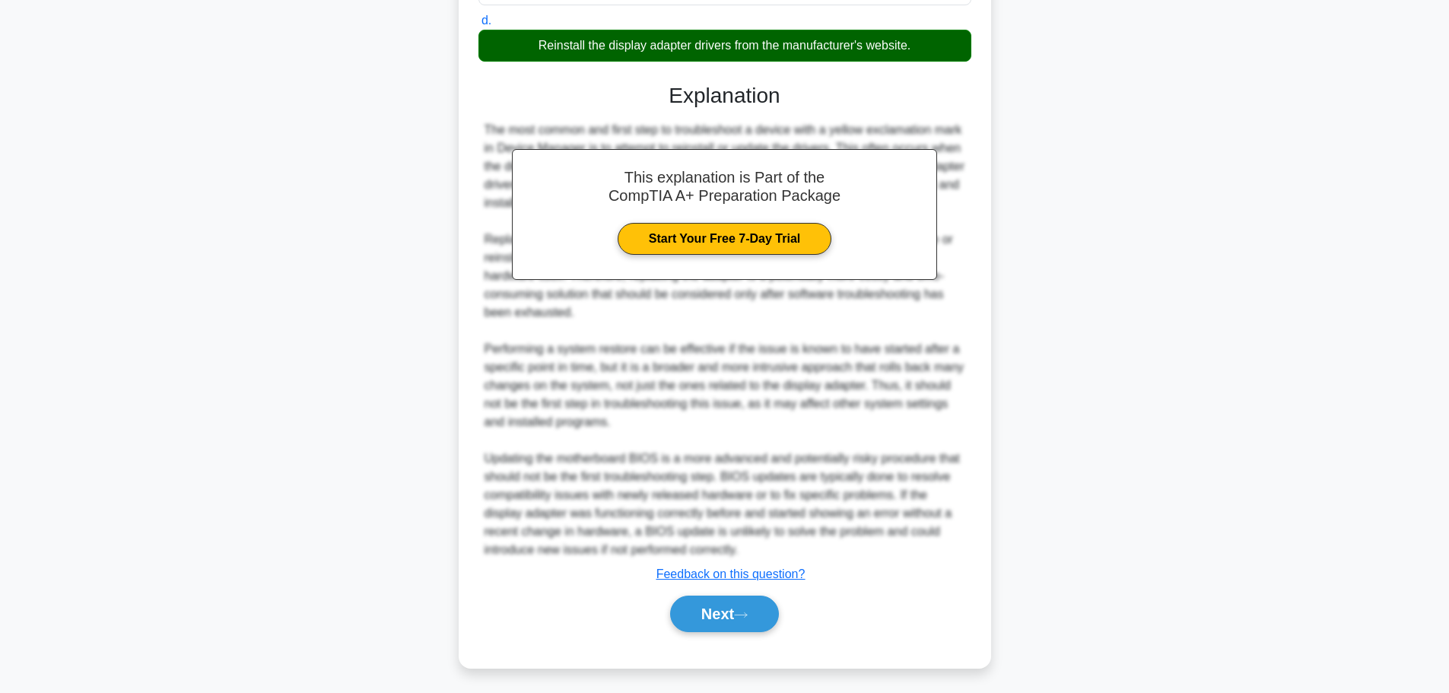
scroll to position [337, 0]
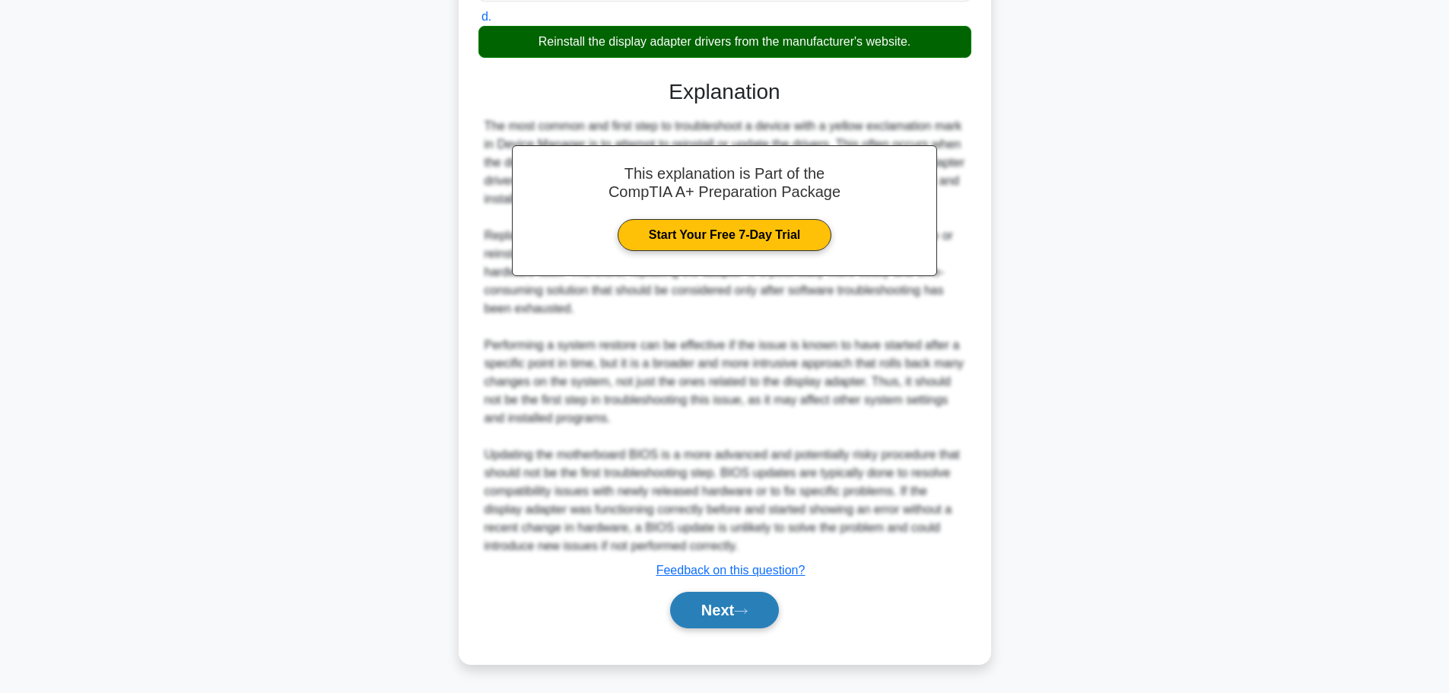
click at [717, 599] on button "Next" at bounding box center [724, 610] width 109 height 37
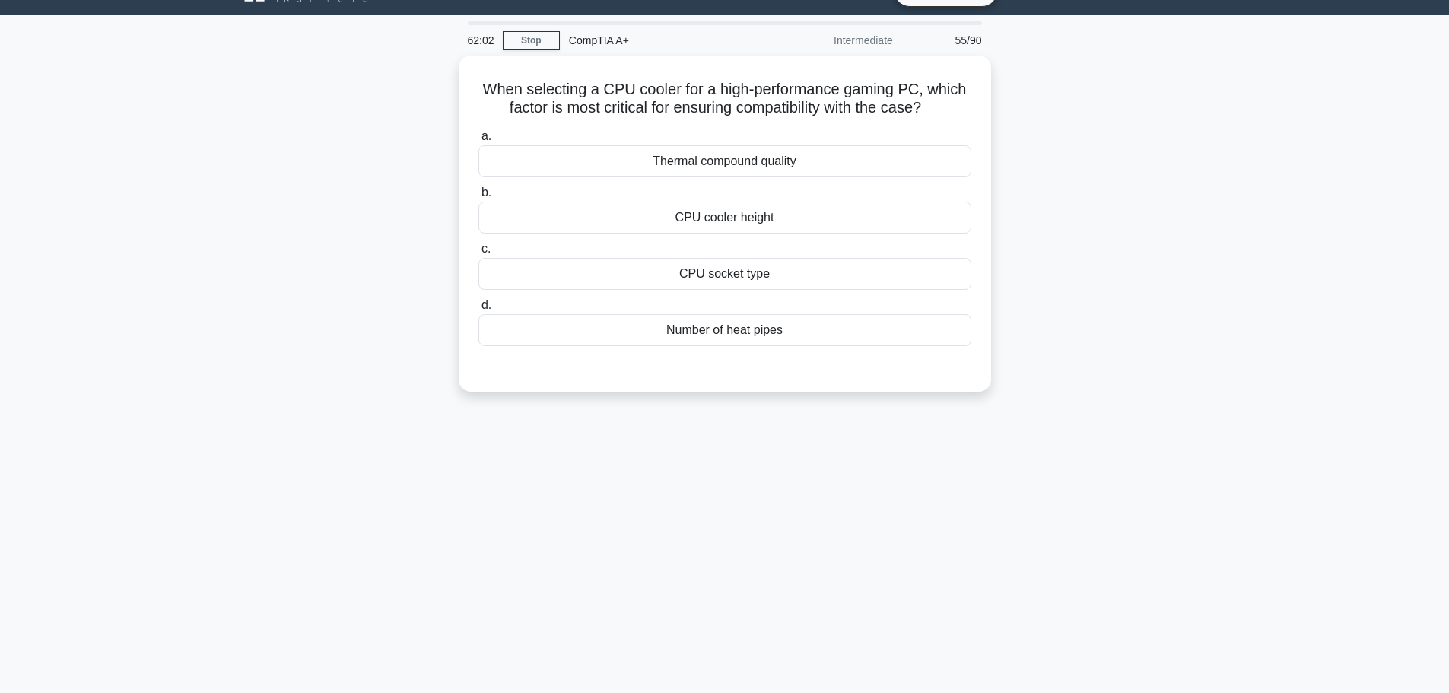
scroll to position [0, 0]
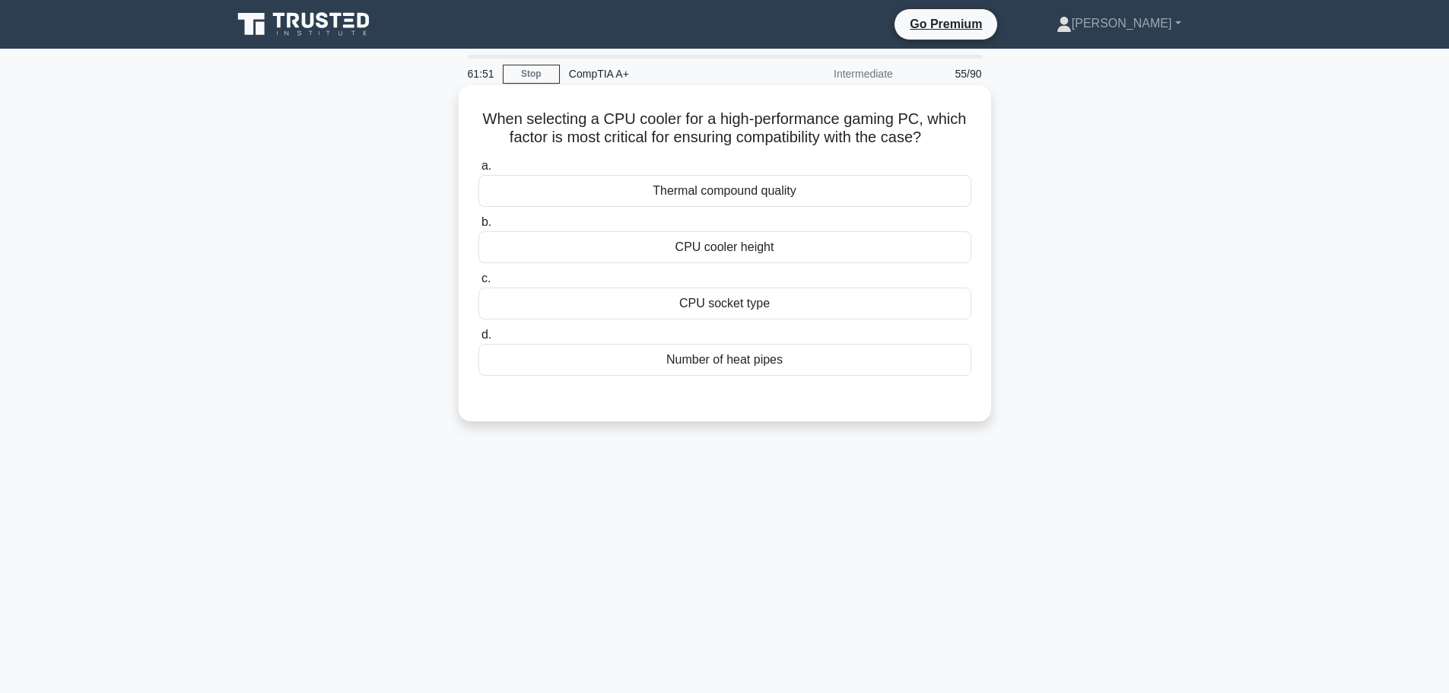
click at [736, 302] on div "CPU socket type" at bounding box center [725, 304] width 493 height 32
click at [479, 284] on input "c. CPU socket type" at bounding box center [479, 279] width 0 height 10
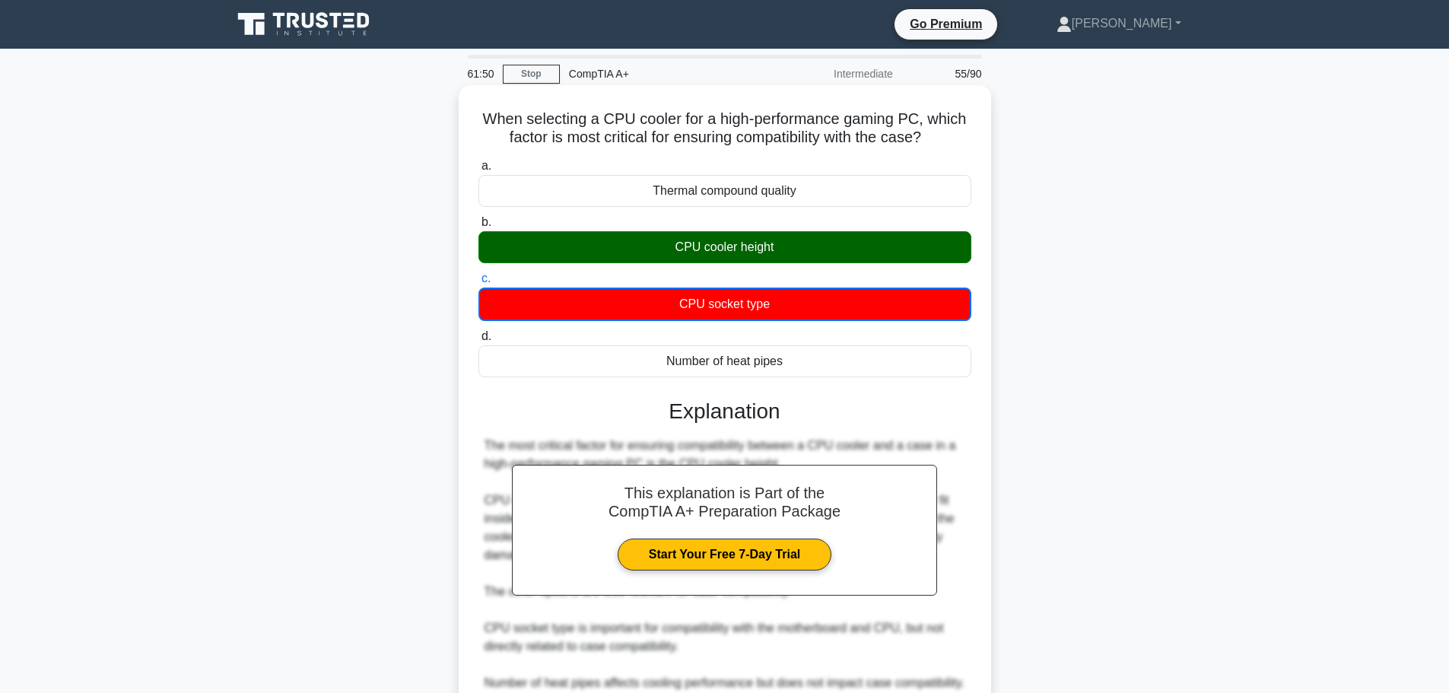
click at [741, 239] on div "CPU cooler height" at bounding box center [725, 247] width 493 height 32
click at [479, 227] on input "b. CPU cooler height" at bounding box center [479, 223] width 0 height 10
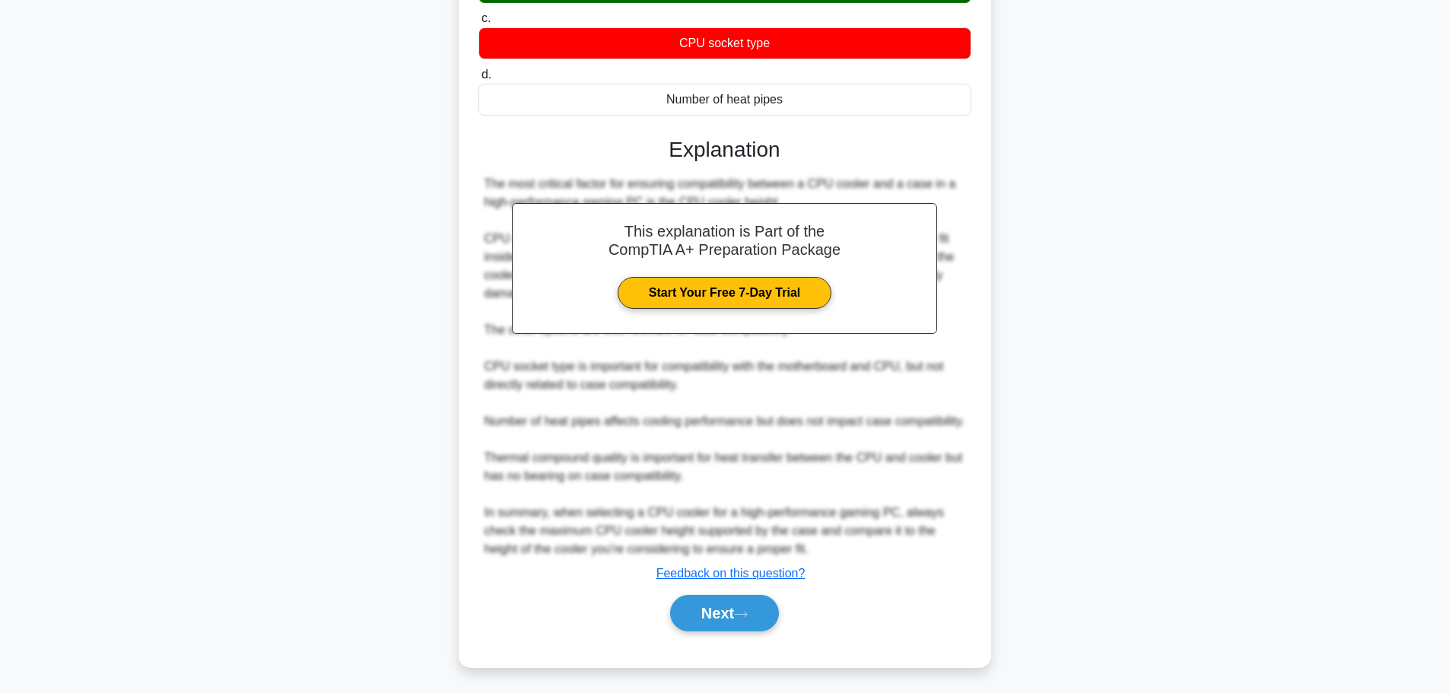
scroll to position [282, 0]
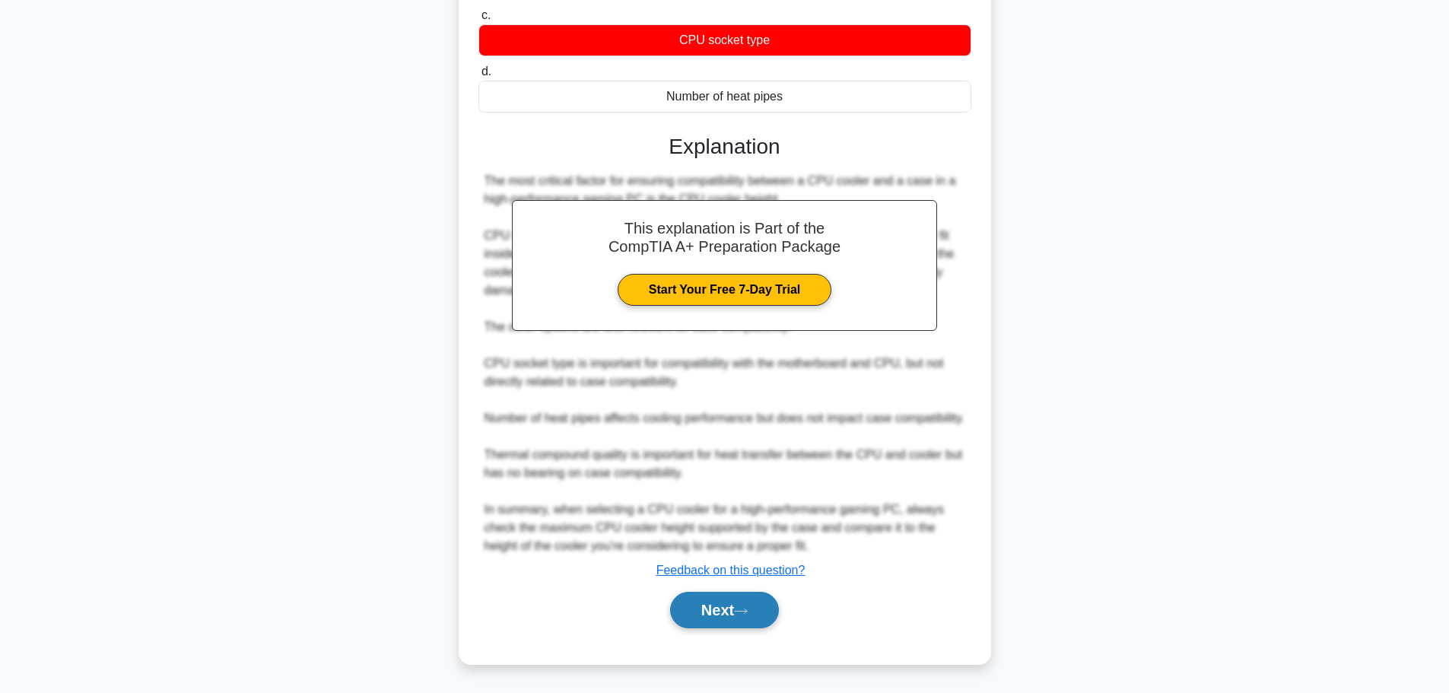
click at [723, 606] on button "Next" at bounding box center [724, 610] width 109 height 37
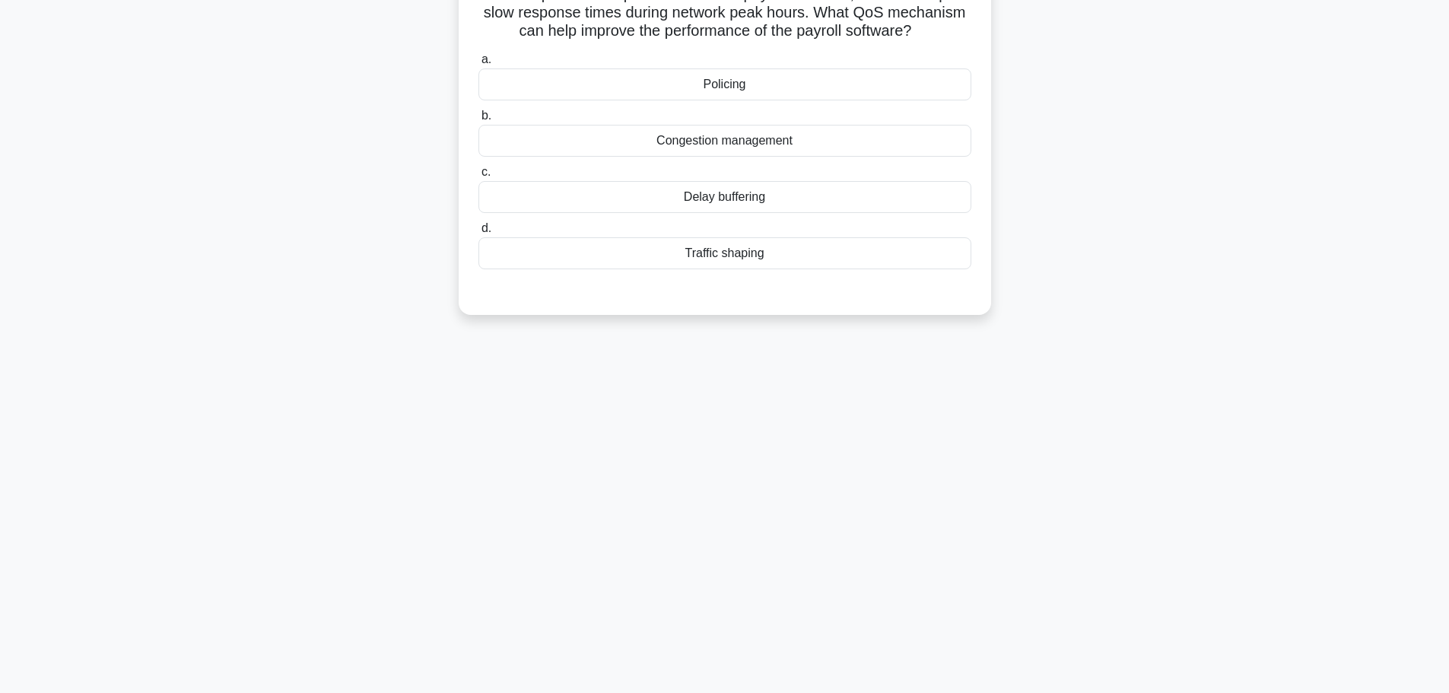
scroll to position [0, 0]
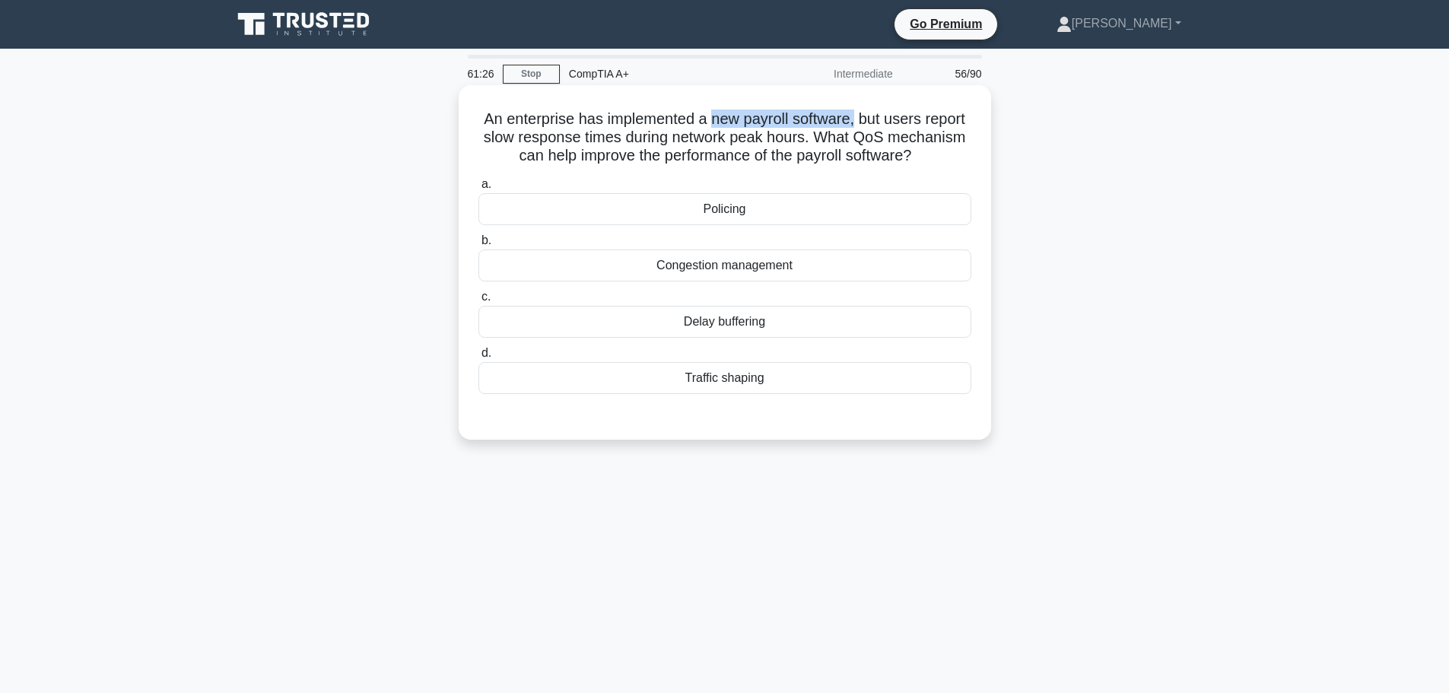
drag, startPoint x: 709, startPoint y: 119, endPoint x: 857, endPoint y: 118, distance: 147.6
click at [857, 118] on h5 "An enterprise has implemented a new payroll software, but users report slow res…" at bounding box center [725, 138] width 496 height 56
click at [1080, 178] on div "An enterprise has implemented a new payroll software, but users report slow res…" at bounding box center [725, 275] width 1004 height 373
click at [746, 265] on div "Congestion management" at bounding box center [725, 266] width 493 height 32
click at [479, 246] on input "b. Congestion management" at bounding box center [479, 241] width 0 height 10
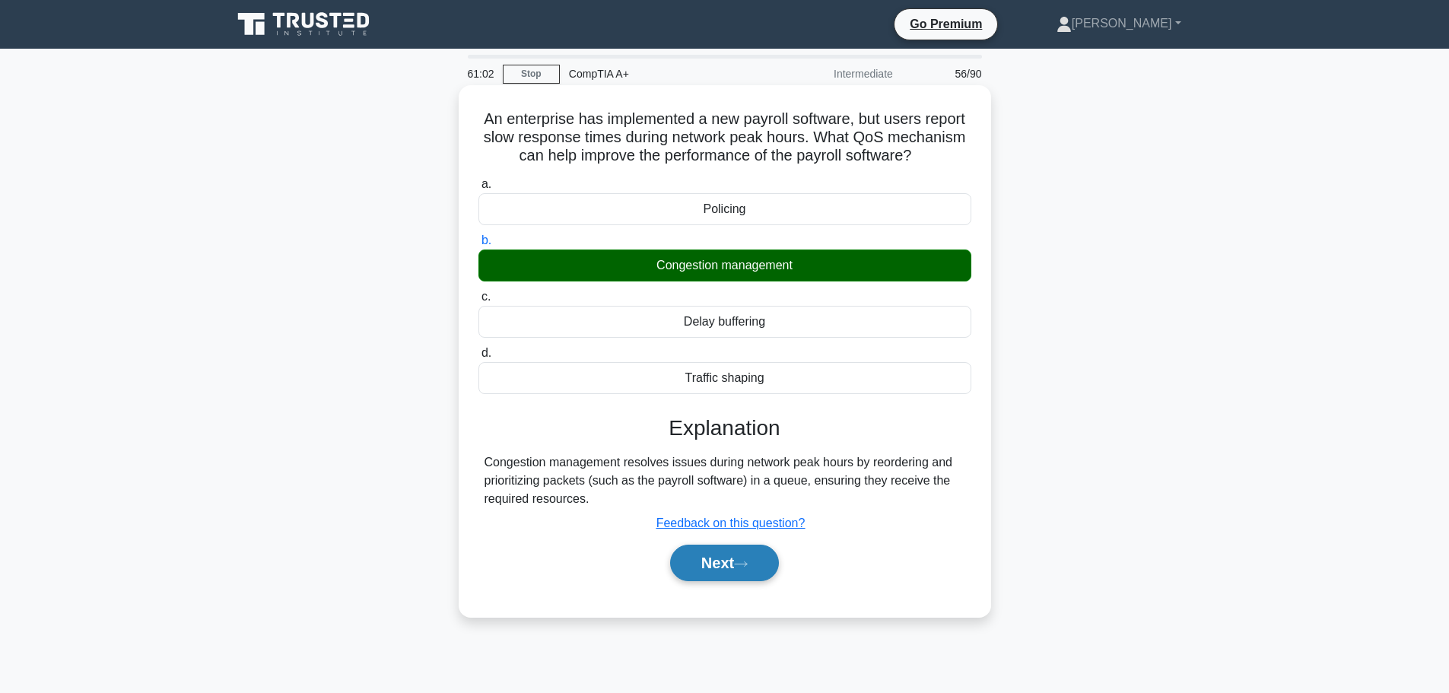
click at [712, 563] on button "Next" at bounding box center [724, 563] width 109 height 37
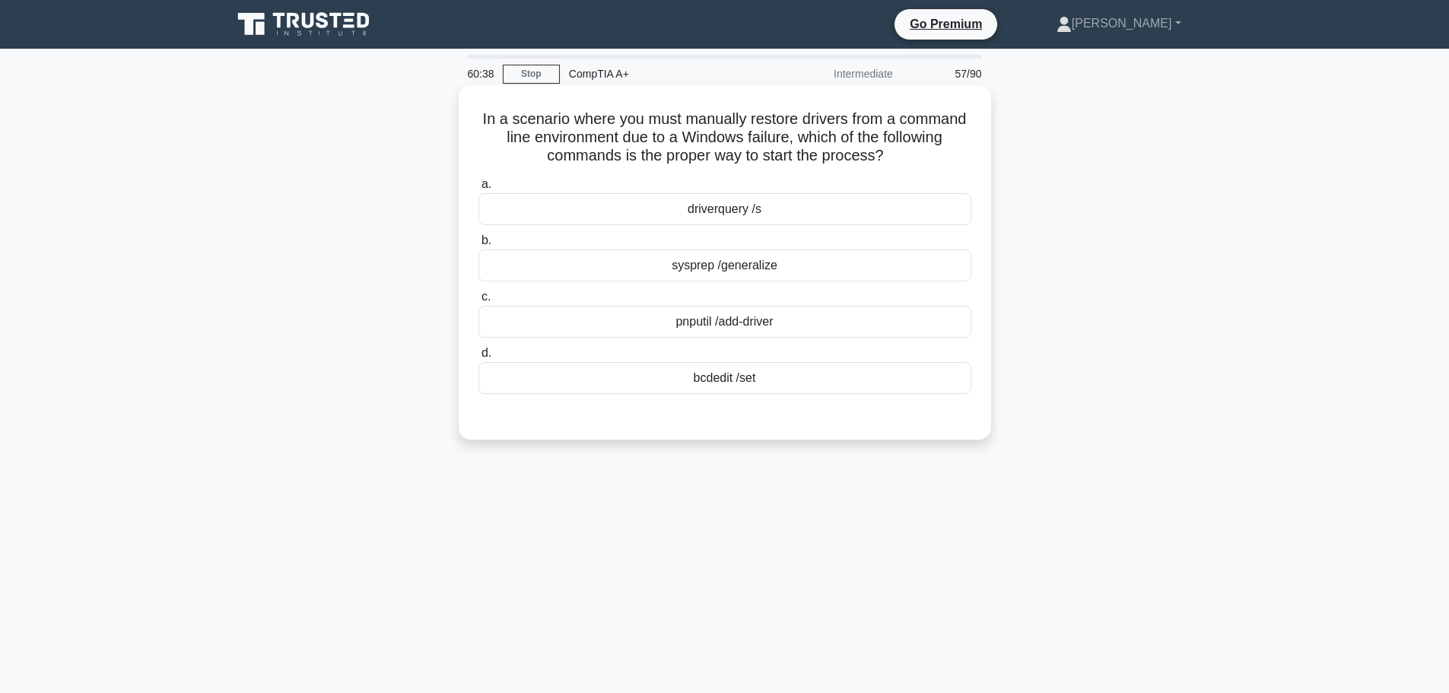
click at [752, 217] on div "driverquery /s" at bounding box center [725, 209] width 493 height 32
click at [479, 189] on input "a. driverquery /s" at bounding box center [479, 185] width 0 height 10
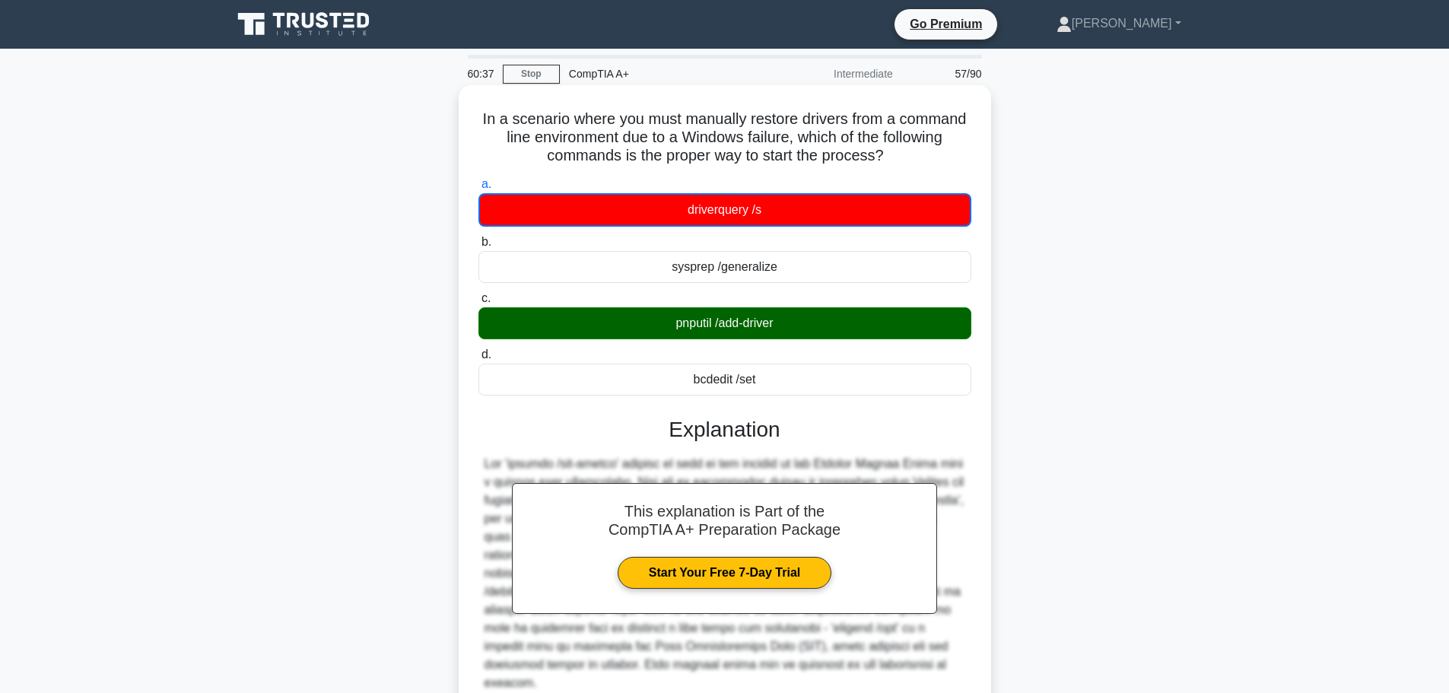
click at [743, 329] on div "pnputil /add-driver" at bounding box center [725, 323] width 493 height 32
click at [479, 304] on input "c. pnputil /add-driver" at bounding box center [479, 299] width 0 height 10
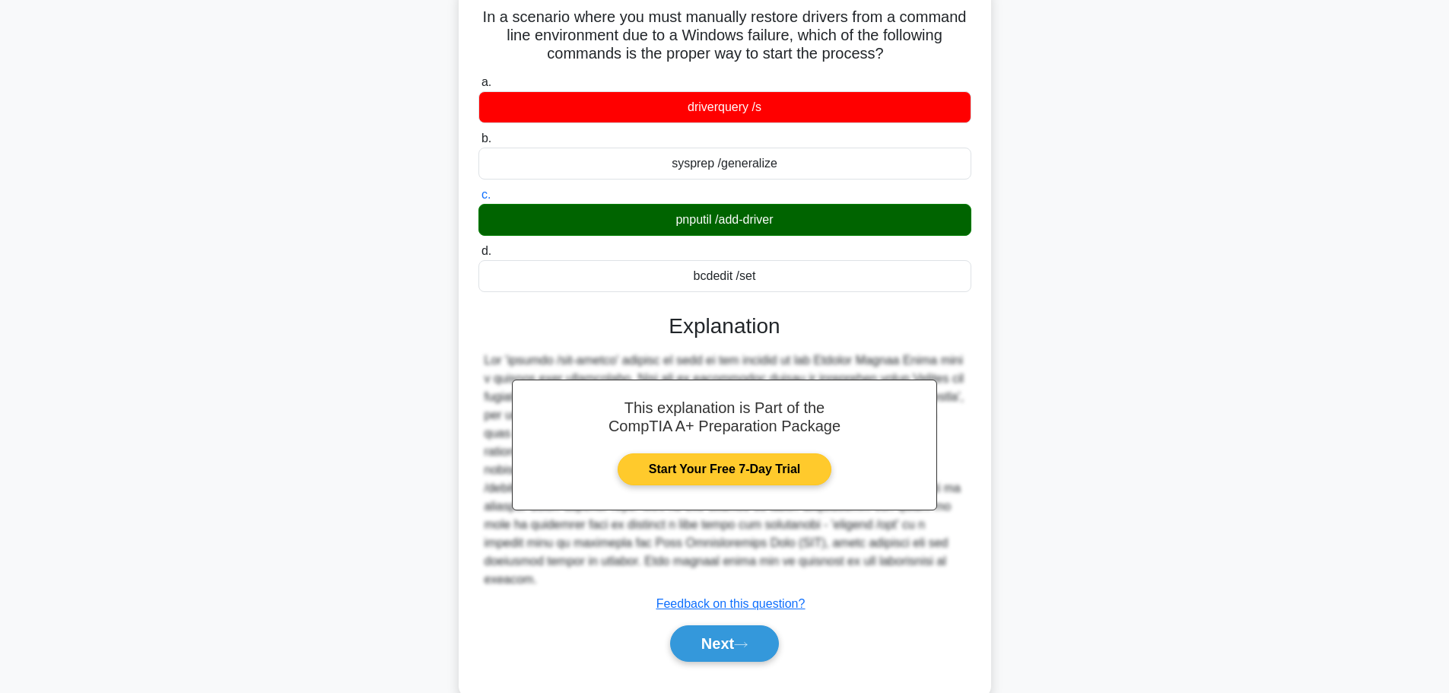
scroll to position [129, 0]
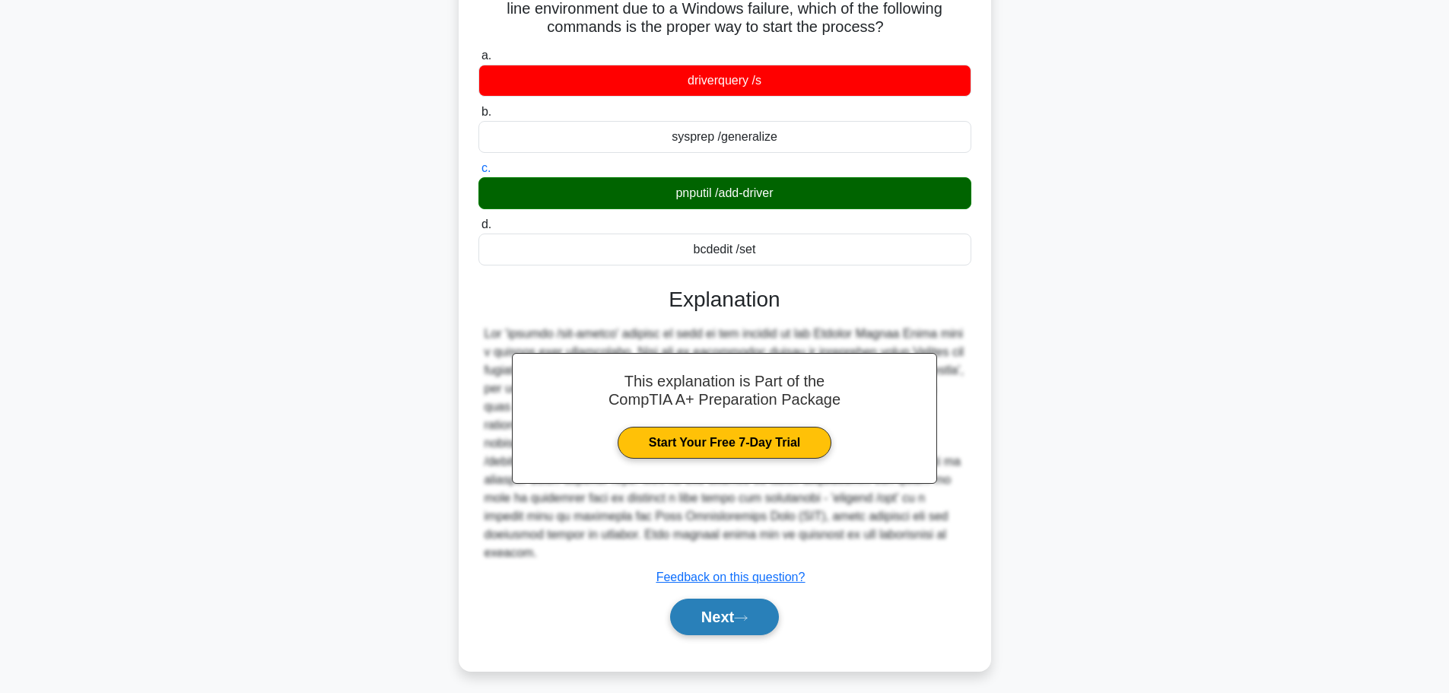
click at [748, 614] on icon at bounding box center [741, 618] width 14 height 8
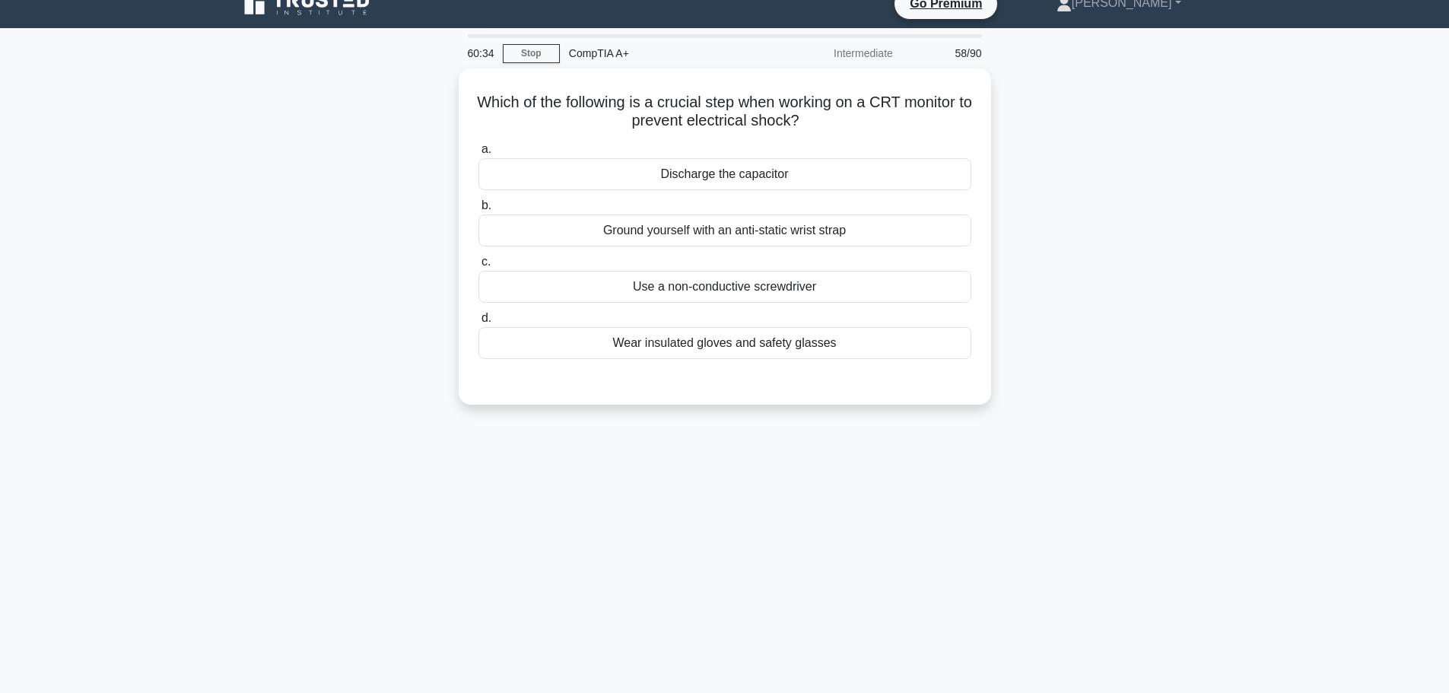
scroll to position [0, 0]
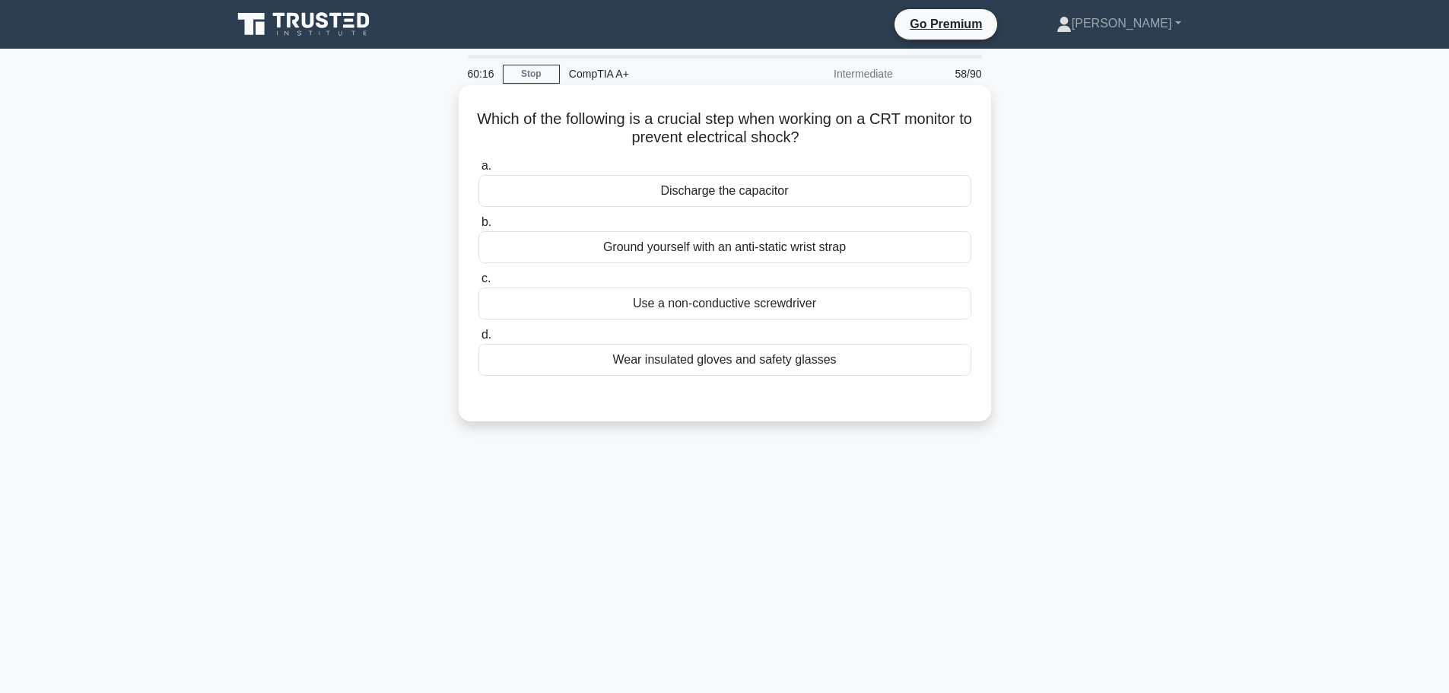
click at [732, 191] on div "Discharge the capacitor" at bounding box center [725, 191] width 493 height 32
click at [479, 171] on input "a. Discharge the capacitor" at bounding box center [479, 166] width 0 height 10
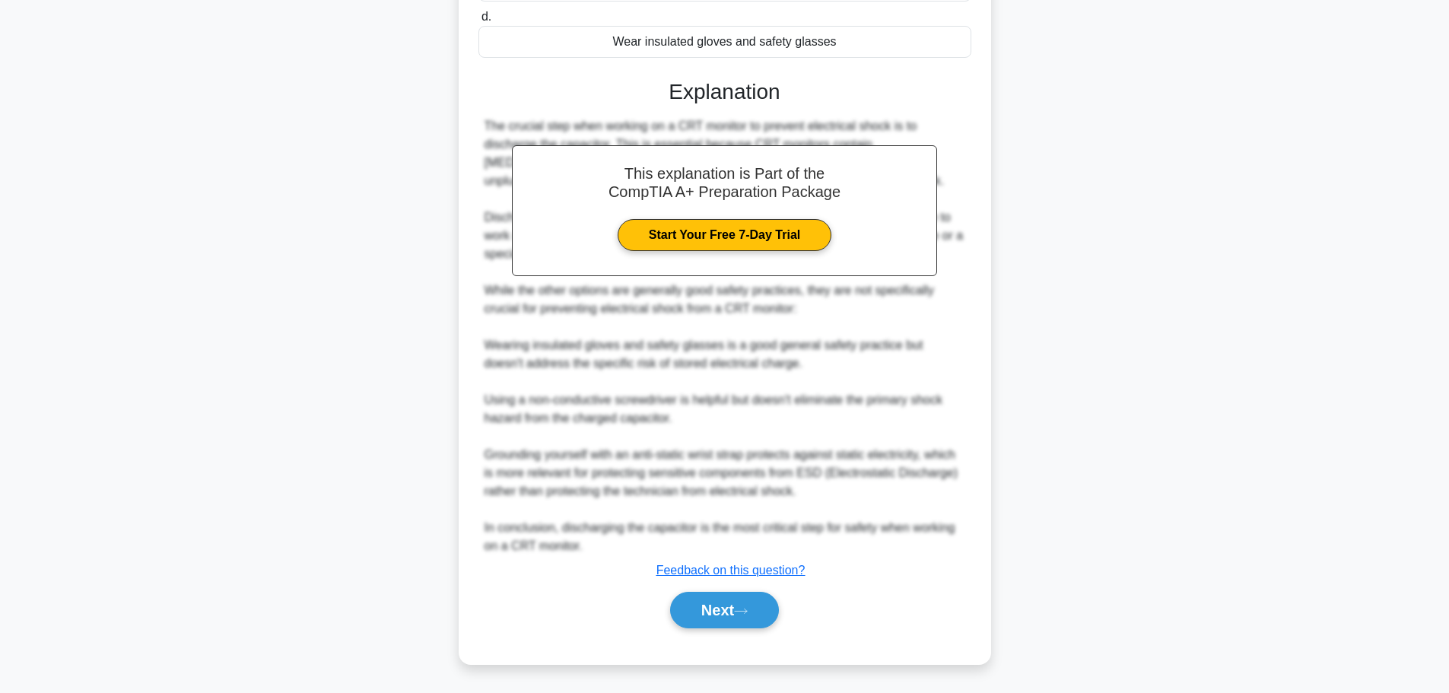
scroll to position [319, 0]
click at [676, 597] on button "Next" at bounding box center [724, 610] width 109 height 37
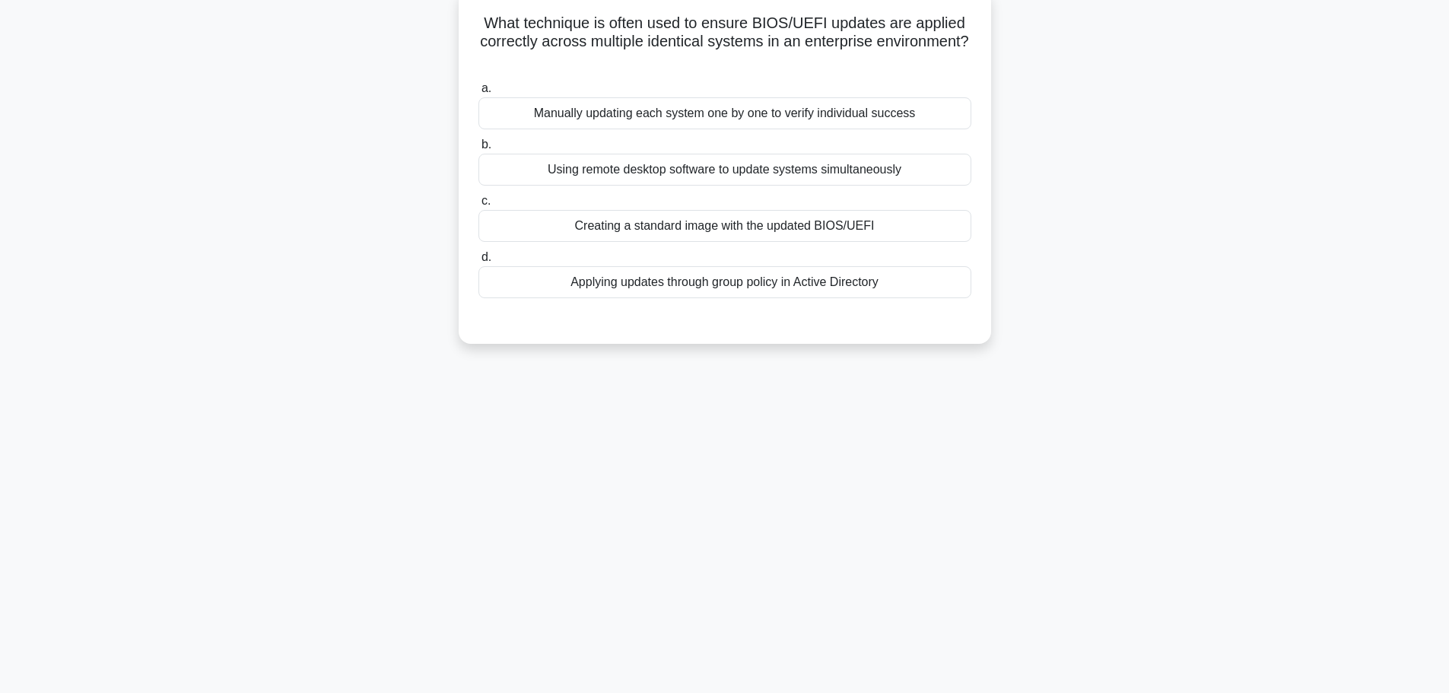
scroll to position [0, 0]
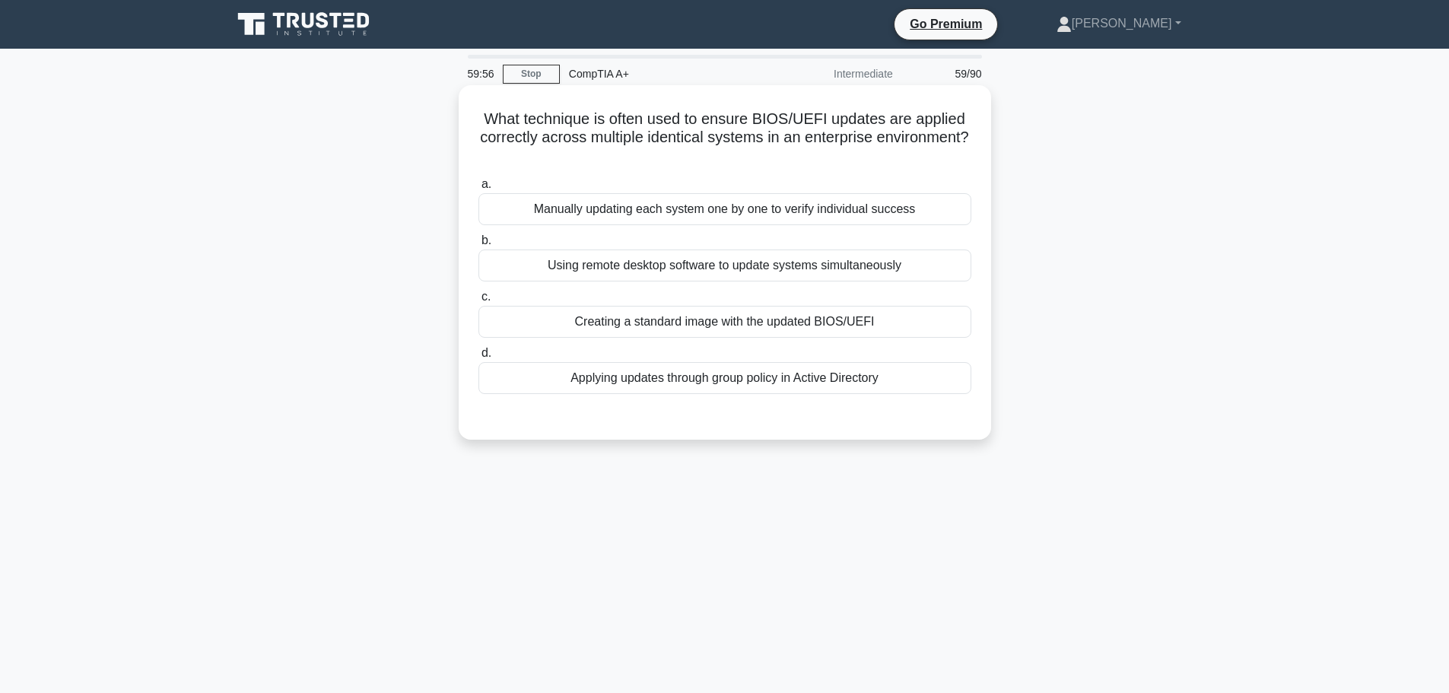
click at [814, 386] on div "Applying updates through group policy in Active Directory" at bounding box center [725, 378] width 493 height 32
click at [479, 358] on input "d. Applying updates through group policy in Active Directory" at bounding box center [479, 353] width 0 height 10
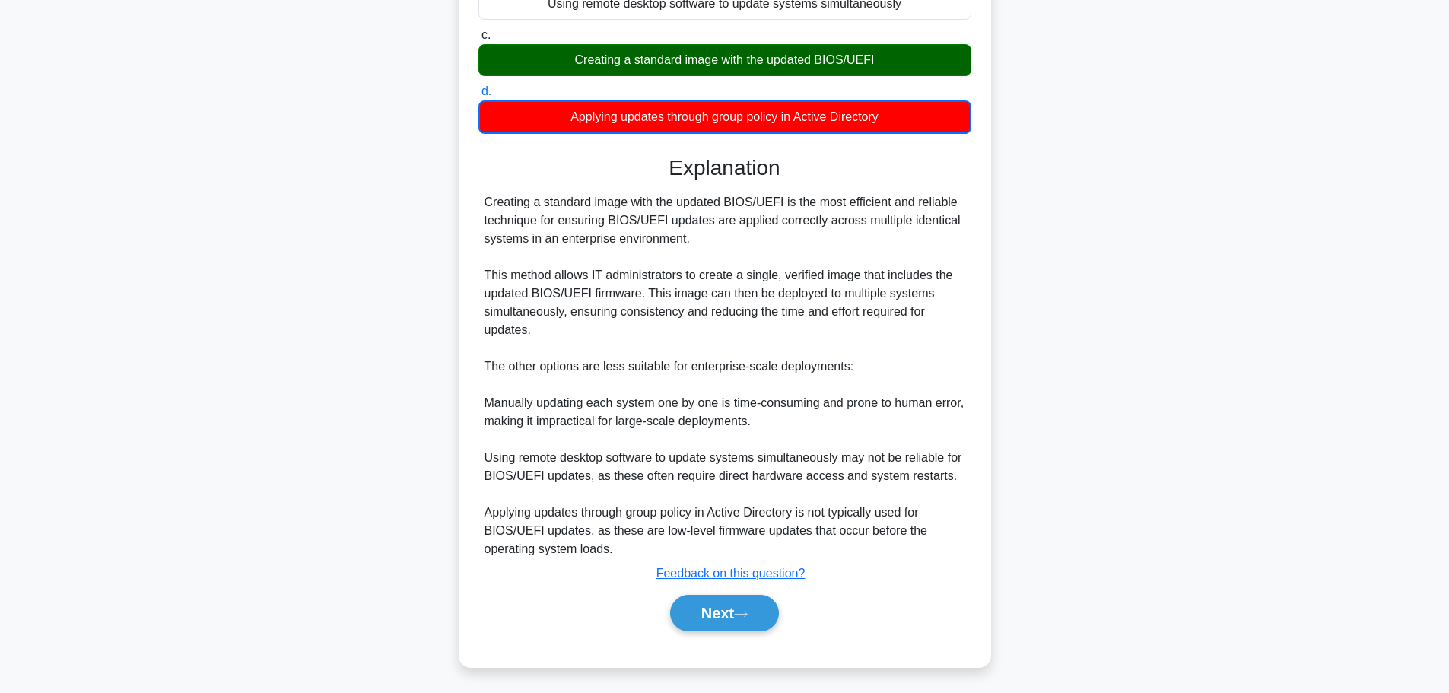
scroll to position [266, 0]
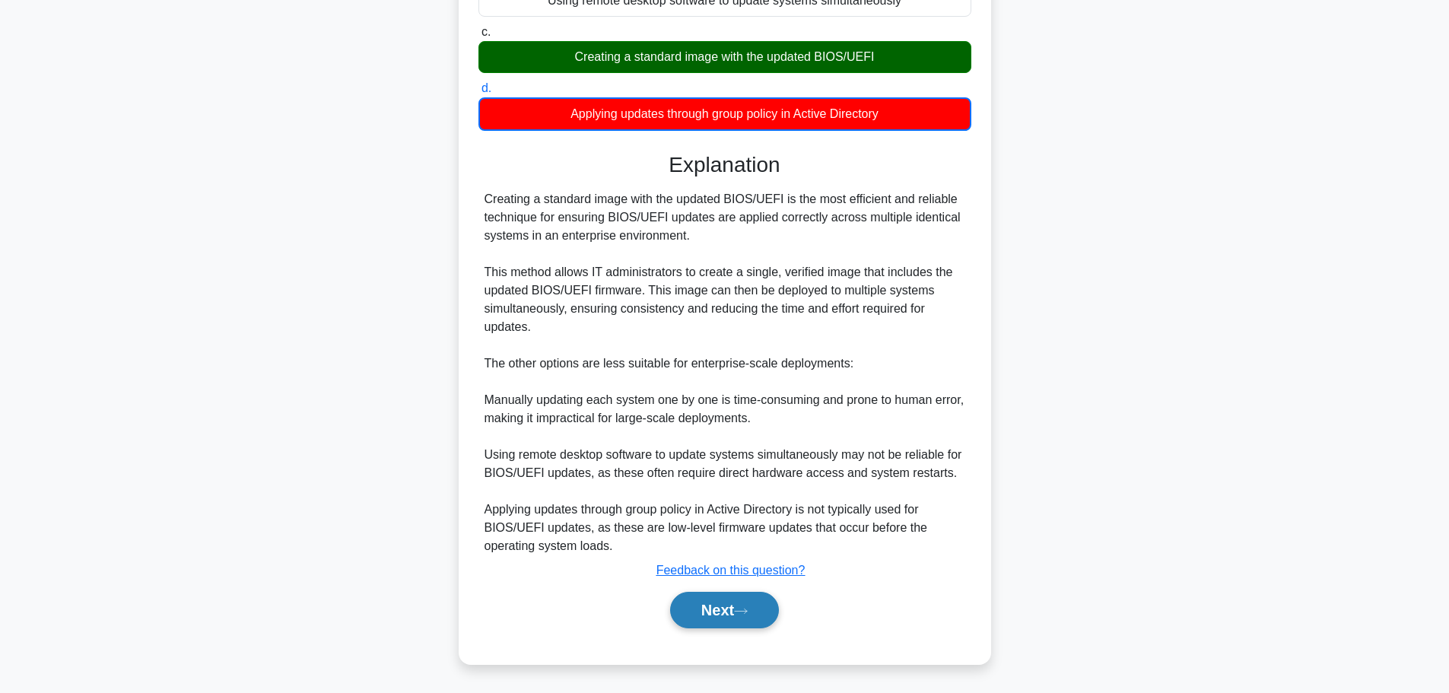
click at [709, 609] on button "Next" at bounding box center [724, 610] width 109 height 37
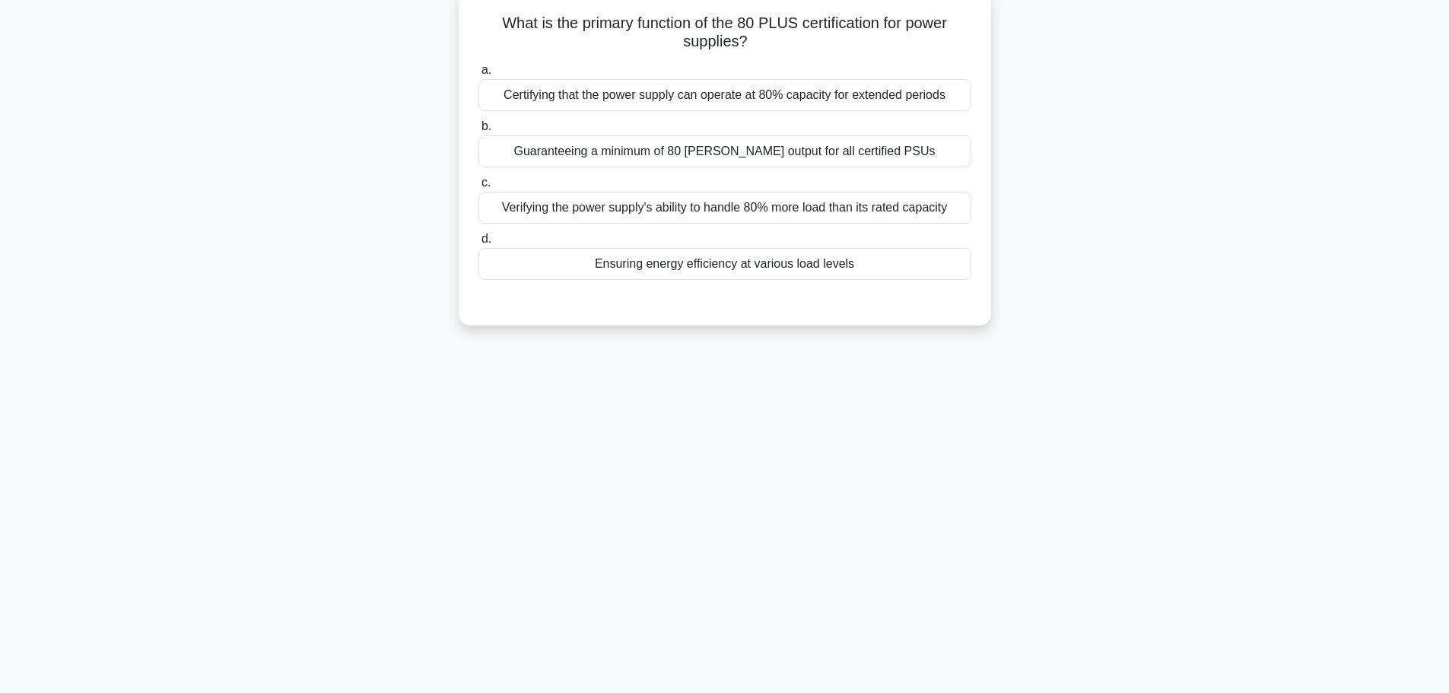
scroll to position [0, 0]
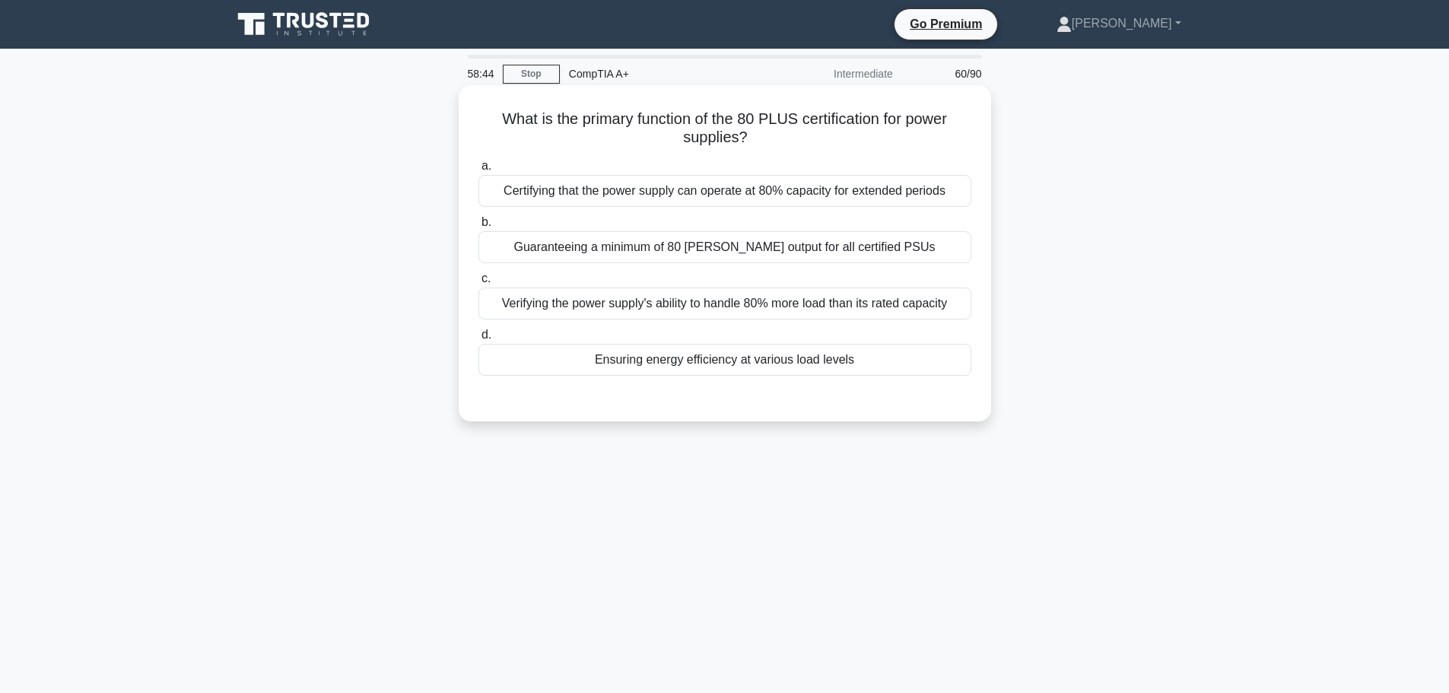
click at [700, 368] on div "Ensuring energy efficiency at various load levels" at bounding box center [725, 360] width 493 height 32
click at [479, 340] on input "d. Ensuring energy efficiency at various load levels" at bounding box center [479, 335] width 0 height 10
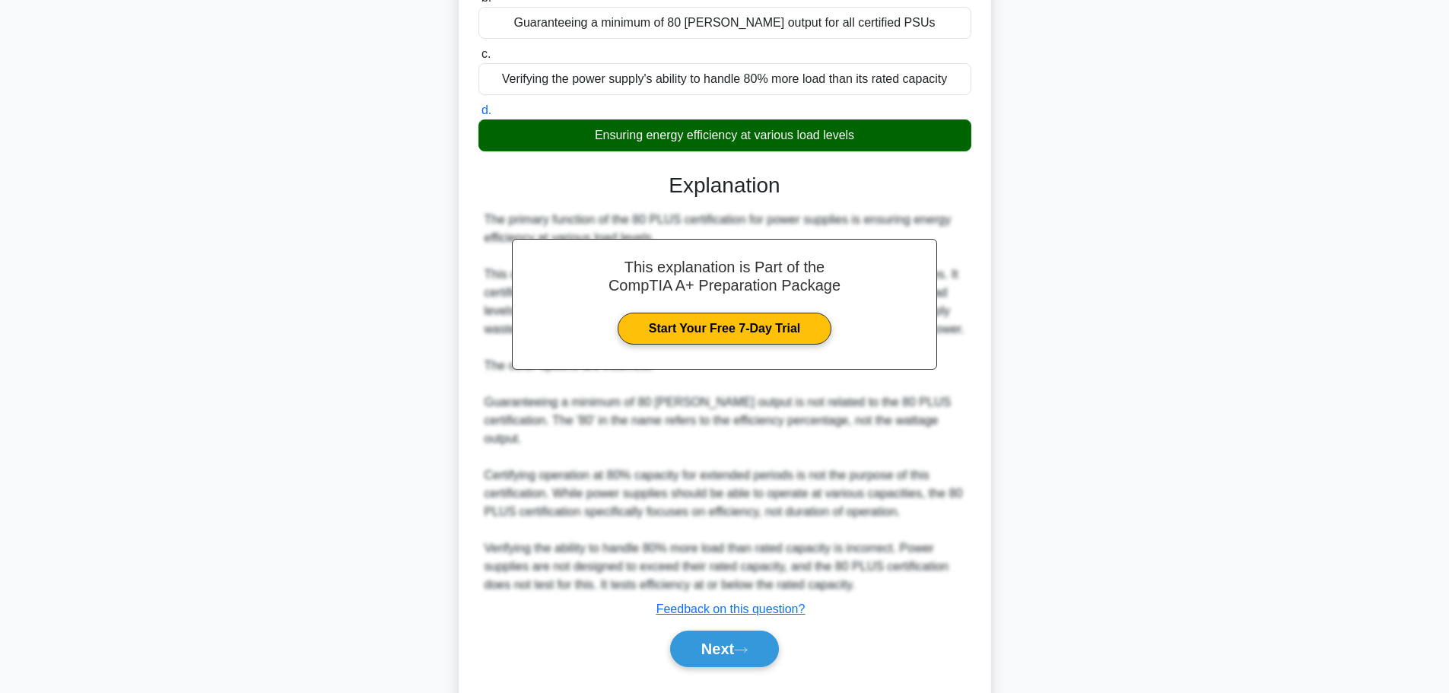
scroll to position [246, 0]
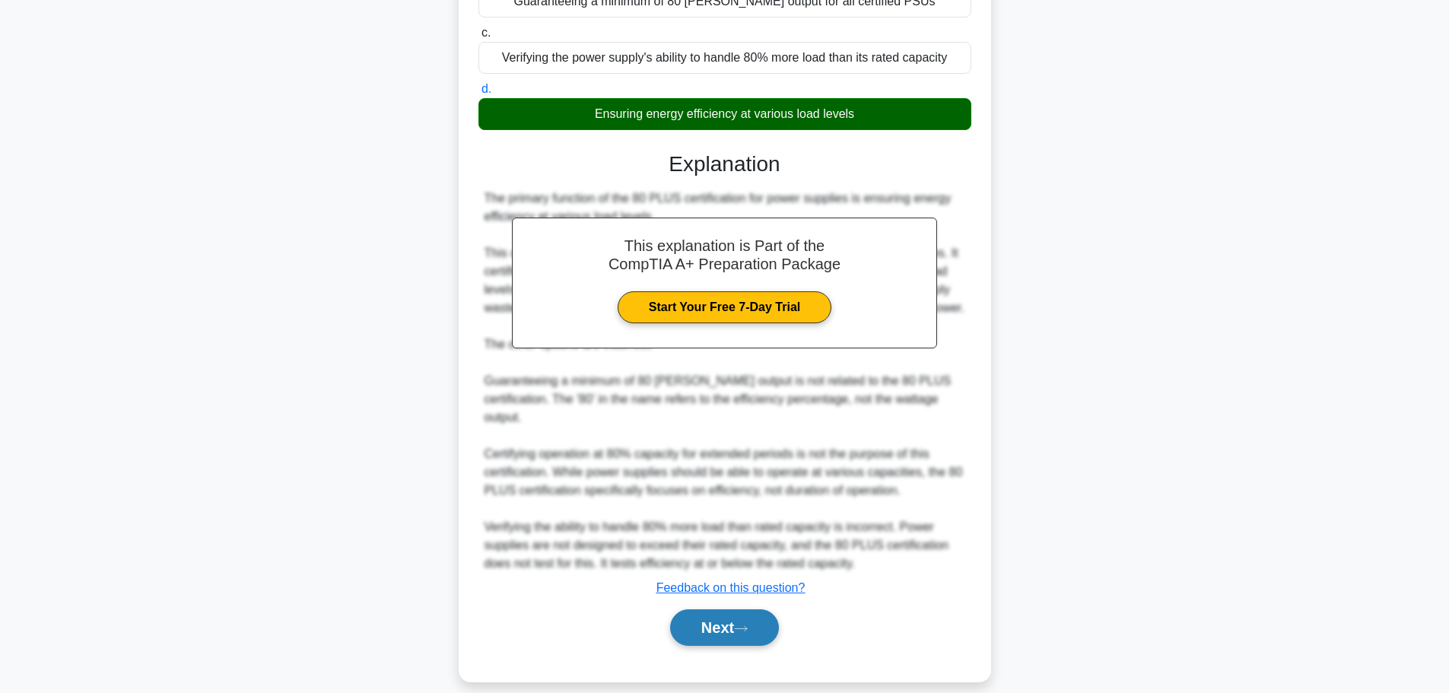
click at [727, 609] on button "Next" at bounding box center [724, 627] width 109 height 37
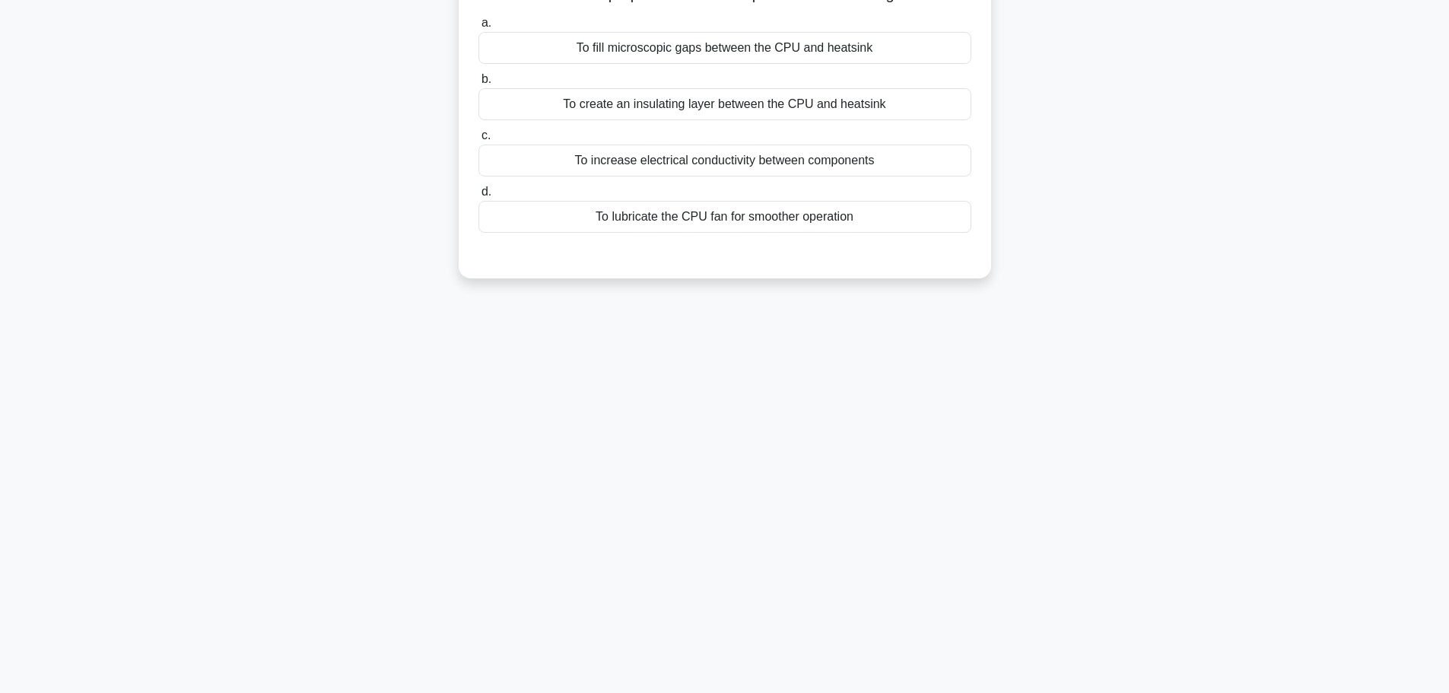
scroll to position [0, 0]
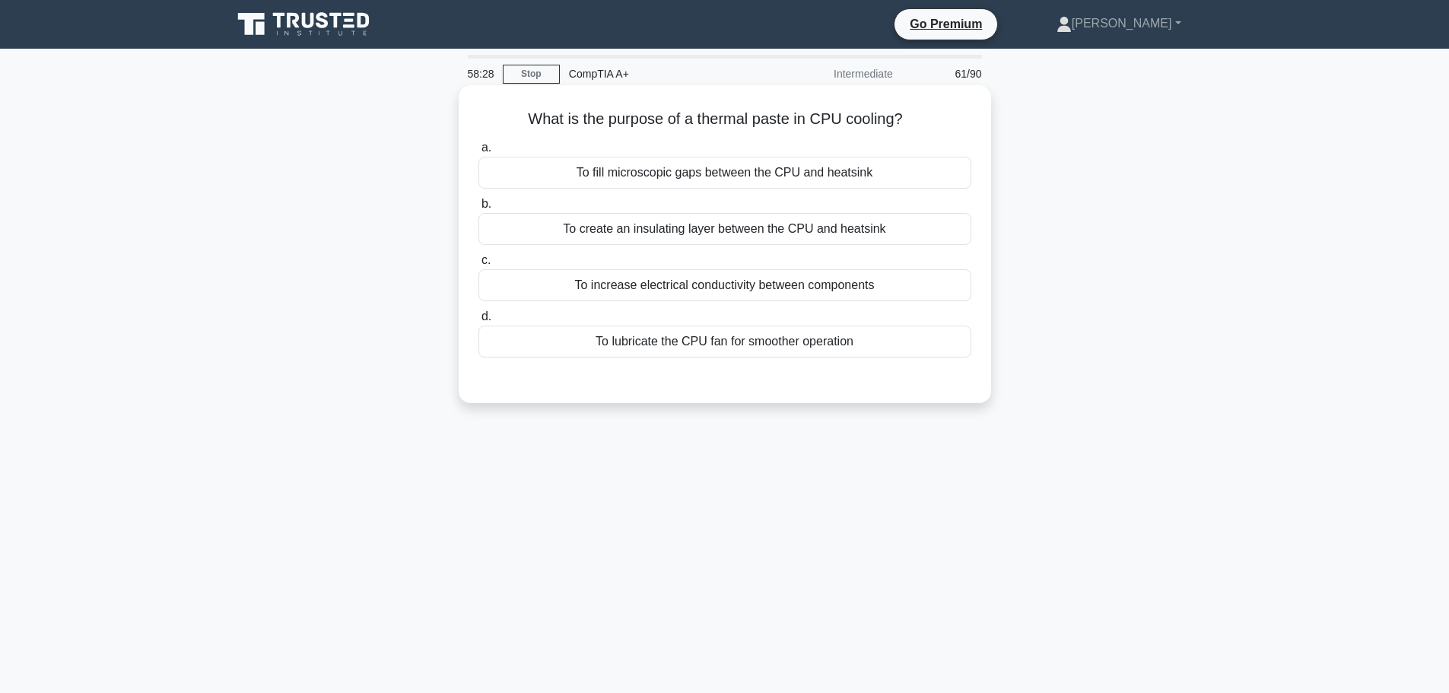
click at [687, 240] on div "To create an insulating layer between the CPU and heatsink" at bounding box center [725, 229] width 493 height 32
click at [479, 209] on input "b. To create an insulating layer between the CPU and heatsink" at bounding box center [479, 204] width 0 height 10
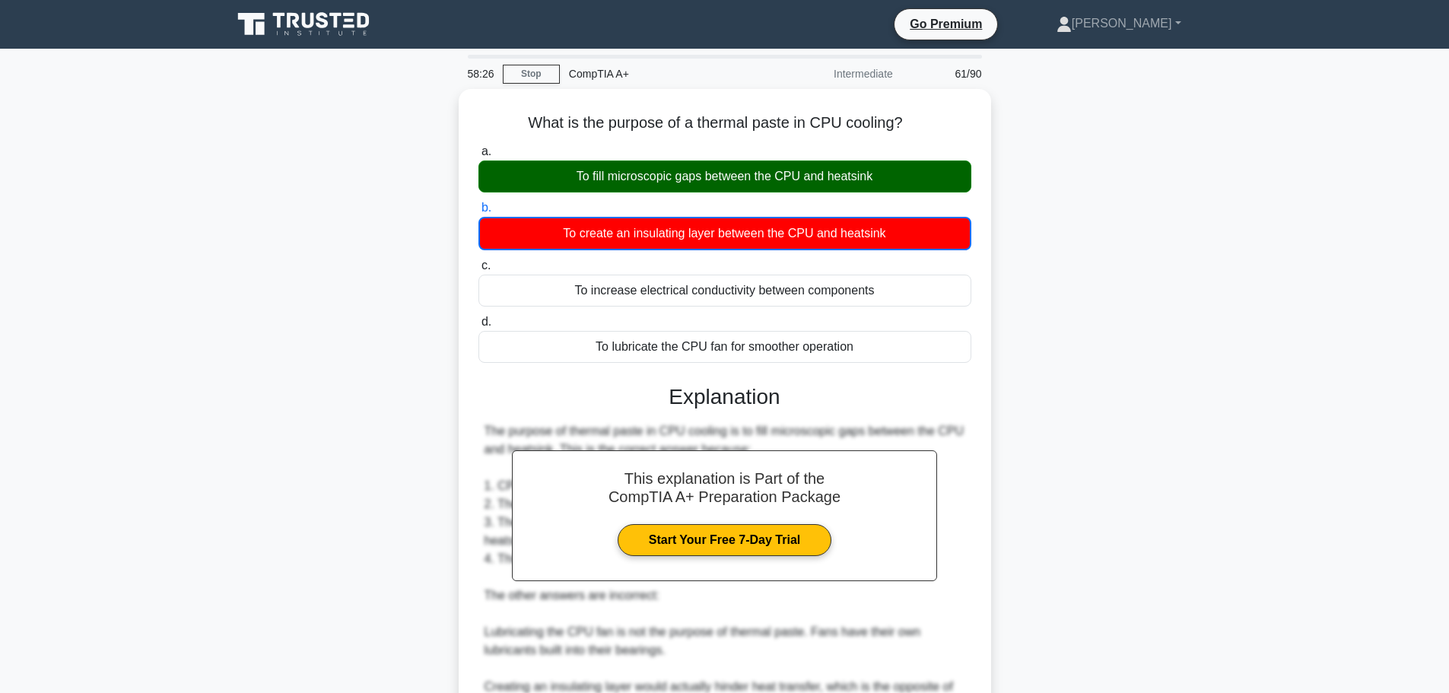
drag, startPoint x: 558, startPoint y: 170, endPoint x: 998, endPoint y: 189, distance: 440.9
click at [959, 183] on div "To fill microscopic gaps between the CPU and heatsink" at bounding box center [725, 177] width 493 height 32
click at [1097, 239] on div "What is the purpose of a thermal paste in CPU cooling? .spinner_0XTQ{transform-…" at bounding box center [725, 492] width 1004 height 807
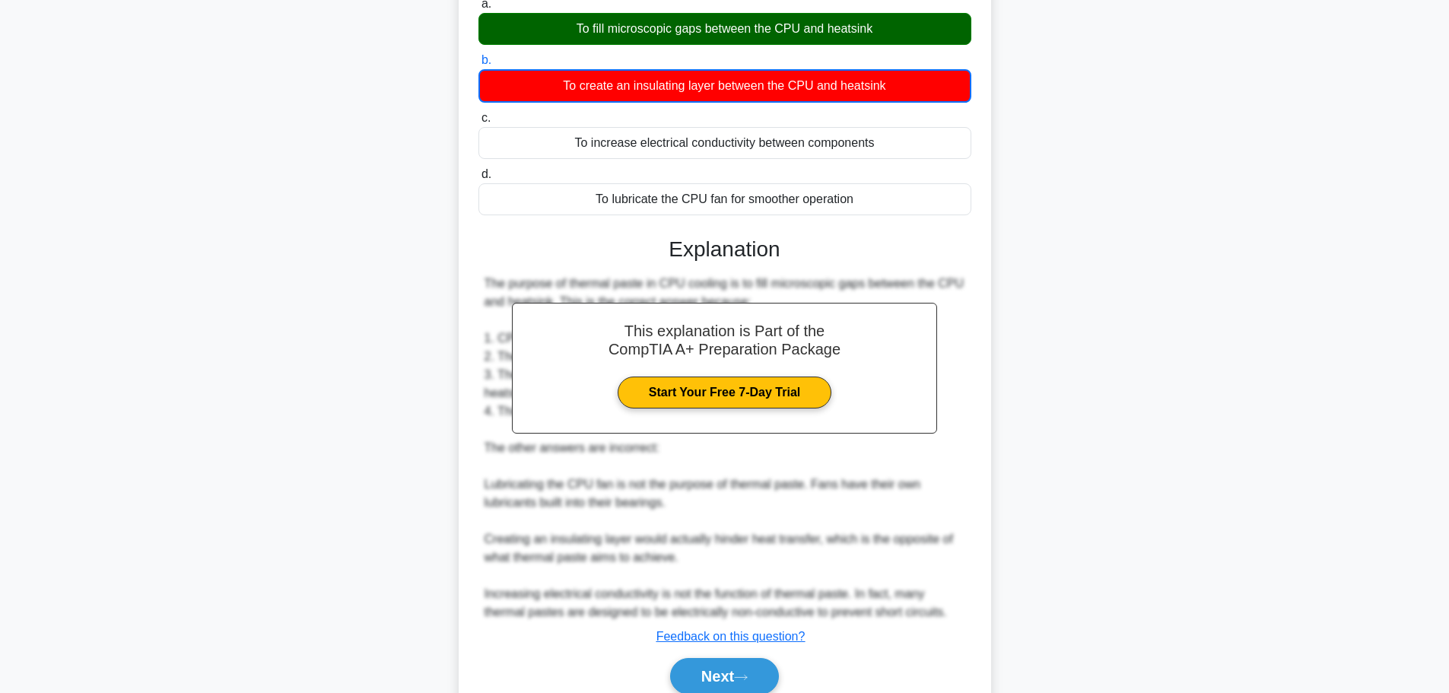
scroll to position [211, 0]
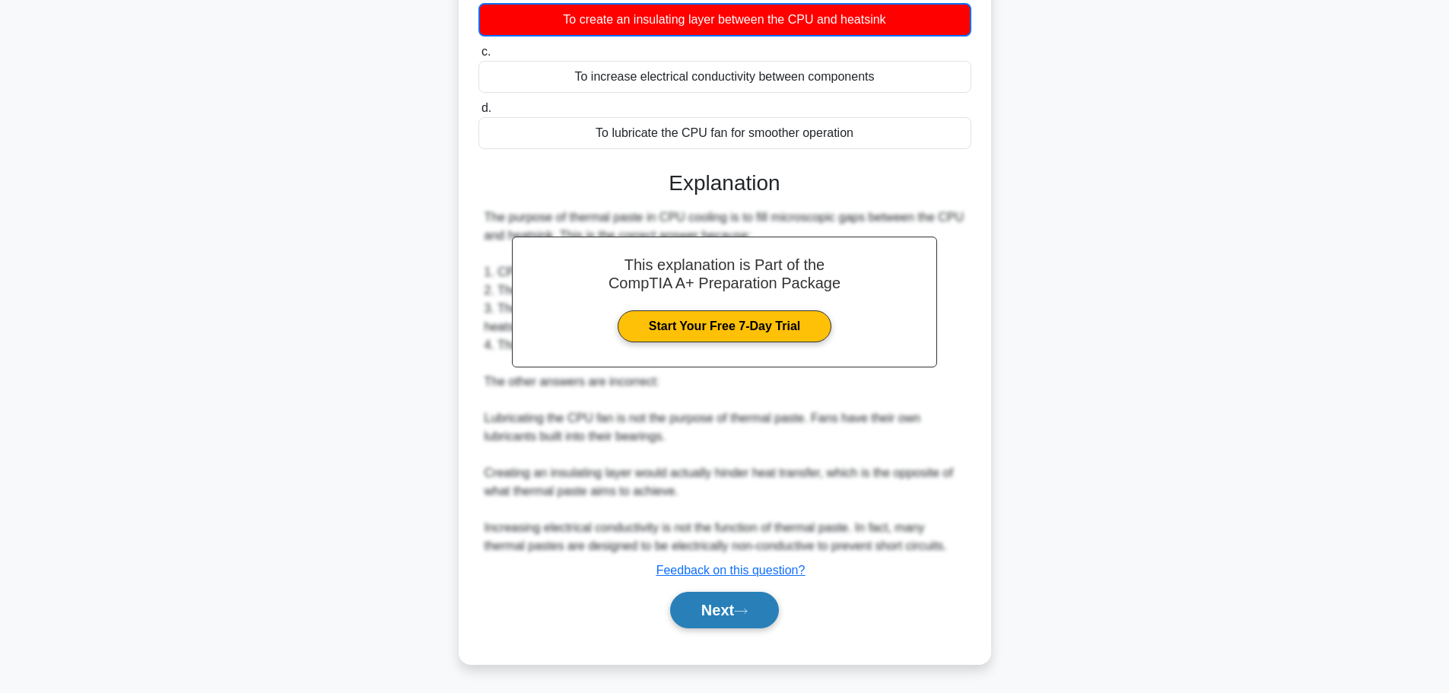
click at [718, 621] on button "Next" at bounding box center [724, 610] width 109 height 37
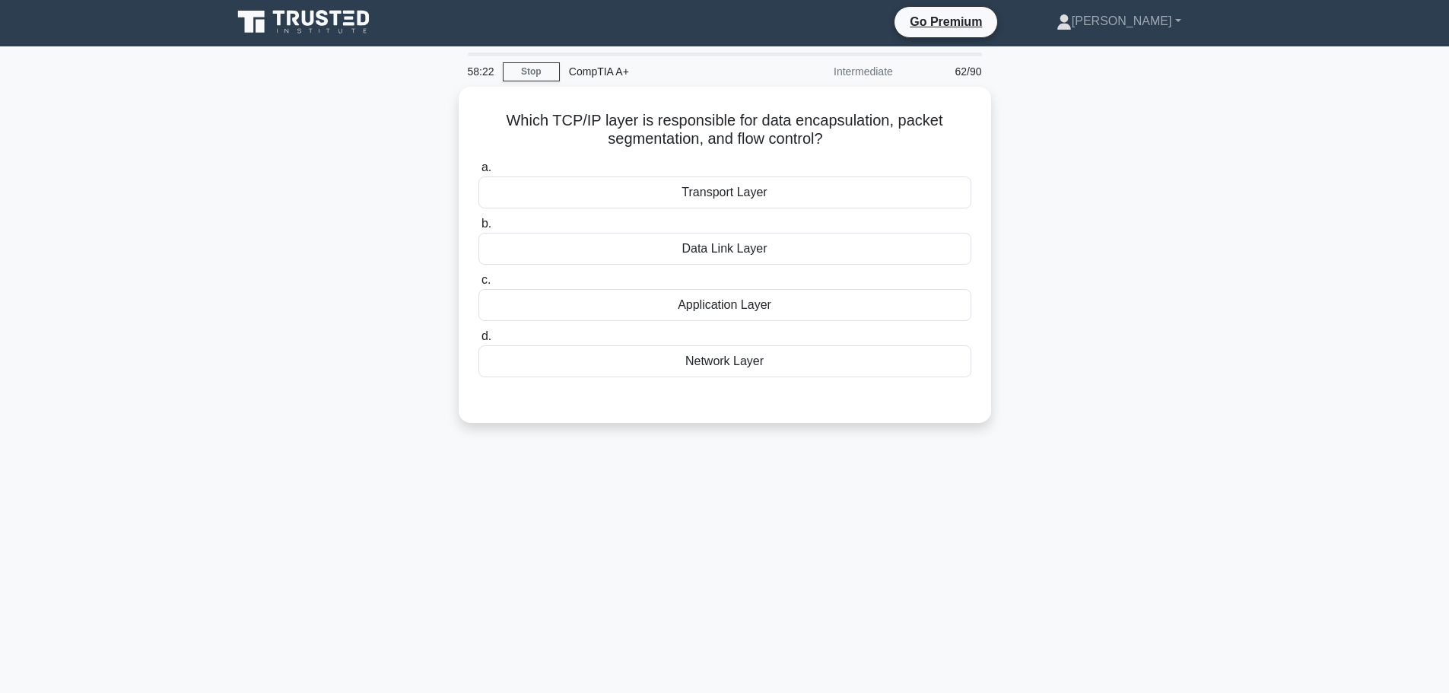
scroll to position [0, 0]
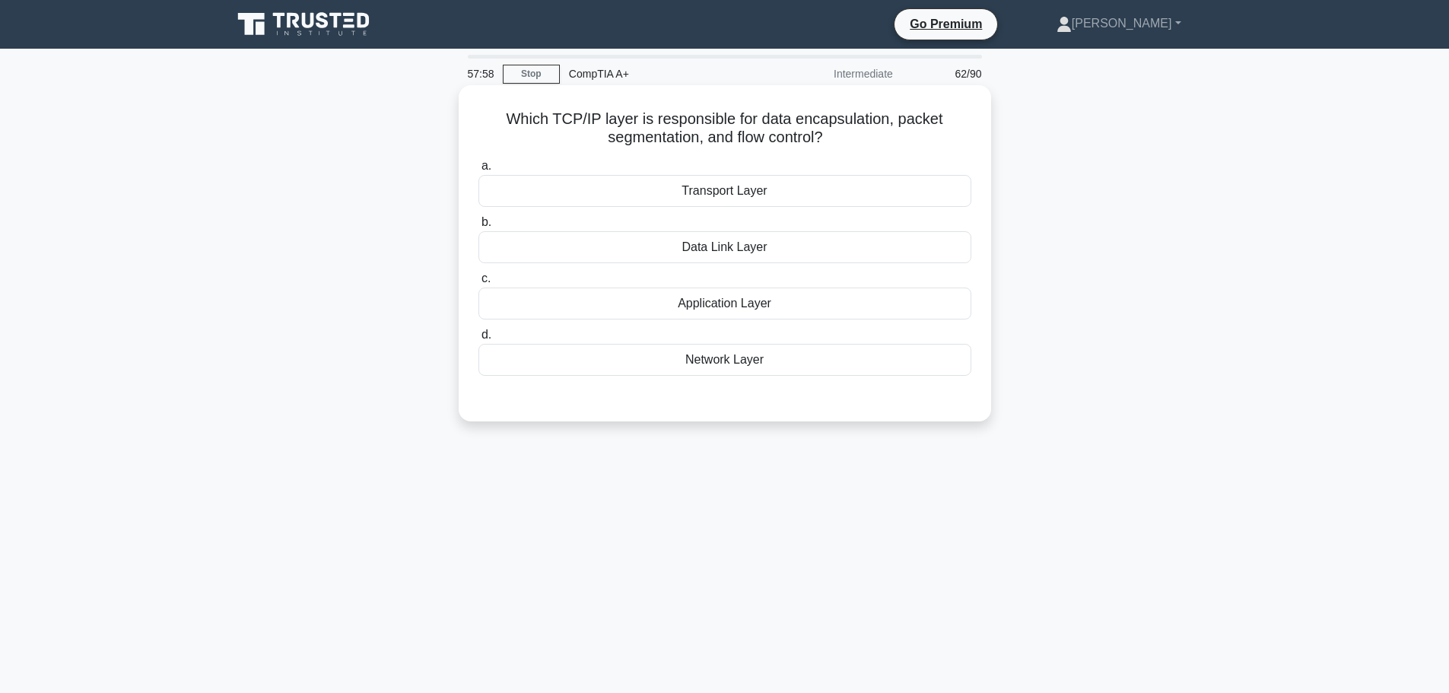
click at [835, 193] on div "Transport Layer" at bounding box center [725, 191] width 493 height 32
click at [479, 171] on input "a. Transport Layer" at bounding box center [479, 166] width 0 height 10
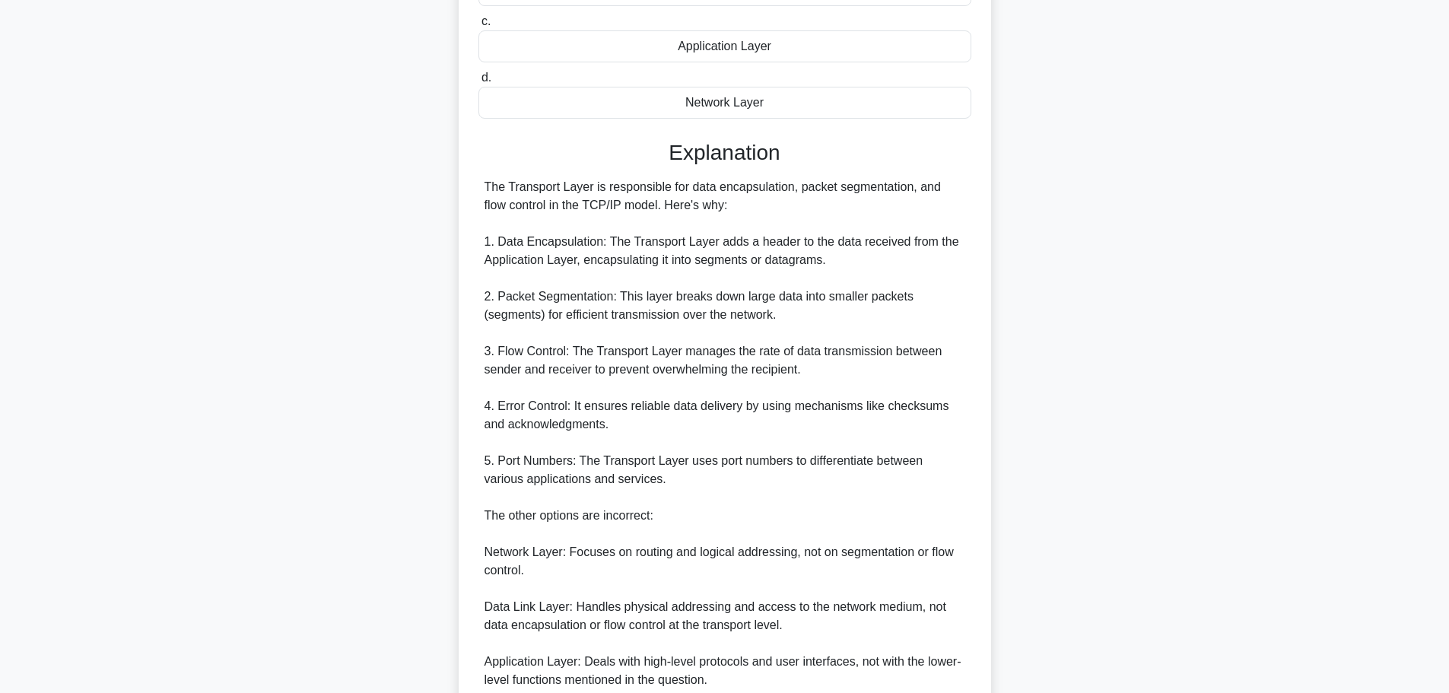
scroll to position [380, 0]
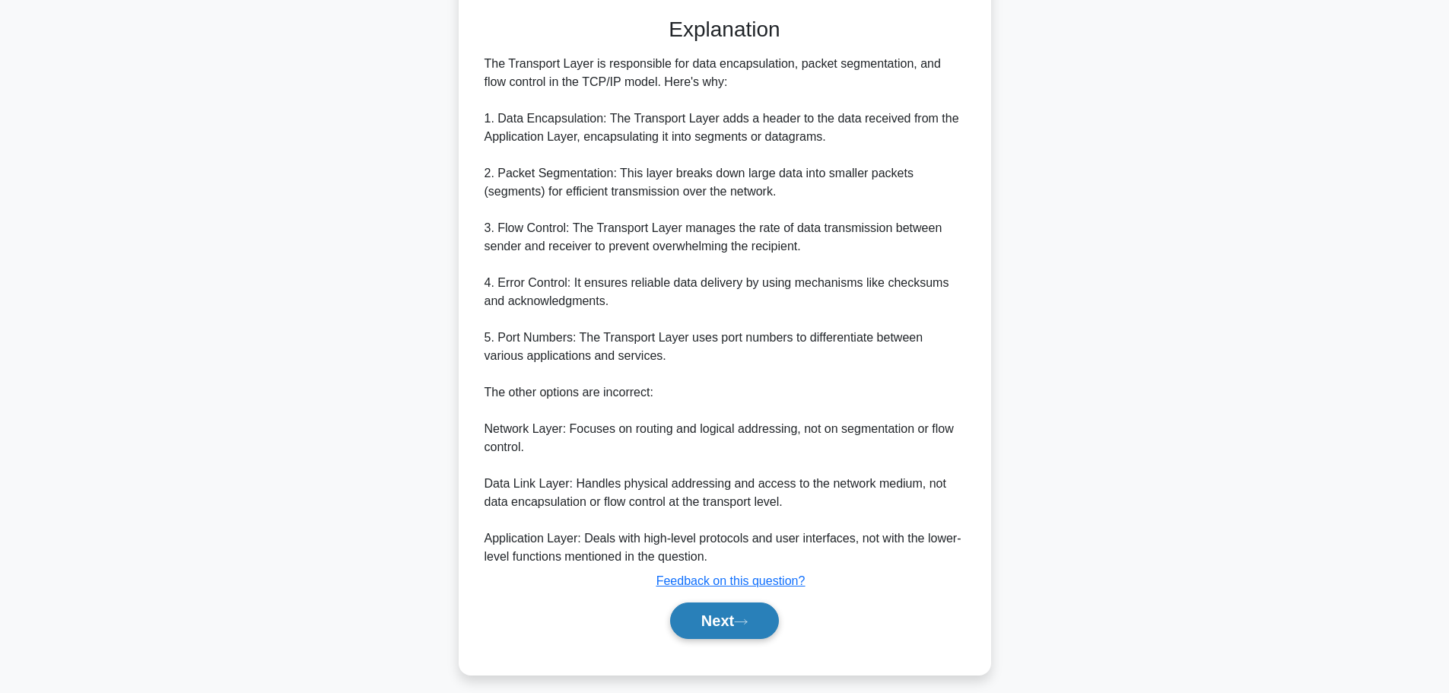
click at [723, 634] on button "Next" at bounding box center [724, 621] width 109 height 37
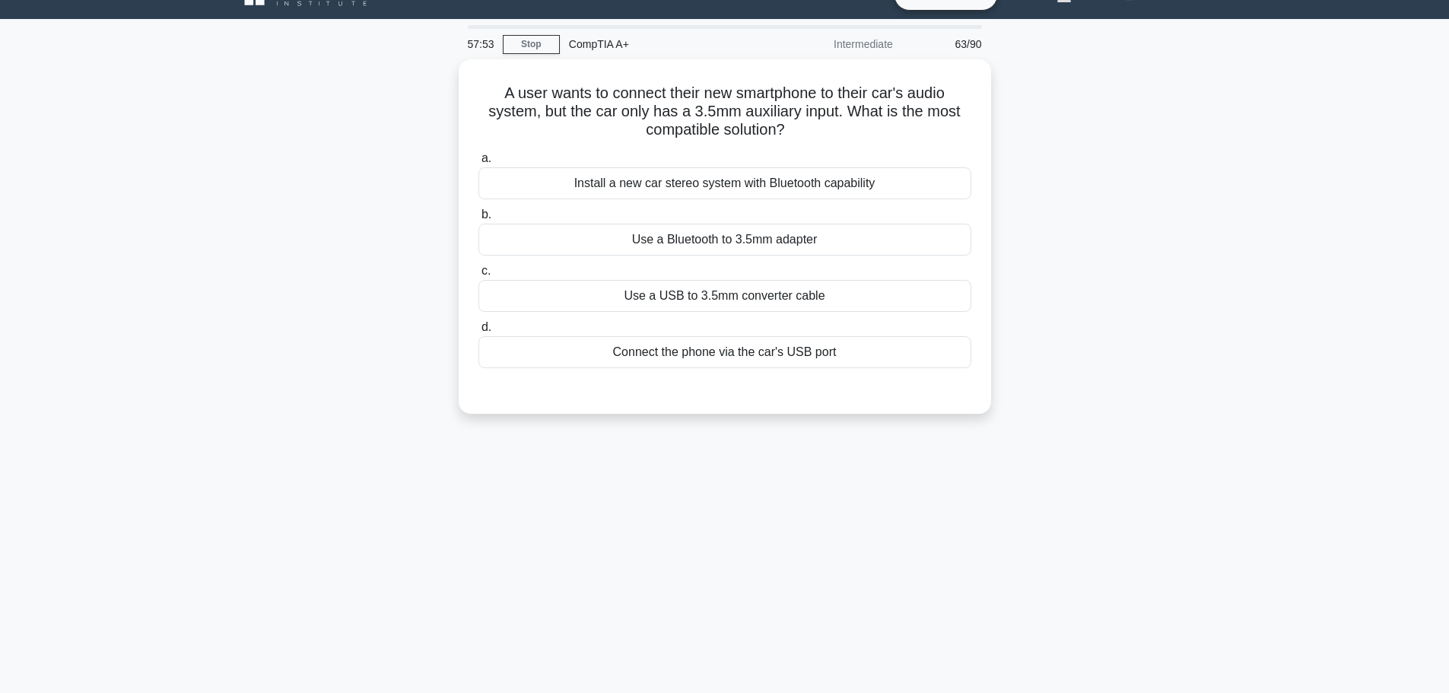
scroll to position [0, 0]
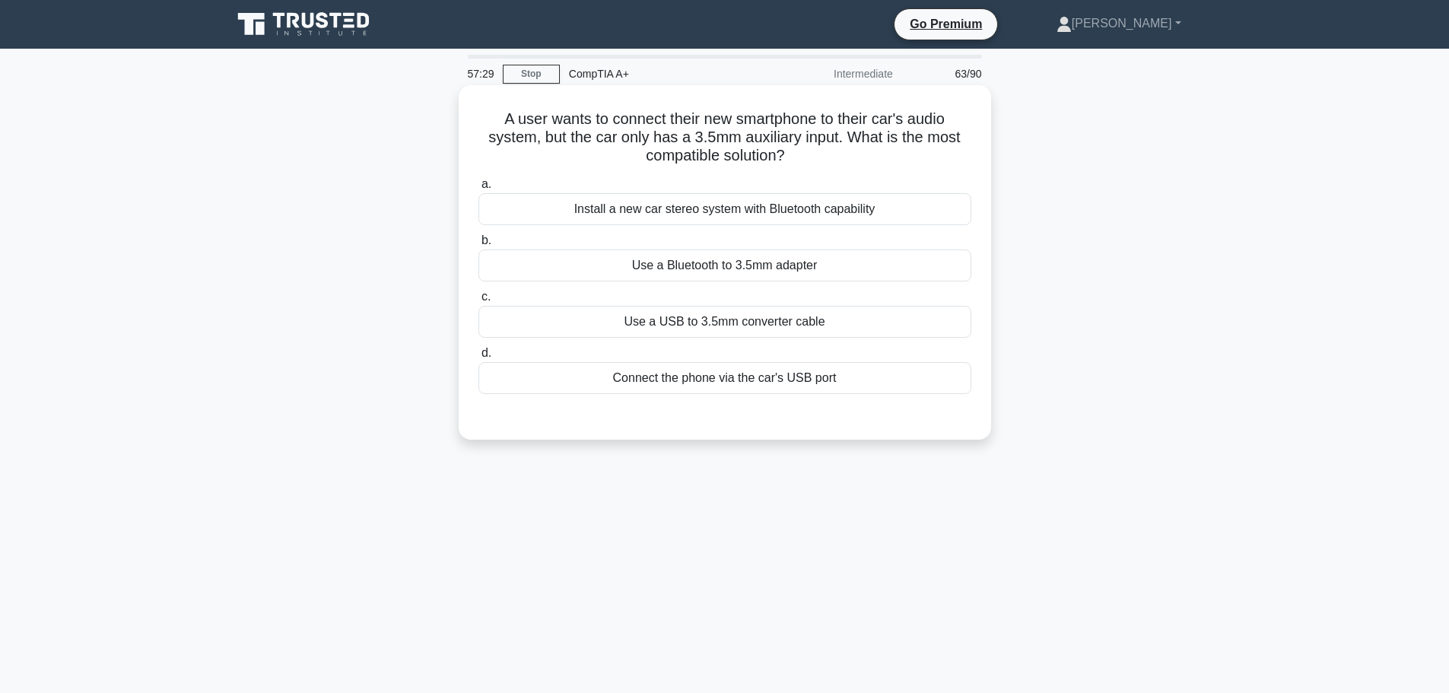
click at [720, 319] on div "Use a USB to 3.5mm converter cable" at bounding box center [725, 322] width 493 height 32
click at [479, 302] on input "c. Use a USB to 3.5mm converter cable" at bounding box center [479, 297] width 0 height 10
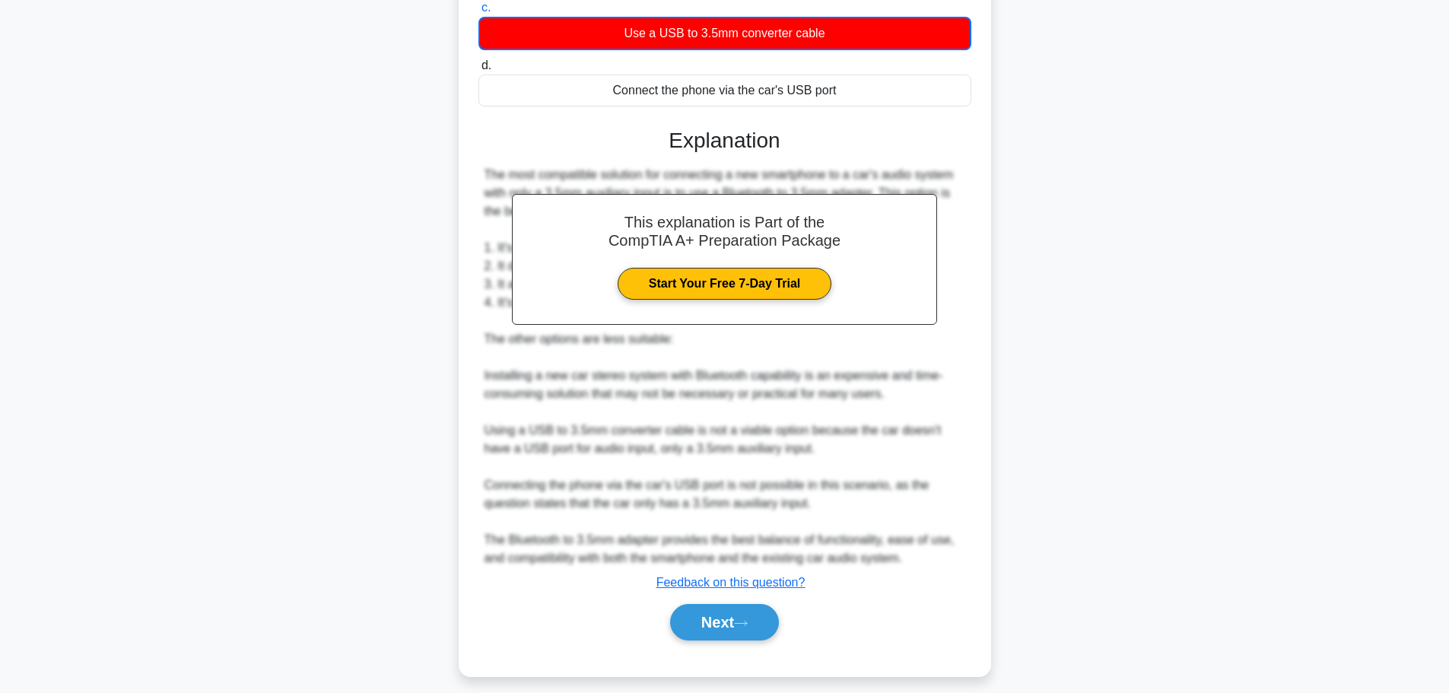
scroll to position [302, 0]
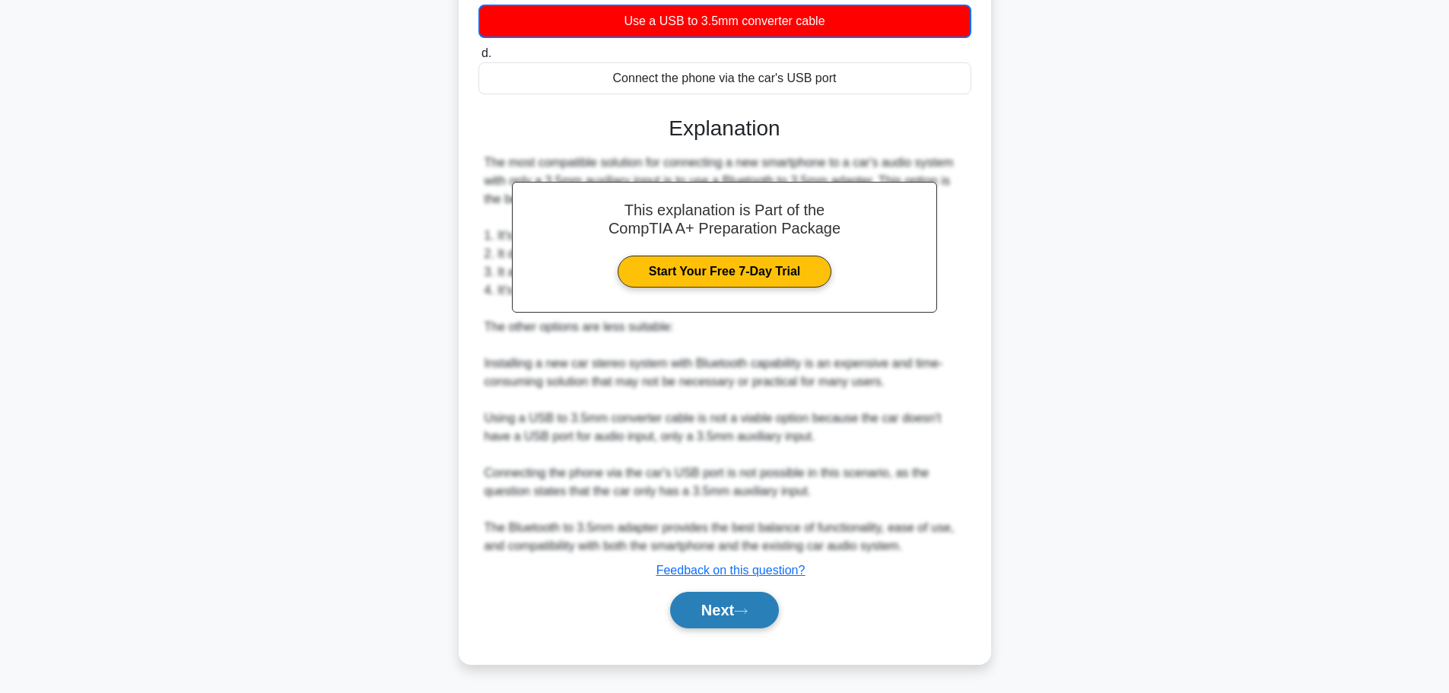
click at [748, 603] on button "Next" at bounding box center [724, 610] width 109 height 37
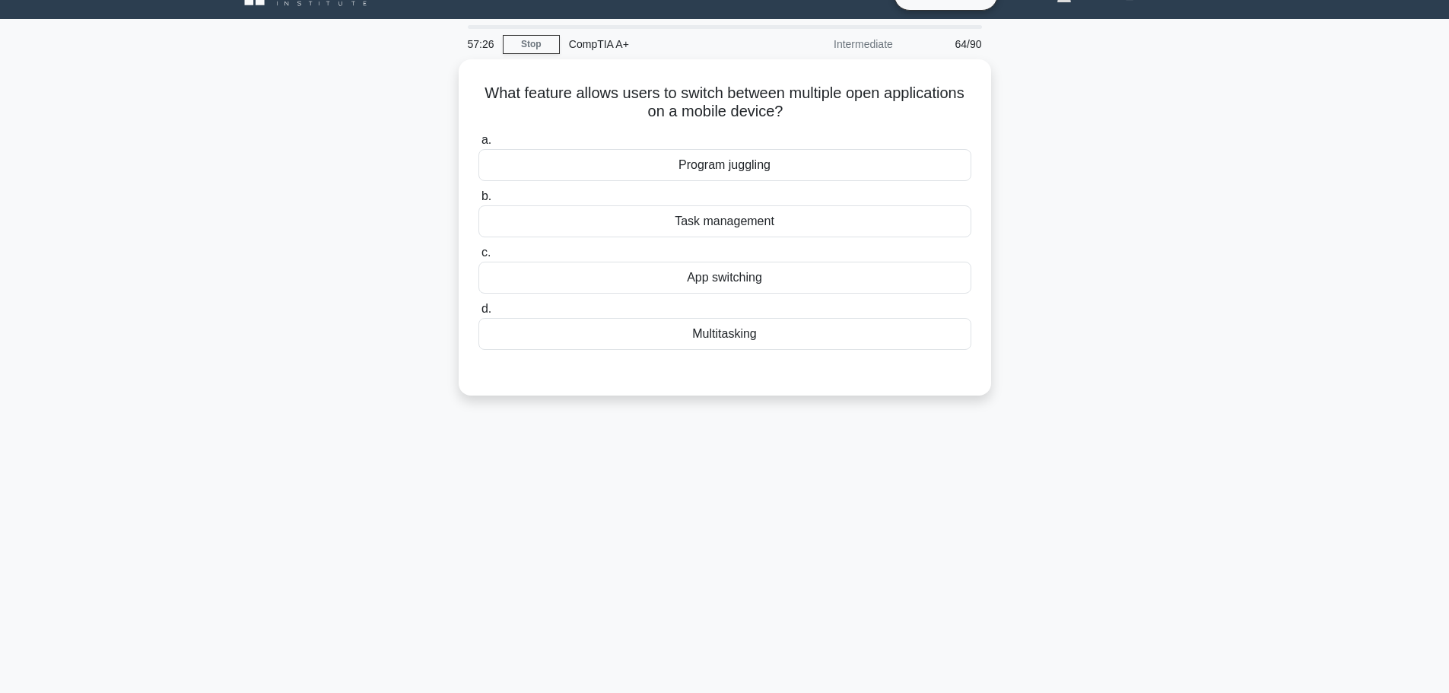
scroll to position [0, 0]
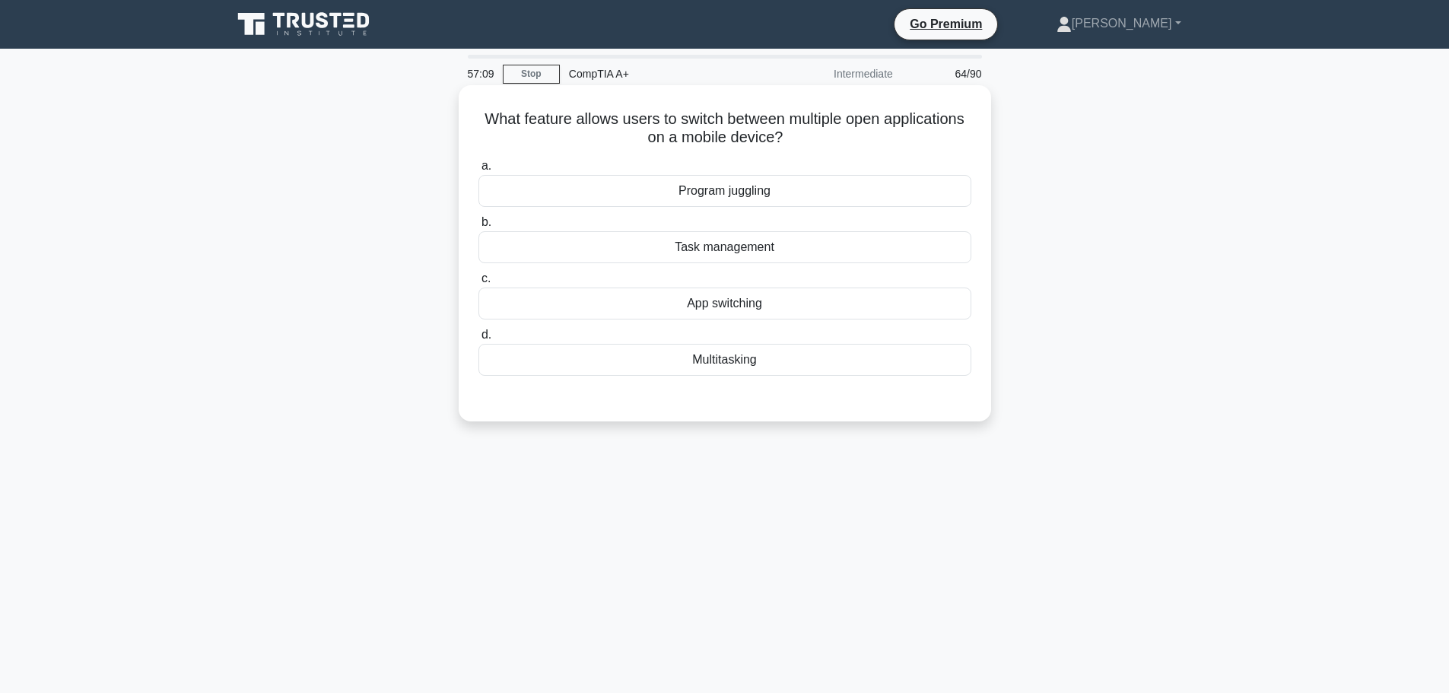
click at [795, 300] on div "App switching" at bounding box center [725, 304] width 493 height 32
click at [479, 284] on input "c. App switching" at bounding box center [479, 279] width 0 height 10
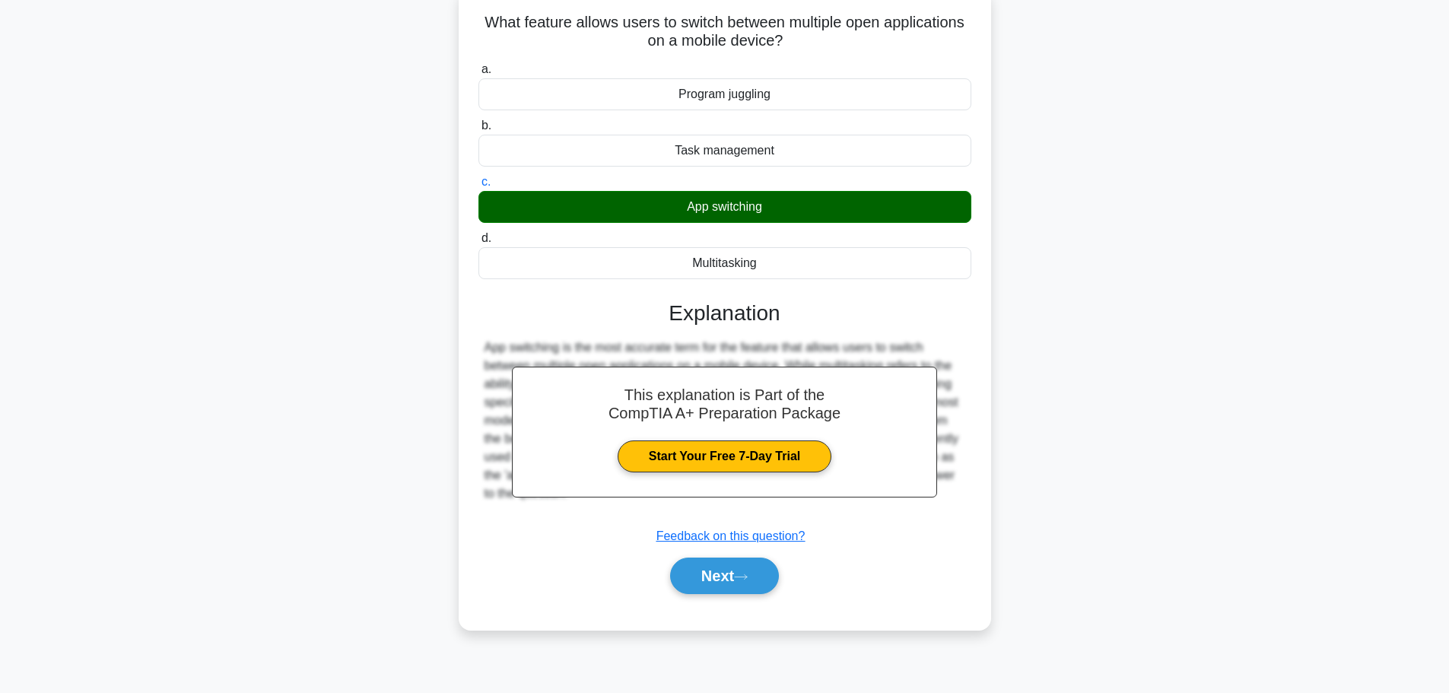
scroll to position [129, 0]
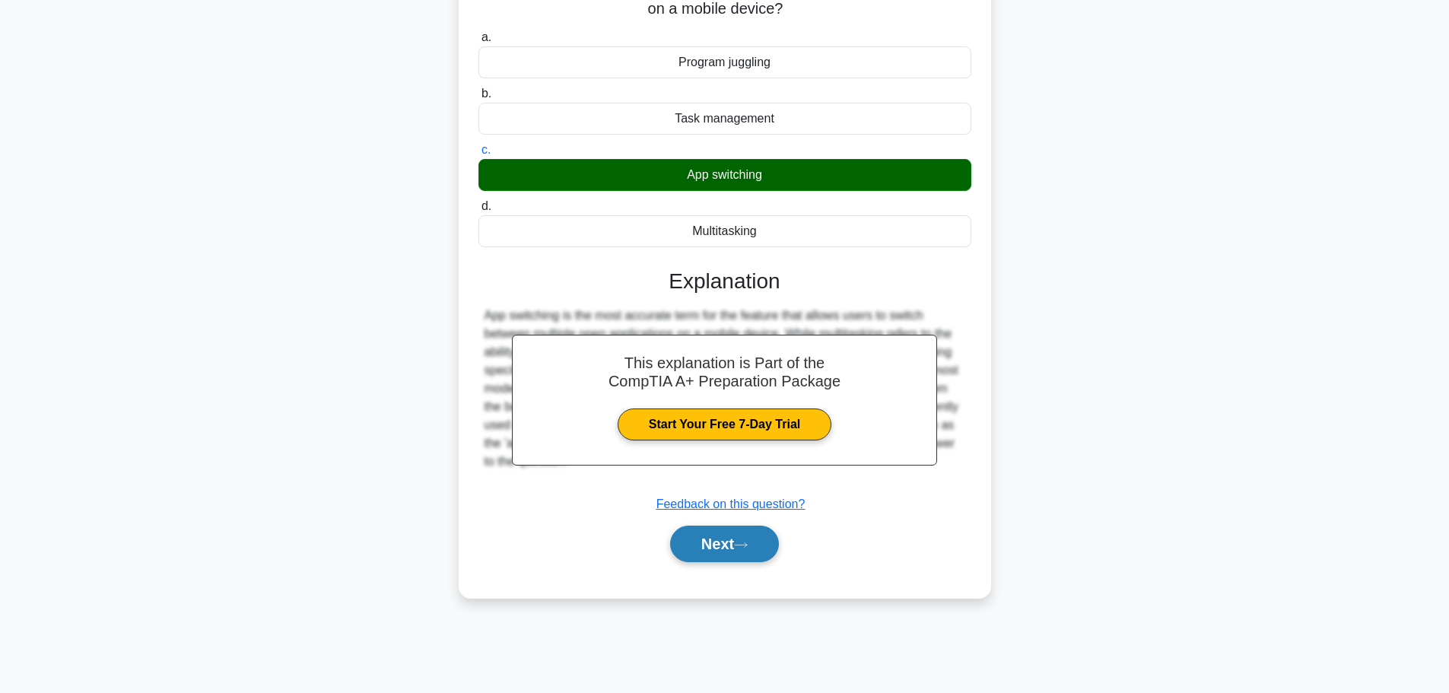
click at [721, 559] on button "Next" at bounding box center [724, 544] width 109 height 37
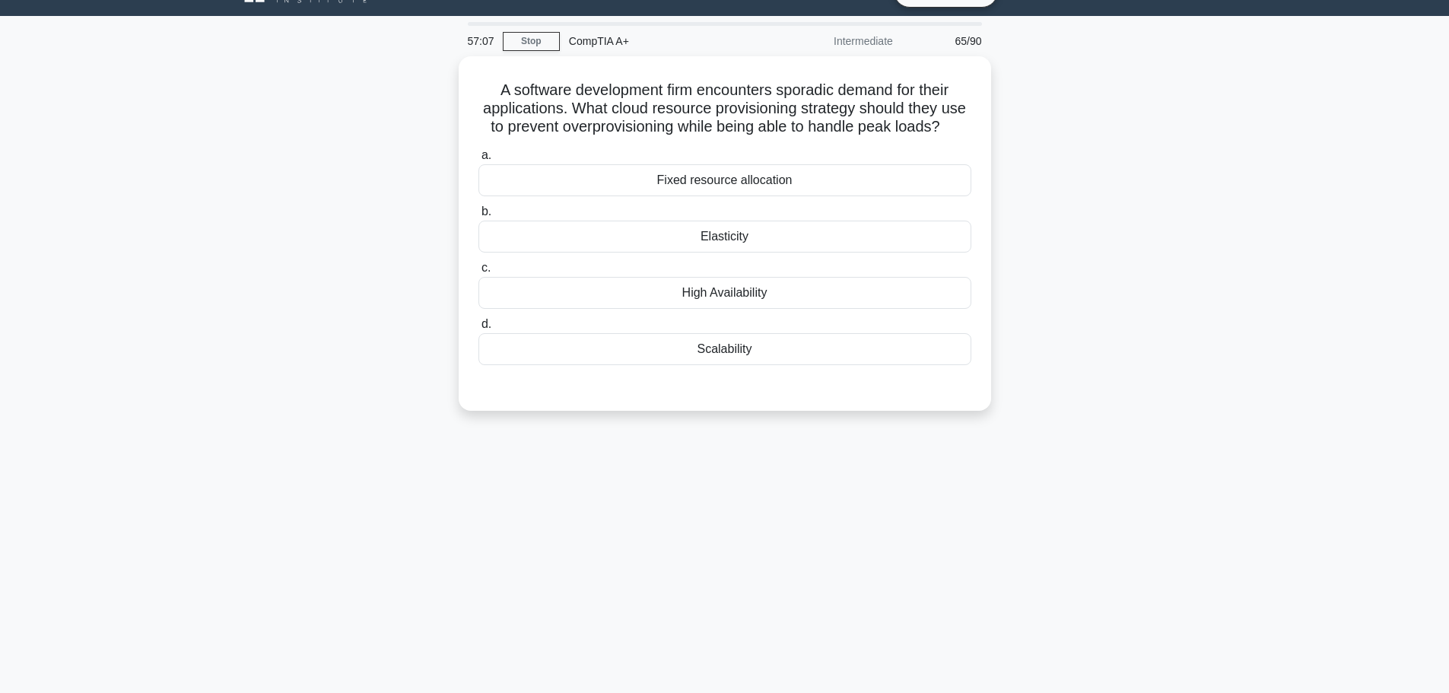
scroll to position [0, 0]
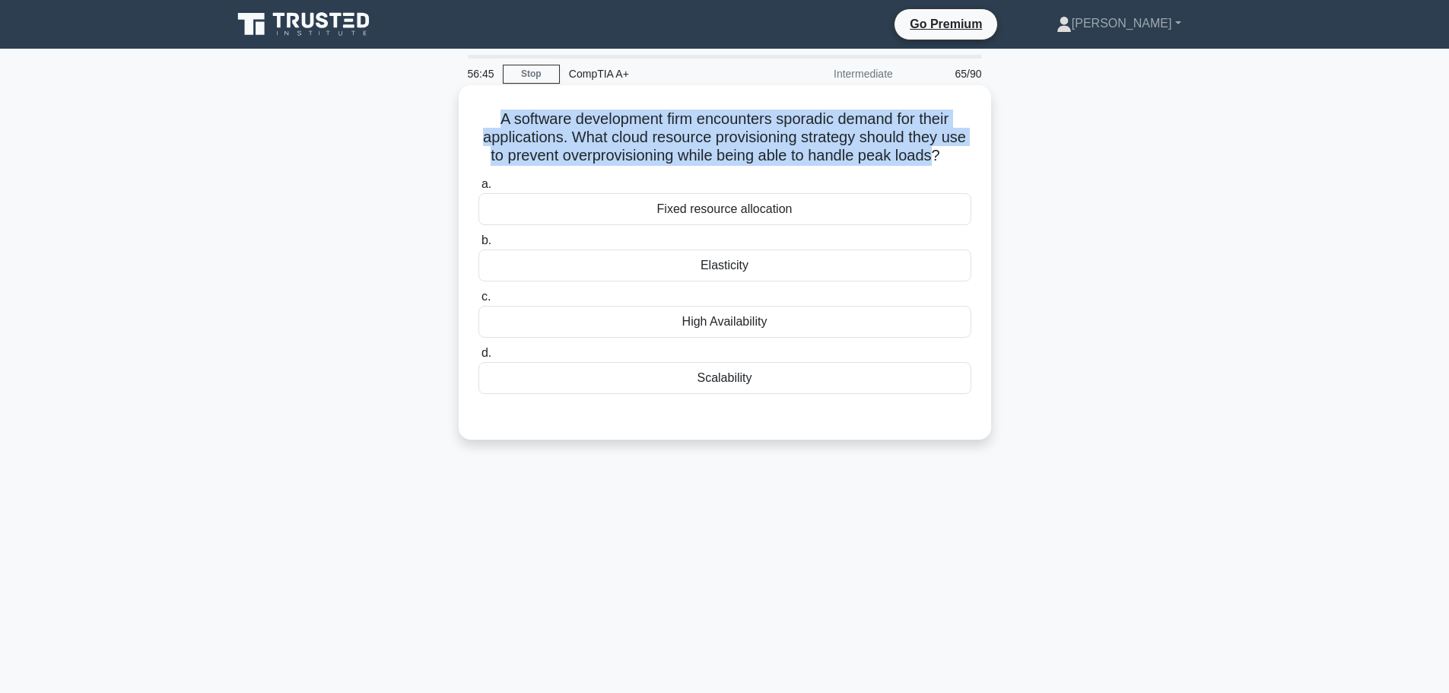
drag, startPoint x: 486, startPoint y: 119, endPoint x: 967, endPoint y: 159, distance: 482.5
click at [967, 159] on h5 "A software development firm encounters sporadic demand for their applications. …" at bounding box center [725, 138] width 496 height 56
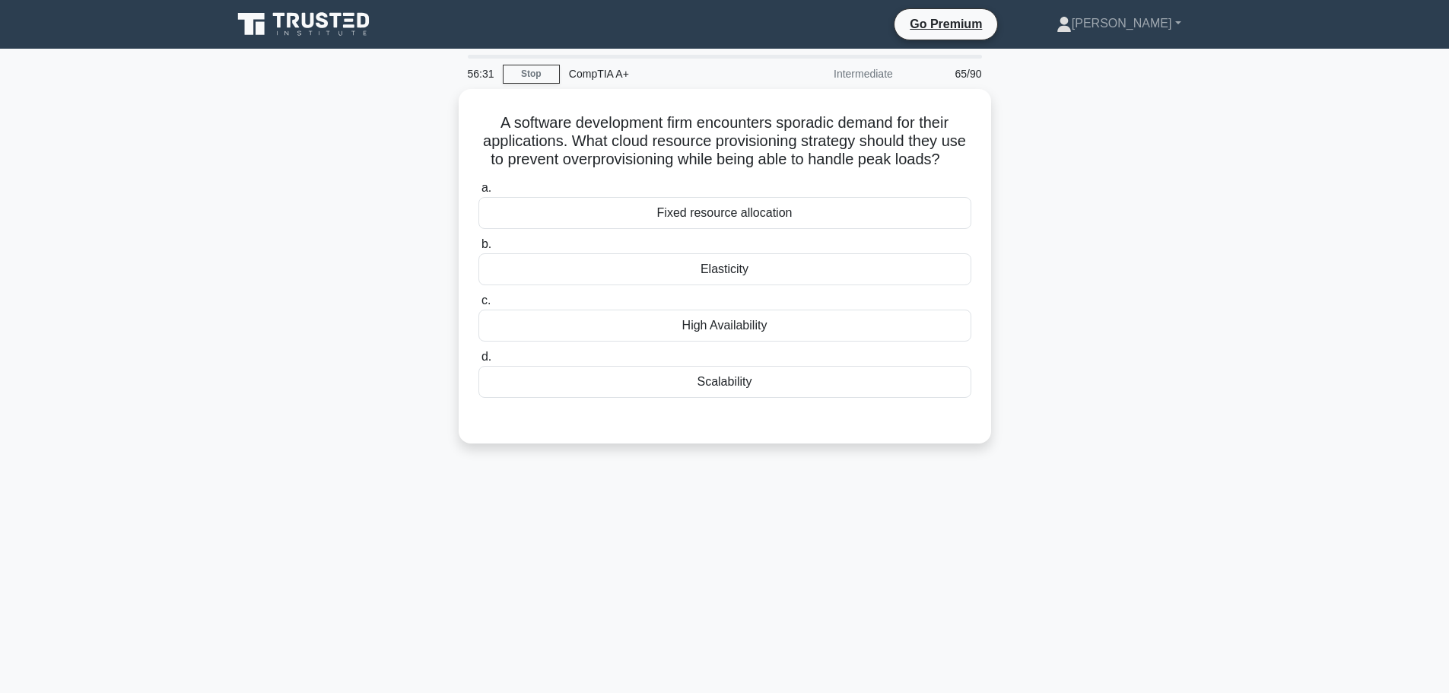
click at [1097, 206] on div "A software development firm encounters sporadic demand for their applications. …" at bounding box center [725, 275] width 1004 height 373
click at [755, 281] on div "Elasticity" at bounding box center [725, 266] width 493 height 32
click at [479, 246] on input "b. Elasticity" at bounding box center [479, 241] width 0 height 10
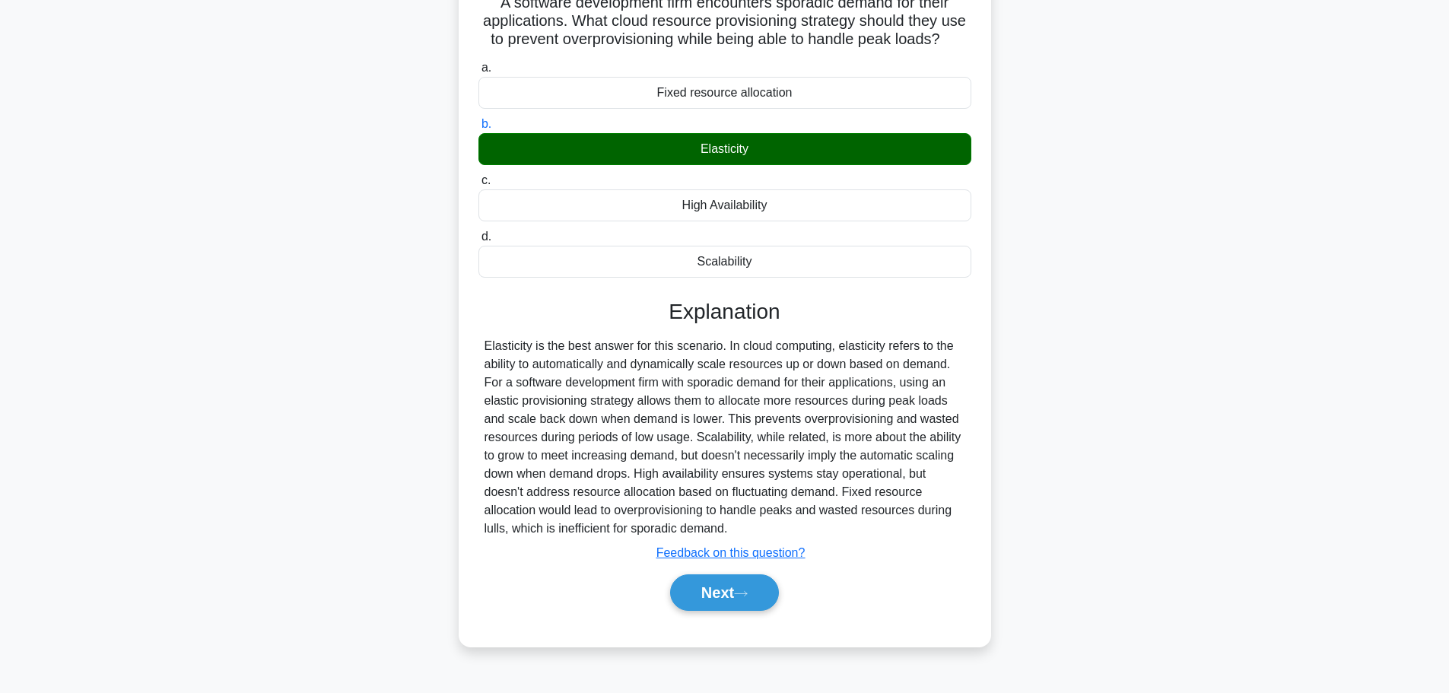
scroll to position [129, 0]
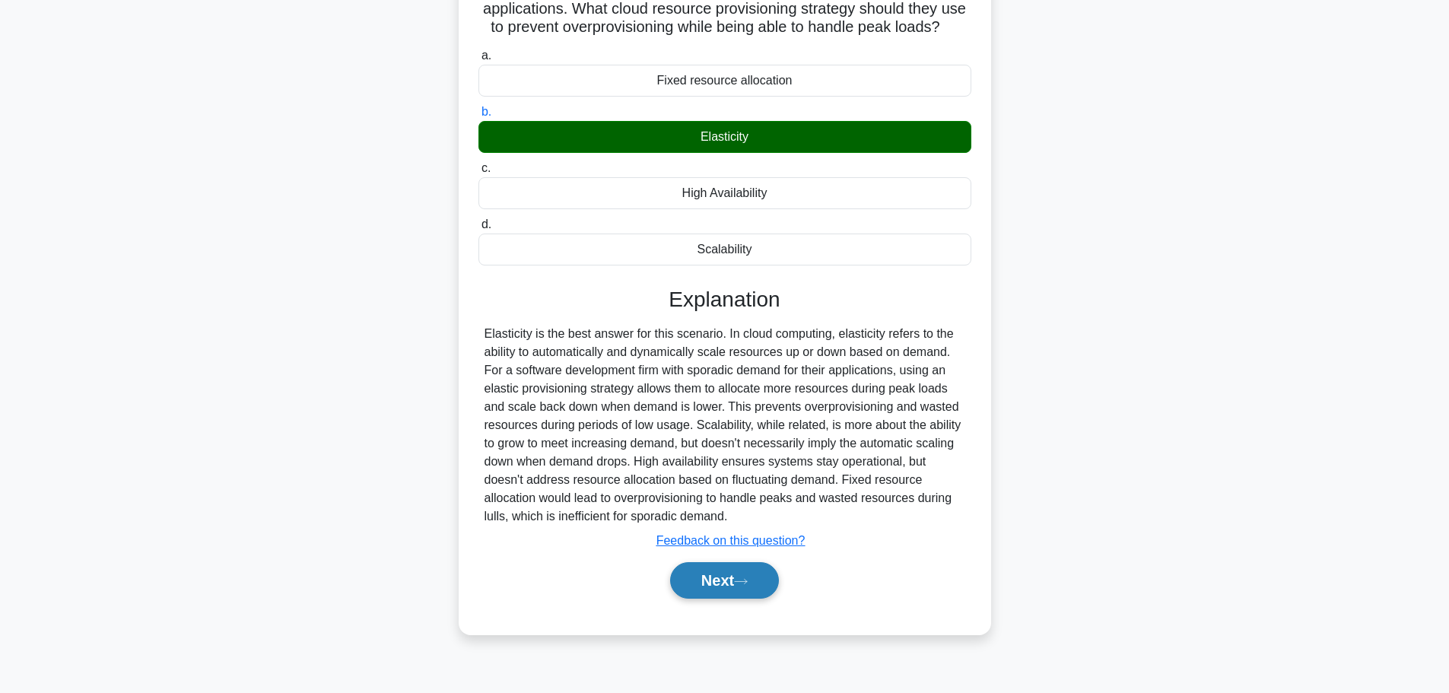
click at [708, 599] on button "Next" at bounding box center [724, 580] width 109 height 37
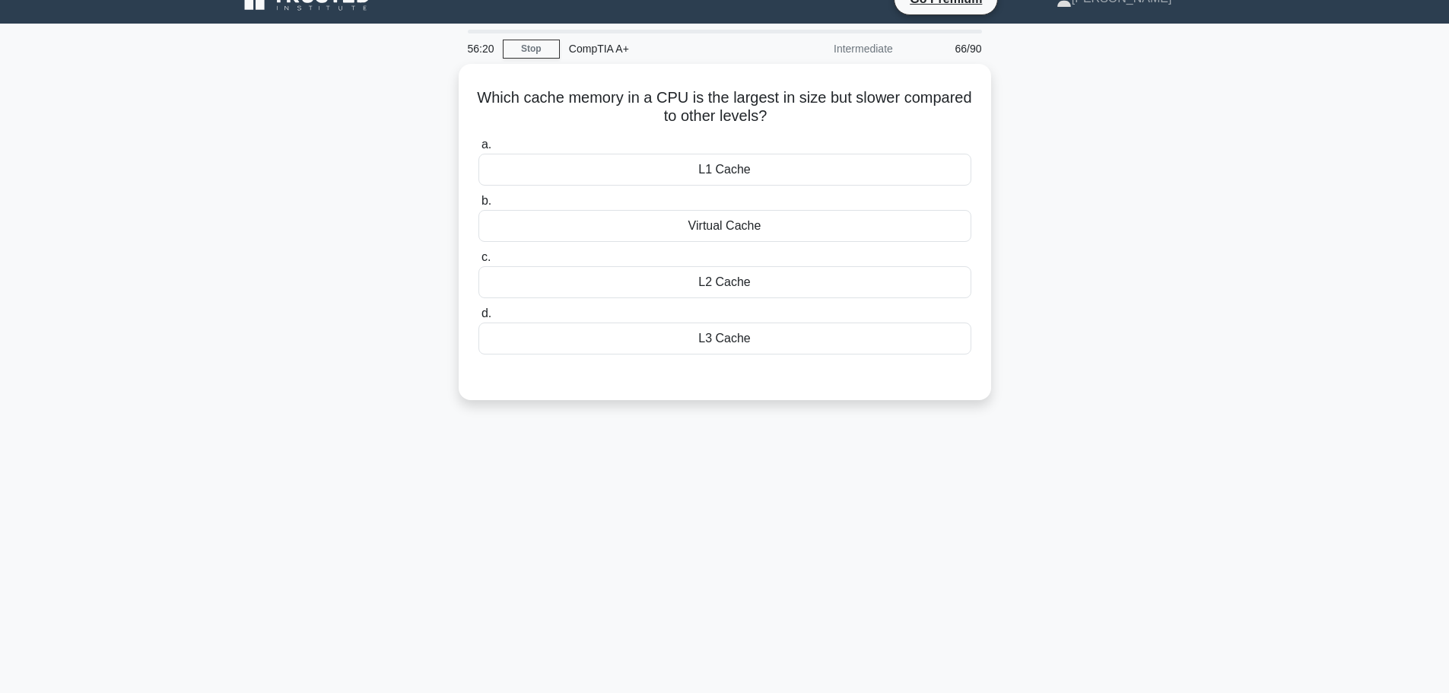
scroll to position [0, 0]
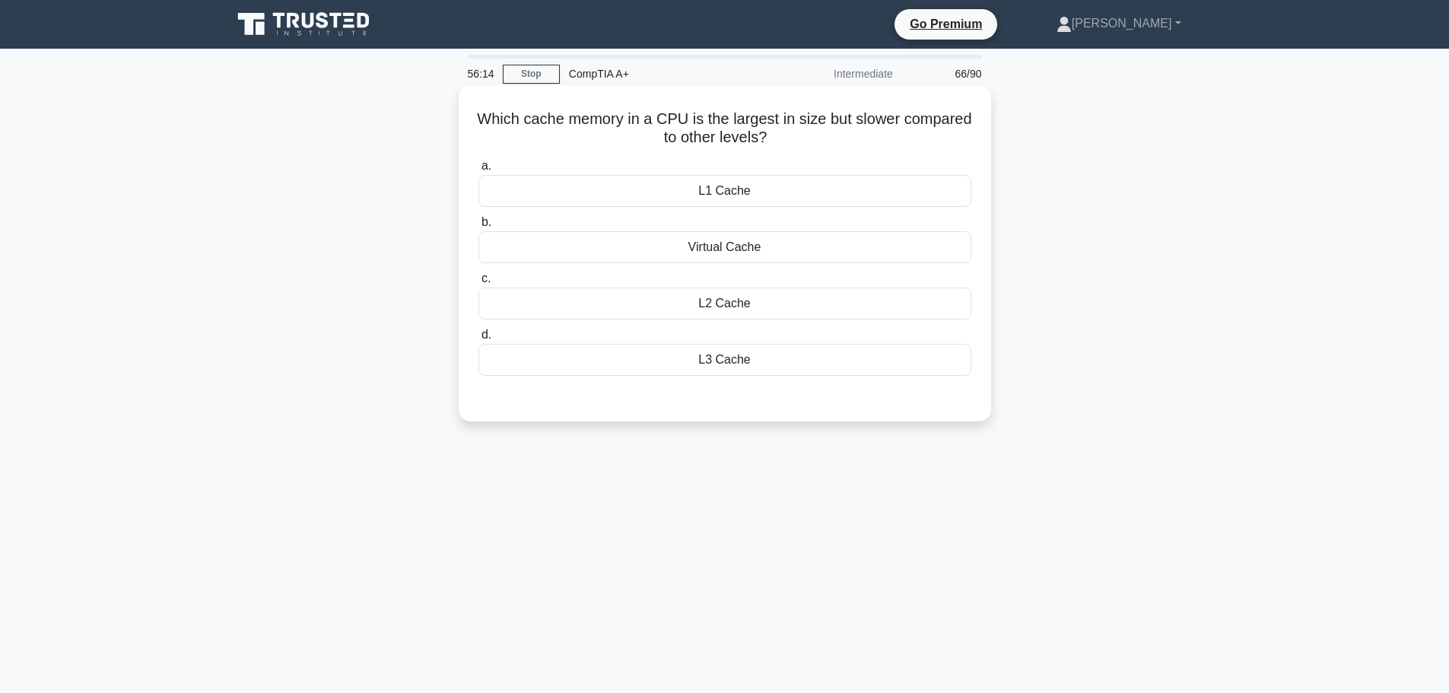
click at [771, 365] on div "L3 Cache" at bounding box center [725, 360] width 493 height 32
click at [479, 340] on input "d. L3 Cache" at bounding box center [479, 335] width 0 height 10
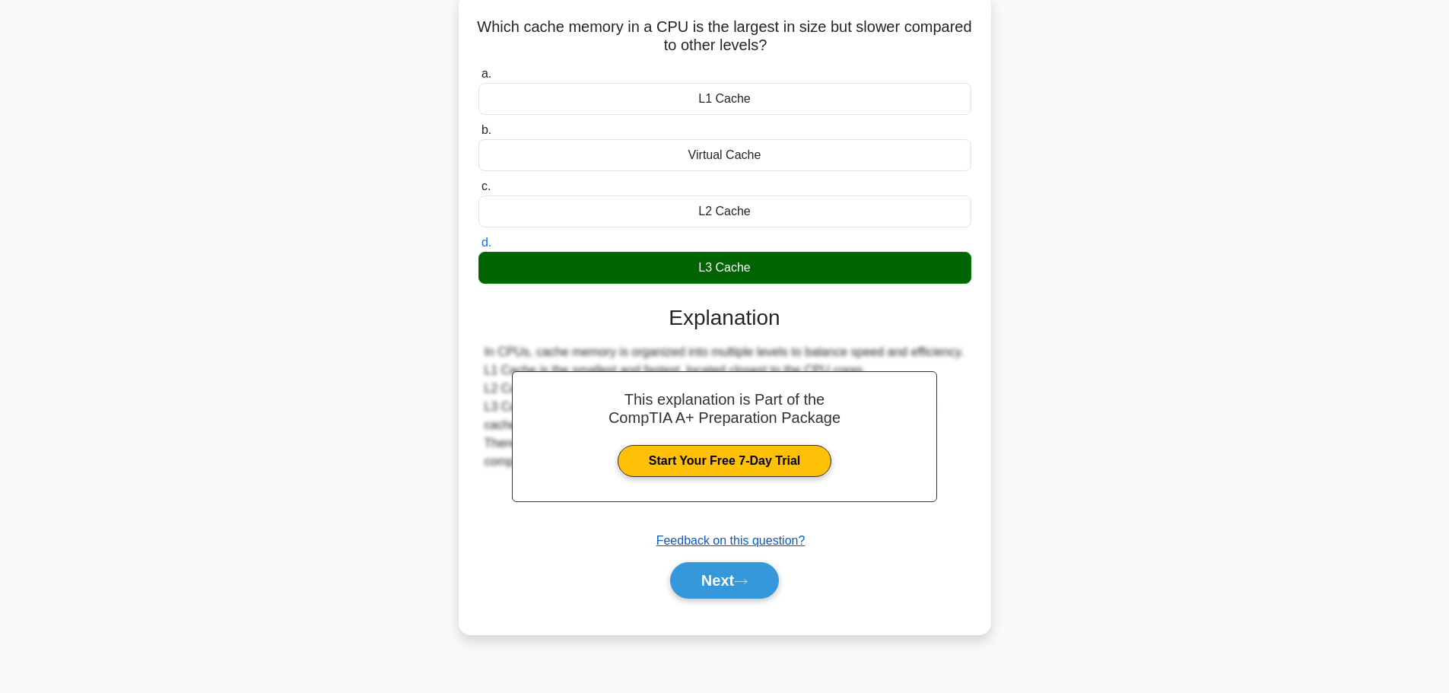
scroll to position [129, 0]
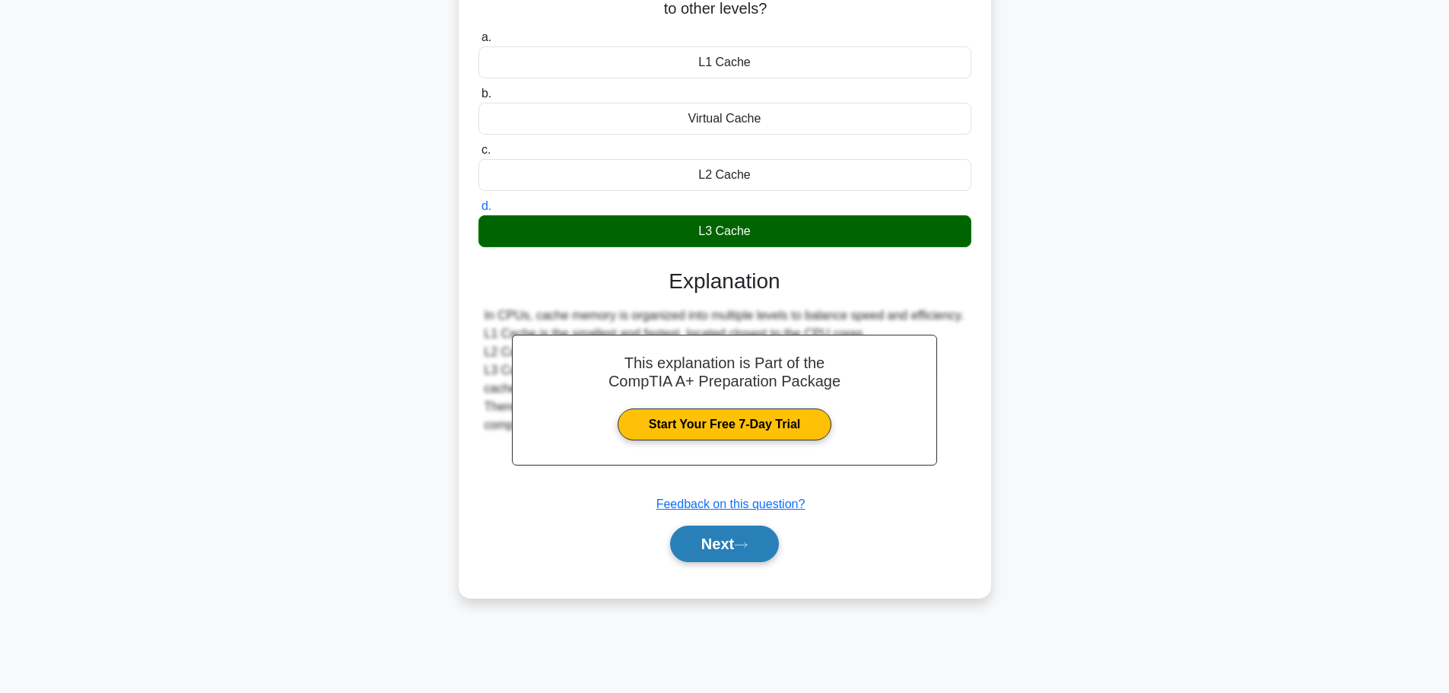
click at [708, 552] on button "Next" at bounding box center [724, 544] width 109 height 37
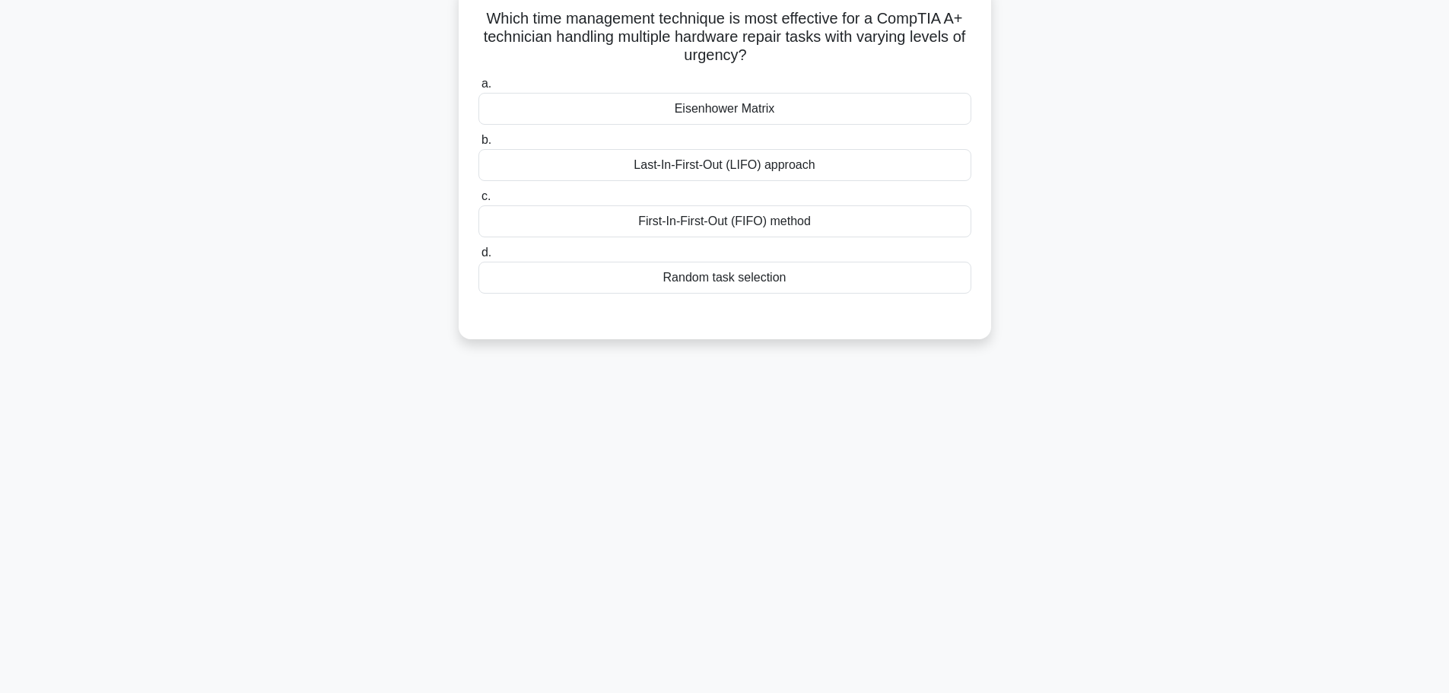
scroll to position [0, 0]
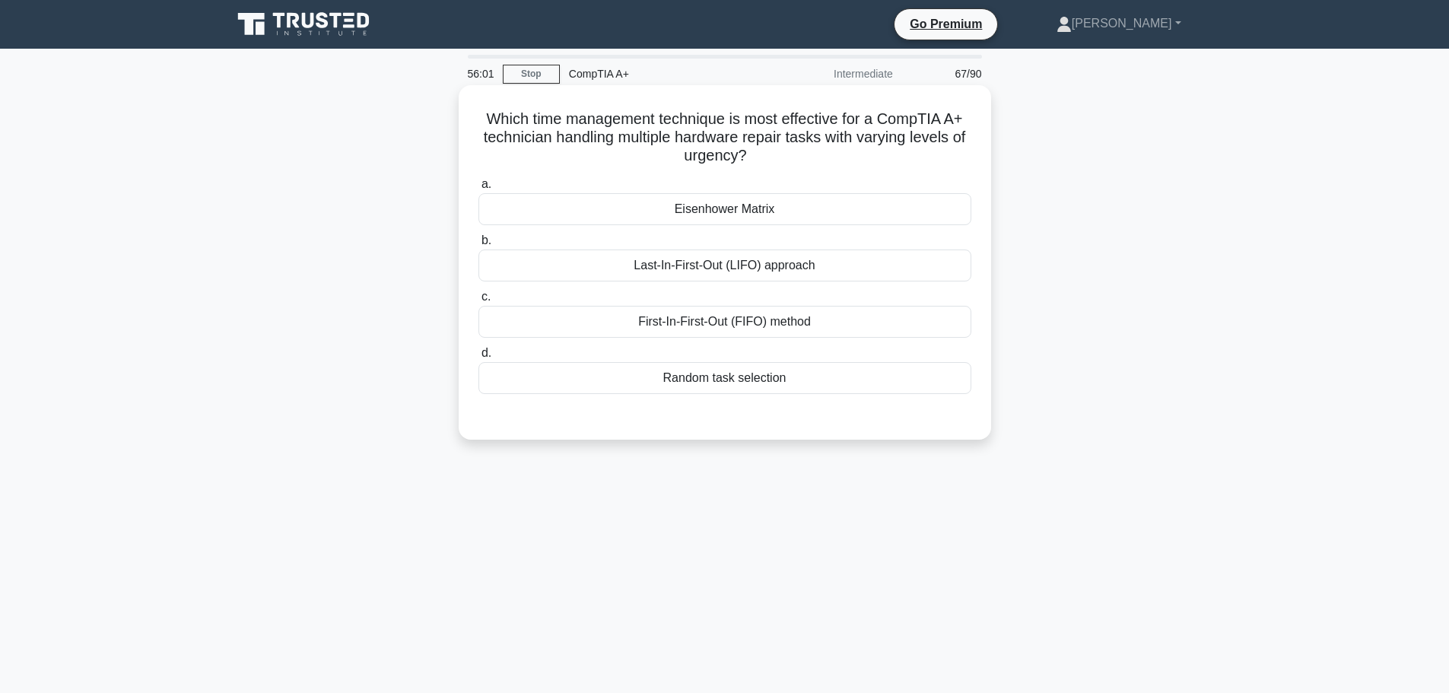
click at [752, 198] on div "Eisenhower Matrix" at bounding box center [725, 209] width 493 height 32
click at [479, 189] on input "a. Eisenhower Matrix" at bounding box center [479, 185] width 0 height 10
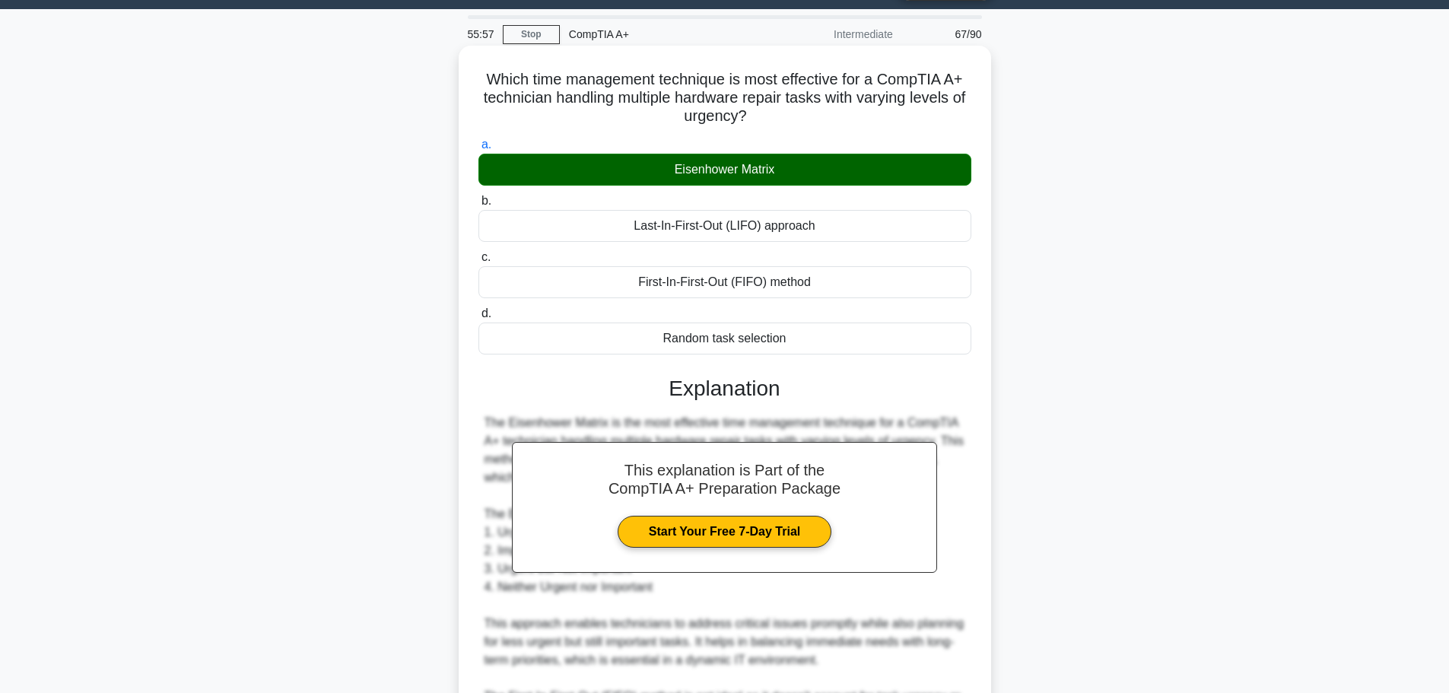
scroll to position [30, 0]
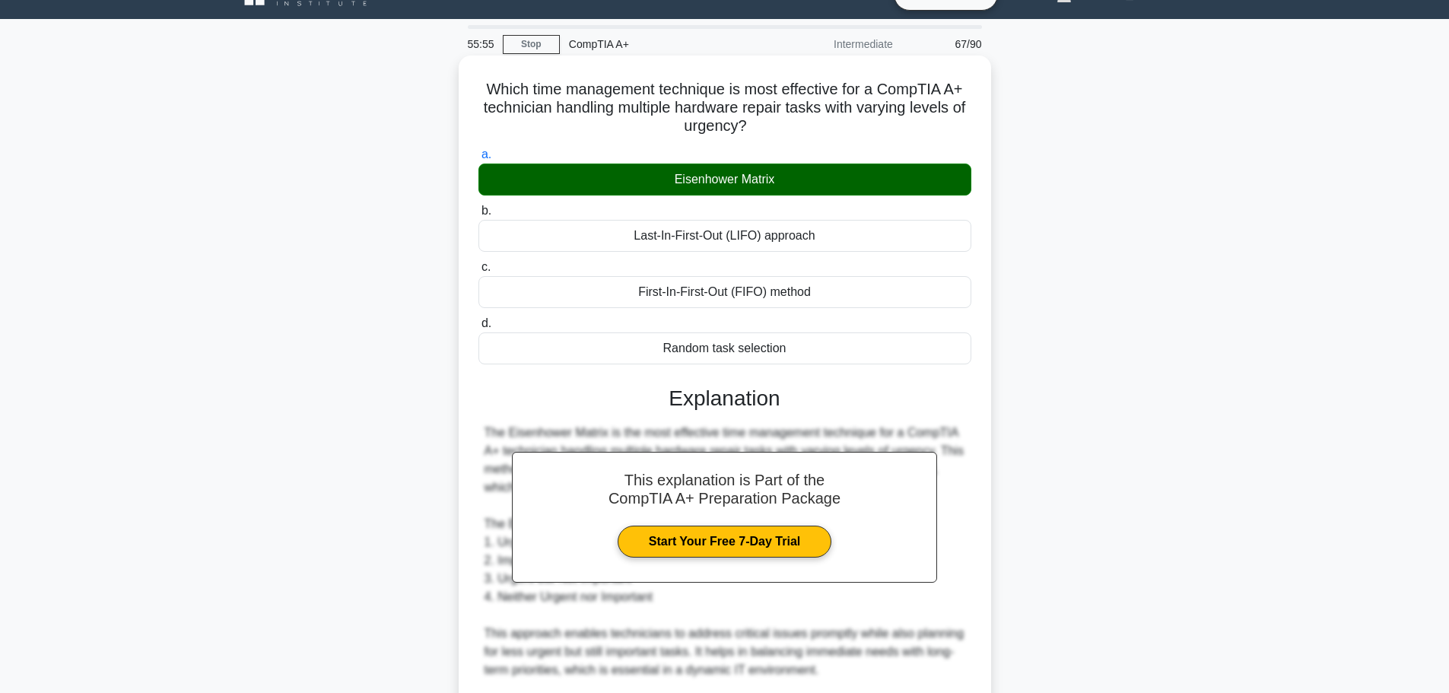
drag, startPoint x: 676, startPoint y: 177, endPoint x: 797, endPoint y: 176, distance: 120.2
click at [797, 176] on div "Eisenhower Matrix" at bounding box center [725, 180] width 493 height 32
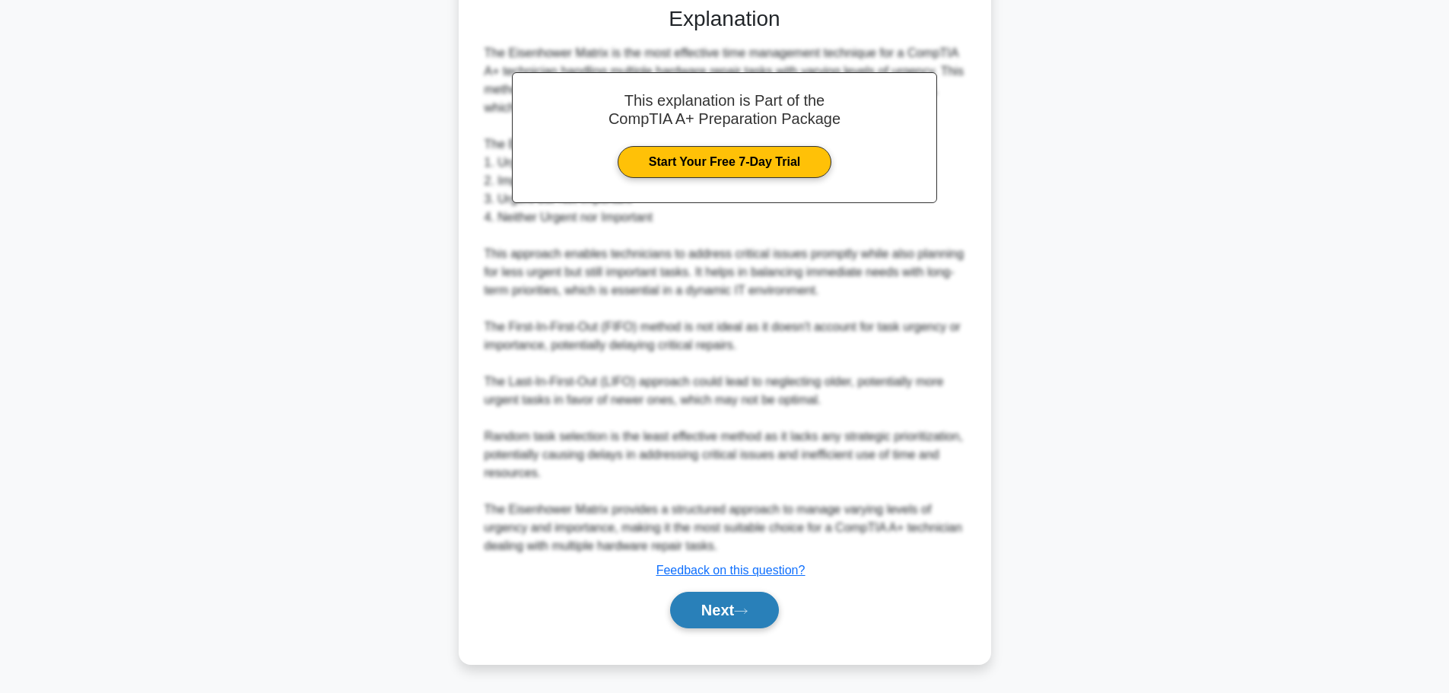
click at [720, 597] on button "Next" at bounding box center [724, 610] width 109 height 37
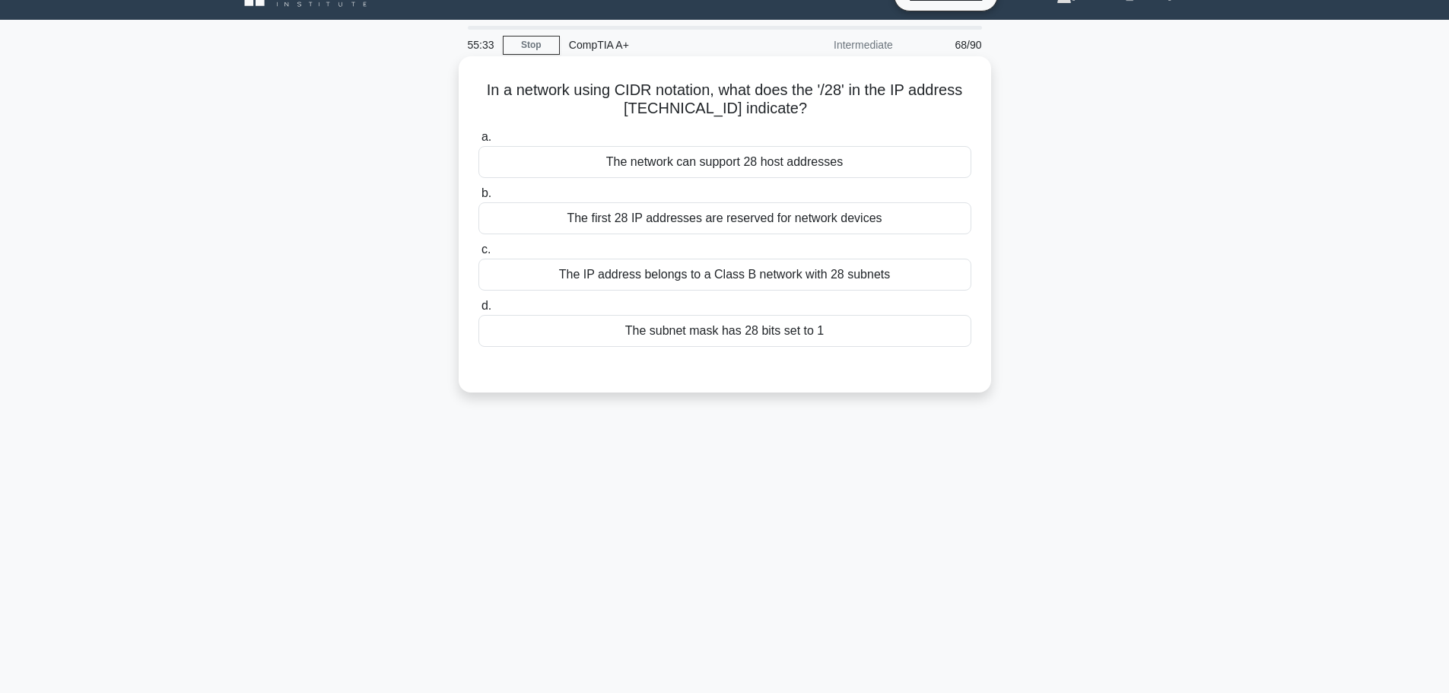
scroll to position [0, 0]
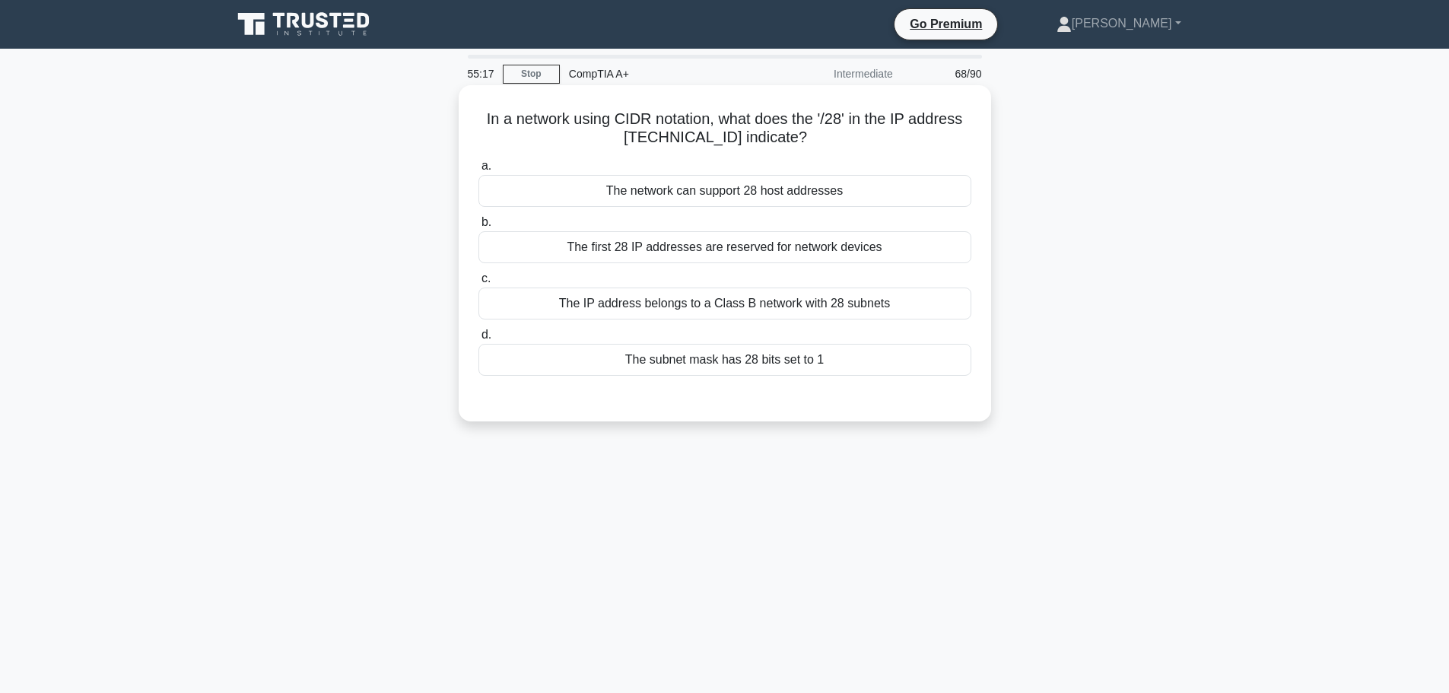
click at [668, 306] on div "The IP address belongs to a Class B network with 28 subnets" at bounding box center [725, 304] width 493 height 32
click at [479, 284] on input "c. The IP address belongs to a Class B network with 28 subnets" at bounding box center [479, 279] width 0 height 10
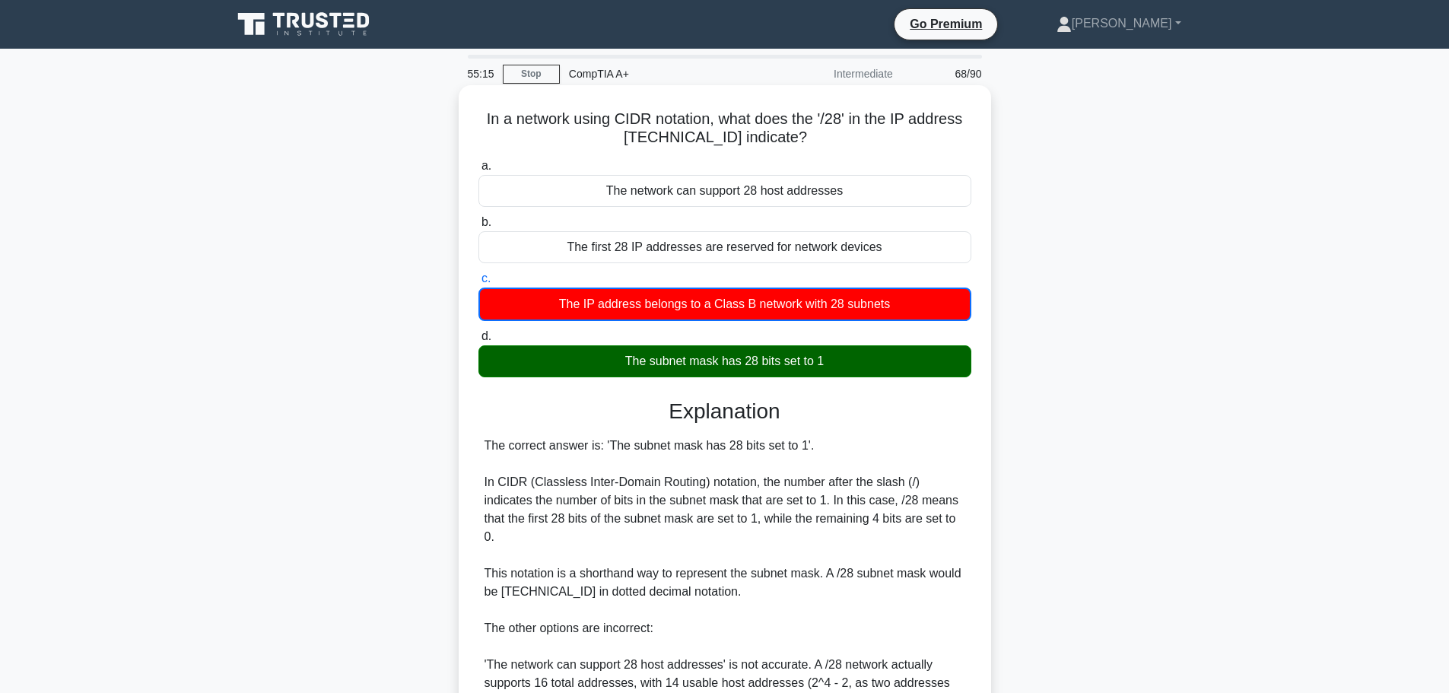
click at [679, 361] on div "The subnet mask has 28 bits set to 1" at bounding box center [725, 361] width 493 height 32
click at [479, 342] on input "d. The subnet mask has 28 bits set to 1" at bounding box center [479, 337] width 0 height 10
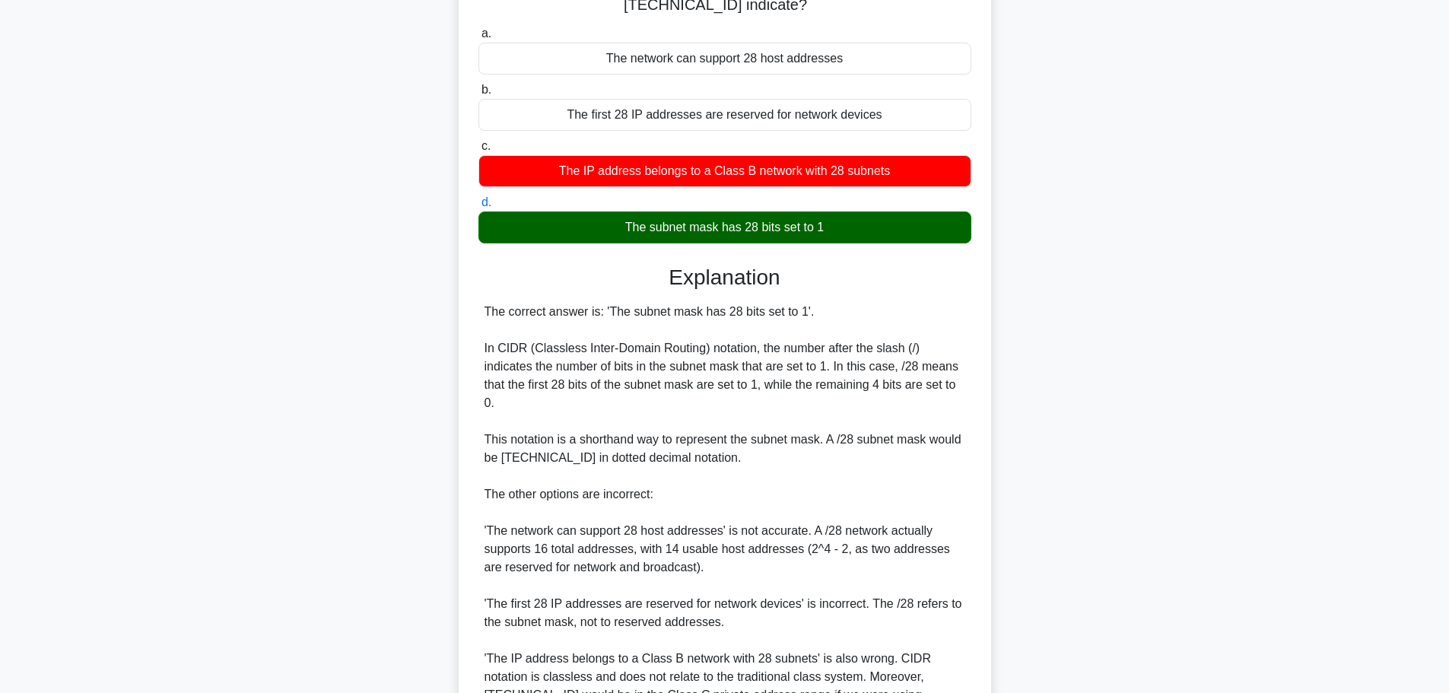
scroll to position [152, 0]
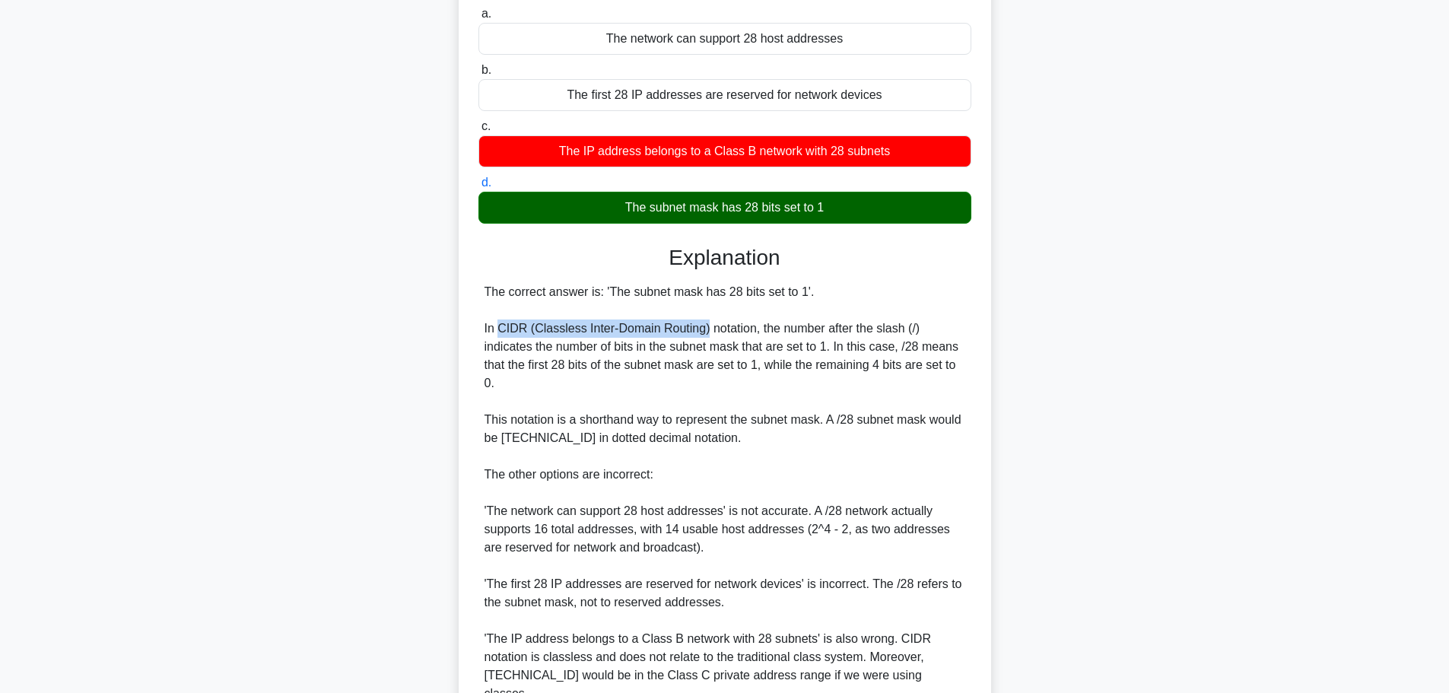
drag, startPoint x: 498, startPoint y: 328, endPoint x: 702, endPoint y: 331, distance: 203.9
click at [702, 331] on div "The correct answer is: 'The subnet mask has 28 bits set to 1'. In CIDR (Classle…" at bounding box center [725, 493] width 481 height 420
copy div "CIDR (Classless Inter-Domain Routing)"
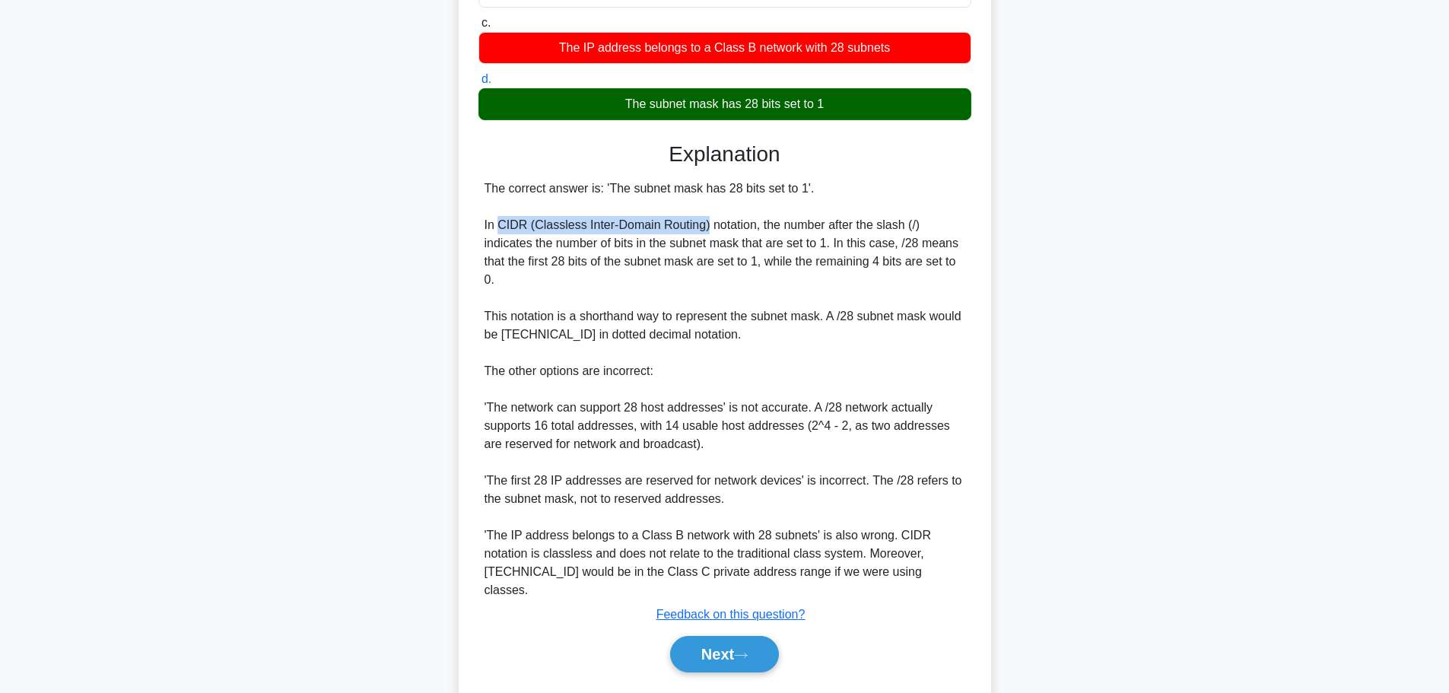
scroll to position [264, 0]
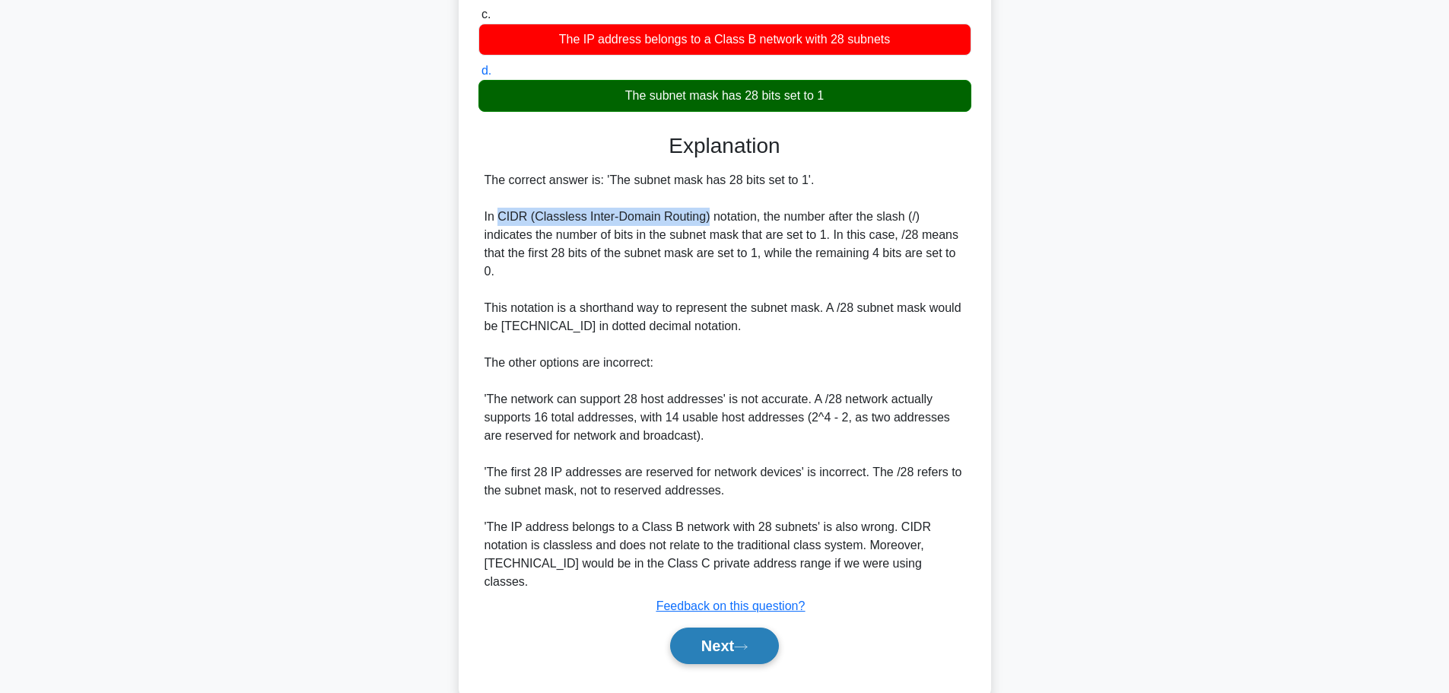
click at [713, 628] on button "Next" at bounding box center [724, 646] width 109 height 37
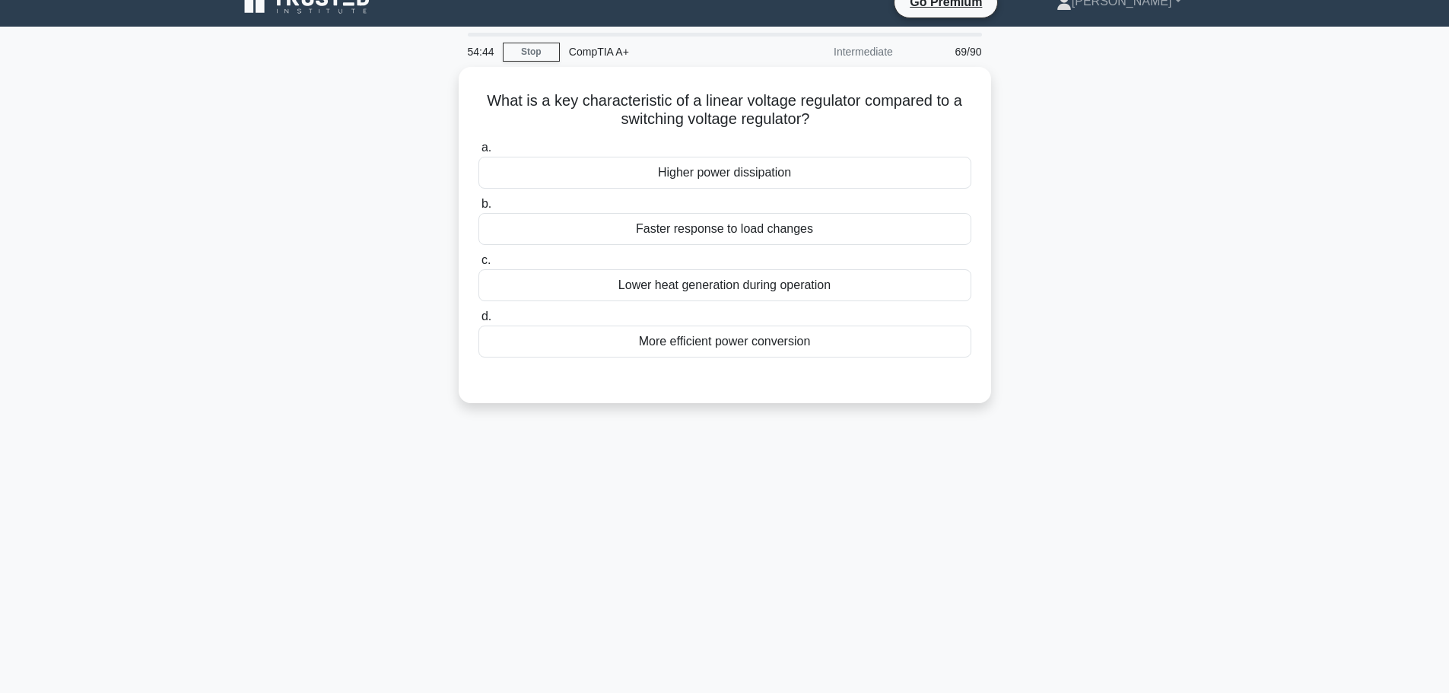
scroll to position [0, 0]
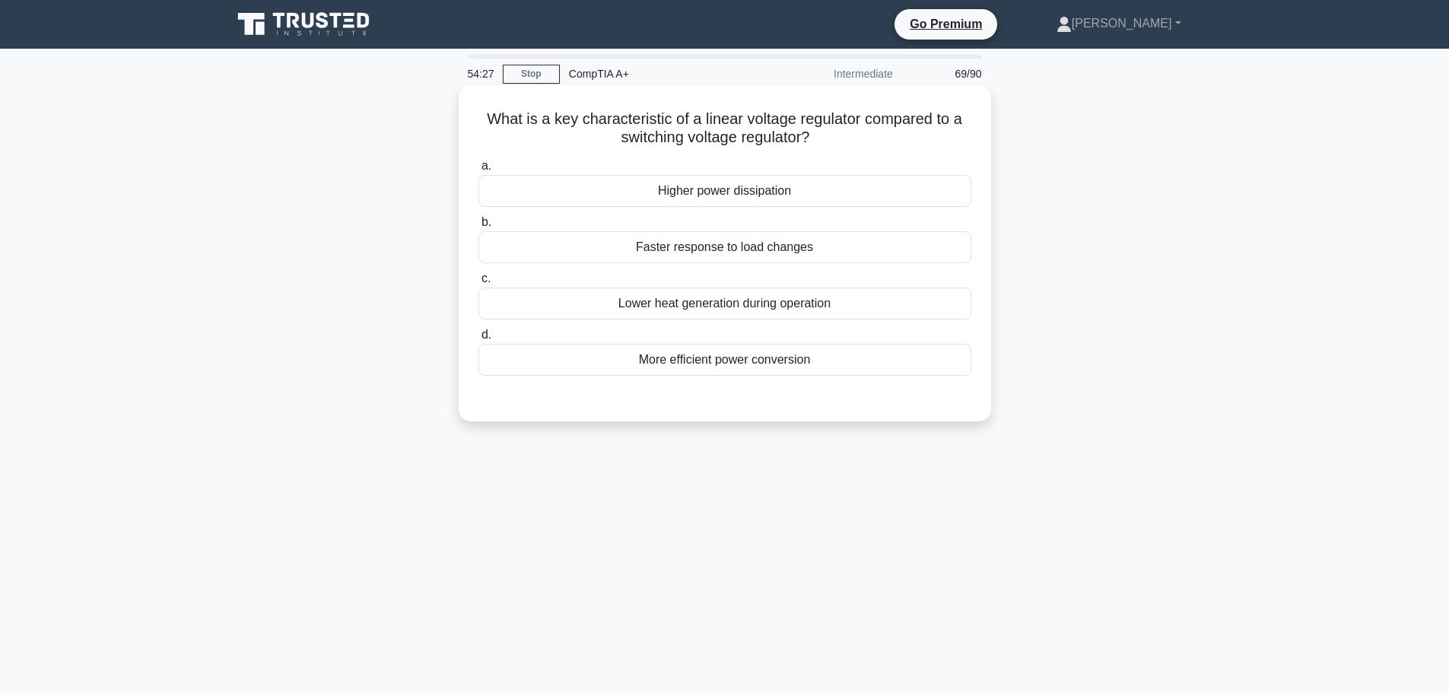
click at [676, 313] on div "Lower heat generation during operation" at bounding box center [725, 304] width 493 height 32
click at [479, 284] on input "c. Lower heat generation during operation" at bounding box center [479, 279] width 0 height 10
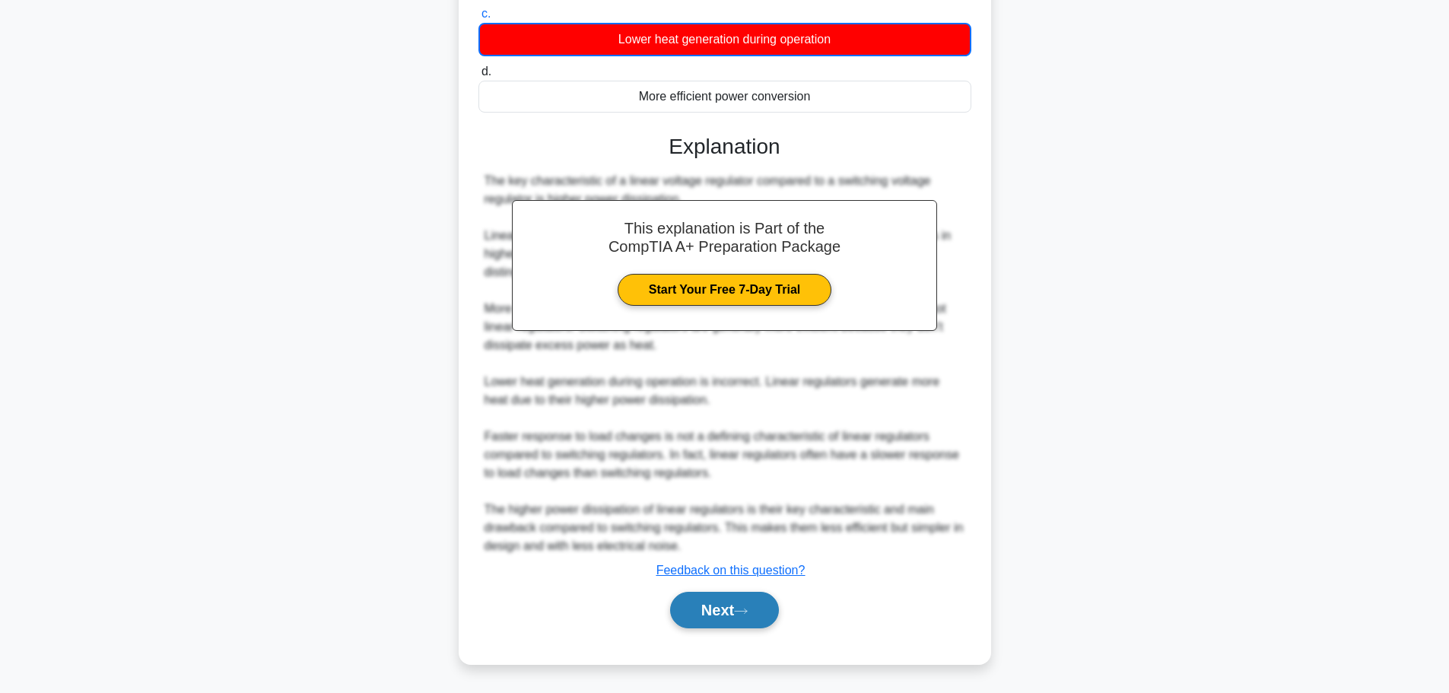
click at [700, 606] on button "Next" at bounding box center [724, 610] width 109 height 37
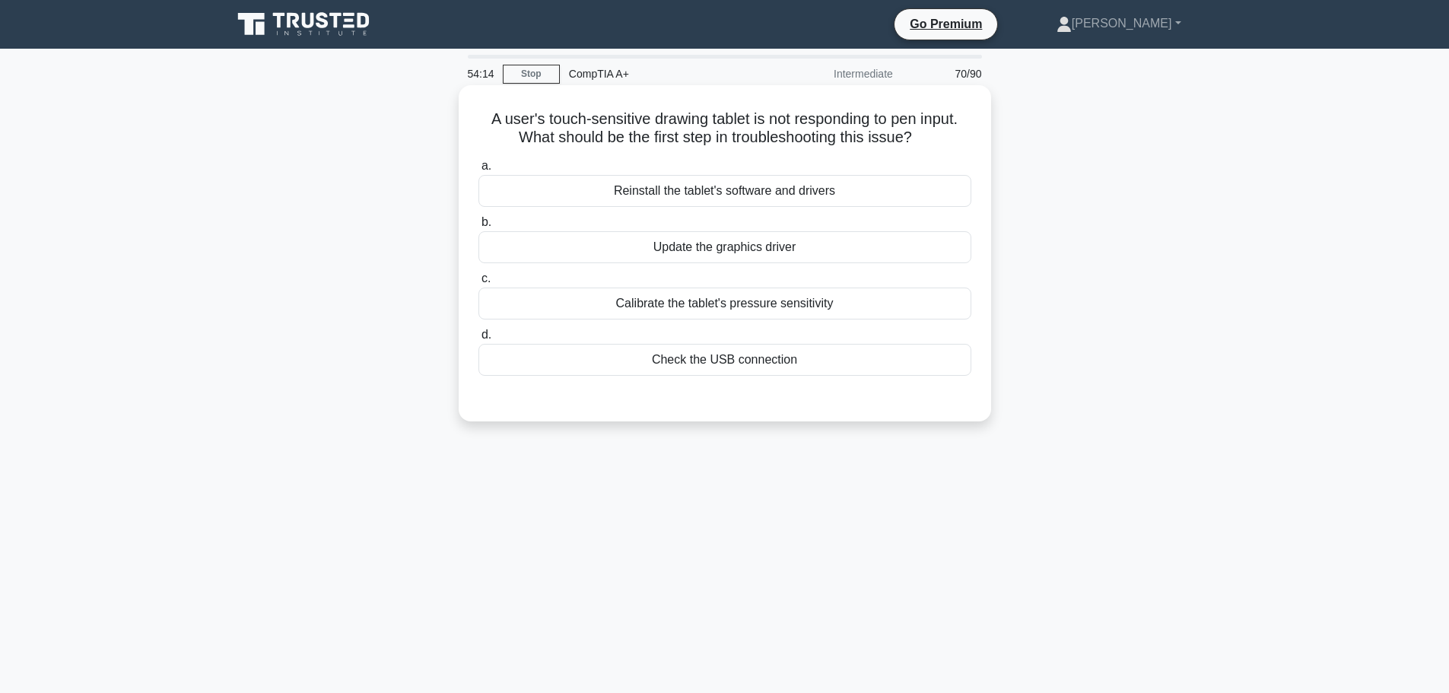
click at [776, 316] on div "Calibrate the tablet's pressure sensitivity" at bounding box center [725, 304] width 493 height 32
click at [479, 284] on input "c. Calibrate the tablet's pressure sensitivity" at bounding box center [479, 279] width 0 height 10
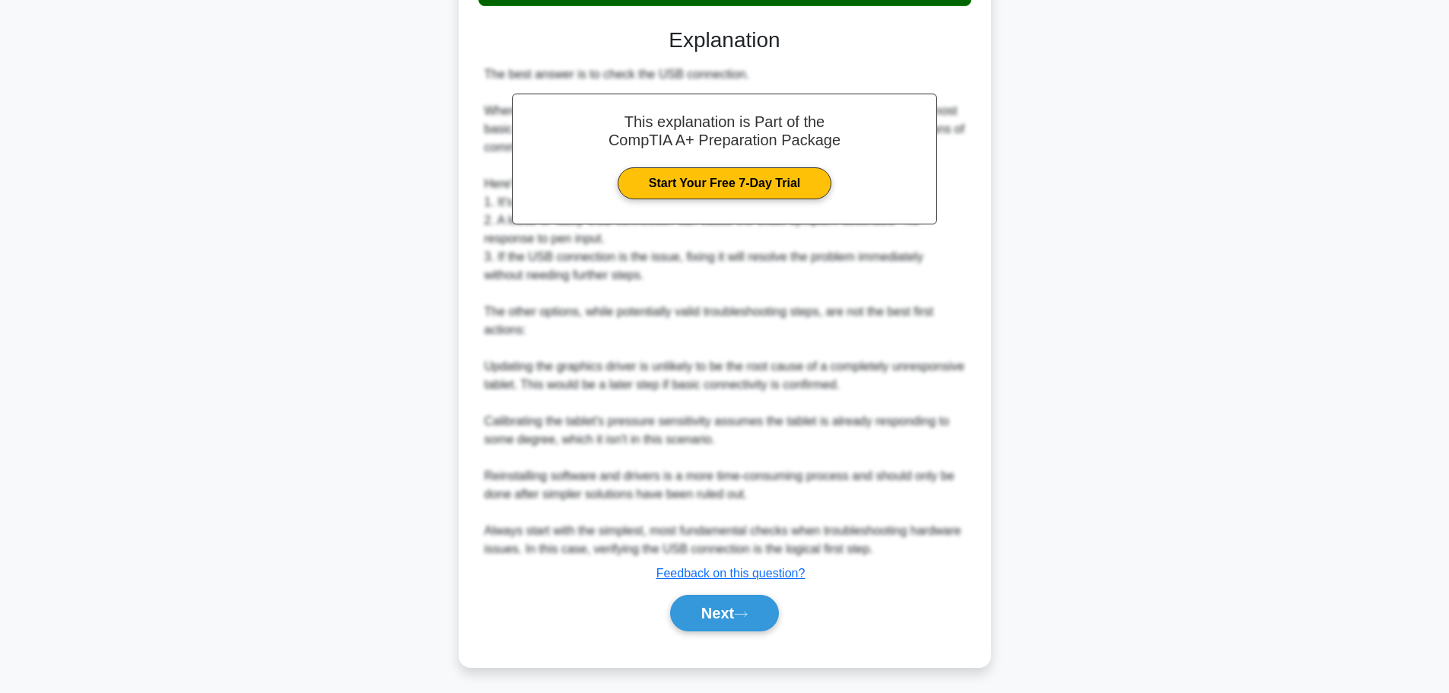
scroll to position [375, 0]
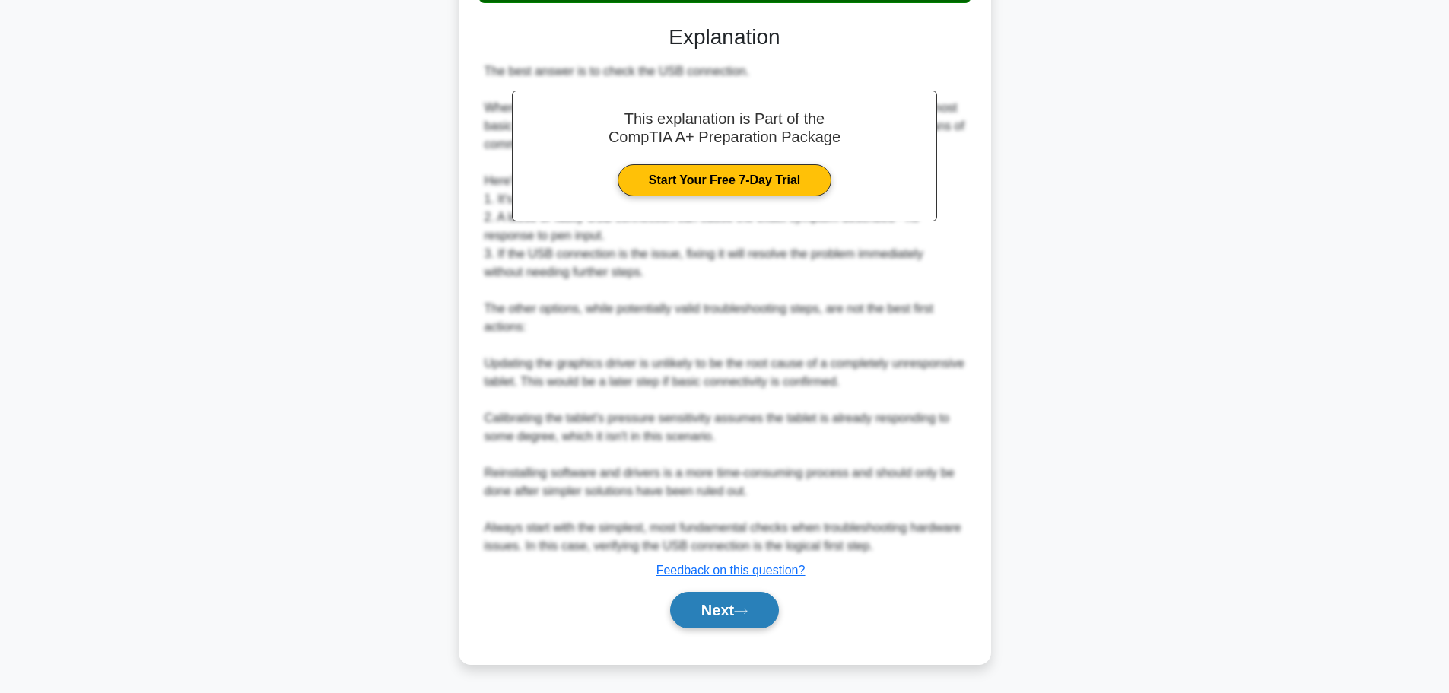
click at [701, 616] on button "Next" at bounding box center [724, 610] width 109 height 37
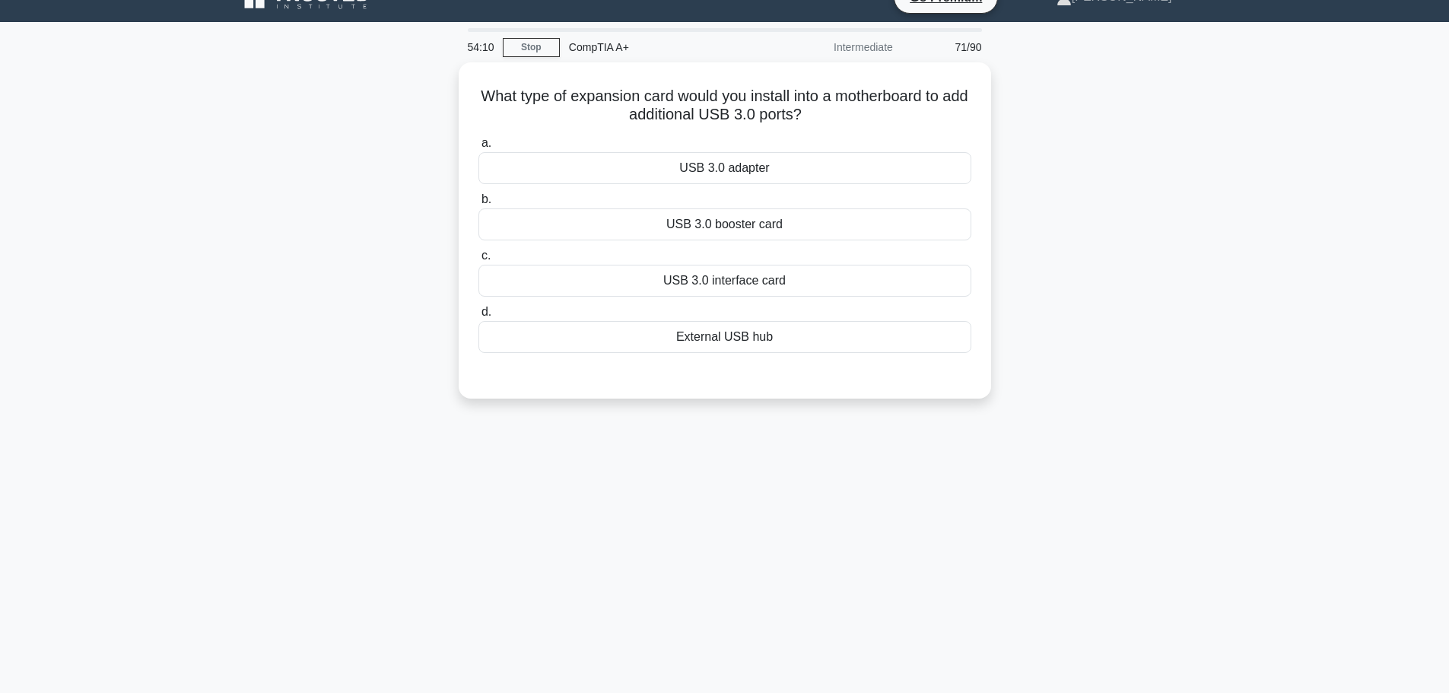
scroll to position [0, 0]
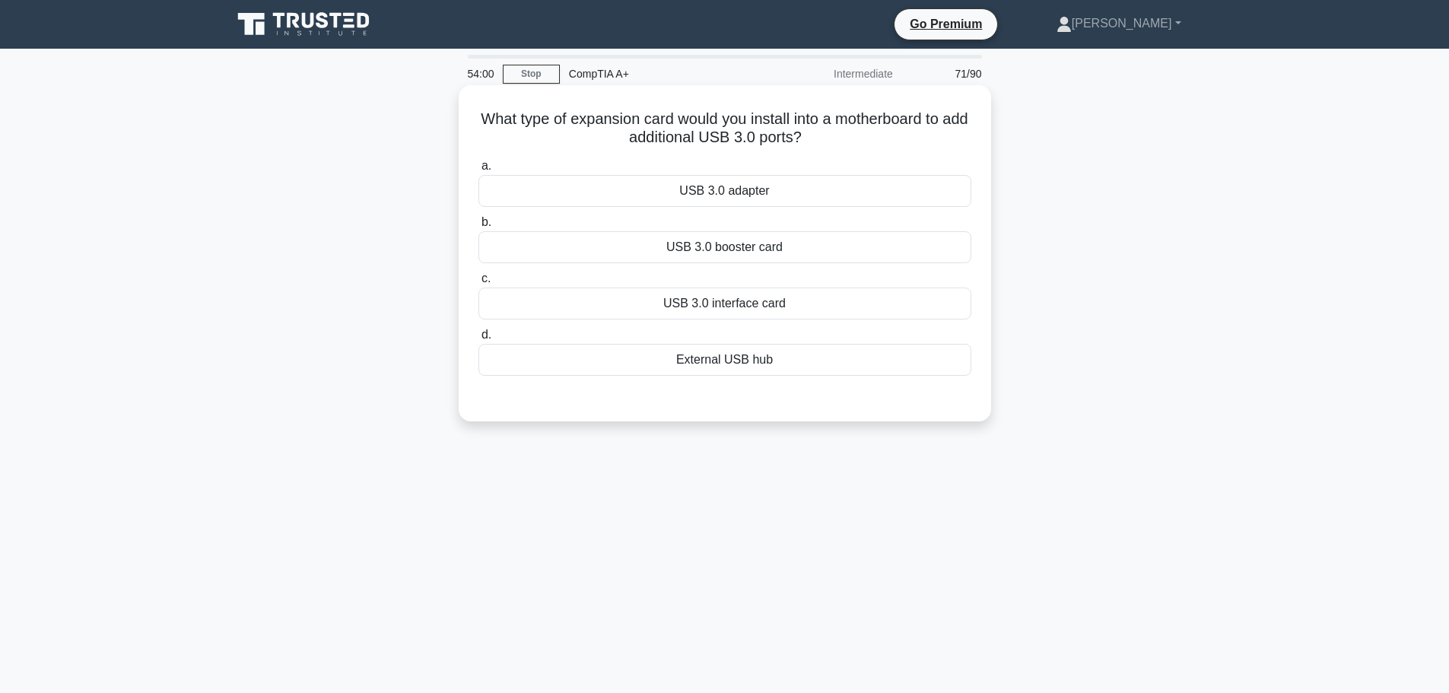
click at [727, 365] on div "External USB hub" at bounding box center [725, 360] width 493 height 32
click at [479, 340] on input "d. External USB hub" at bounding box center [479, 335] width 0 height 10
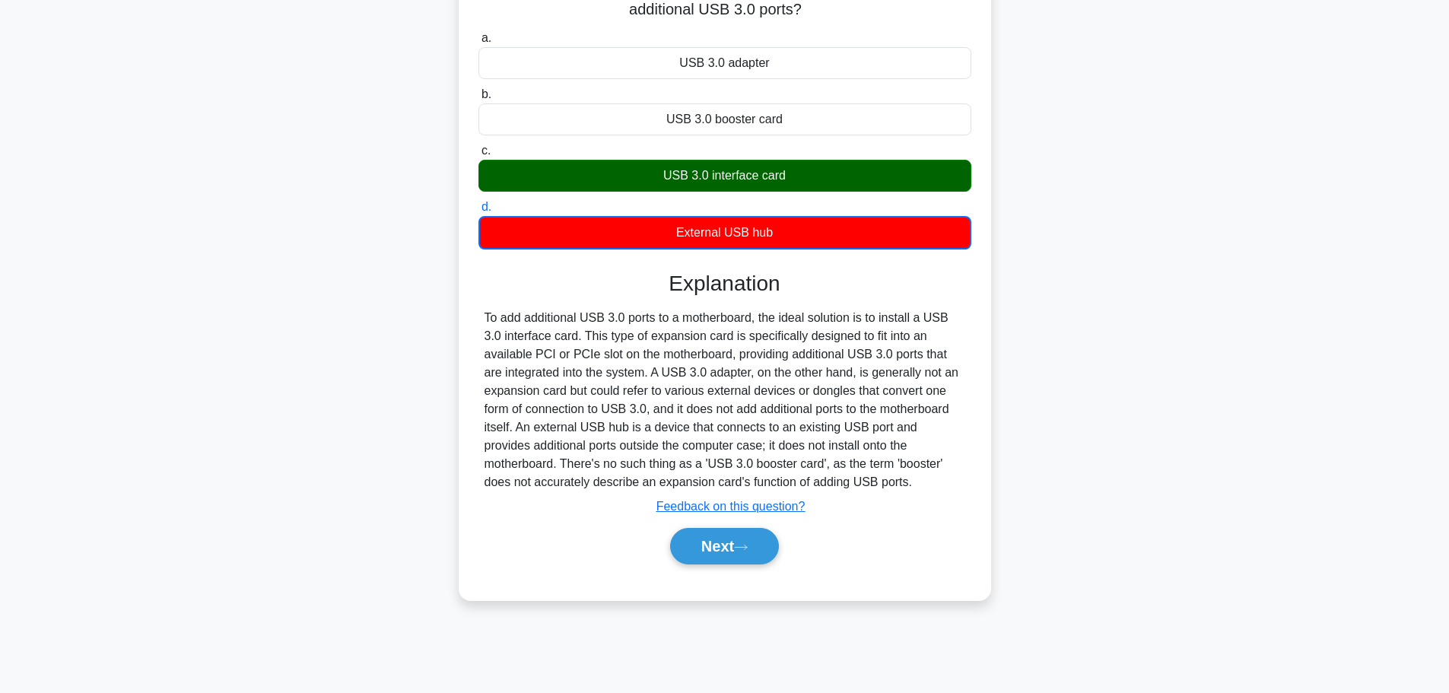
scroll to position [129, 0]
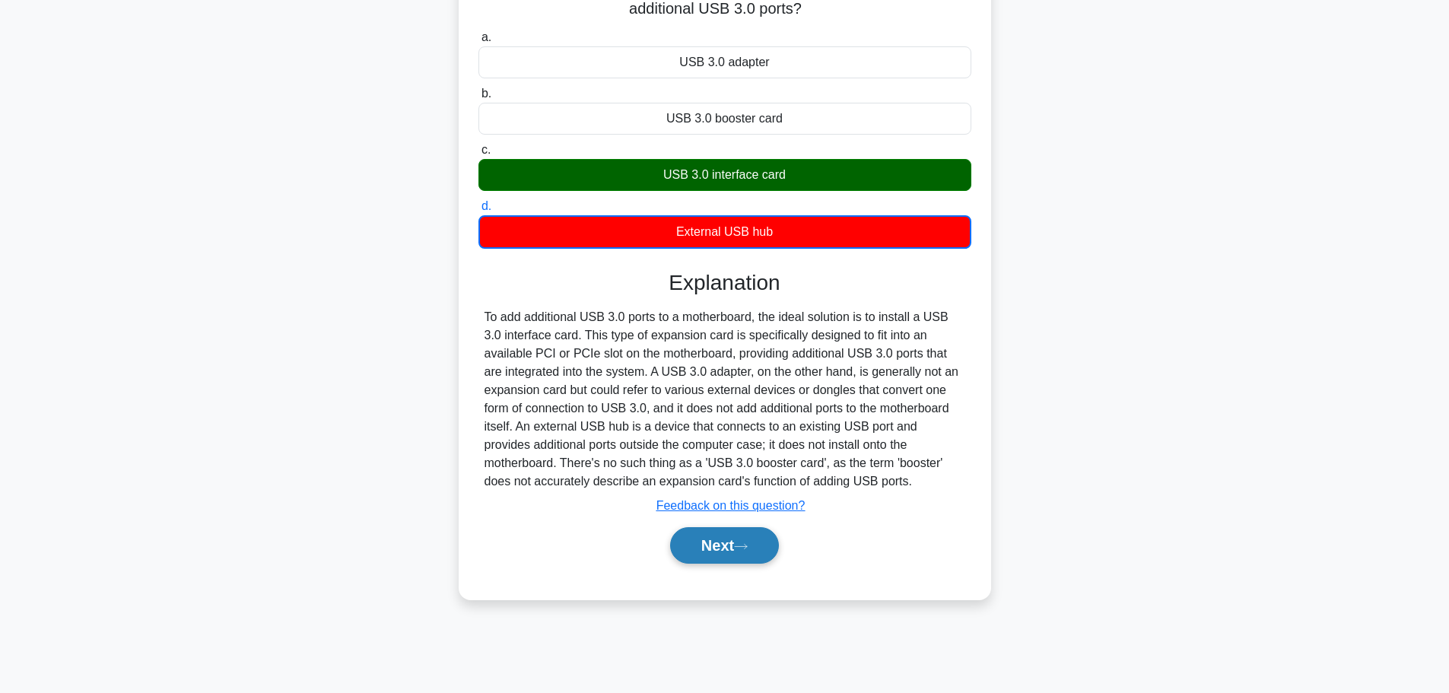
click at [703, 550] on button "Next" at bounding box center [724, 545] width 109 height 37
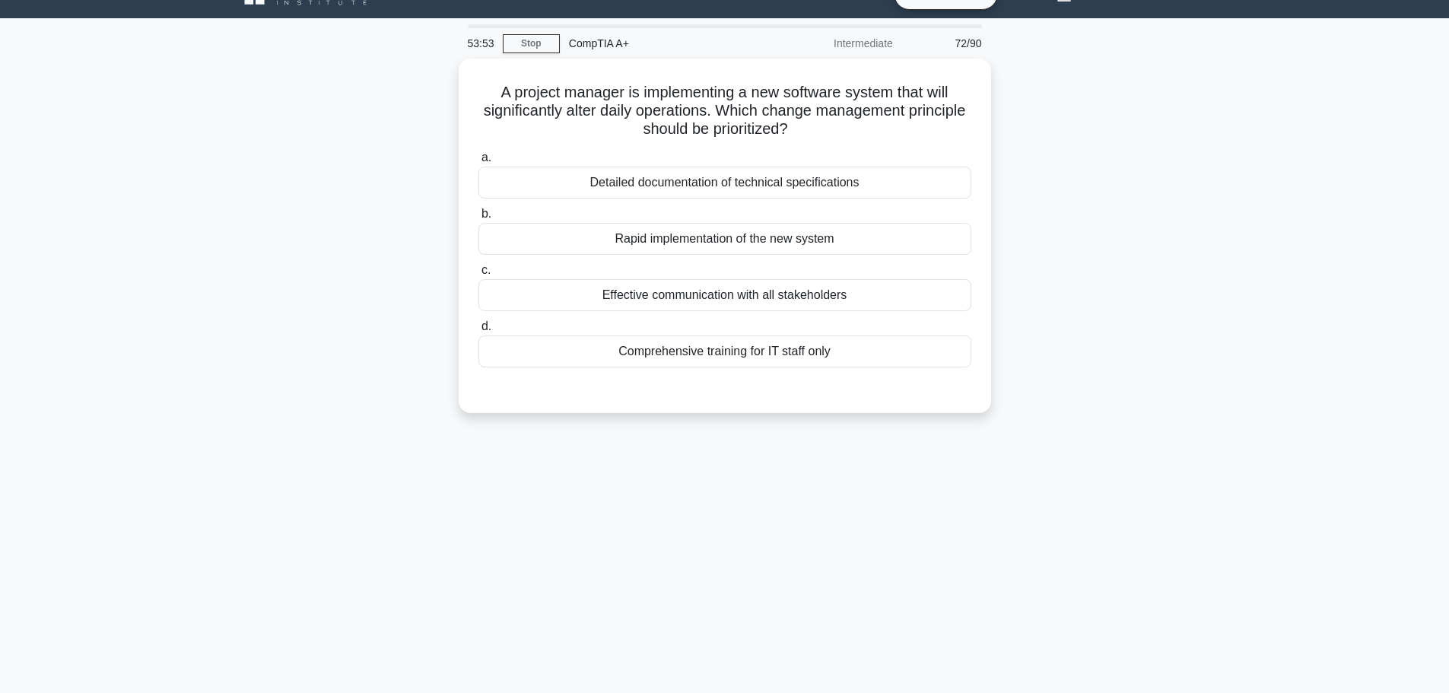
scroll to position [0, 0]
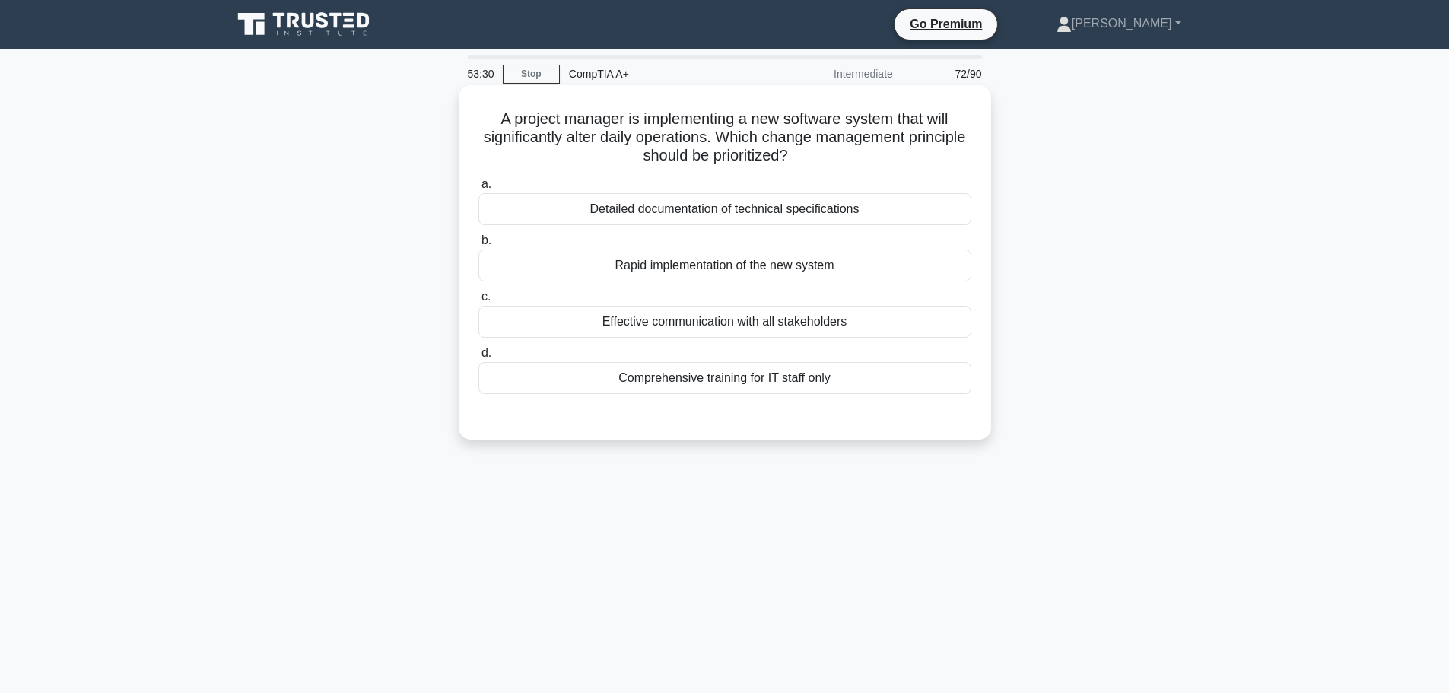
click at [709, 313] on div "Effective communication with all stakeholders" at bounding box center [725, 322] width 493 height 32
click at [479, 302] on input "c. Effective communication with all stakeholders" at bounding box center [479, 297] width 0 height 10
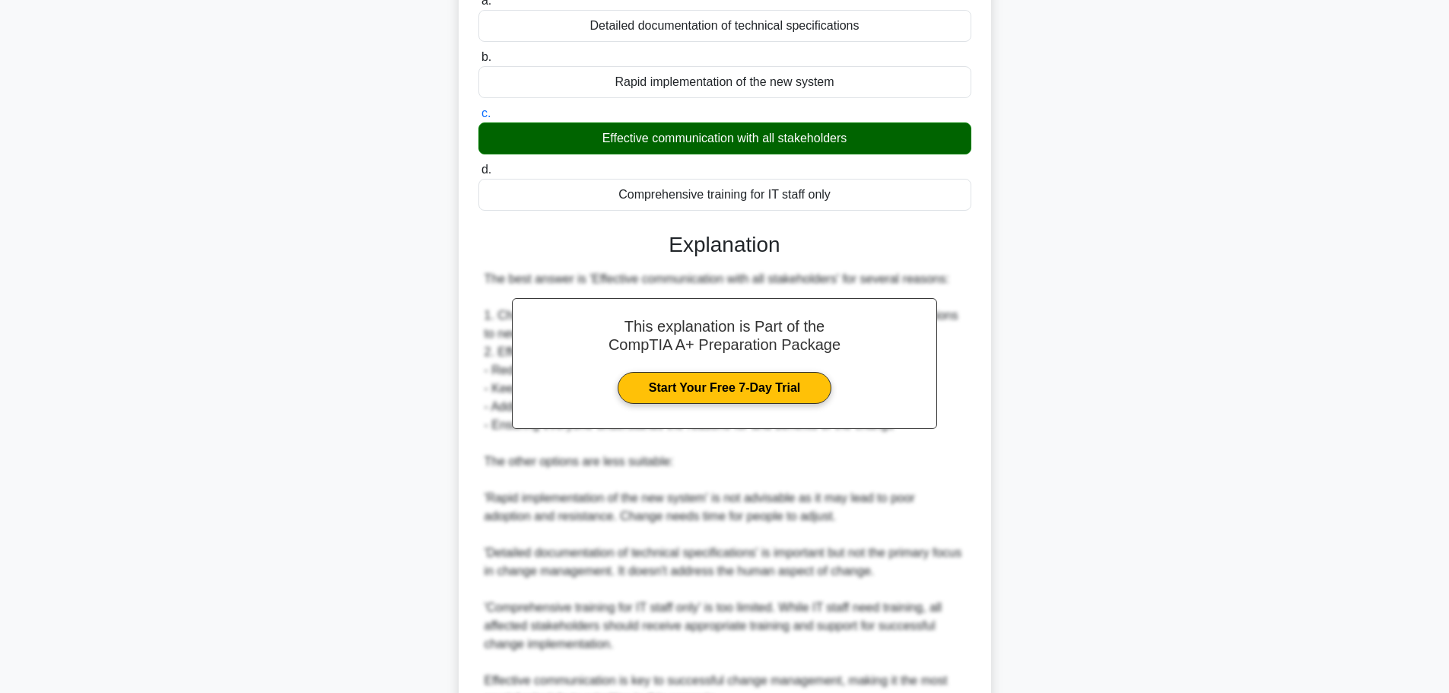
scroll to position [337, 0]
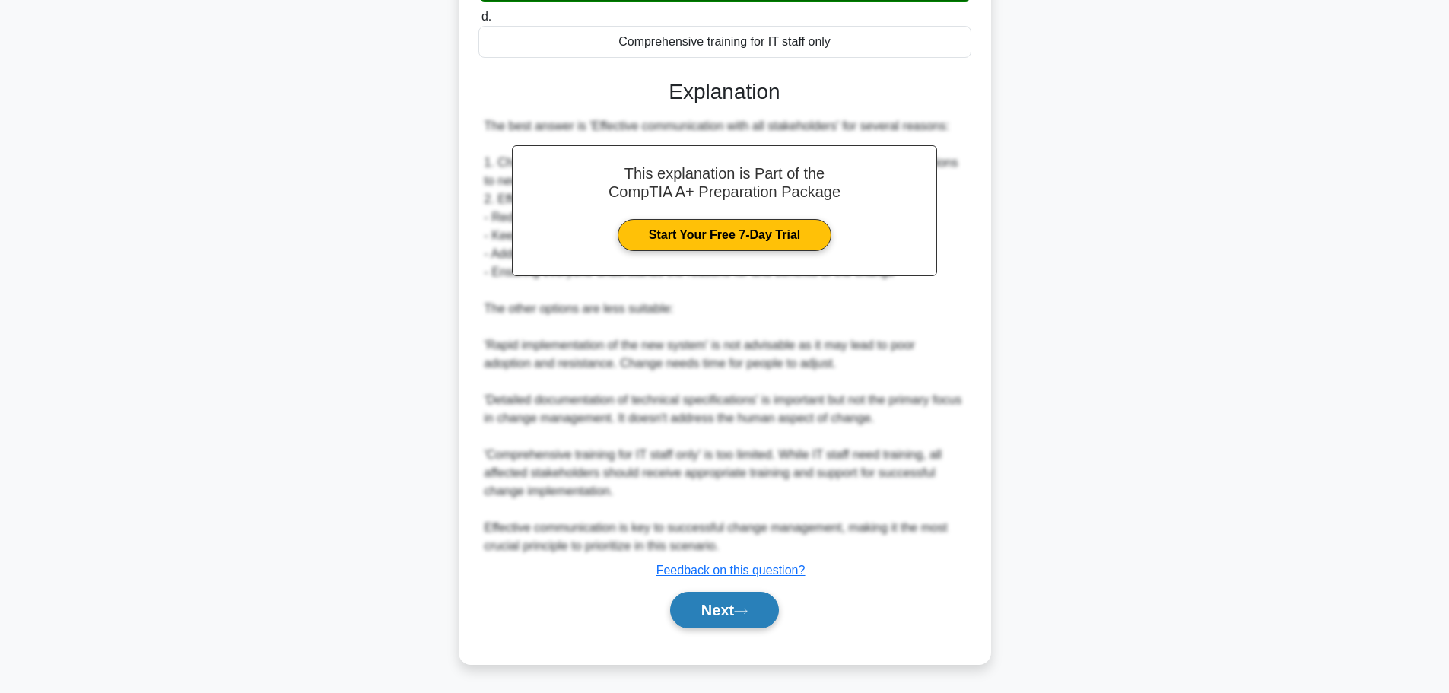
click at [705, 610] on button "Next" at bounding box center [724, 610] width 109 height 37
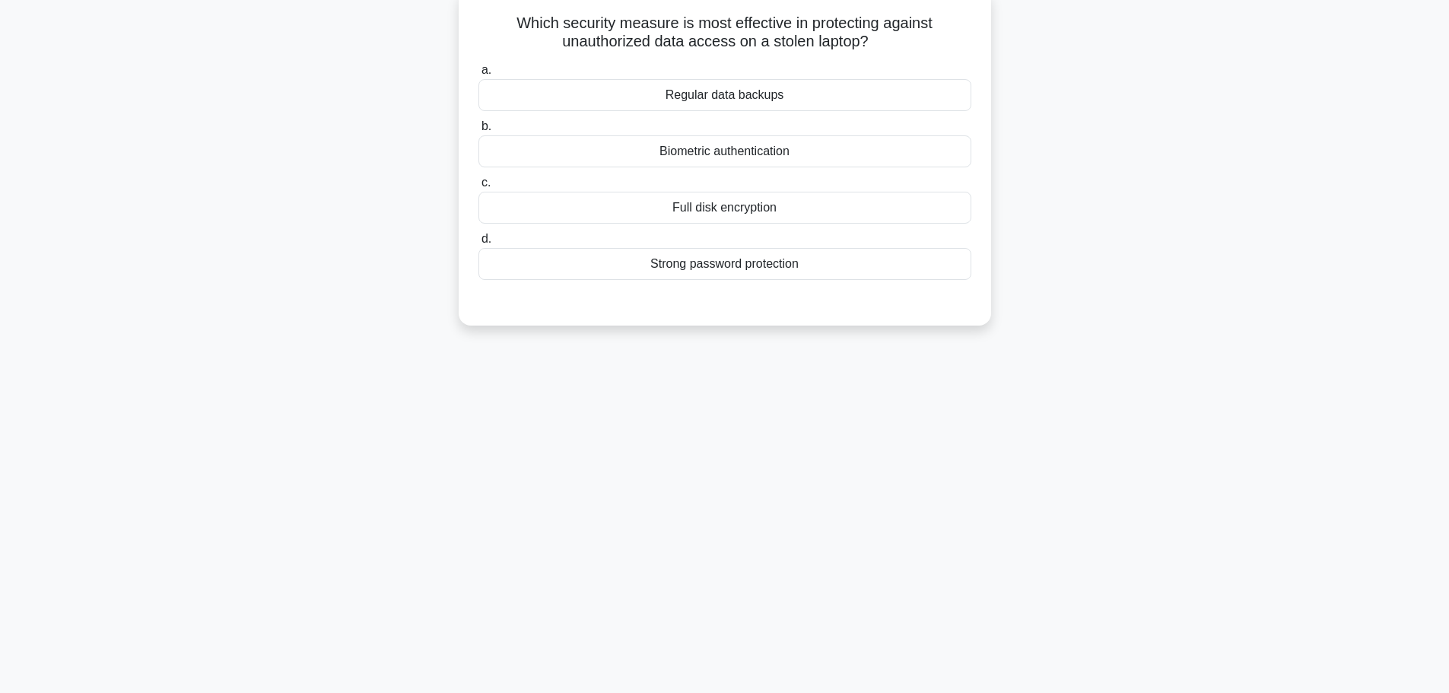
scroll to position [0, 0]
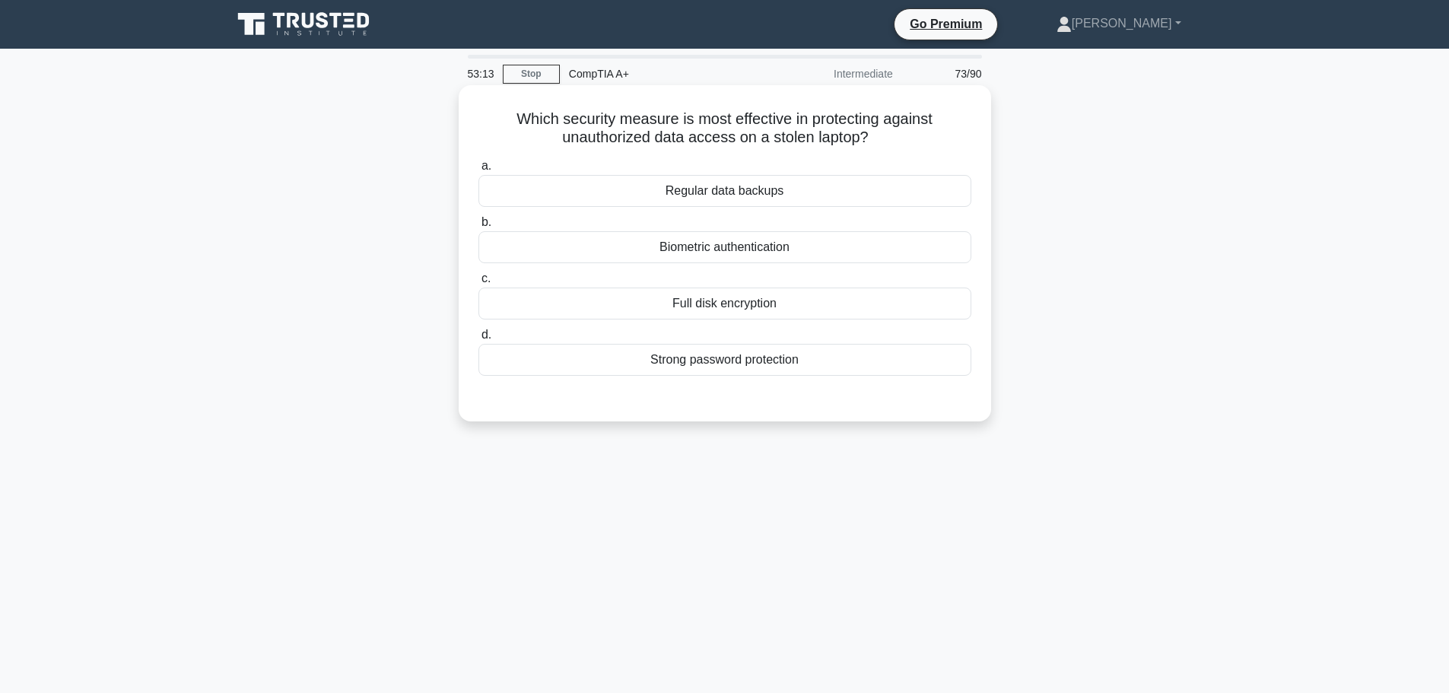
click at [748, 241] on div "Biometric authentication" at bounding box center [725, 247] width 493 height 32
click at [479, 227] on input "b. Biometric authentication" at bounding box center [479, 223] width 0 height 10
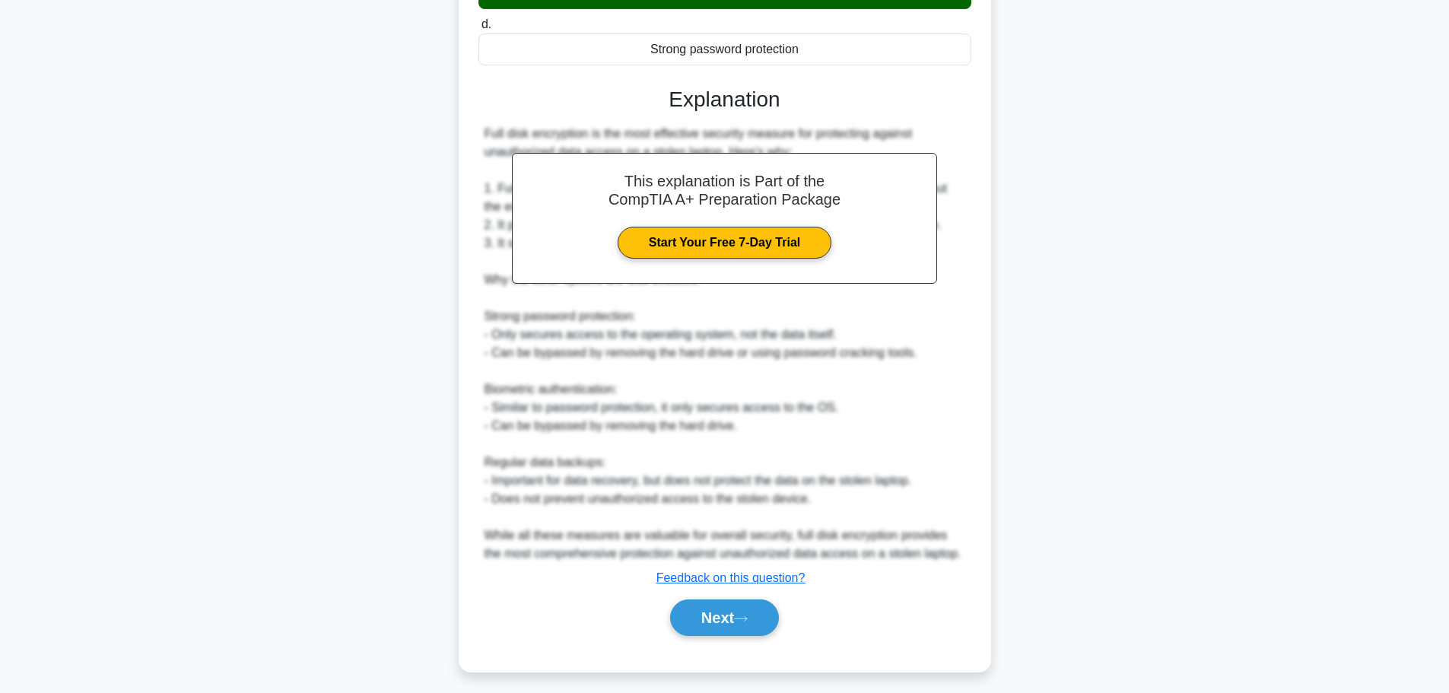
scroll to position [320, 0]
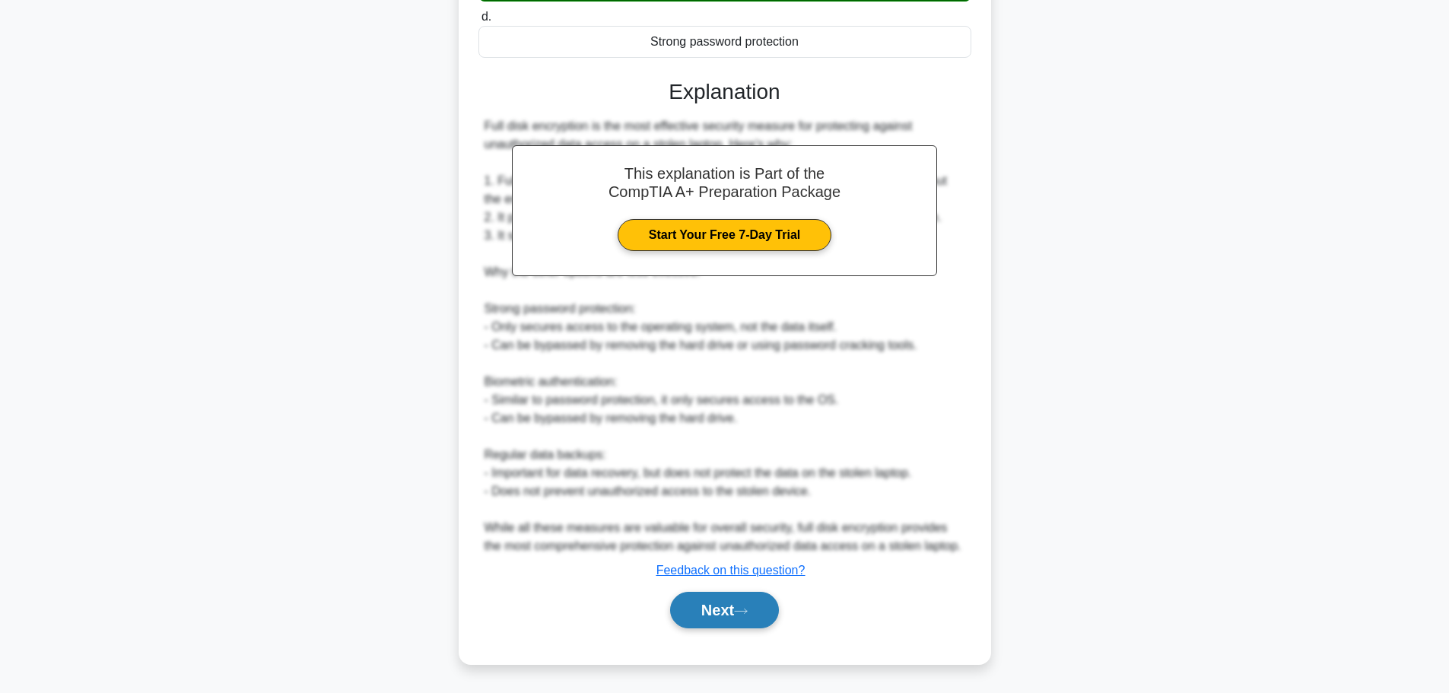
click at [687, 601] on button "Next" at bounding box center [724, 610] width 109 height 37
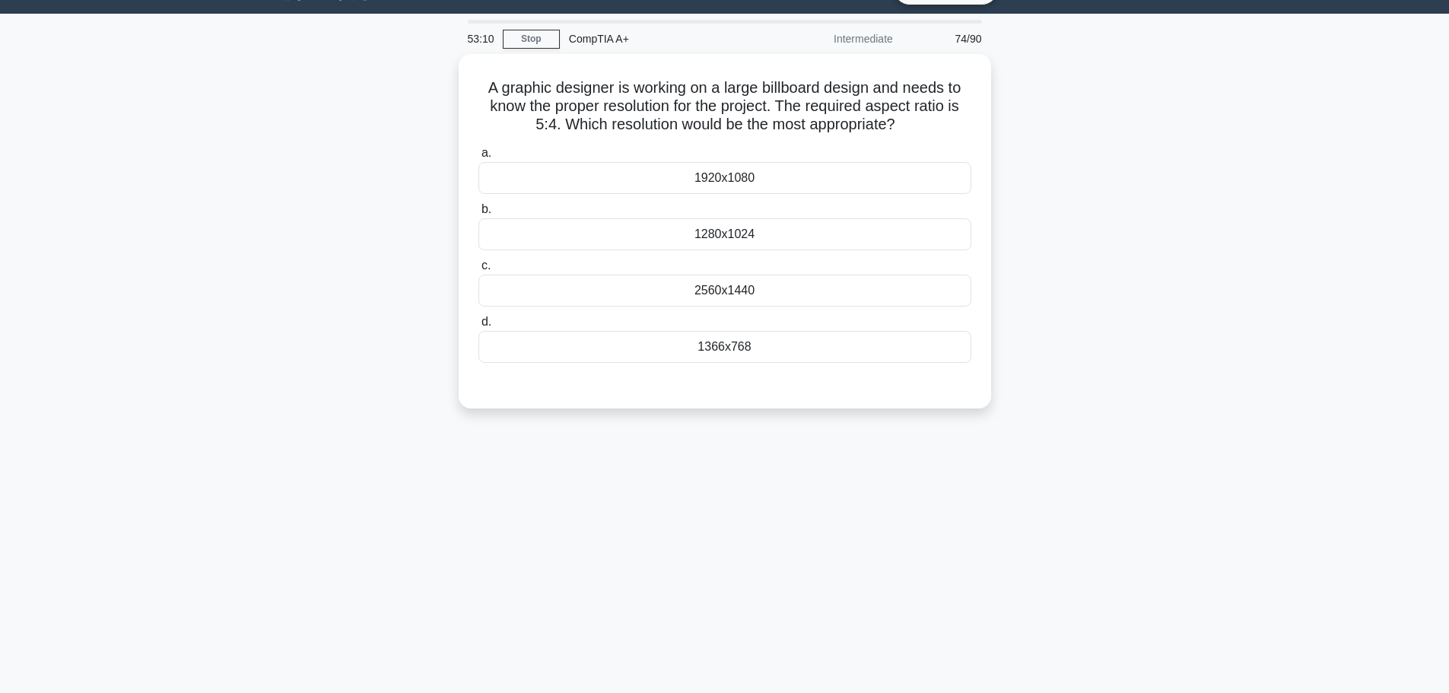
scroll to position [0, 0]
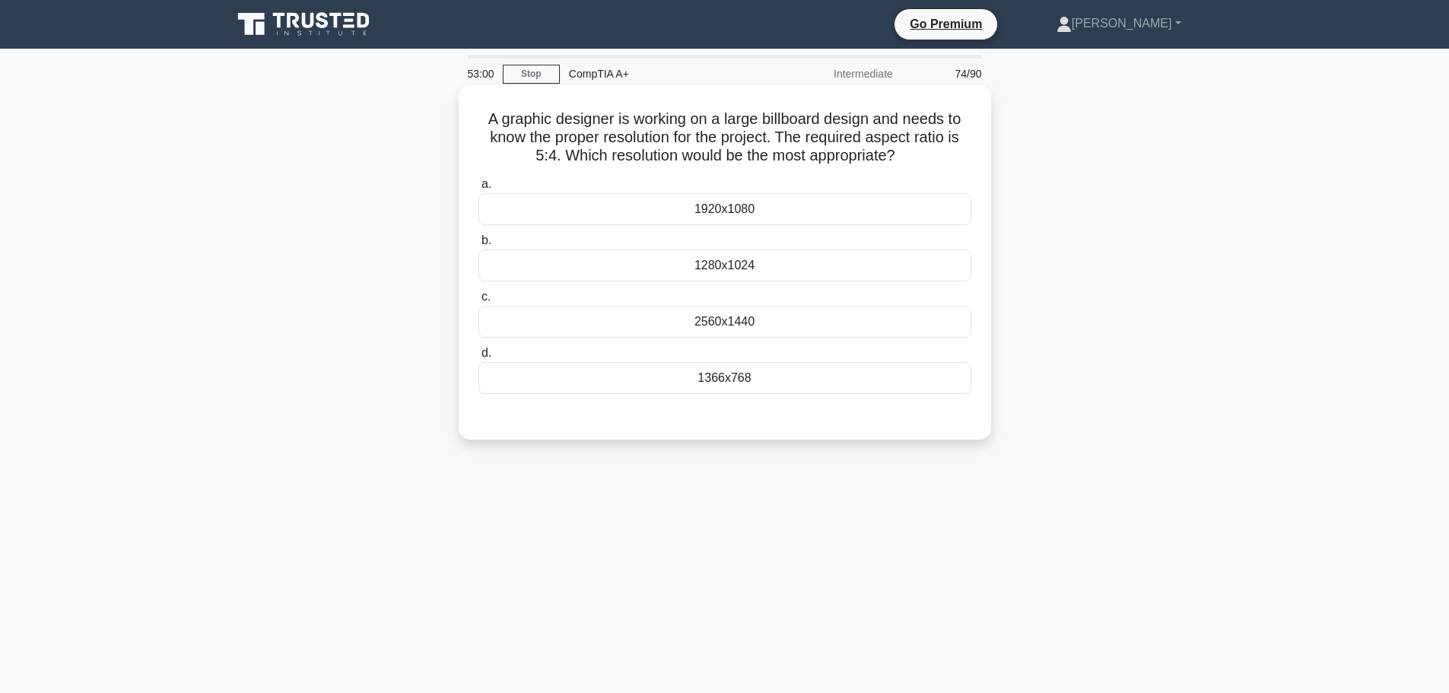
click at [784, 383] on div "1366x768" at bounding box center [725, 378] width 493 height 32
click at [479, 358] on input "d. 1366x768" at bounding box center [479, 353] width 0 height 10
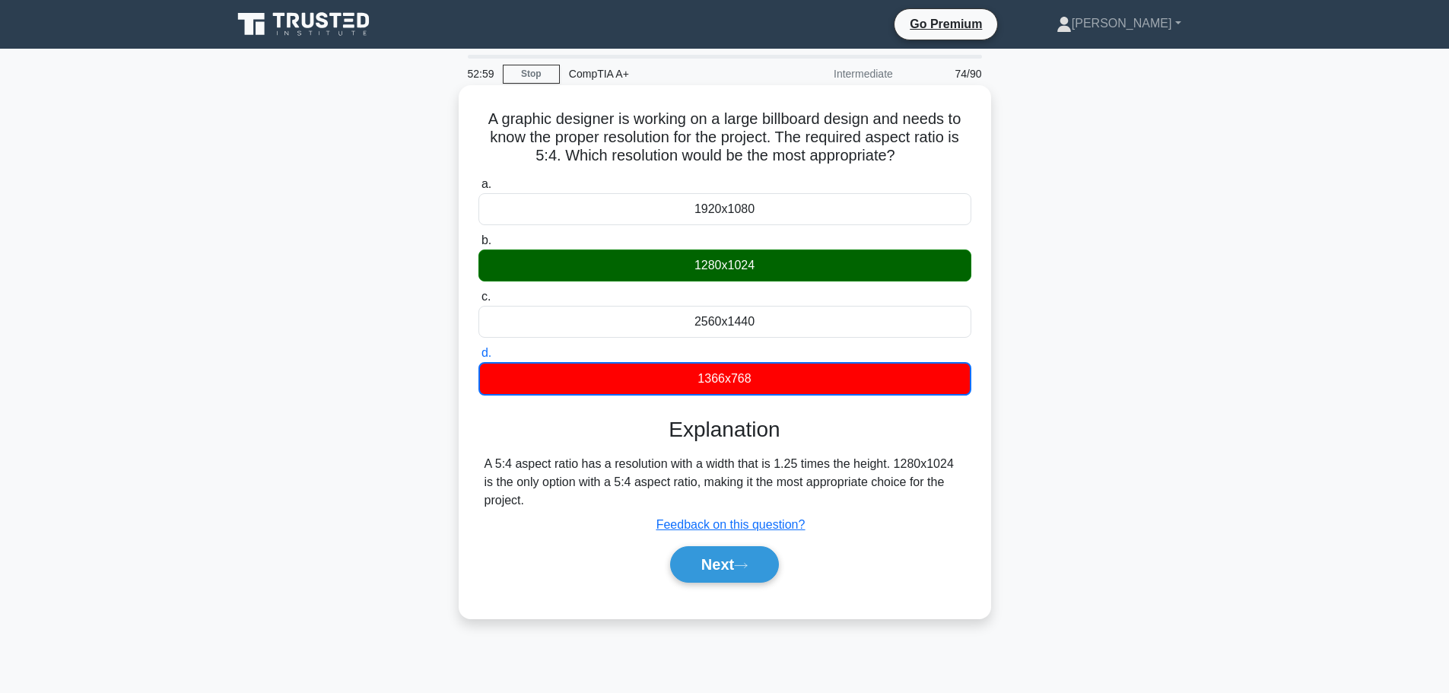
click at [784, 272] on div "1280x1024" at bounding box center [725, 266] width 493 height 32
click at [479, 246] on input "b. 1280x1024" at bounding box center [479, 241] width 0 height 10
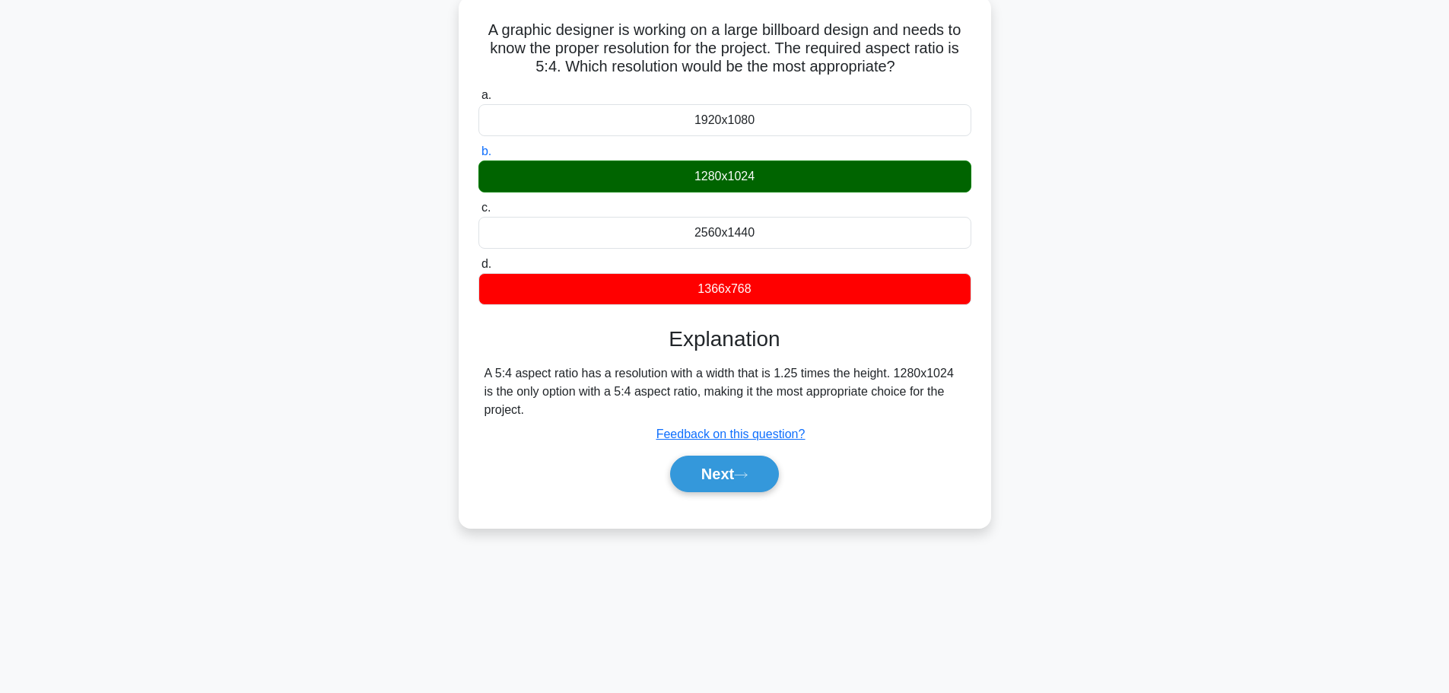
scroll to position [129, 0]
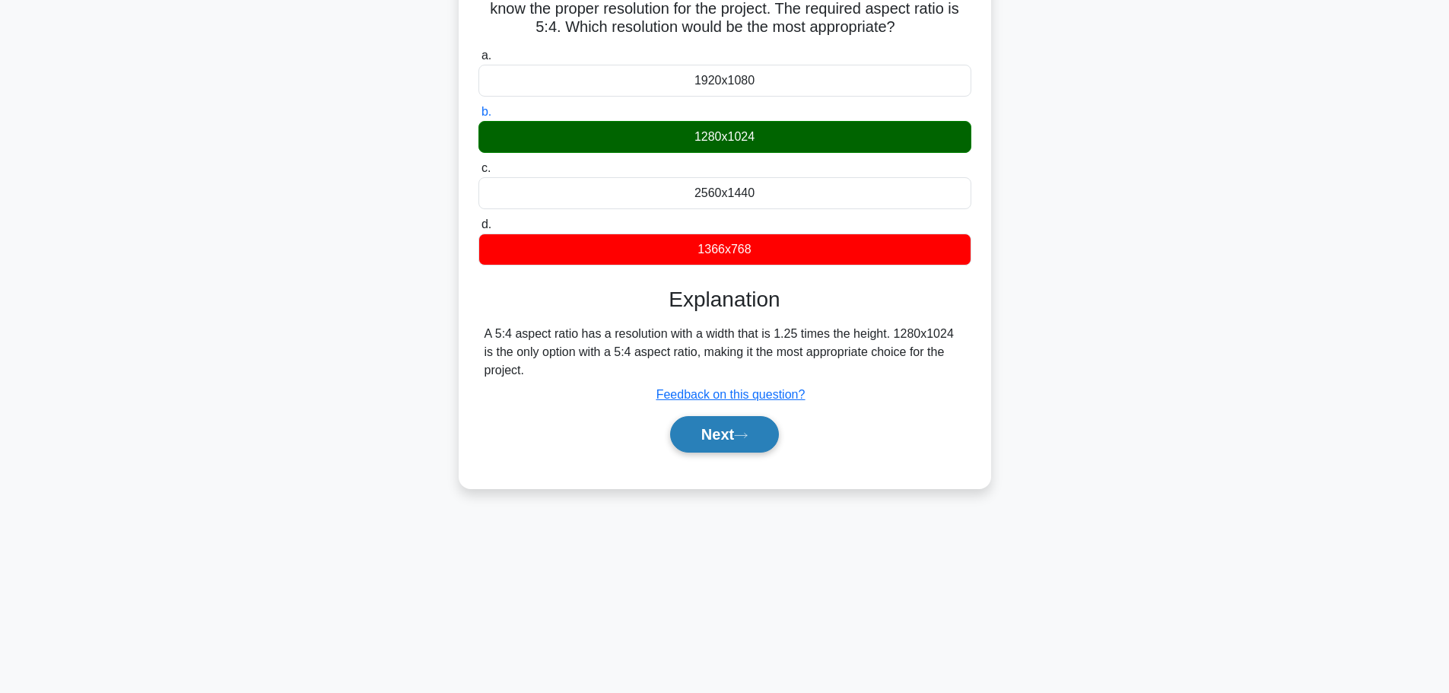
click at [724, 437] on button "Next" at bounding box center [724, 434] width 109 height 37
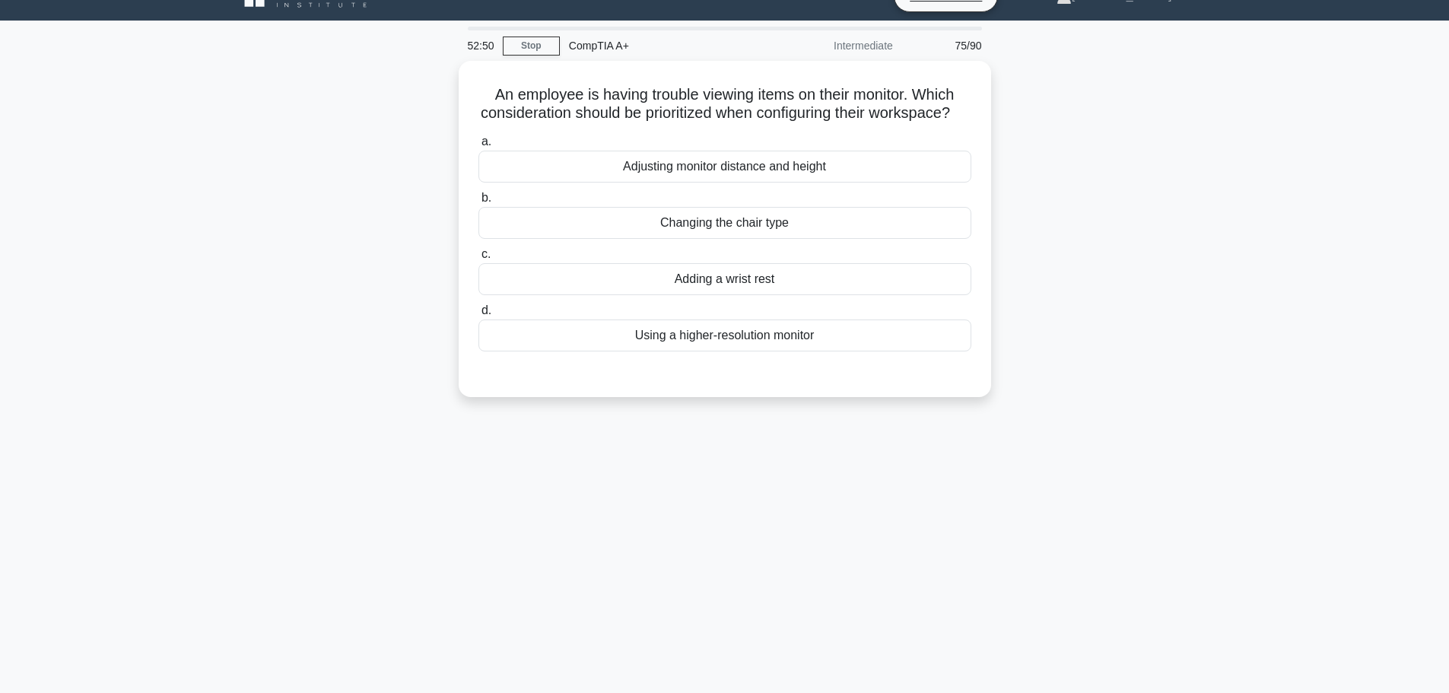
scroll to position [0, 0]
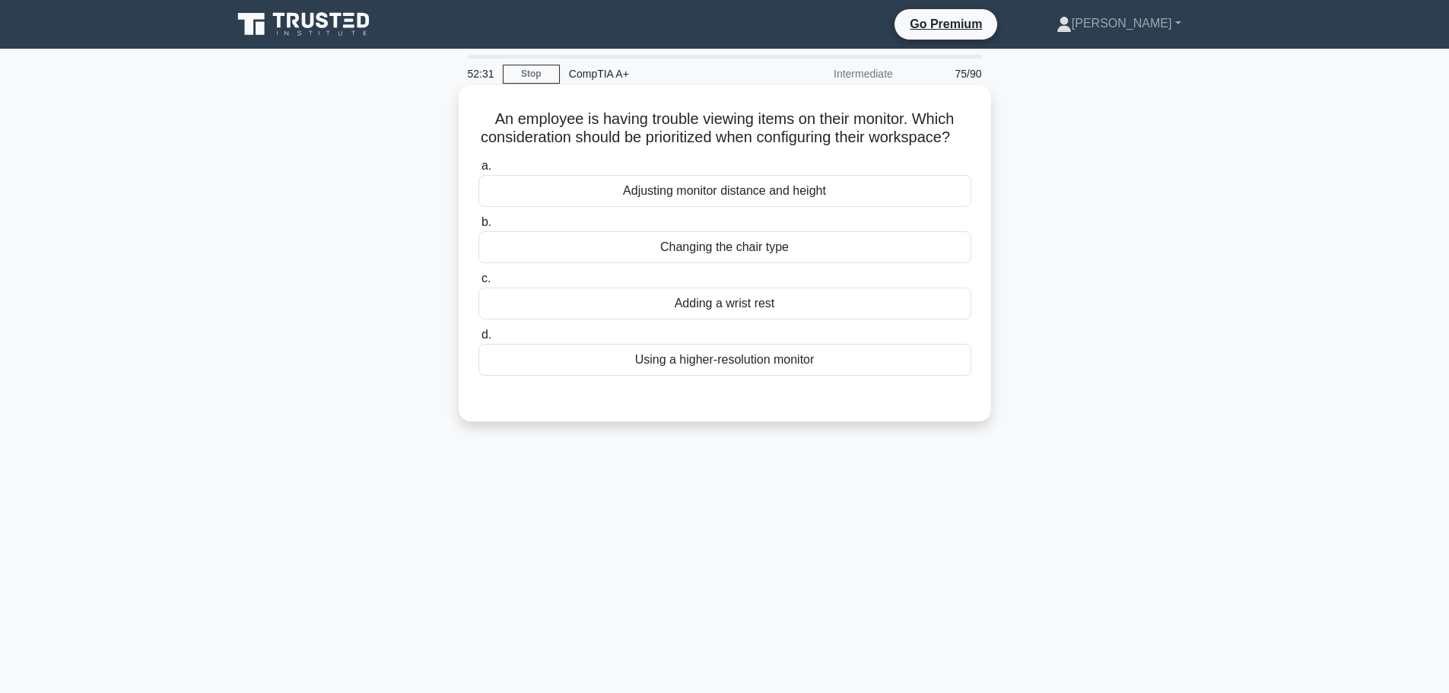
click at [725, 207] on div "Adjusting monitor distance and height" at bounding box center [725, 191] width 493 height 32
click at [479, 171] on input "a. Adjusting monitor distance and height" at bounding box center [479, 166] width 0 height 10
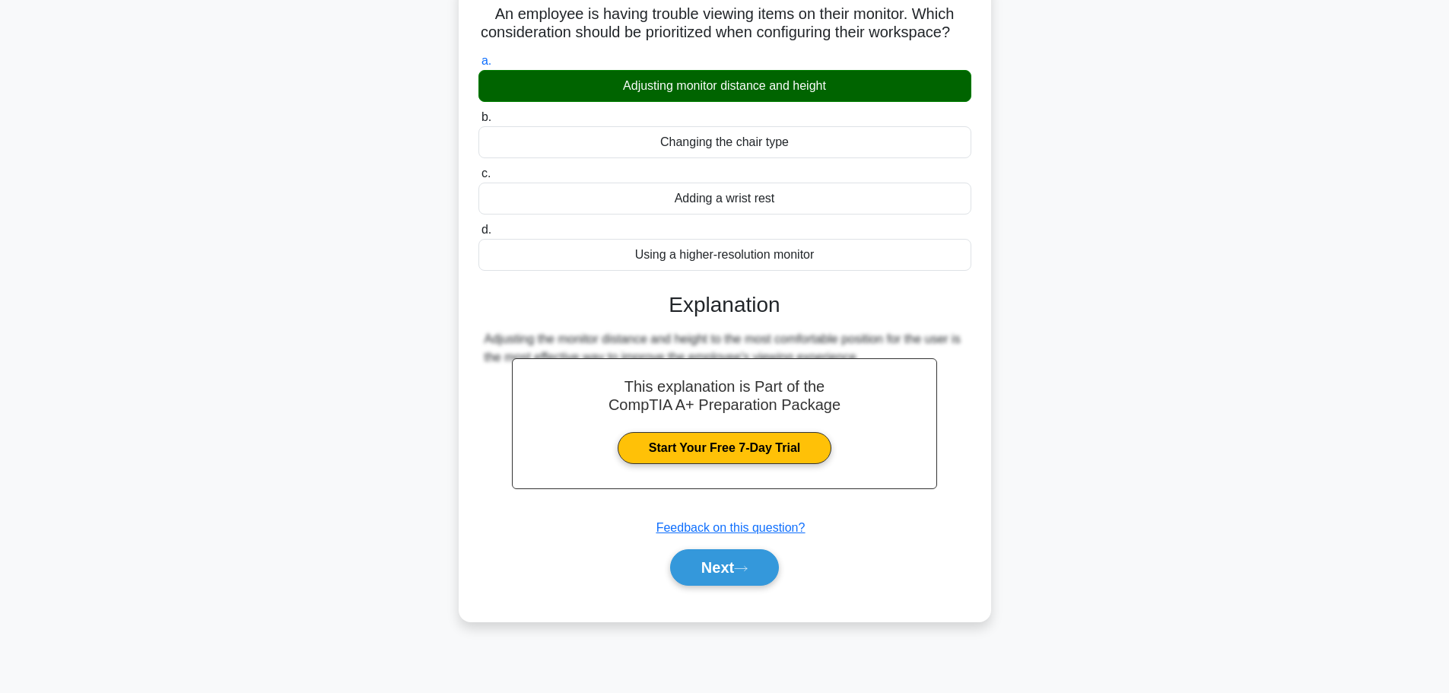
scroll to position [129, 0]
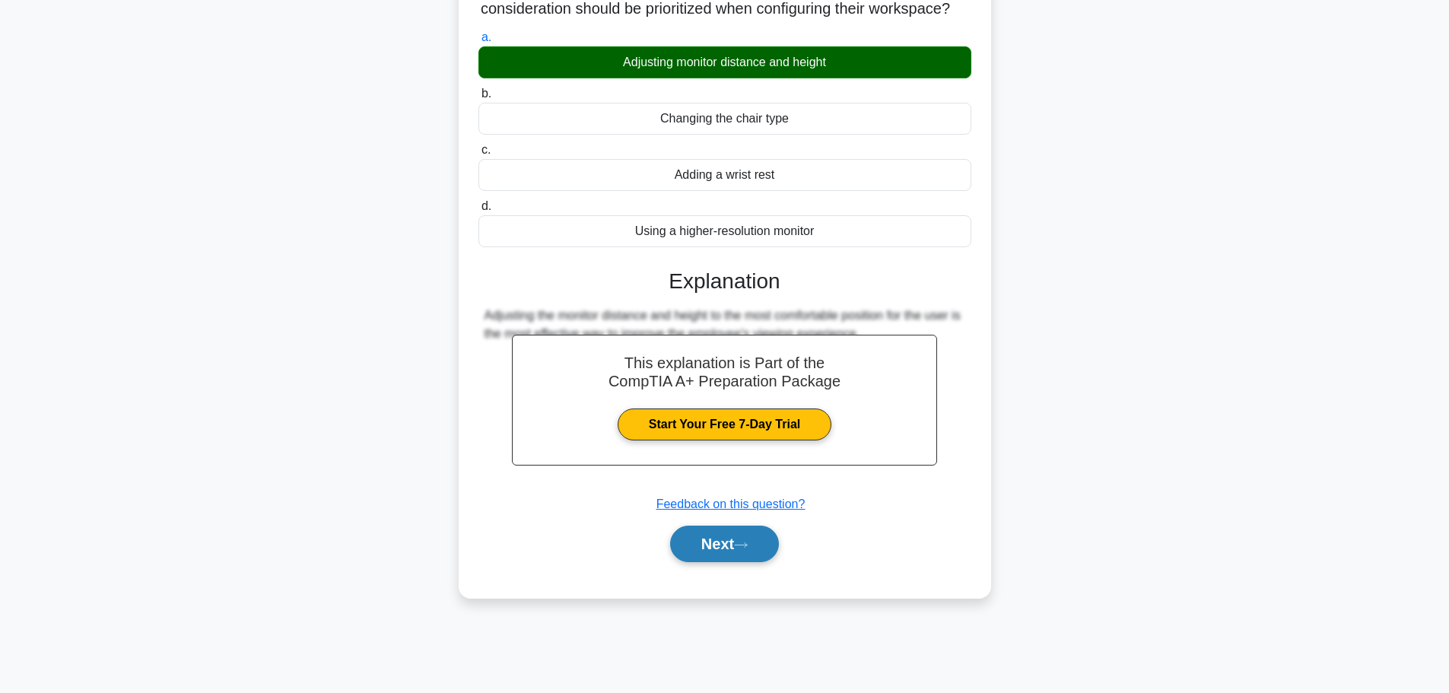
click at [741, 549] on button "Next" at bounding box center [724, 544] width 109 height 37
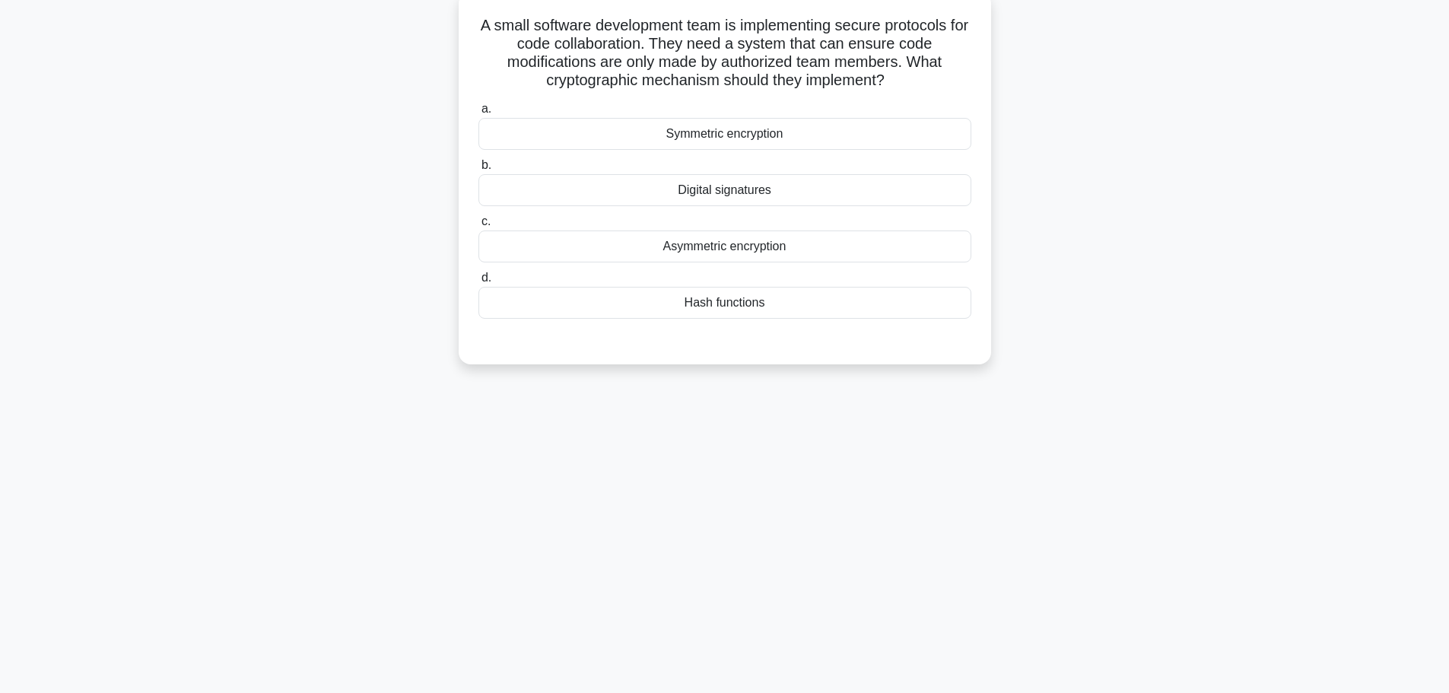
scroll to position [0, 0]
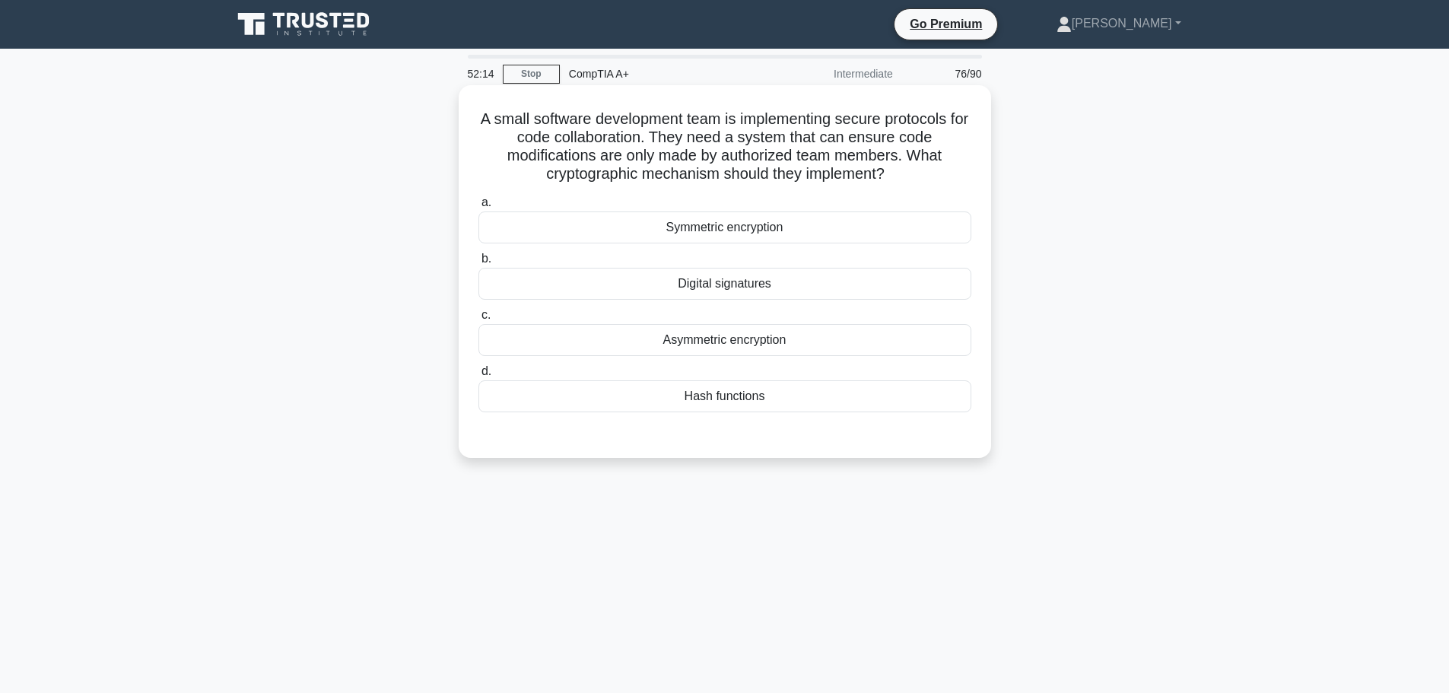
click at [686, 289] on div "Digital signatures" at bounding box center [725, 284] width 493 height 32
click at [479, 264] on input "b. Digital signatures" at bounding box center [479, 259] width 0 height 10
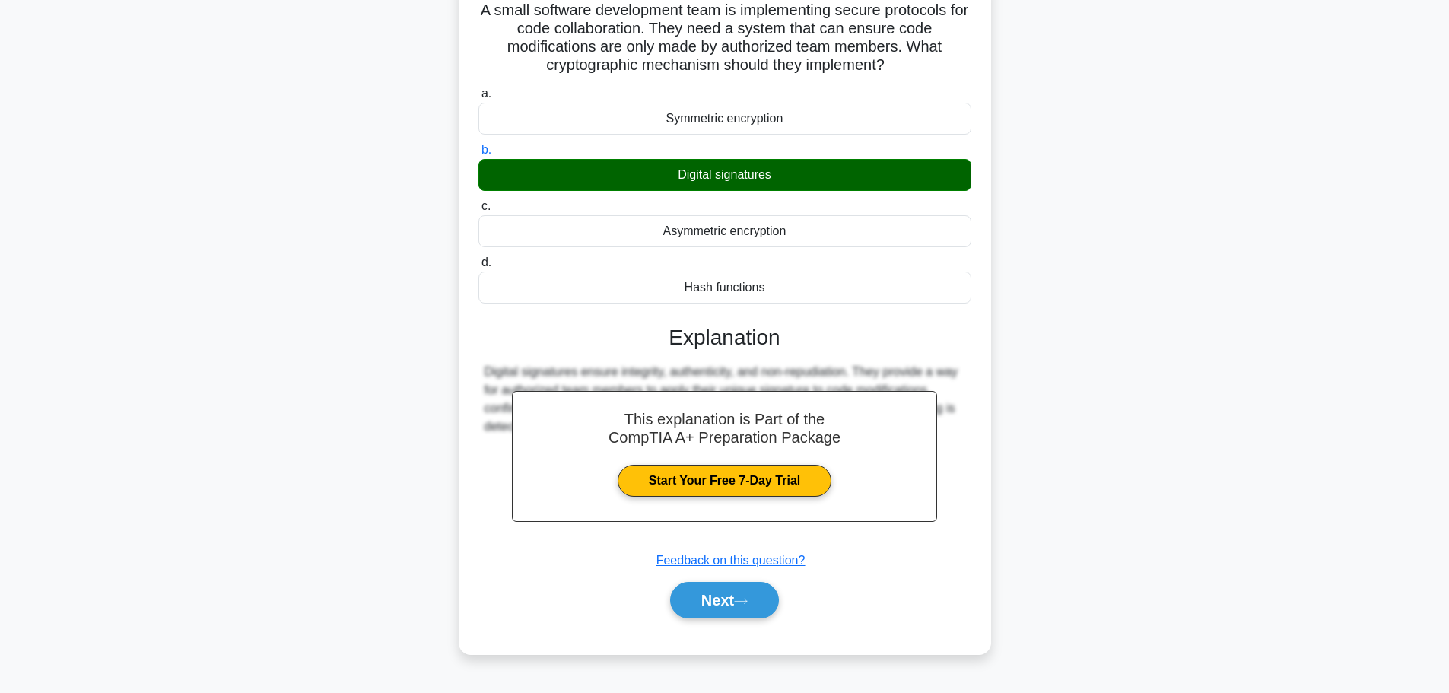
scroll to position [129, 0]
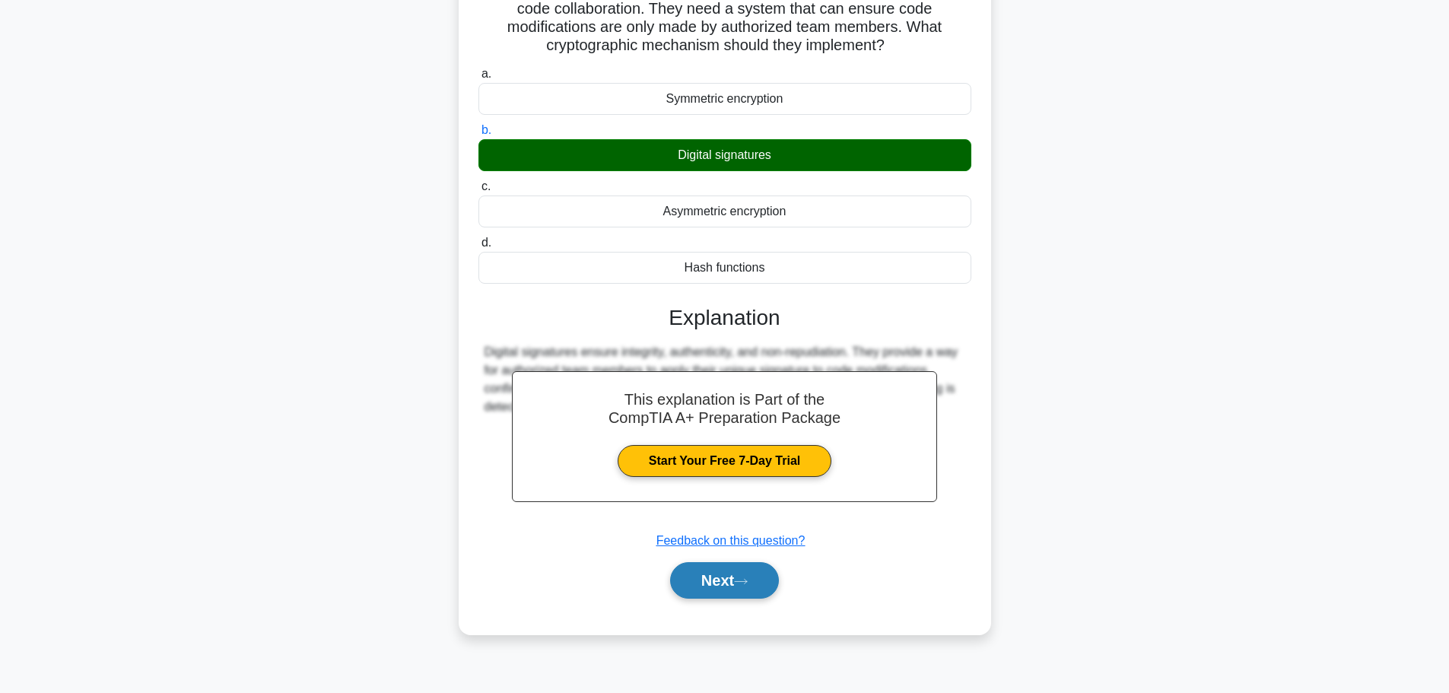
click at [743, 575] on button "Next" at bounding box center [724, 580] width 109 height 37
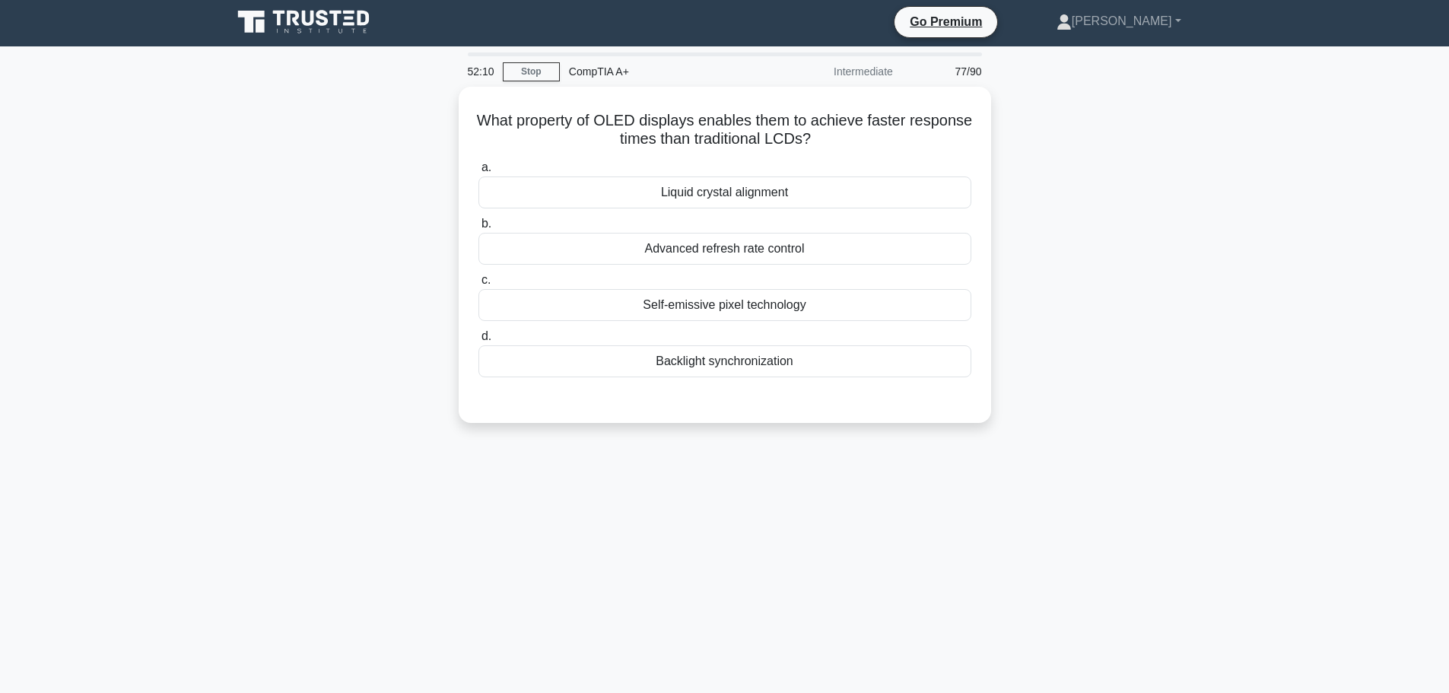
scroll to position [0, 0]
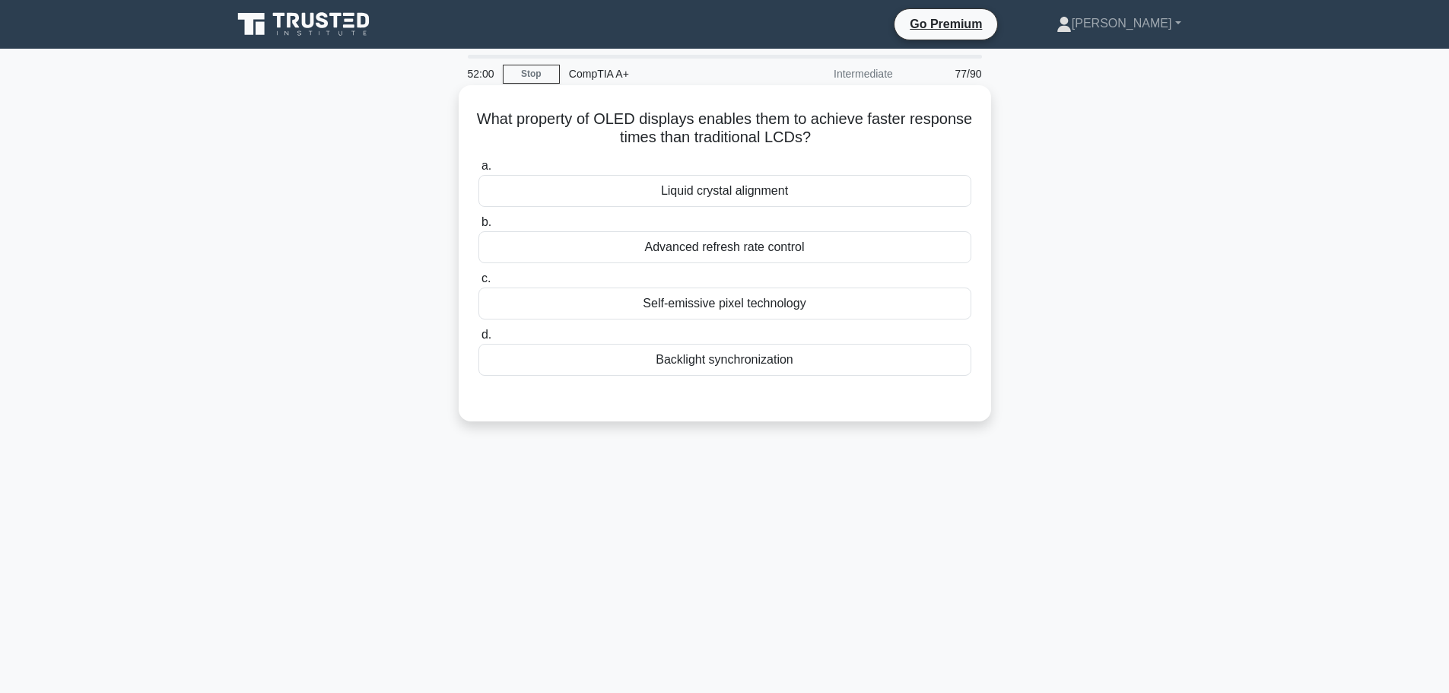
click at [727, 309] on div "Self-emissive pixel technology" at bounding box center [725, 304] width 493 height 32
click at [479, 284] on input "c. Self-emissive pixel technology" at bounding box center [479, 279] width 0 height 10
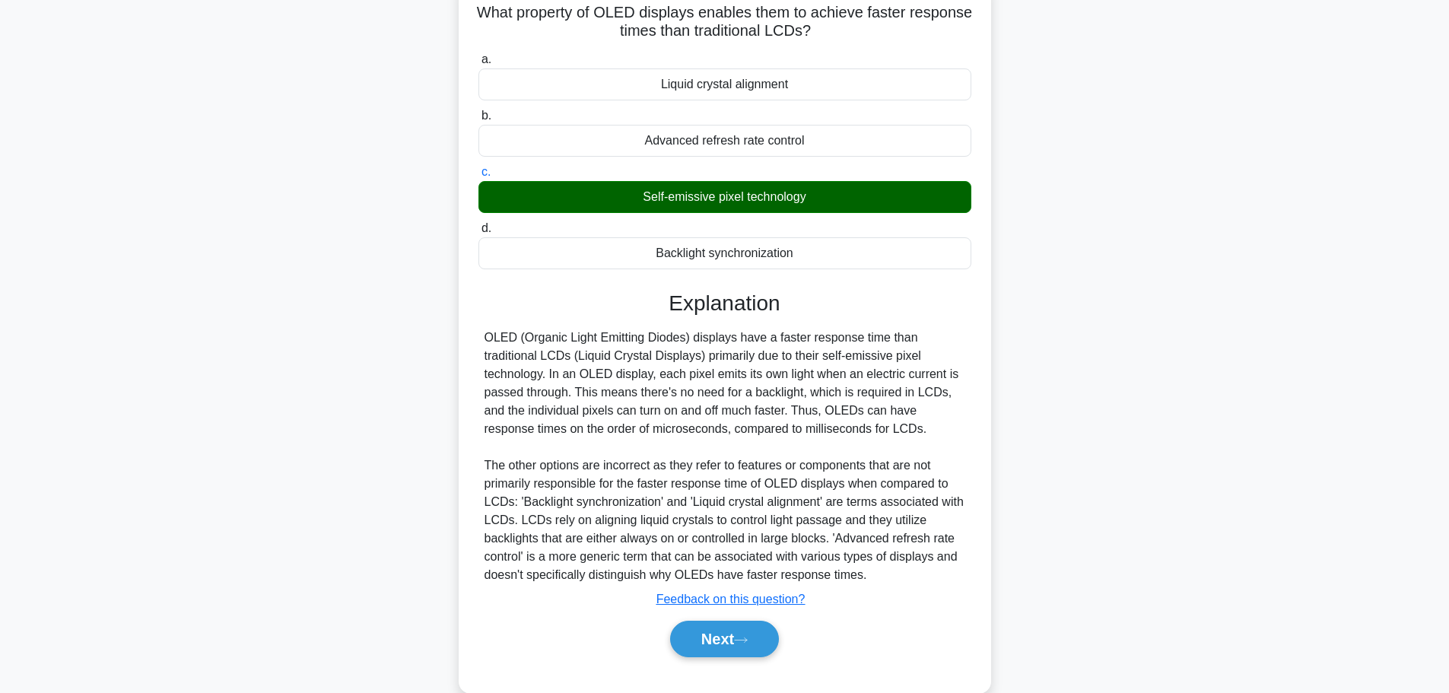
scroll to position [136, 0]
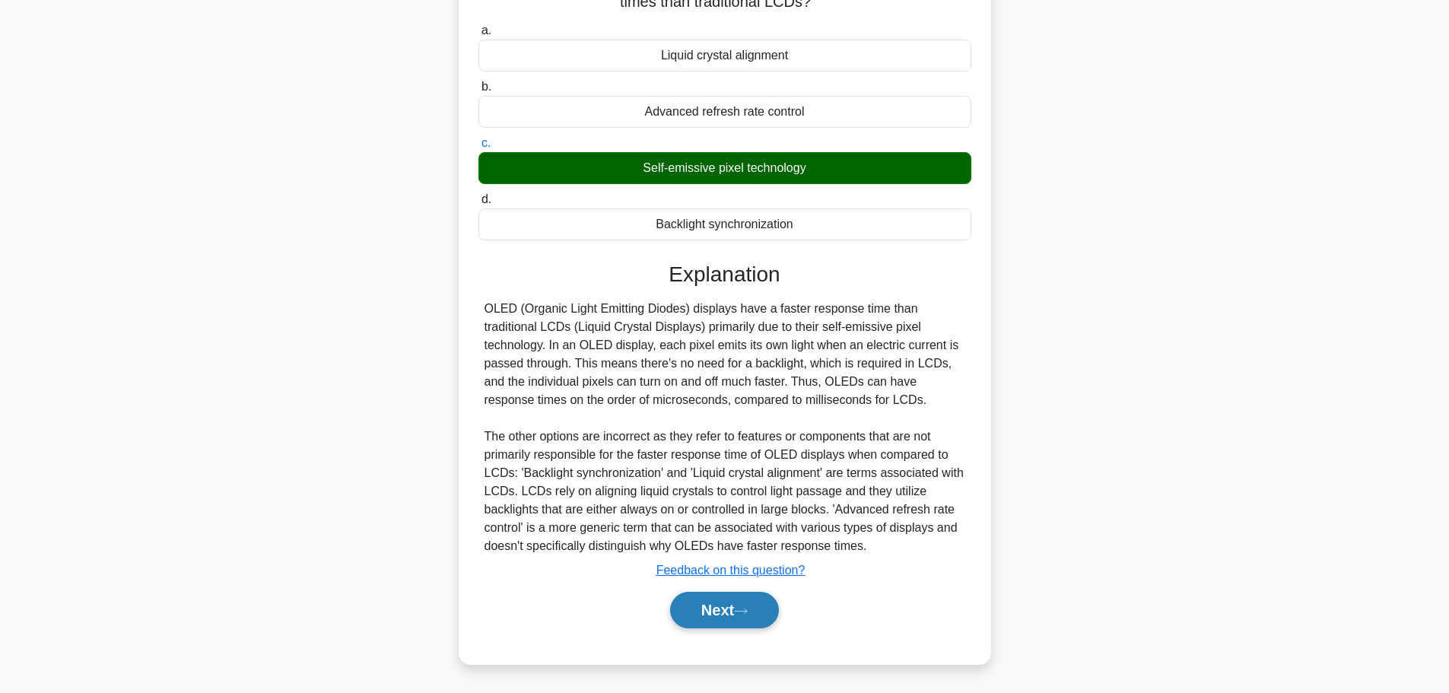
click at [710, 601] on button "Next" at bounding box center [724, 610] width 109 height 37
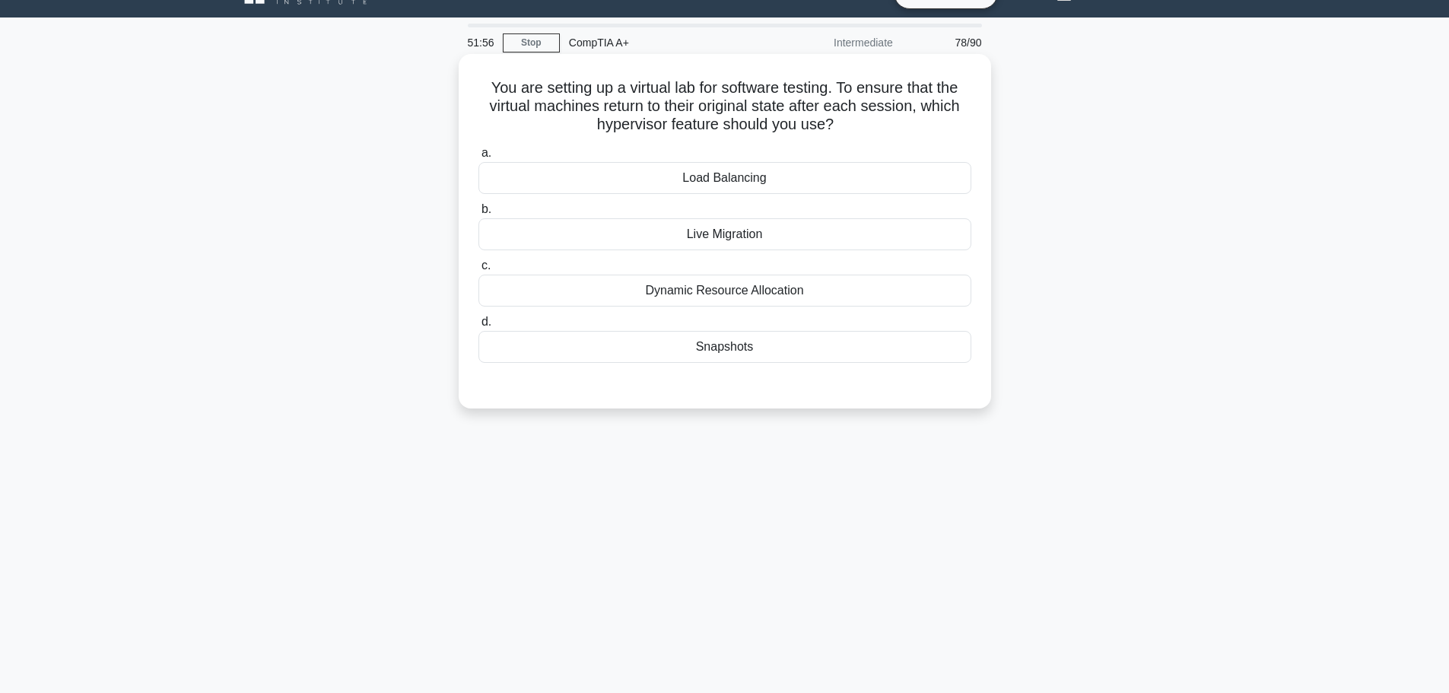
scroll to position [0, 0]
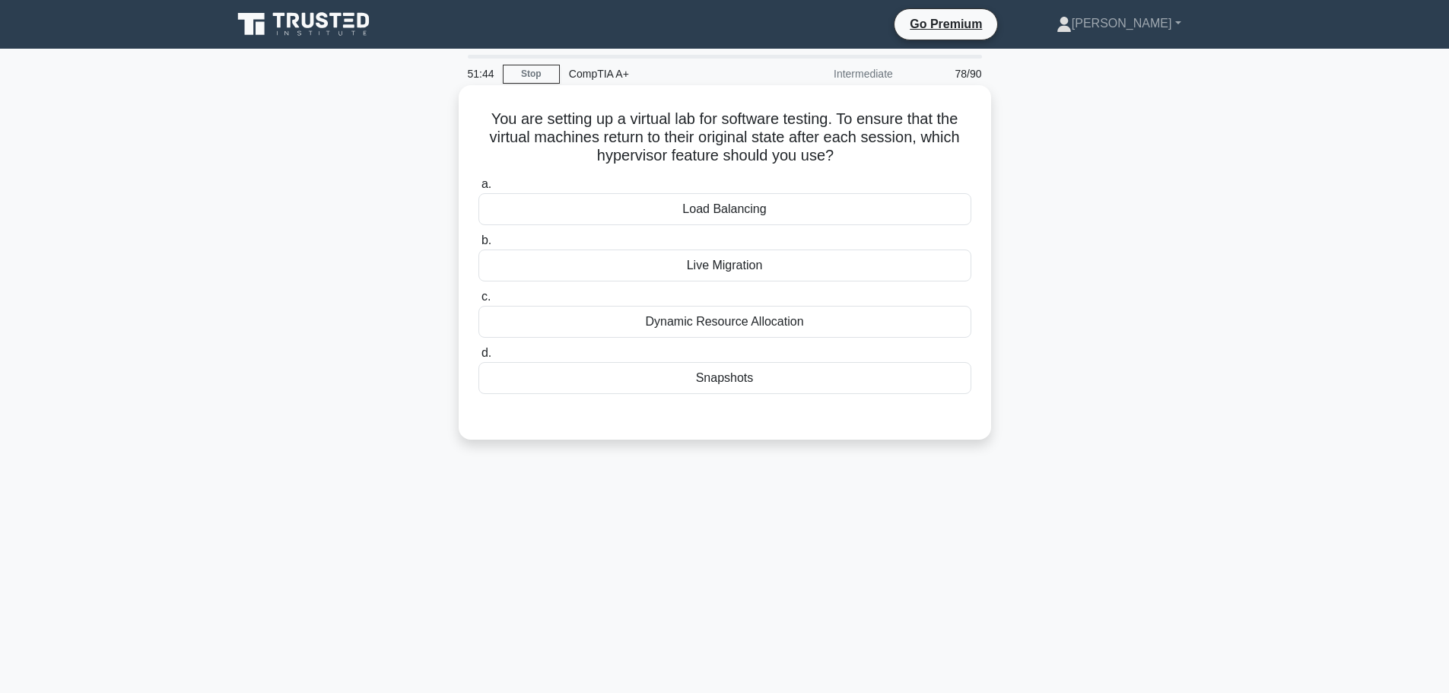
click at [780, 326] on div "Dynamic Resource Allocation" at bounding box center [725, 322] width 493 height 32
click at [479, 302] on input "c. Dynamic Resource Allocation" at bounding box center [479, 297] width 0 height 10
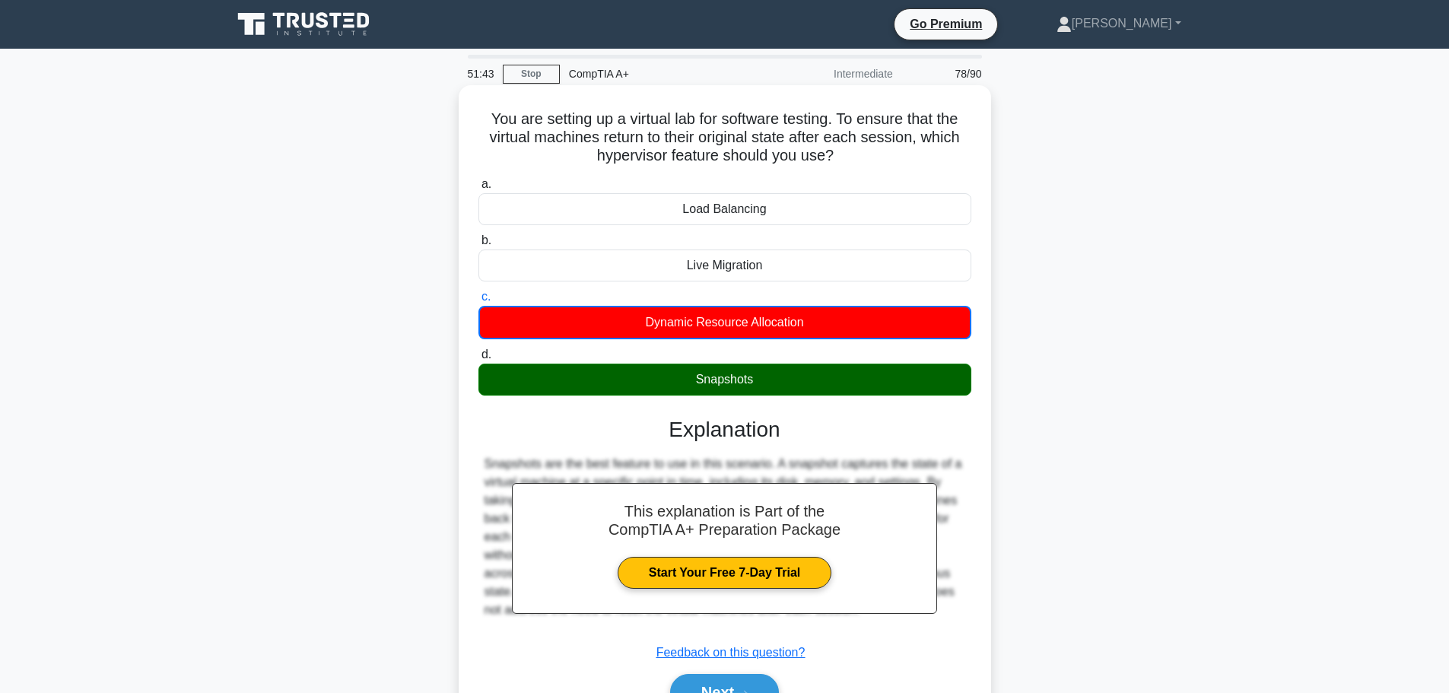
click at [783, 378] on div "Snapshots" at bounding box center [725, 380] width 493 height 32
click at [479, 360] on input "d. Snapshots" at bounding box center [479, 355] width 0 height 10
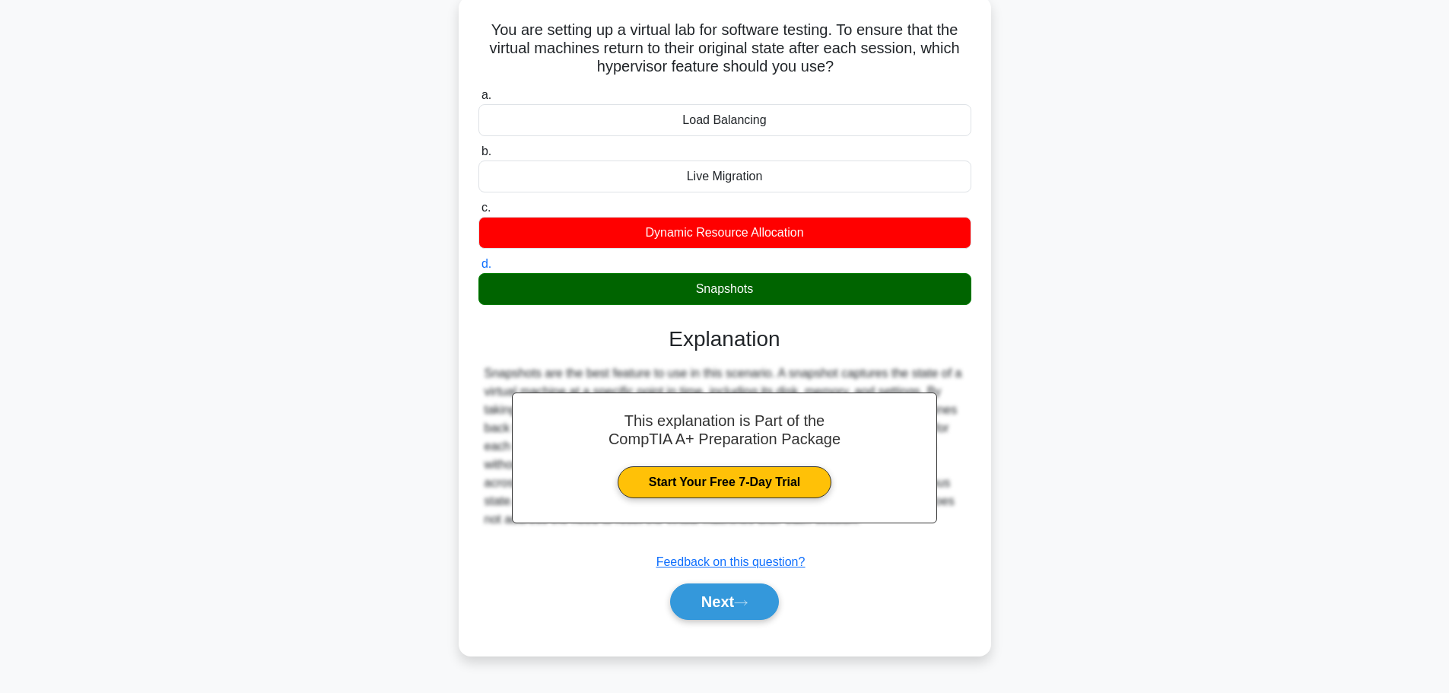
scroll to position [129, 0]
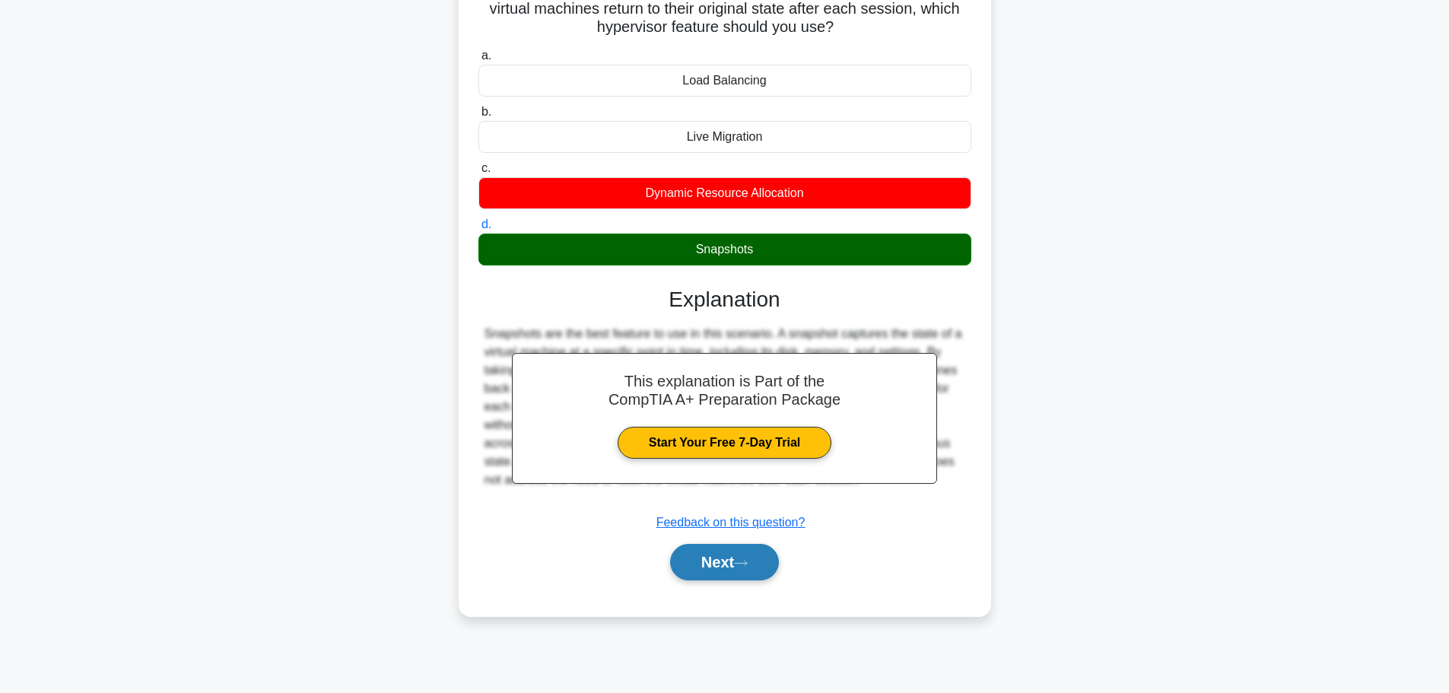
click at [706, 560] on button "Next" at bounding box center [724, 562] width 109 height 37
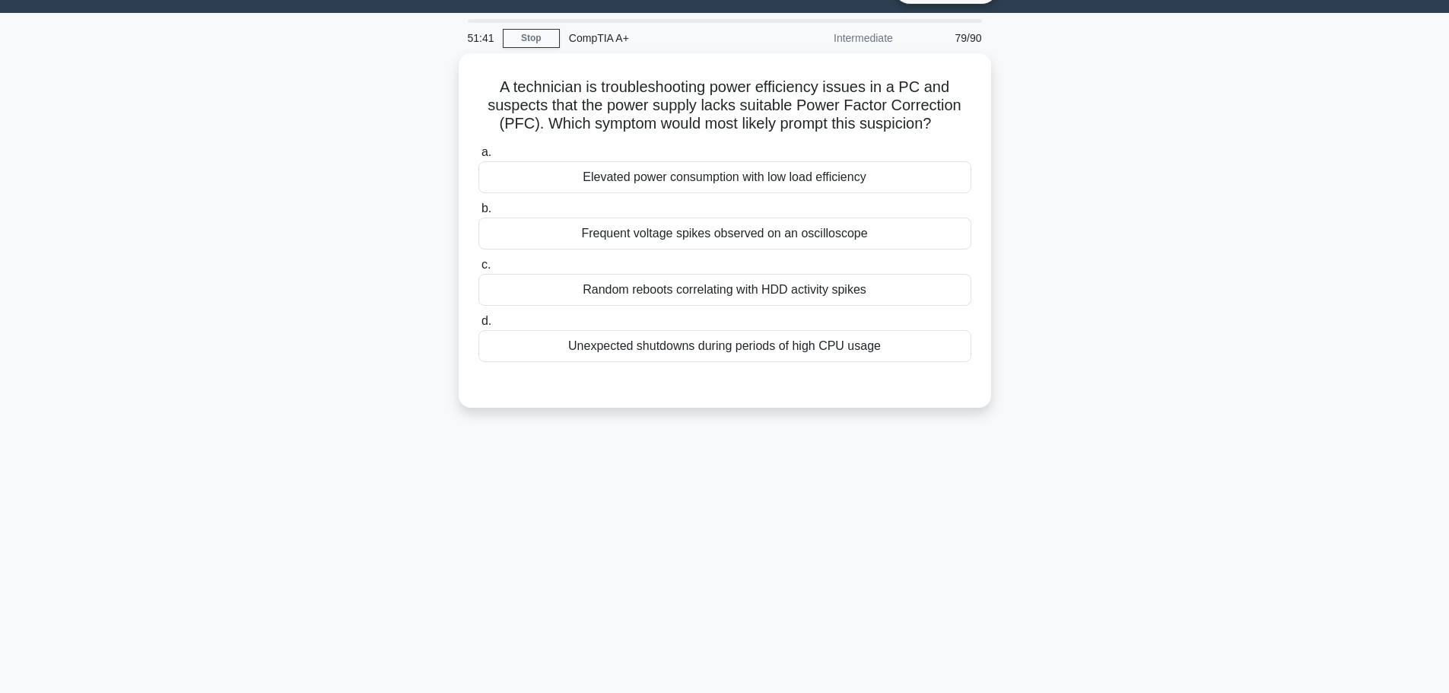
scroll to position [0, 0]
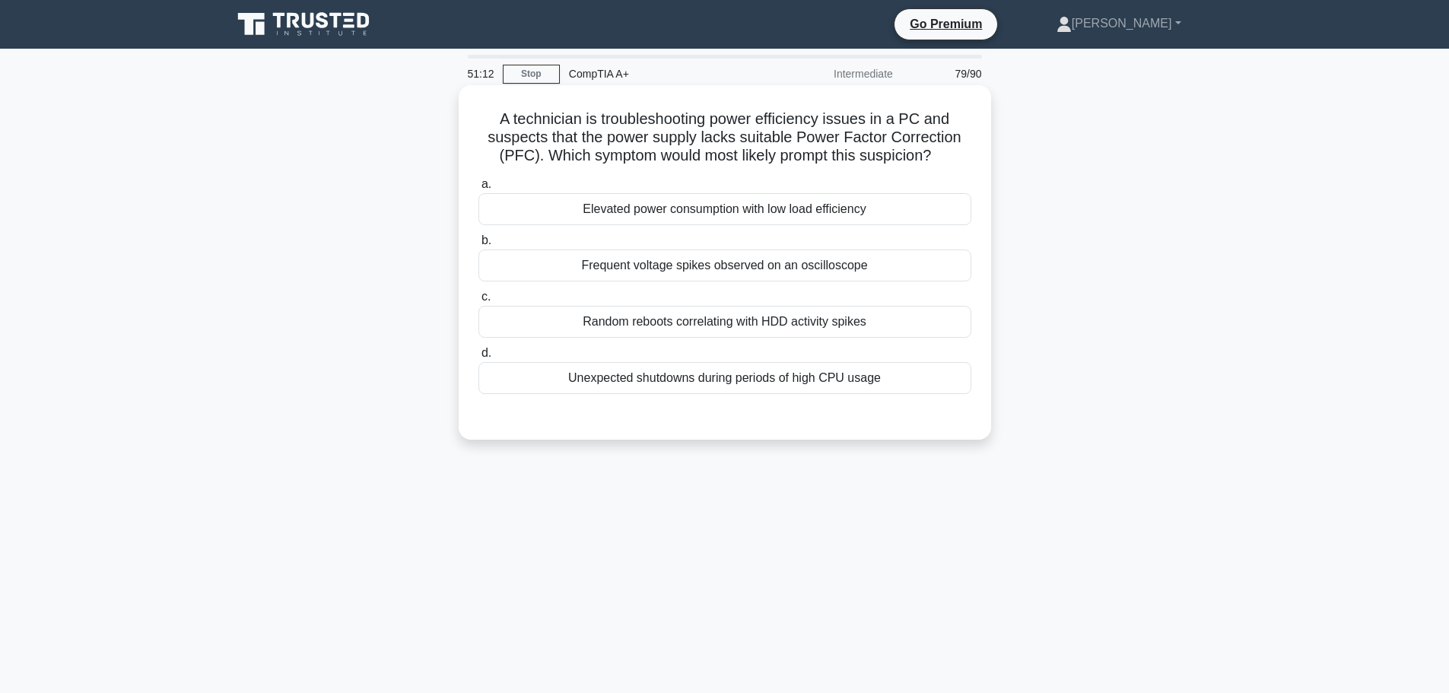
click at [771, 385] on div "Unexpected shutdowns during periods of high CPU usage" at bounding box center [725, 378] width 493 height 32
click at [479, 358] on input "d. Unexpected shutdowns during periods of high CPU usage" at bounding box center [479, 353] width 0 height 10
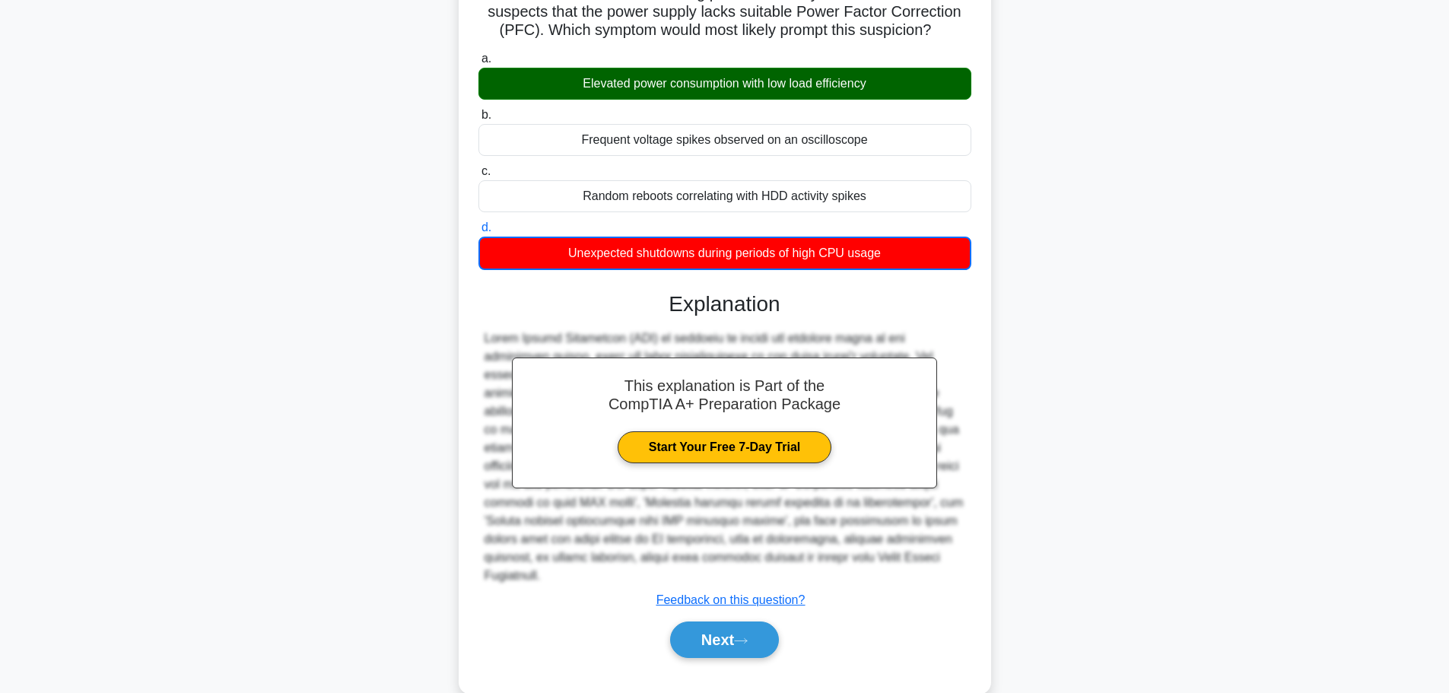
scroll to position [138, 0]
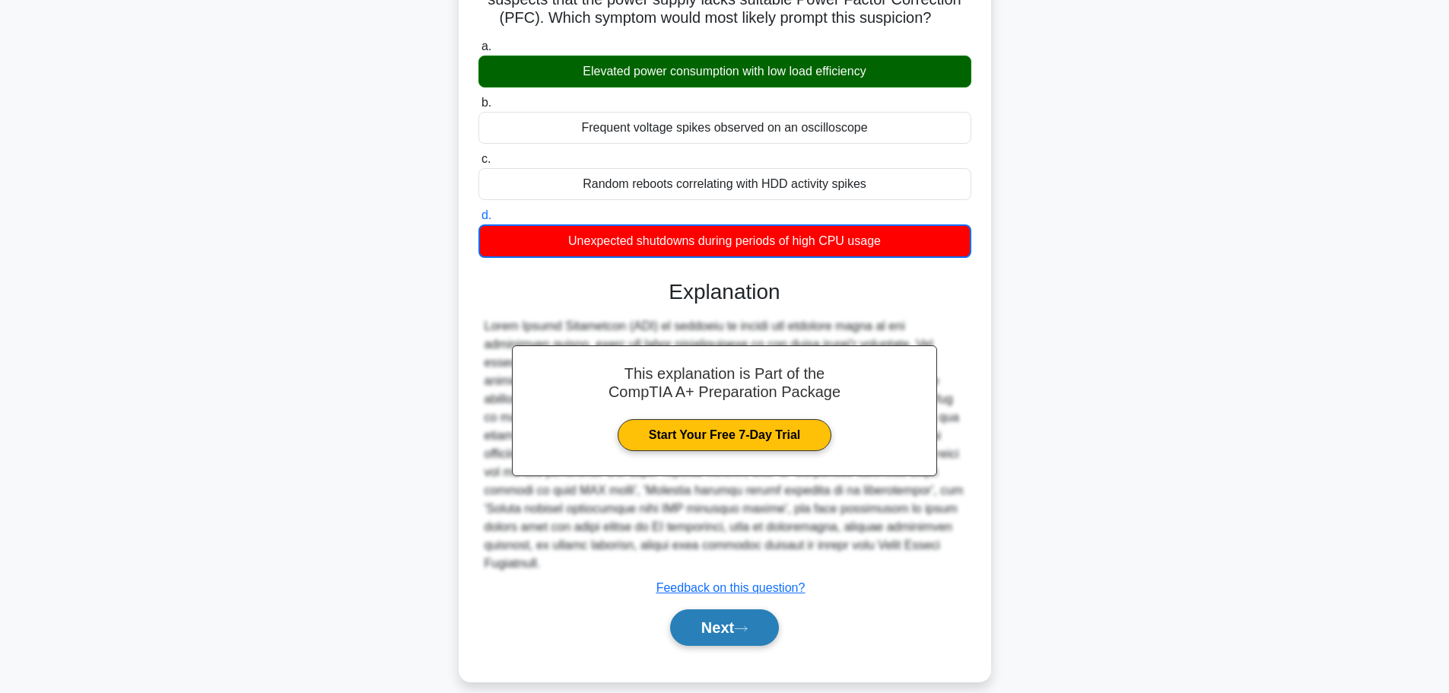
click at [689, 609] on button "Next" at bounding box center [724, 627] width 109 height 37
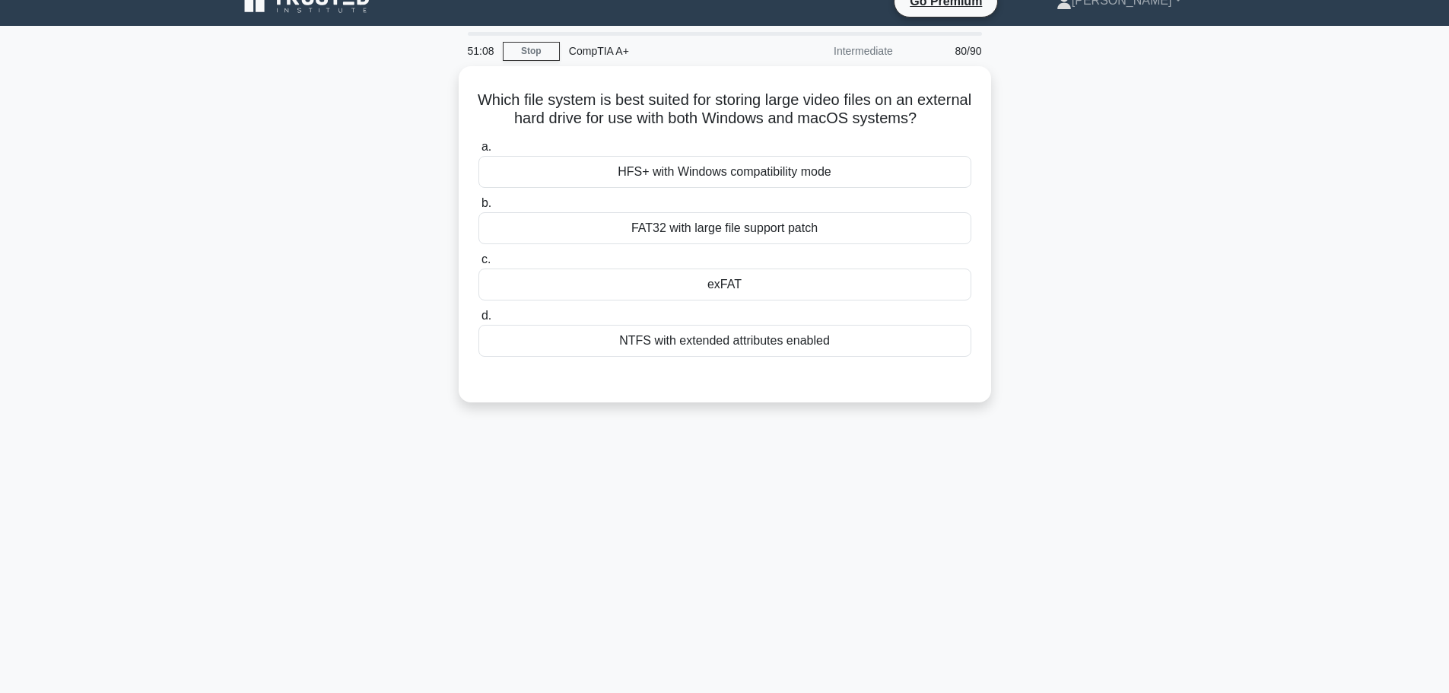
scroll to position [0, 0]
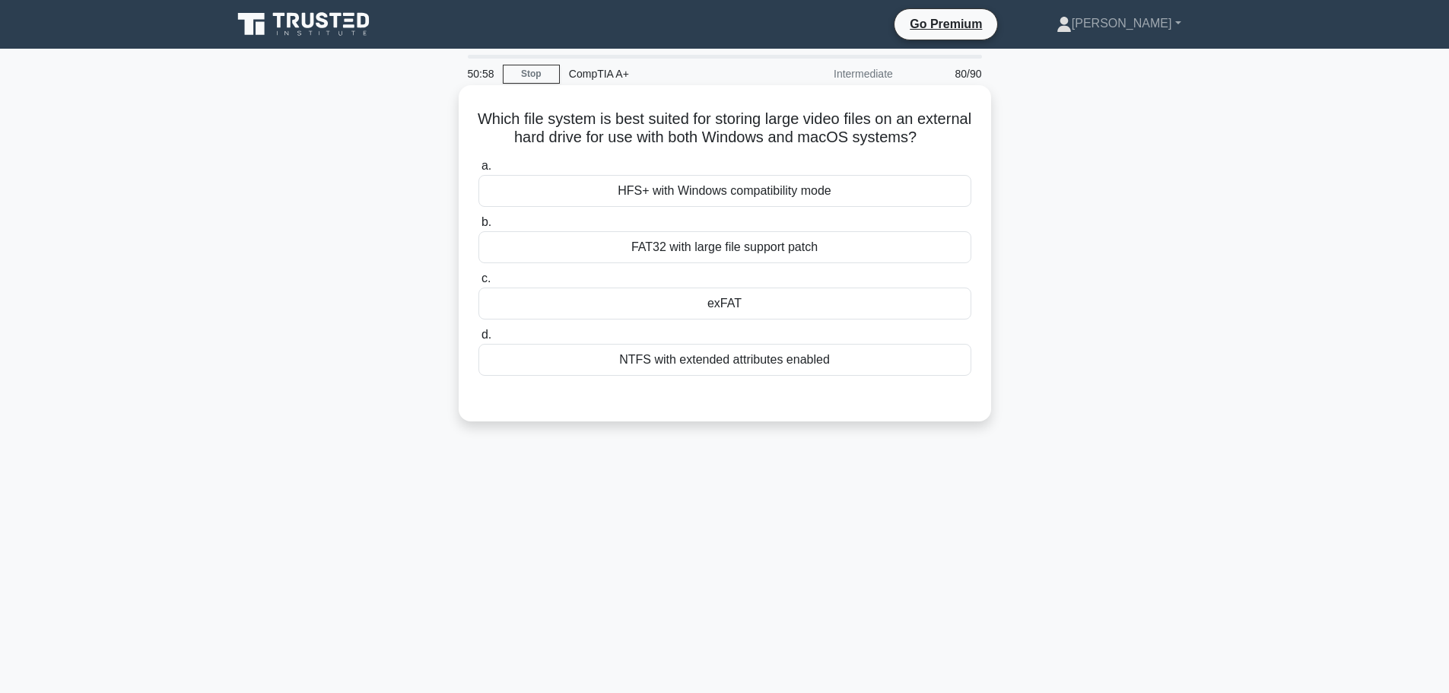
click at [796, 253] on div "FAT32 with large file support patch" at bounding box center [725, 247] width 493 height 32
click at [479, 227] on input "b. FAT32 with large file support patch" at bounding box center [479, 223] width 0 height 10
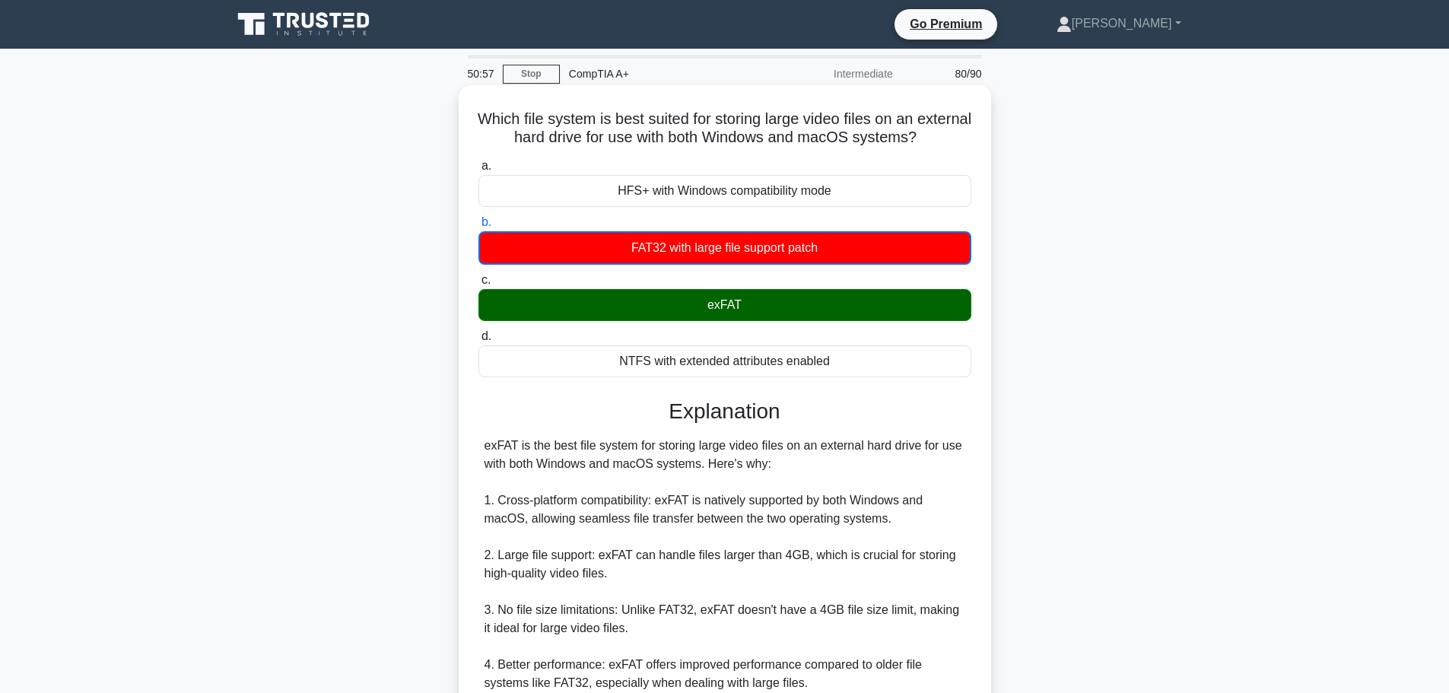
click at [778, 303] on div "exFAT" at bounding box center [725, 305] width 493 height 32
click at [479, 285] on input "c. exFAT" at bounding box center [479, 280] width 0 height 10
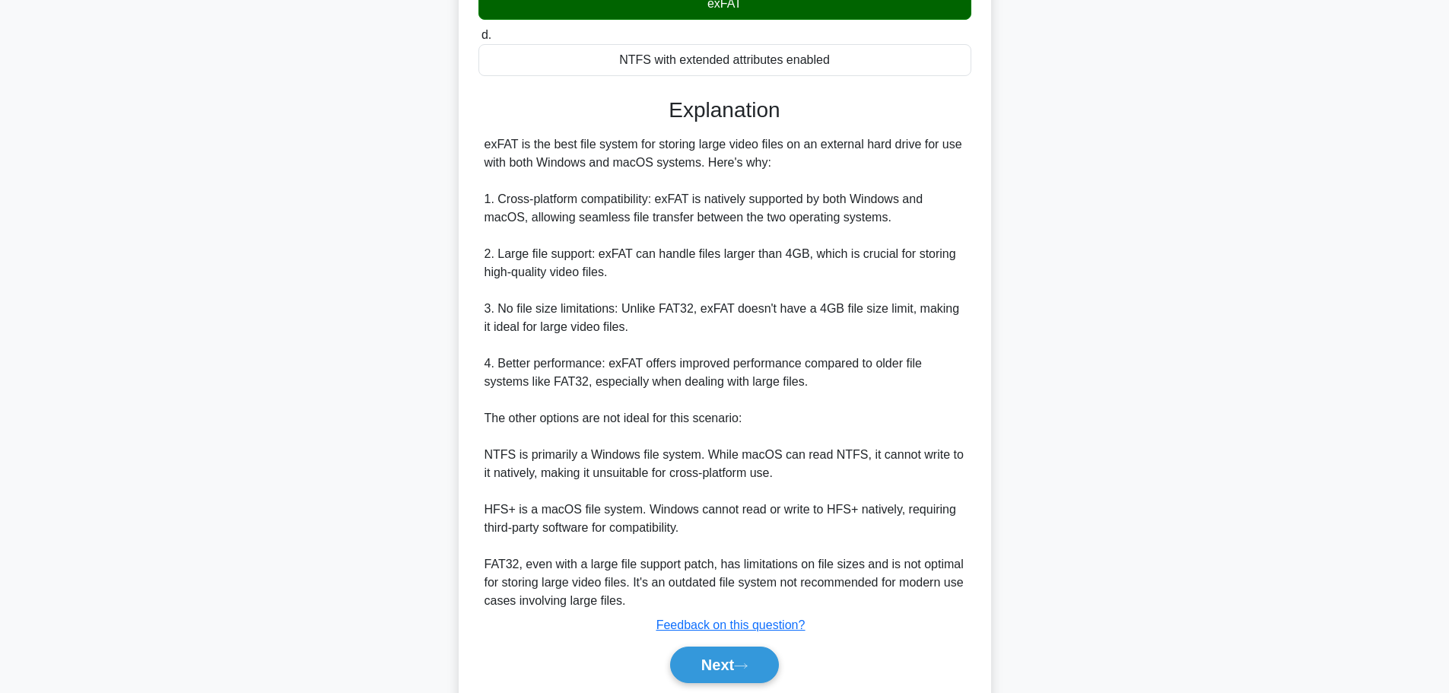
scroll to position [304, 0]
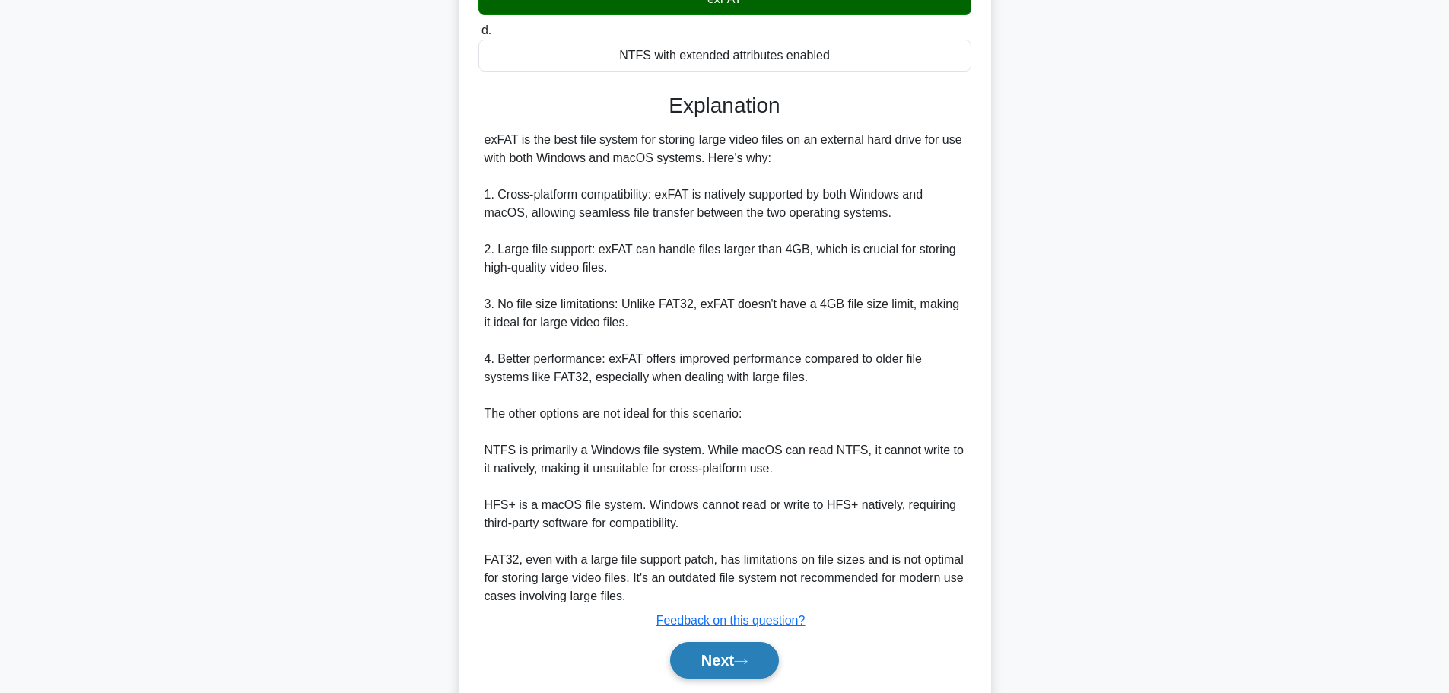
click at [734, 670] on button "Next" at bounding box center [724, 660] width 109 height 37
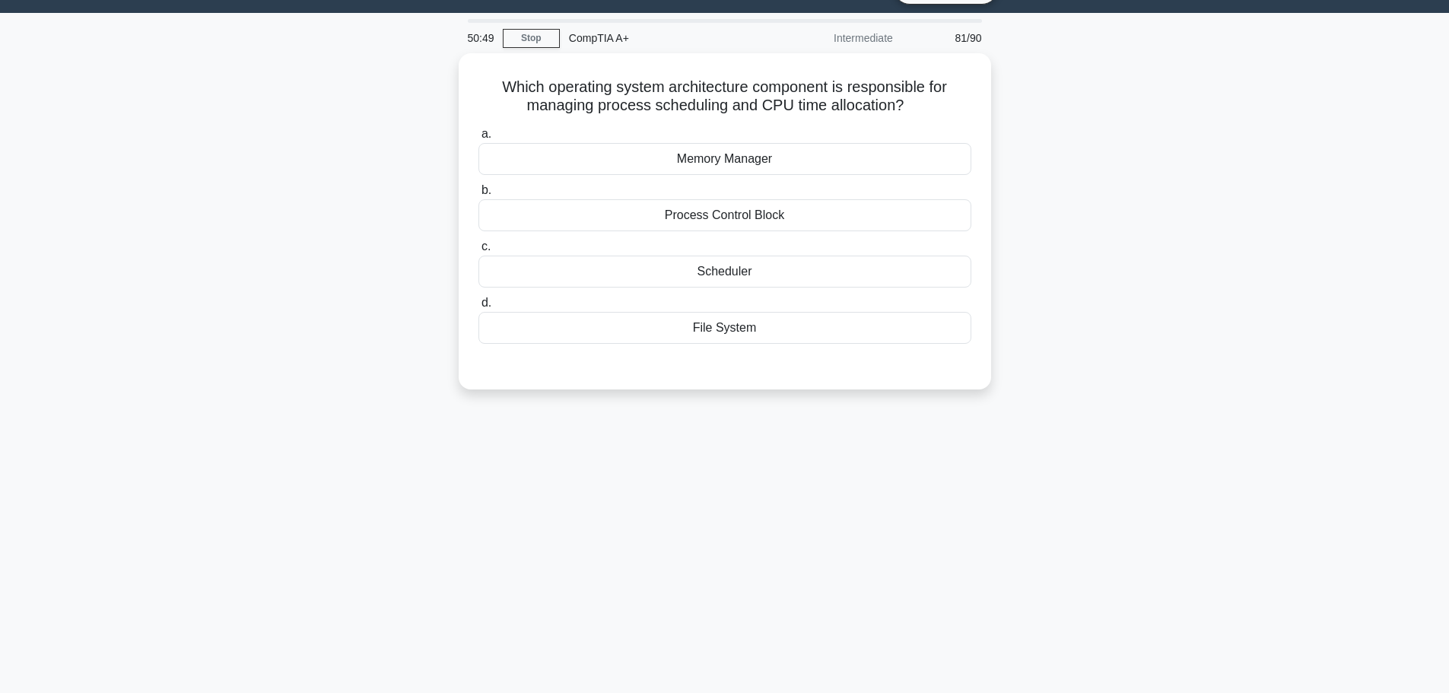
scroll to position [0, 0]
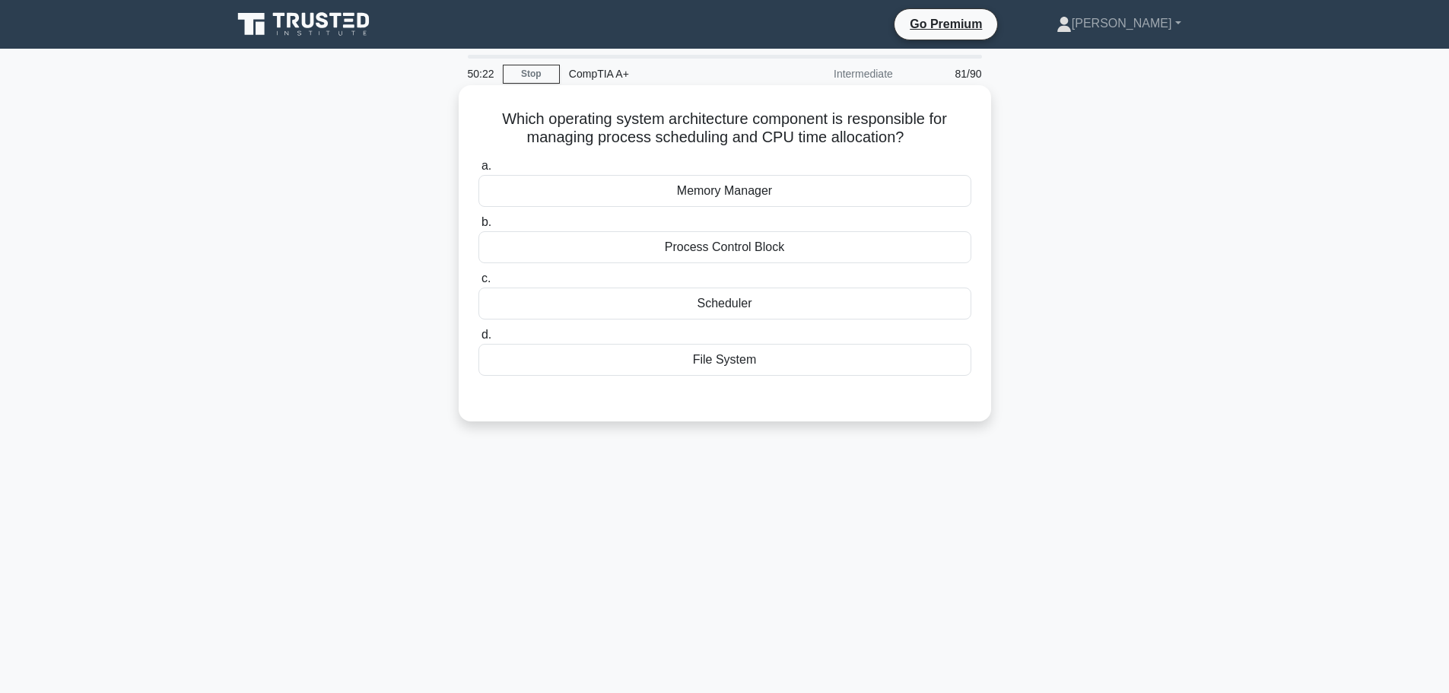
click at [739, 249] on div "Process Control Block" at bounding box center [725, 247] width 493 height 32
click at [479, 227] on input "b. Process Control Block" at bounding box center [479, 223] width 0 height 10
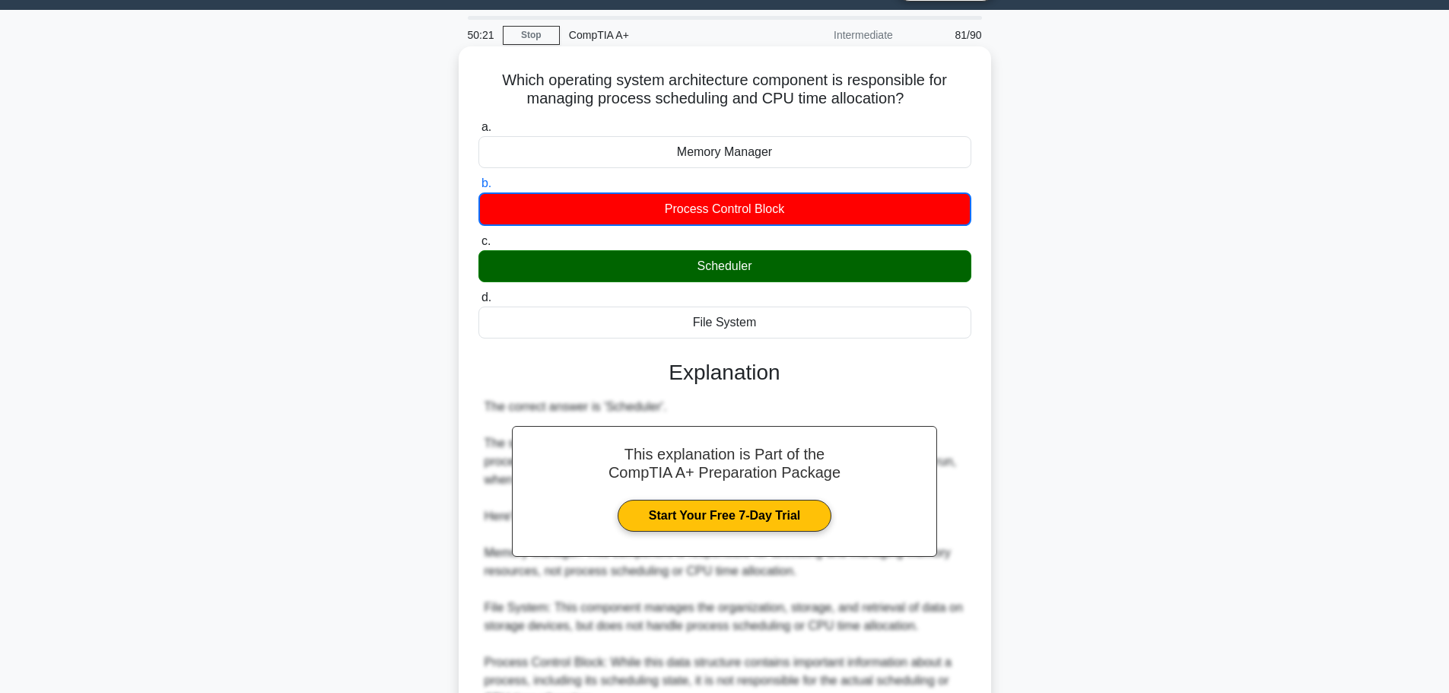
scroll to position [192, 0]
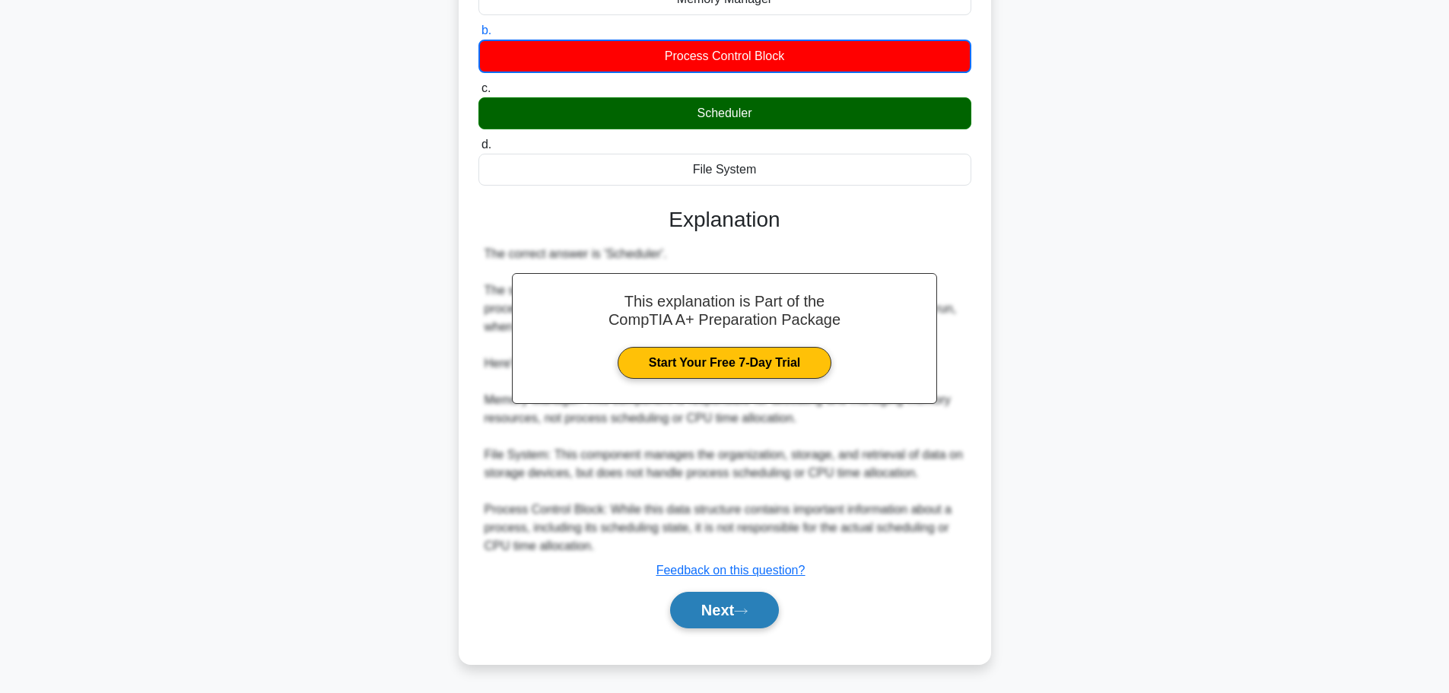
click at [748, 611] on icon at bounding box center [741, 611] width 14 height 8
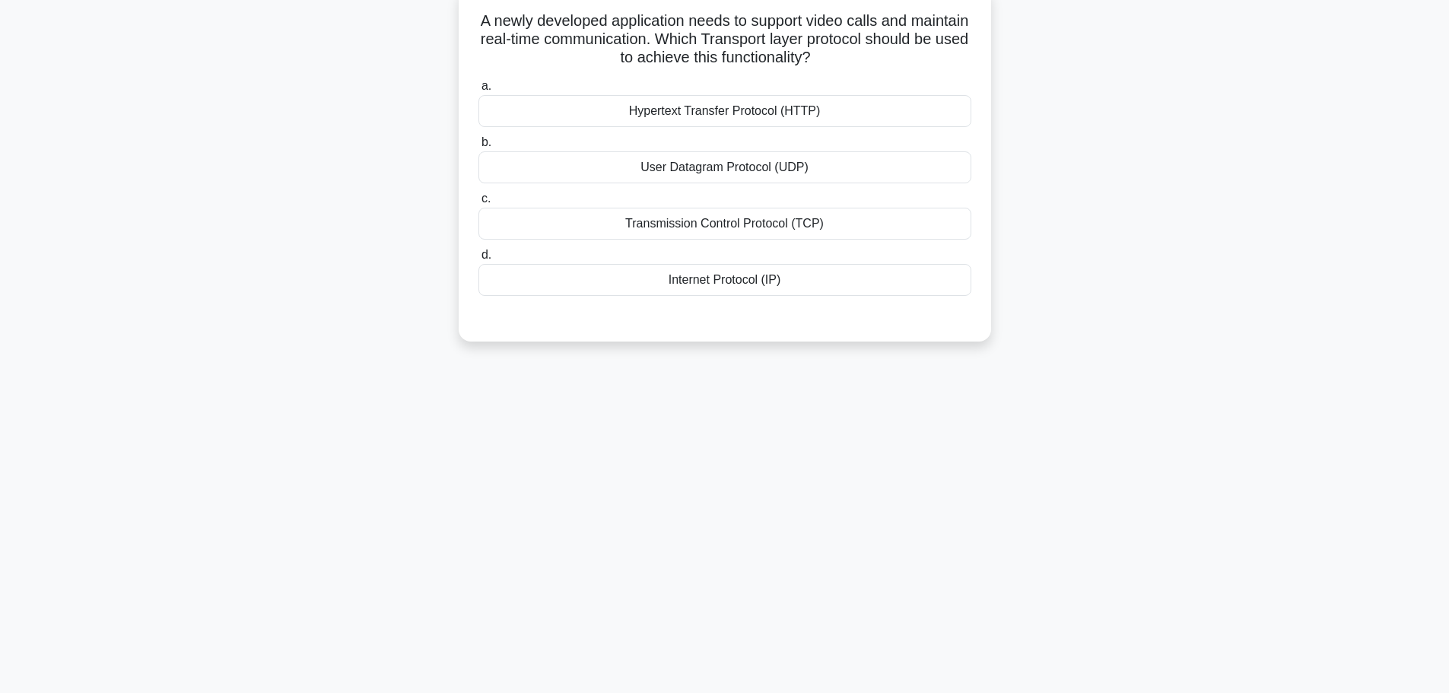
scroll to position [0, 0]
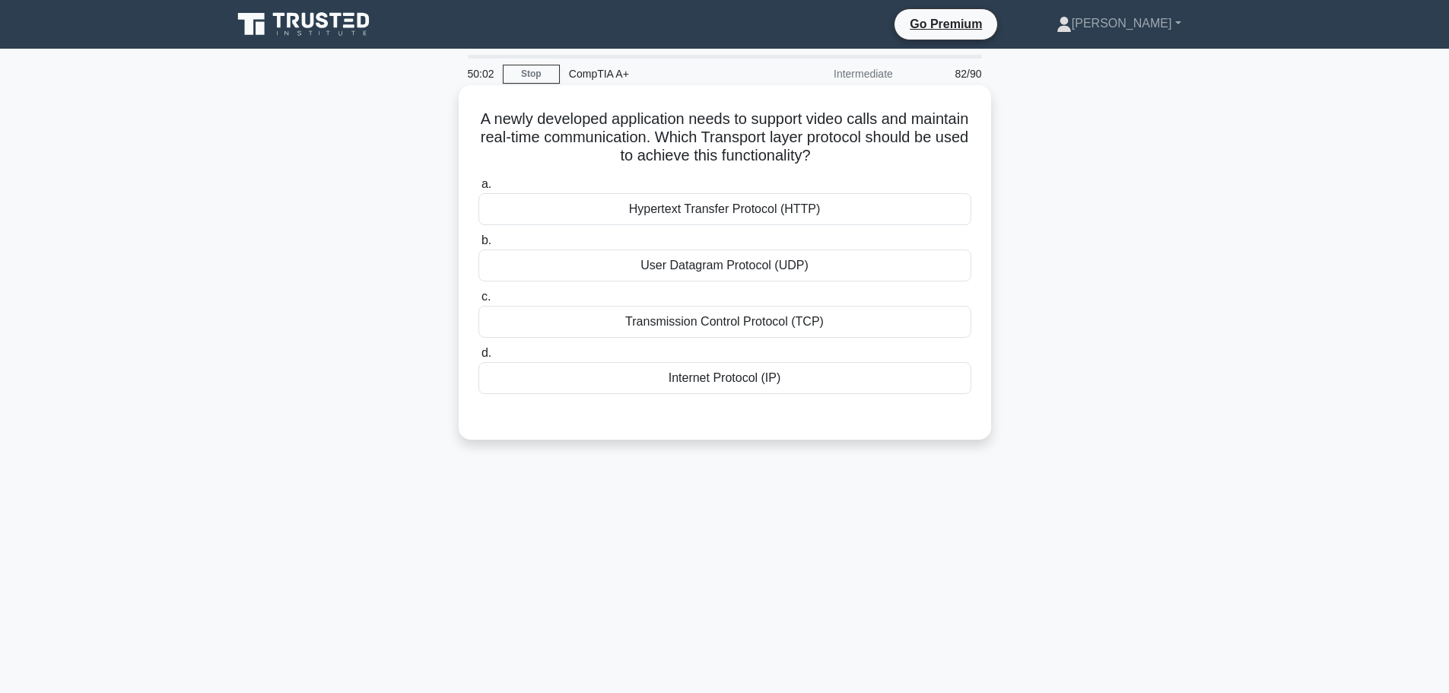
click at [770, 215] on div "Hypertext Transfer Protocol (HTTP)" at bounding box center [725, 209] width 493 height 32
click at [479, 189] on input "a. Hypertext Transfer Protocol (HTTP)" at bounding box center [479, 185] width 0 height 10
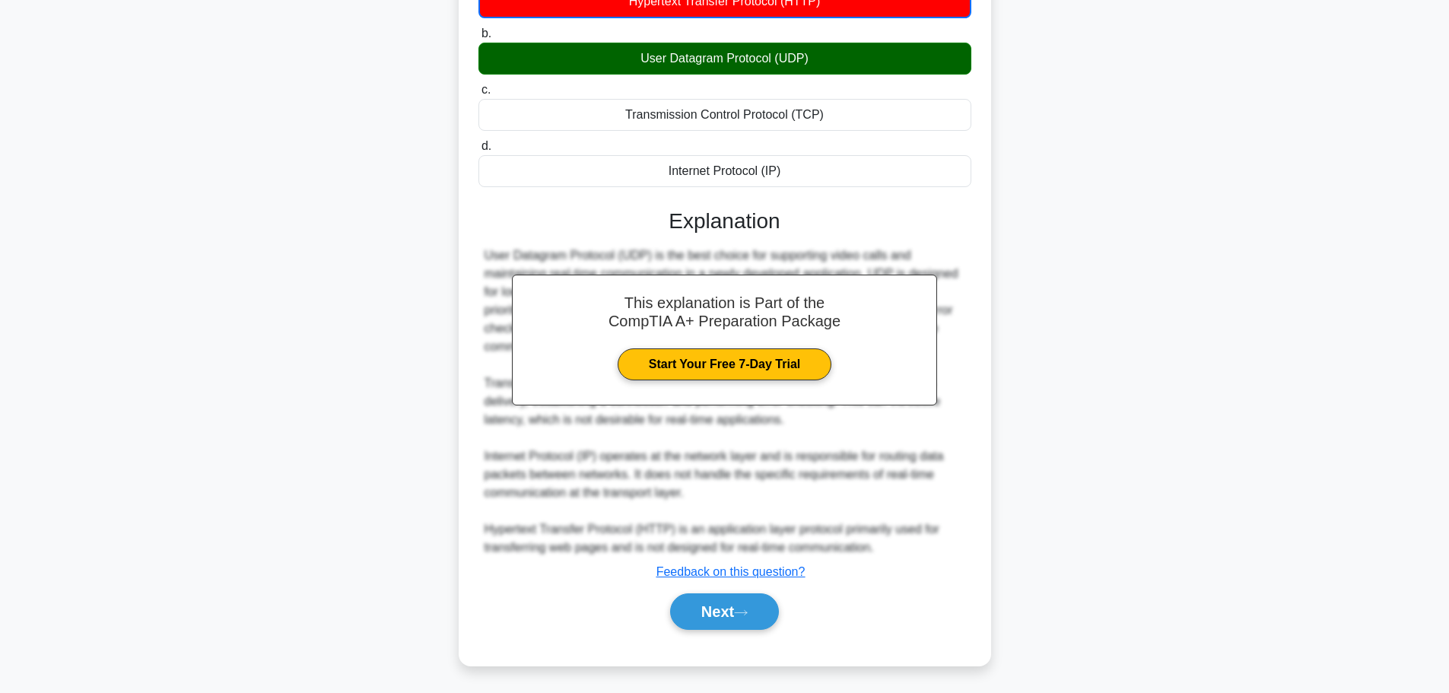
scroll to position [211, 0]
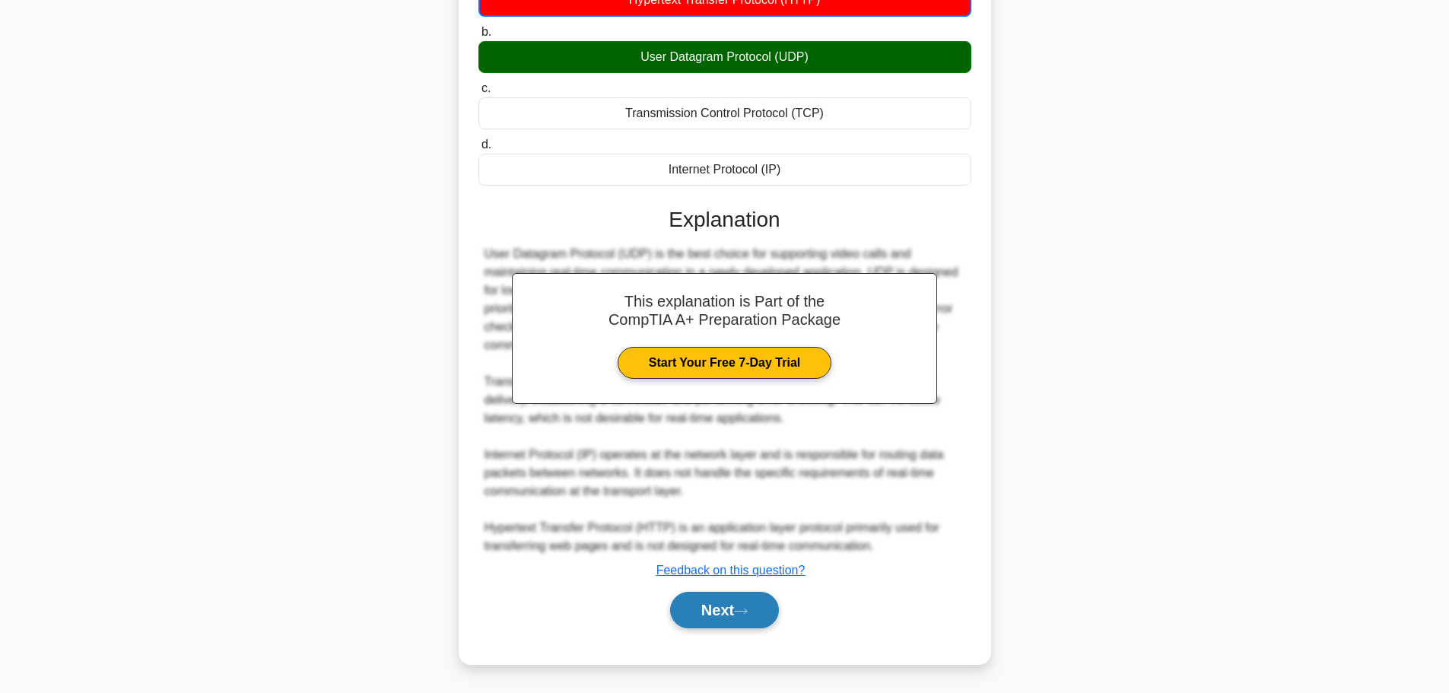
click at [748, 610] on icon at bounding box center [741, 611] width 14 height 8
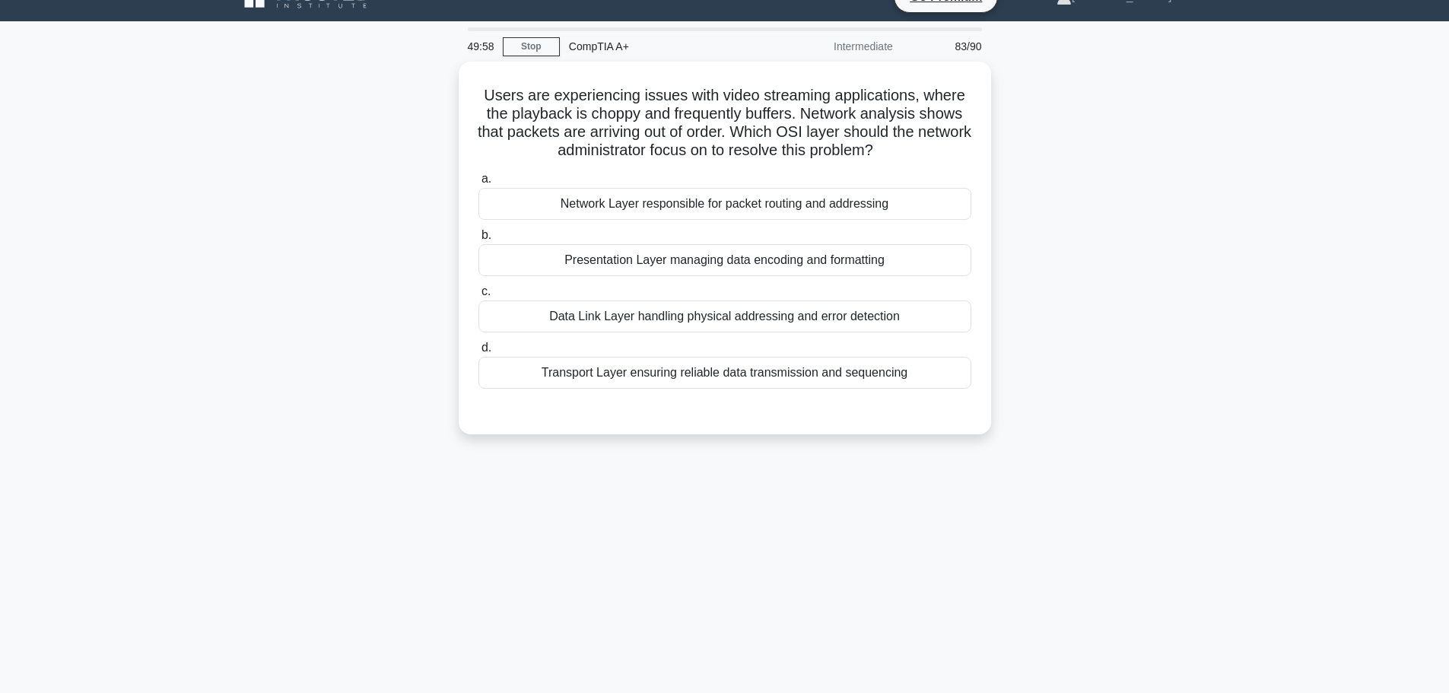
scroll to position [0, 0]
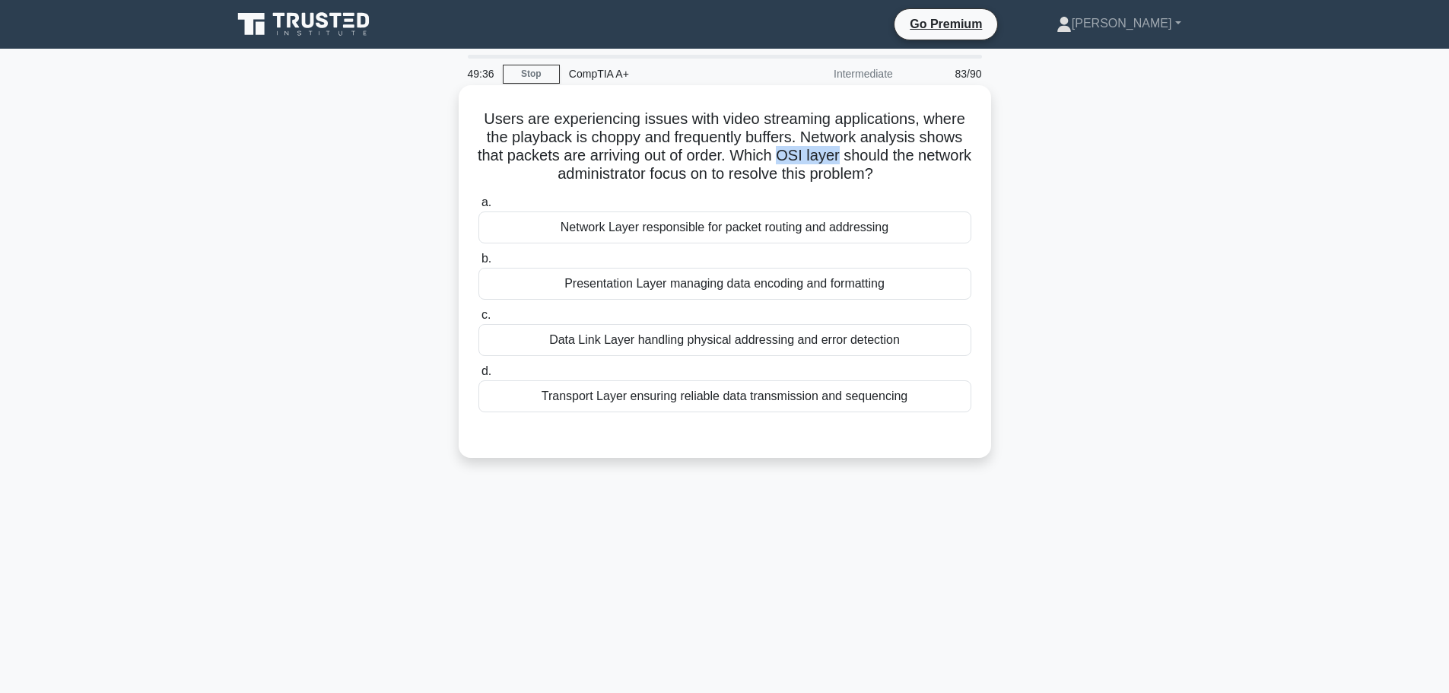
drag, startPoint x: 810, startPoint y: 156, endPoint x: 873, endPoint y: 155, distance: 62.4
click at [873, 155] on h5 "Users are experiencing issues with video streaming applications, where the play…" at bounding box center [725, 147] width 496 height 75
click at [702, 291] on div "Presentation Layer managing data encoding and formatting" at bounding box center [725, 284] width 493 height 32
click at [479, 264] on input "b. Presentation Layer managing data encoding and formatting" at bounding box center [479, 259] width 0 height 10
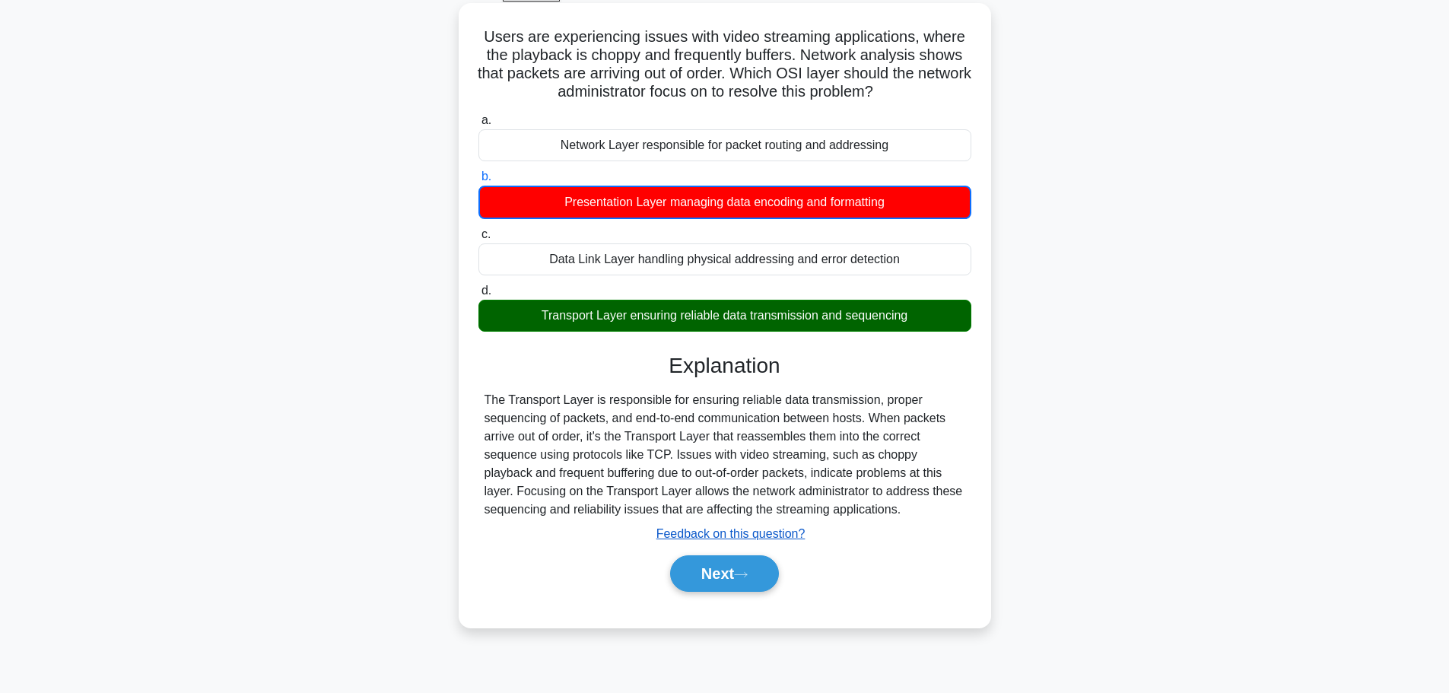
scroll to position [129, 0]
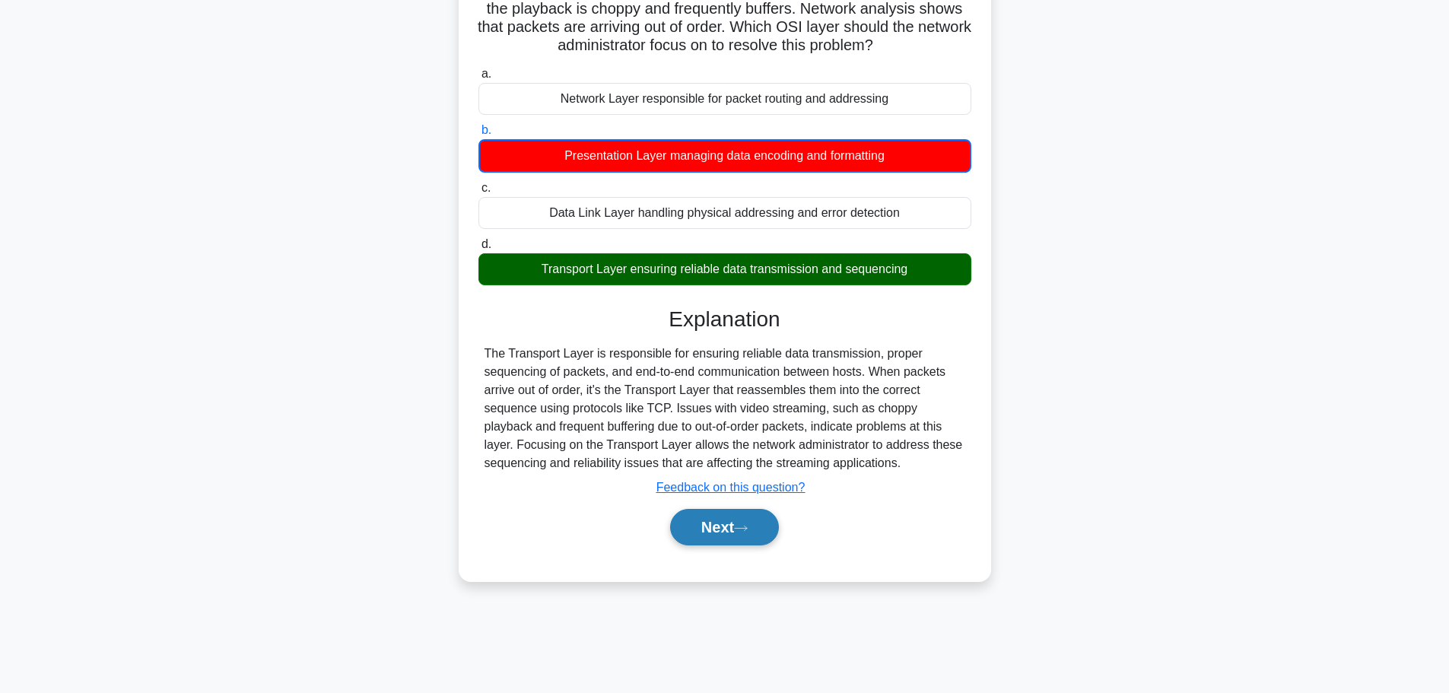
click at [756, 528] on button "Next" at bounding box center [724, 527] width 109 height 37
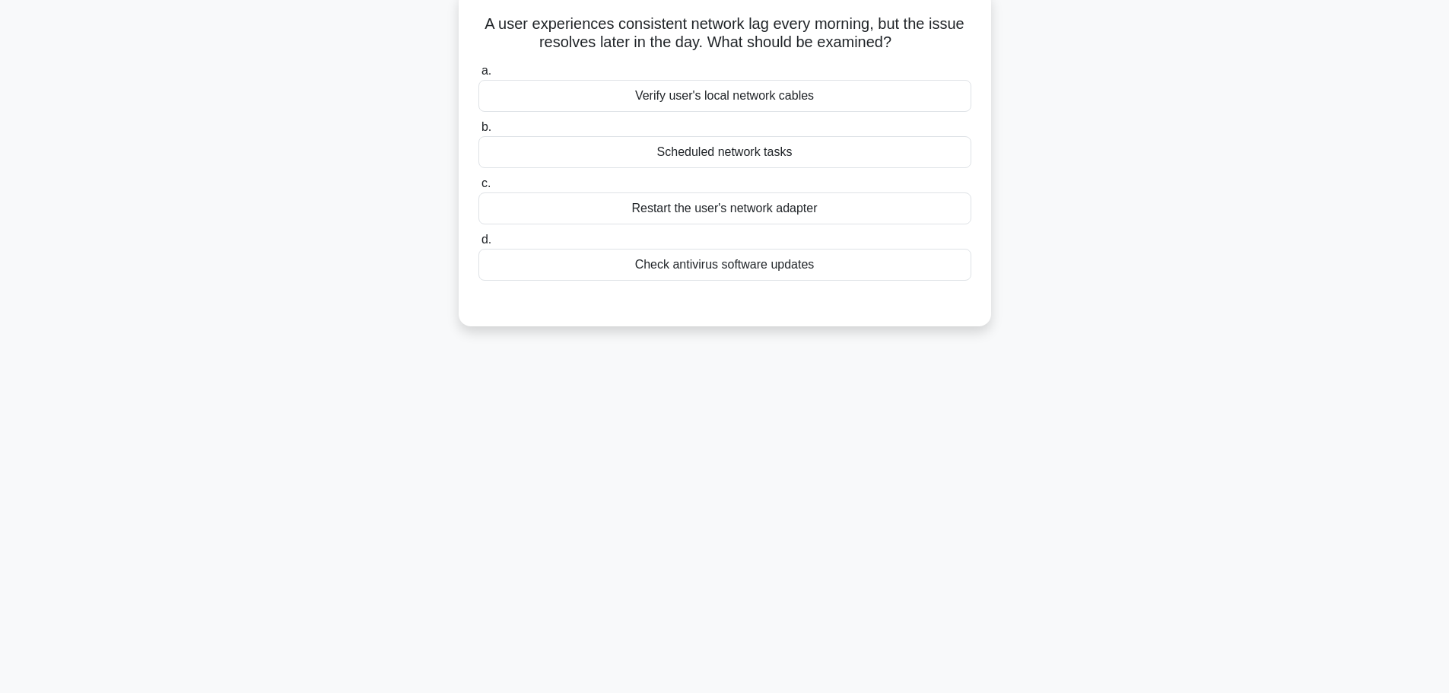
scroll to position [0, 0]
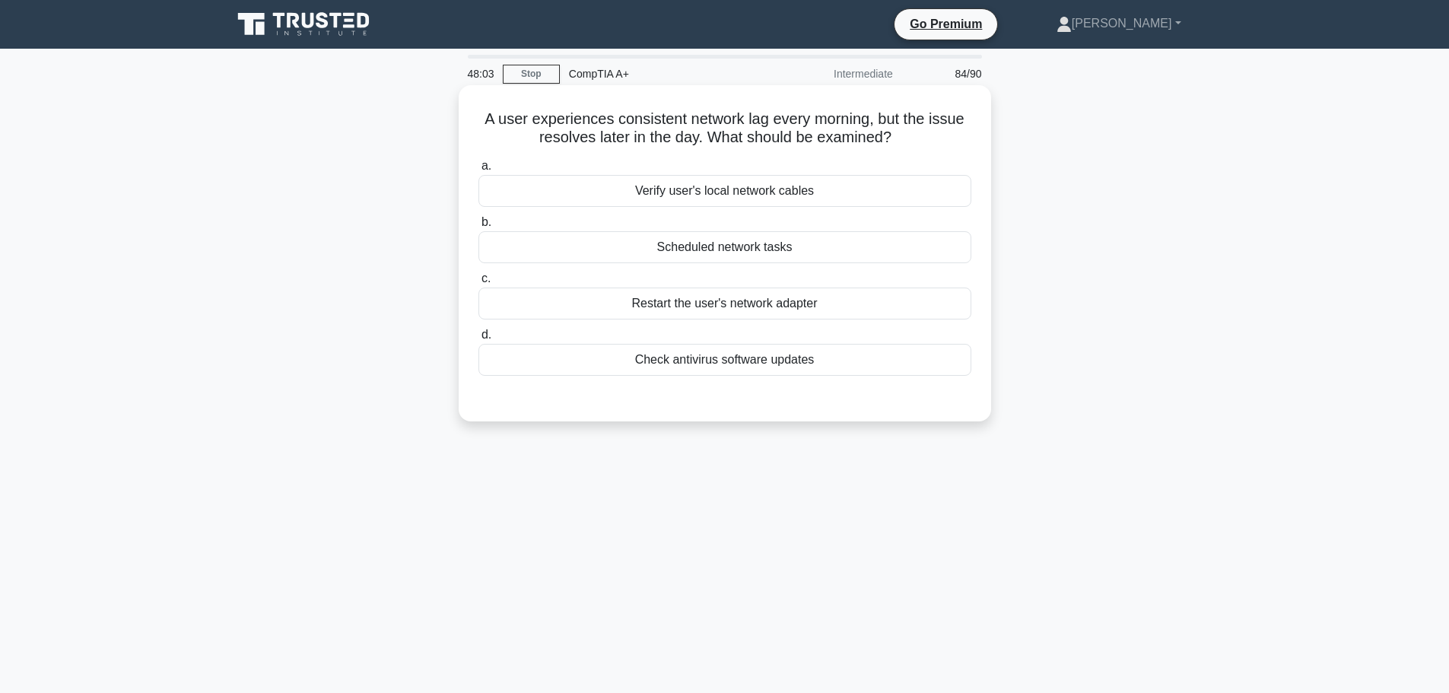
click at [727, 249] on div "Scheduled network tasks" at bounding box center [725, 247] width 493 height 32
click at [479, 227] on input "b. Scheduled network tasks" at bounding box center [479, 223] width 0 height 10
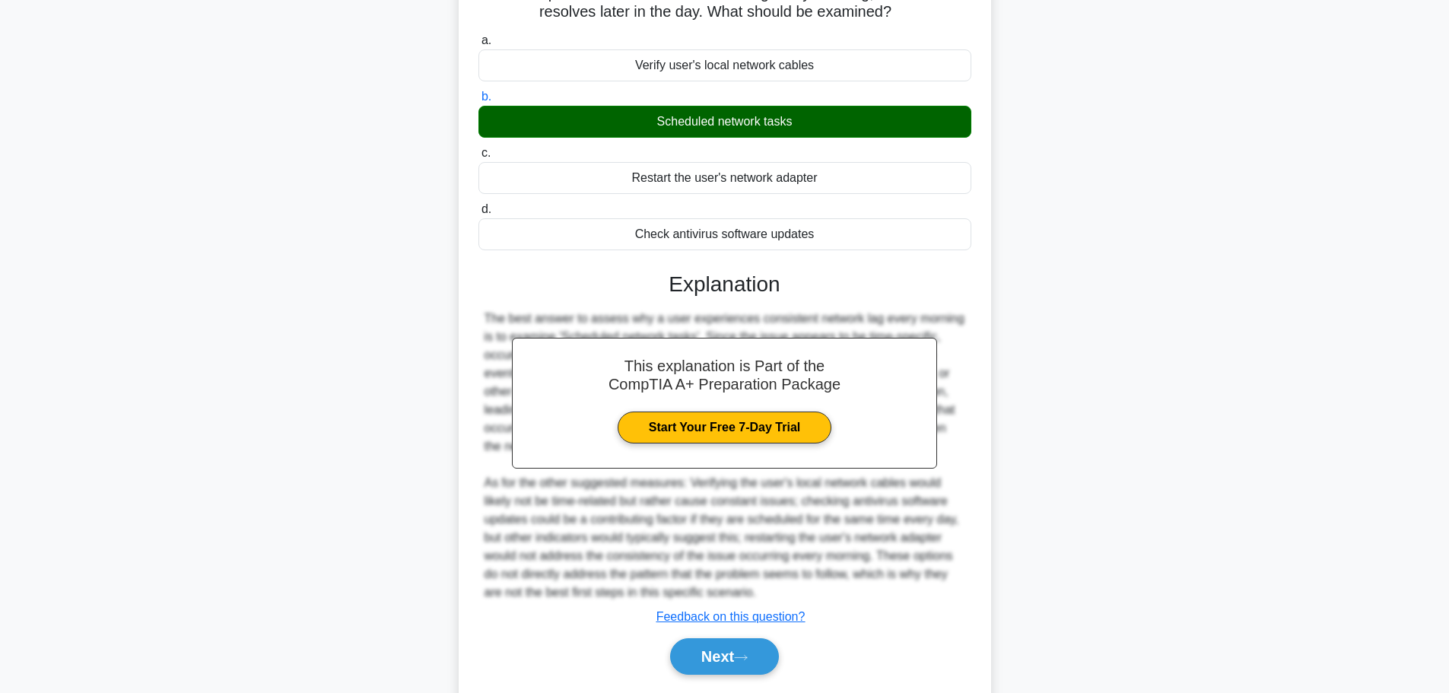
scroll to position [173, 0]
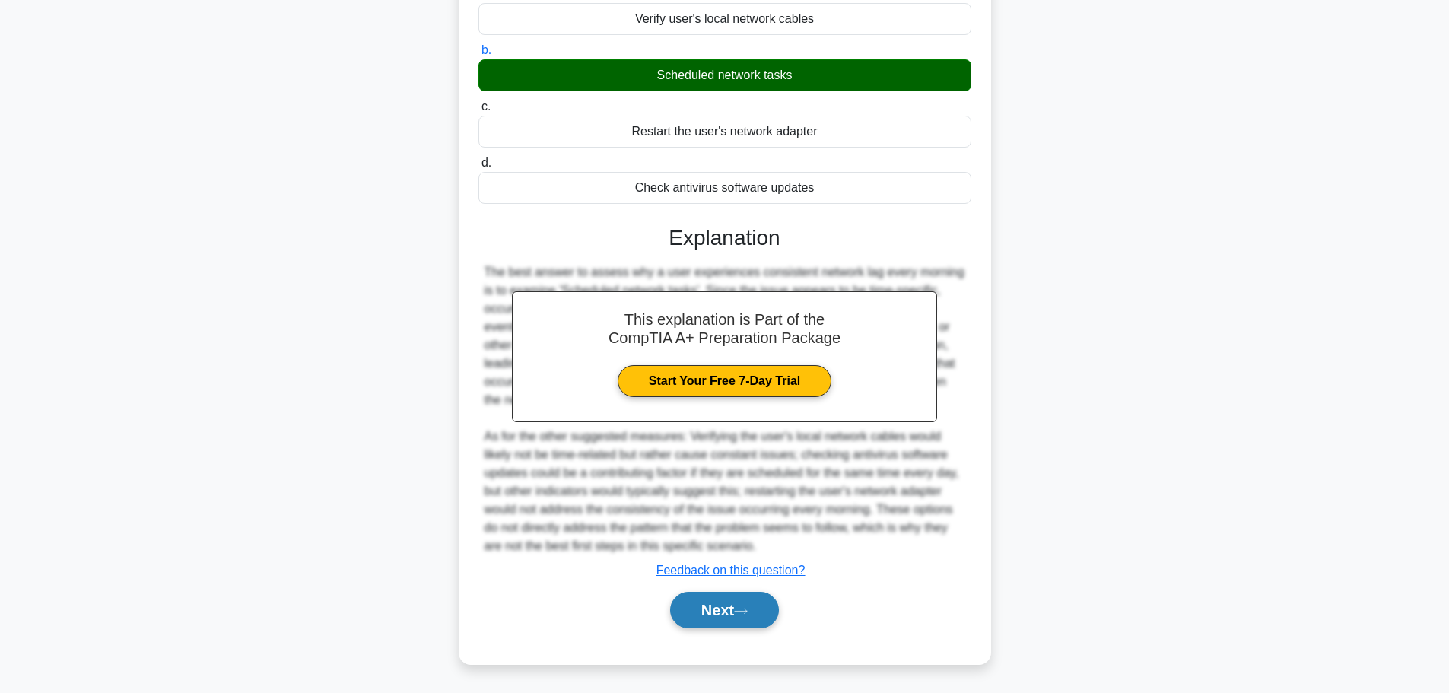
click at [704, 619] on button "Next" at bounding box center [724, 610] width 109 height 37
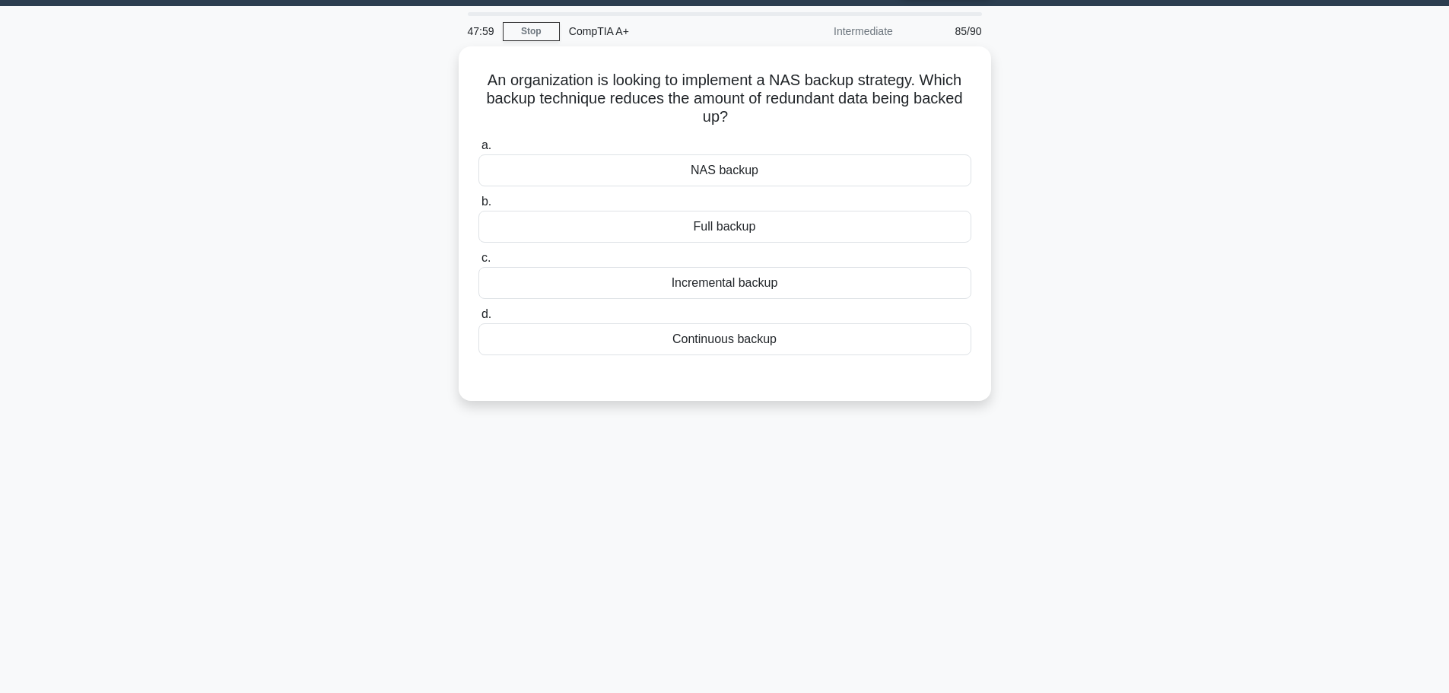
scroll to position [0, 0]
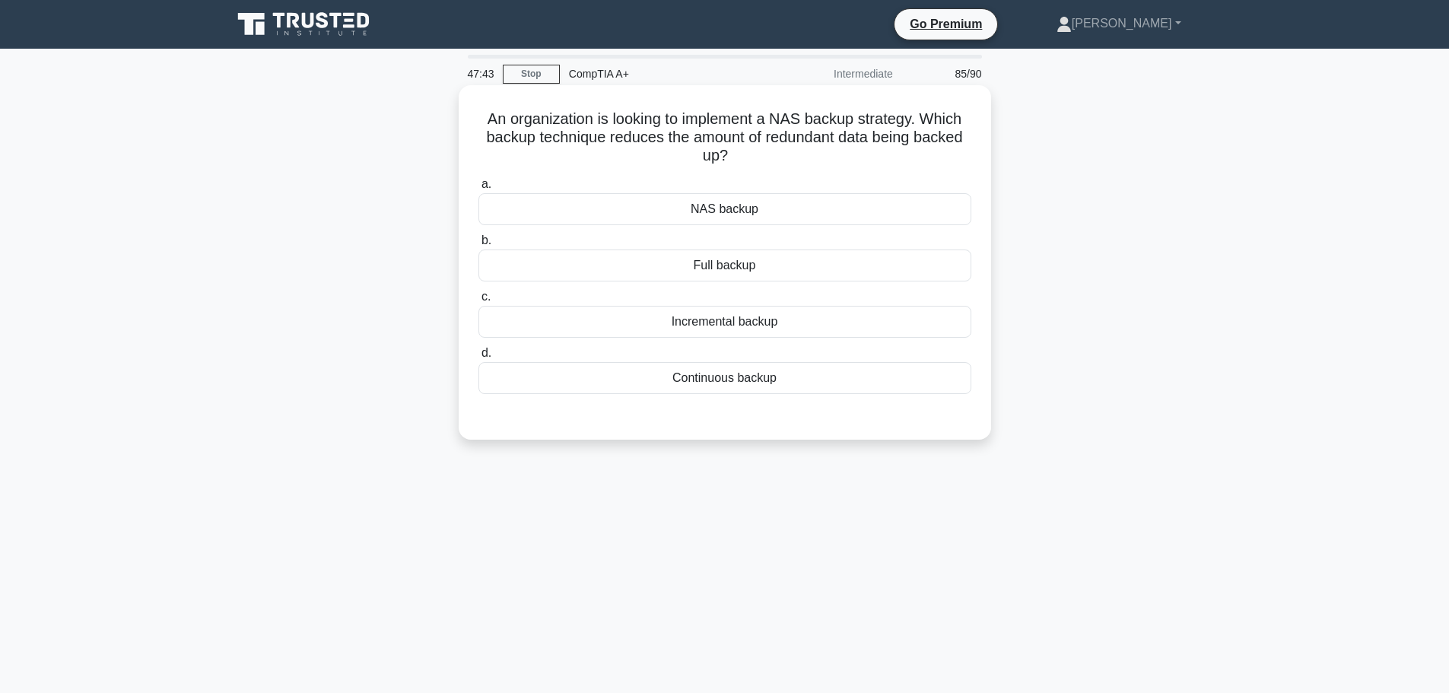
click at [739, 325] on div "Incremental backup" at bounding box center [725, 322] width 493 height 32
click at [479, 302] on input "c. Incremental backup" at bounding box center [479, 297] width 0 height 10
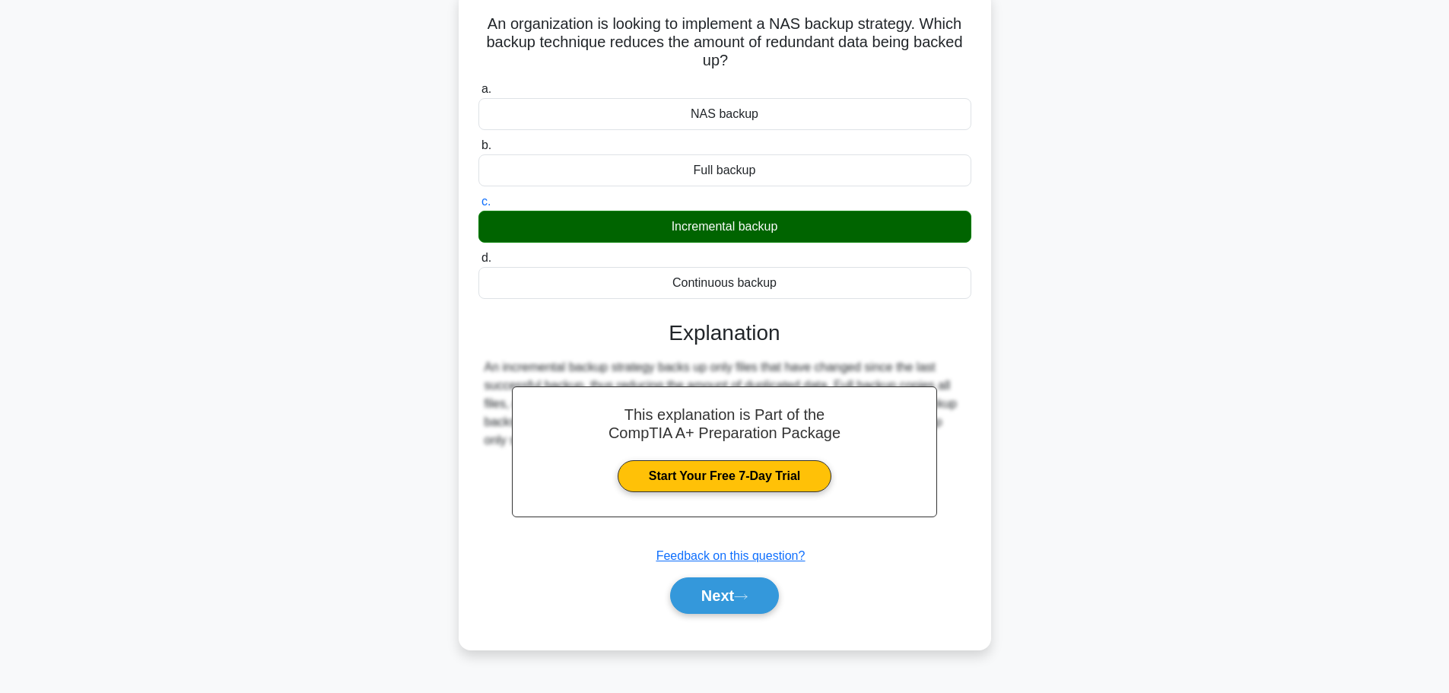
scroll to position [129, 0]
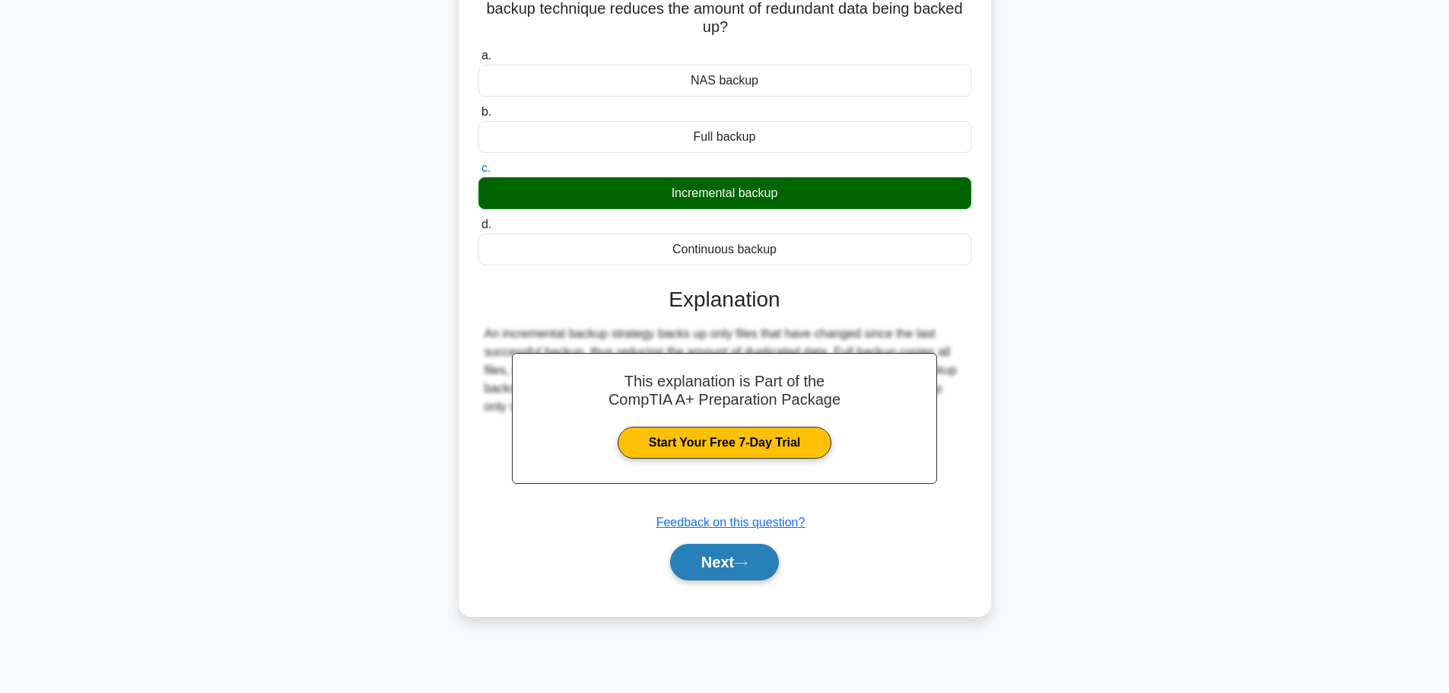
click at [704, 575] on button "Next" at bounding box center [724, 562] width 109 height 37
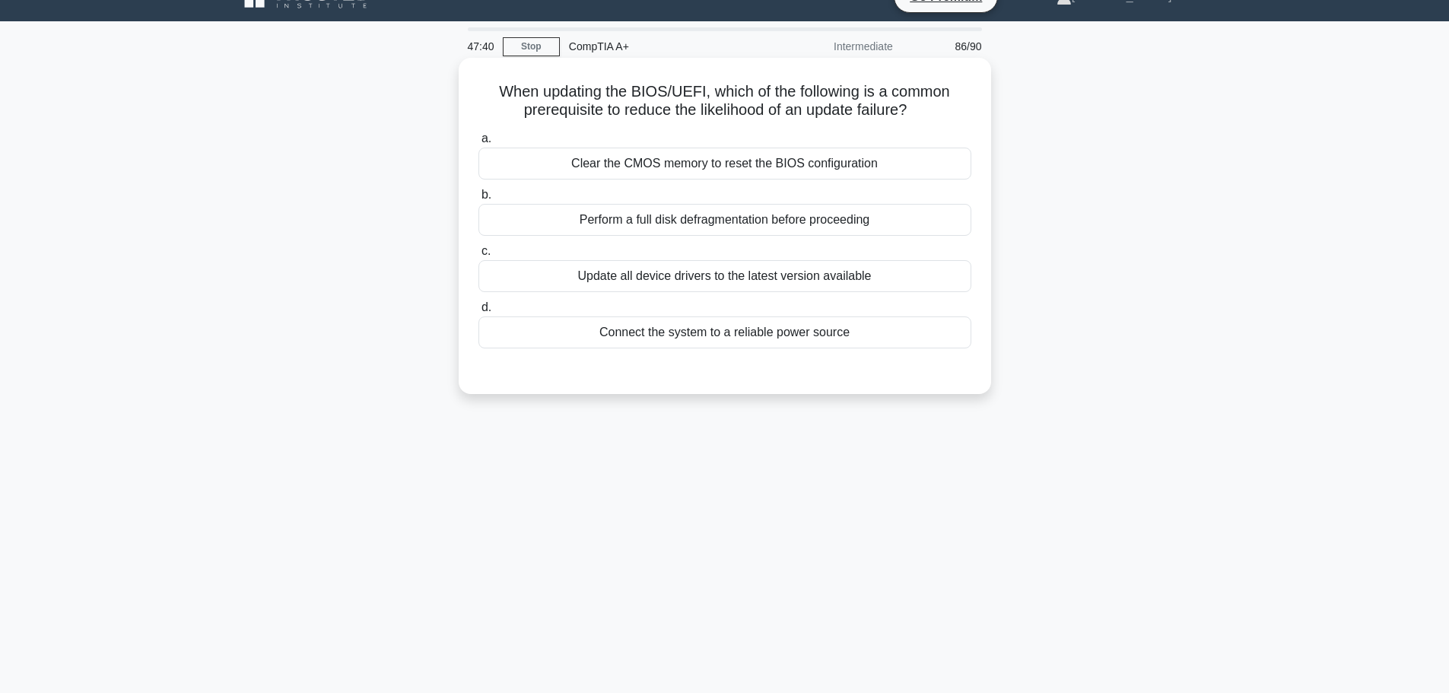
scroll to position [0, 0]
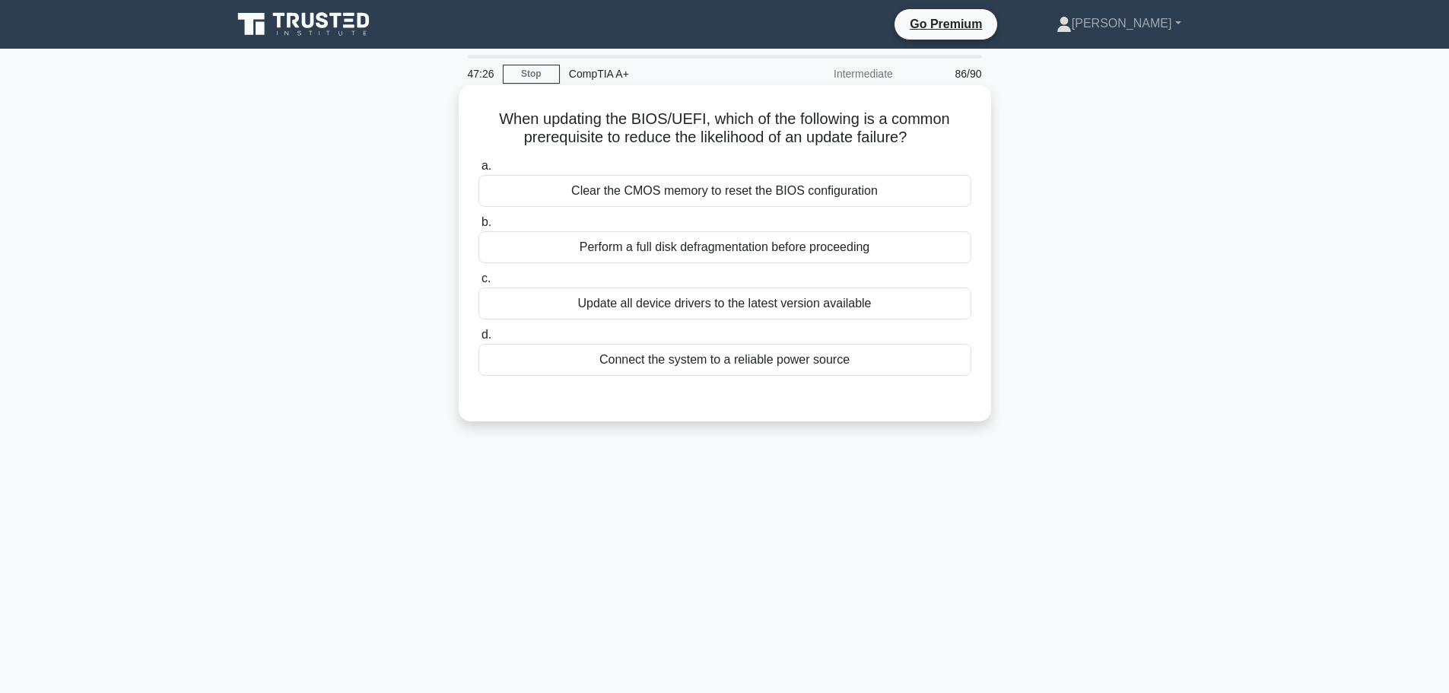
click at [812, 366] on div "Connect the system to a reliable power source" at bounding box center [725, 360] width 493 height 32
click at [479, 340] on input "d. Connect the system to a reliable power source" at bounding box center [479, 335] width 0 height 10
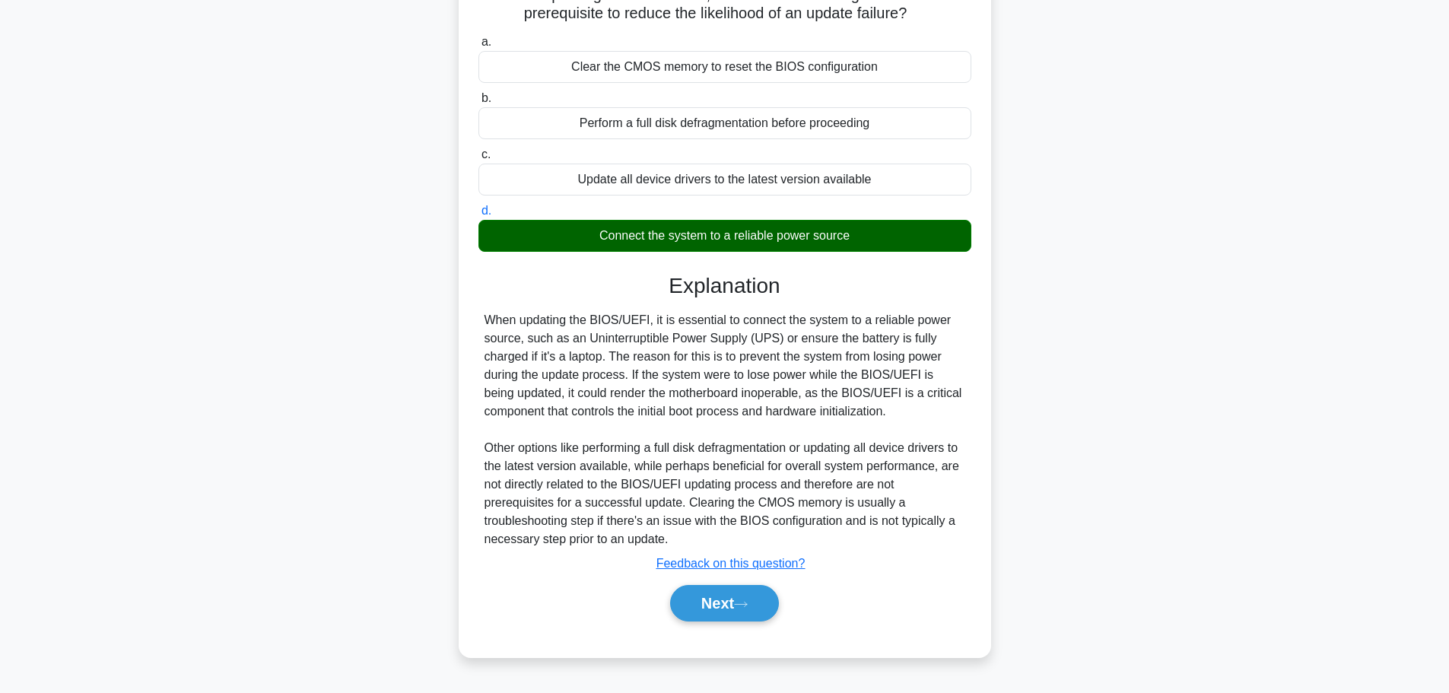
scroll to position [129, 0]
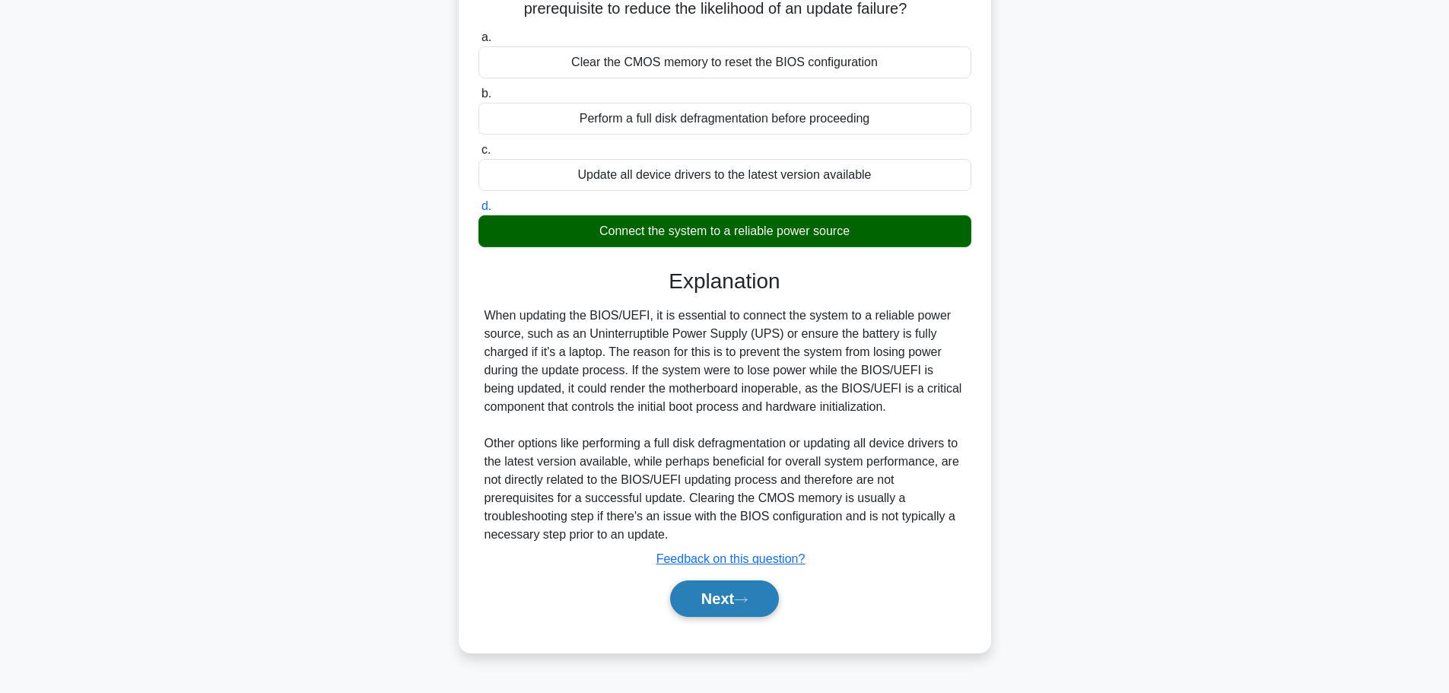
click at [695, 598] on button "Next" at bounding box center [724, 598] width 109 height 37
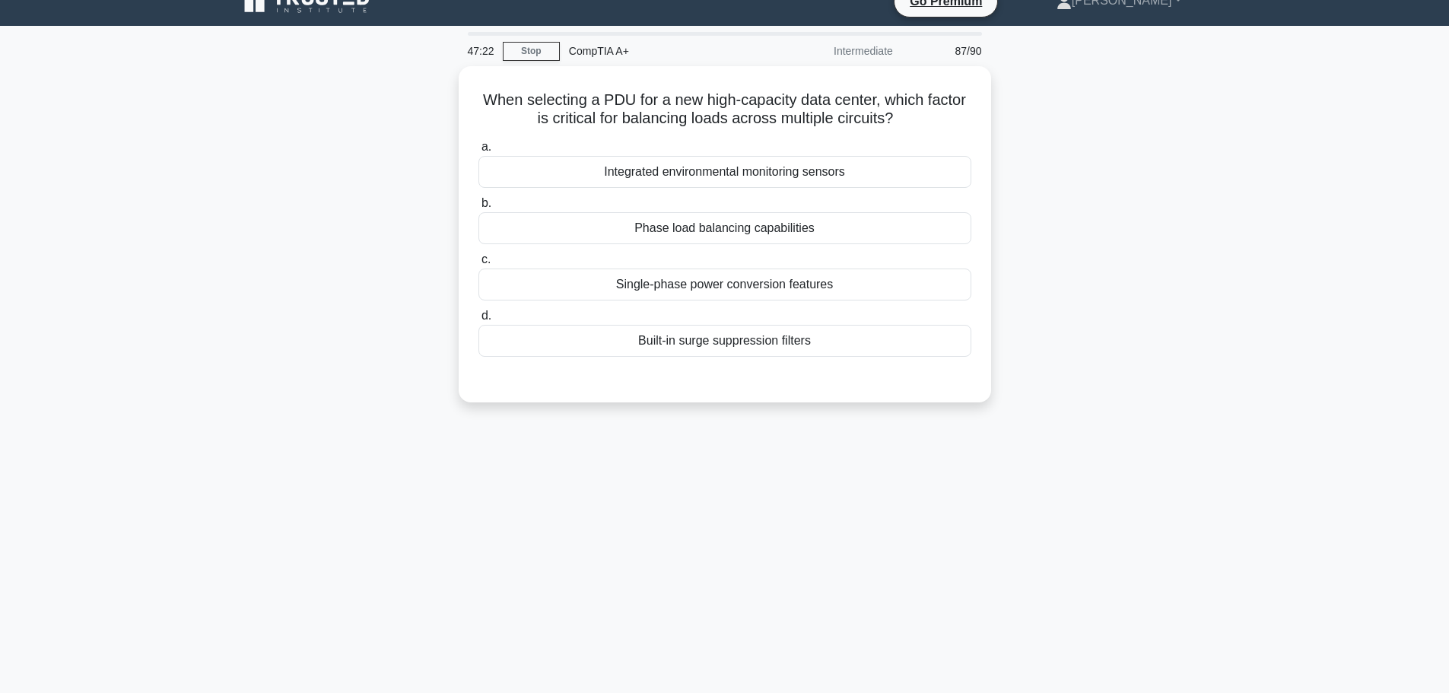
scroll to position [0, 0]
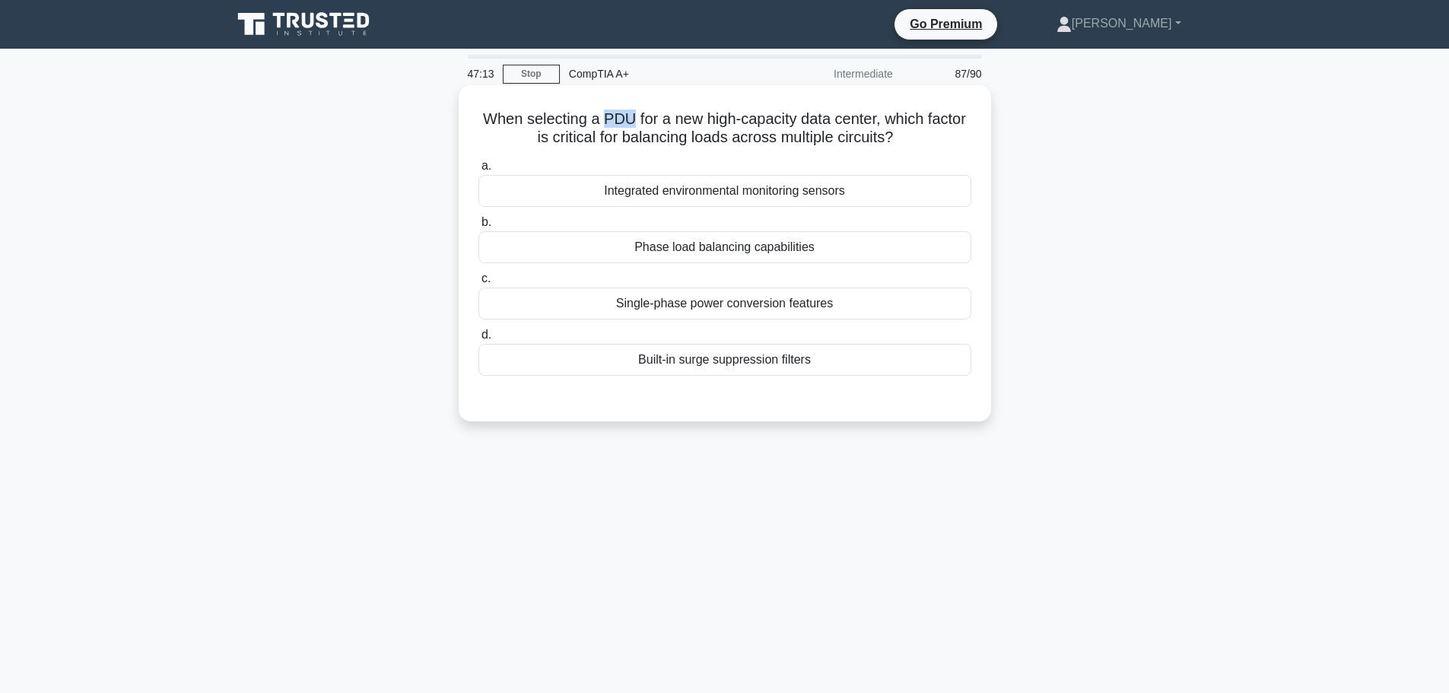
drag, startPoint x: 599, startPoint y: 122, endPoint x: 631, endPoint y: 129, distance: 31.9
click at [631, 129] on h5 "When selecting a PDU for a new high-capacity data center, which factor is criti…" at bounding box center [725, 129] width 496 height 38
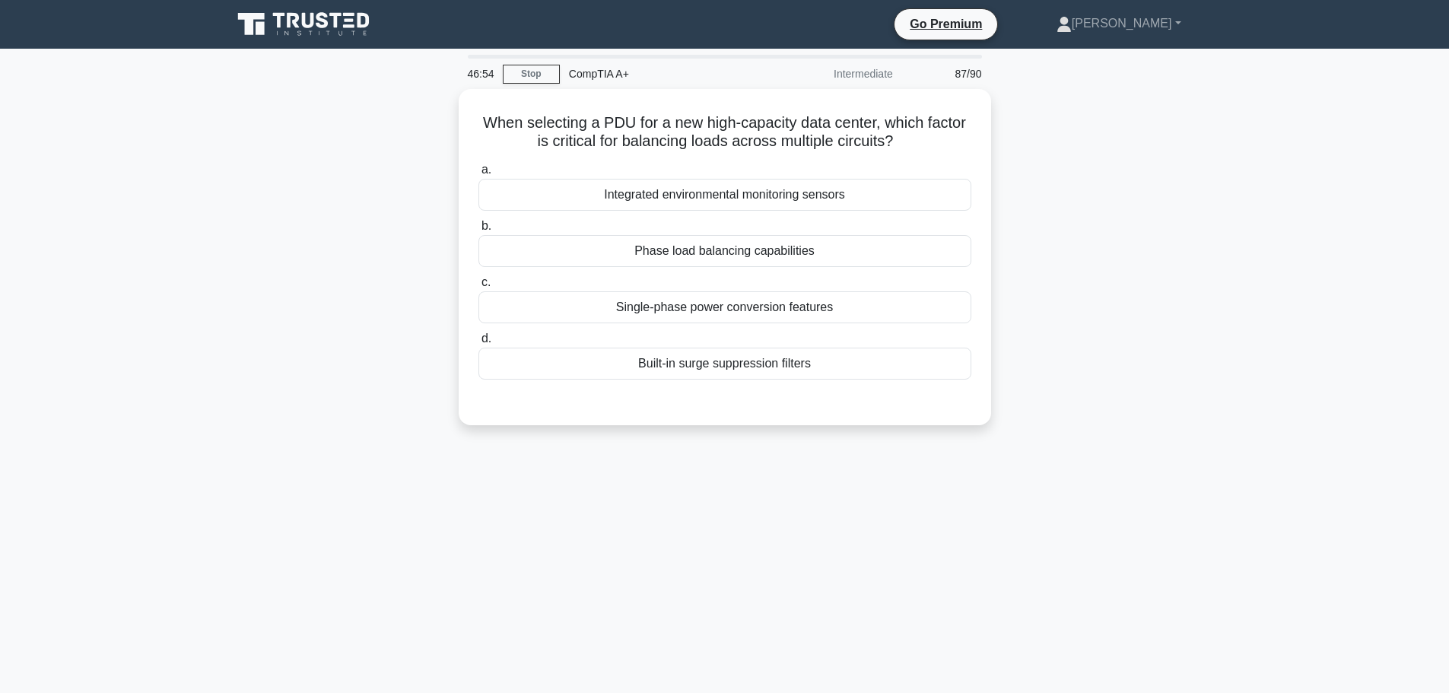
click at [1057, 279] on div "When selecting a PDU for a new high-capacity data center, which factor is criti…" at bounding box center [725, 266] width 1004 height 355
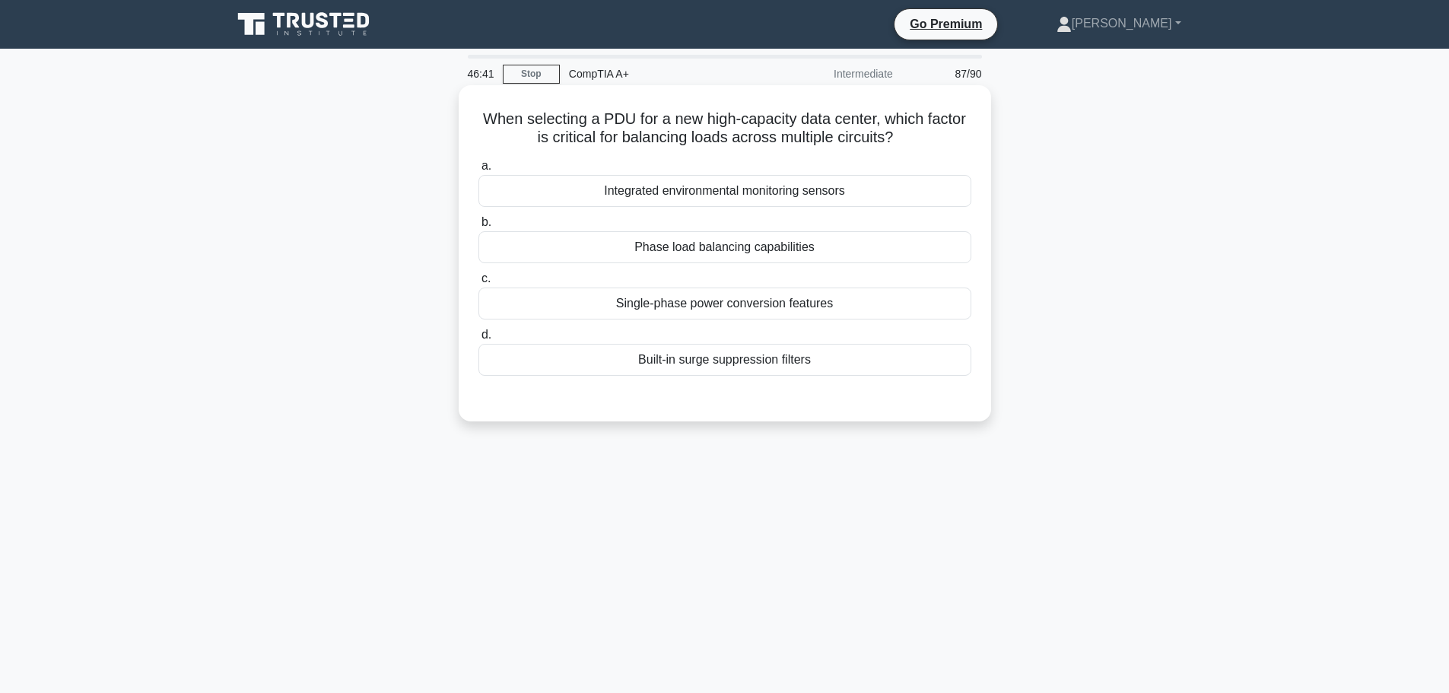
click at [726, 244] on div "Phase load balancing capabilities" at bounding box center [725, 247] width 493 height 32
click at [479, 227] on input "b. Phase load balancing capabilities" at bounding box center [479, 223] width 0 height 10
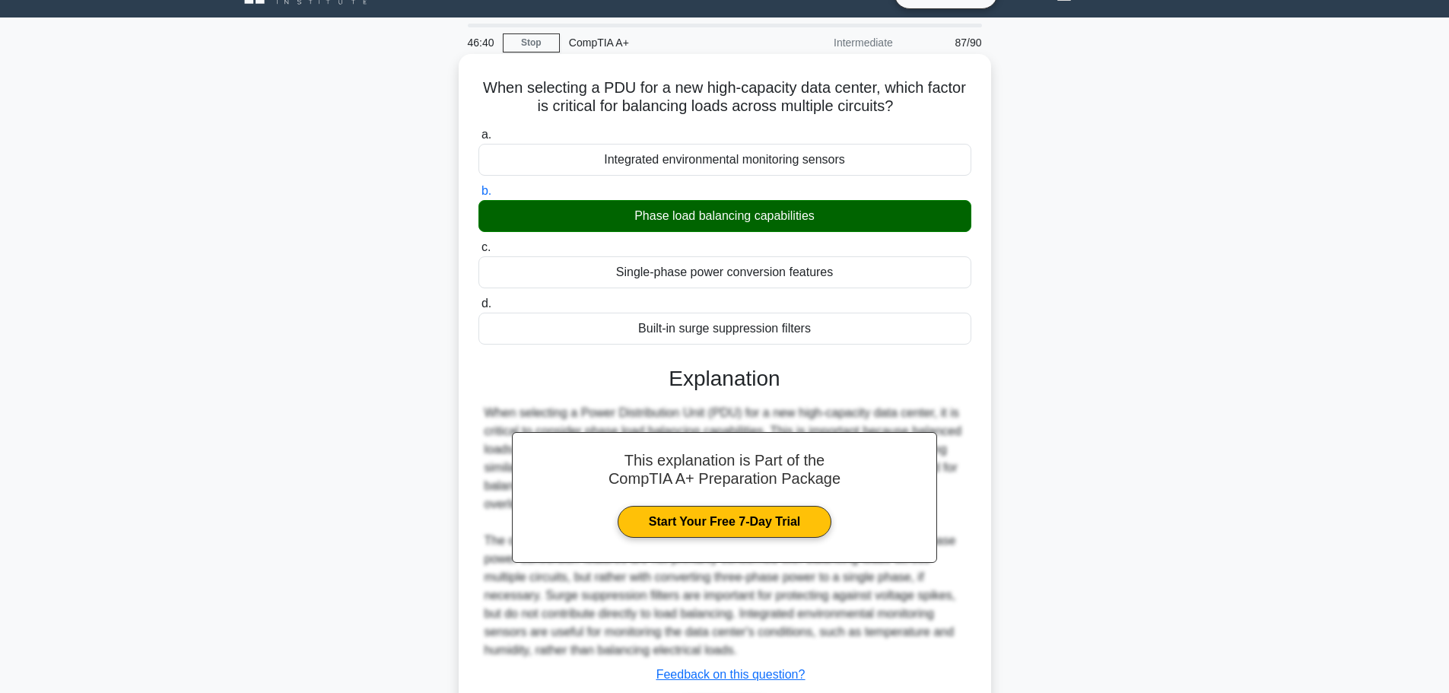
scroll to position [136, 0]
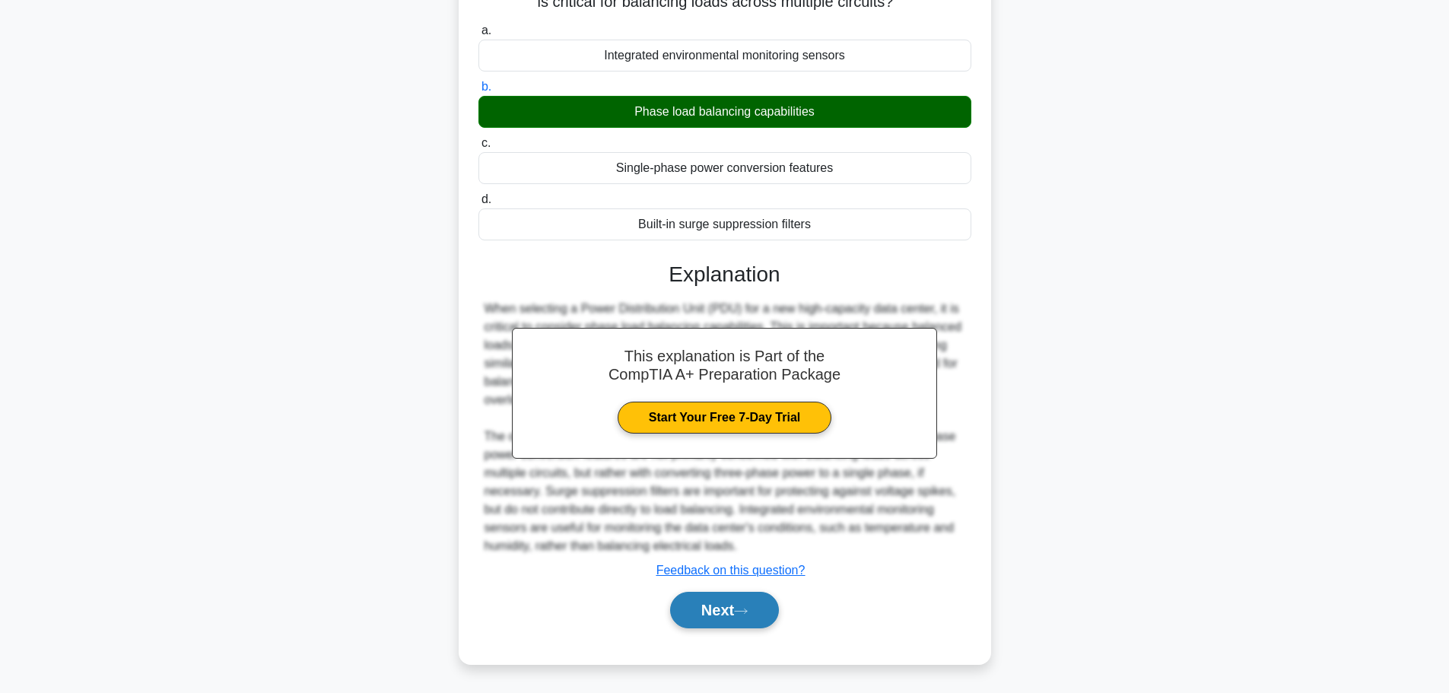
click at [720, 612] on button "Next" at bounding box center [724, 610] width 109 height 37
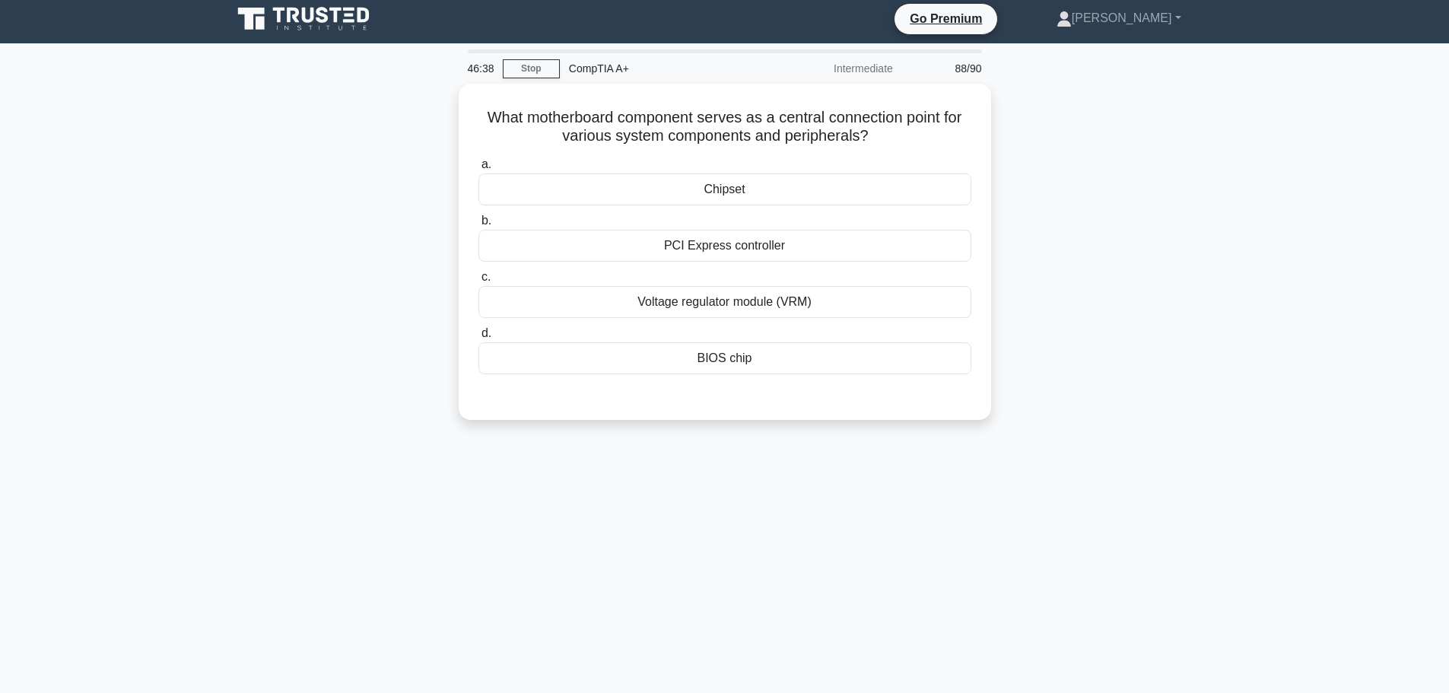
scroll to position [0, 0]
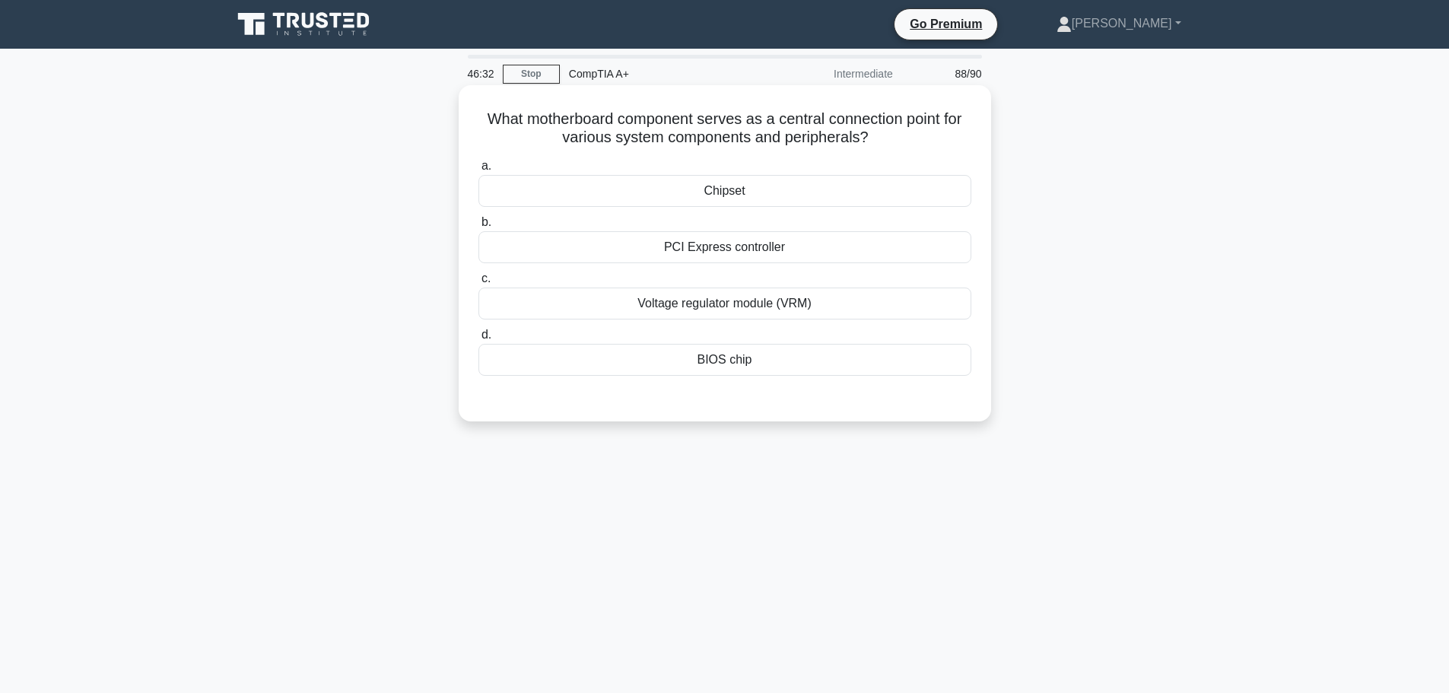
click at [781, 196] on div "Chipset" at bounding box center [725, 191] width 493 height 32
click at [479, 171] on input "a. Chipset" at bounding box center [479, 166] width 0 height 10
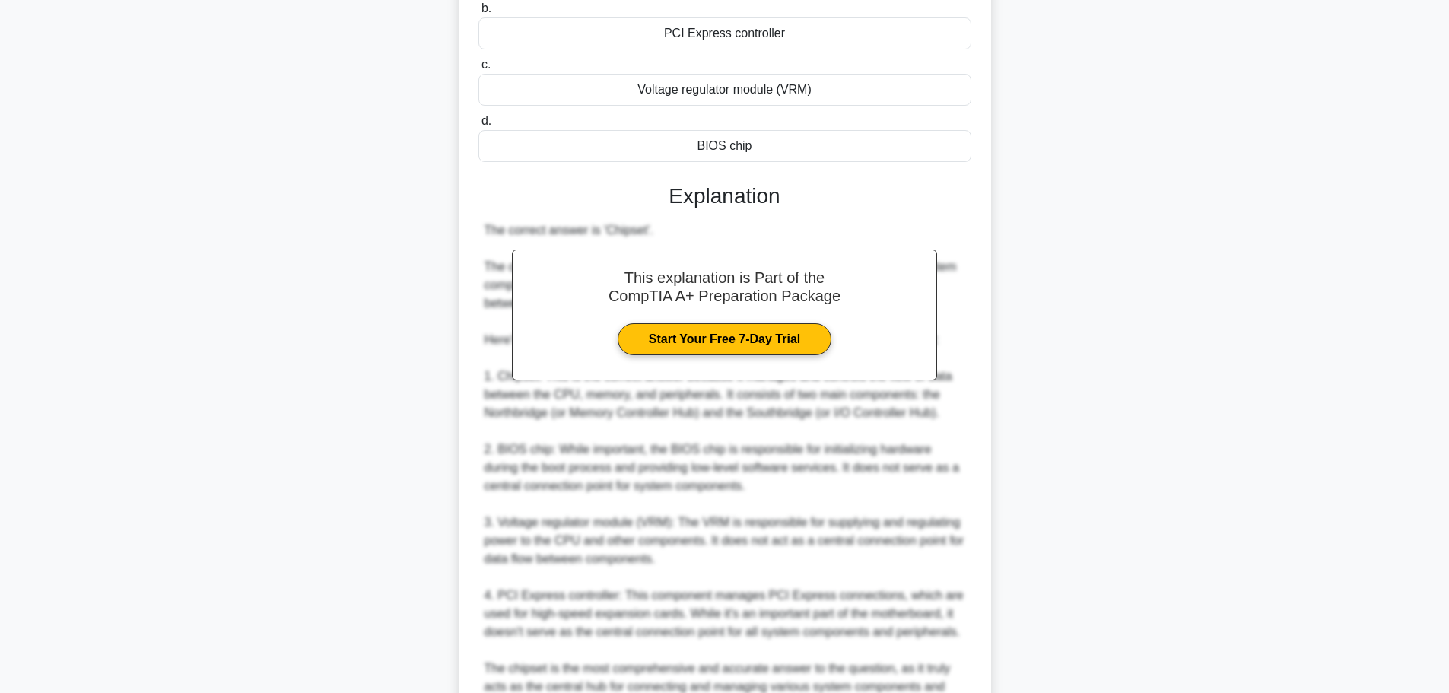
scroll to position [304, 0]
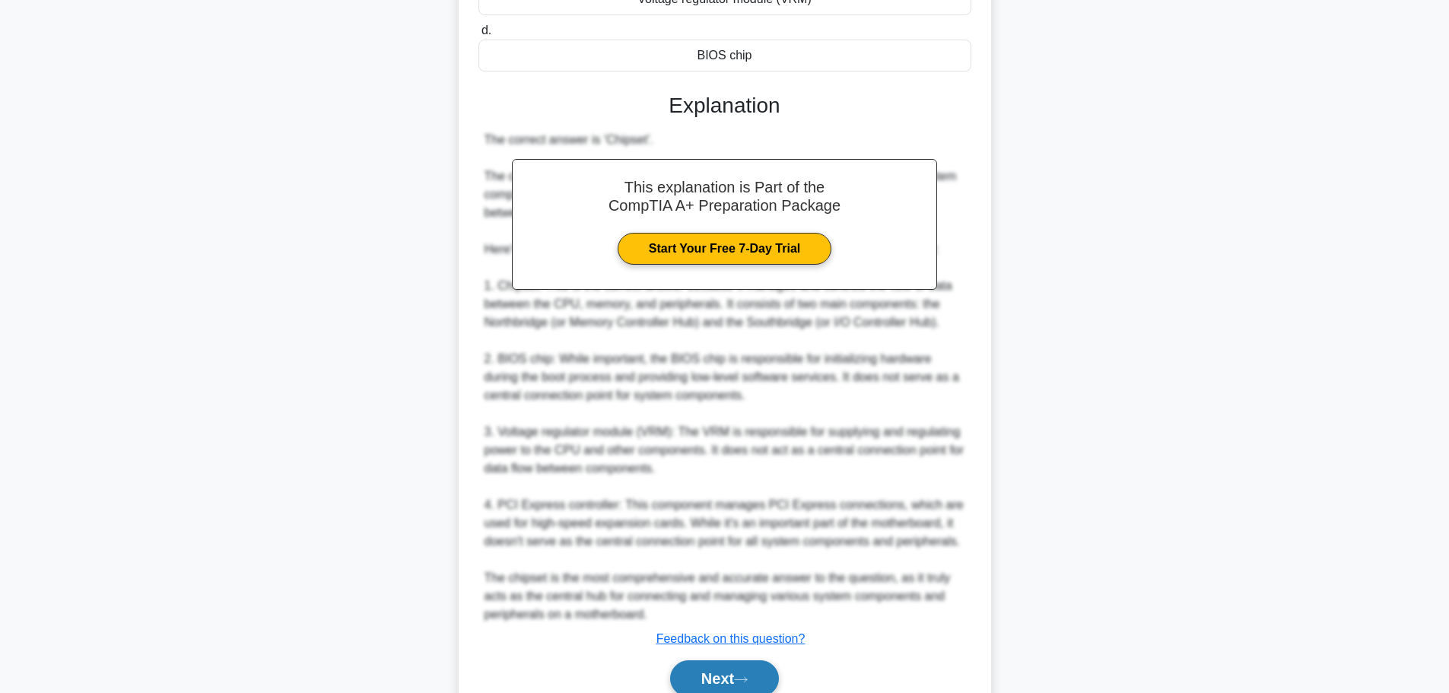
click at [723, 685] on button "Next" at bounding box center [724, 678] width 109 height 37
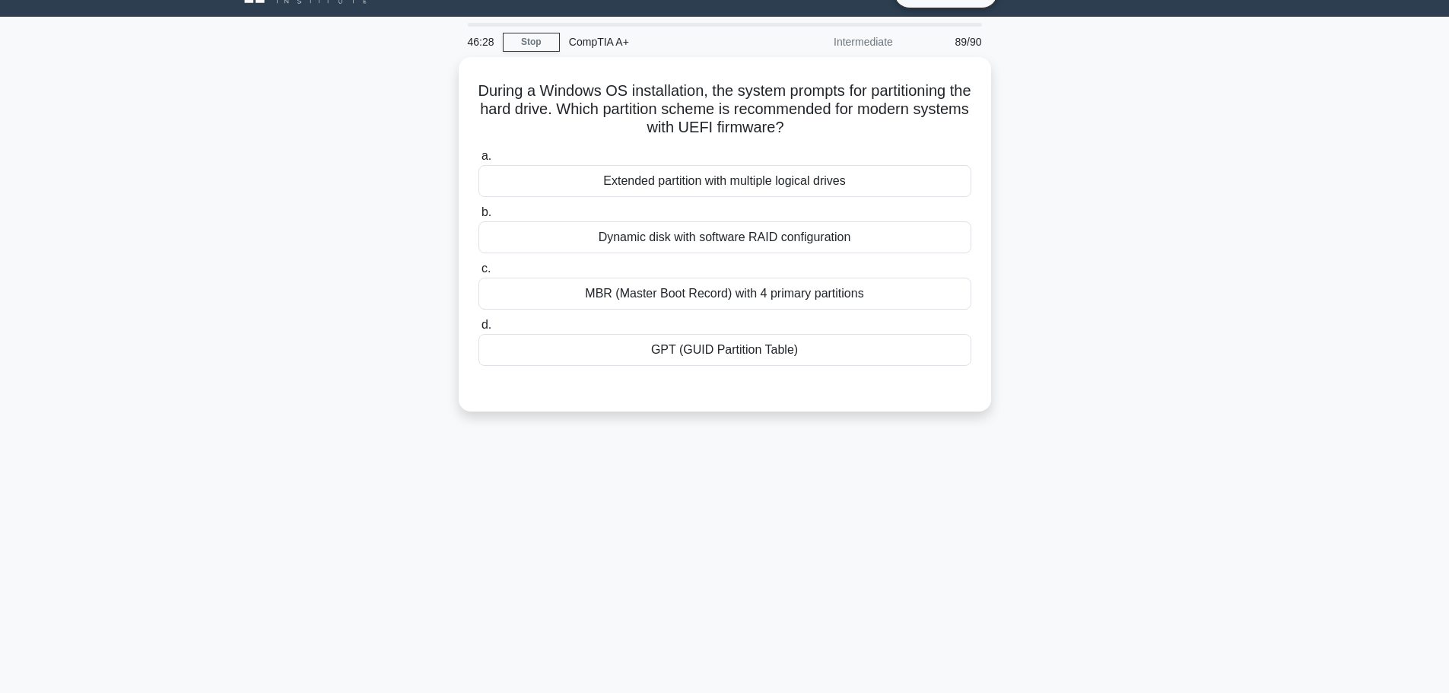
scroll to position [0, 0]
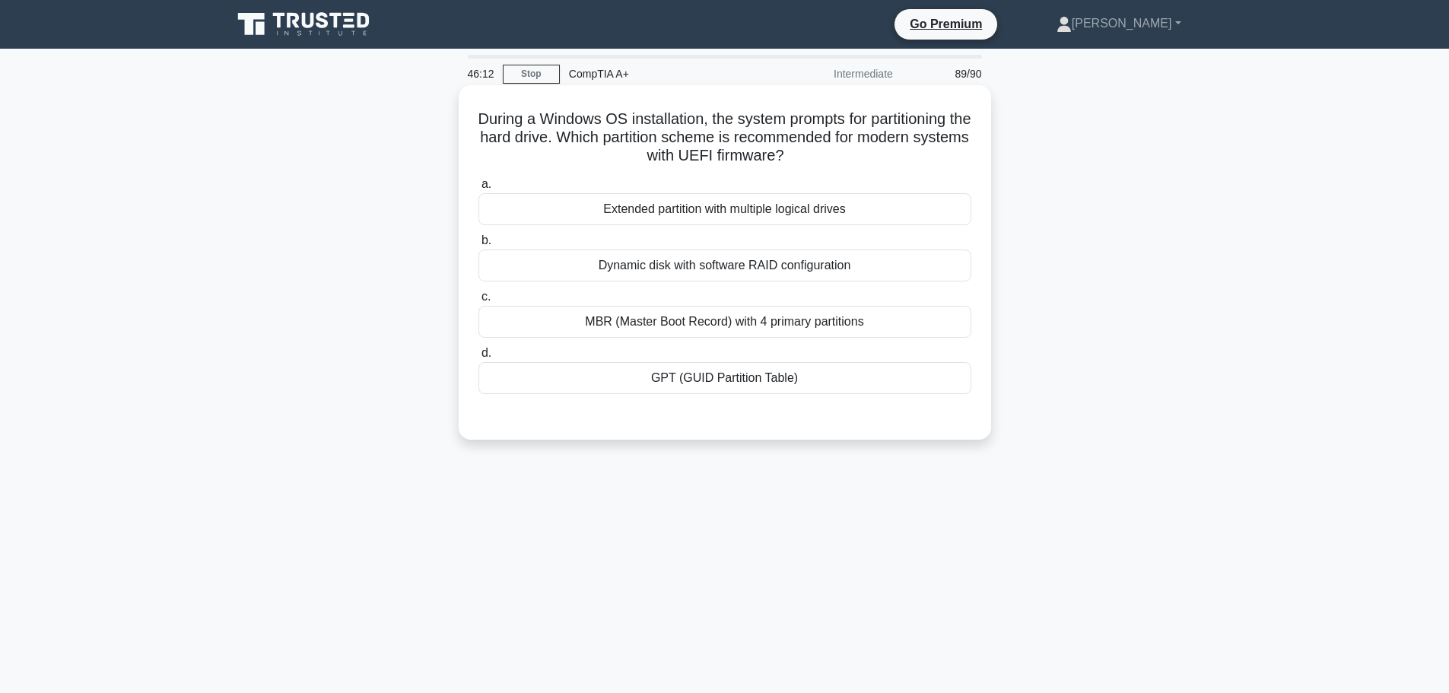
click at [846, 312] on div "MBR (Master Boot Record) with 4 primary partitions" at bounding box center [725, 322] width 493 height 32
click at [479, 302] on input "c. MBR (Master Boot Record) with 4 primary partitions" at bounding box center [479, 297] width 0 height 10
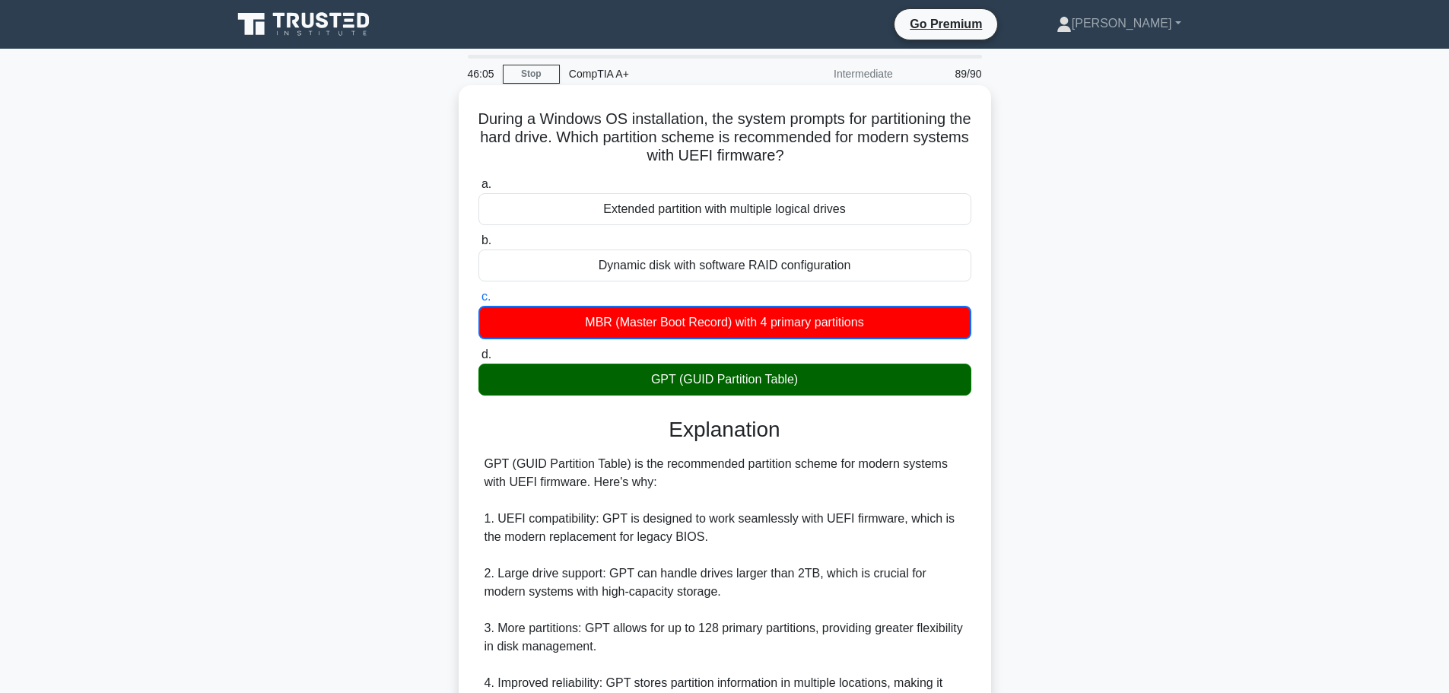
click at [598, 326] on div "MBR (Master Boot Record) with 4 primary partitions" at bounding box center [725, 322] width 493 height 33
click at [576, 326] on div "MBR (Master Boot Record) with 4 primary partitions" at bounding box center [725, 322] width 493 height 33
click at [479, 302] on input "c. MBR (Master Boot Record) with 4 primary partitions" at bounding box center [479, 297] width 0 height 10
drag, startPoint x: 574, startPoint y: 325, endPoint x: 735, endPoint y: 329, distance: 161.3
click at [735, 329] on div "MBR (Master Boot Record) with 4 primary partitions" at bounding box center [725, 322] width 493 height 33
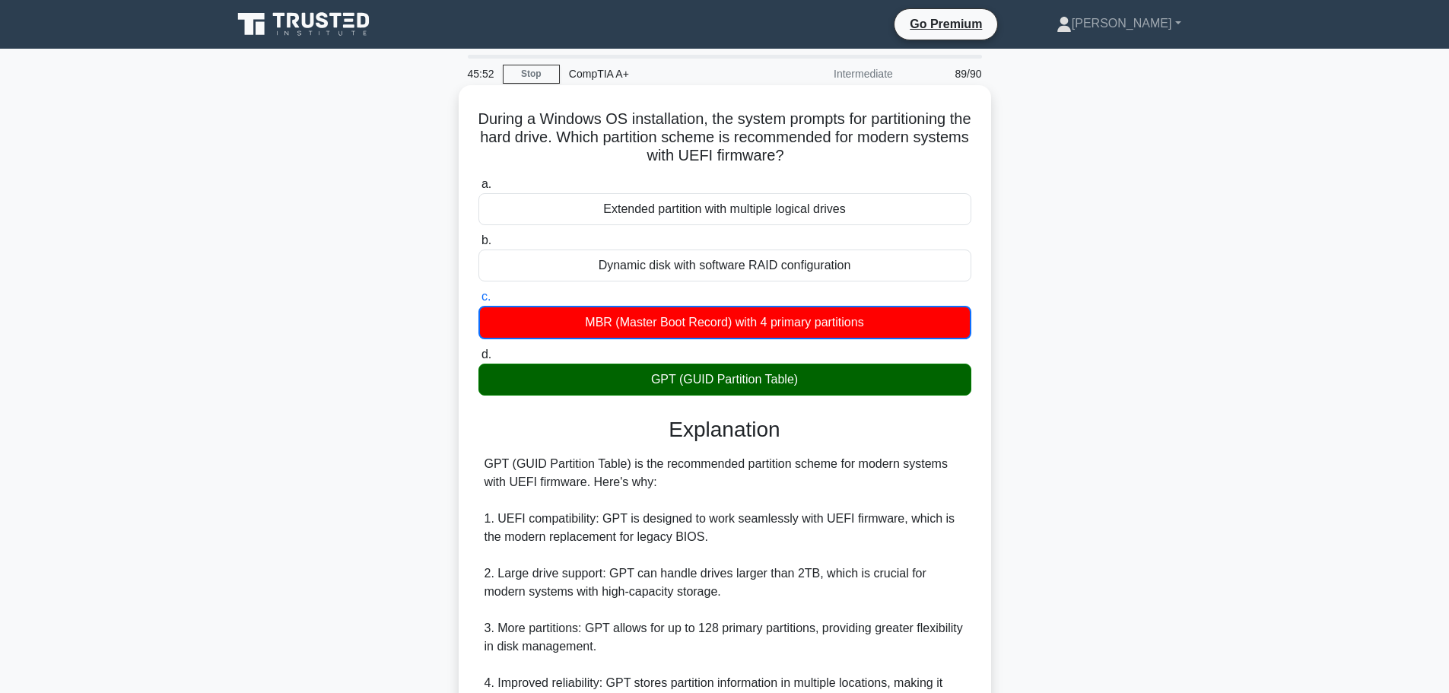
copy div "MBR (Master Boot Record)"
click at [593, 492] on div "GPT (GUID Partition Table) is the recommended partition scheme for modern syste…" at bounding box center [725, 683] width 481 height 456
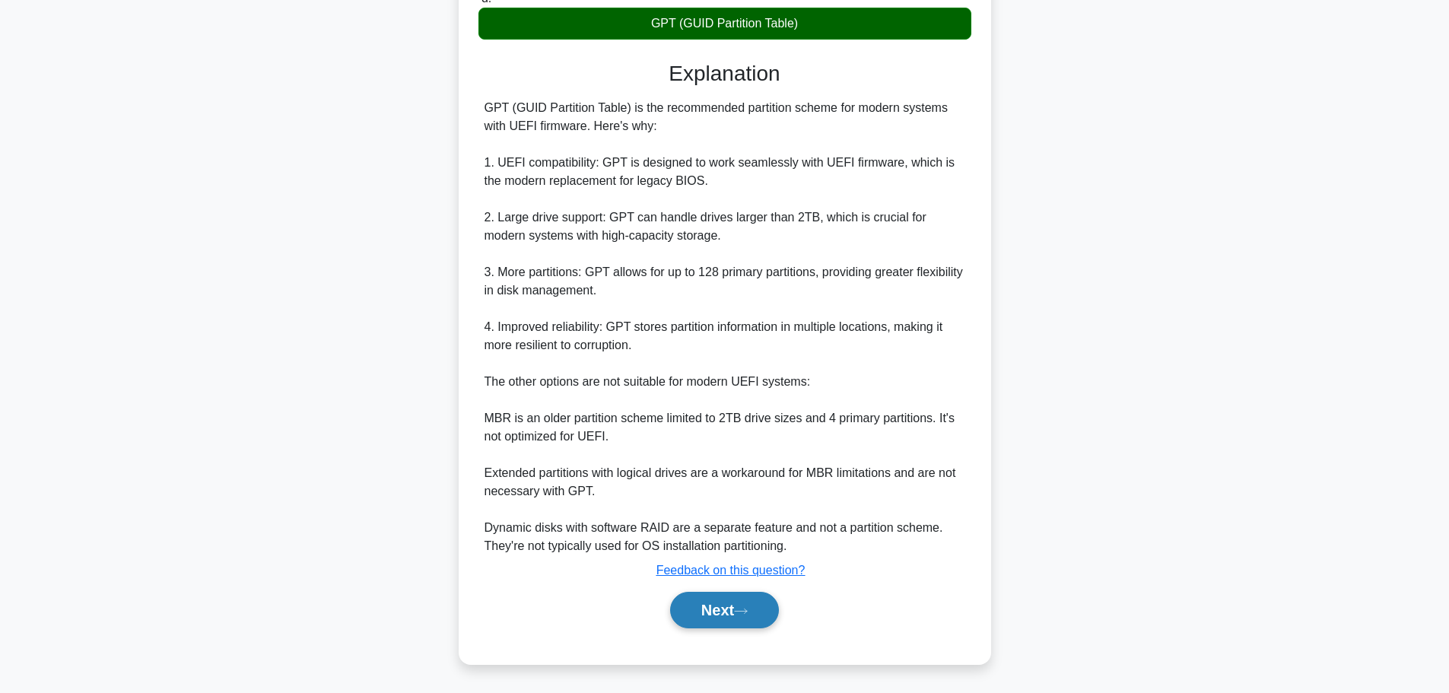
click at [703, 622] on button "Next" at bounding box center [724, 610] width 109 height 37
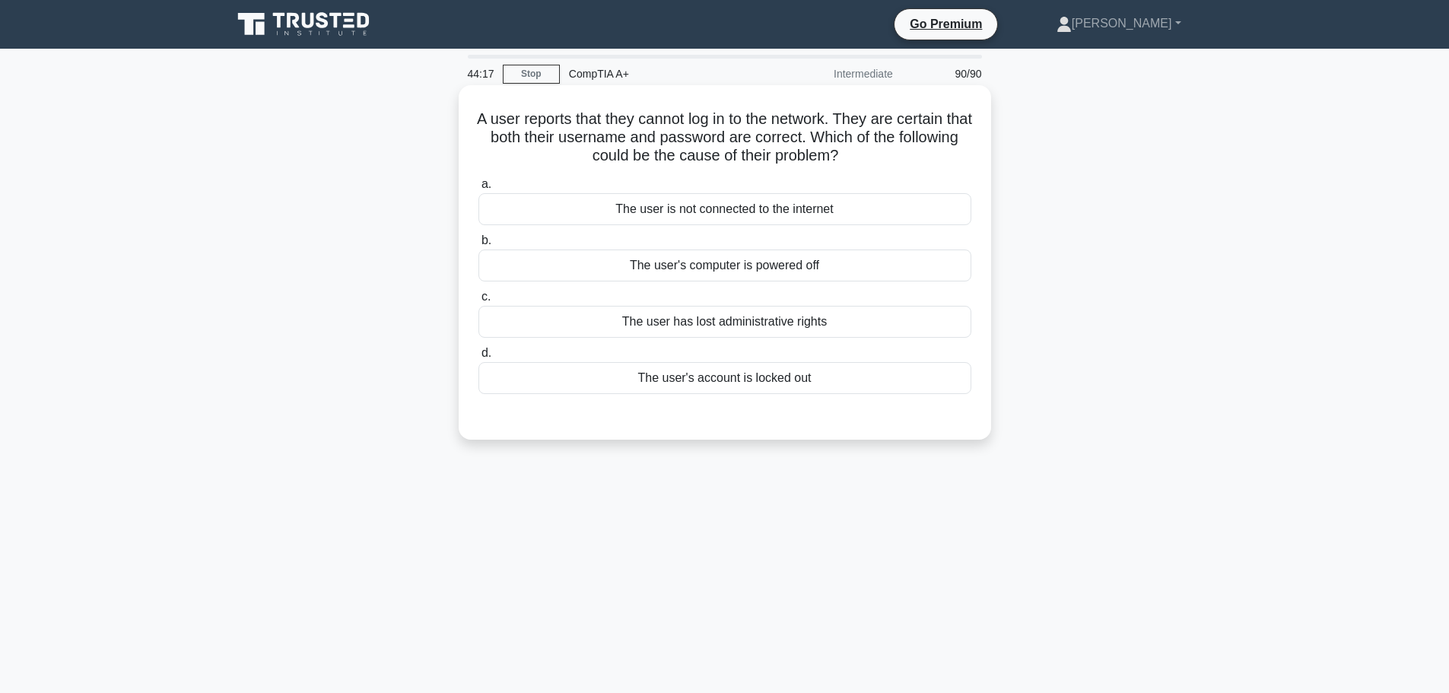
click at [712, 313] on div "The user has lost administrative rights" at bounding box center [725, 322] width 493 height 32
click at [479, 302] on input "c. The user has lost administrative rights" at bounding box center [479, 297] width 0 height 10
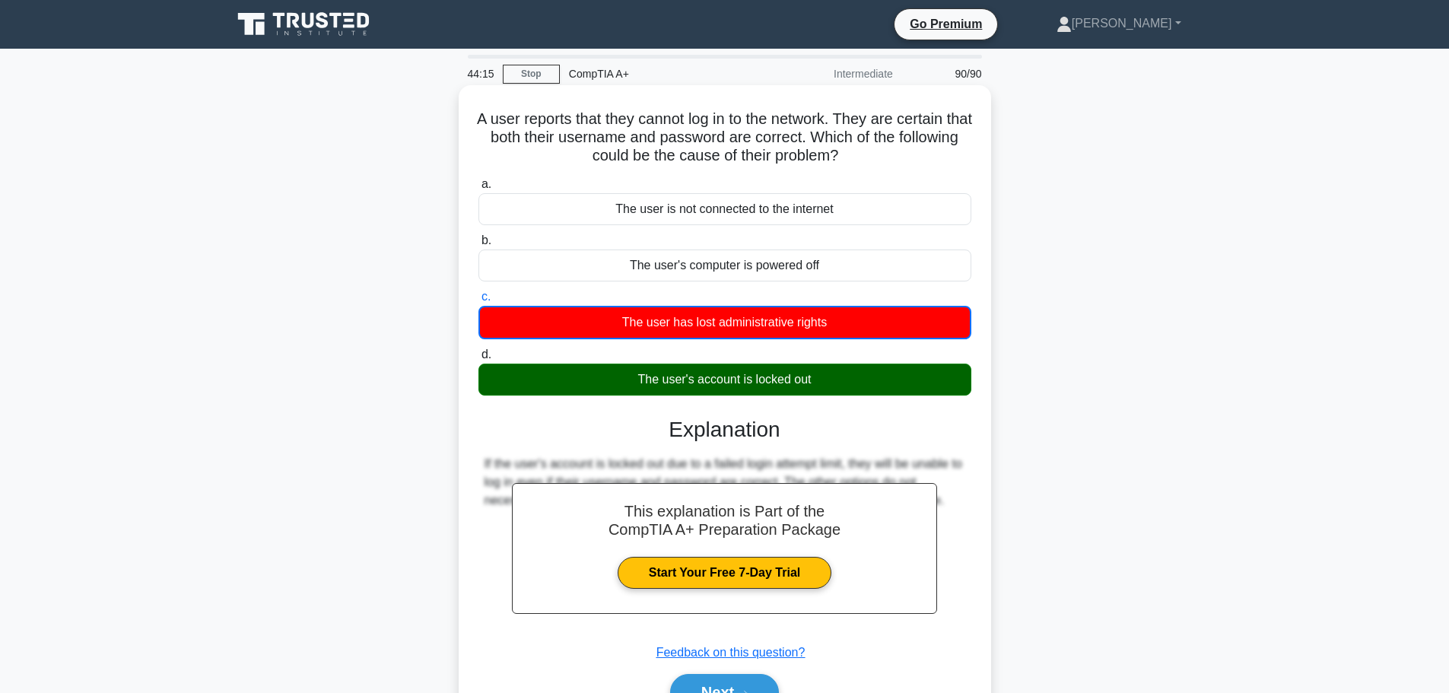
click at [749, 383] on div "The user's account is locked out" at bounding box center [725, 380] width 493 height 32
click at [479, 360] on input "d. The user's account is locked out" at bounding box center [479, 355] width 0 height 10
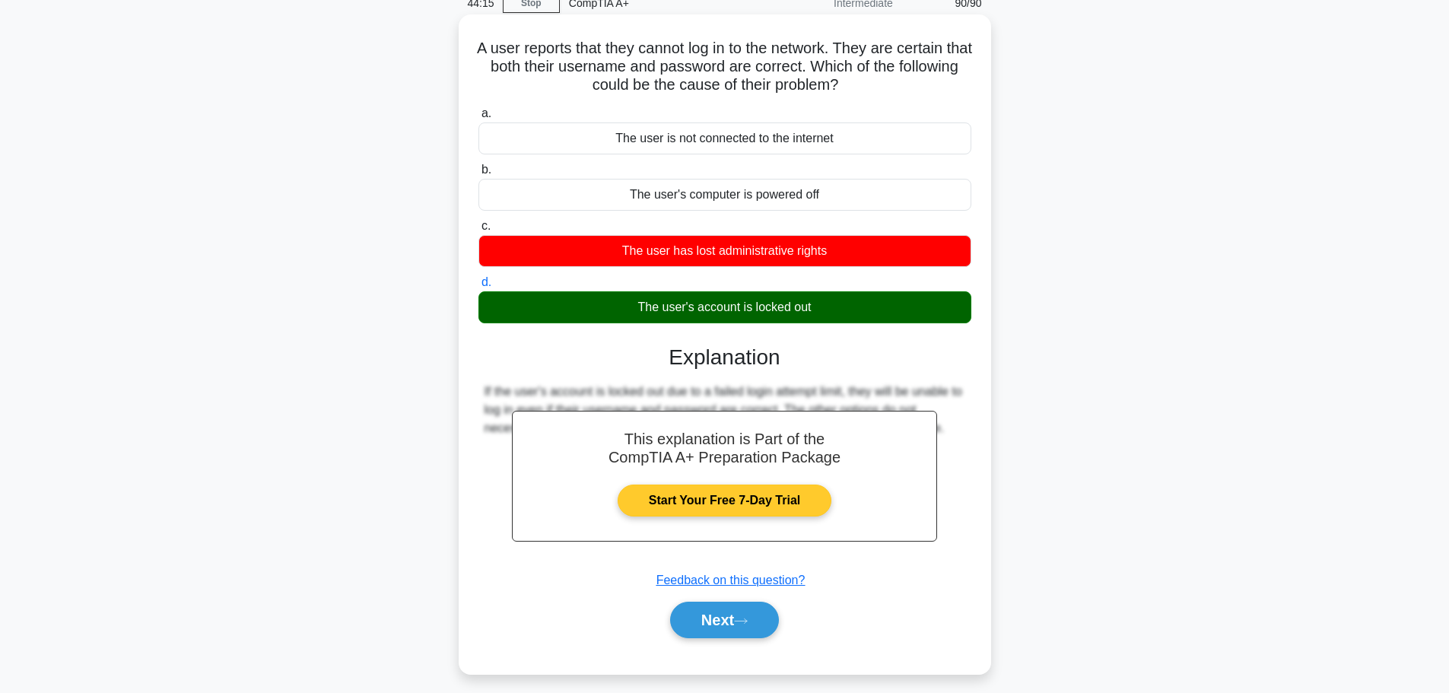
scroll to position [129, 0]
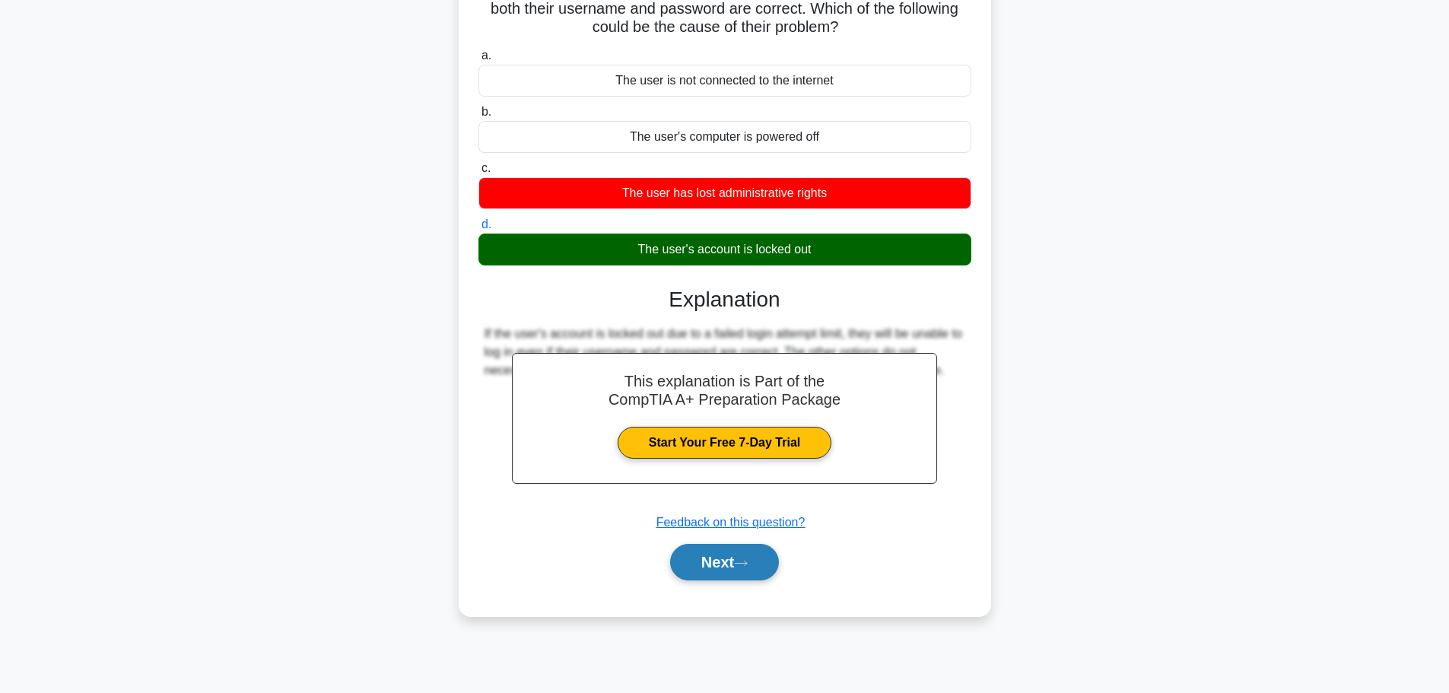
click at [738, 561] on button "Next" at bounding box center [724, 562] width 109 height 37
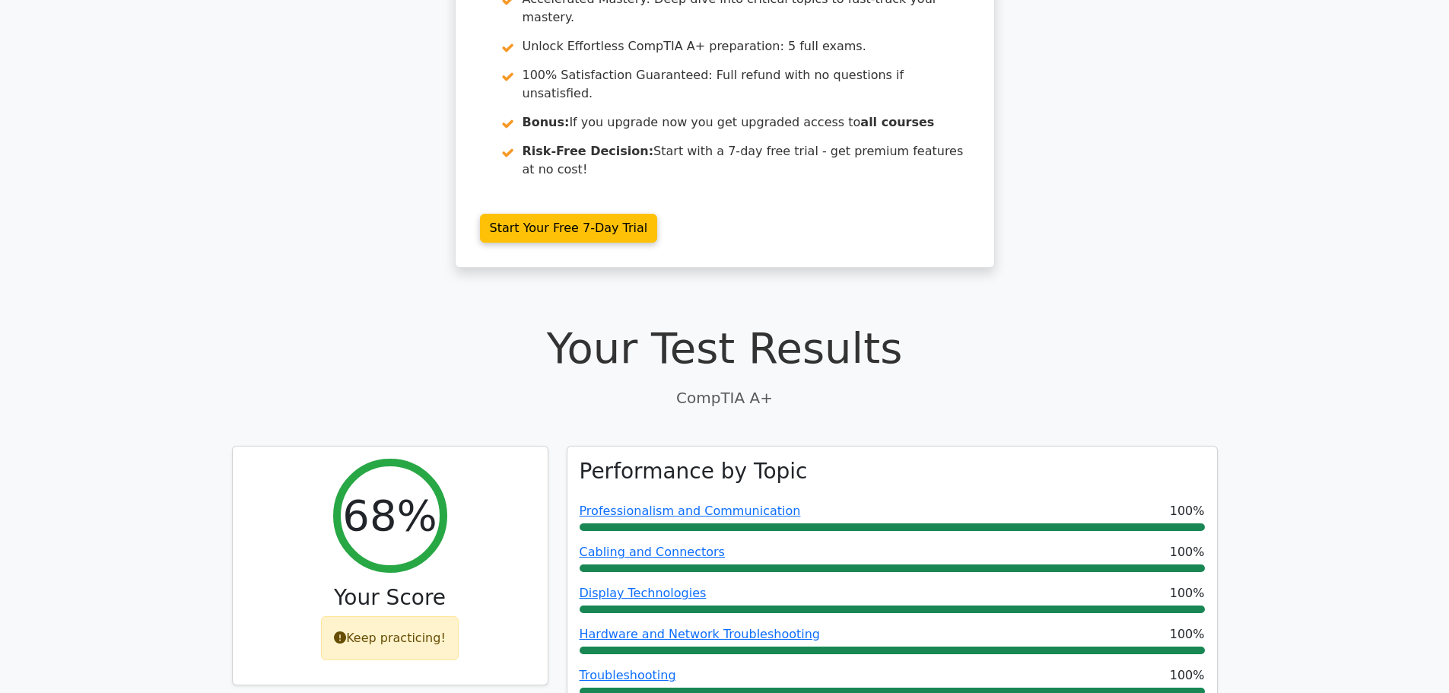
scroll to position [152, 0]
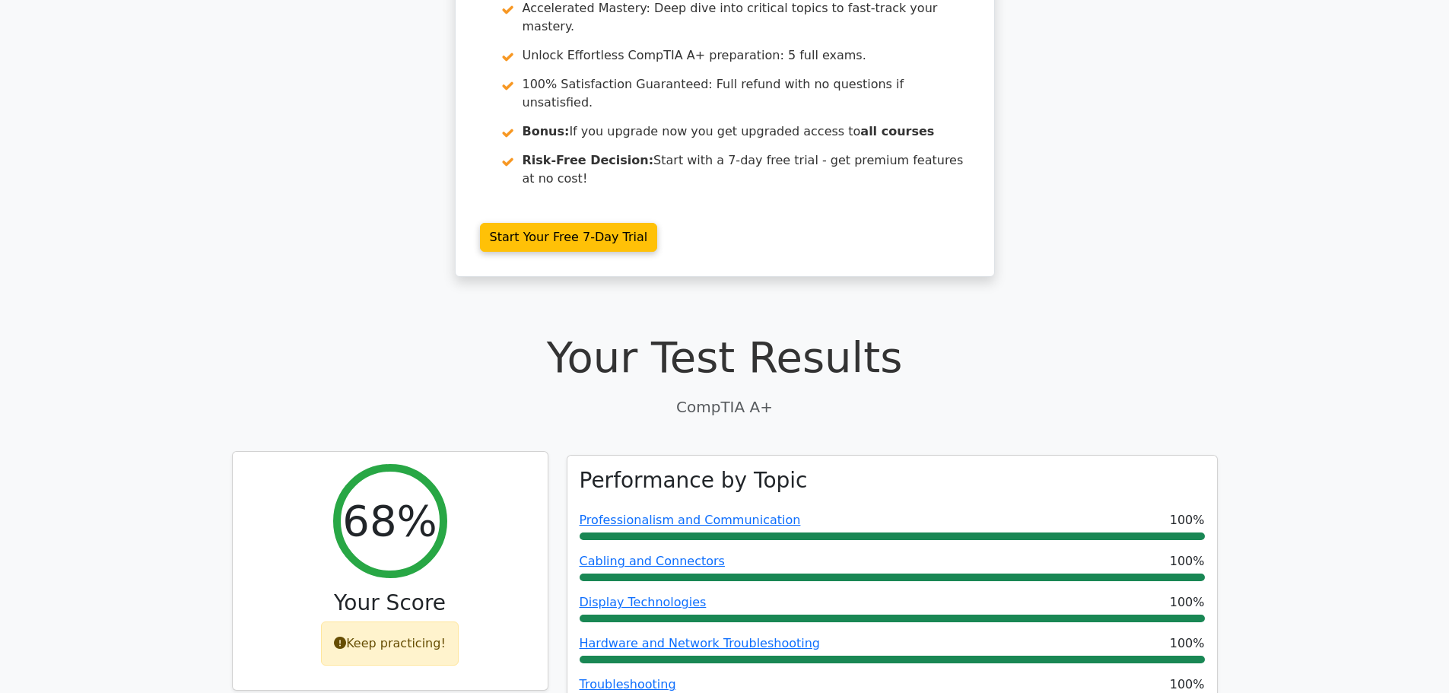
click at [392, 622] on div "Keep practicing!" at bounding box center [390, 644] width 138 height 44
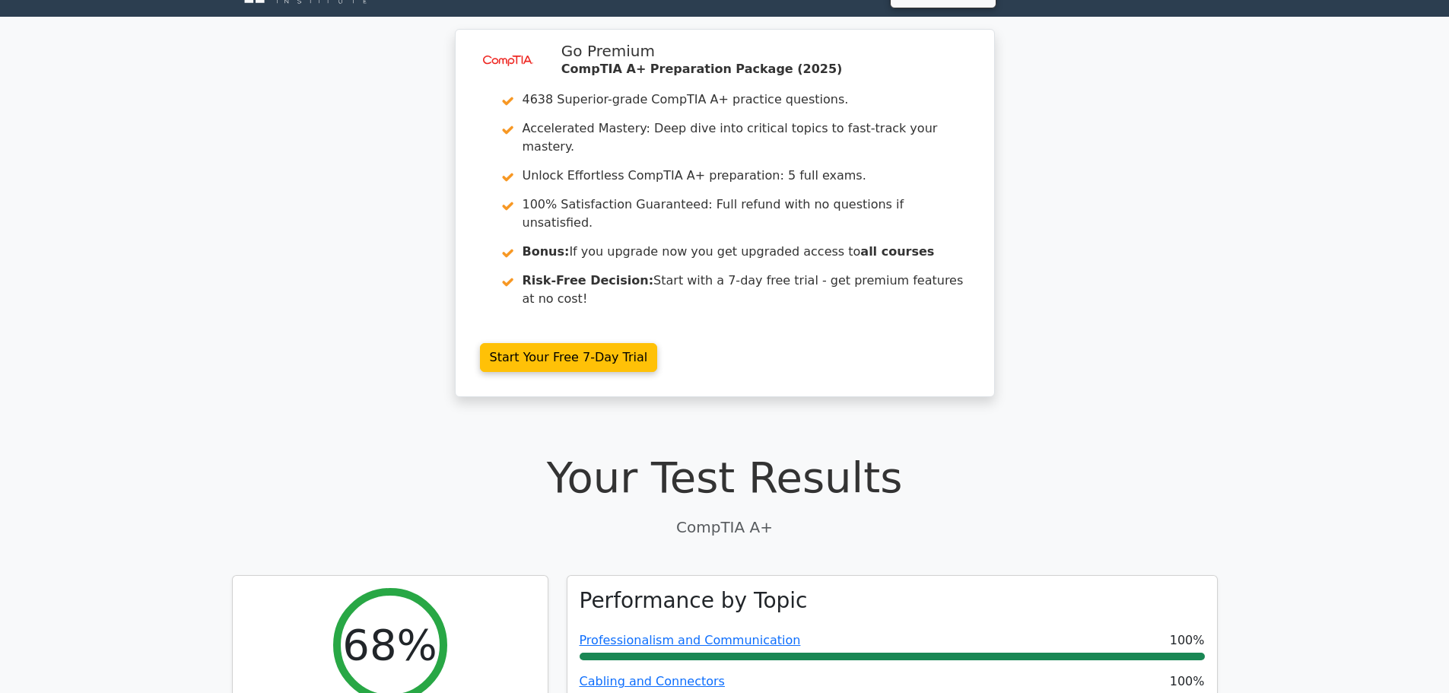
scroll to position [0, 0]
